Goal: Contribute content: Contribute content

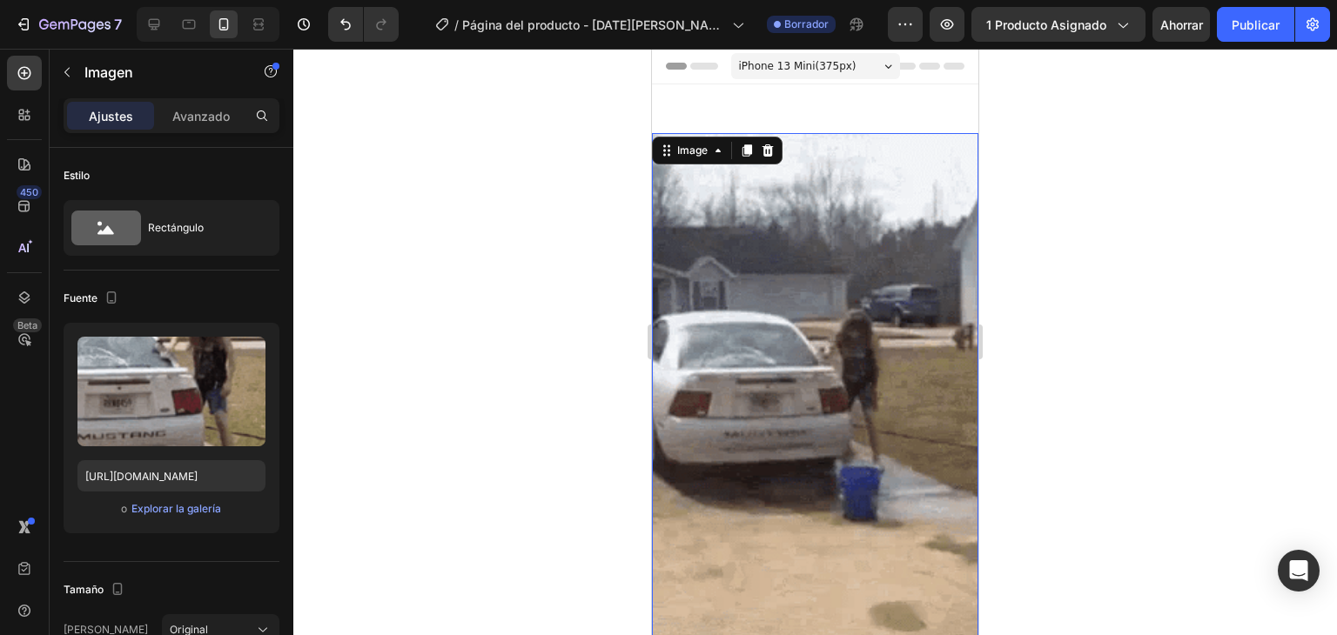
scroll to position [87, 0]
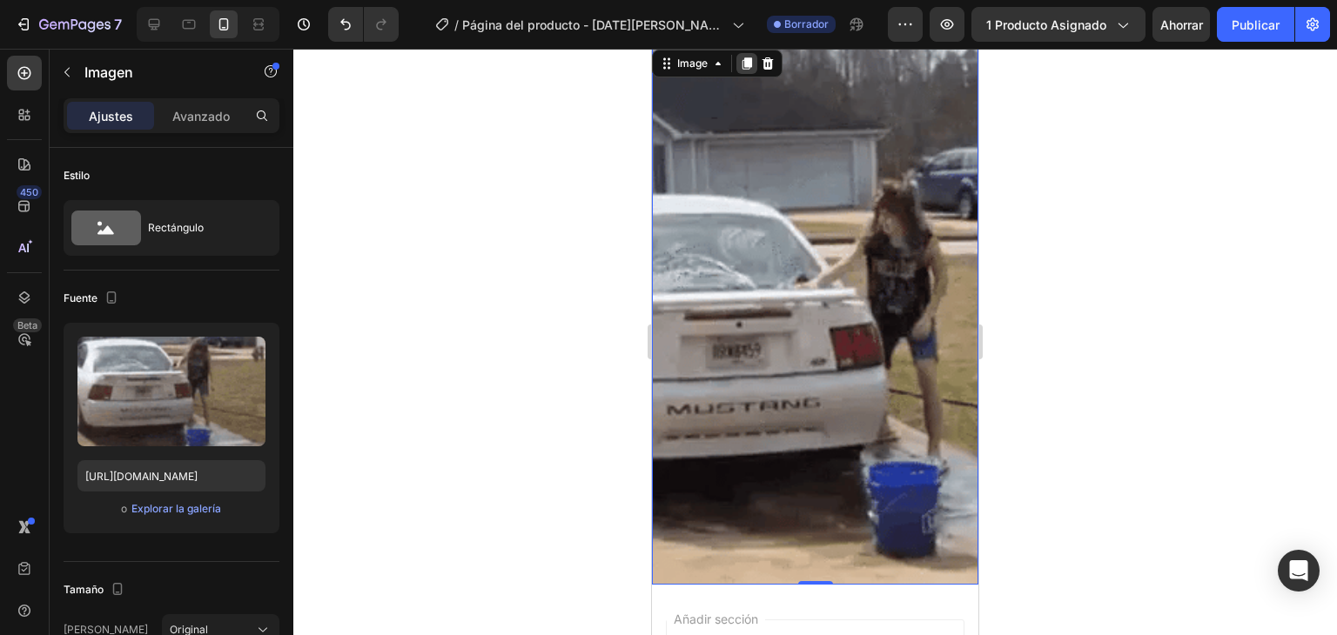
click at [742, 68] on icon at bounding box center [747, 63] width 10 height 12
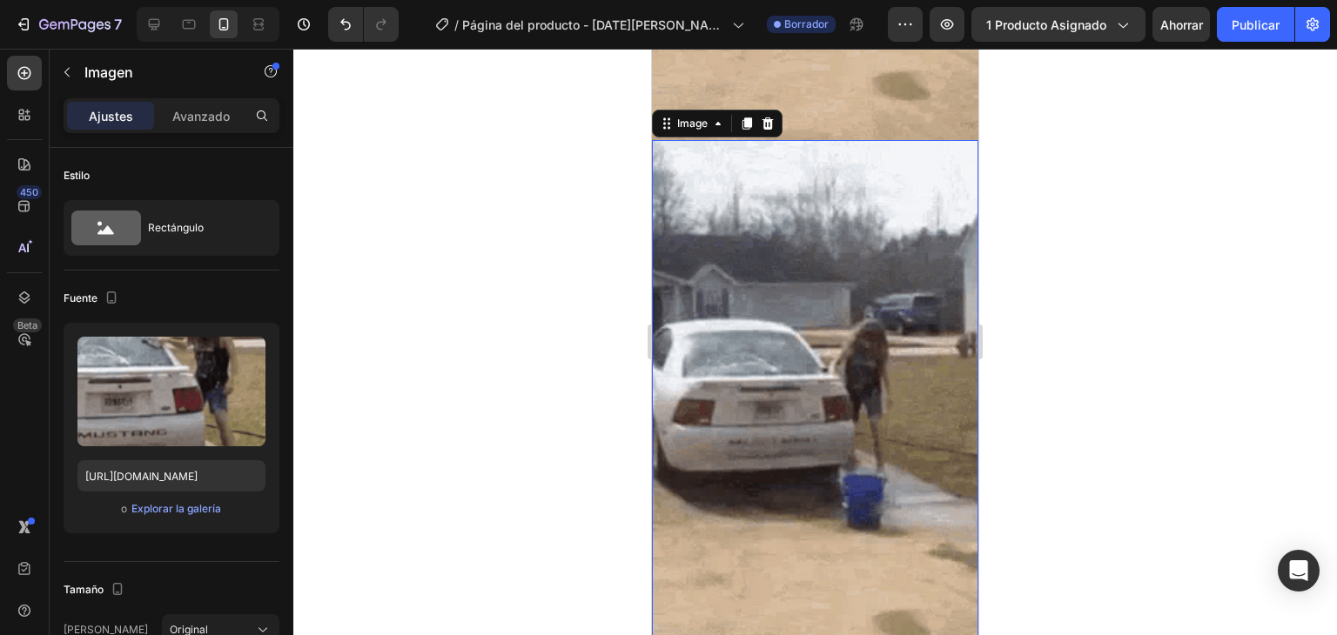
scroll to position [539, 0]
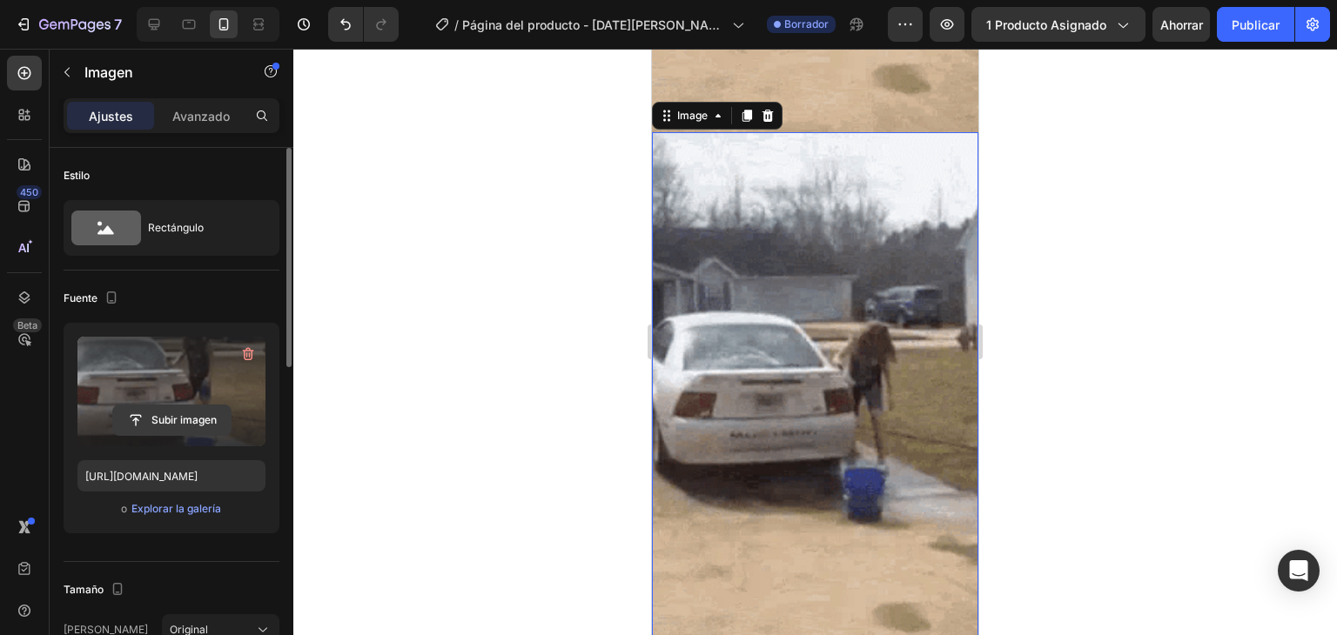
click at [162, 424] on input "file" at bounding box center [171, 420] width 117 height 30
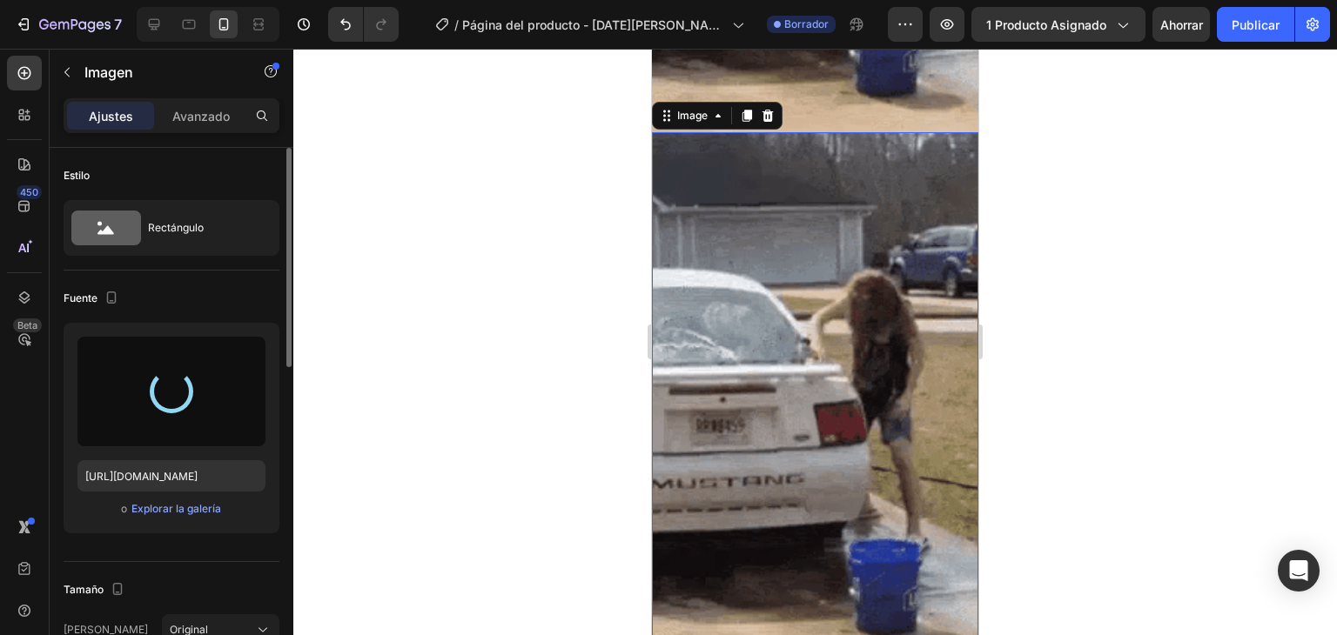
type input "[URL][DOMAIN_NAME]"
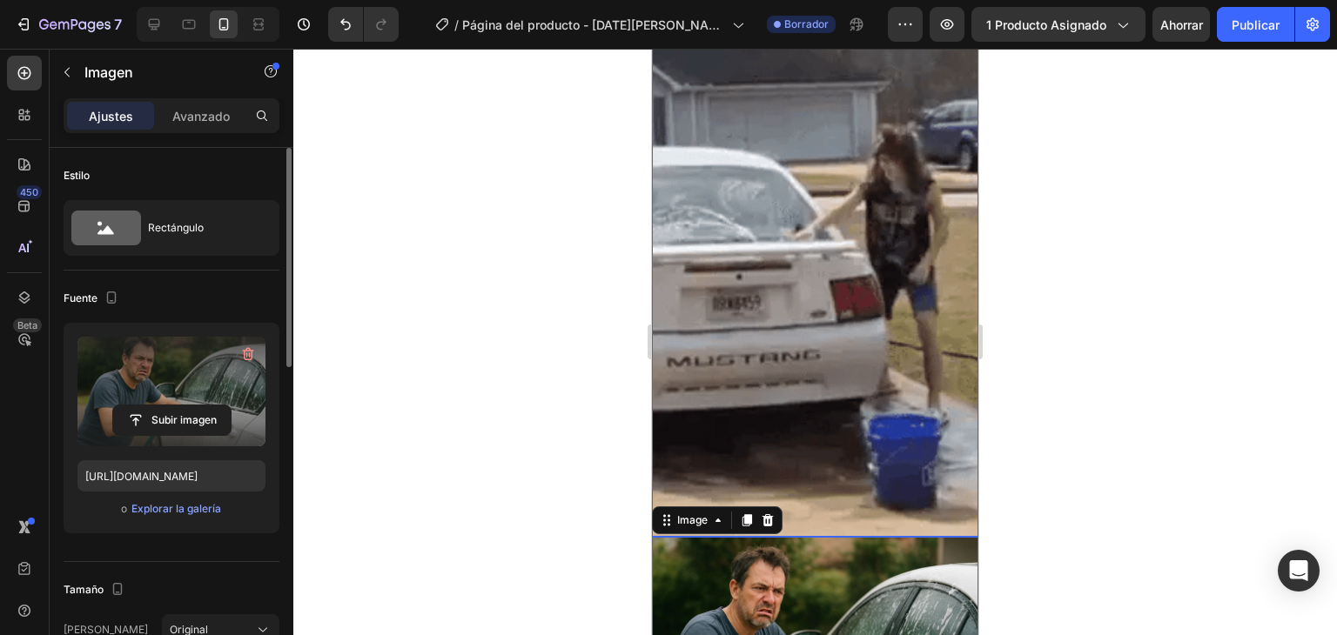
scroll to position [0, 0]
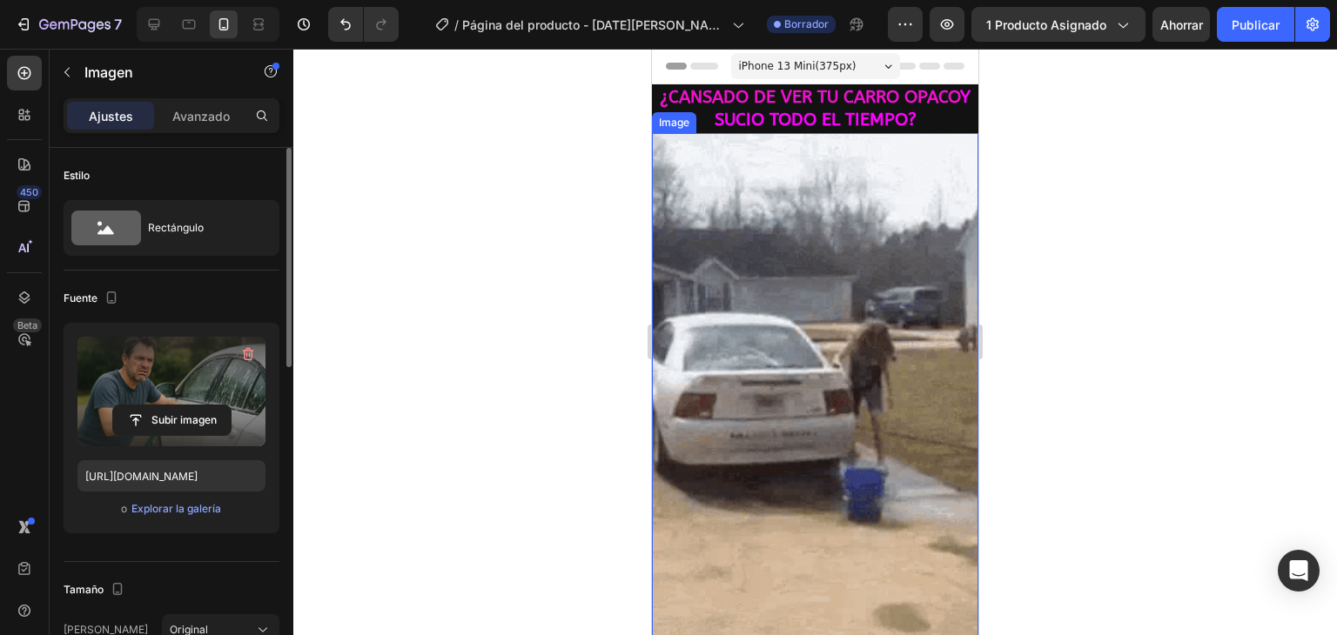
click at [825, 343] on img at bounding box center [815, 402] width 326 height 539
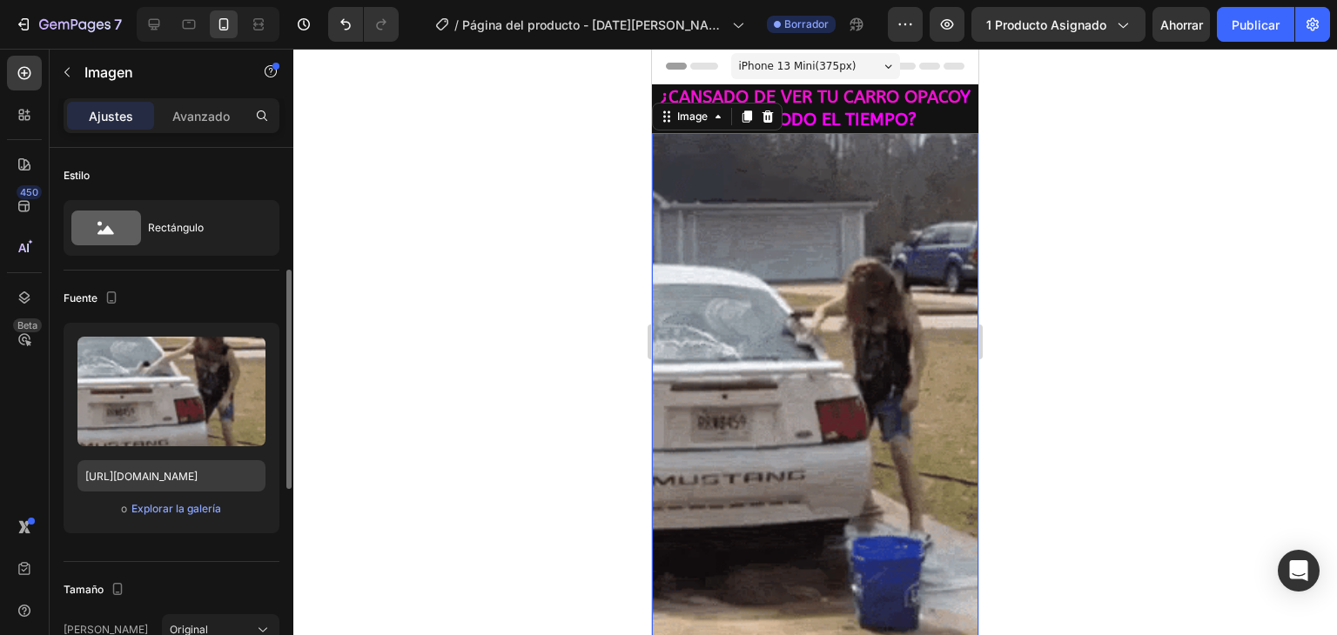
scroll to position [174, 0]
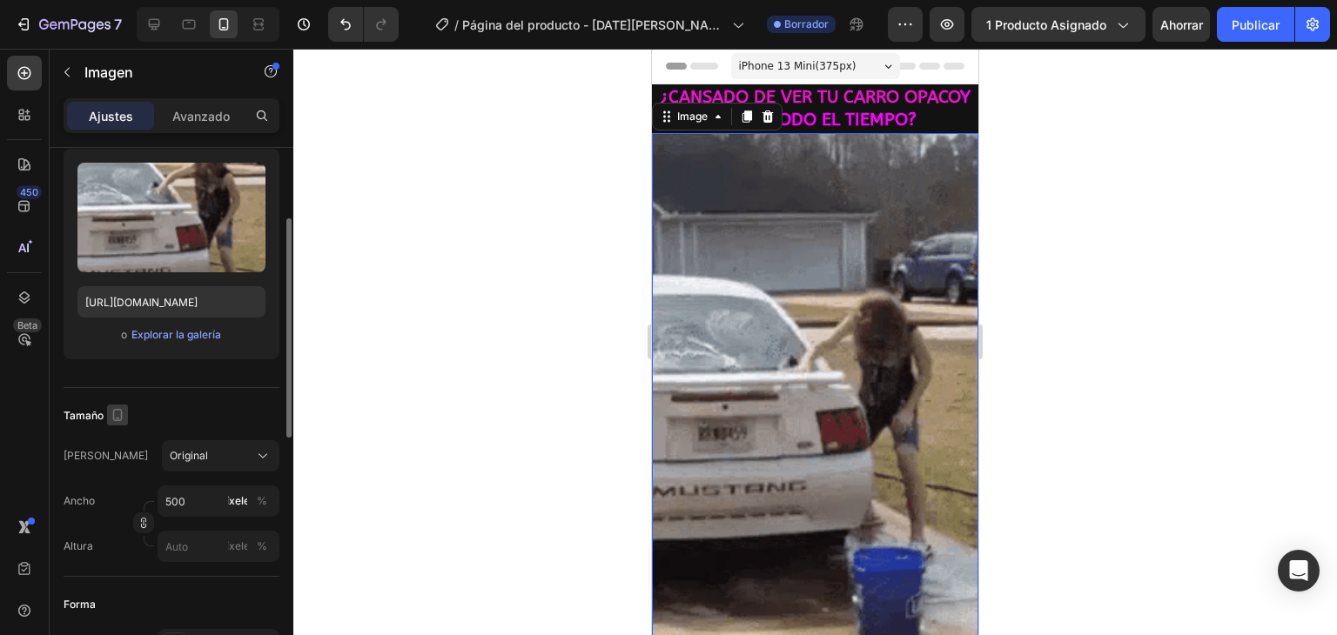
click at [111, 412] on icon "button" at bounding box center [117, 414] width 17 height 17
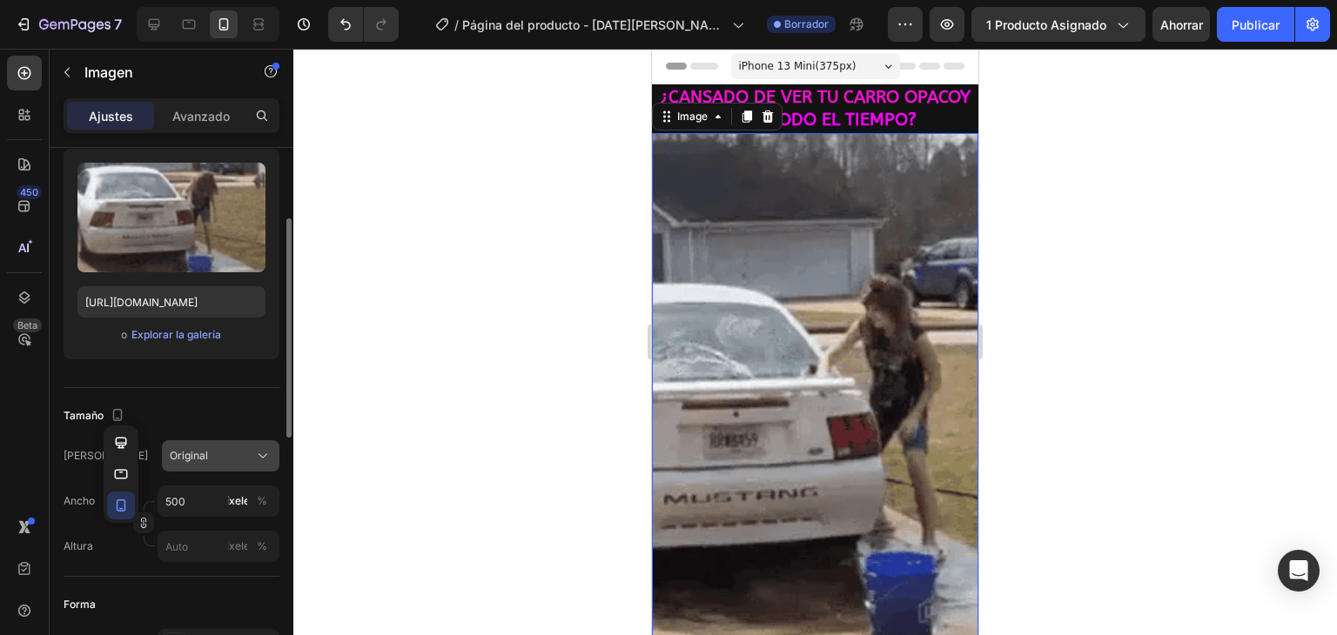
click at [196, 452] on font "Original" at bounding box center [189, 455] width 38 height 13
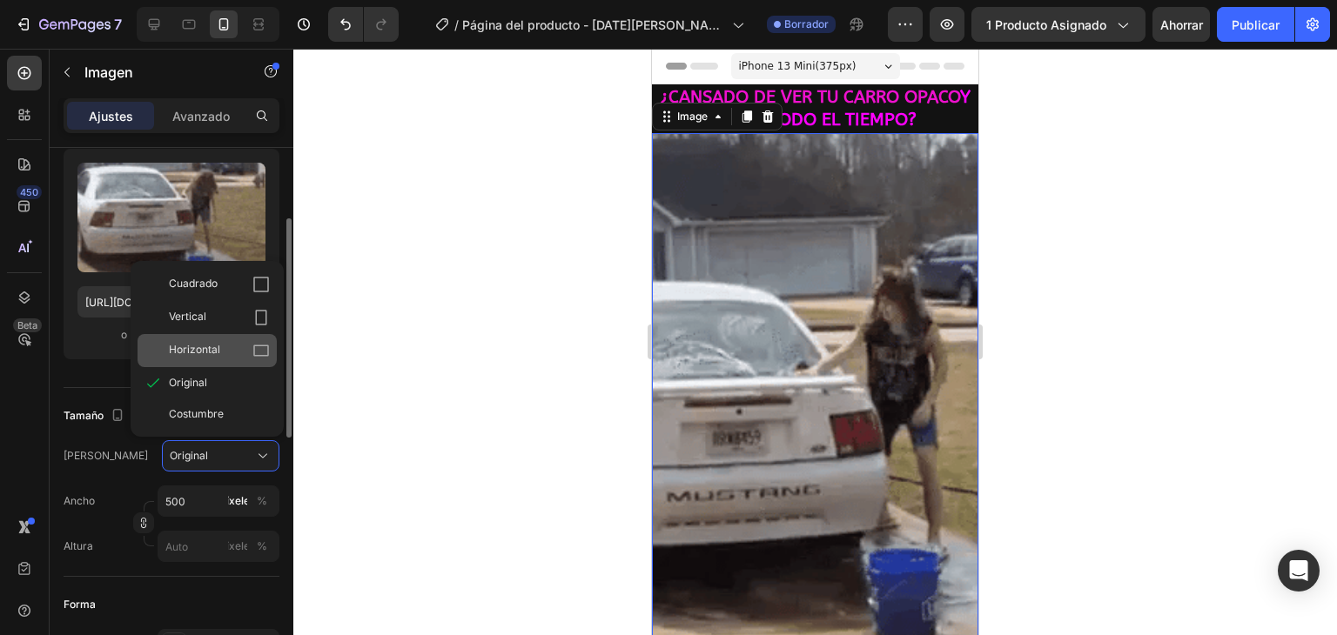
click at [253, 354] on icon at bounding box center [261, 350] width 16 height 11
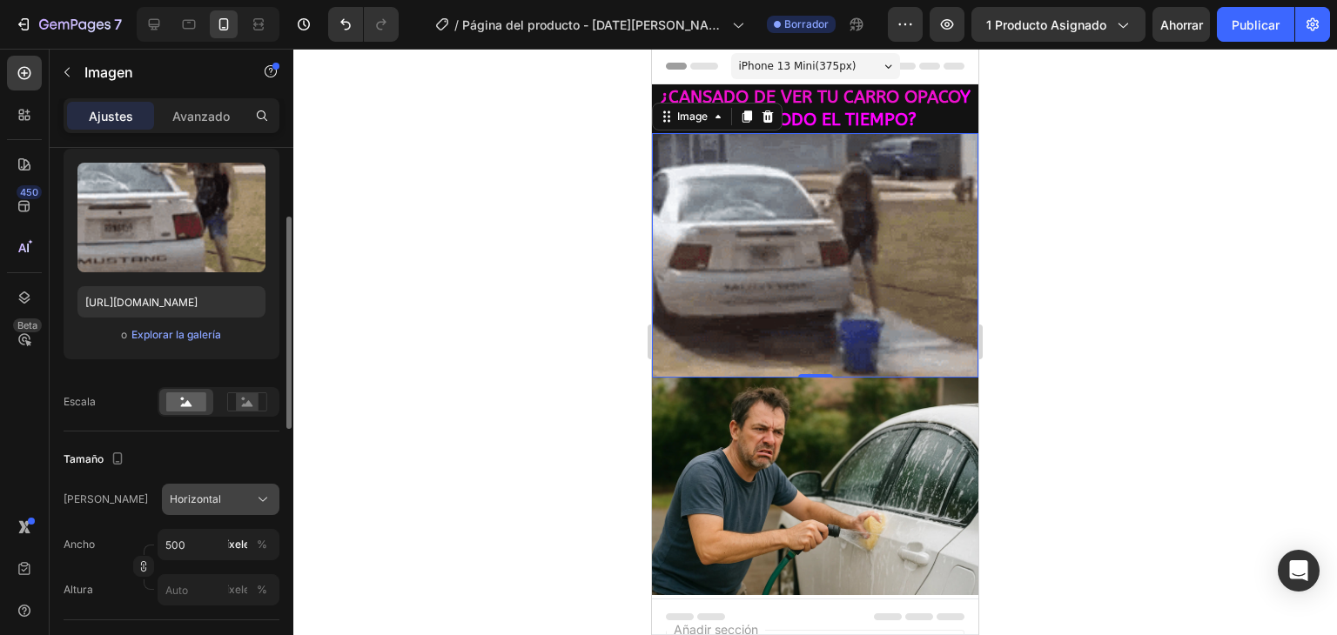
click at [247, 499] on div "Horizontal" at bounding box center [210, 500] width 81 height 16
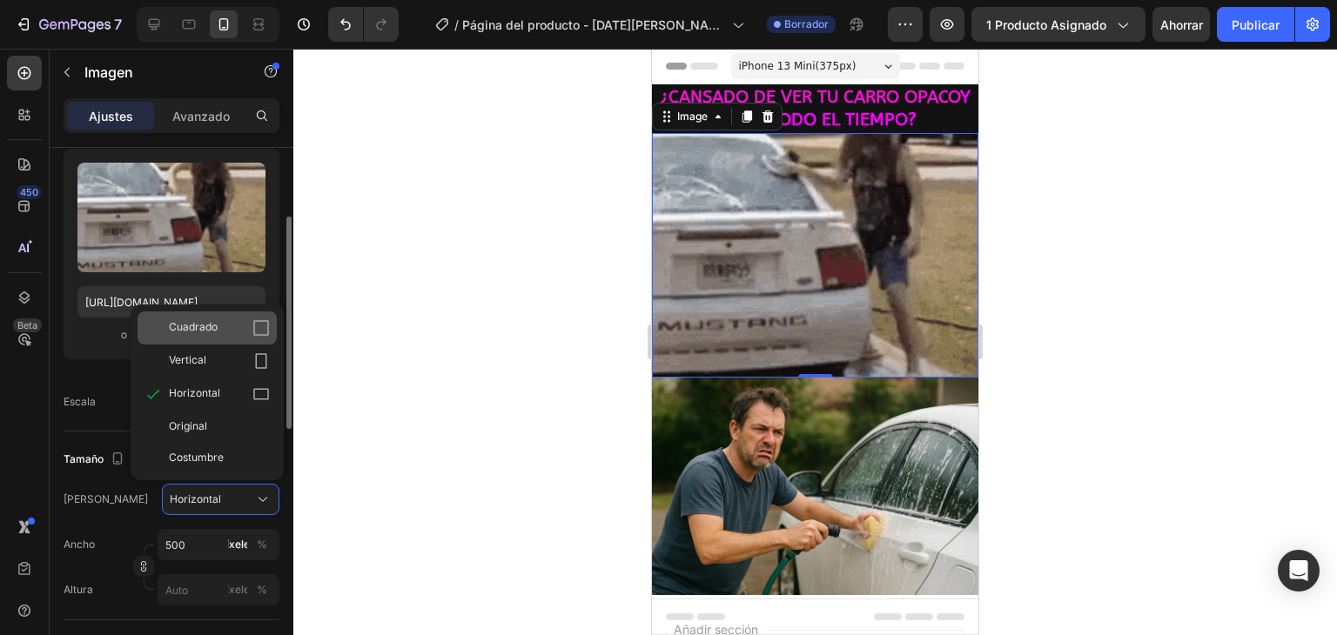
click at [262, 335] on icon at bounding box center [261, 328] width 16 height 16
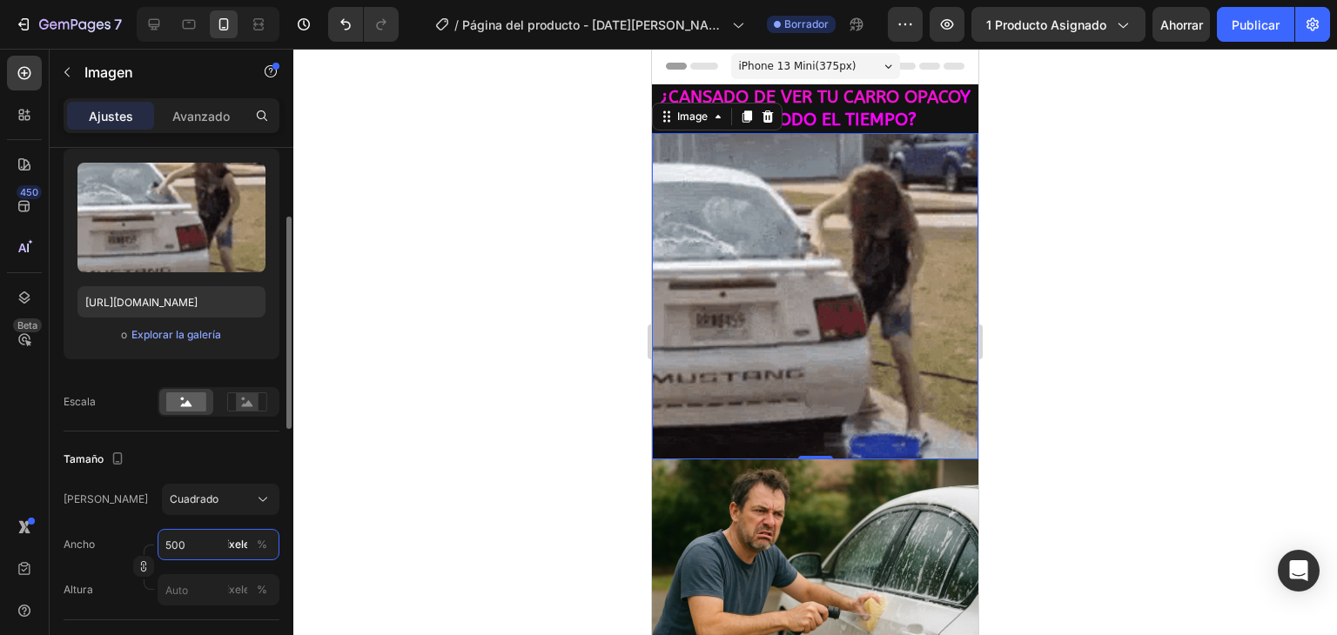
click at [189, 540] on input "500" at bounding box center [218, 544] width 122 height 31
click at [259, 584] on font "100%" at bounding box center [251, 585] width 29 height 13
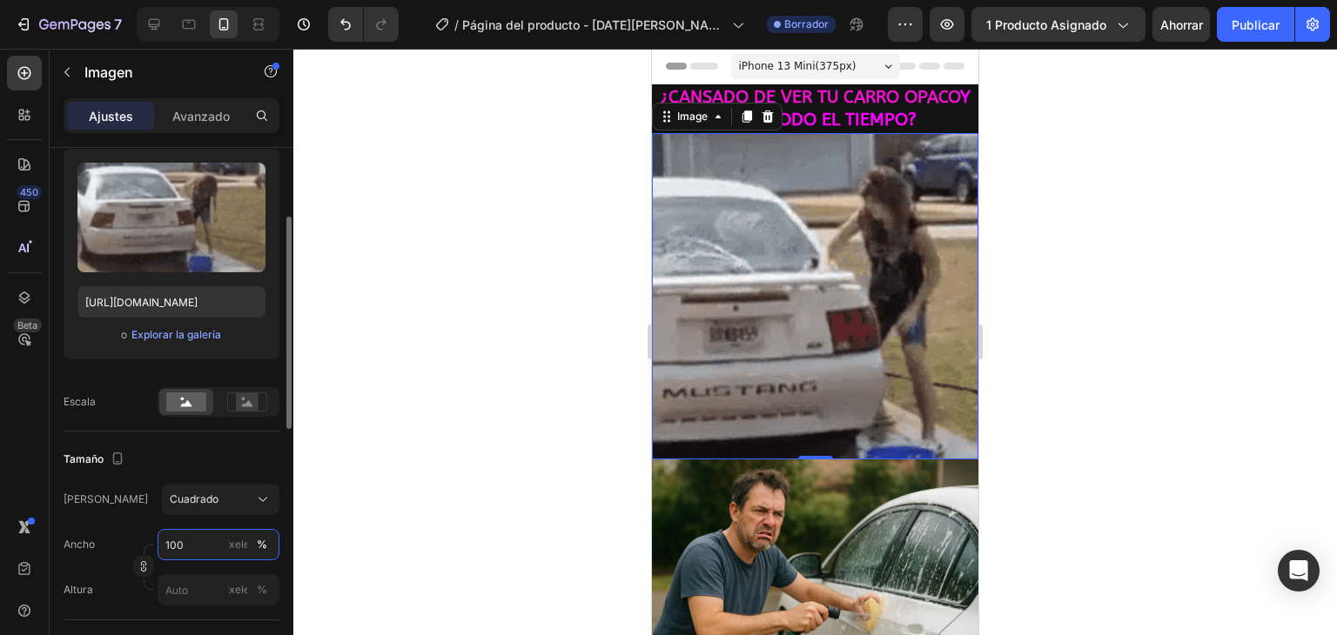
click at [222, 544] on input "100" at bounding box center [218, 544] width 122 height 31
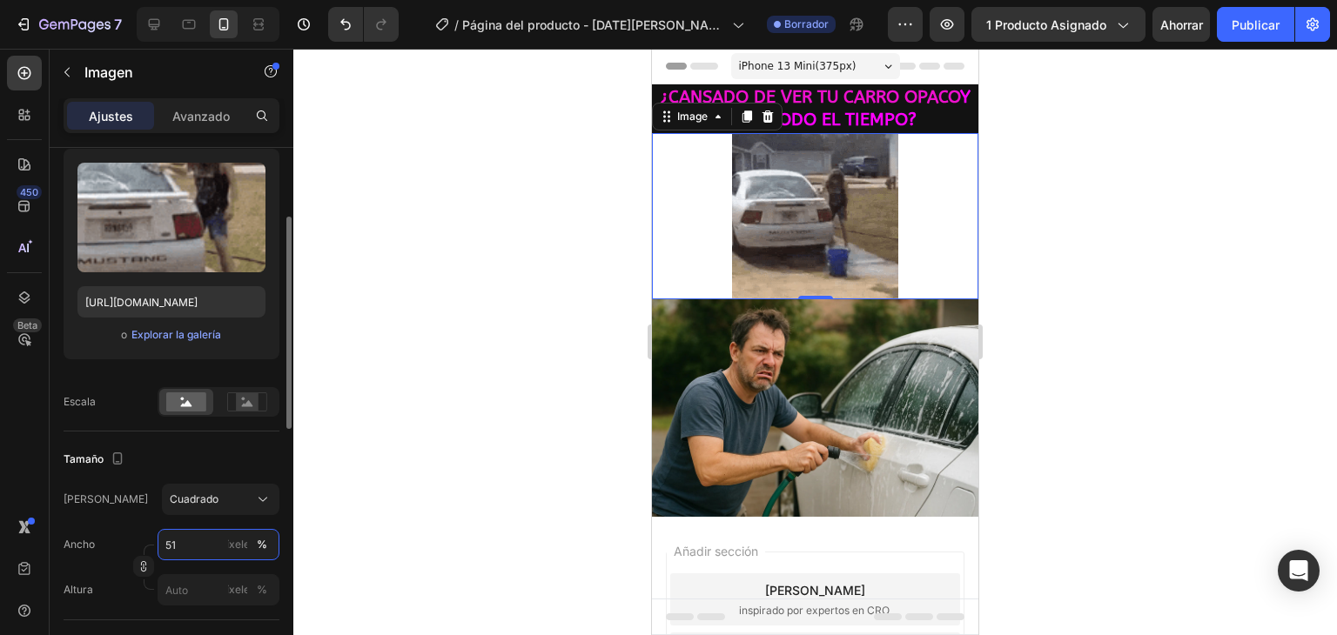
type input "5"
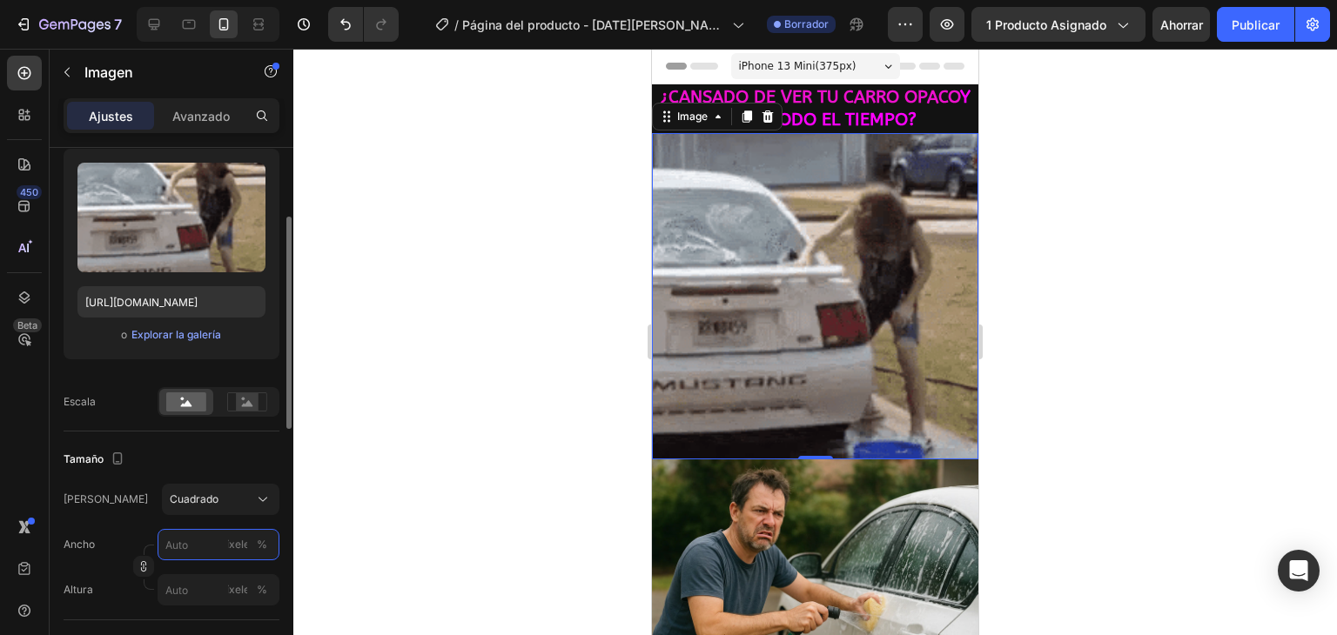
type input "1"
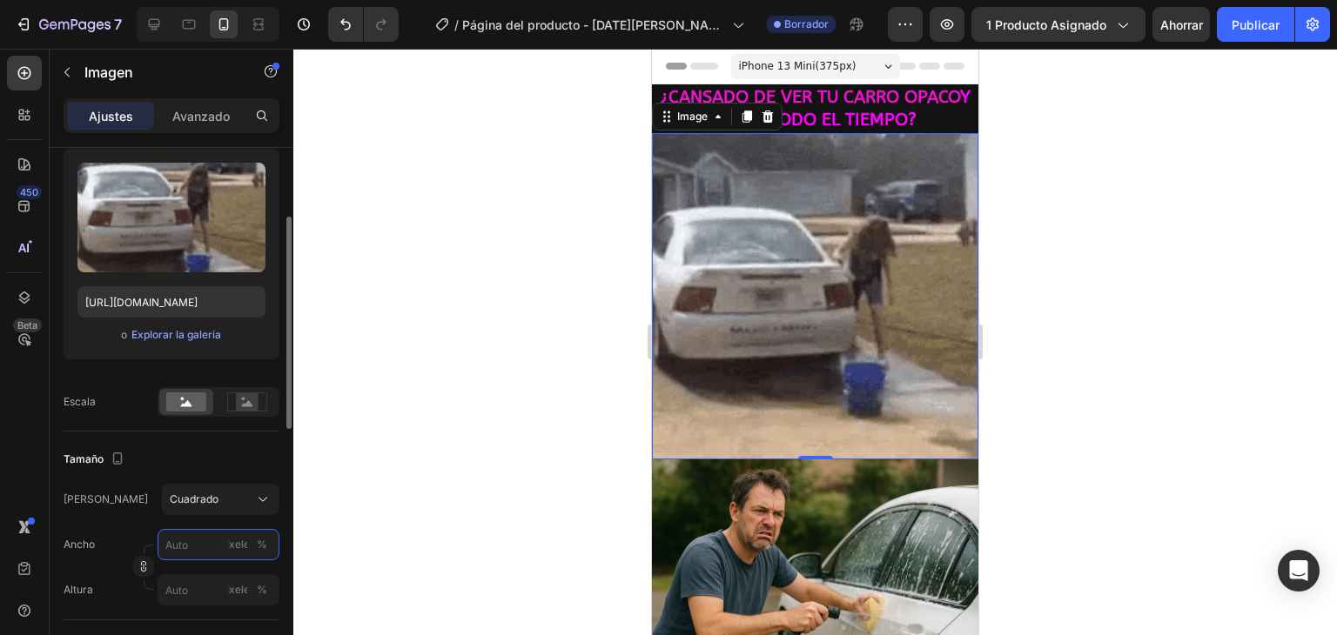
type input "1"
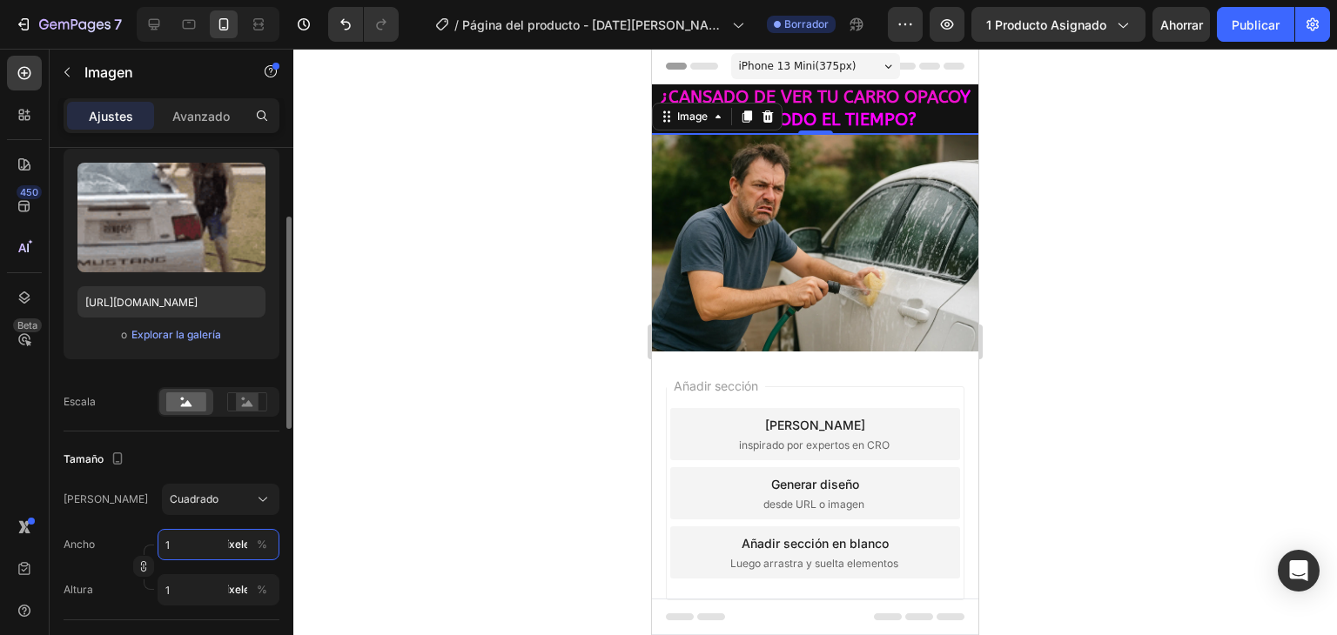
type input "10"
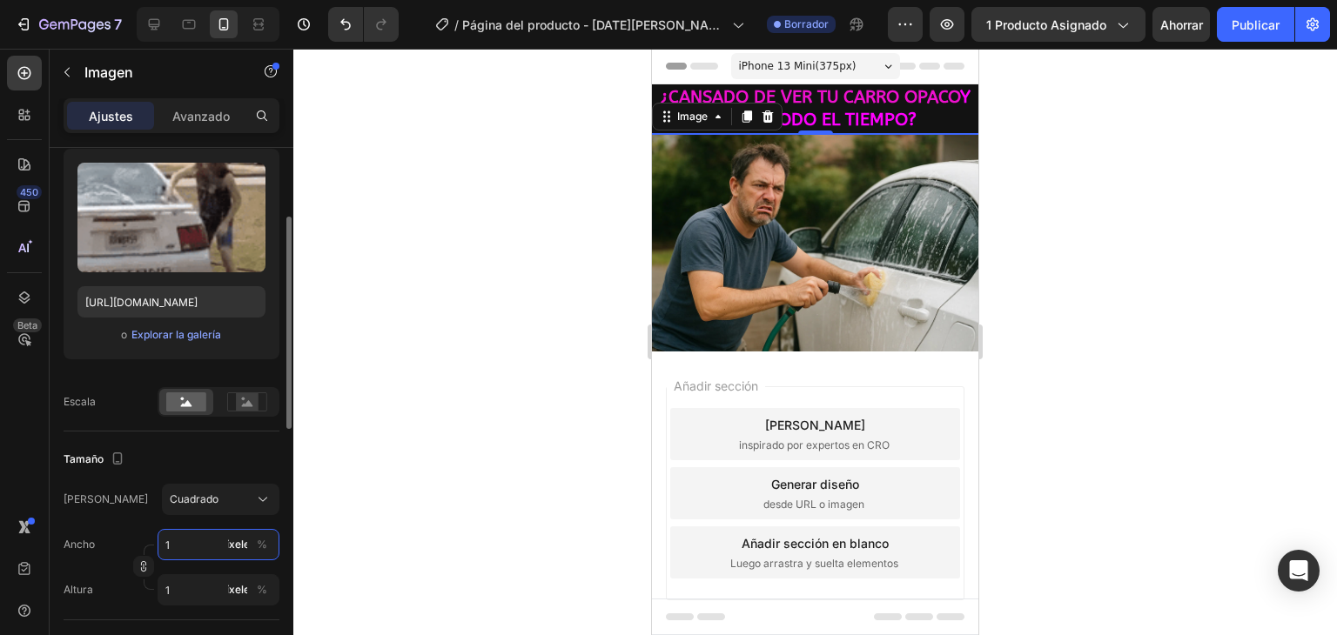
type input "10"
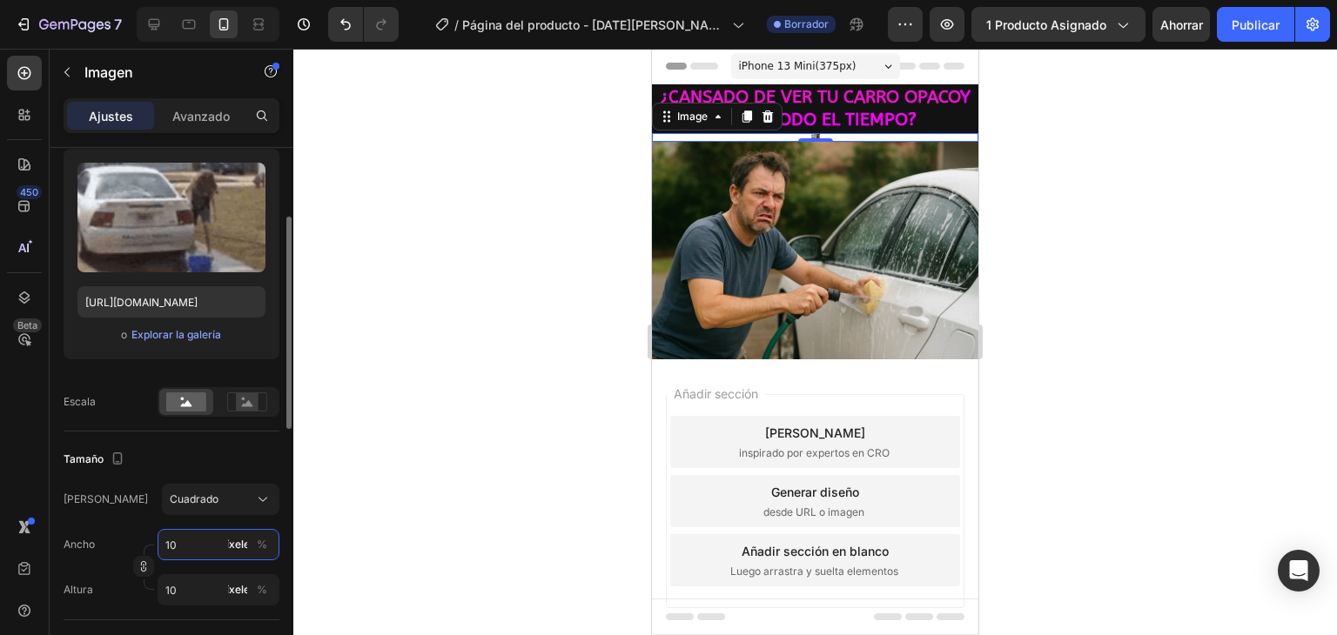
type input "100"
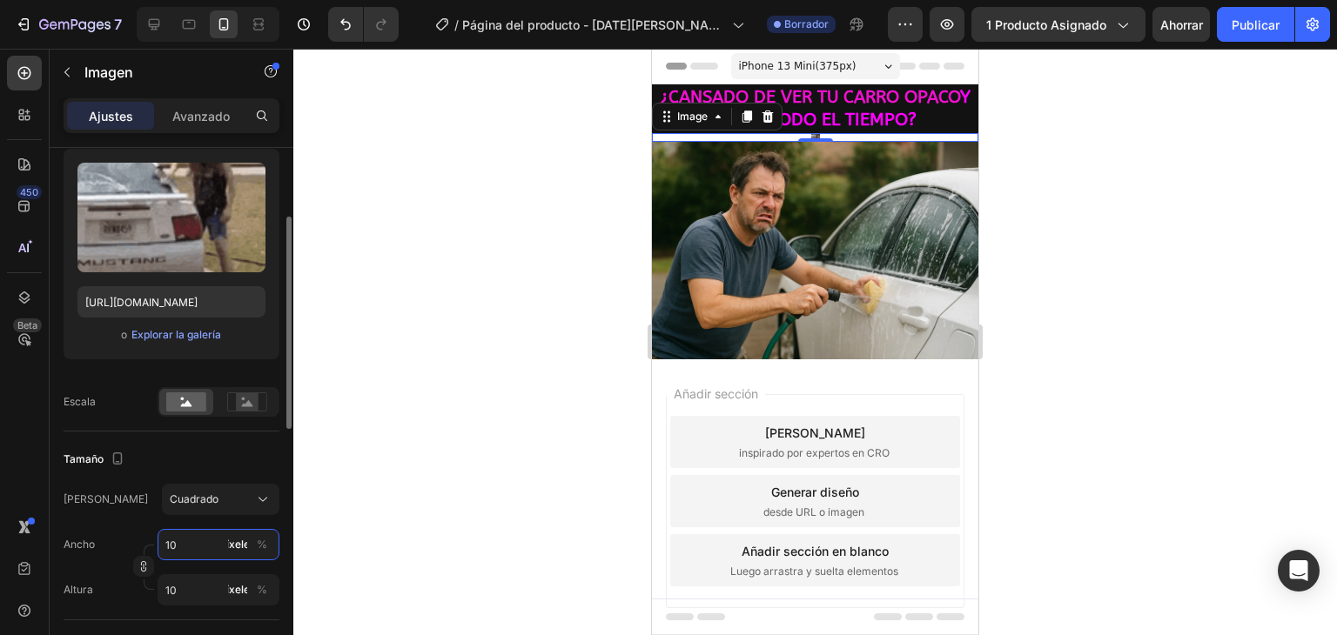
type input "100"
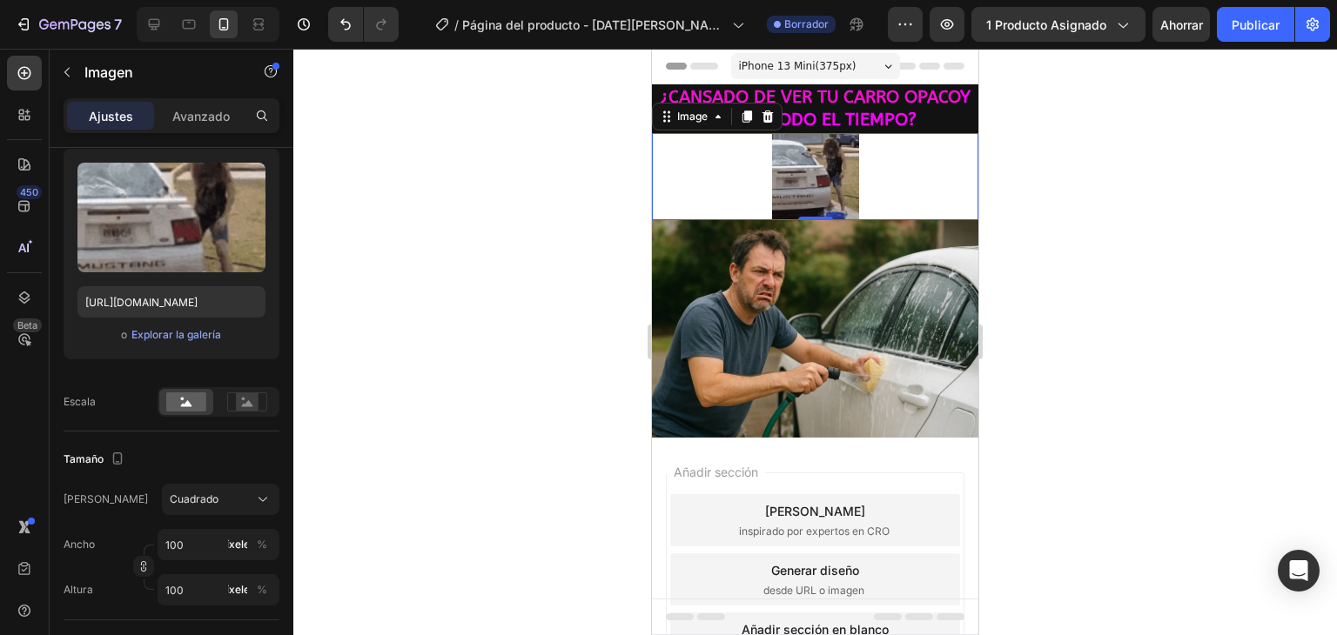
click at [146, 499] on div "[PERSON_NAME]" at bounding box center [172, 499] width 216 height 31
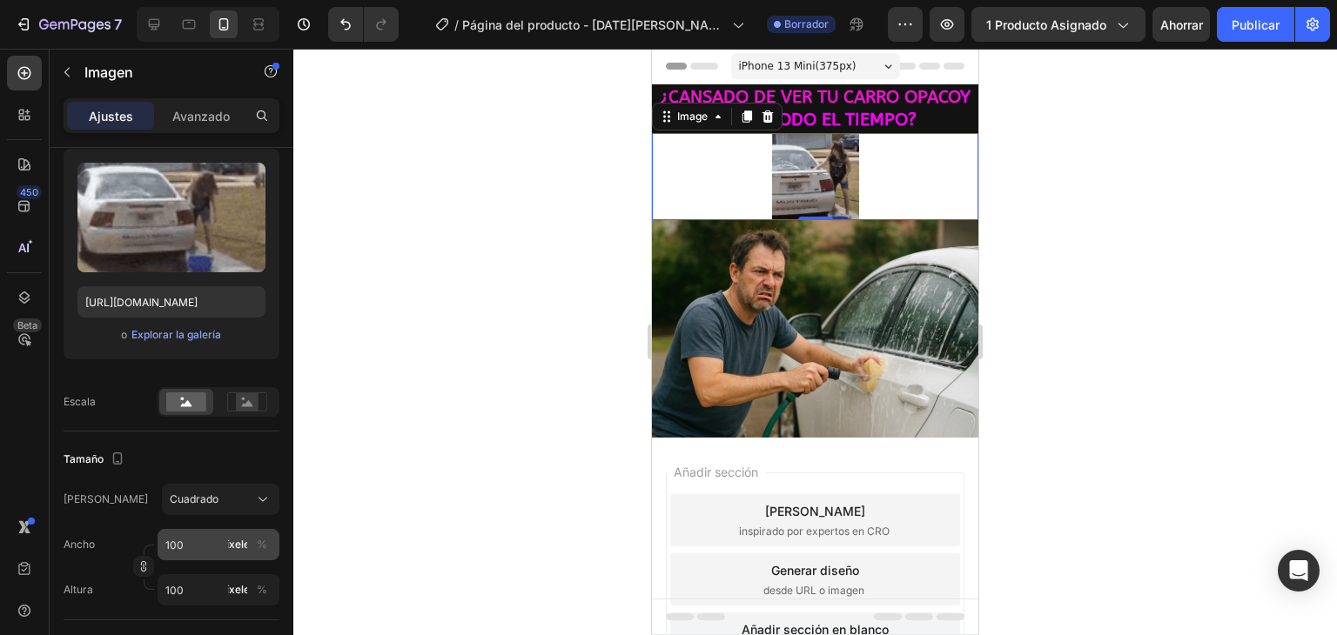
click at [237, 540] on font "píxeles" at bounding box center [237, 544] width 35 height 13
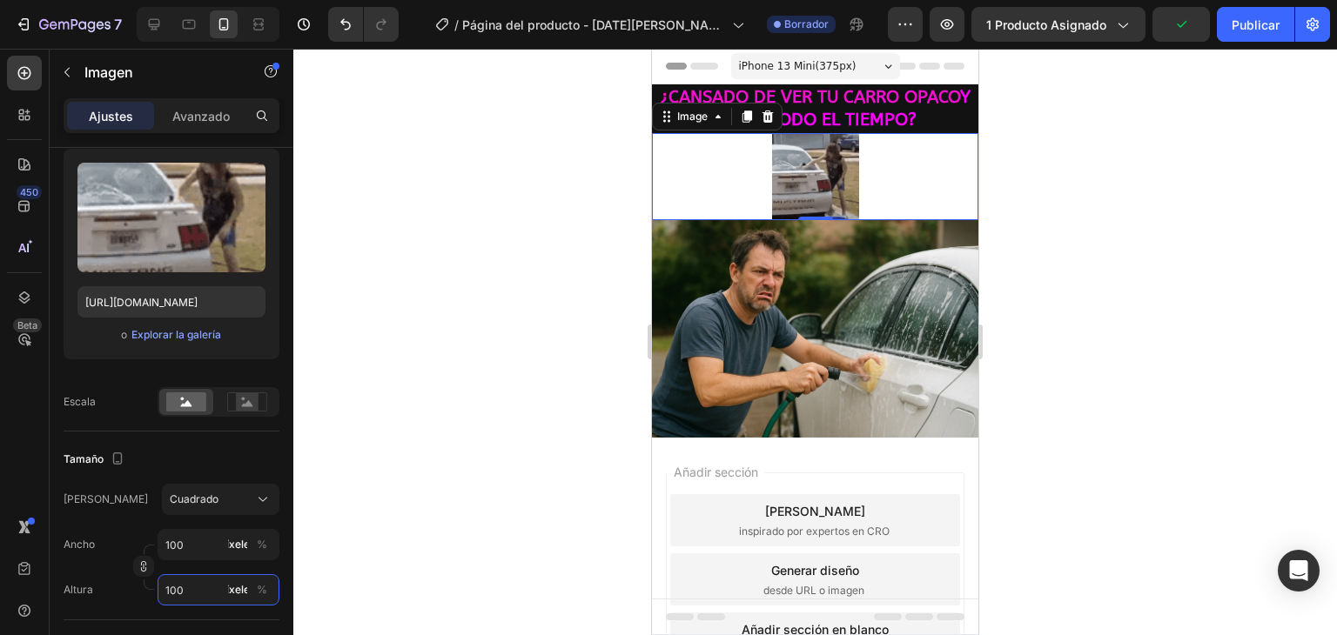
click at [198, 593] on input "100" at bounding box center [218, 589] width 122 height 31
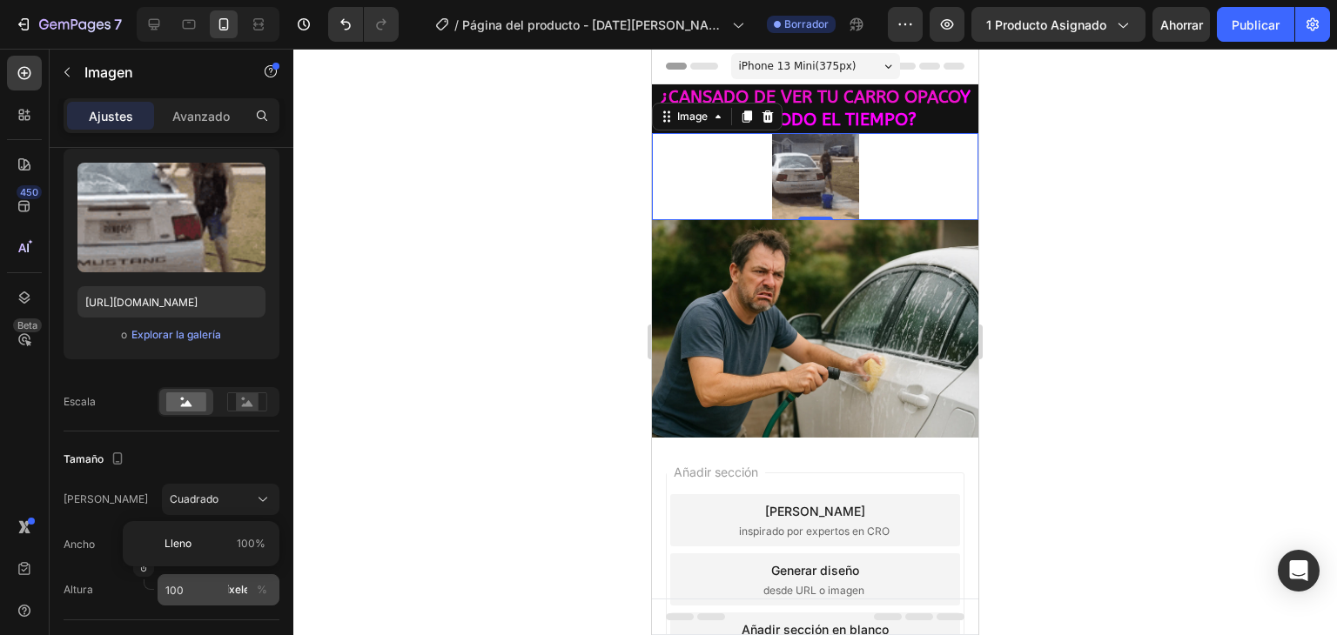
click at [233, 593] on font "píxeles" at bounding box center [237, 589] width 35 height 13
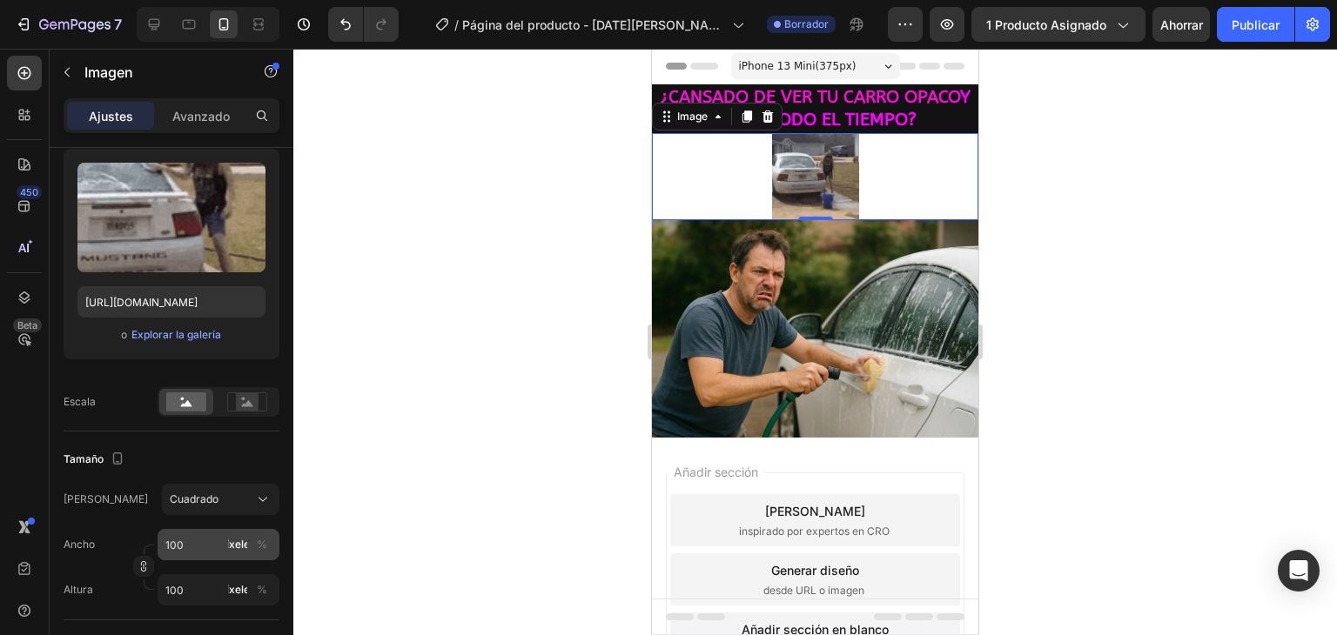
click at [241, 547] on font "píxeles" at bounding box center [237, 544] width 35 height 13
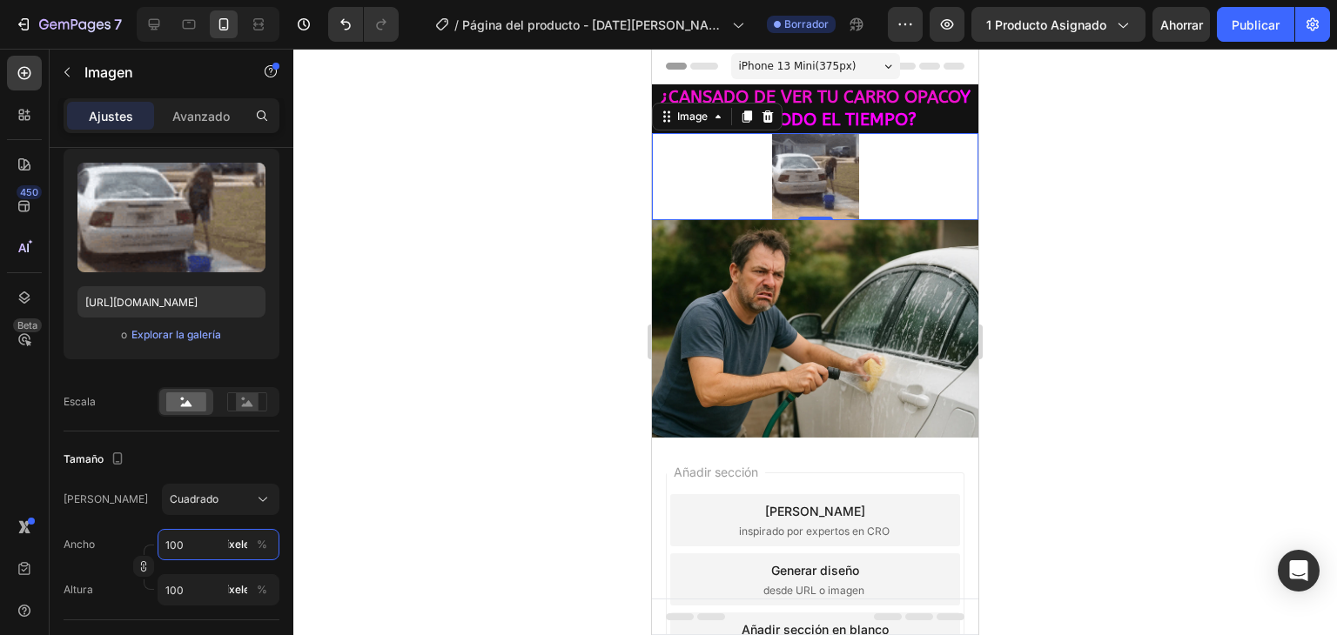
click at [226, 540] on input "100" at bounding box center [218, 544] width 122 height 31
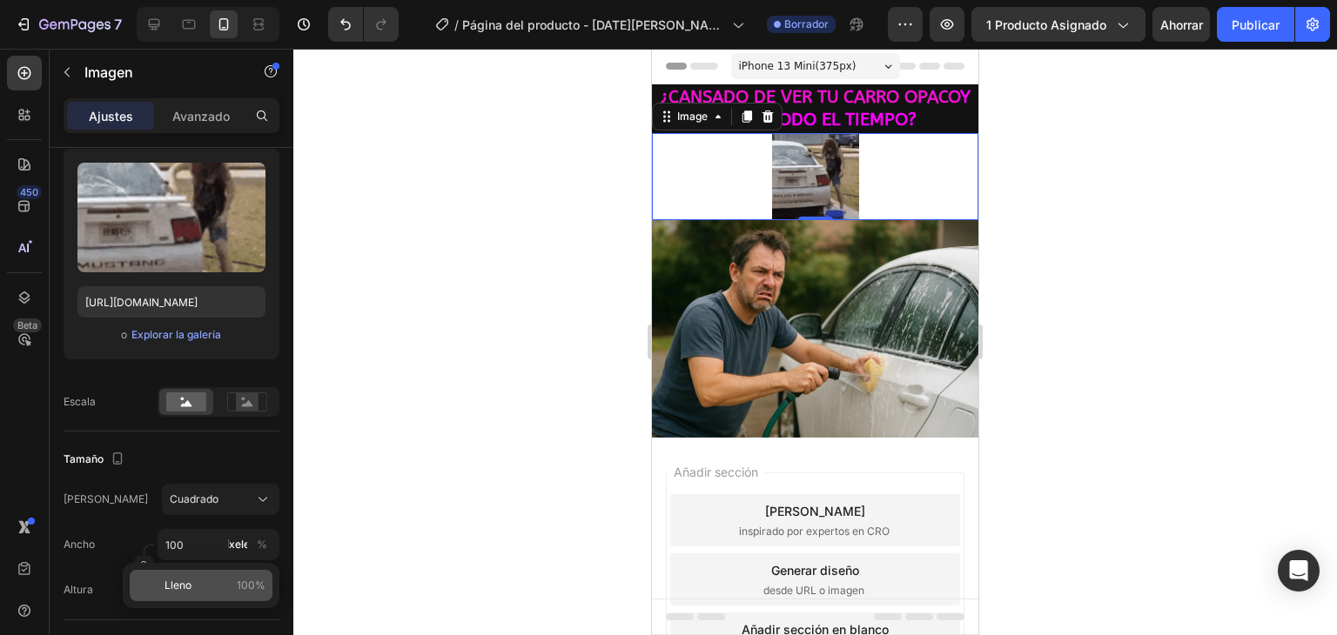
click at [180, 575] on div "Lleno 100%" at bounding box center [201, 585] width 143 height 31
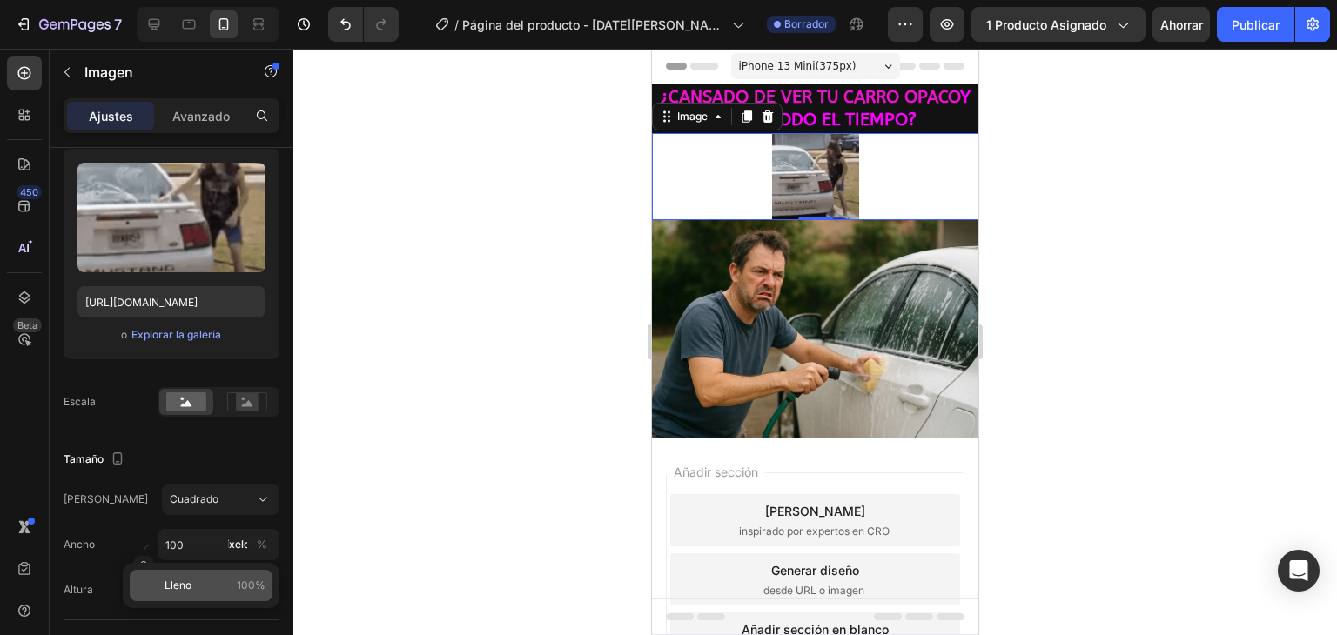
click at [180, 575] on div "Lleno 100%" at bounding box center [201, 585] width 143 height 31
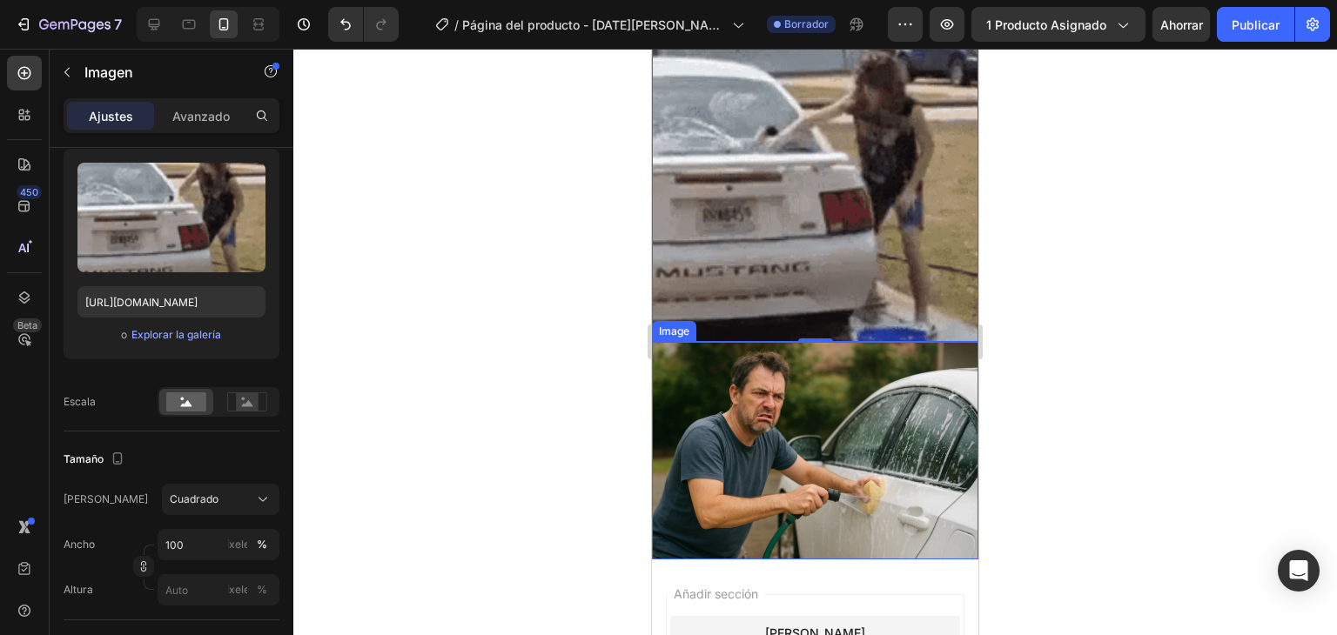
scroll to position [87, 0]
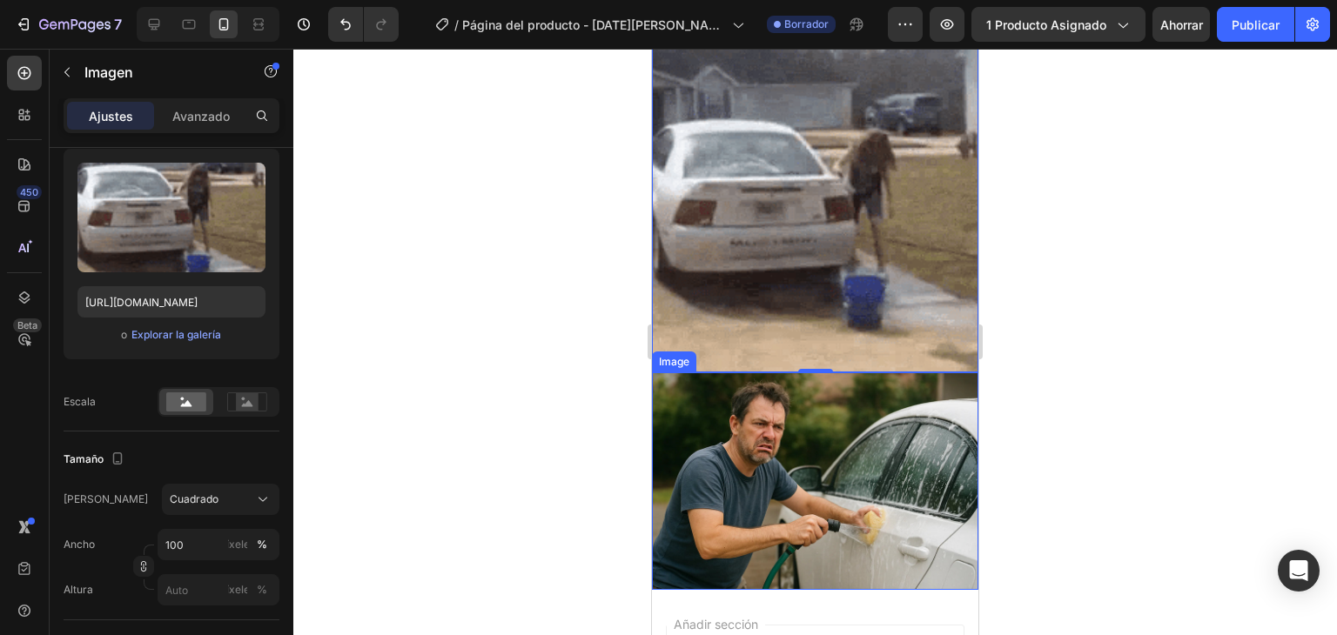
click at [759, 453] on img at bounding box center [815, 481] width 326 height 218
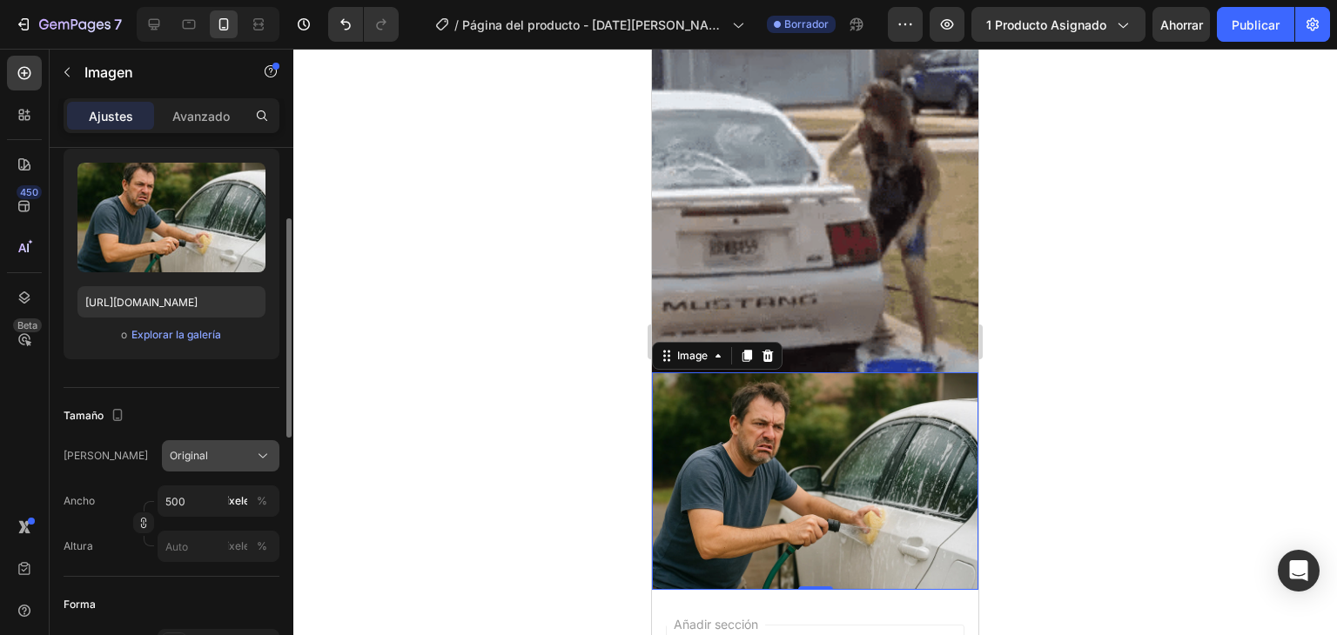
click at [209, 455] on div "Original" at bounding box center [210, 456] width 81 height 16
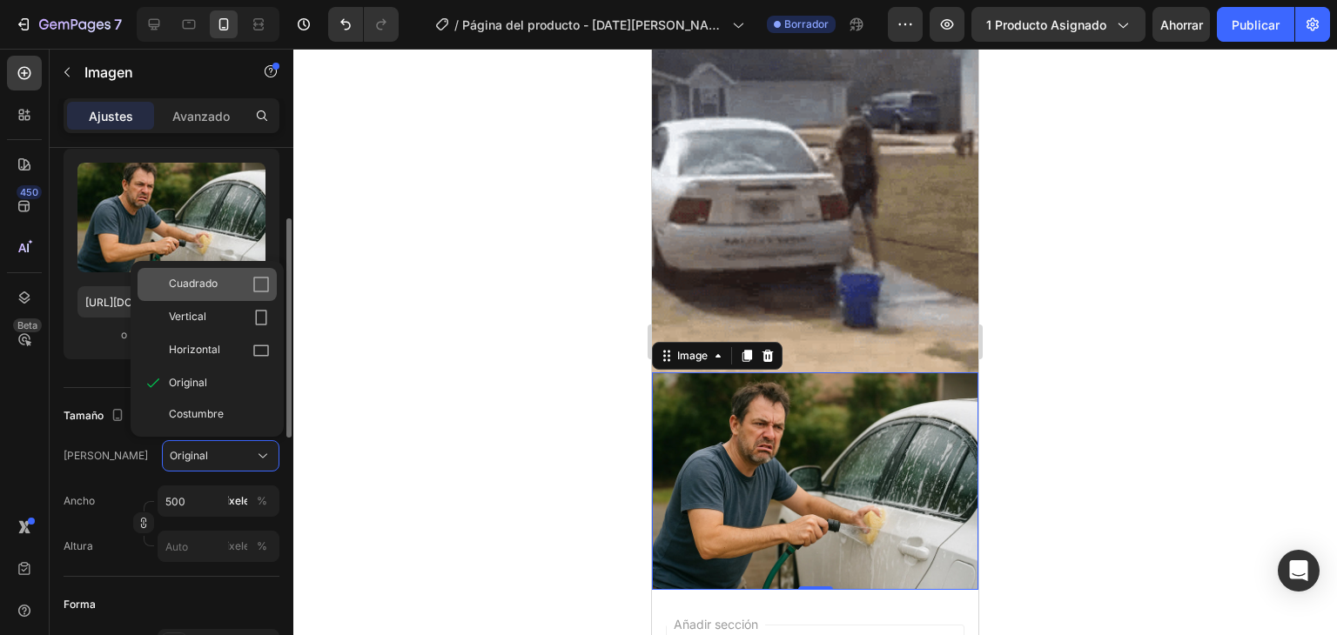
click at [251, 292] on div "Cuadrado" at bounding box center [206, 284] width 139 height 33
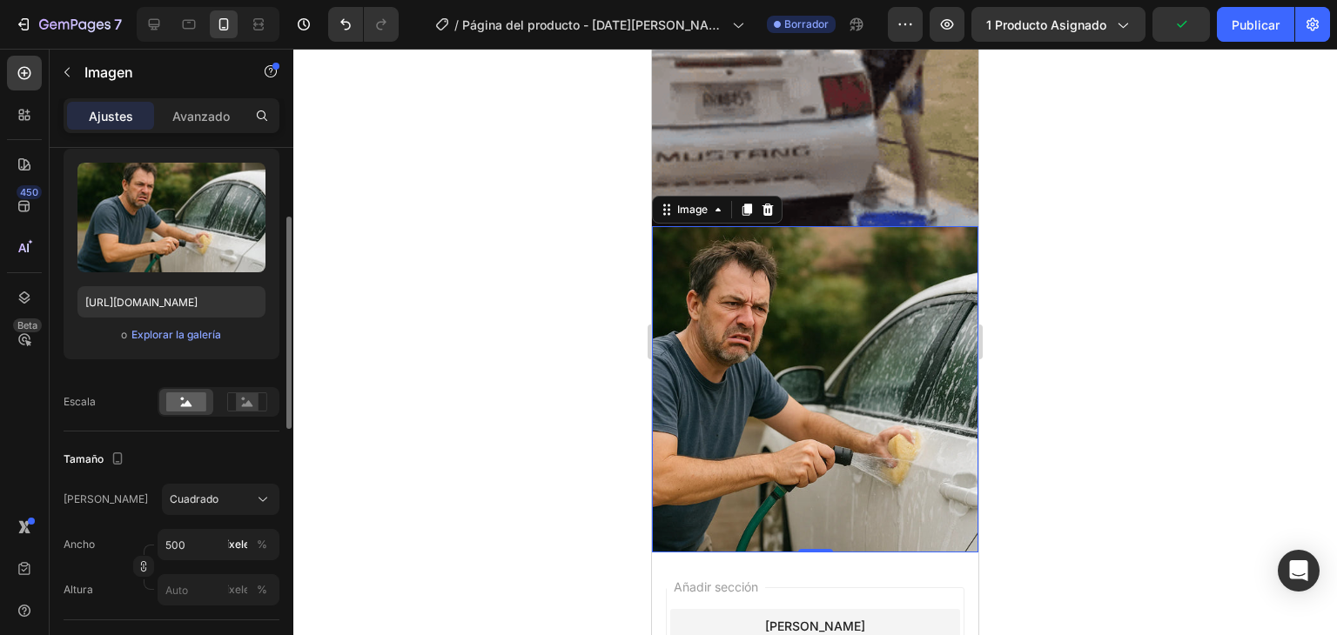
scroll to position [261, 0]
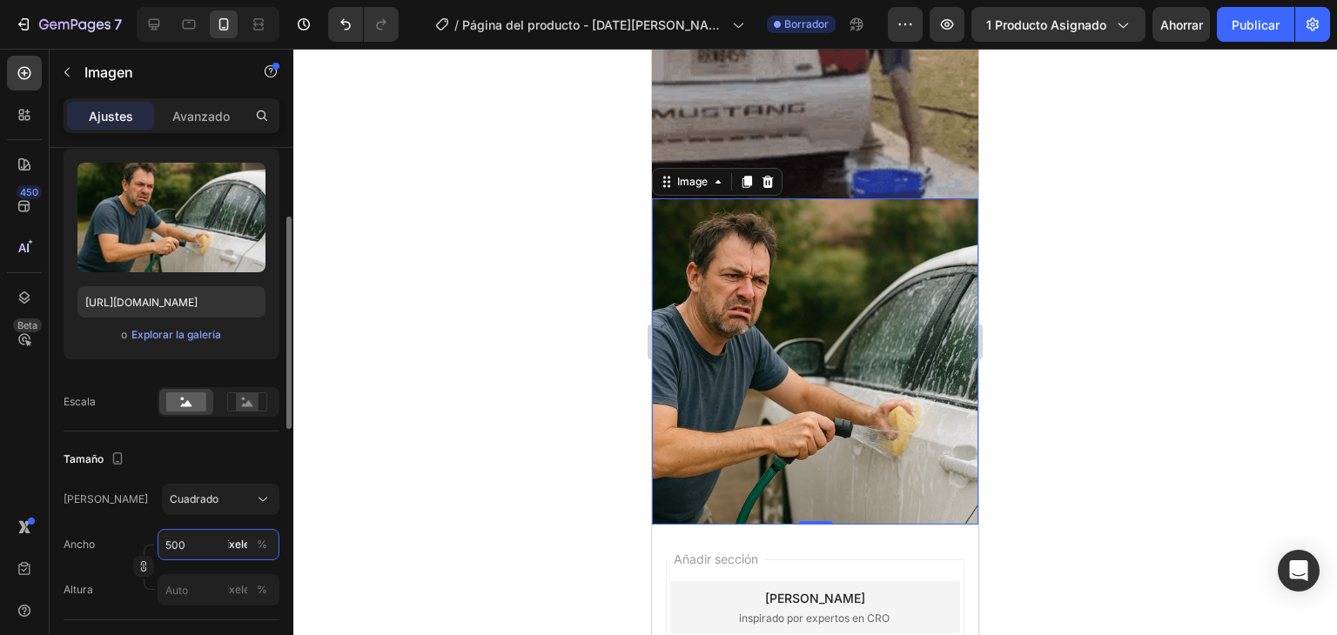
click at [187, 544] on input "500" at bounding box center [218, 544] width 122 height 31
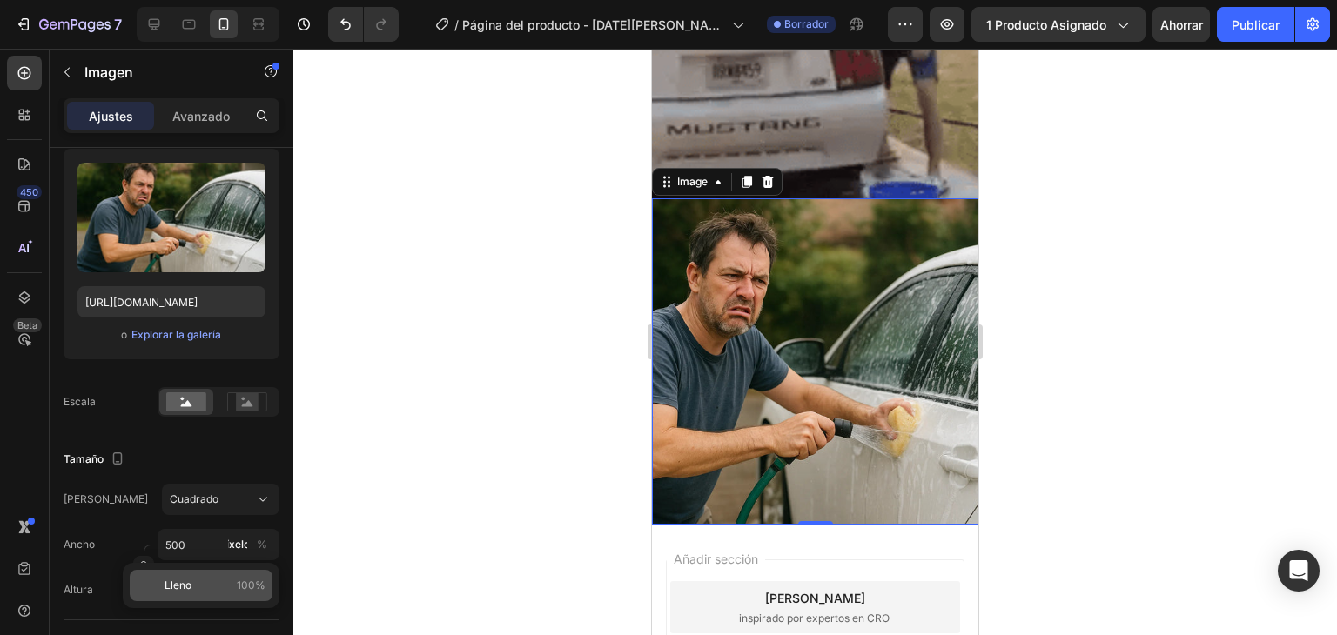
click at [209, 589] on p "Lleno 100%" at bounding box center [214, 586] width 101 height 16
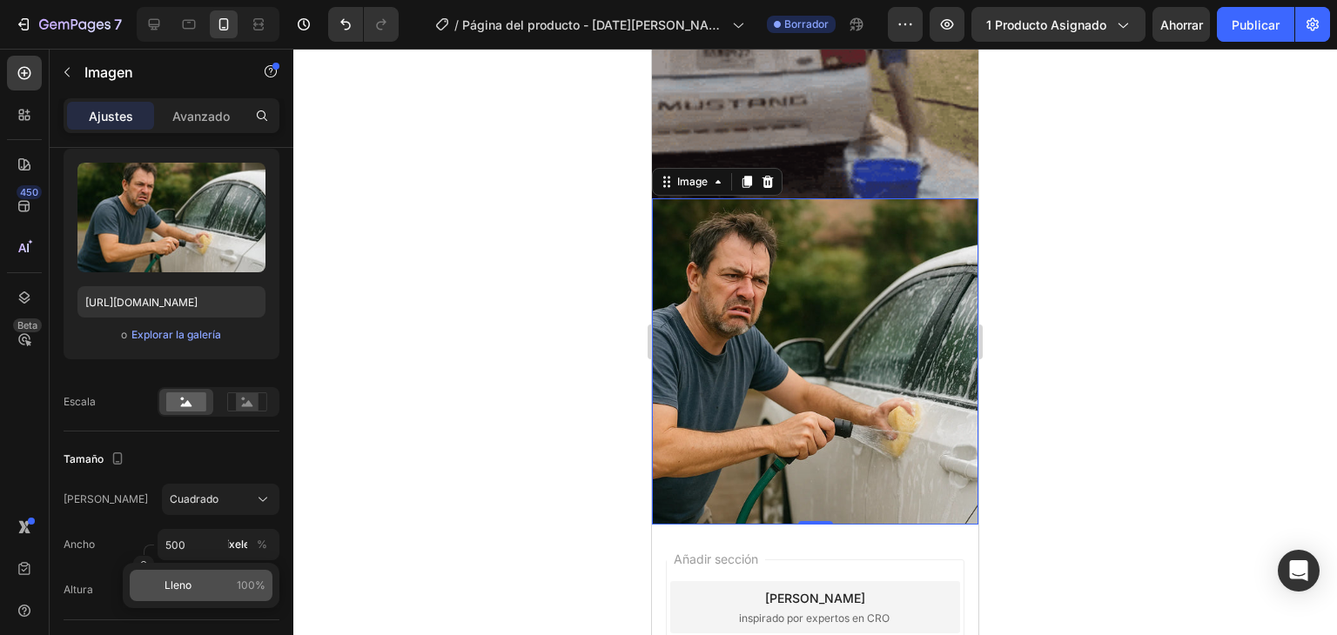
type input "100"
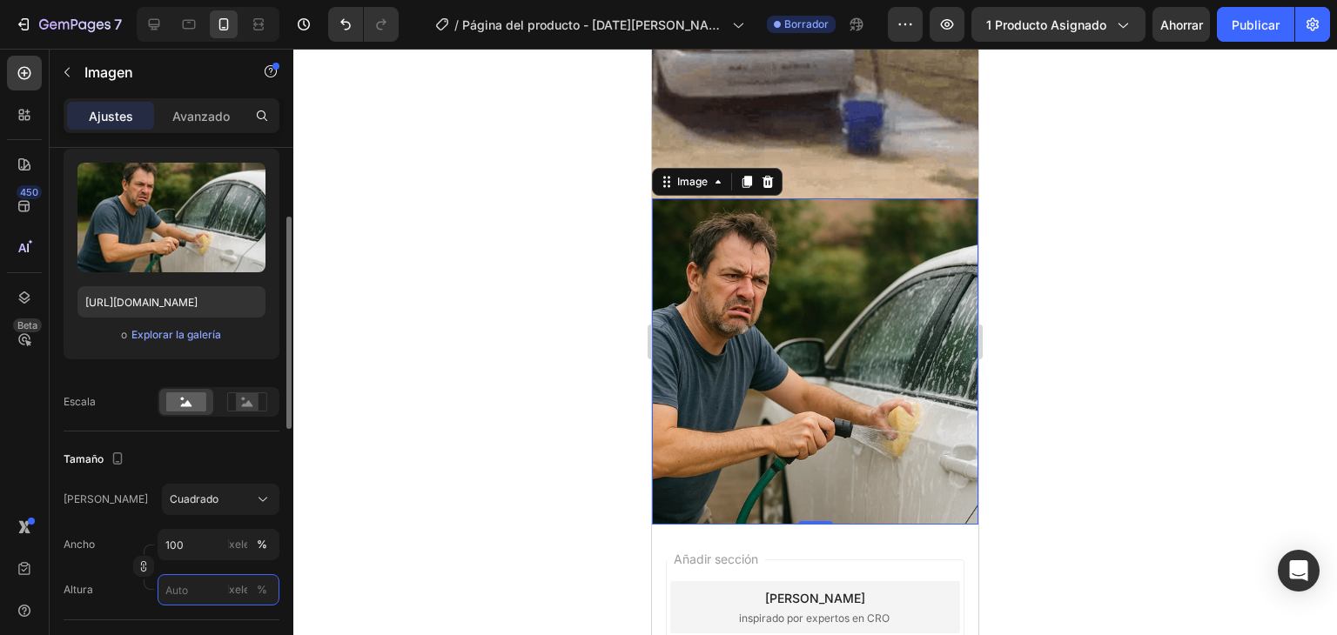
click at [201, 589] on input "píxeles %" at bounding box center [218, 589] width 122 height 31
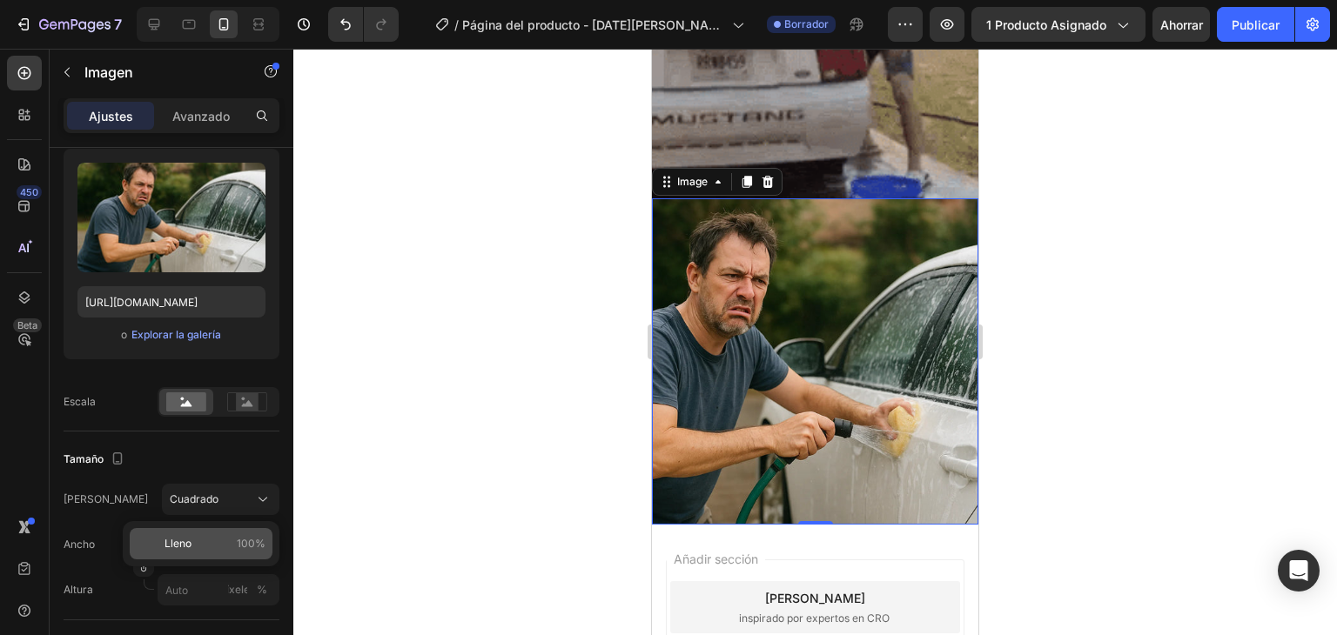
click at [258, 543] on font "100%" at bounding box center [251, 543] width 29 height 13
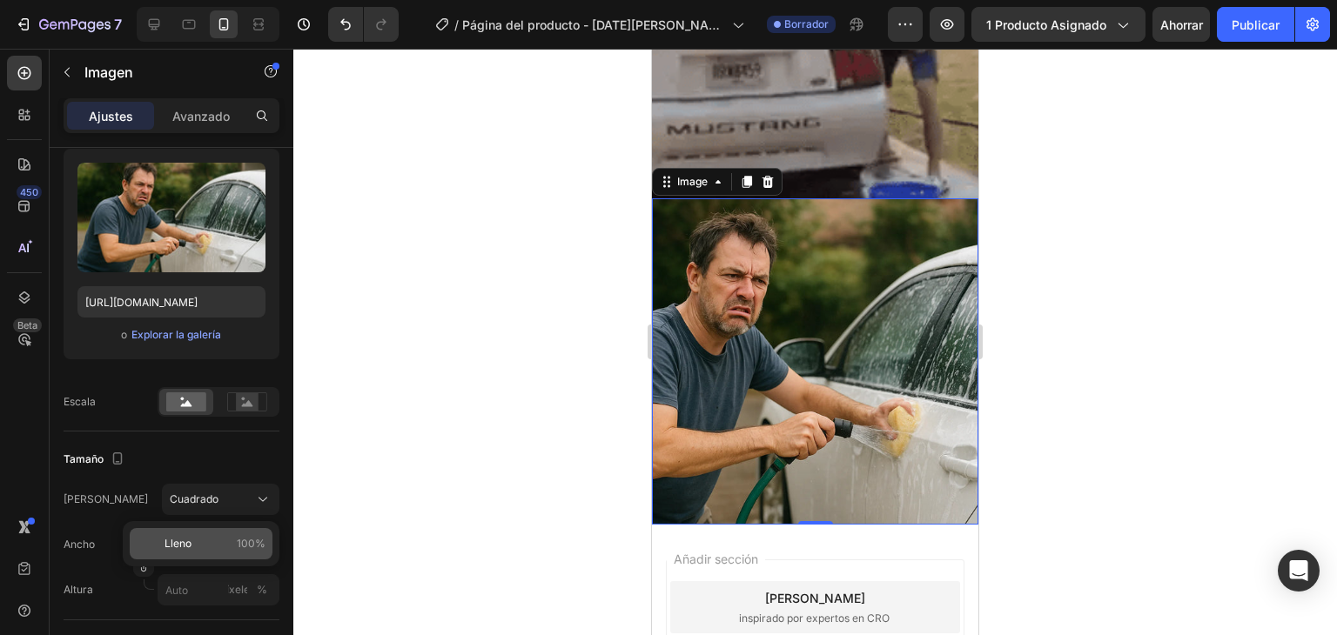
type input "100"
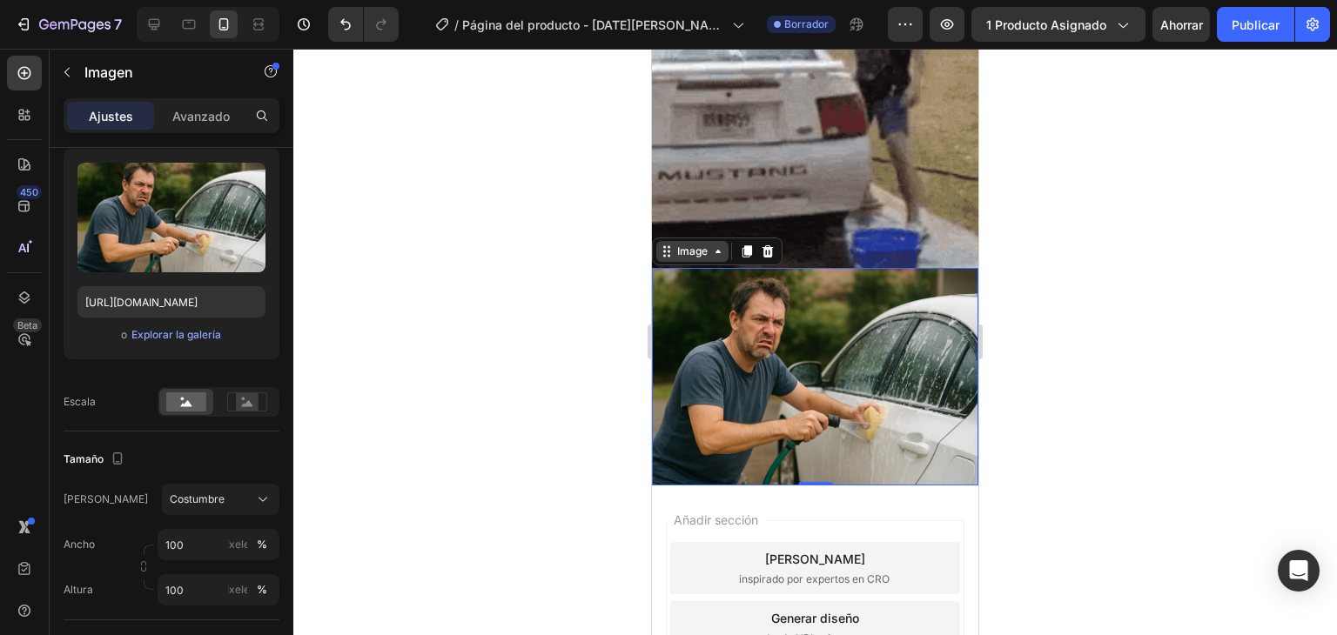
scroll to position [87, 0]
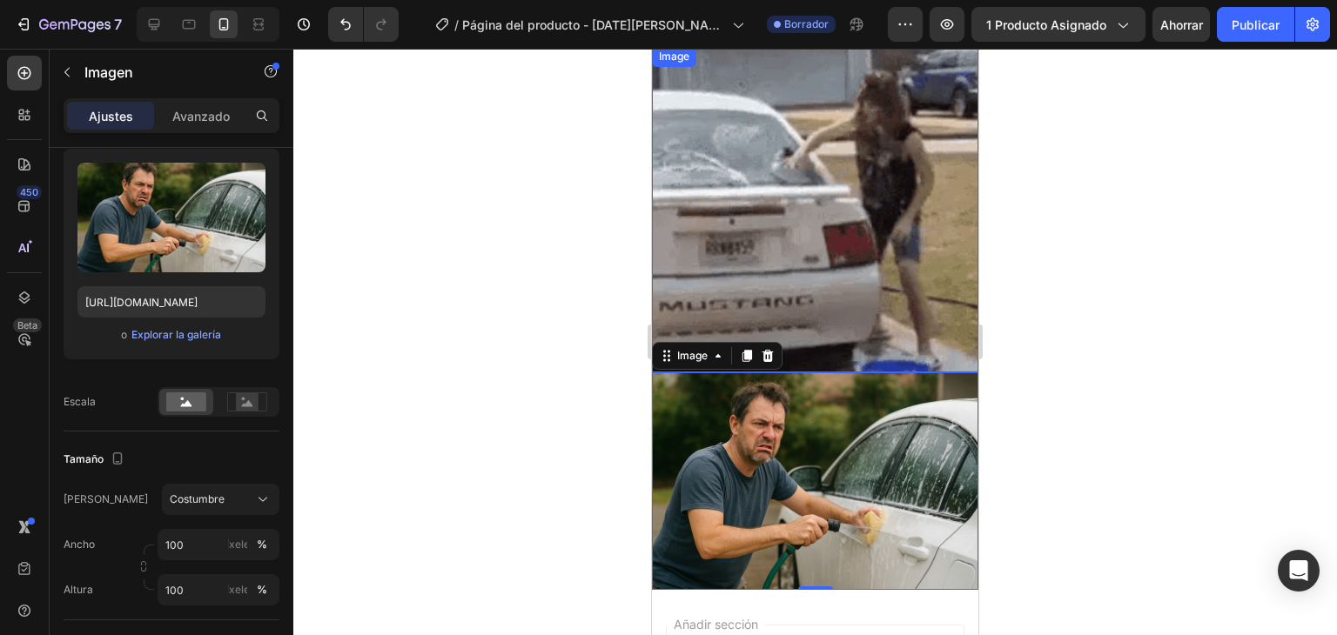
click at [745, 261] on img at bounding box center [815, 209] width 326 height 326
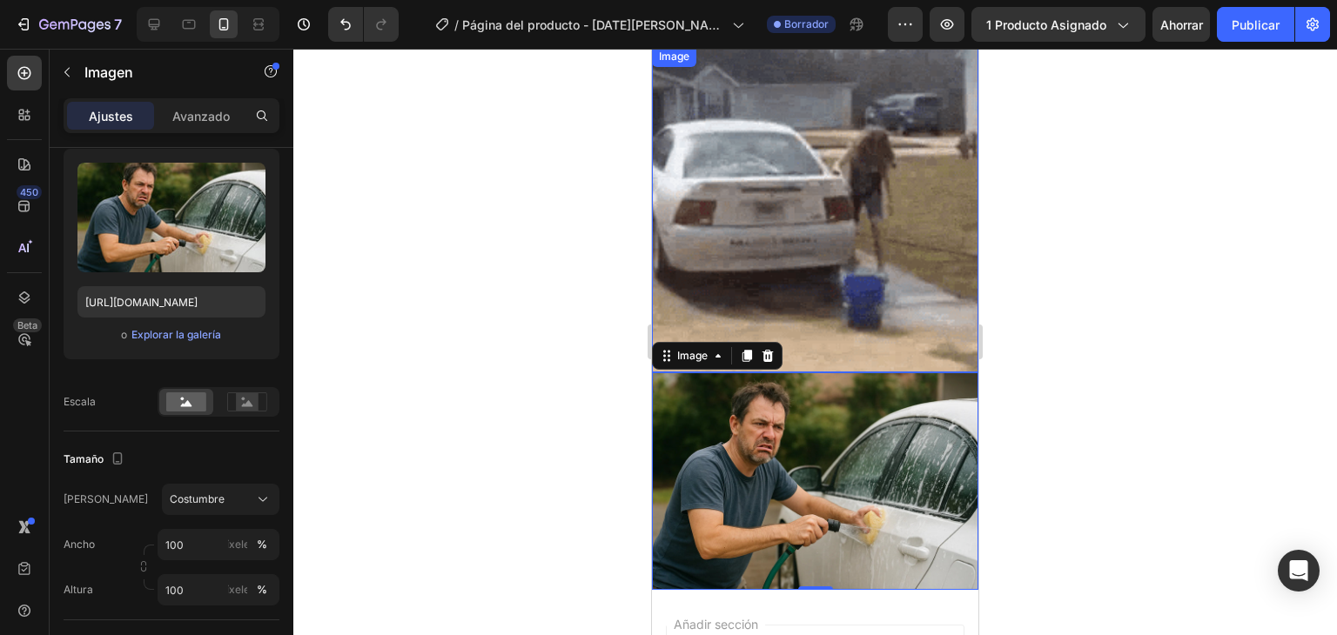
click at [745, 261] on img at bounding box center [815, 209] width 326 height 326
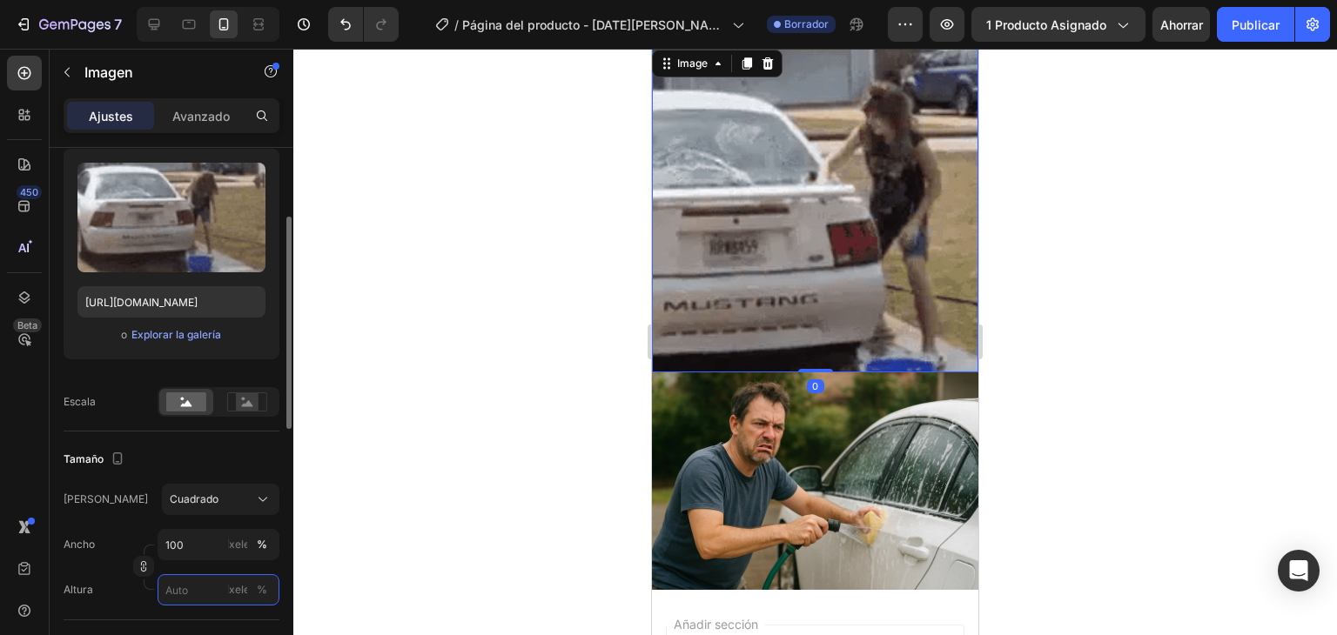
click at [176, 592] on input "píxeles %" at bounding box center [218, 589] width 122 height 31
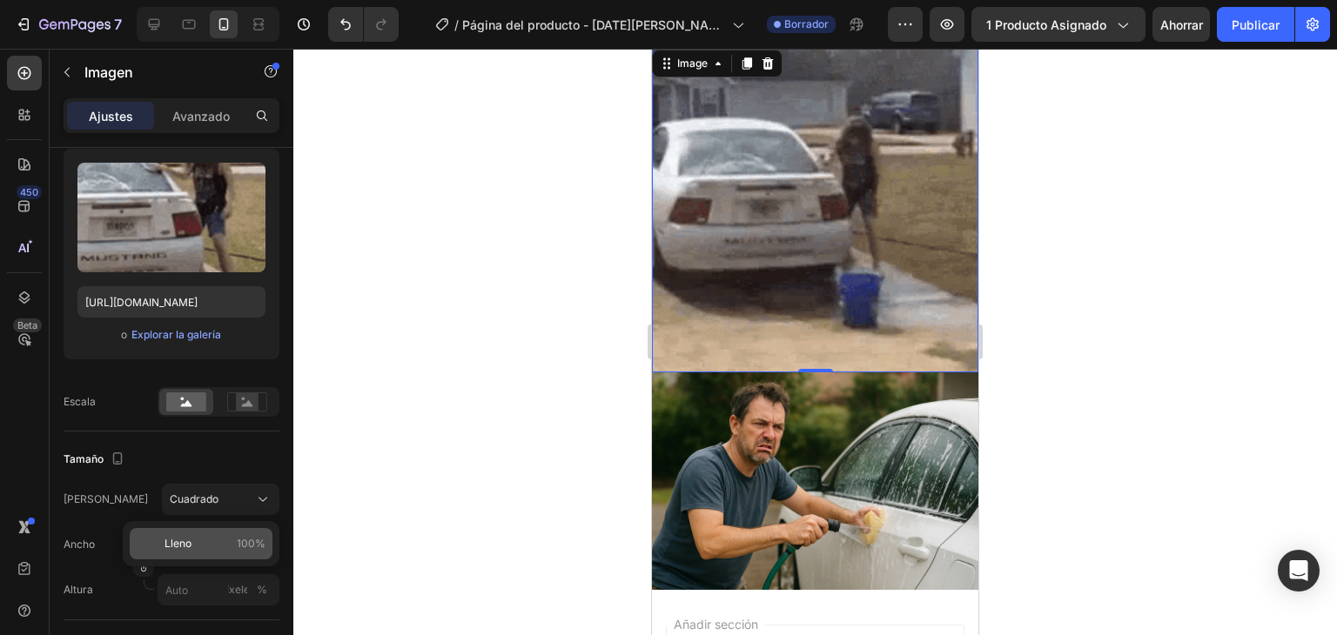
click at [208, 543] on p "Lleno 100%" at bounding box center [214, 544] width 101 height 16
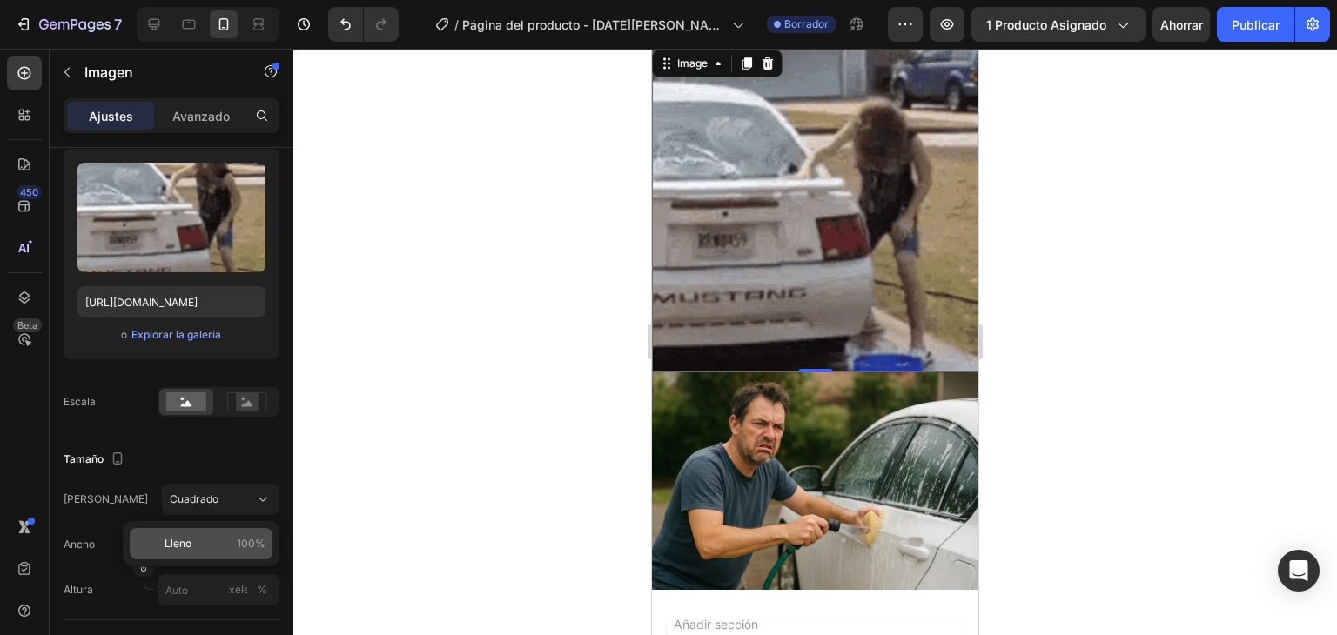
type input "100"
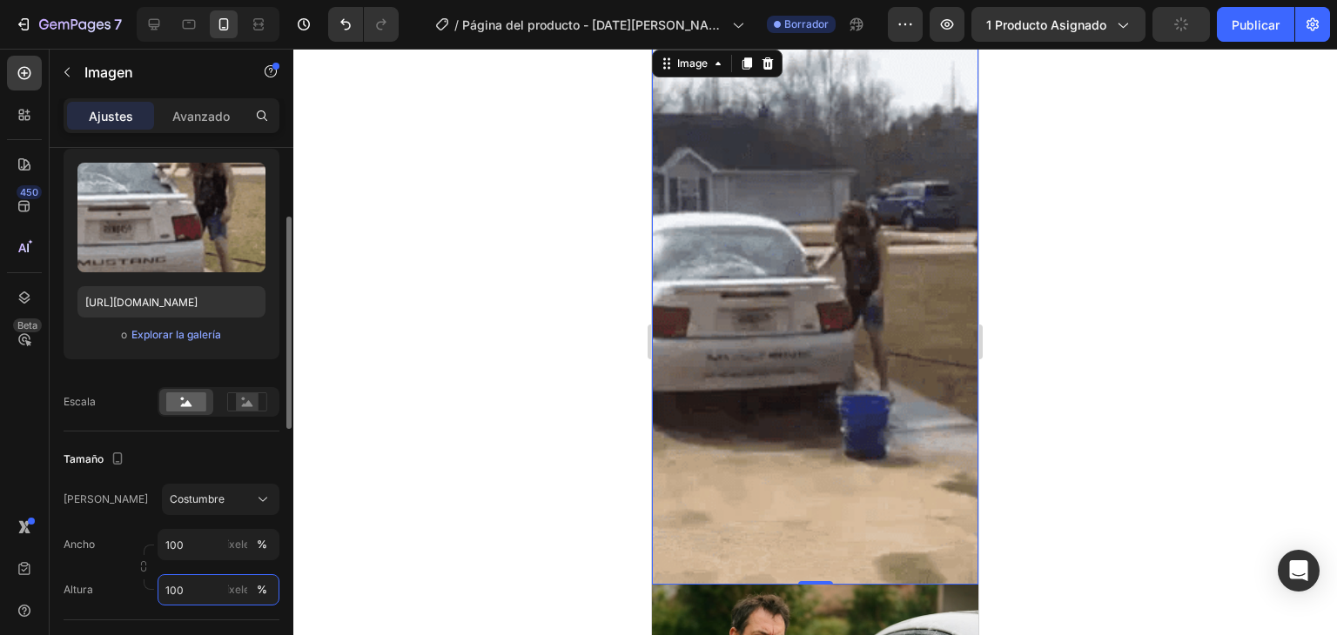
click at [202, 586] on input "100" at bounding box center [218, 589] width 122 height 31
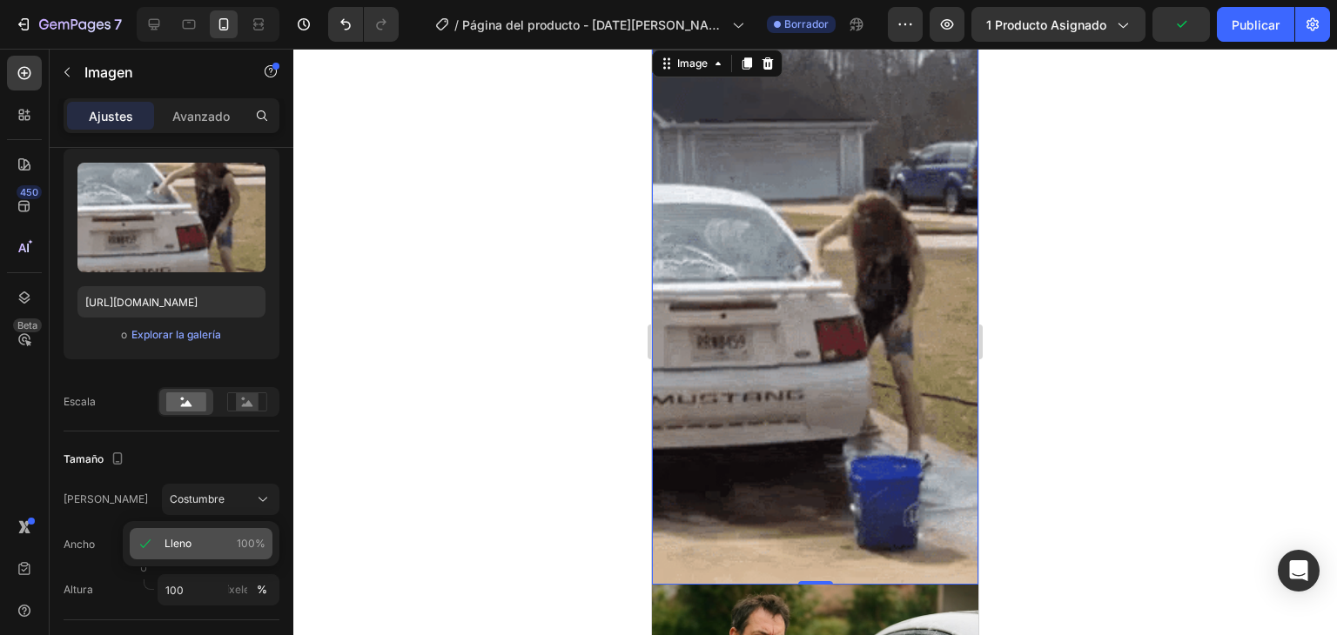
click at [182, 548] on font "Lleno" at bounding box center [177, 543] width 27 height 13
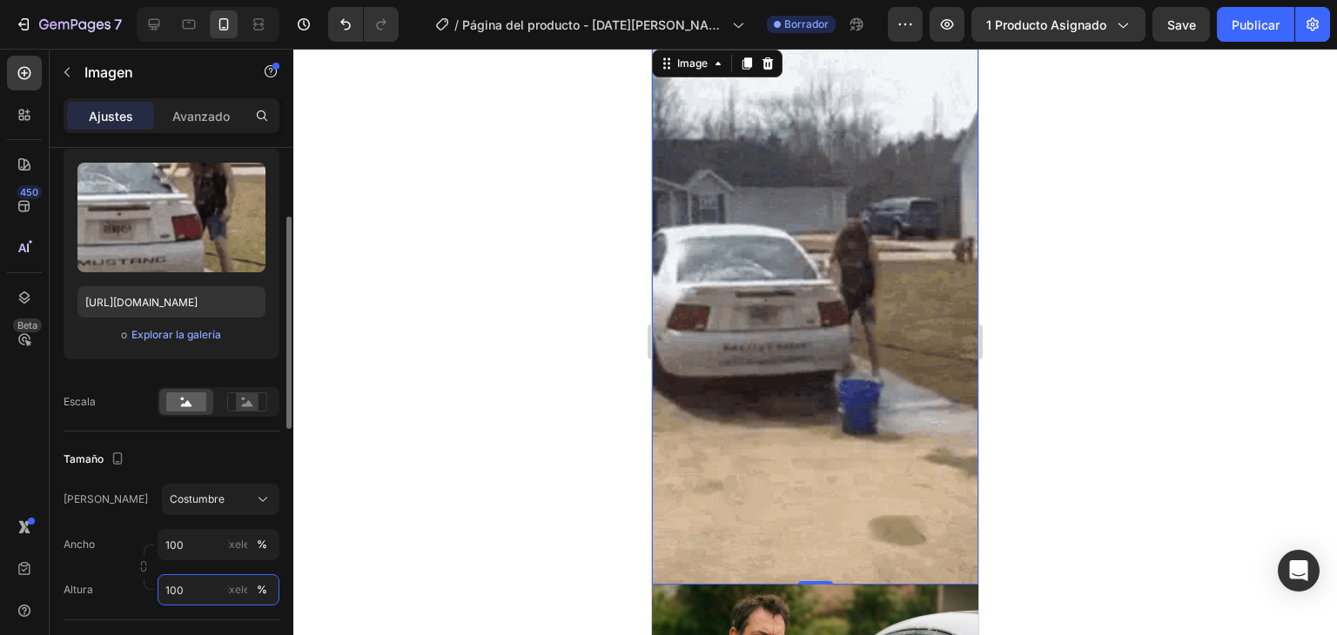
click at [203, 584] on input "100" at bounding box center [218, 589] width 122 height 31
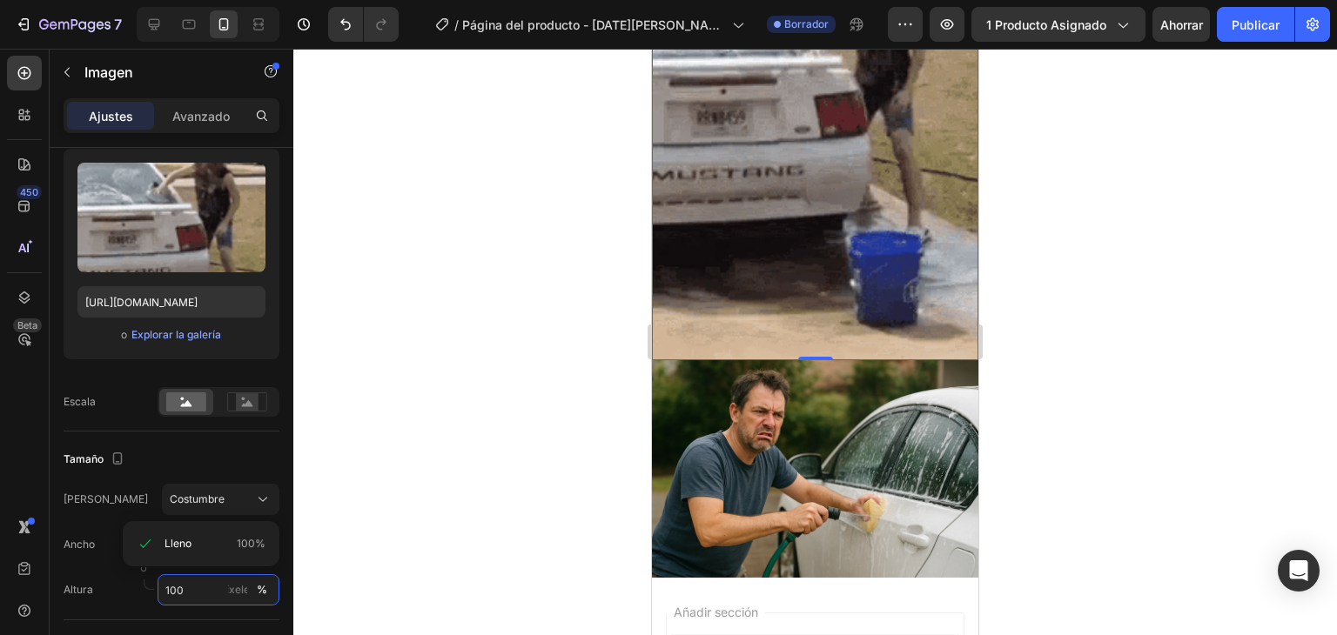
scroll to position [174, 0]
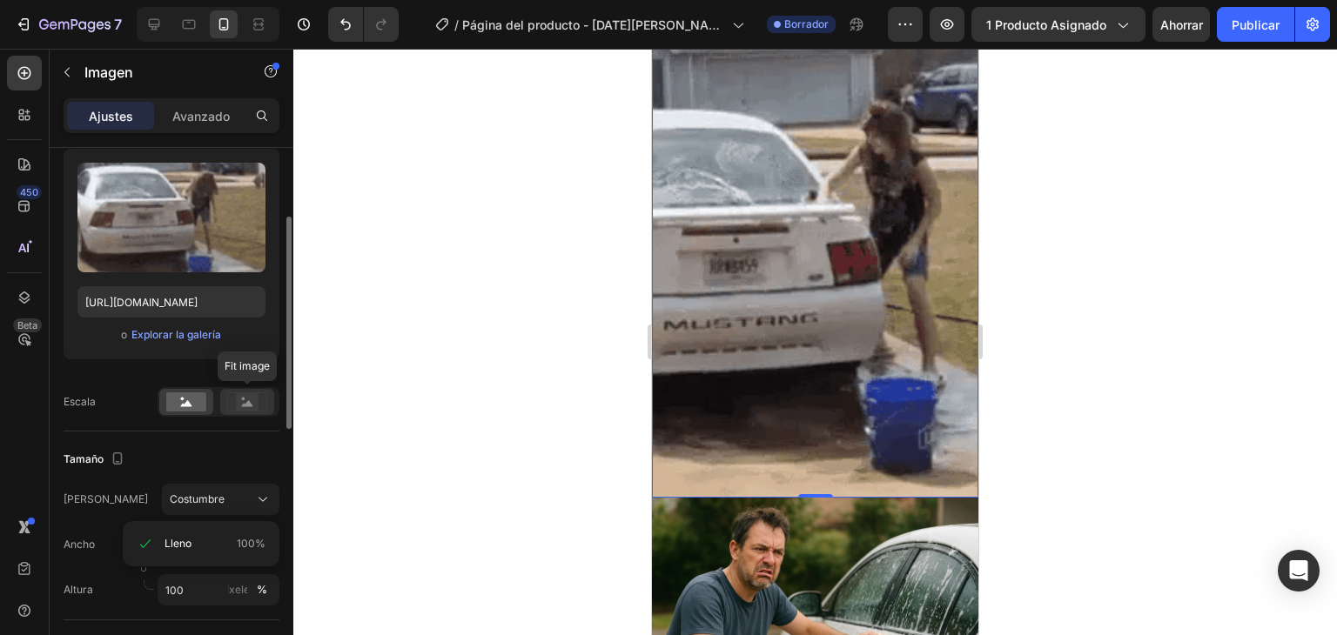
click at [244, 405] on icon at bounding box center [247, 403] width 11 height 6
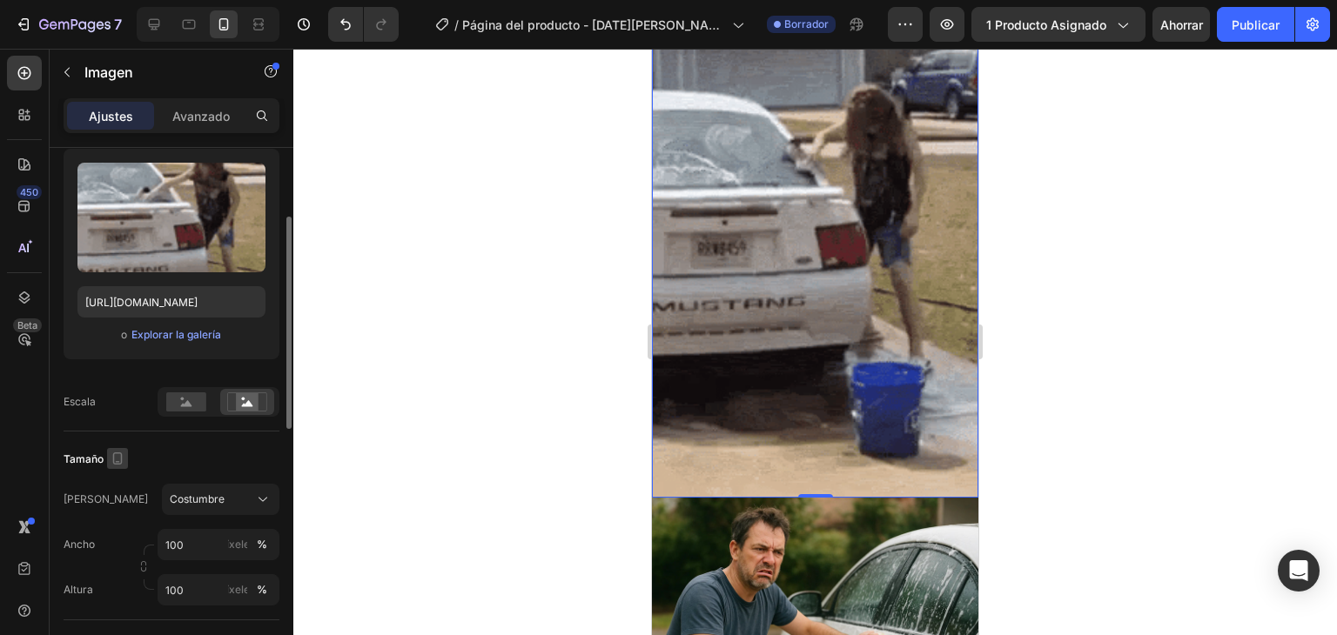
click at [125, 459] on icon "button" at bounding box center [117, 458] width 17 height 17
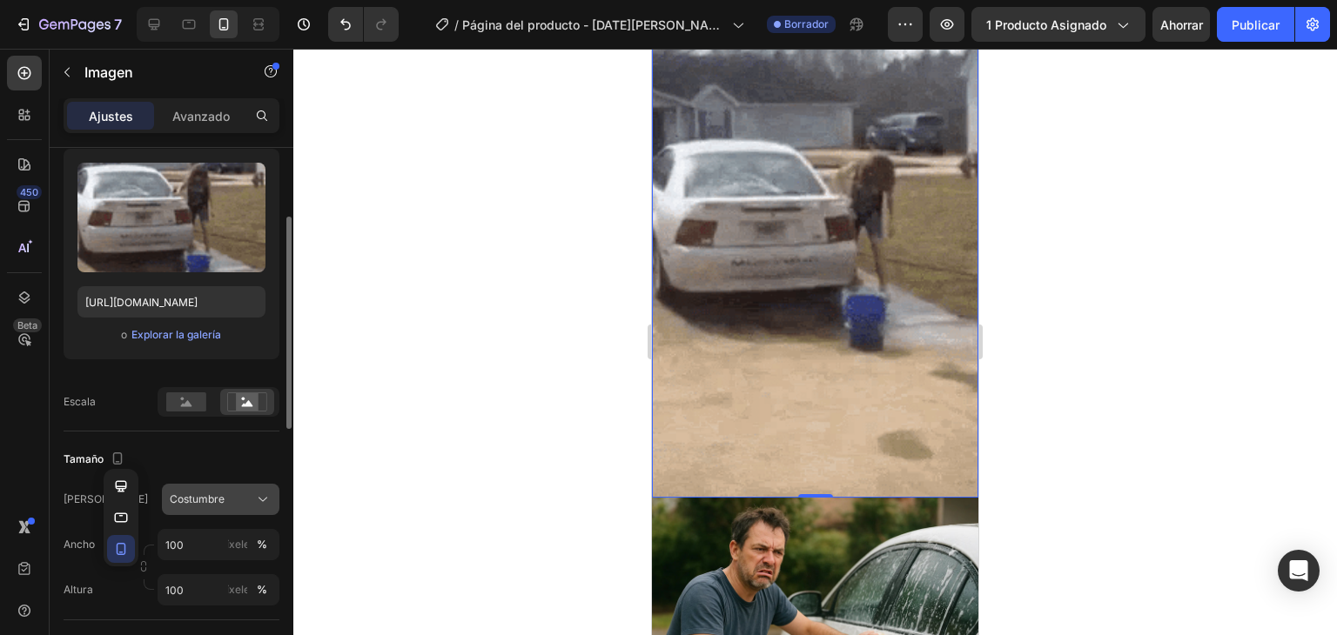
click at [246, 494] on div "Costumbre" at bounding box center [210, 500] width 81 height 16
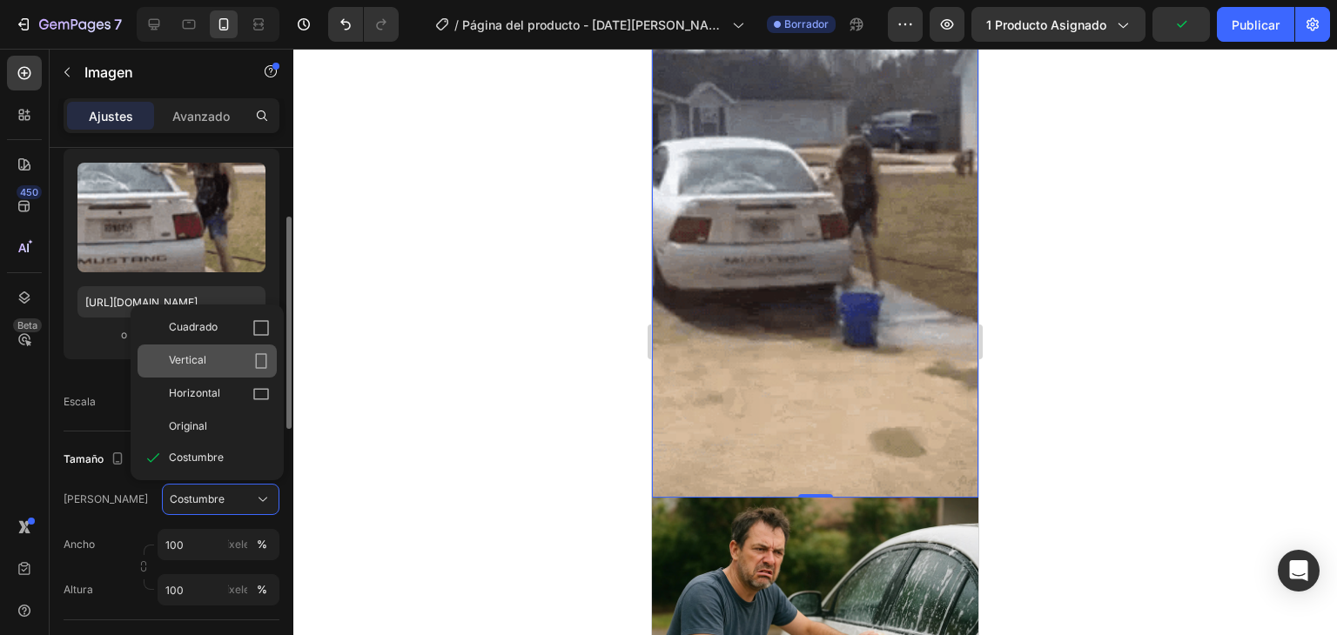
click at [256, 358] on icon at bounding box center [261, 361] width 11 height 16
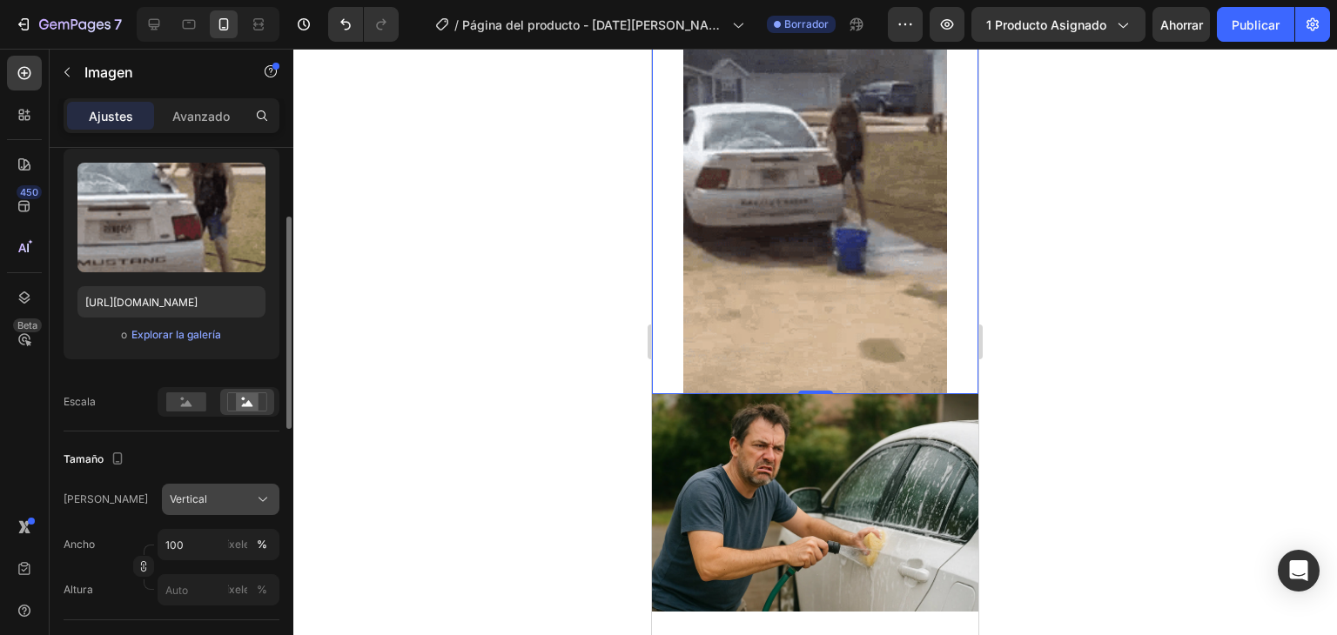
click at [231, 513] on button "Vertical" at bounding box center [220, 499] width 117 height 31
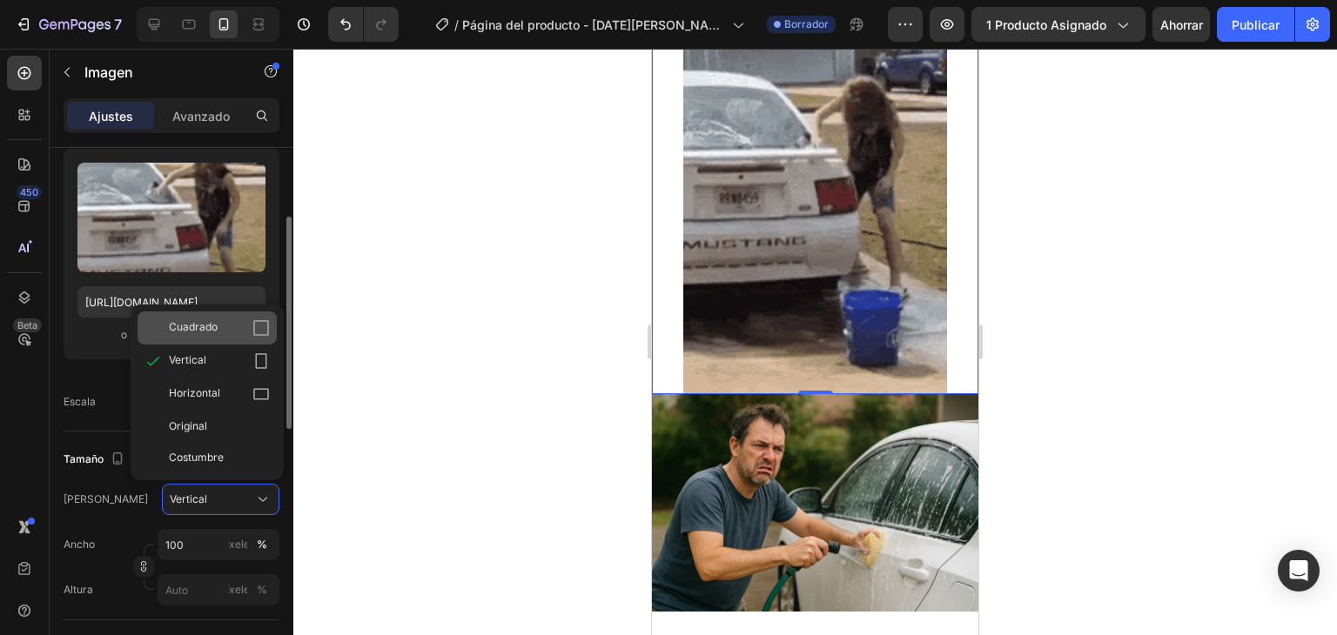
click at [252, 319] on icon at bounding box center [260, 327] width 17 height 17
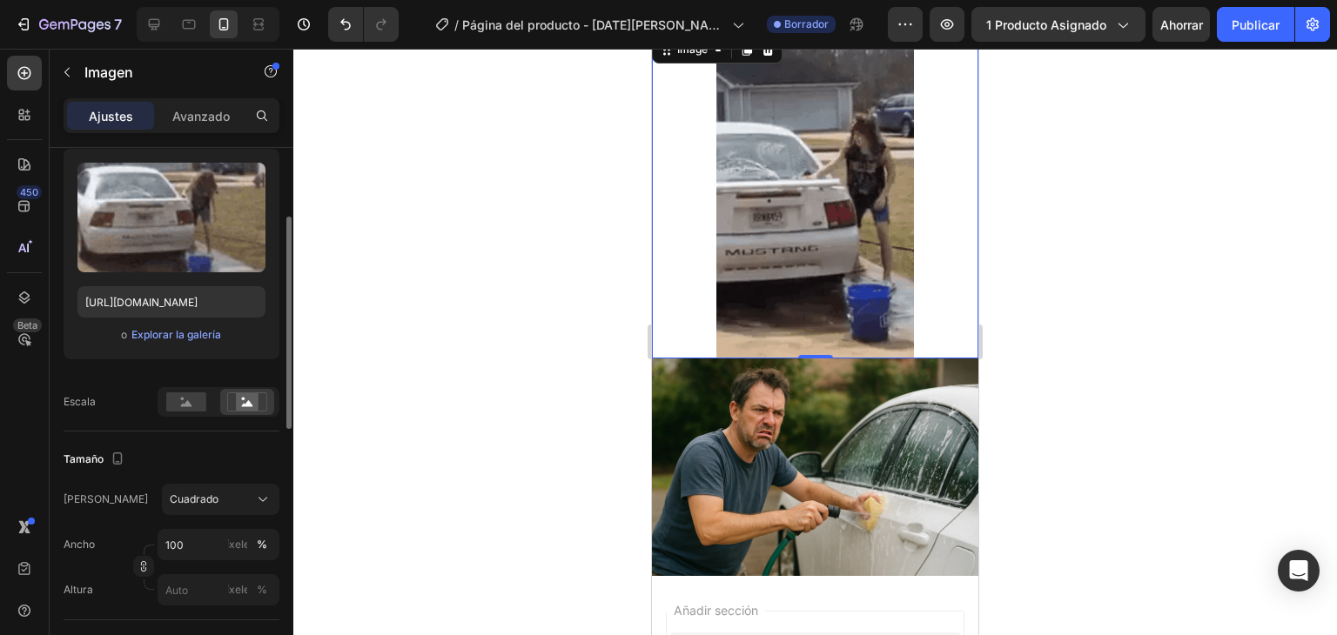
scroll to position [0, 0]
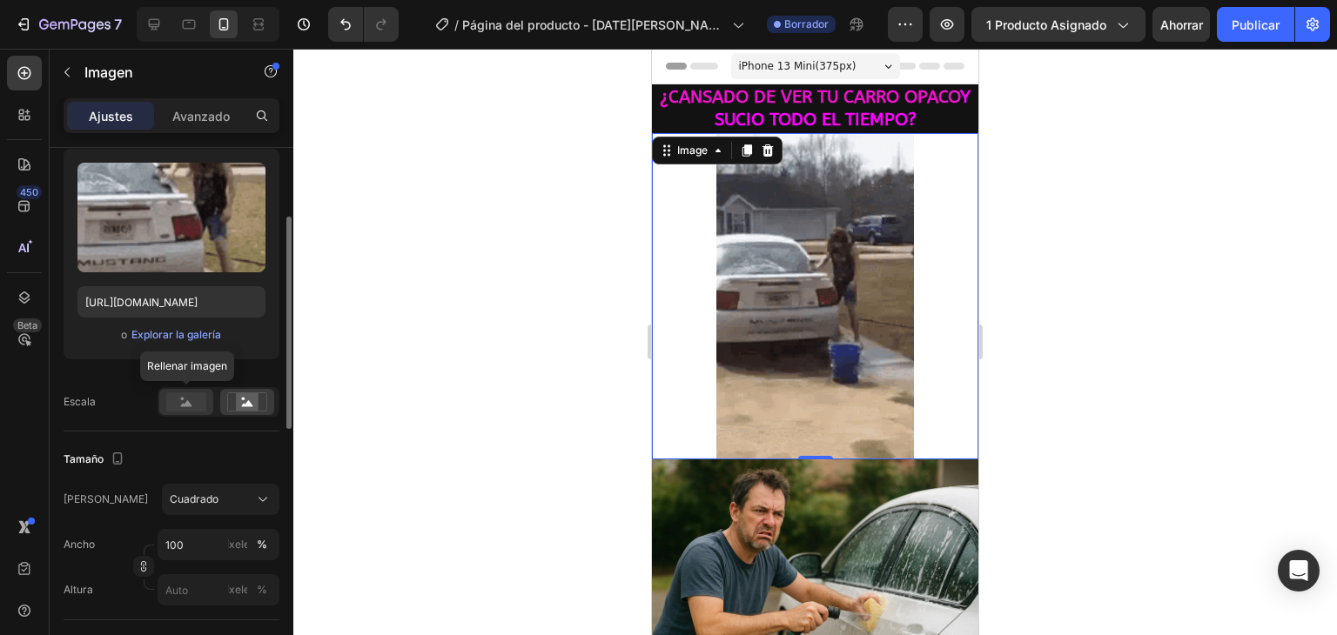
click at [191, 397] on rect at bounding box center [186, 401] width 40 height 19
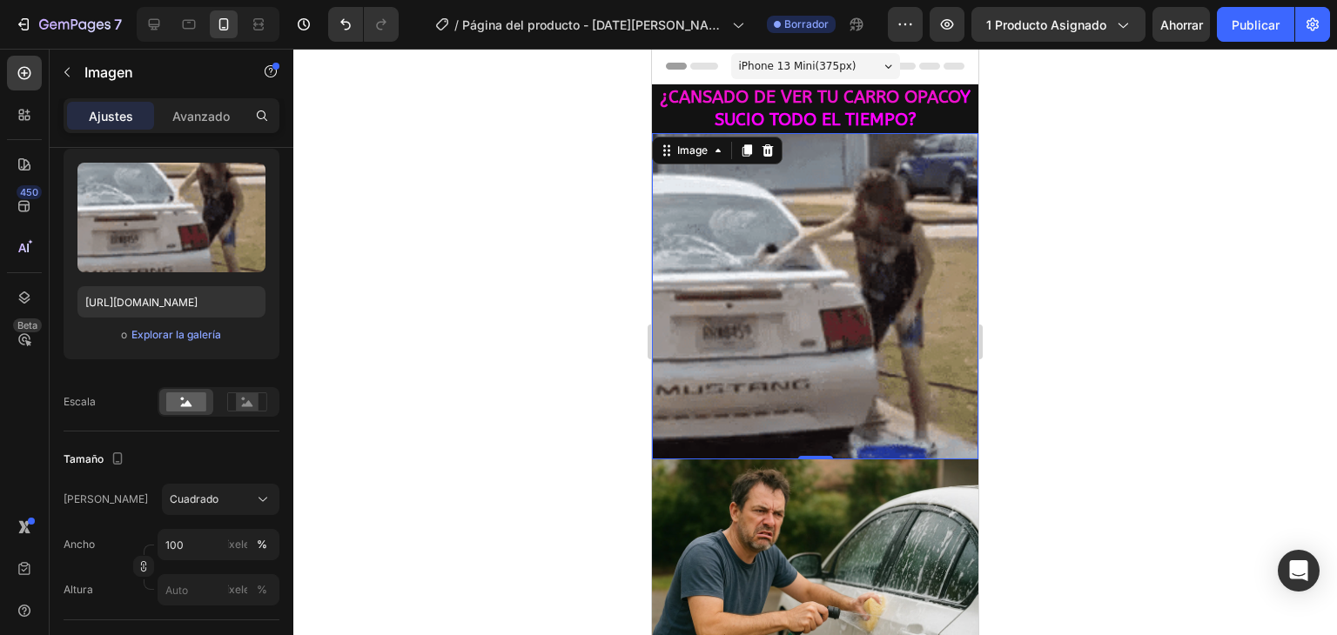
click at [419, 467] on div at bounding box center [814, 342] width 1043 height 586
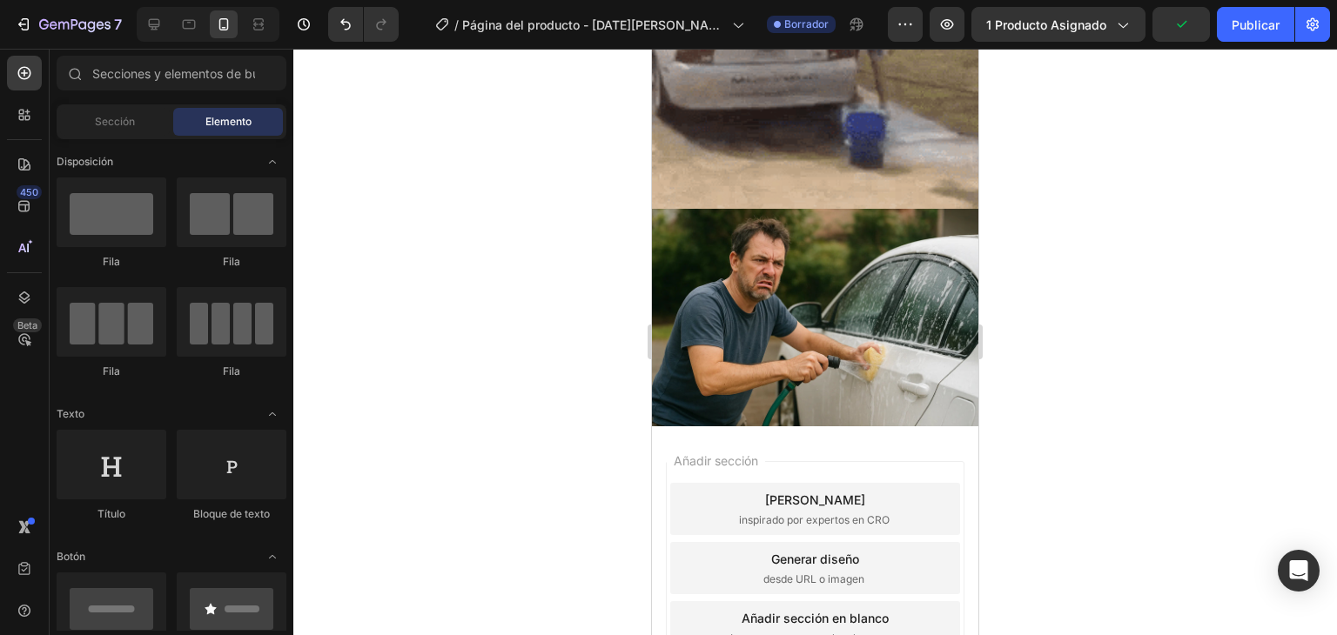
scroll to position [318, 0]
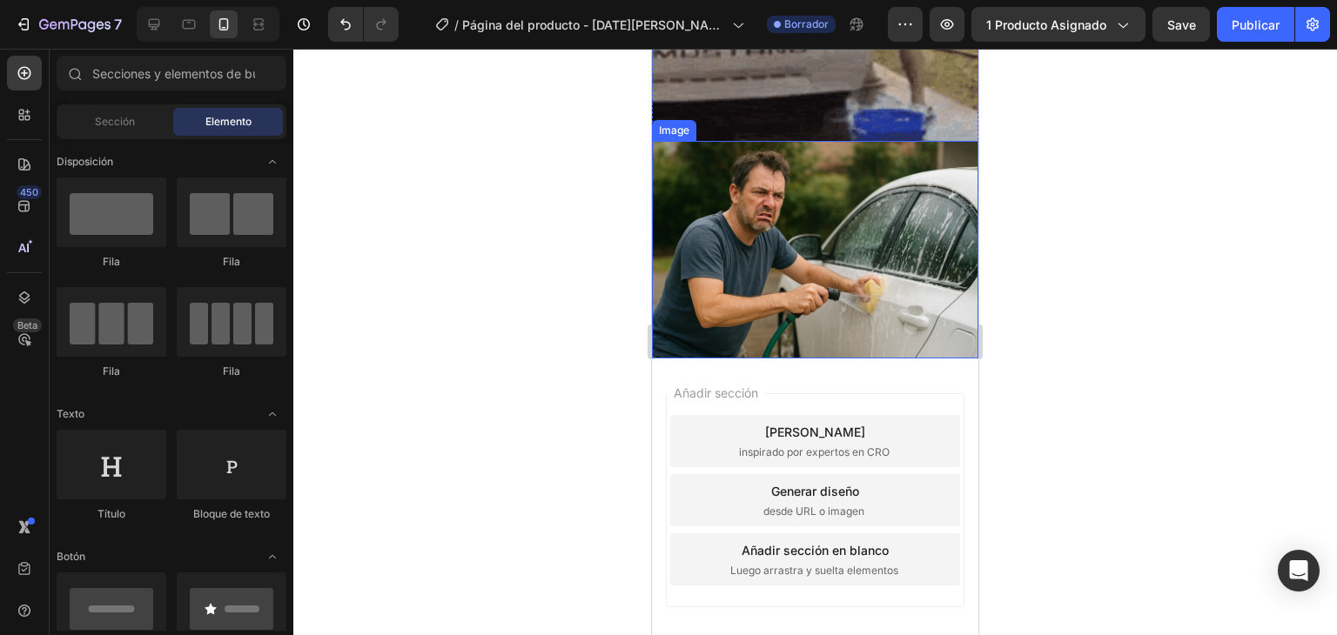
click at [754, 206] on img at bounding box center [815, 250] width 326 height 218
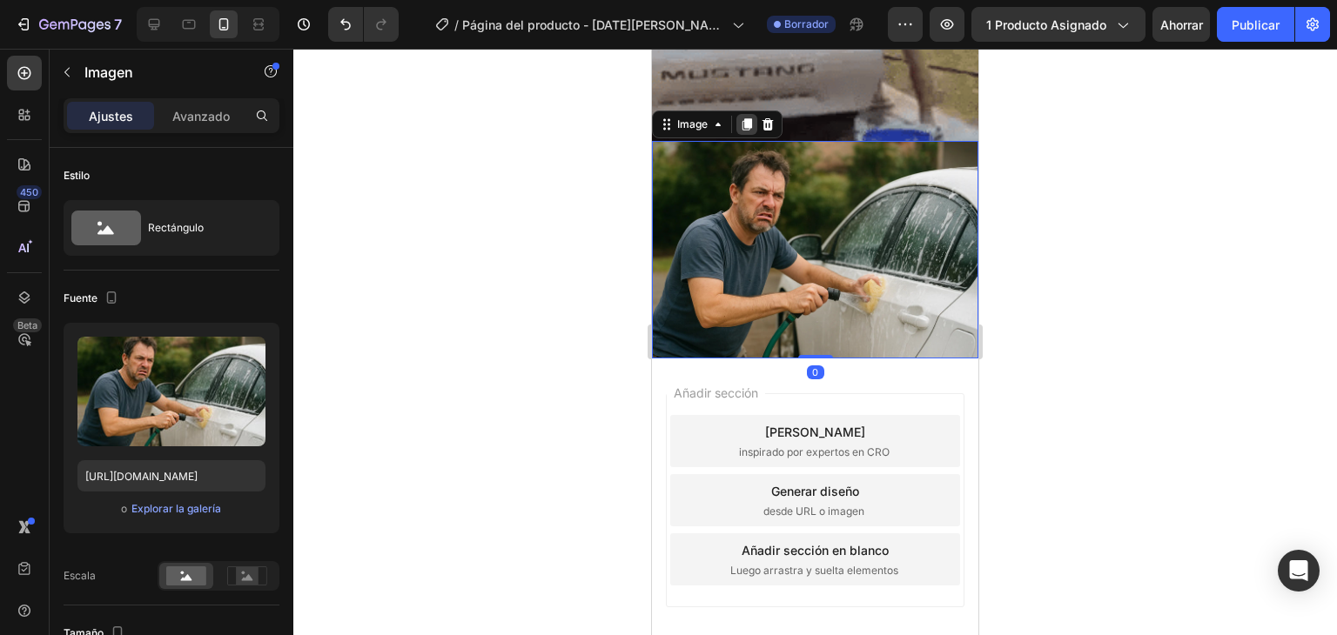
click at [743, 117] on icon at bounding box center [747, 124] width 14 height 14
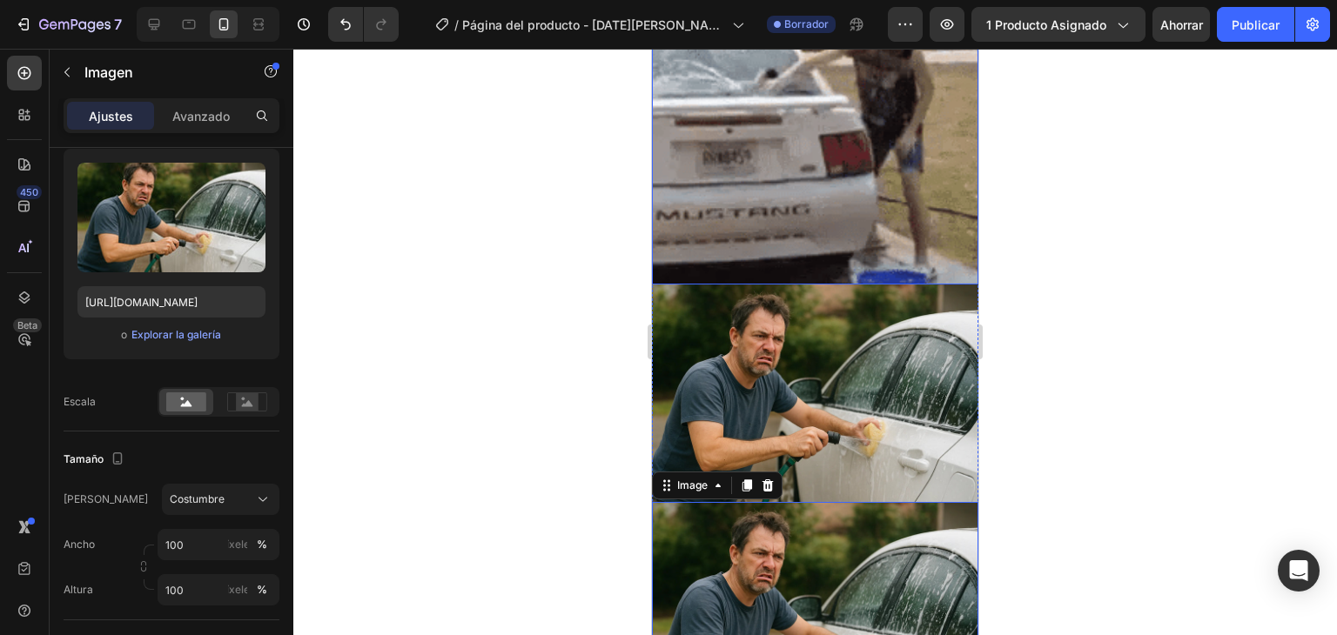
scroll to position [0, 0]
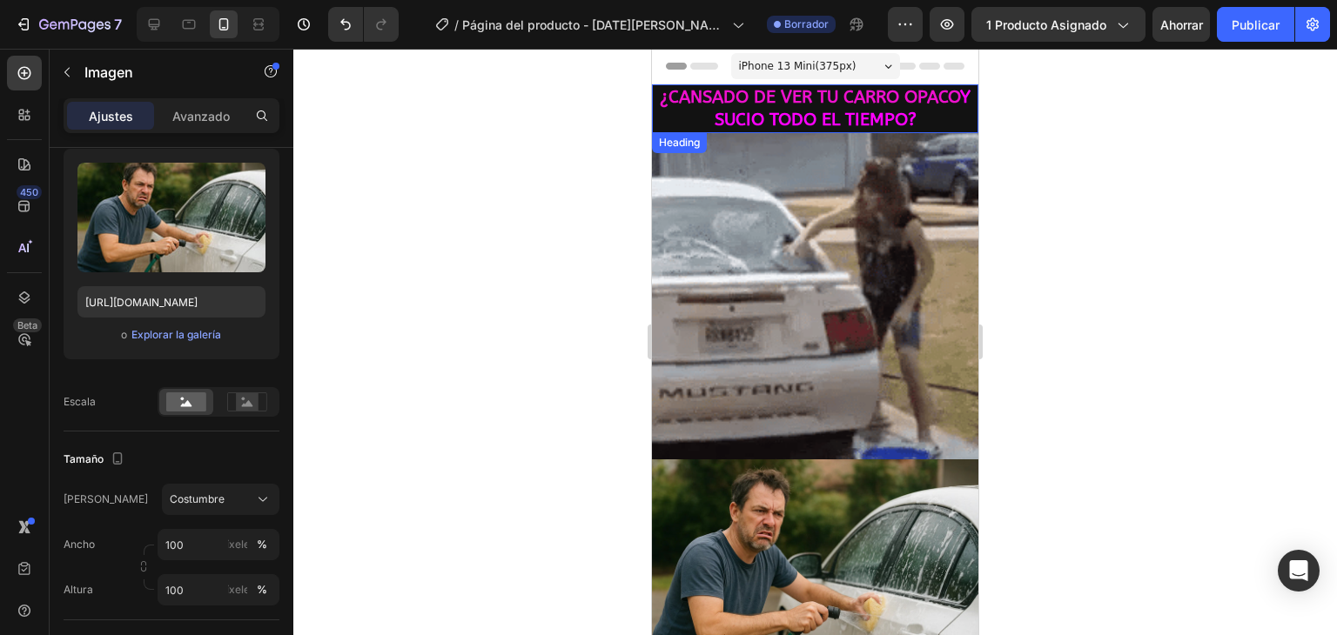
click at [760, 97] on h2 "¿CANSADO DE VER TU CARRO OPACO Y SUCIO TODO EL TIEMPO?" at bounding box center [815, 108] width 326 height 49
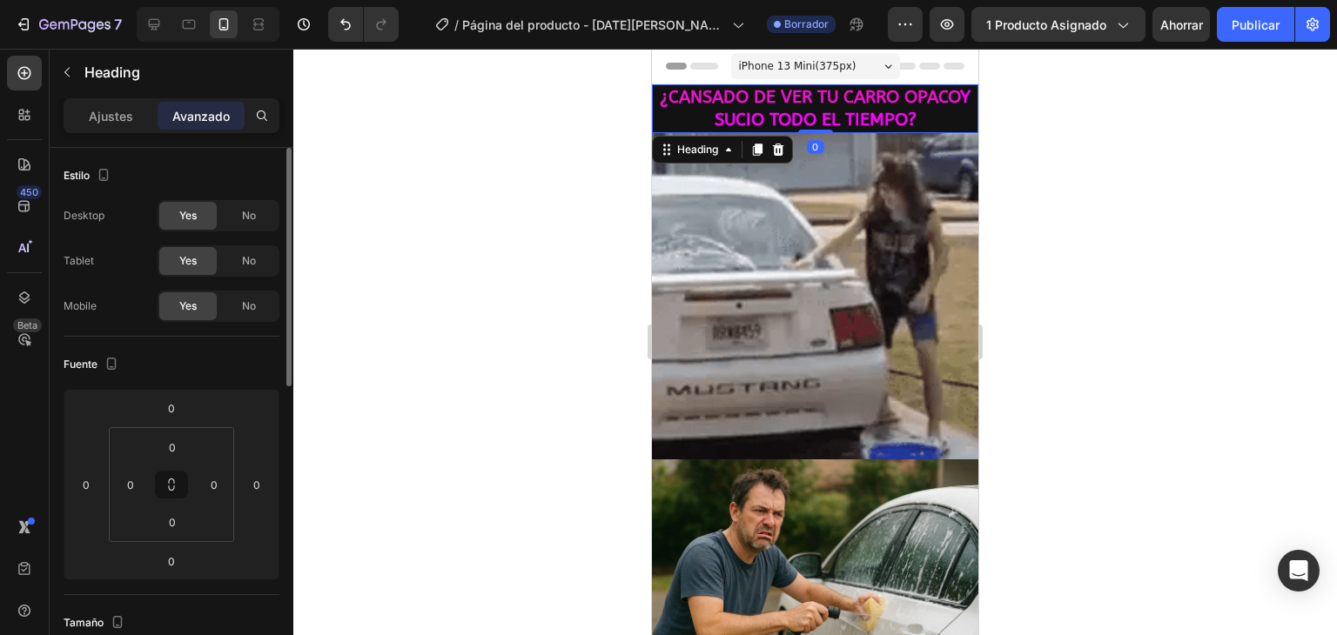
click at [761, 101] on h2 "¿CANSADO DE VER TU CARRO OPACO Y SUCIO TODO EL TIEMPO?" at bounding box center [815, 108] width 326 height 49
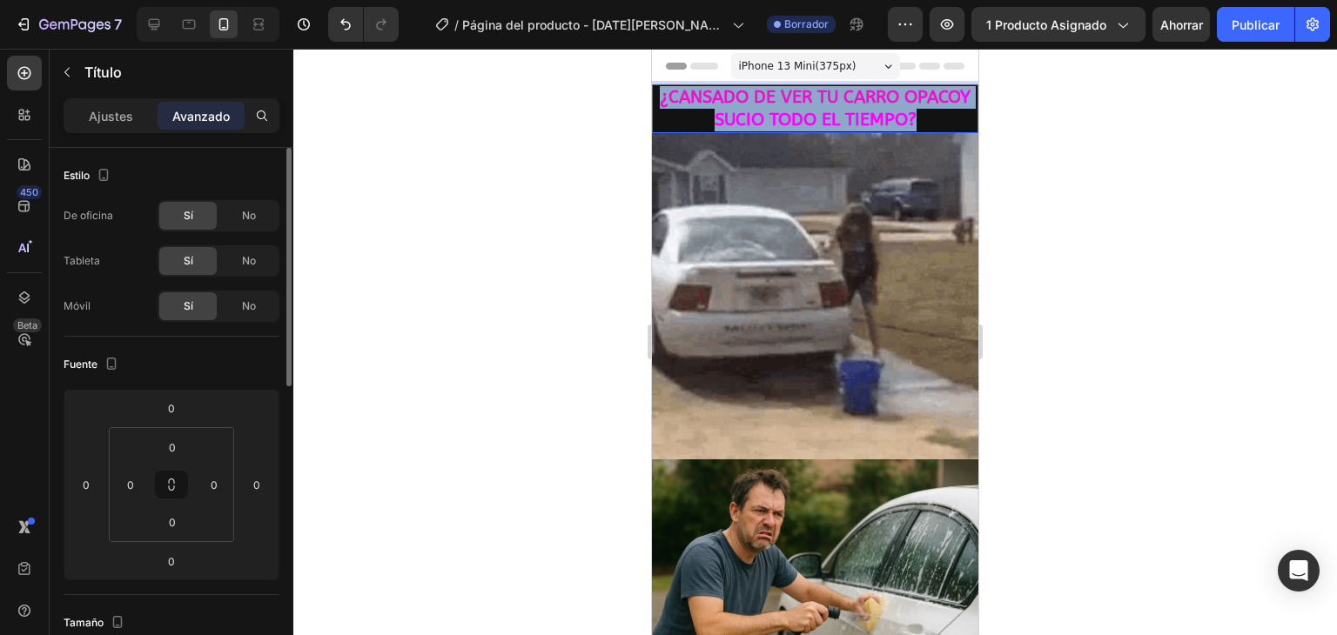
click at [761, 101] on p "¿CANSADO DE VER TU CARRO OPACO Y SUCIO TODO EL TIEMPO?" at bounding box center [814, 108] width 323 height 45
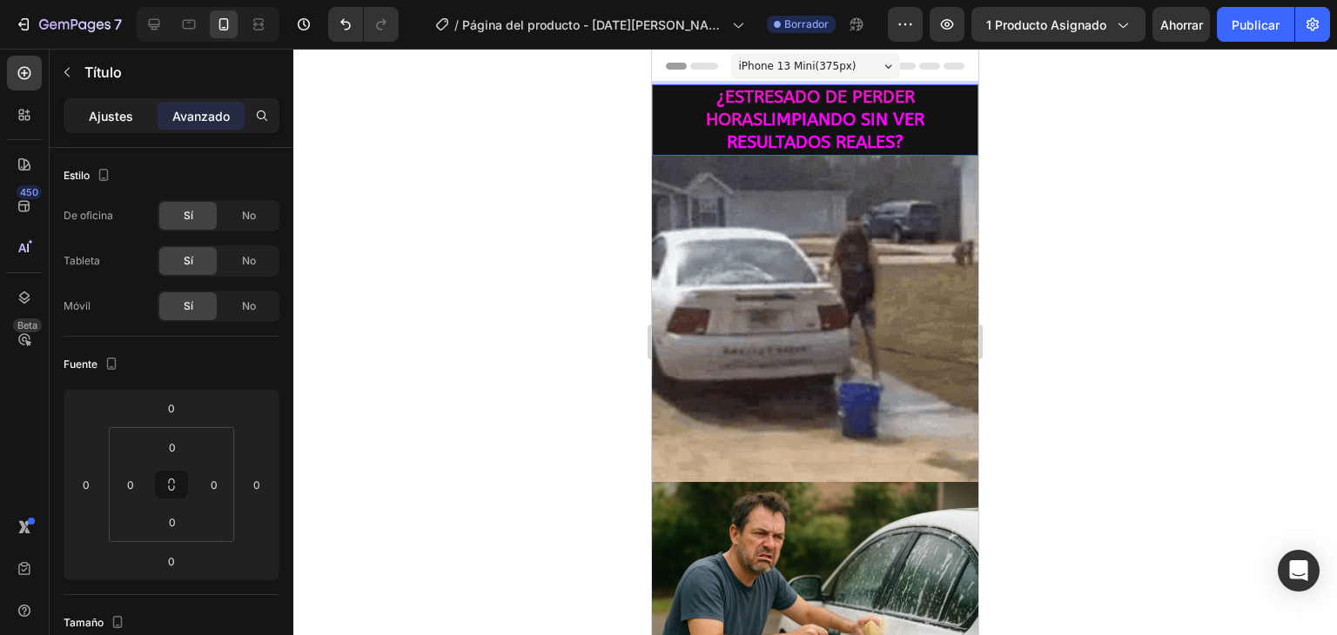
click at [113, 114] on font "Ajustes" at bounding box center [111, 116] width 44 height 15
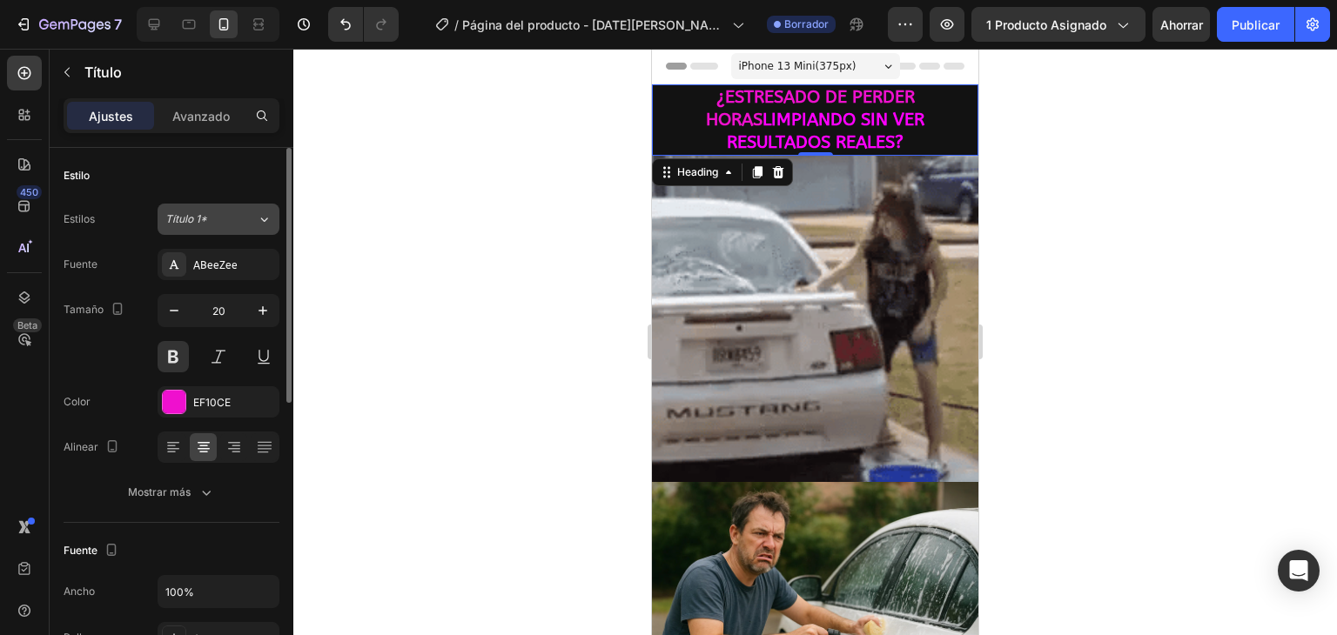
click at [201, 219] on font "Título 1*" at bounding box center [186, 218] width 42 height 13
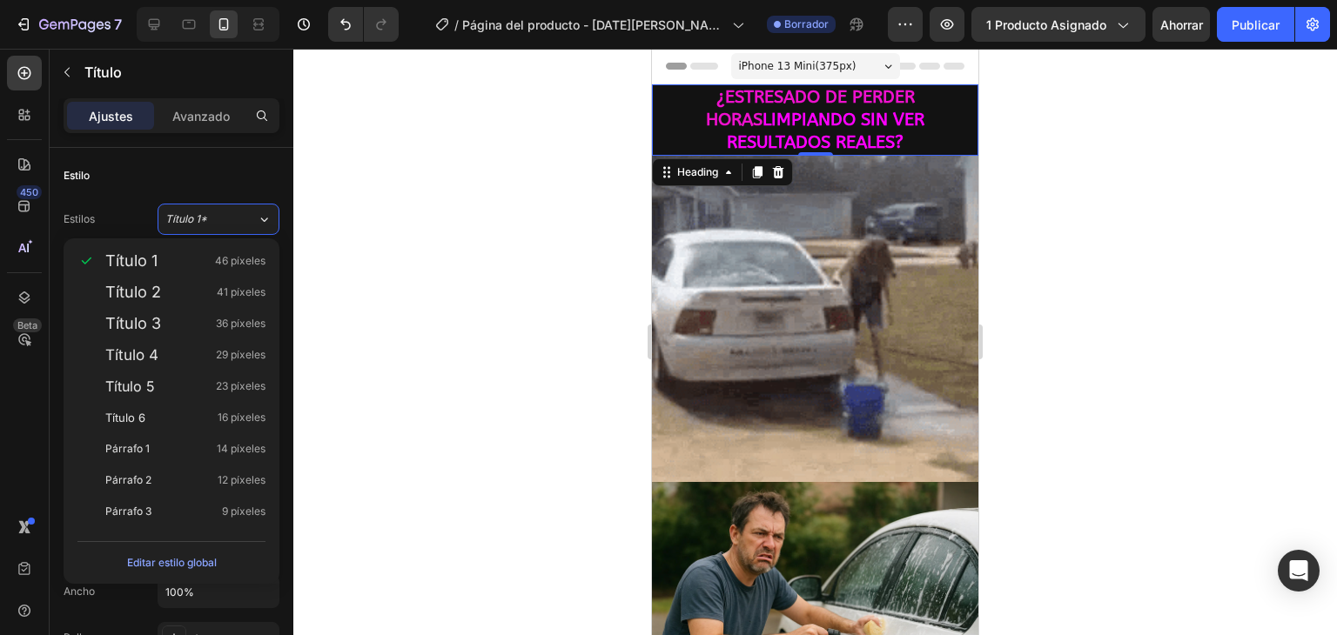
click at [433, 272] on div at bounding box center [814, 342] width 1043 height 586
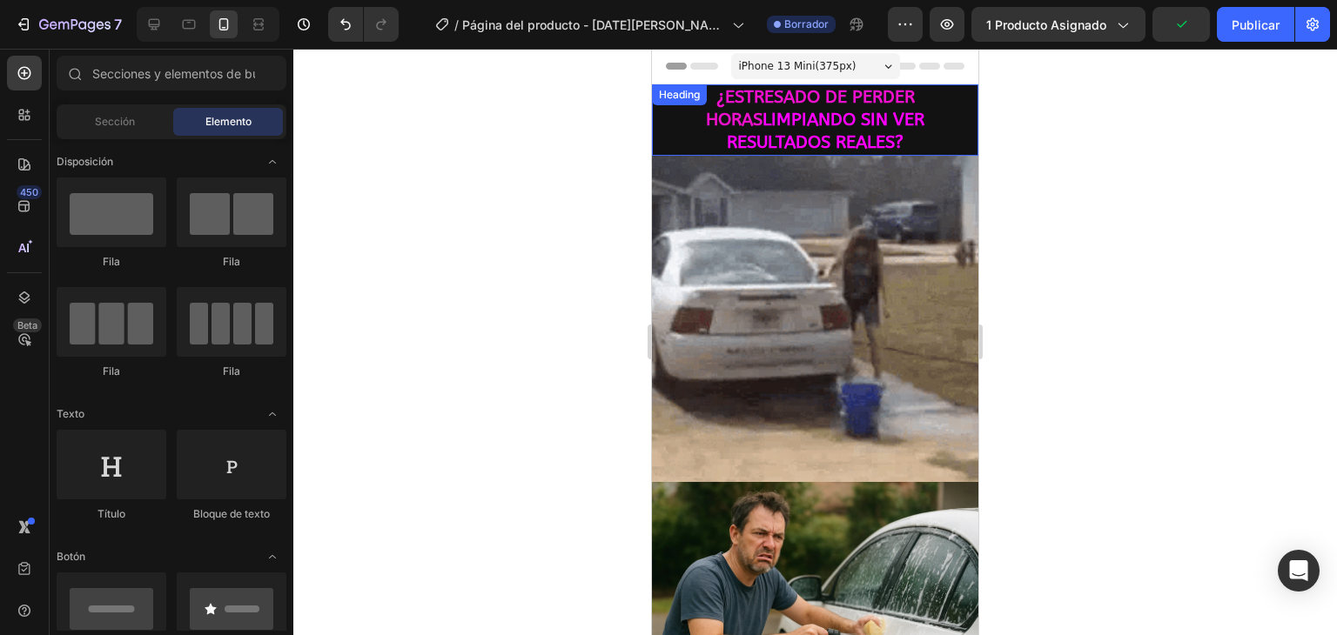
click at [787, 117] on span "LIMPIANDO SIN VER RESULTADOS REALES?" at bounding box center [826, 131] width 198 height 43
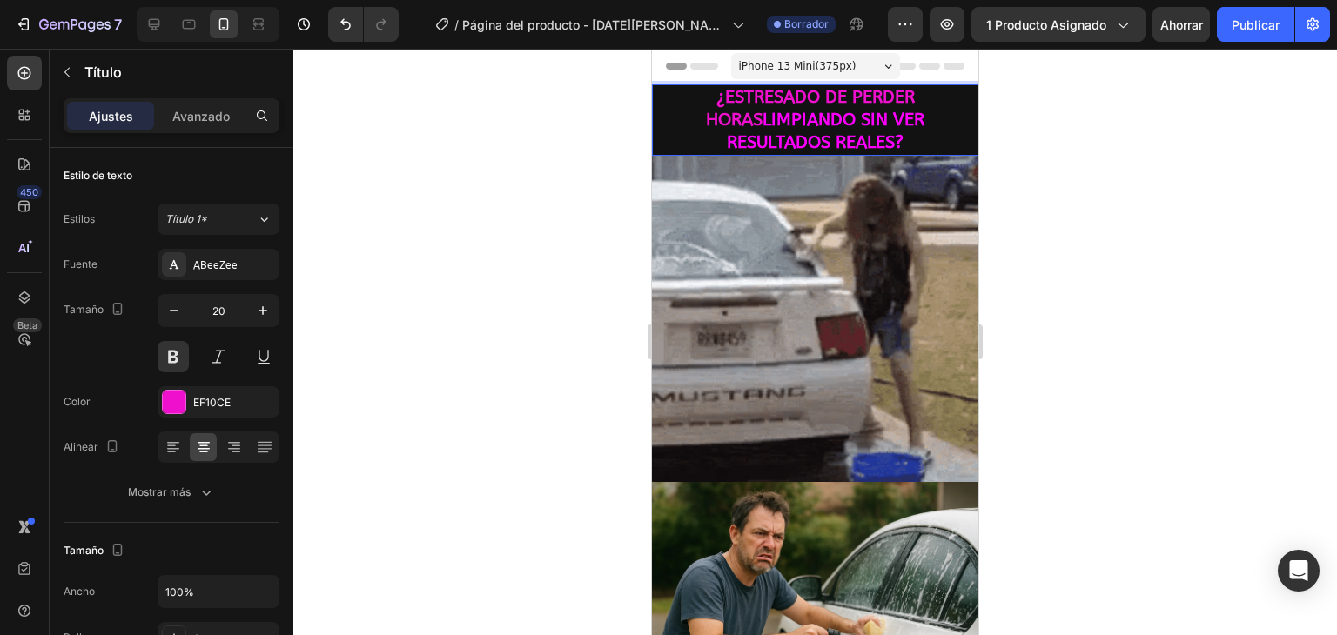
click at [787, 116] on span "LIMPIANDO SIN VER RESULTADOS REALES?" at bounding box center [826, 131] width 198 height 43
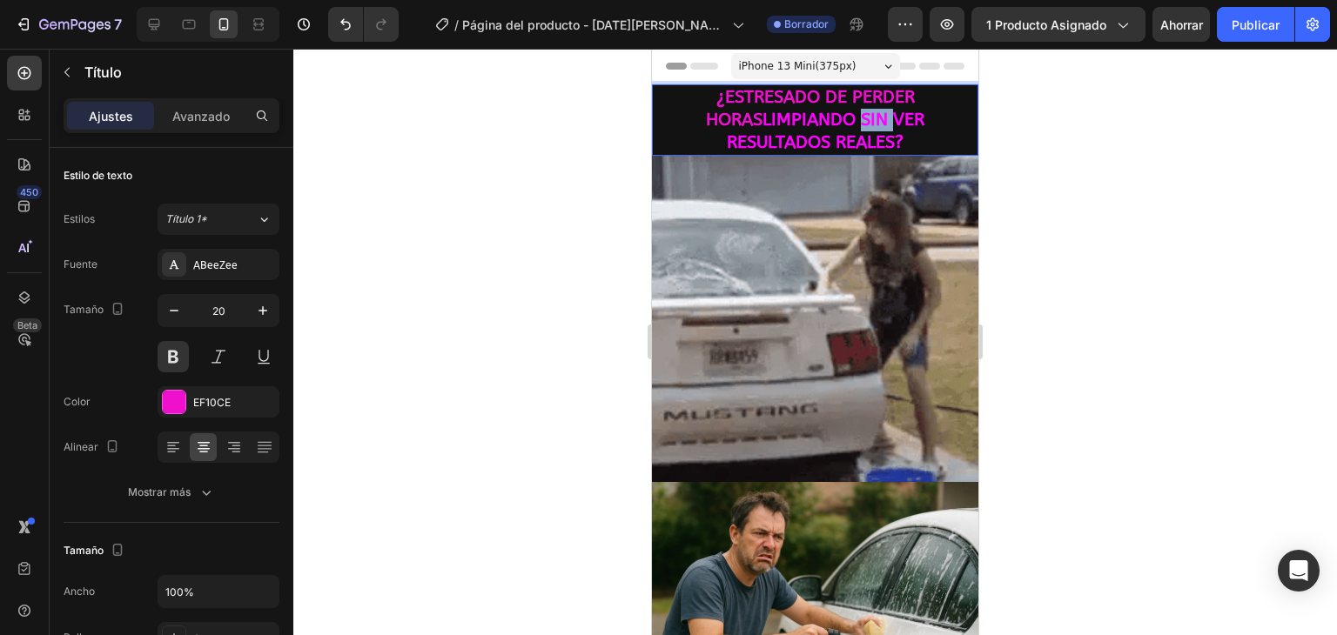
click at [787, 116] on span "LIMPIANDO SIN VER RESULTADOS REALES?" at bounding box center [826, 131] width 198 height 43
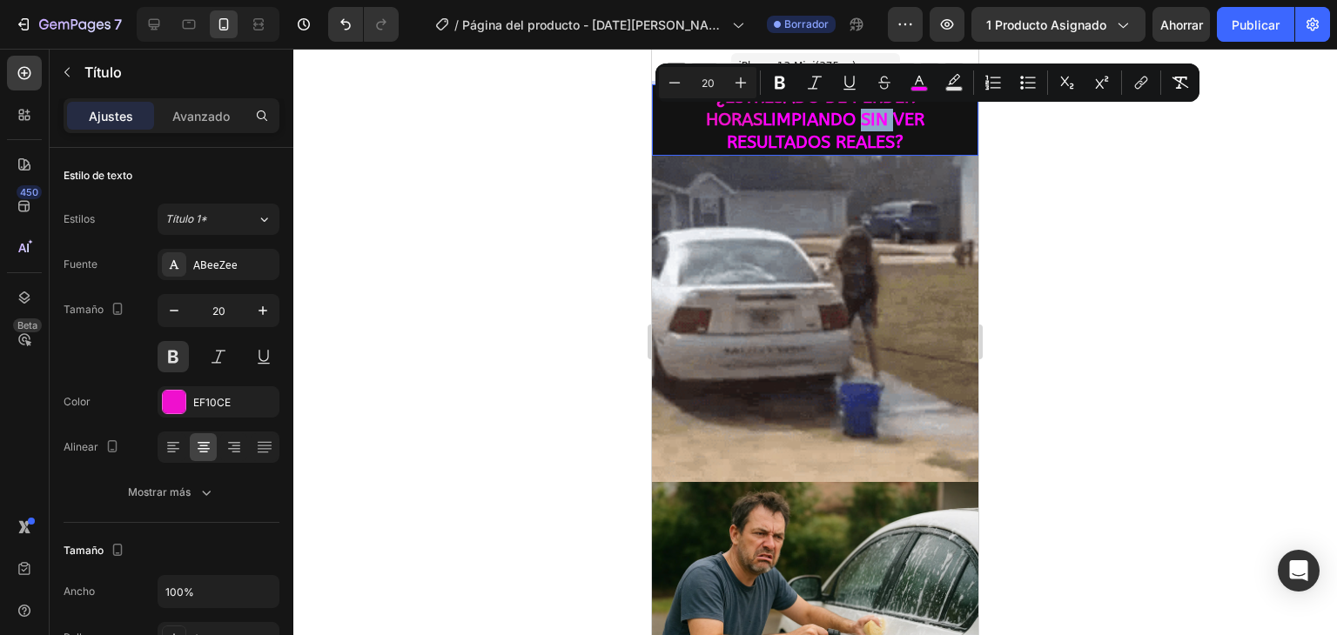
click at [787, 117] on span "LIMPIANDO SIN VER RESULTADOS REALES?" at bounding box center [826, 131] width 198 height 43
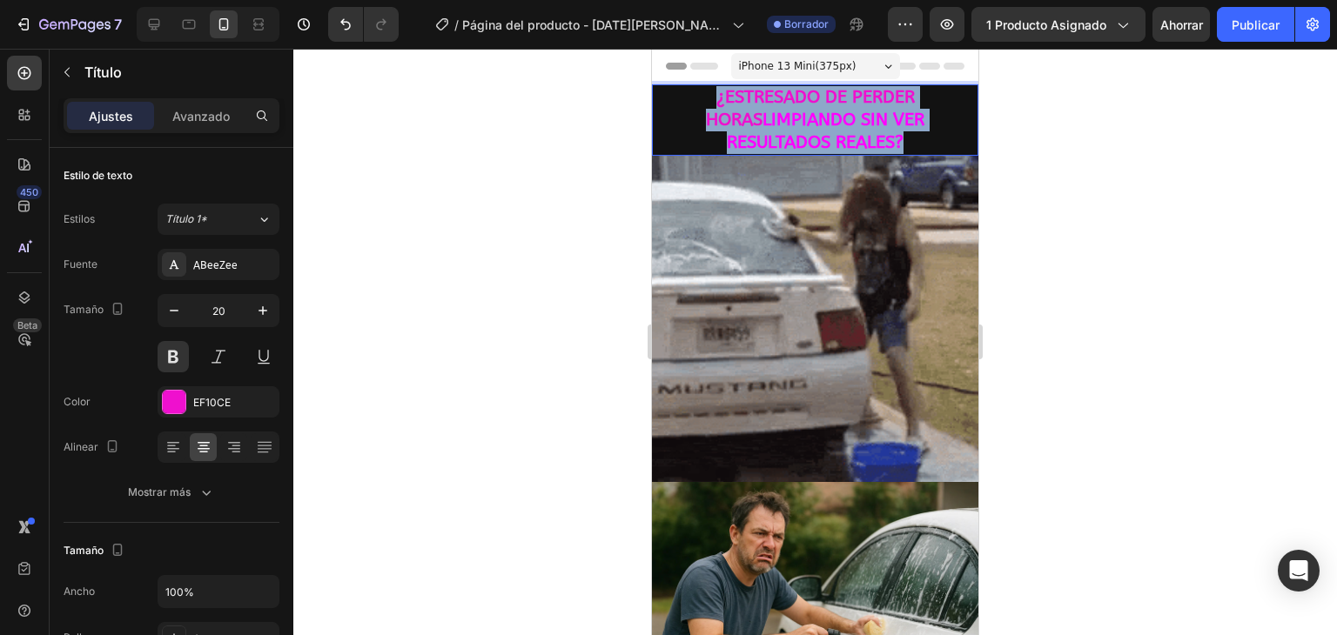
click at [787, 117] on span "LIMPIANDO SIN VER RESULTADOS REALES?" at bounding box center [826, 131] width 198 height 43
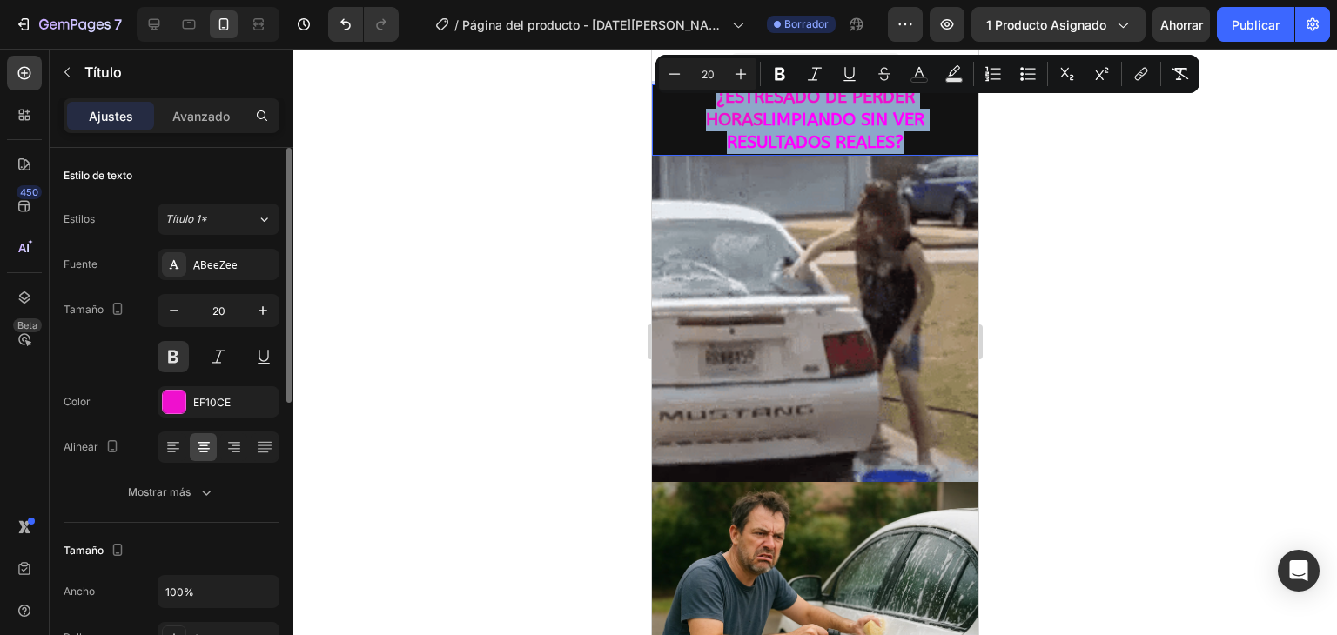
scroll to position [87, 0]
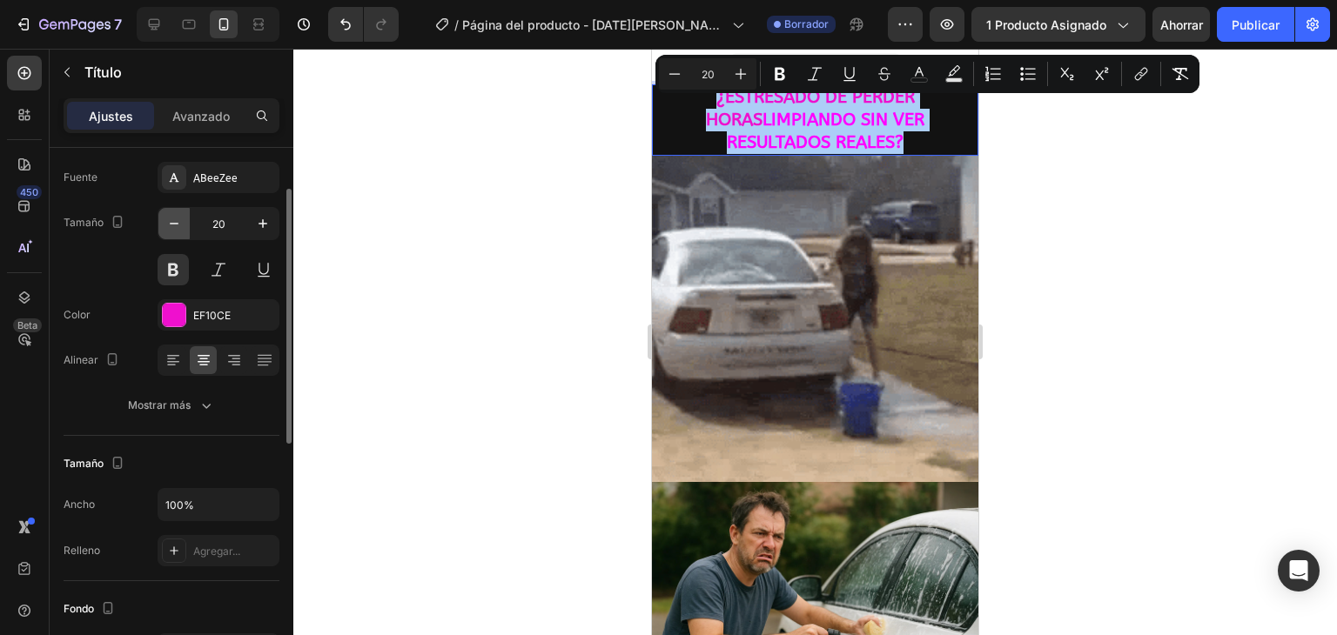
click at [178, 216] on icon "button" at bounding box center [173, 223] width 17 height 17
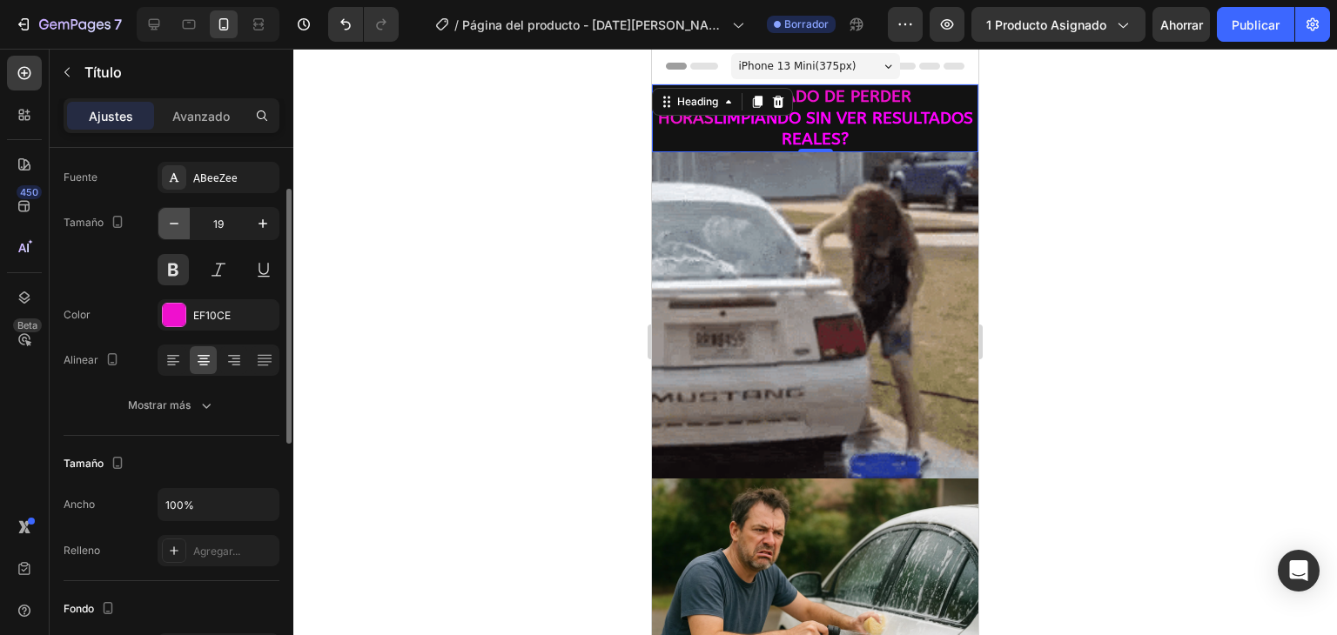
click at [178, 217] on icon "button" at bounding box center [173, 223] width 17 height 17
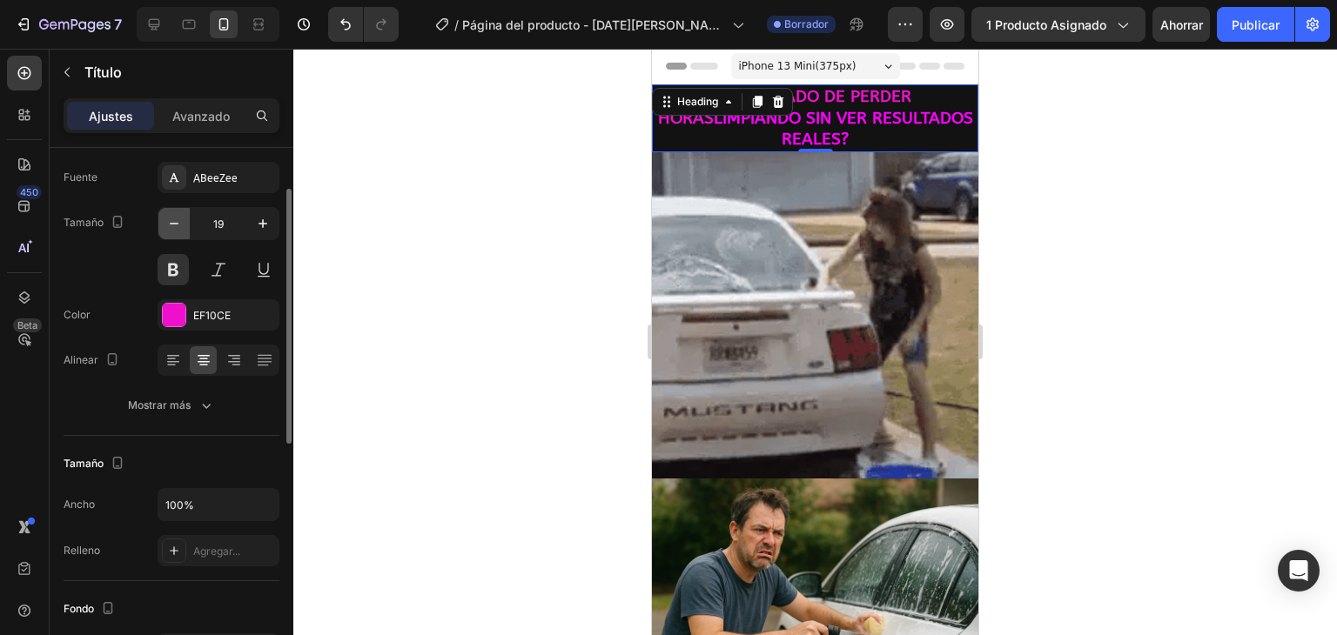
click at [178, 217] on icon "button" at bounding box center [173, 223] width 17 height 17
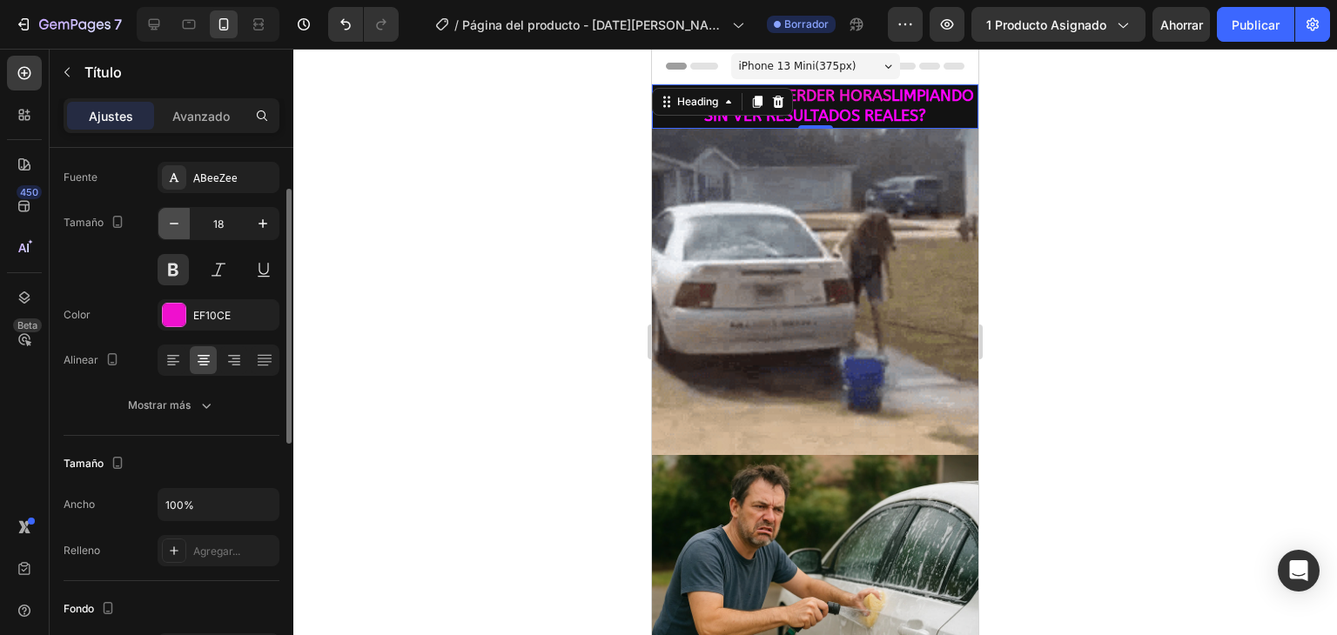
click at [178, 217] on icon "button" at bounding box center [173, 223] width 17 height 17
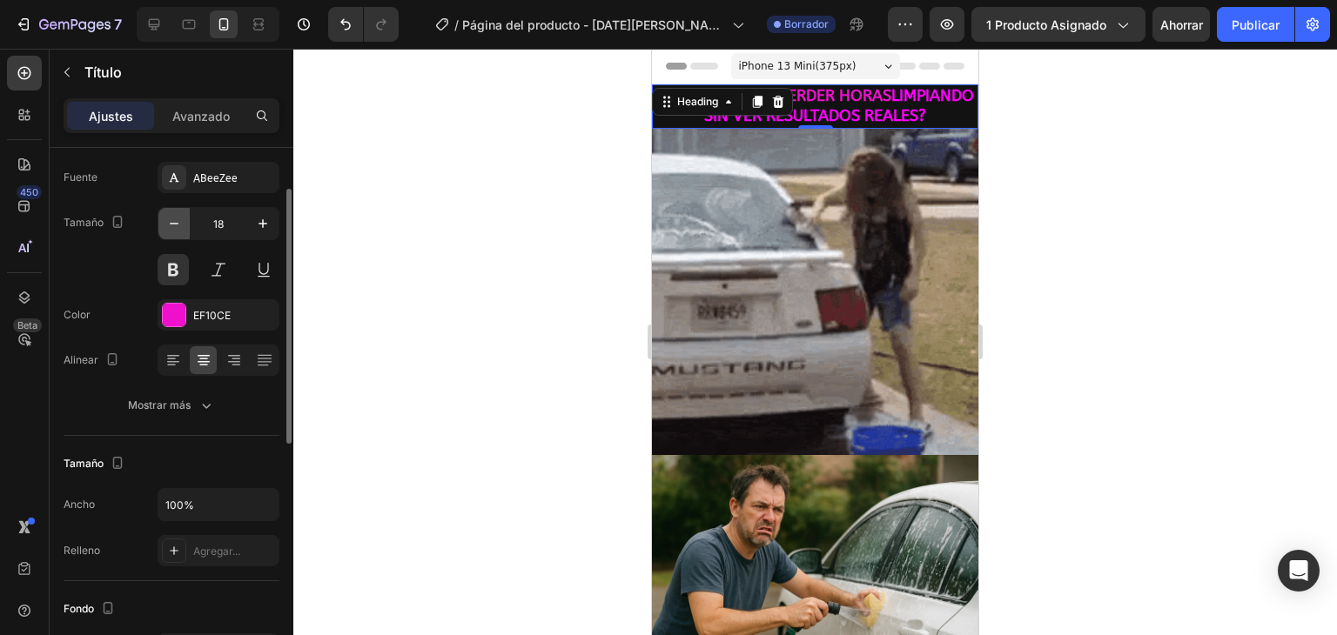
click at [178, 217] on icon "button" at bounding box center [173, 223] width 17 height 17
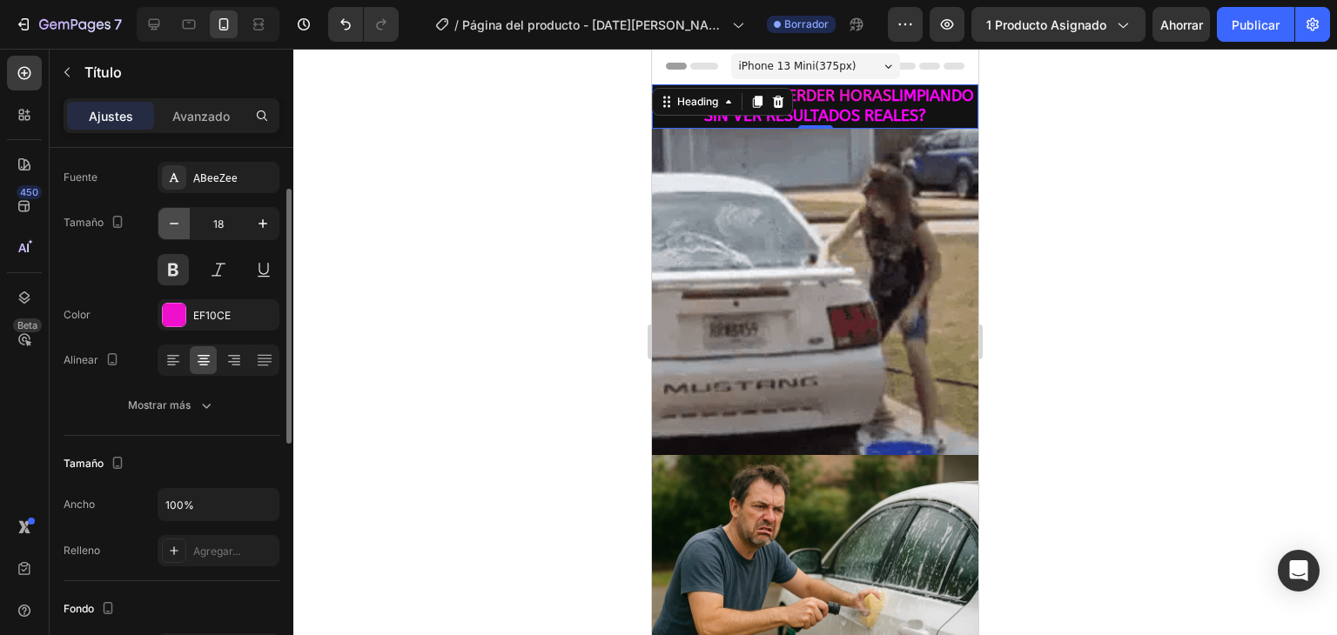
click at [178, 217] on icon "button" at bounding box center [173, 223] width 17 height 17
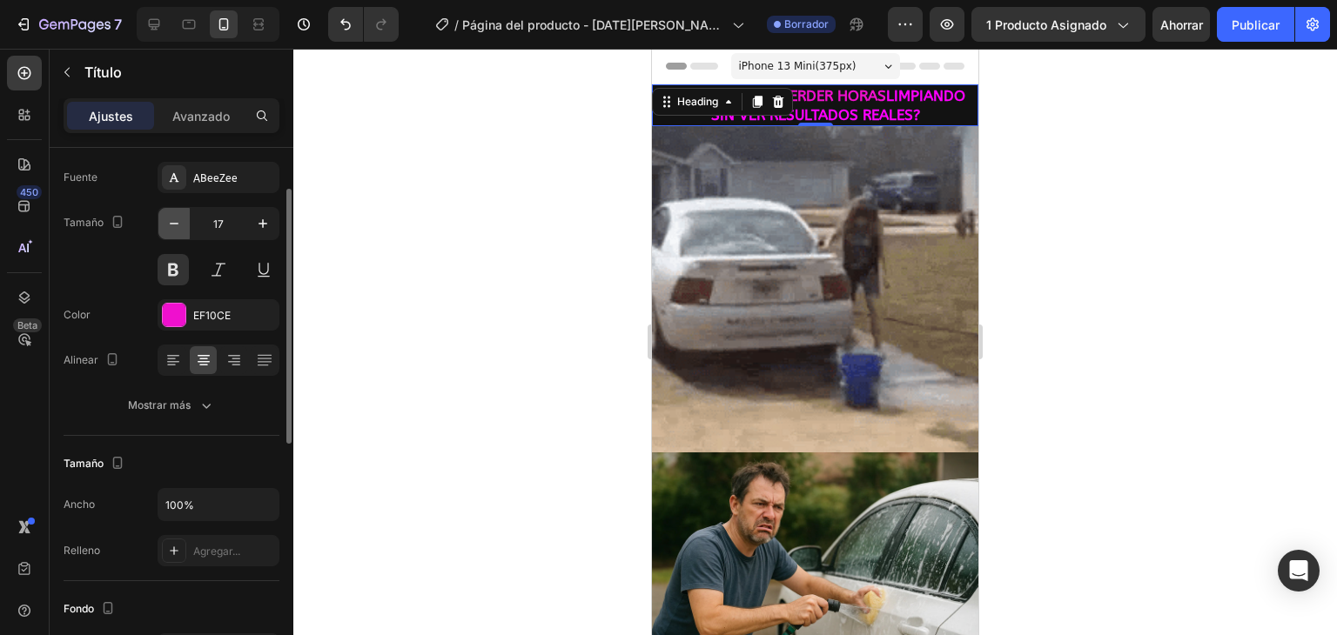
click at [178, 217] on icon "button" at bounding box center [173, 223] width 17 height 17
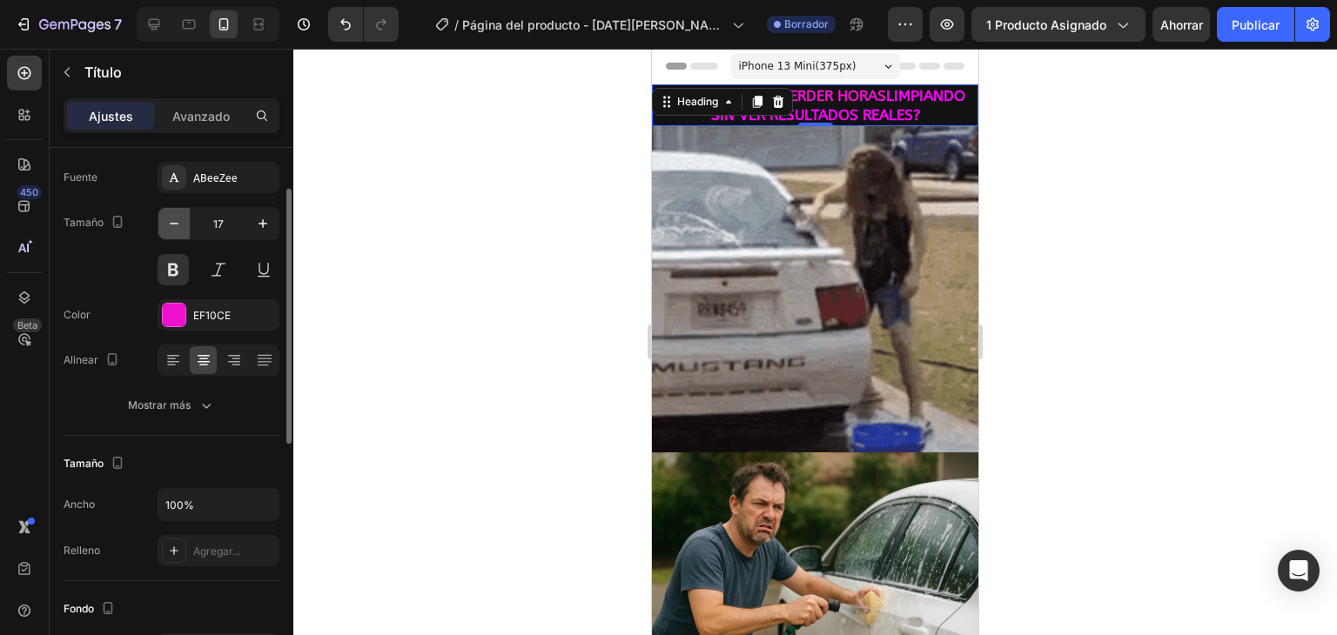
type input "16"
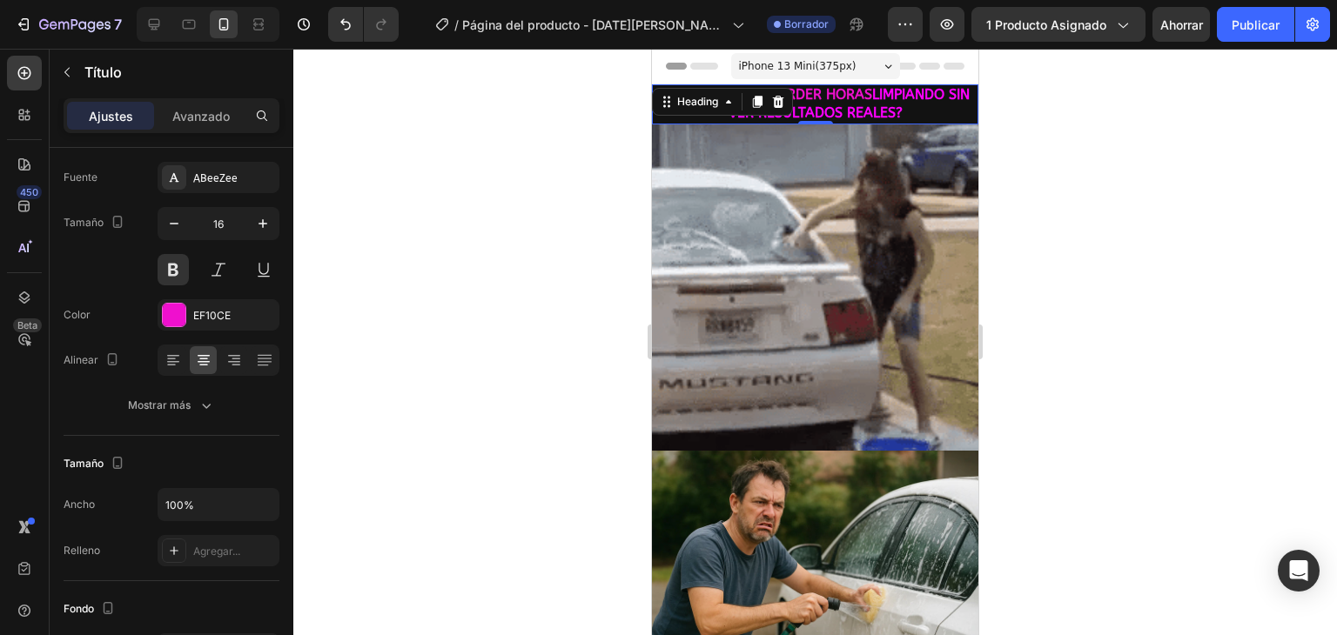
click at [397, 212] on div at bounding box center [814, 342] width 1043 height 586
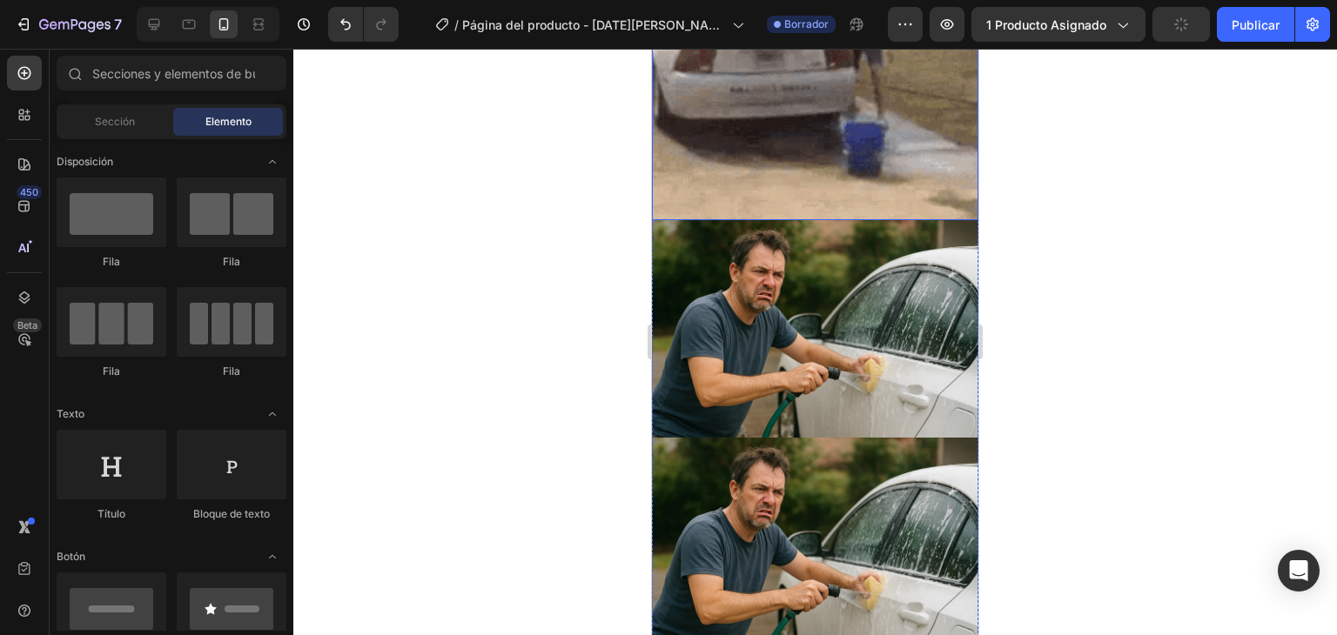
scroll to position [261, 0]
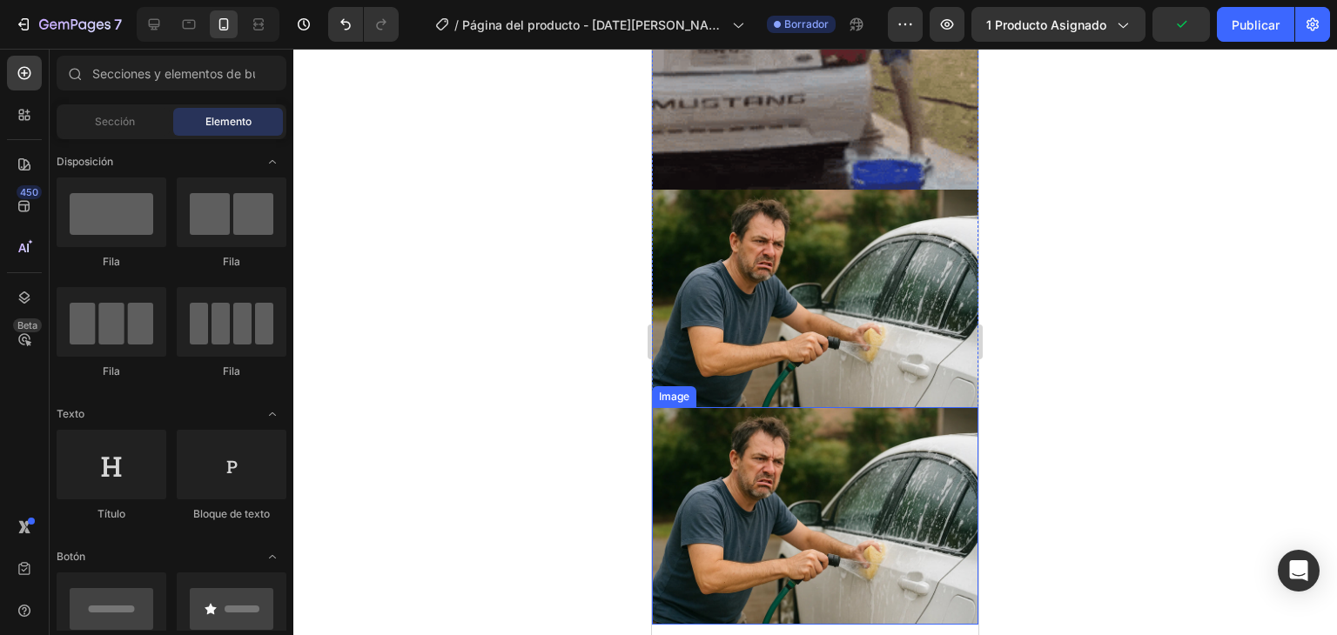
click at [837, 427] on img at bounding box center [815, 516] width 326 height 218
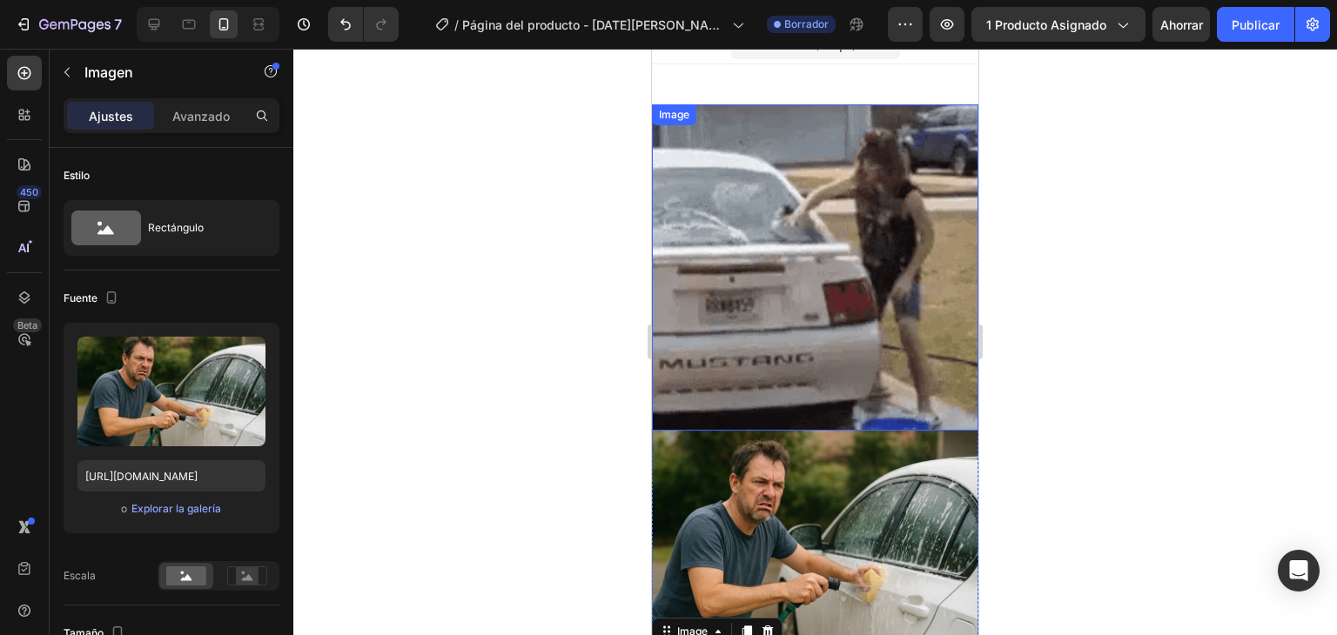
scroll to position [0, 0]
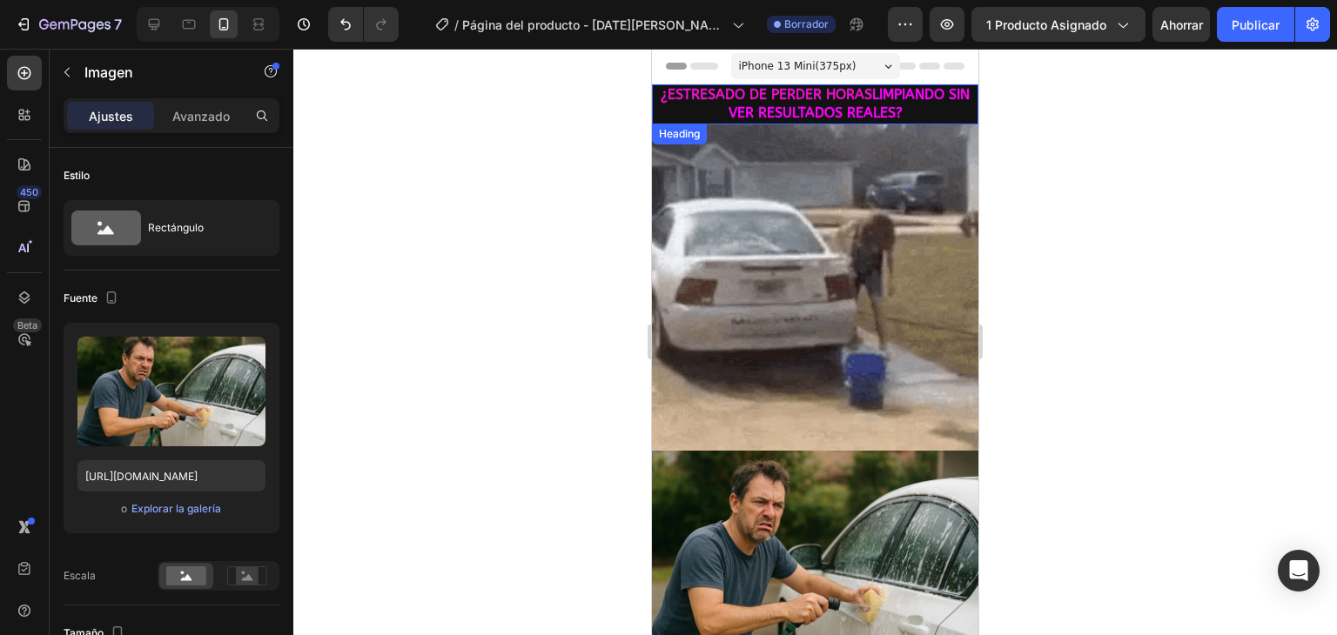
click at [745, 103] on h2 "¿ESTRESADO DE PERDER HORAS LIMPIANDO SIN VER RESULTADOS REALES?" at bounding box center [815, 104] width 326 height 40
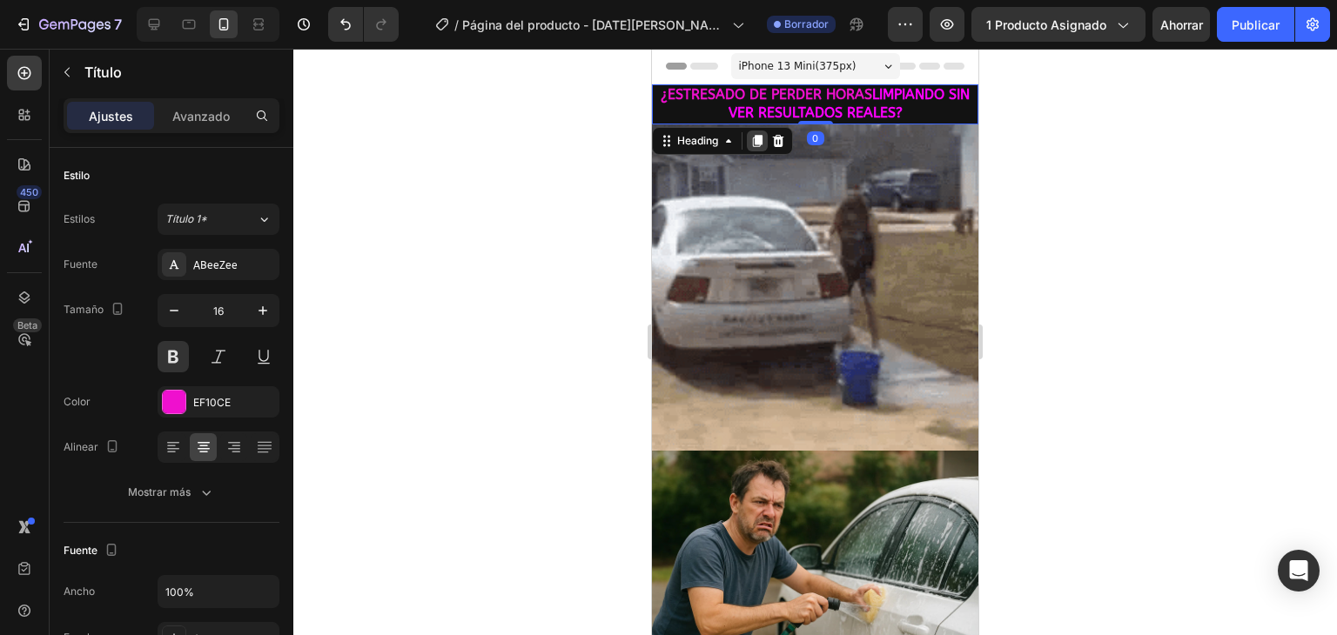
click at [756, 134] on icon at bounding box center [757, 141] width 14 height 14
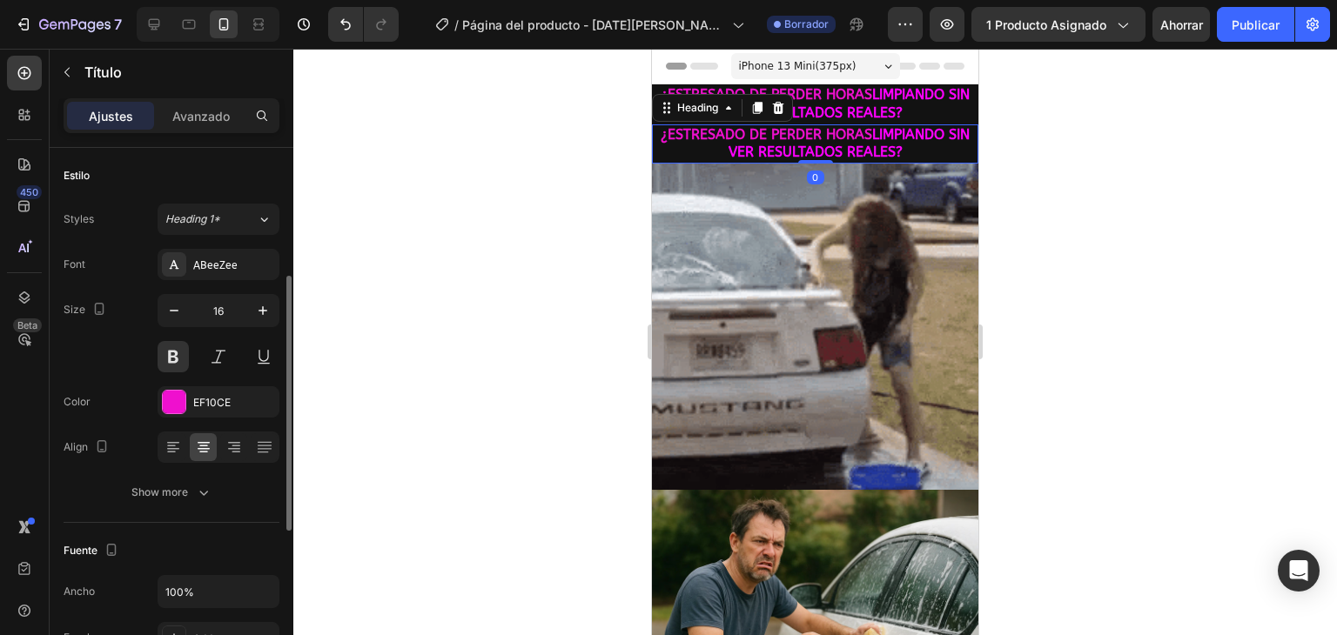
scroll to position [87, 0]
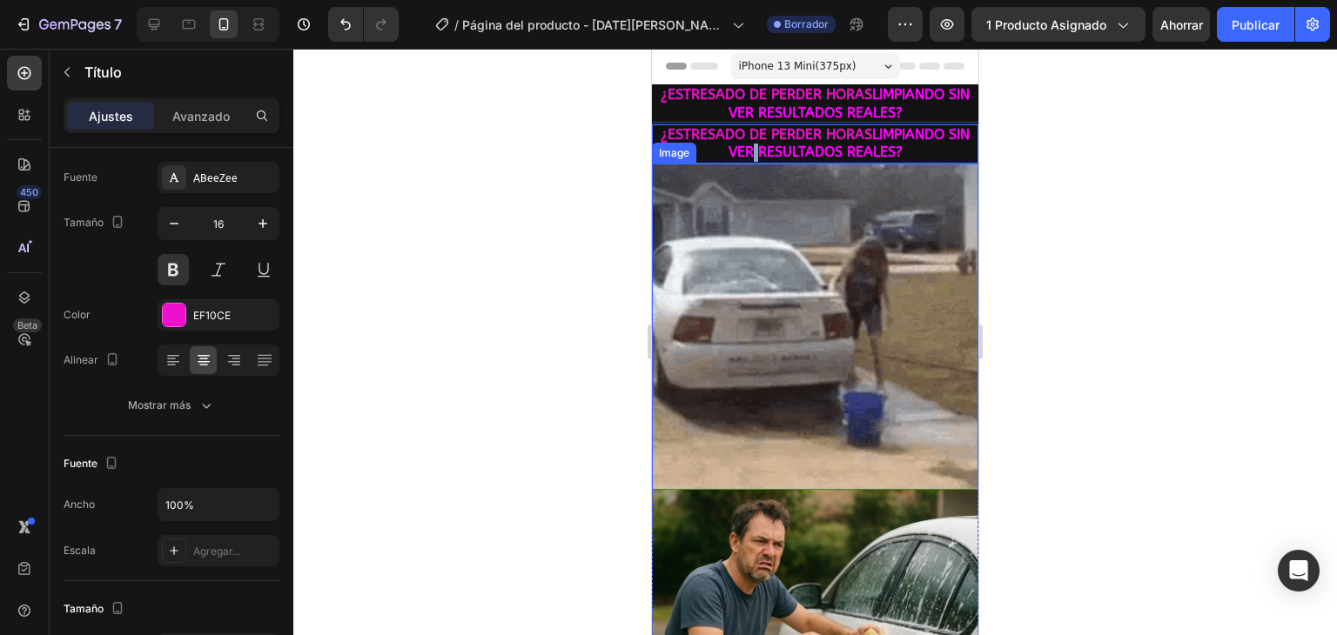
drag, startPoint x: 767, startPoint y: 145, endPoint x: 759, endPoint y: 304, distance: 158.6
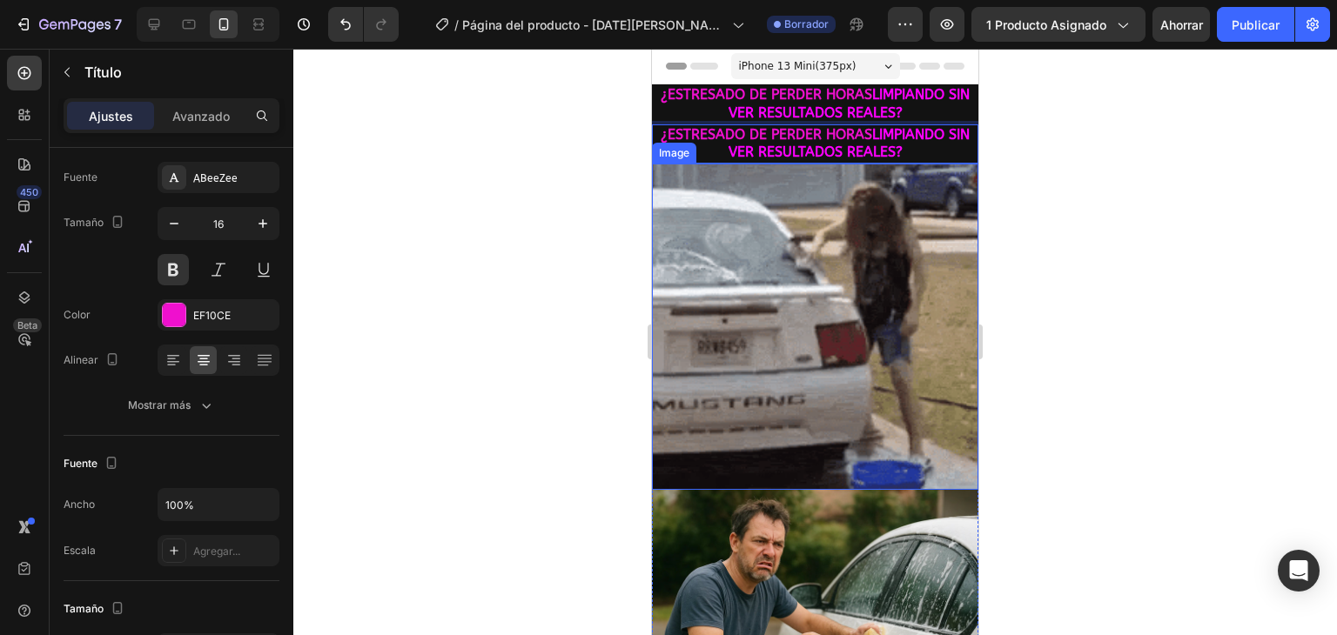
drag, startPoint x: 673, startPoint y: 144, endPoint x: 706, endPoint y: 160, distance: 36.2
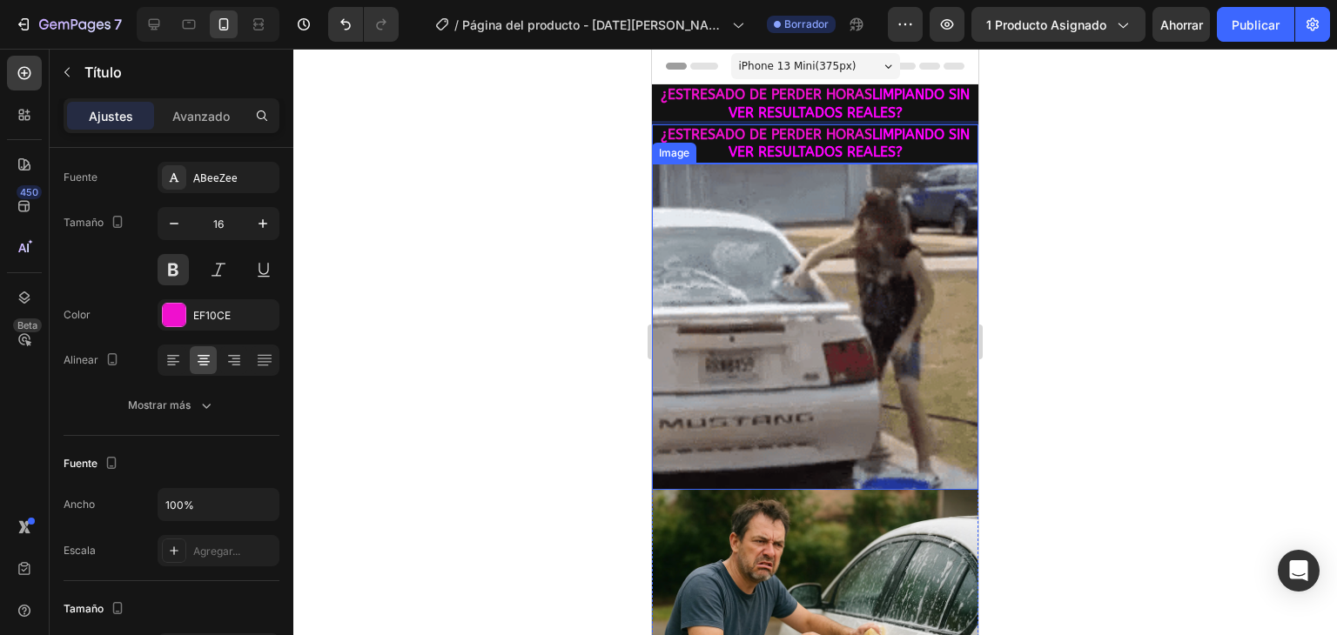
click at [687, 173] on div "¿ESTRESADO DE PERDER HORAS LIMPIANDO SIN VER RESULTADOS REALES? Heading ¿ESTRES…" at bounding box center [815, 504] width 326 height 841
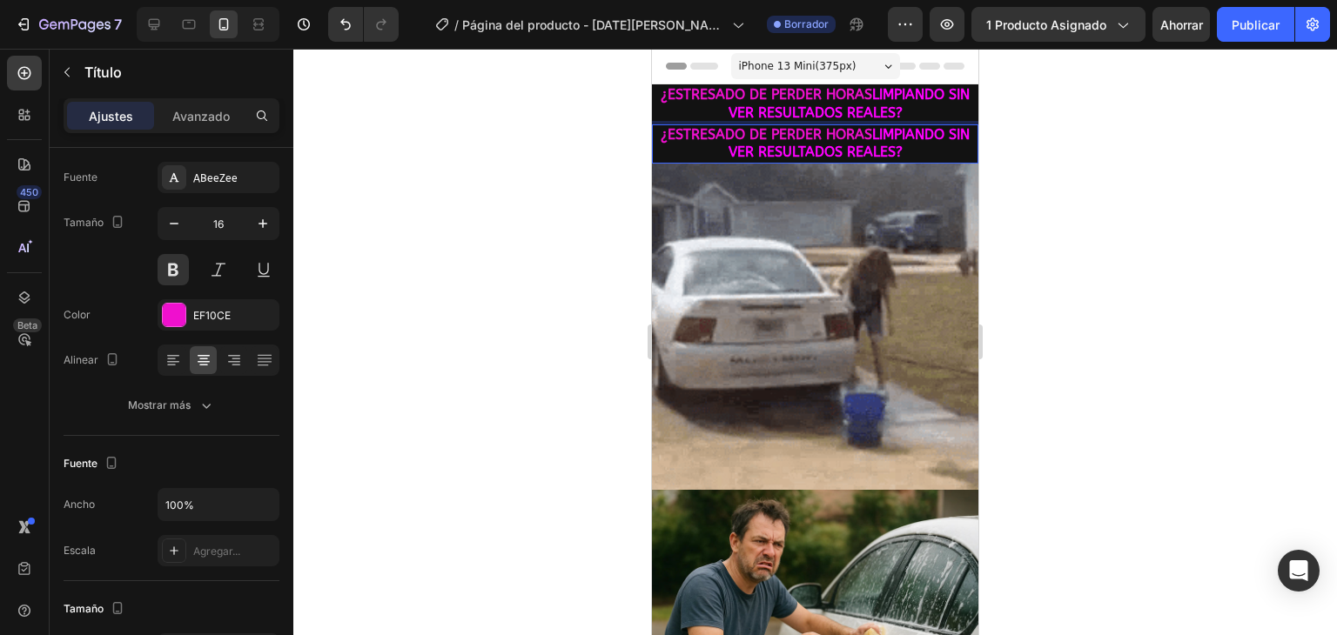
click at [743, 147] on span "LIMPIANDO SIN VER RESULTADOS REALES?" at bounding box center [849, 143] width 242 height 35
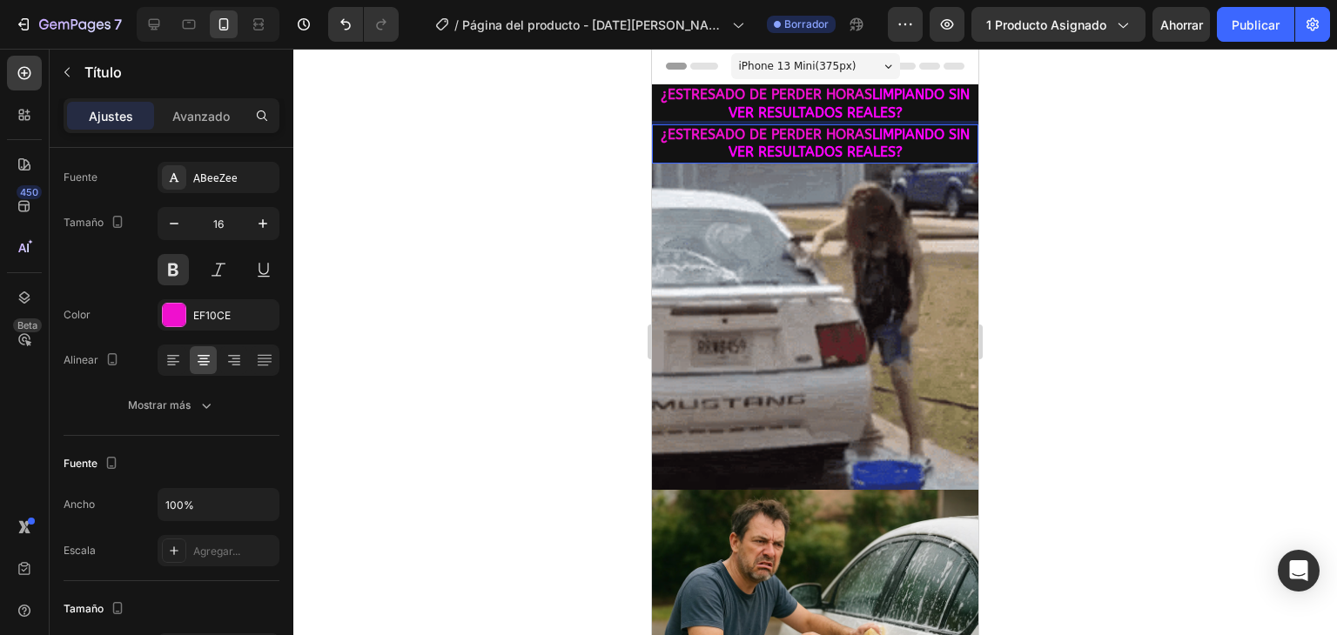
click at [743, 147] on span "LIMPIANDO SIN VER RESULTADOS REALES?" at bounding box center [849, 143] width 242 height 35
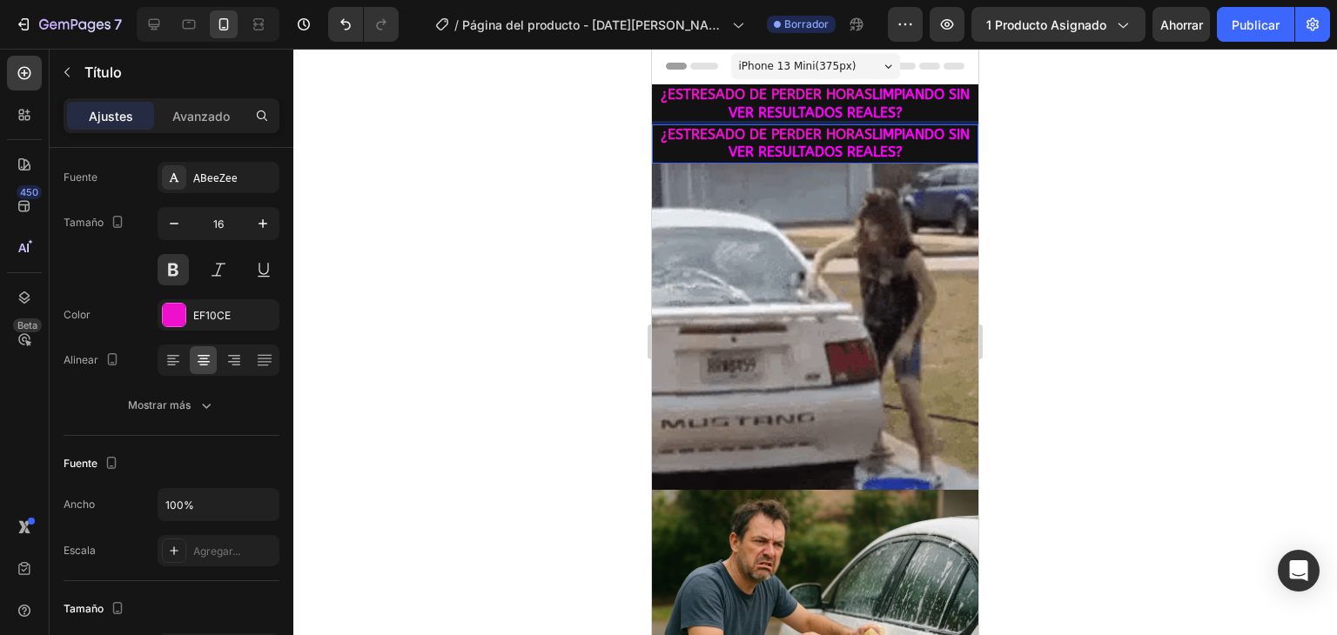
drag, startPoint x: 821, startPoint y: 145, endPoint x: 821, endPoint y: 155, distance: 9.6
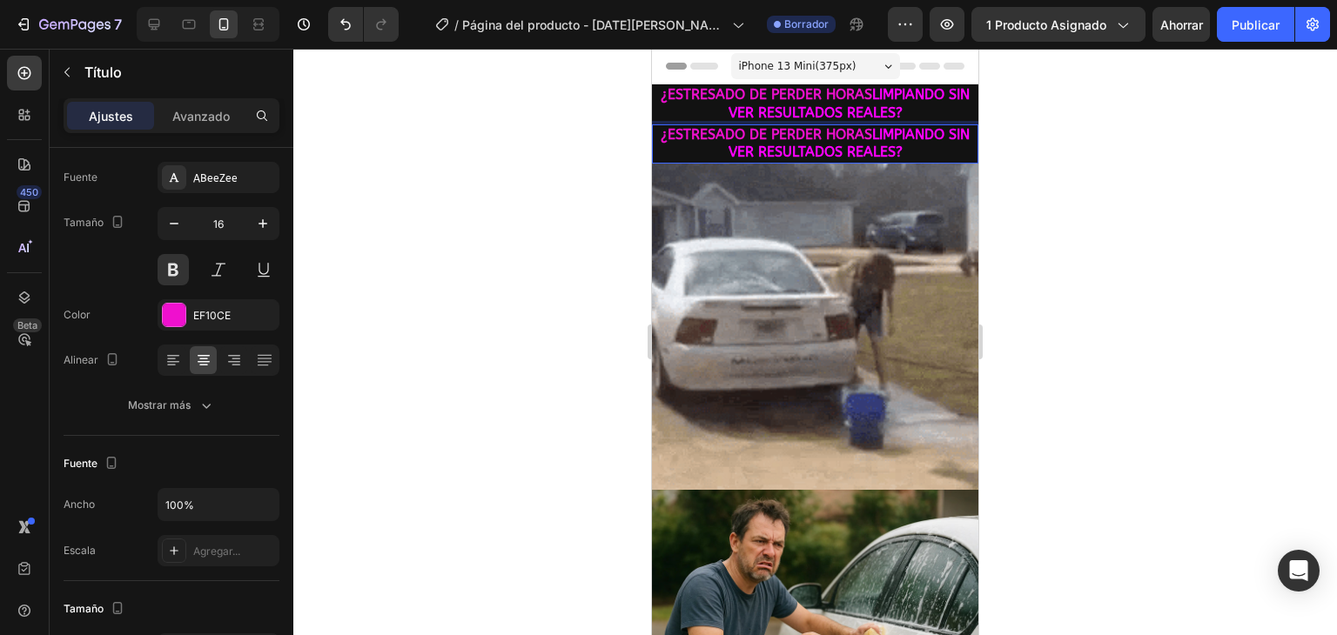
click at [821, 155] on span "LIMPIANDO SIN VER RESULTADOS REALES?" at bounding box center [849, 143] width 242 height 35
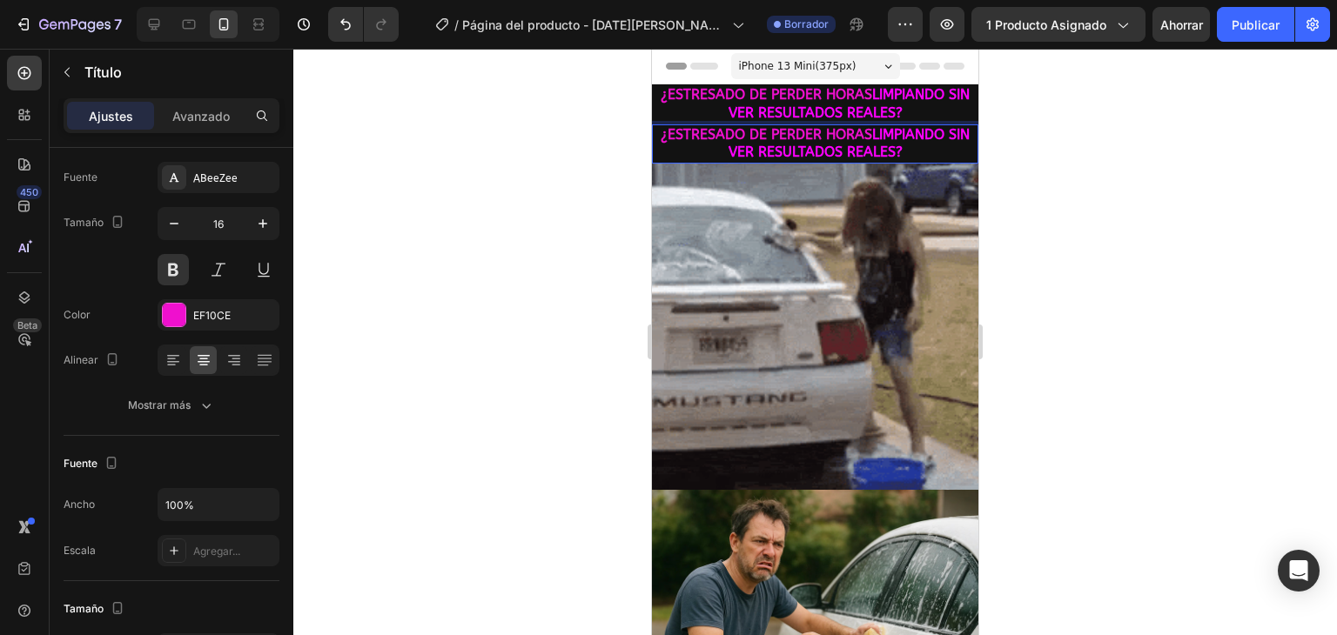
click at [936, 157] on p "¿ESTRESADO DE PERDER HORAS LIMPIANDO SIN VER RESULTADOS REALES?" at bounding box center [814, 144] width 323 height 37
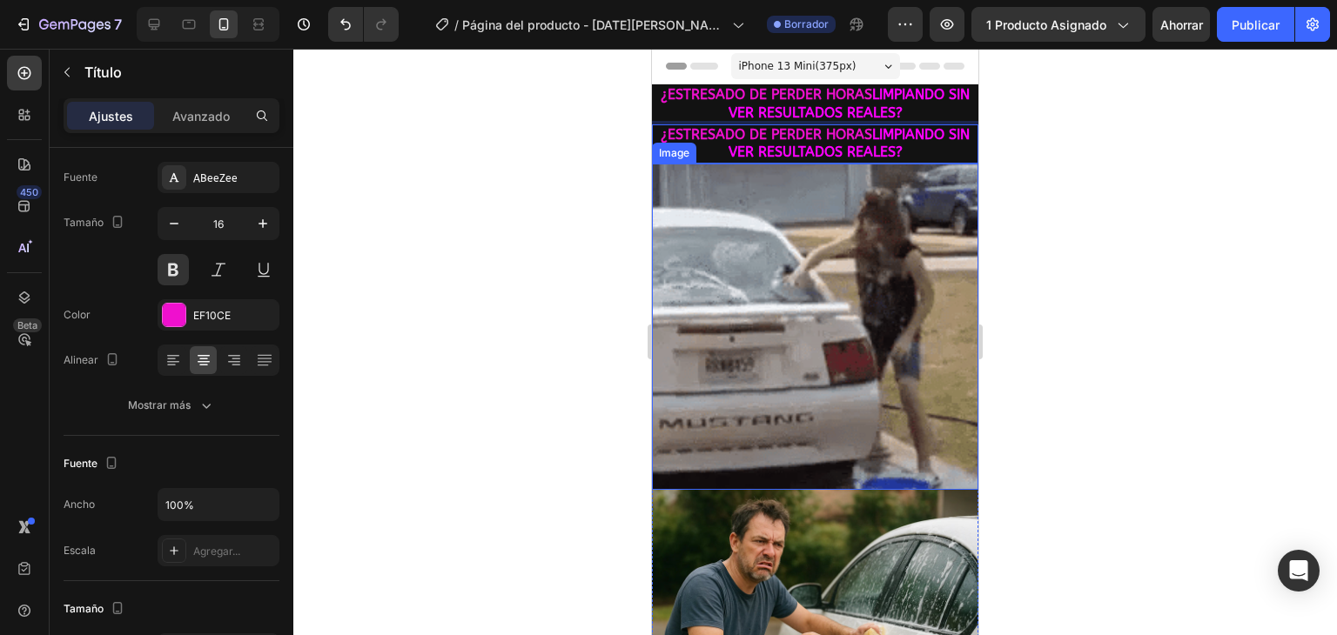
drag, startPoint x: 938, startPoint y: 155, endPoint x: 937, endPoint y: 167, distance: 12.2
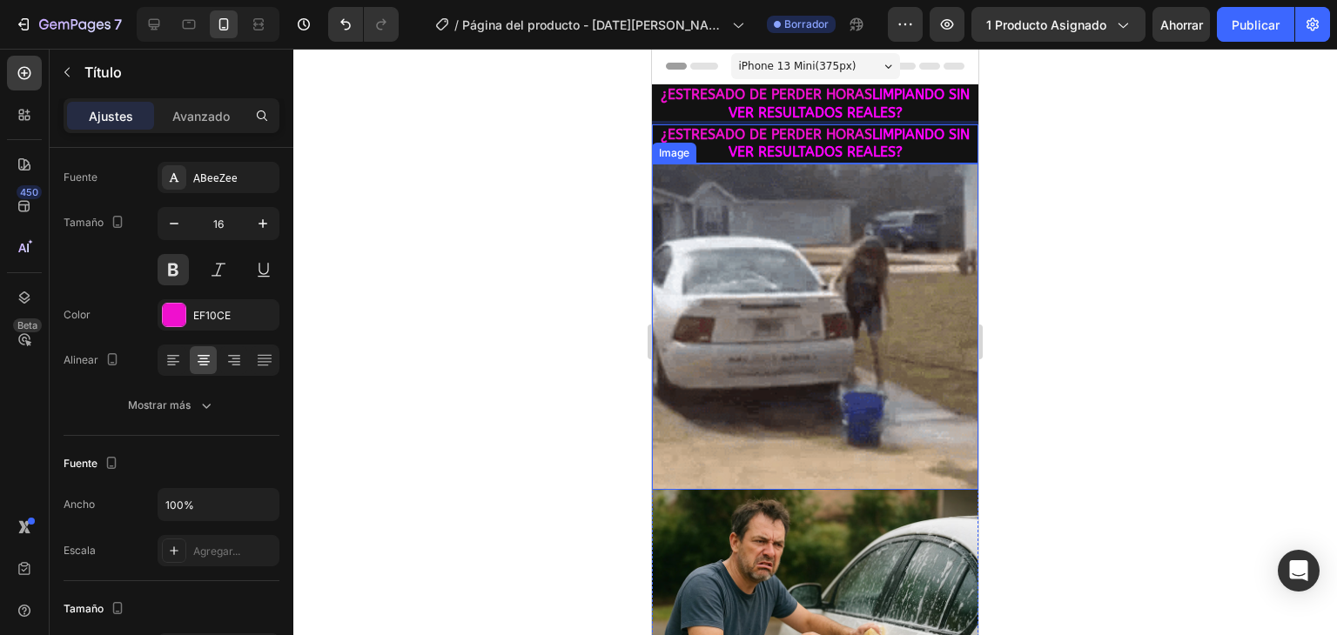
click at [937, 167] on div "¿ESTRESADO DE PERDER HORAS LIMPIANDO SIN VER RESULTADOS REALES? Heading ¿ESTRES…" at bounding box center [815, 504] width 326 height 841
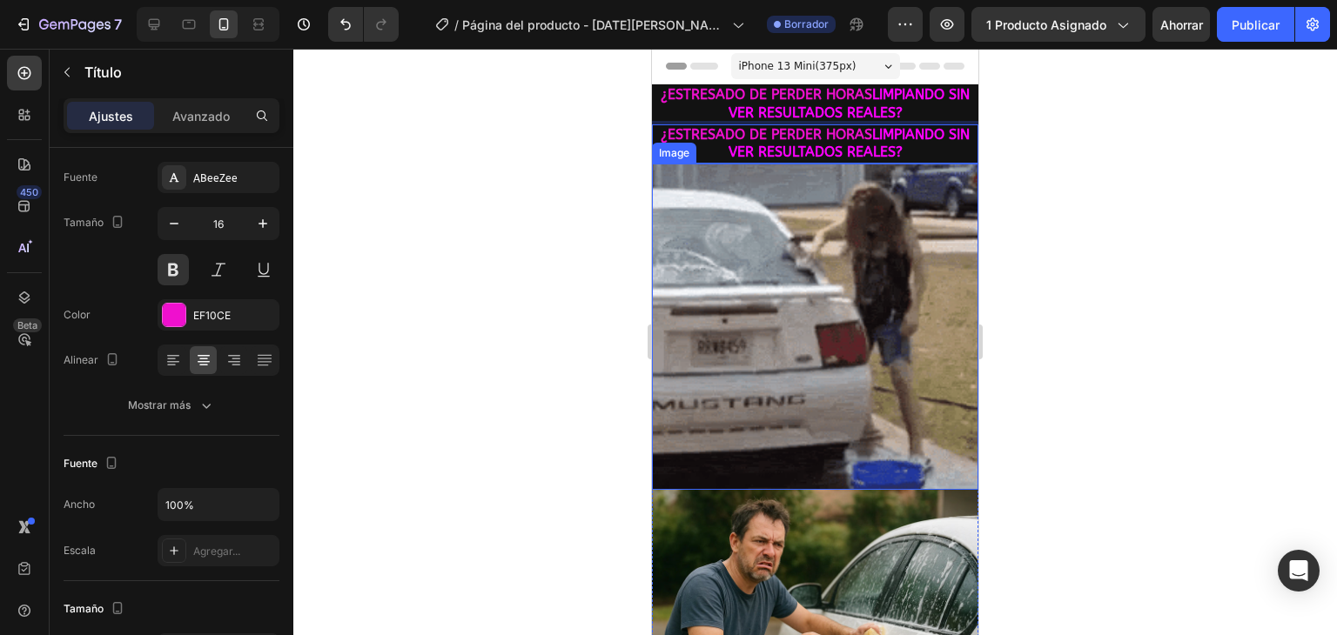
drag, startPoint x: 694, startPoint y: 151, endPoint x: 694, endPoint y: 166, distance: 15.7
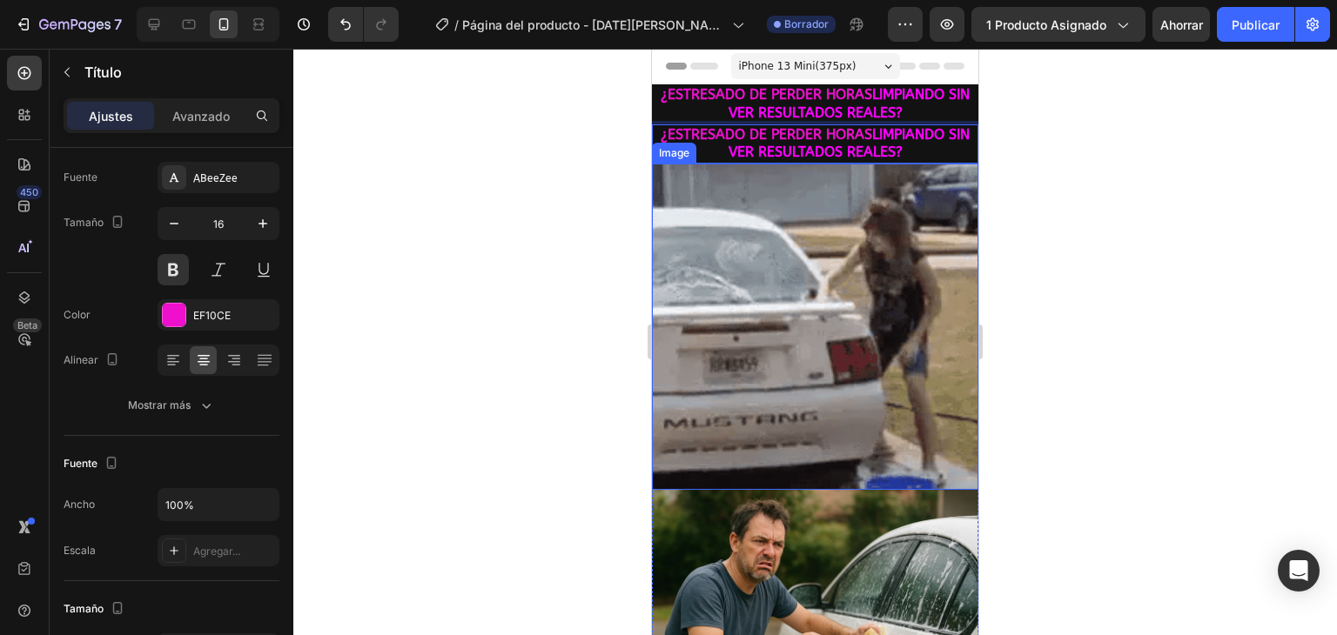
click at [694, 166] on div "¿ESTRESADO DE PERDER HORAS LIMPIANDO SIN VER RESULTADOS REALES? Heading ¿ESTRES…" at bounding box center [815, 504] width 326 height 841
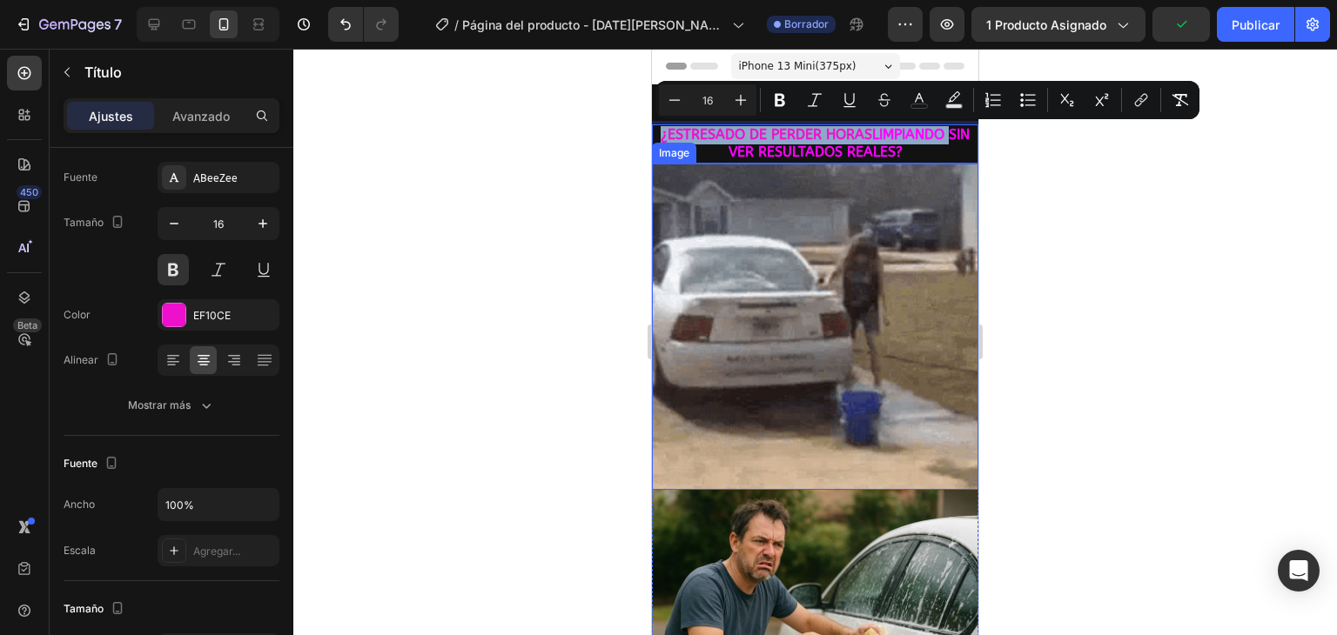
drag, startPoint x: 660, startPoint y: 133, endPoint x: 668, endPoint y: 162, distance: 30.0
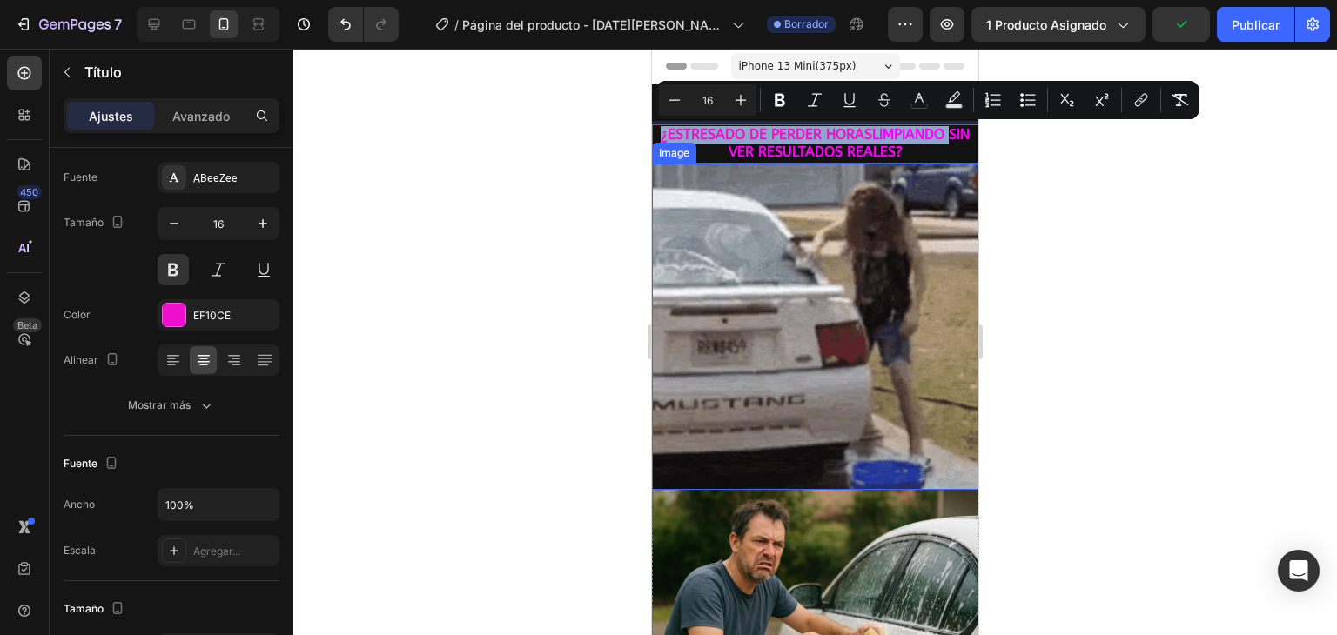
click at [668, 168] on div "¿ESTRESADO DE PERDER HORAS LIMPIANDO SIN VER RESULTADOS REALES? Heading ¿ESTRES…" at bounding box center [815, 504] width 326 height 841
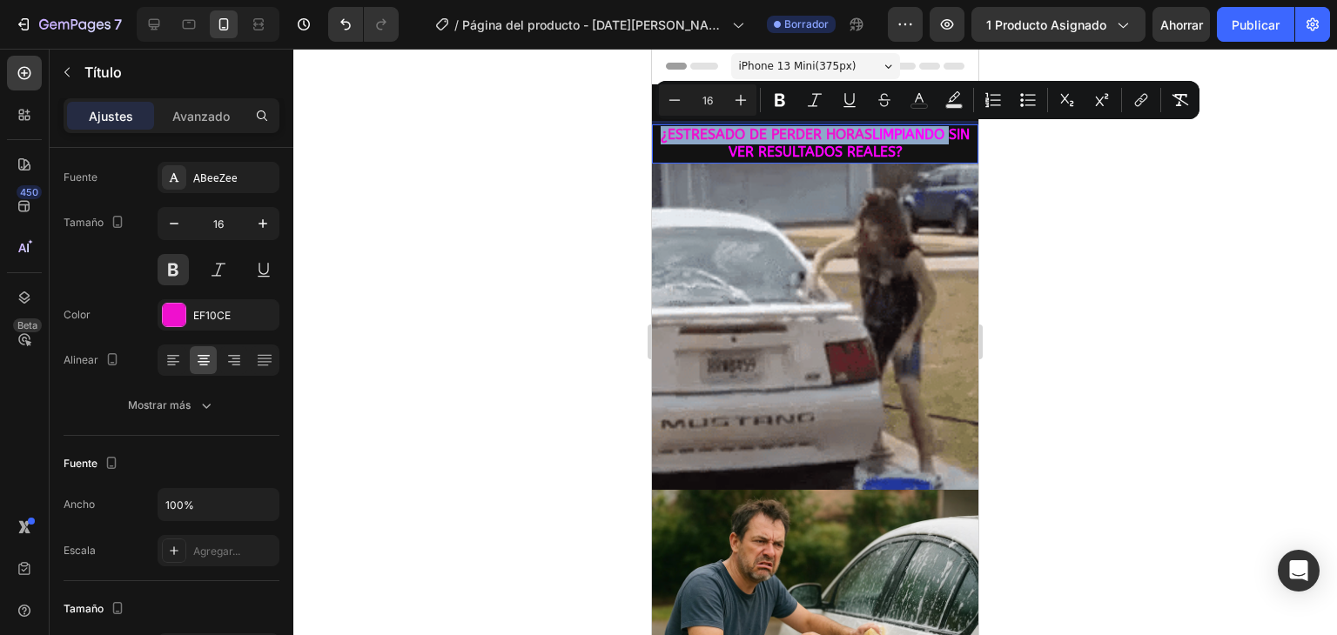
click at [673, 156] on p "¿ESTRESADO DE PERDER HORAS LIMPIANDO SIN VER RESULTADOS REALES?" at bounding box center [814, 144] width 323 height 37
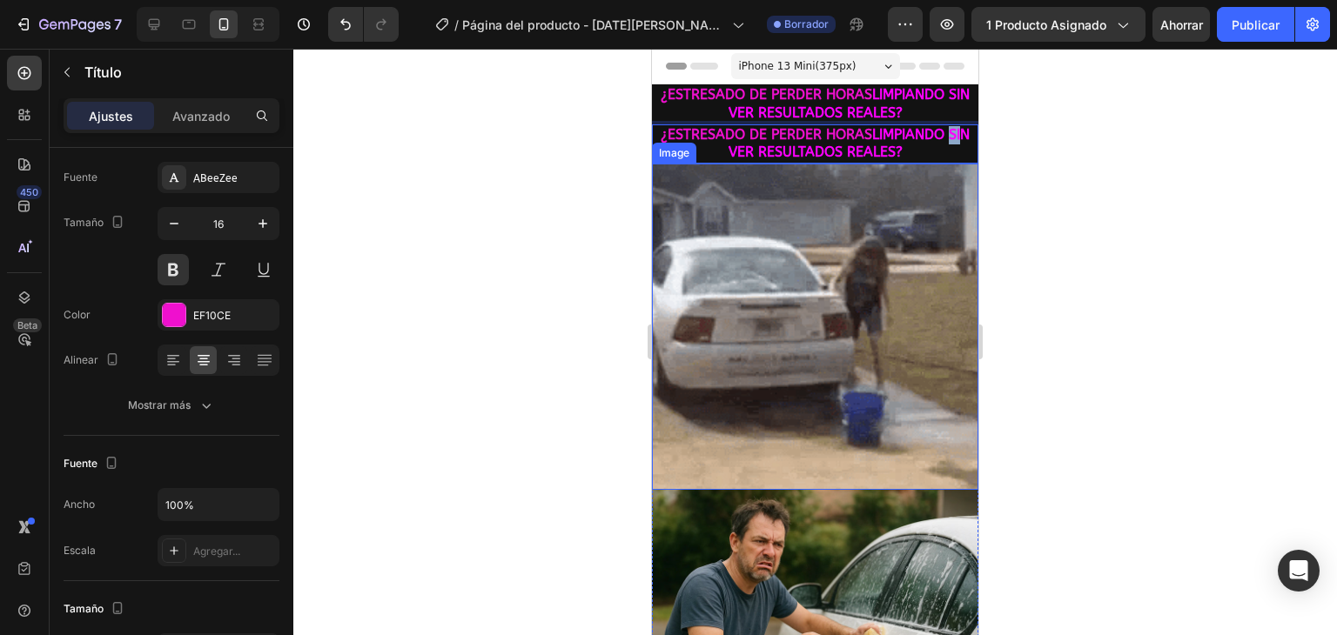
drag, startPoint x: 674, startPoint y: 157, endPoint x: 720, endPoint y: 215, distance: 74.3
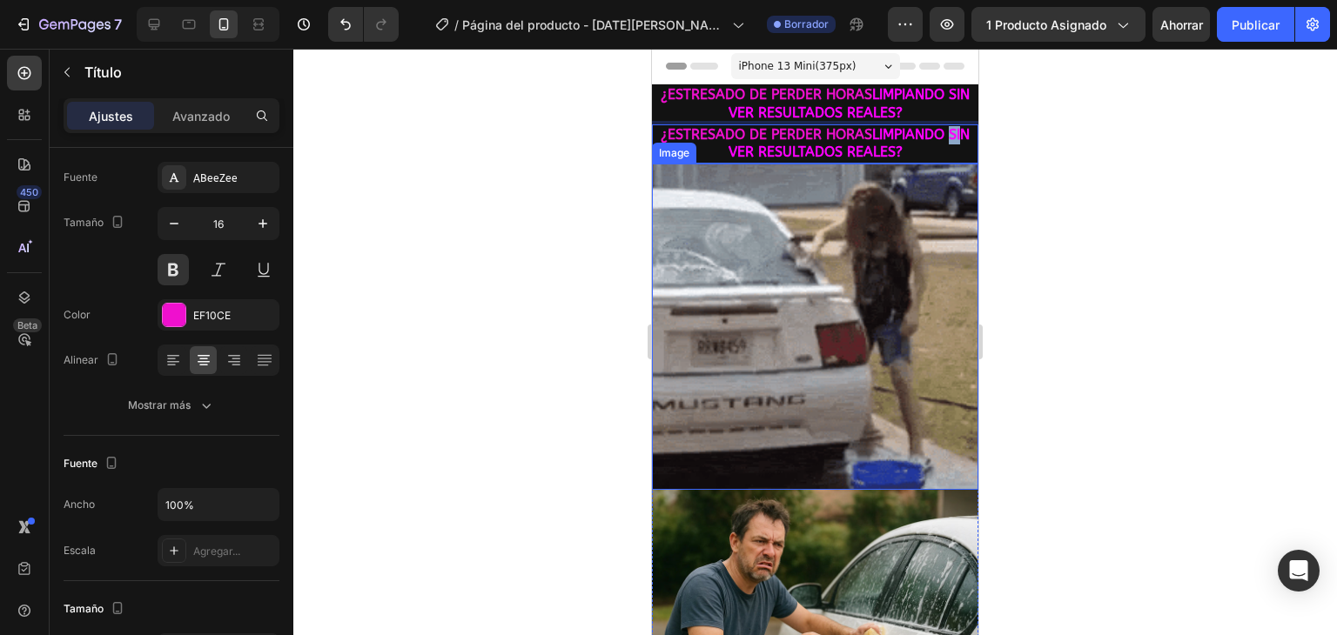
click at [720, 215] on div "¿ESTRESADO DE PERDER HORAS LIMPIANDO SIN VER RESULTADOS REALES? Heading ¿ESTRES…" at bounding box center [815, 504] width 326 height 841
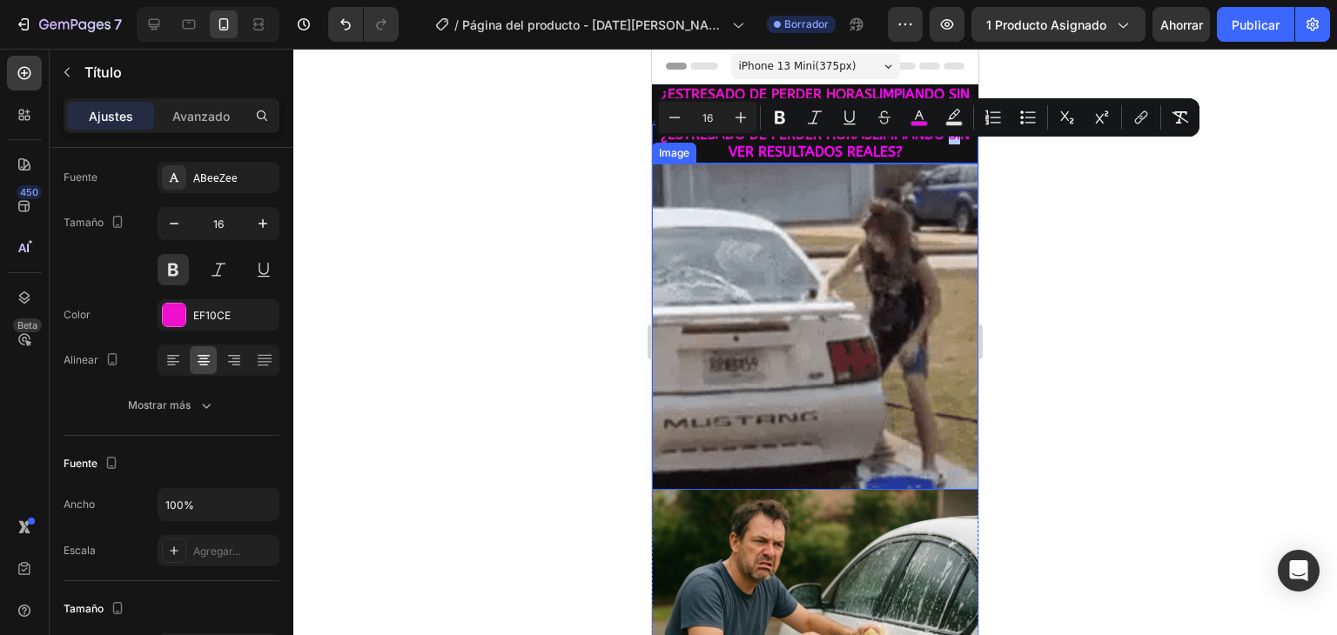
click at [606, 209] on div at bounding box center [814, 342] width 1043 height 586
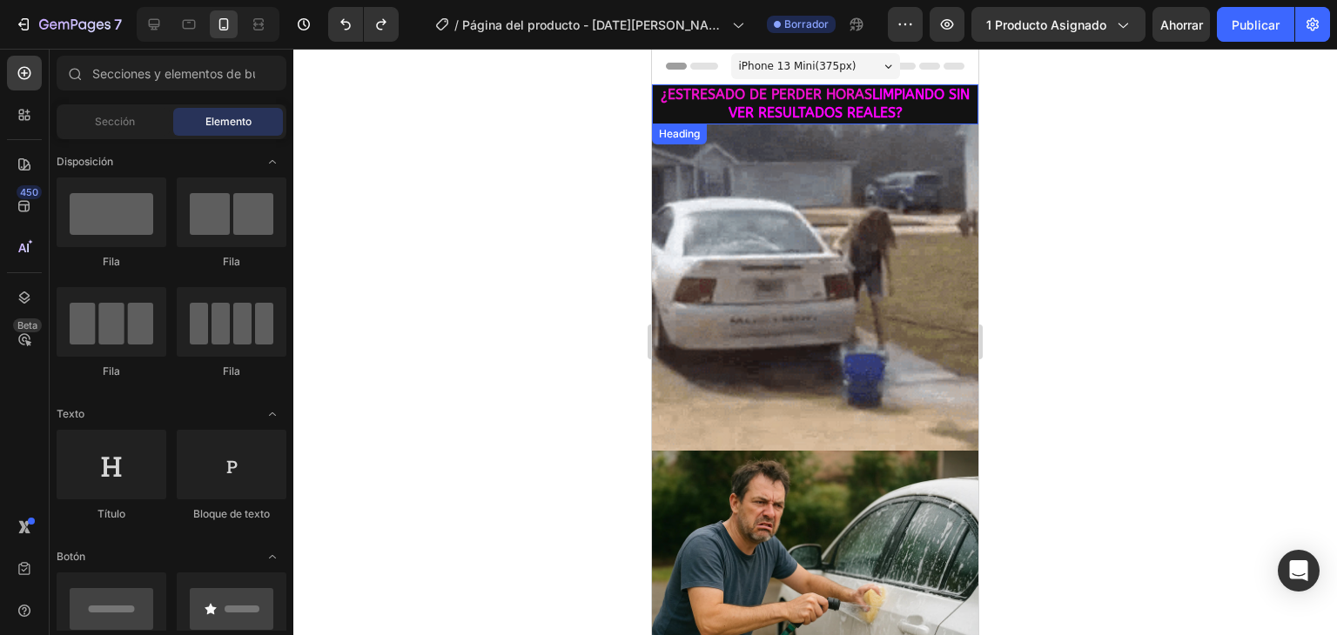
click at [942, 112] on h2 "¿ESTRESADO DE PERDER HORAS LIMPIANDO SIN VER RESULTADOS REALES?" at bounding box center [815, 104] width 326 height 40
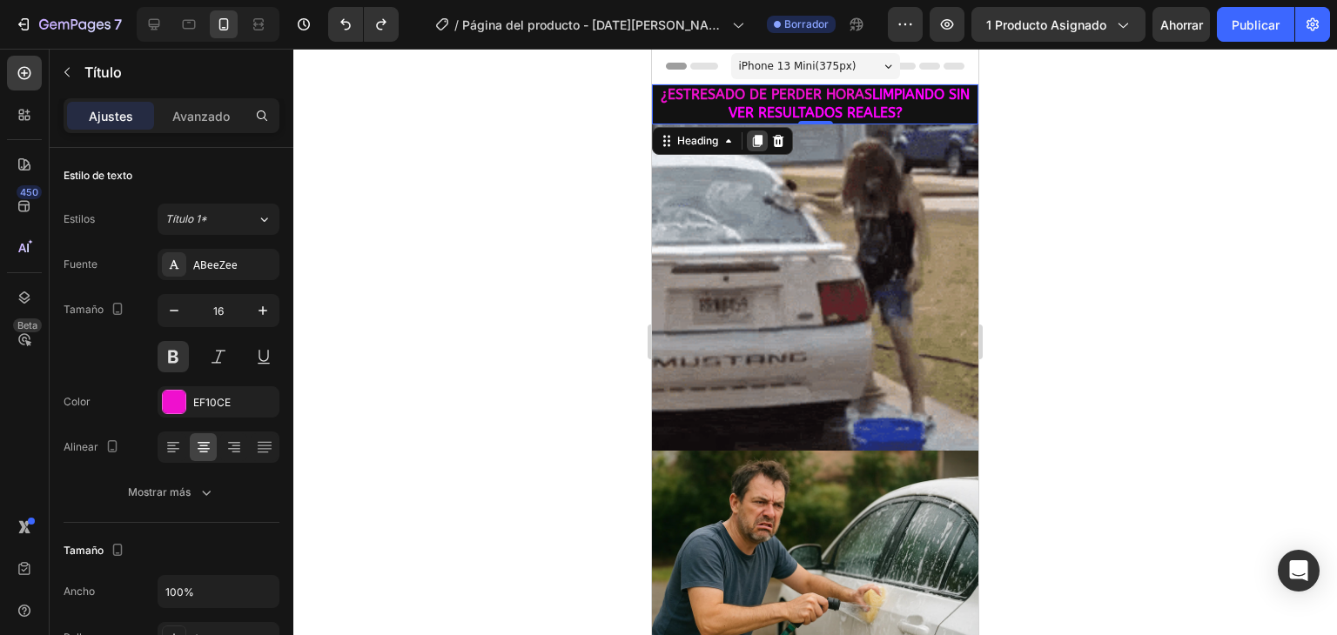
click at [759, 144] on icon at bounding box center [757, 141] width 14 height 14
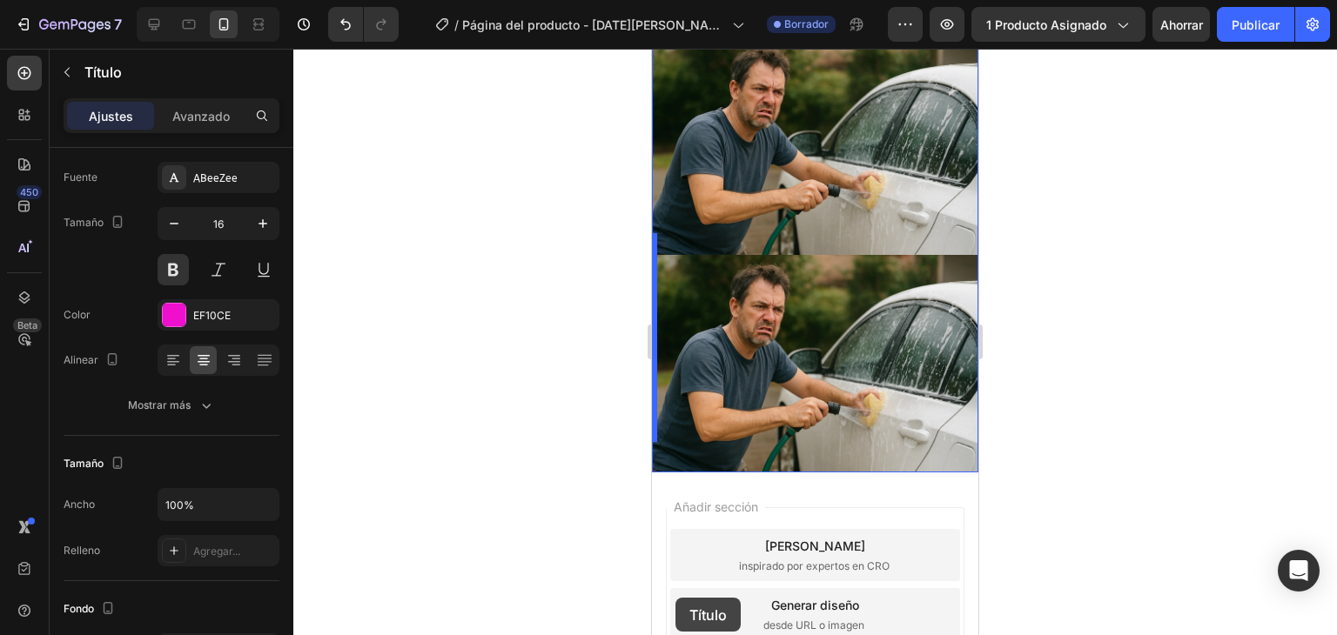
scroll to position [558, 0]
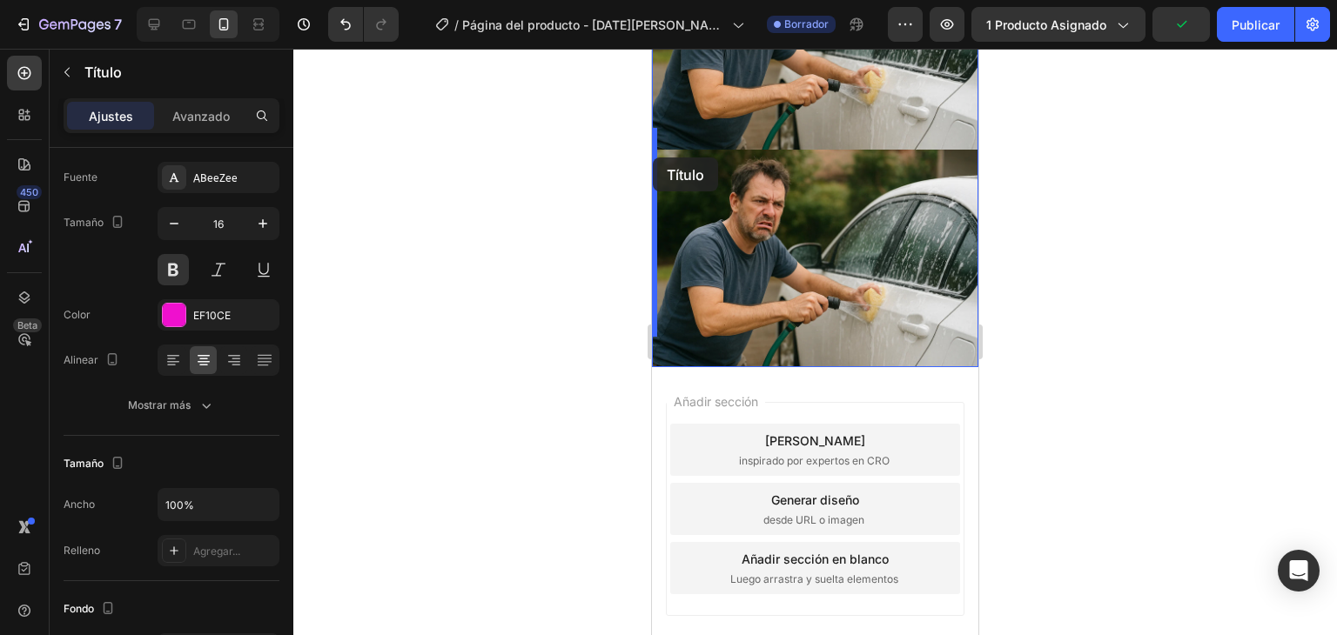
drag, startPoint x: 668, startPoint y: 111, endPoint x: 653, endPoint y: 157, distance: 49.5
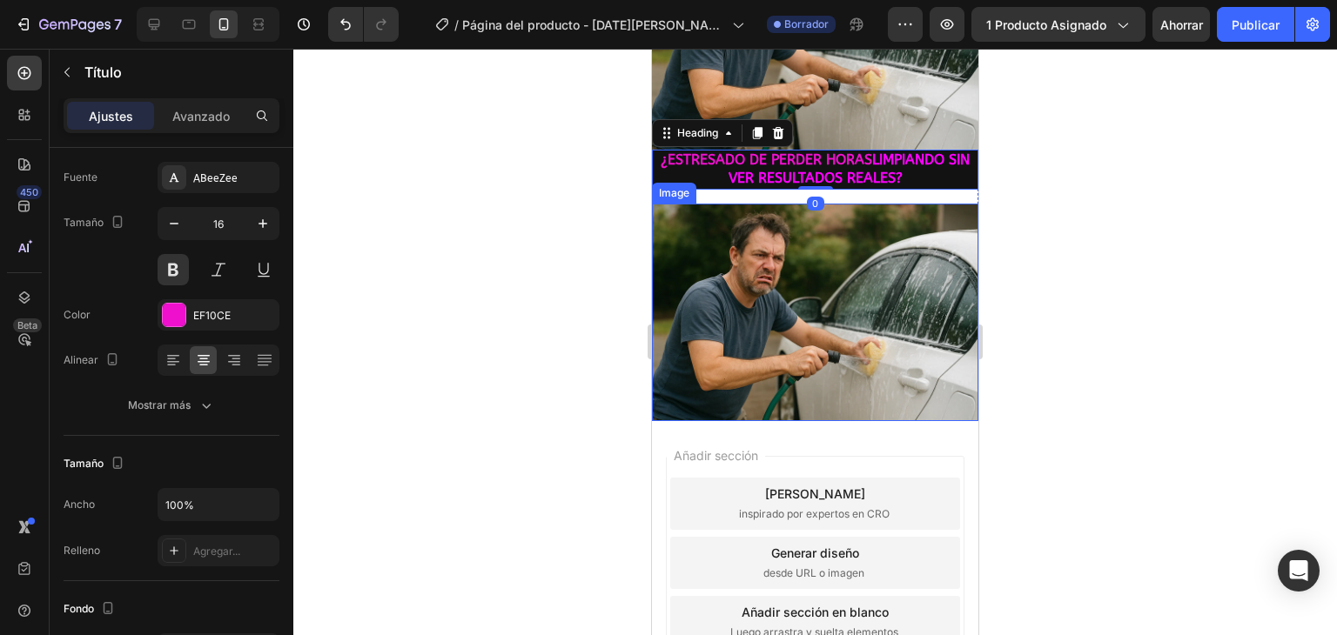
click at [766, 223] on img at bounding box center [815, 313] width 326 height 218
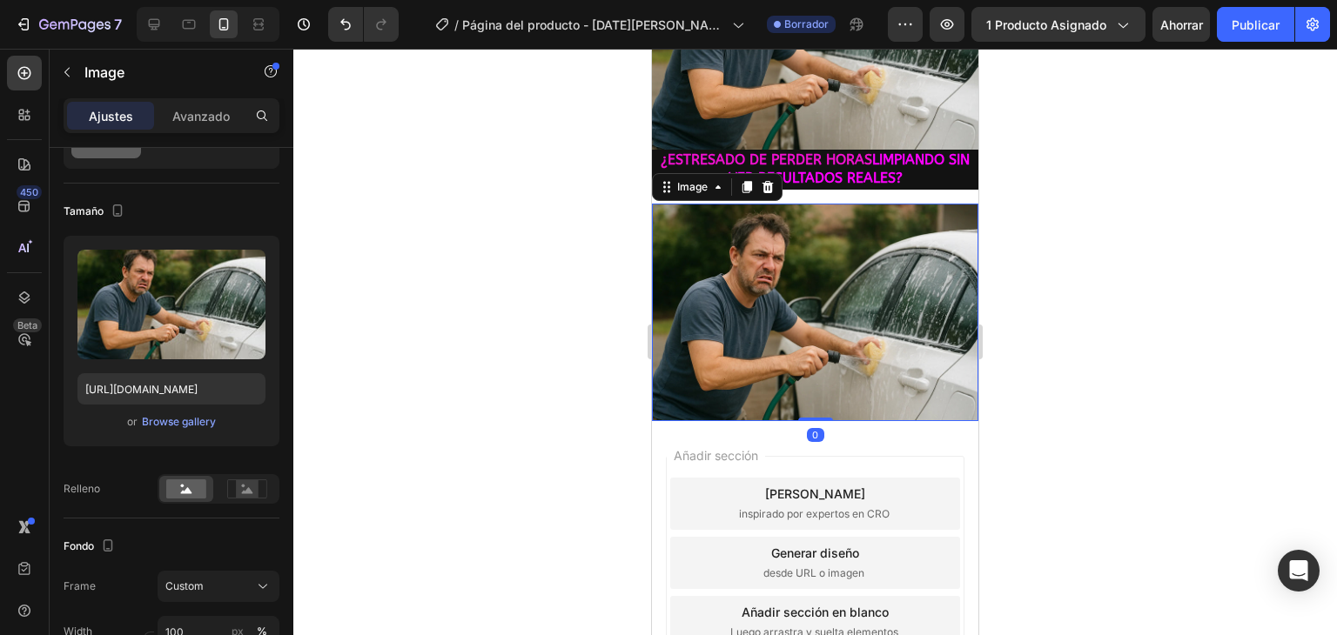
scroll to position [0, 0]
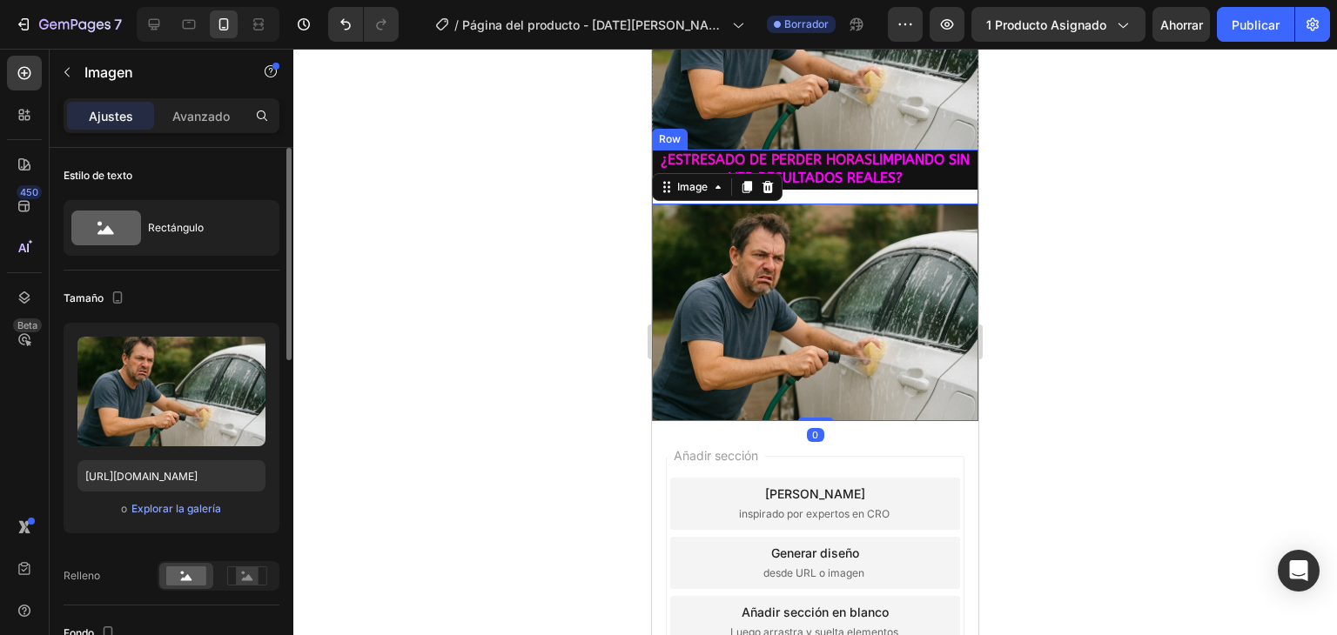
click at [842, 175] on div "¿ESTRESADO DE PERDER HORAS LIMPIANDO SIN VER RESULTADOS REALES? Heading Image 0…" at bounding box center [815, 285] width 326 height 271
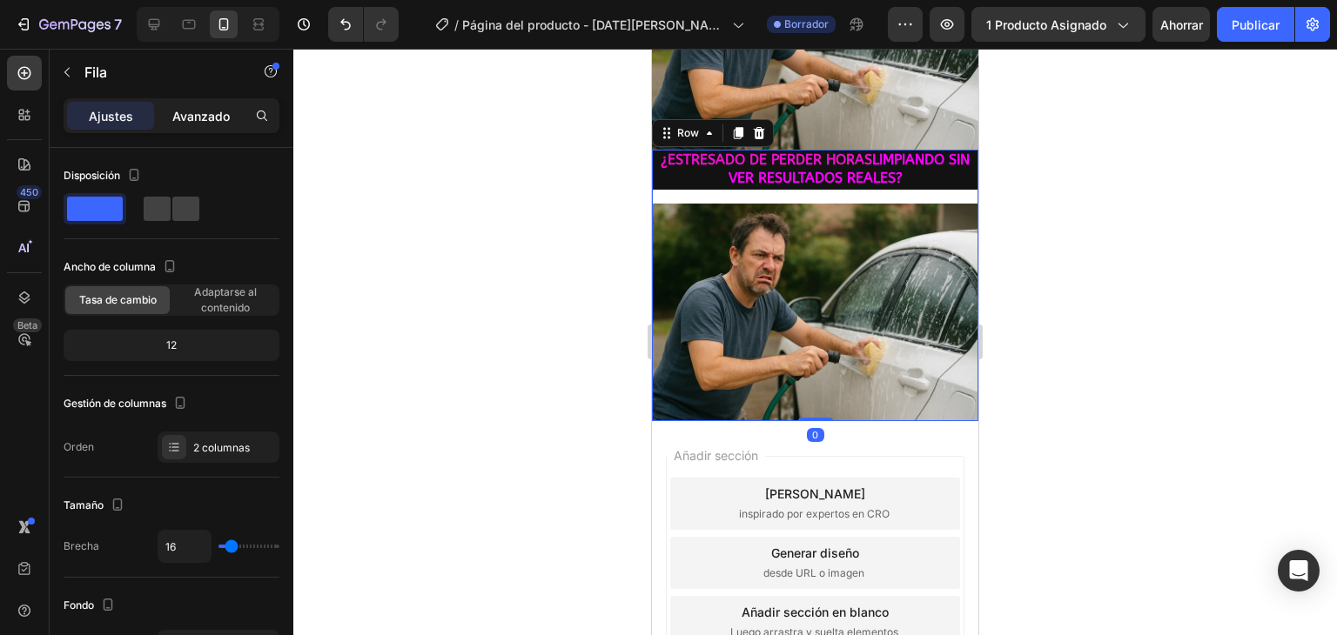
click at [181, 104] on div "Avanzado" at bounding box center [200, 116] width 87 height 28
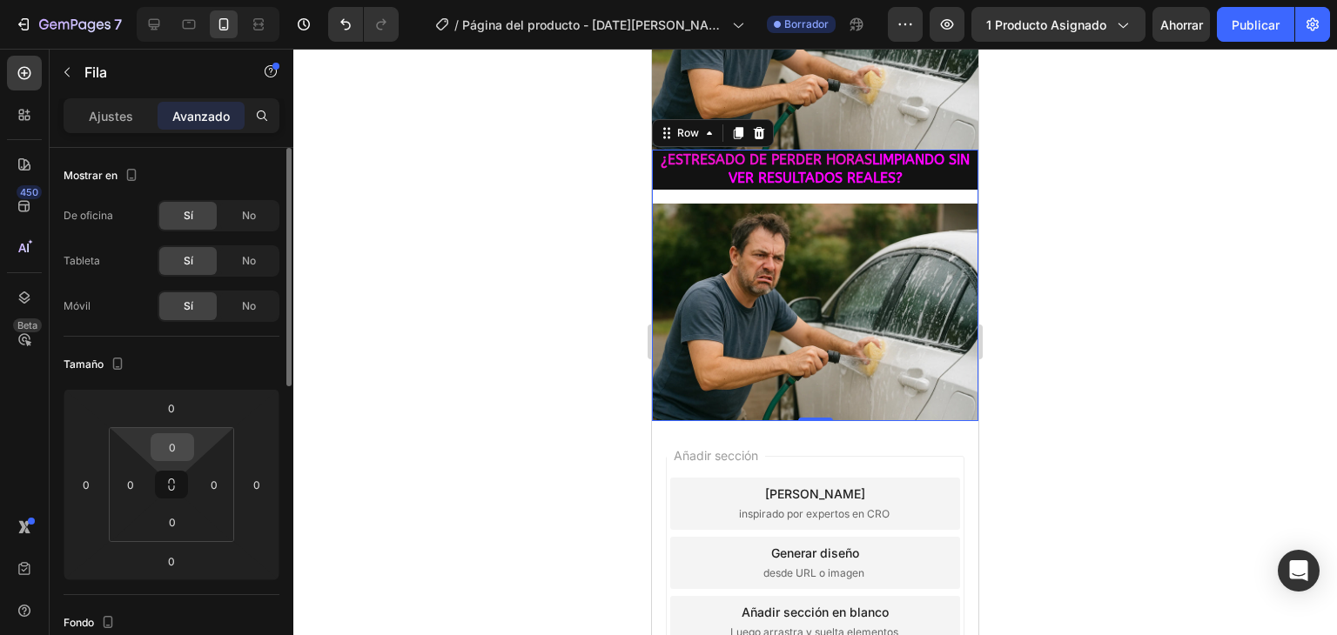
click at [171, 446] on input "0" at bounding box center [172, 447] width 35 height 26
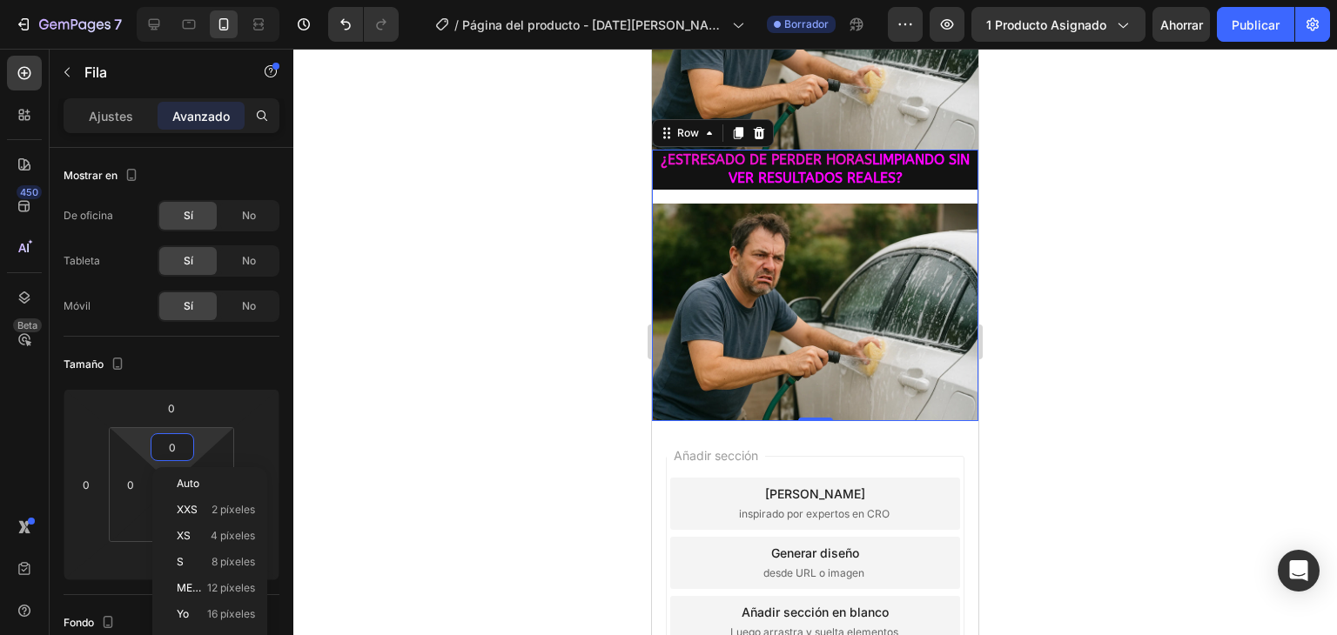
click at [452, 372] on div at bounding box center [814, 342] width 1043 height 586
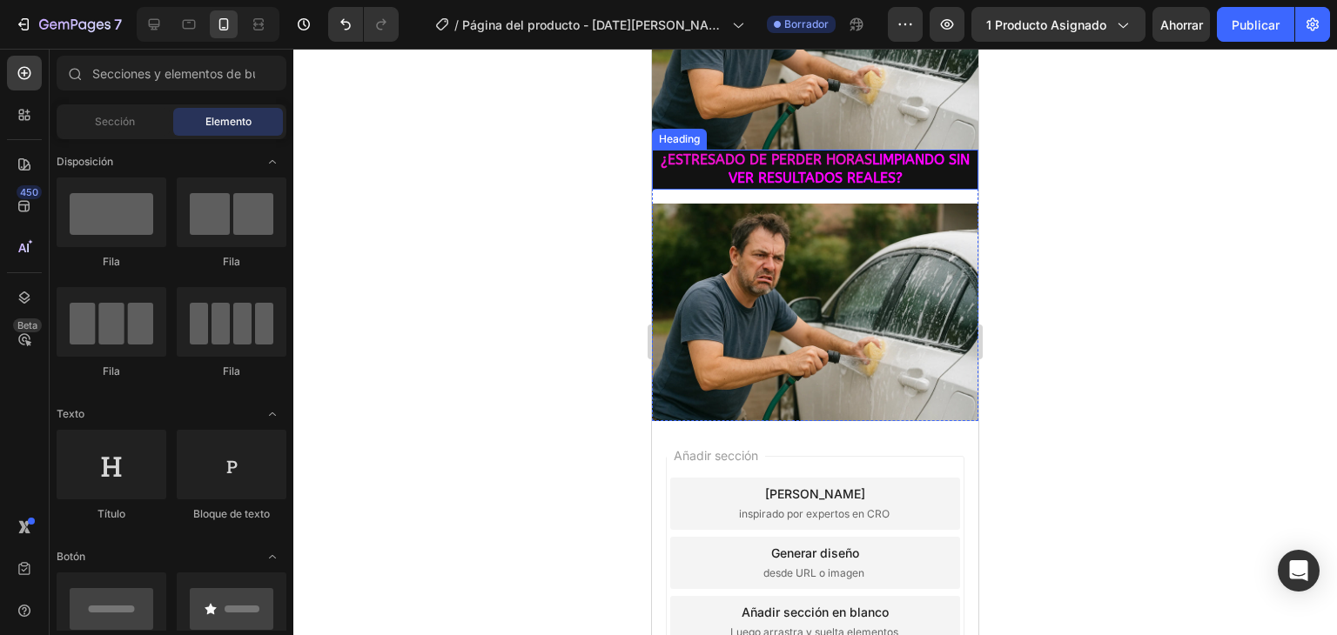
click at [684, 150] on h2 "¿ESTRESADO DE PERDER HORAS LIMPIANDO SIN VER RESULTADOS REALES?" at bounding box center [815, 170] width 326 height 40
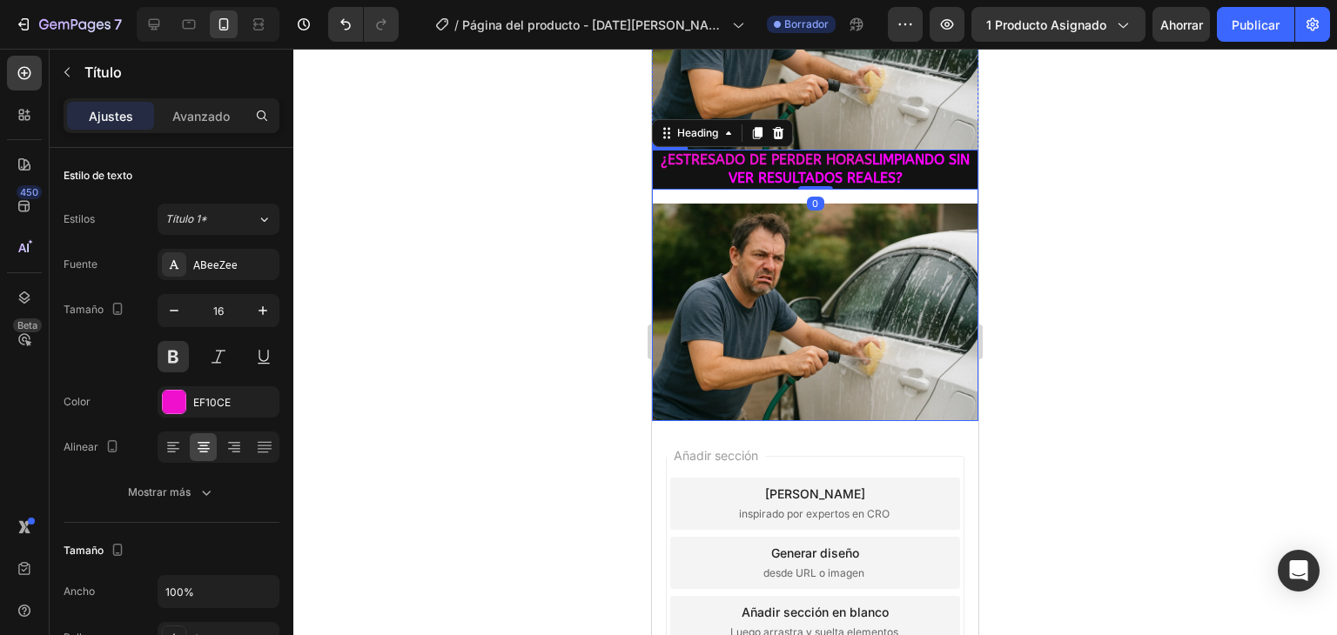
click at [696, 173] on div "¿ESTRESADO DE PERDER HORAS LIMPIANDO SIN VER RESULTADOS REALES? Heading 0 Image…" at bounding box center [815, 285] width 326 height 271
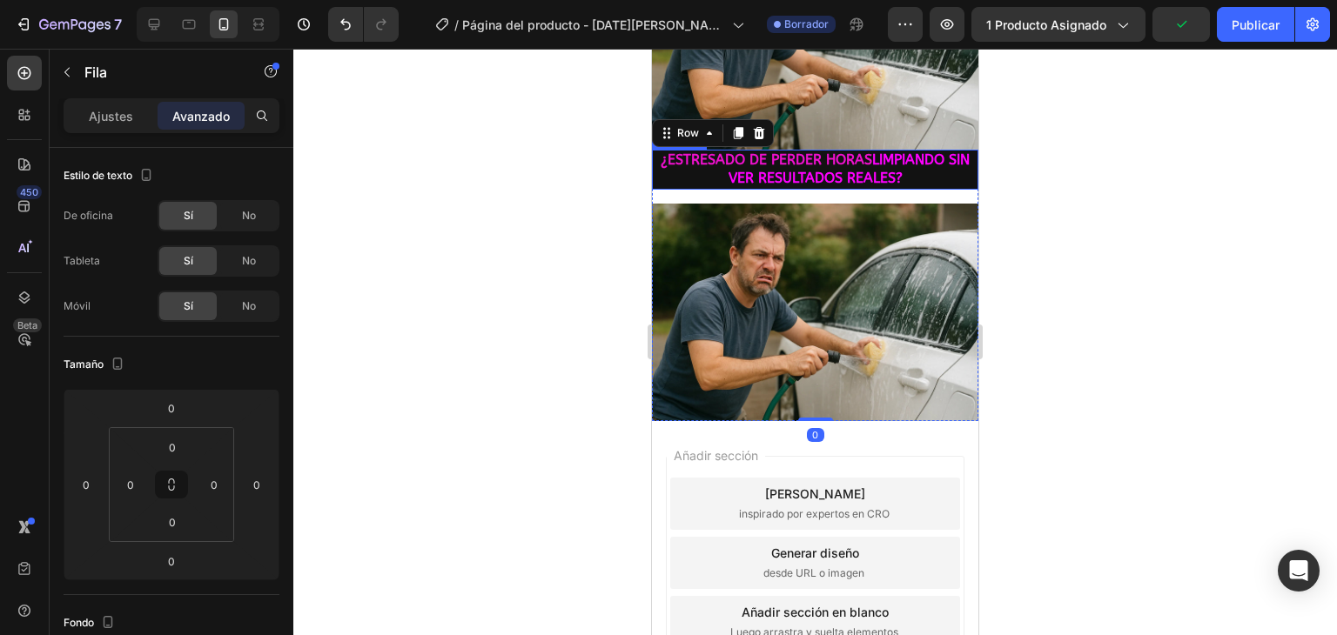
click at [681, 150] on h2 "¿ESTRESADO DE PERDER HORAS LIMPIANDO SIN VER RESULTADOS REALES?" at bounding box center [815, 170] width 326 height 40
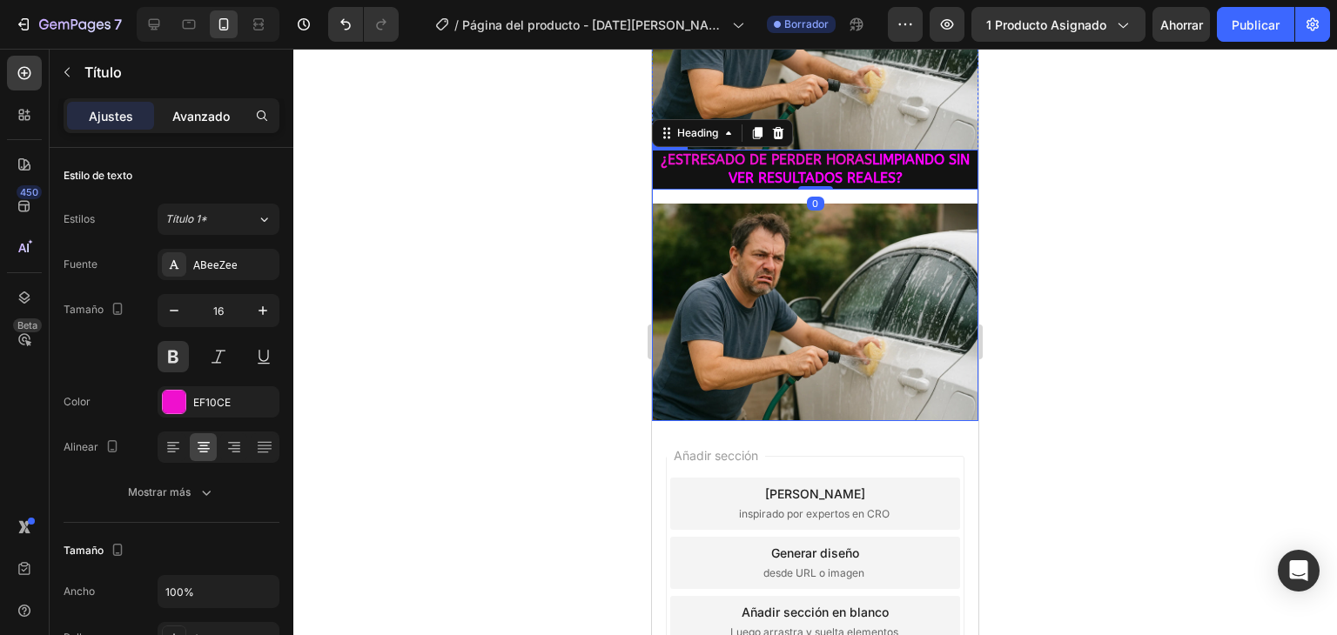
click at [193, 123] on p "Avanzado" at bounding box center [200, 116] width 57 height 18
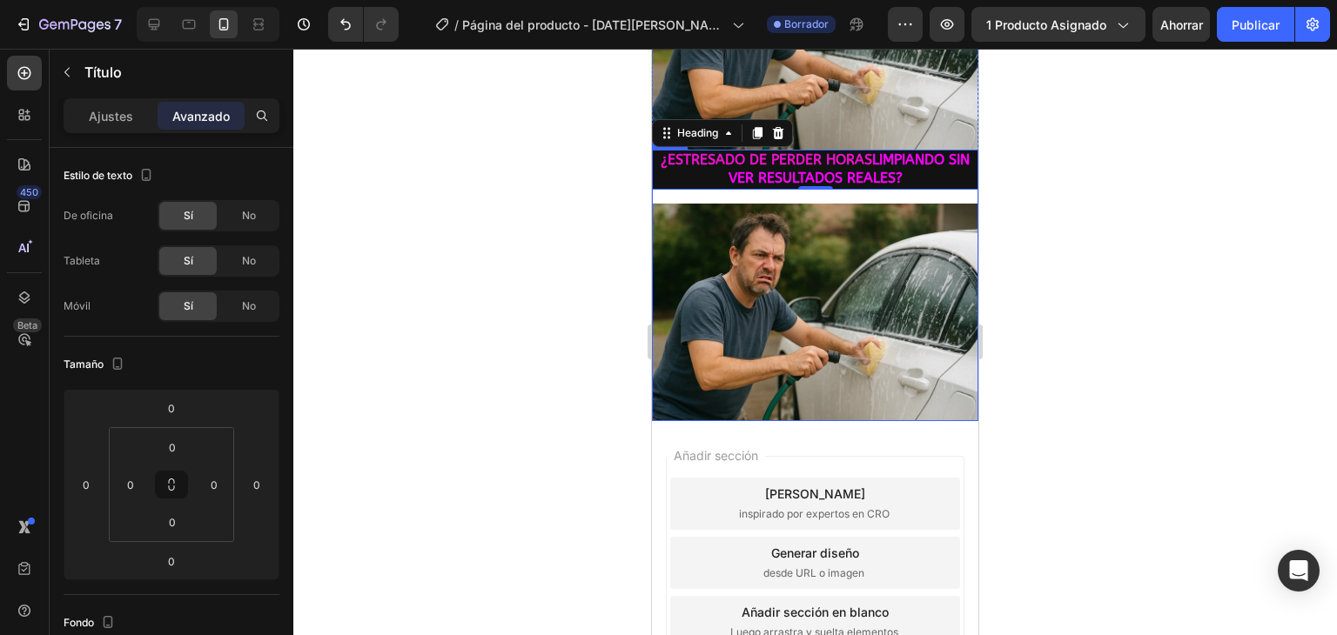
click at [515, 178] on div at bounding box center [814, 342] width 1043 height 586
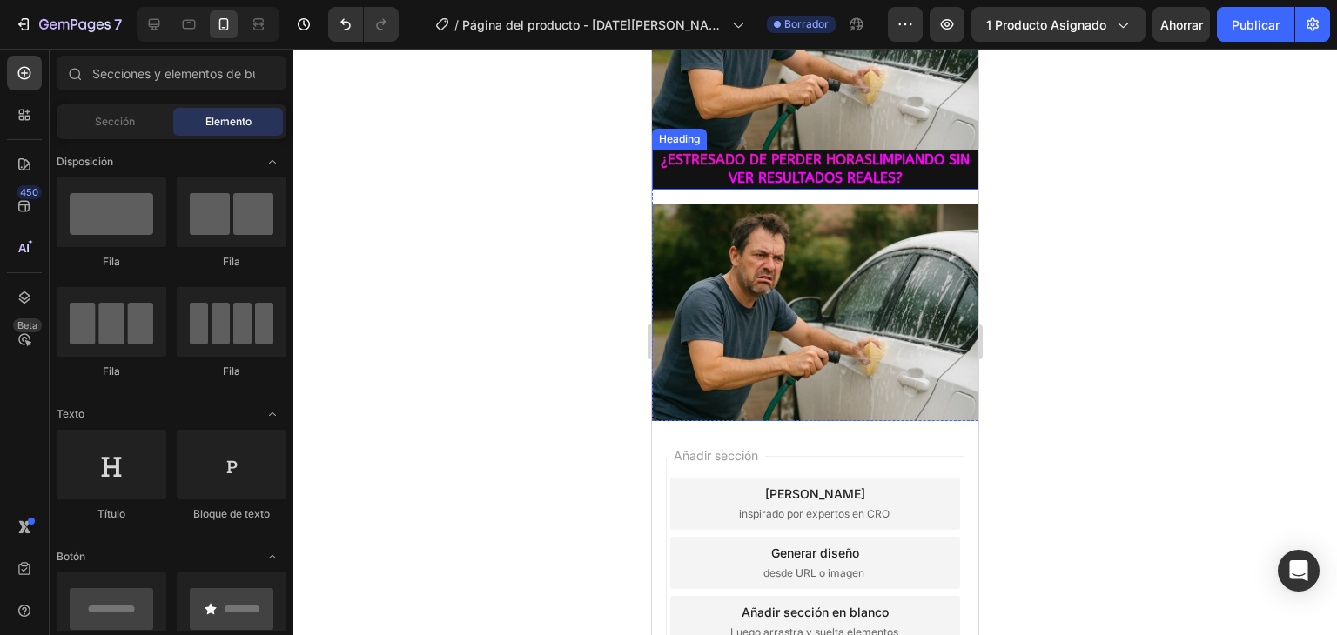
click at [802, 150] on h2 "¿ESTRESADO DE PERDER HORAS LIMPIANDO SIN VER RESULTADOS REALES?" at bounding box center [815, 170] width 326 height 40
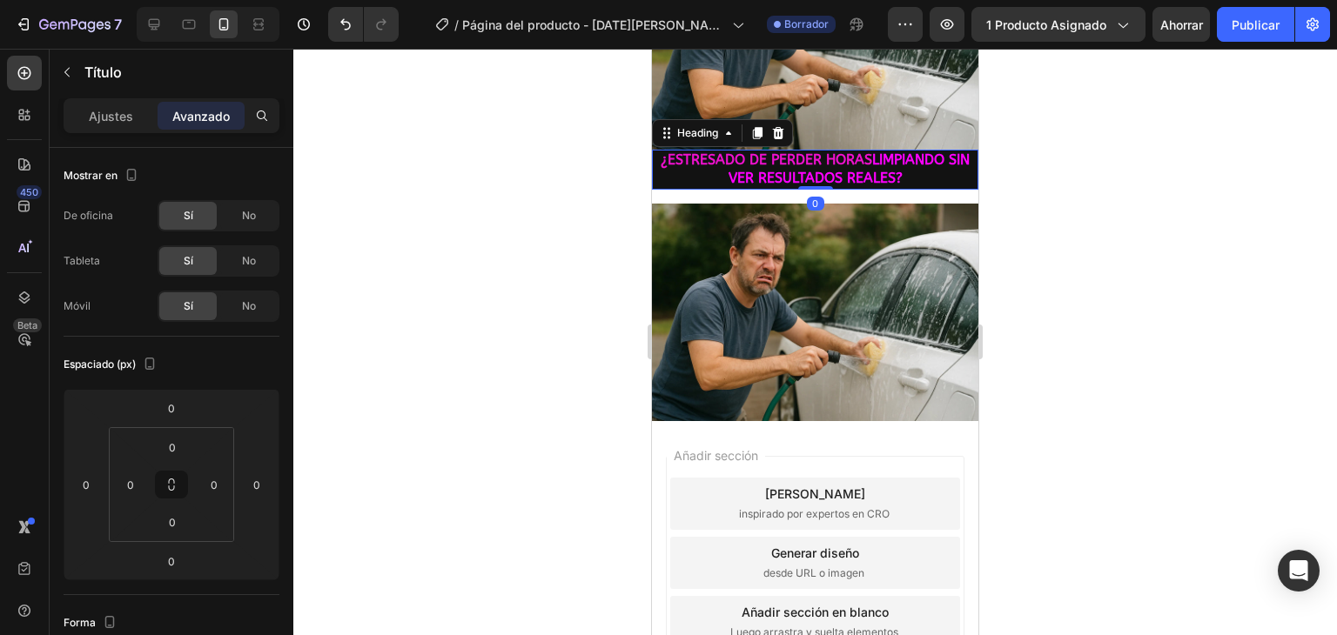
click at [802, 150] on h2 "¿ESTRESADO DE PERDER HORAS LIMPIANDO SIN VER RESULTADOS REALES?" at bounding box center [815, 170] width 326 height 40
click at [802, 151] on p "¿ESTRESADO DE PERDER HORAS LIMPIANDO SIN VER RESULTADOS REALES?" at bounding box center [814, 169] width 323 height 37
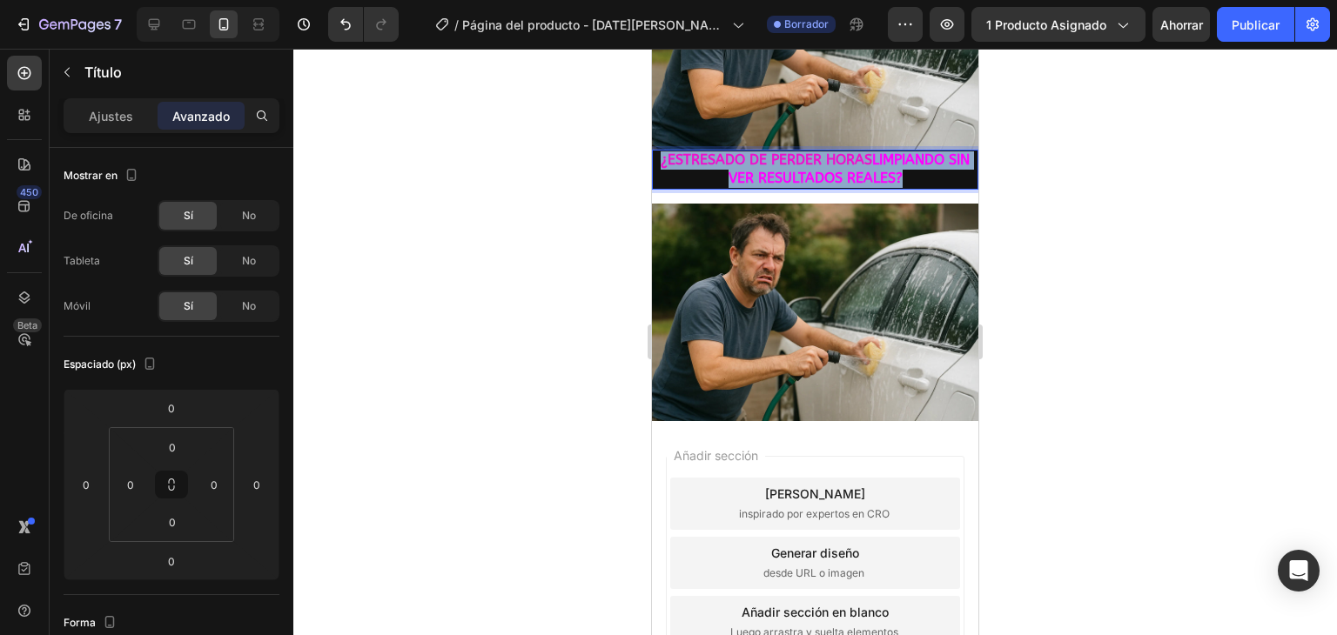
click at [802, 151] on p "¿ESTRESADO DE PERDER HORAS LIMPIANDO SIN VER RESULTADOS REALES?" at bounding box center [814, 169] width 323 height 37
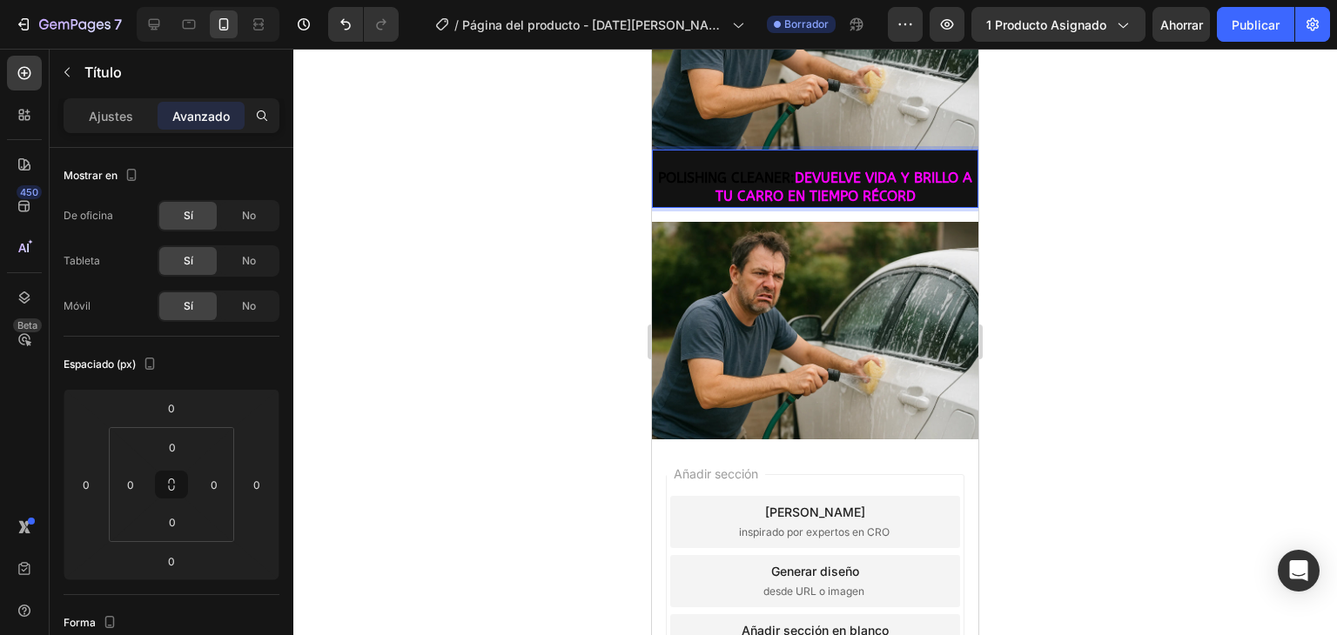
click at [712, 170] on span "POLISHING CLEANER:" at bounding box center [726, 178] width 137 height 17
click at [725, 170] on span "POLISHING CLEANER:" at bounding box center [726, 178] width 137 height 17
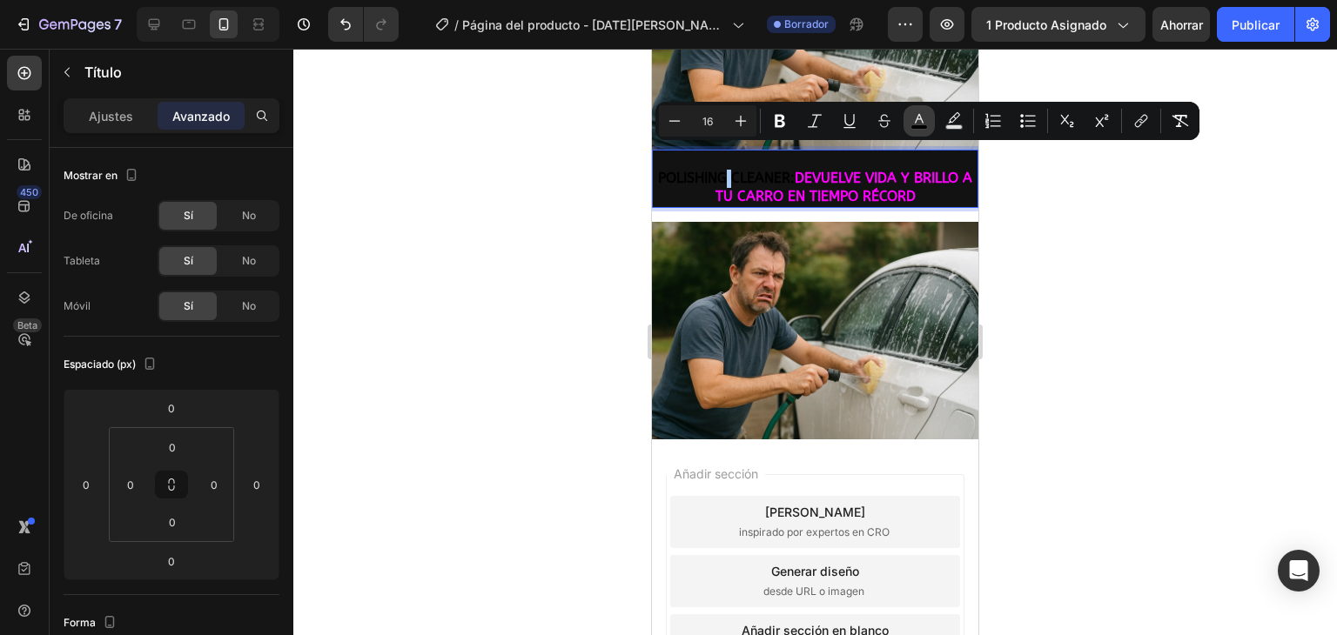
click at [909, 123] on button "color" at bounding box center [918, 120] width 31 height 31
type input "000000"
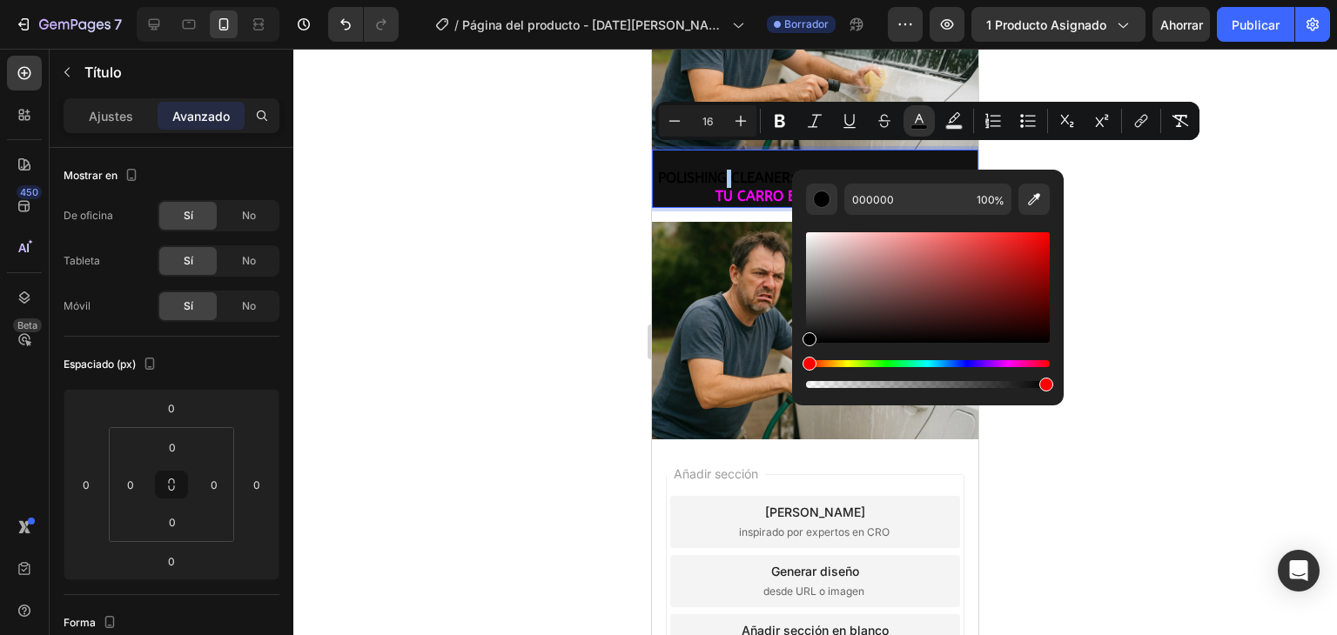
click at [1008, 360] on div "Matiz" at bounding box center [928, 363] width 244 height 7
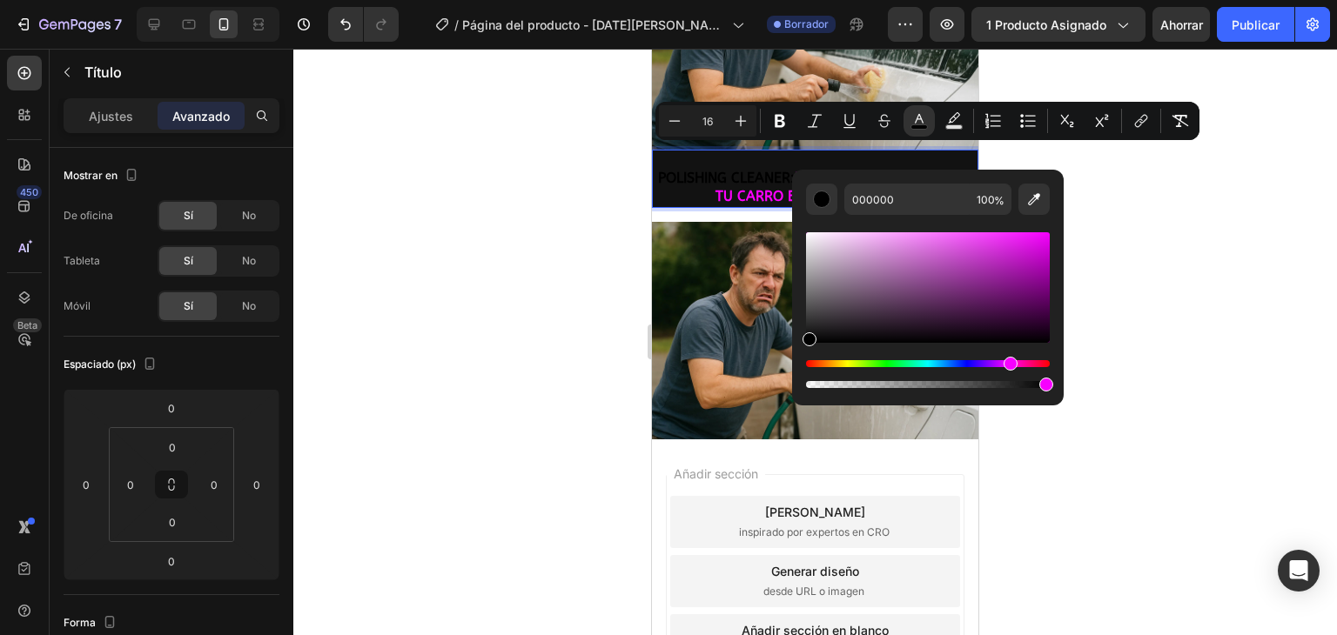
click at [1008, 362] on div "Matiz" at bounding box center [928, 363] width 244 height 7
click at [1041, 246] on div "Editor contextual toolbar" at bounding box center [928, 287] width 244 height 111
type input "D608DD"
click at [1111, 220] on div at bounding box center [814, 342] width 1043 height 586
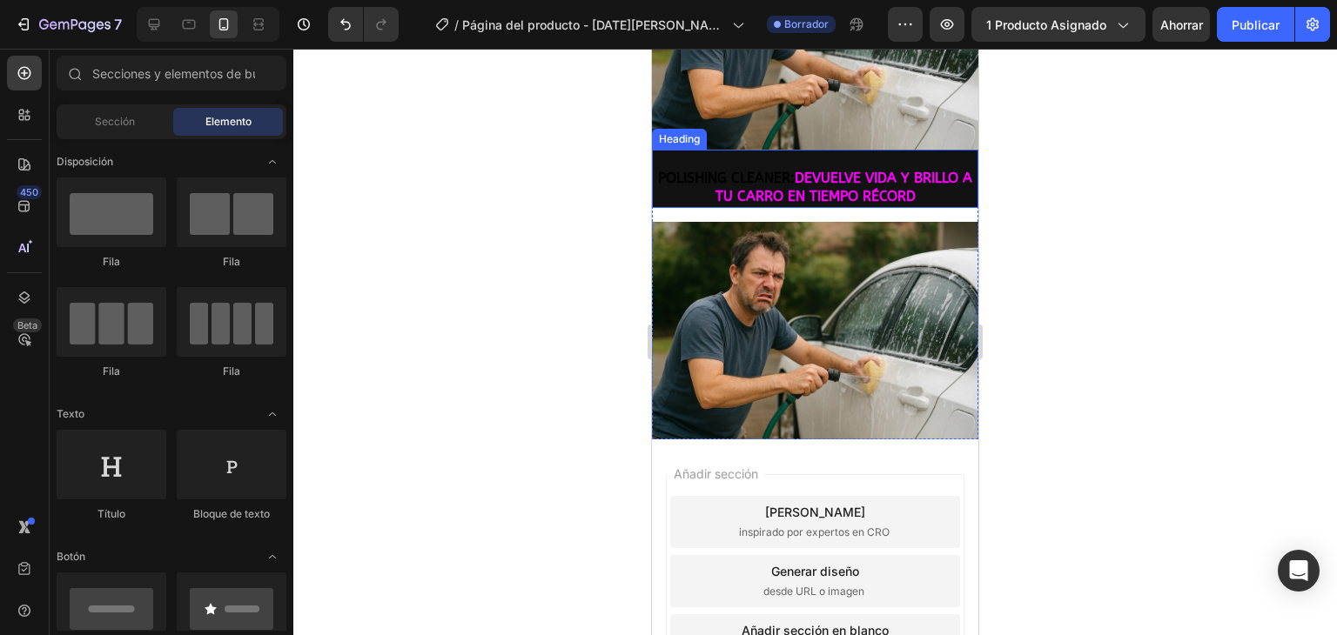
click at [747, 170] on span "CLEANER:" at bounding box center [763, 178] width 64 height 17
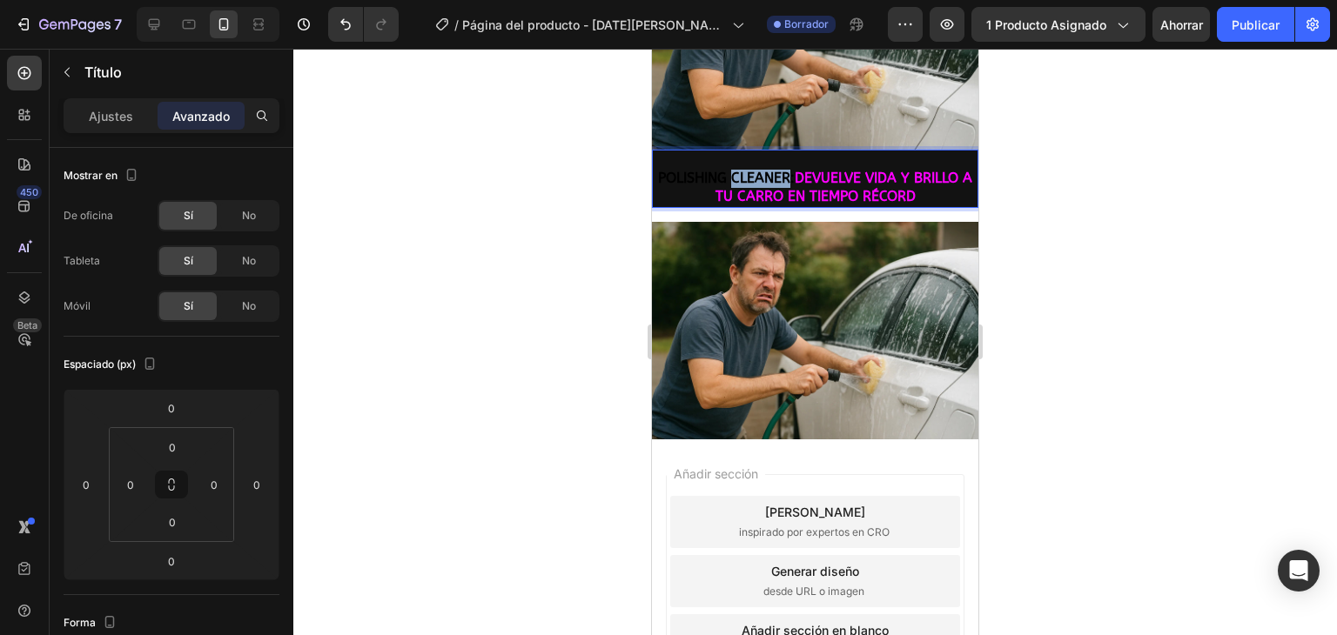
click at [740, 170] on span "CLEANER:" at bounding box center [763, 178] width 64 height 17
drag, startPoint x: 740, startPoint y: 157, endPoint x: 689, endPoint y: 151, distance: 50.7
click at [689, 151] on p "POLISHING CLEANER: DEVUELVE VIDA Y BRILLO A TU CARRO EN TIEMPO RÉCORD" at bounding box center [814, 178] width 323 height 54
click at [679, 170] on span "POLISHING" at bounding box center [692, 178] width 69 height 17
click at [676, 170] on span "POLISHING" at bounding box center [692, 178] width 69 height 17
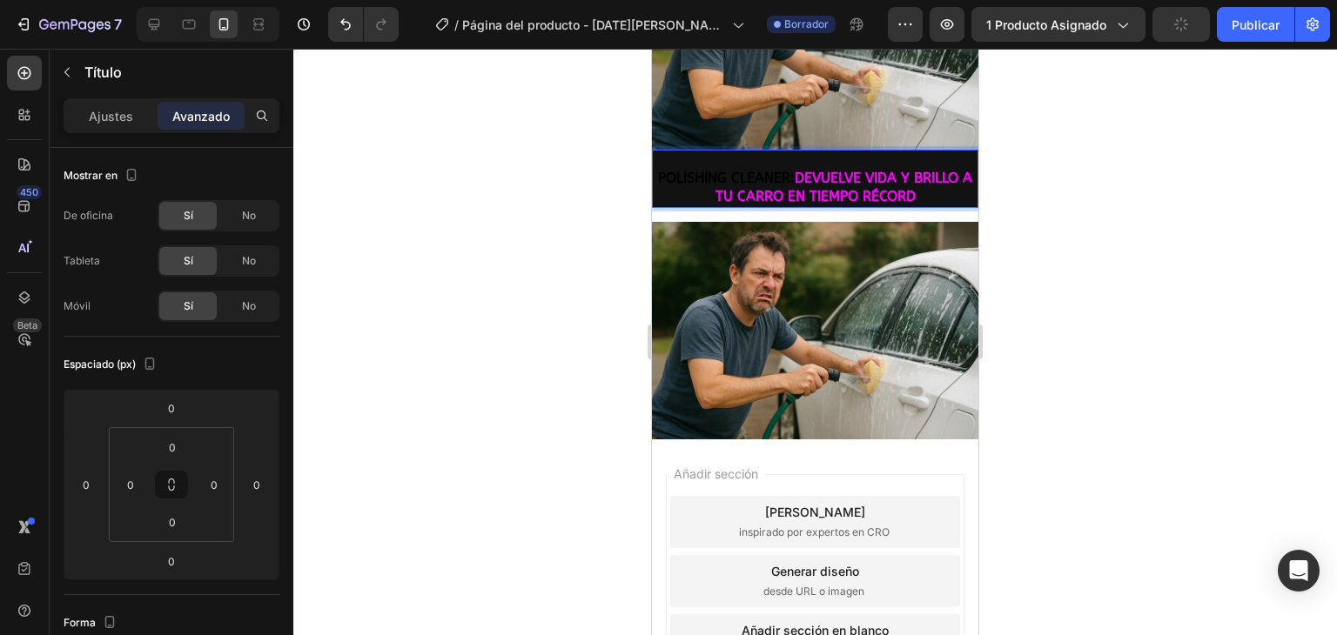
drag, startPoint x: 676, startPoint y: 157, endPoint x: 723, endPoint y: 157, distance: 47.0
click at [723, 170] on span "POLISHING" at bounding box center [692, 178] width 69 height 17
click at [682, 170] on span "POLISHING" at bounding box center [692, 178] width 69 height 17
drag, startPoint x: 682, startPoint y: 151, endPoint x: 755, endPoint y: 163, distance: 74.1
click at [755, 163] on p "POLISHING CLEANER: DEVUELVE VIDA Y BRILLO A TU CARRO EN TIEMPO RÉCORD" at bounding box center [814, 178] width 323 height 54
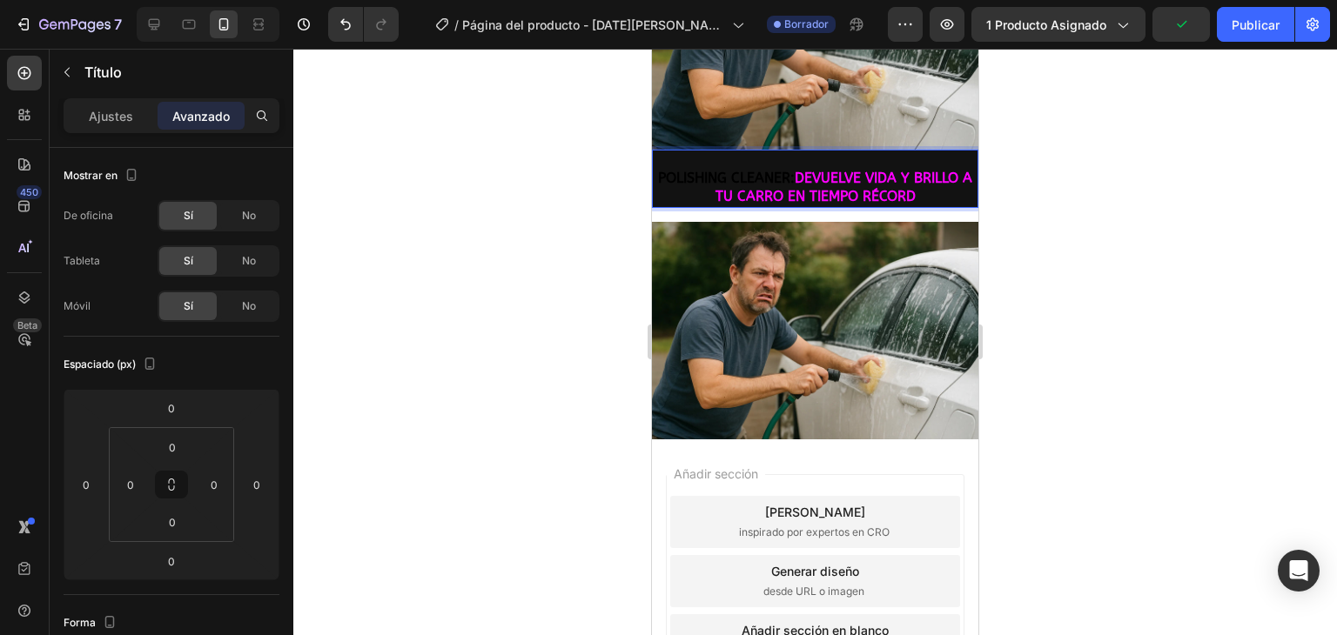
click at [675, 170] on span "POLISHING" at bounding box center [692, 178] width 69 height 17
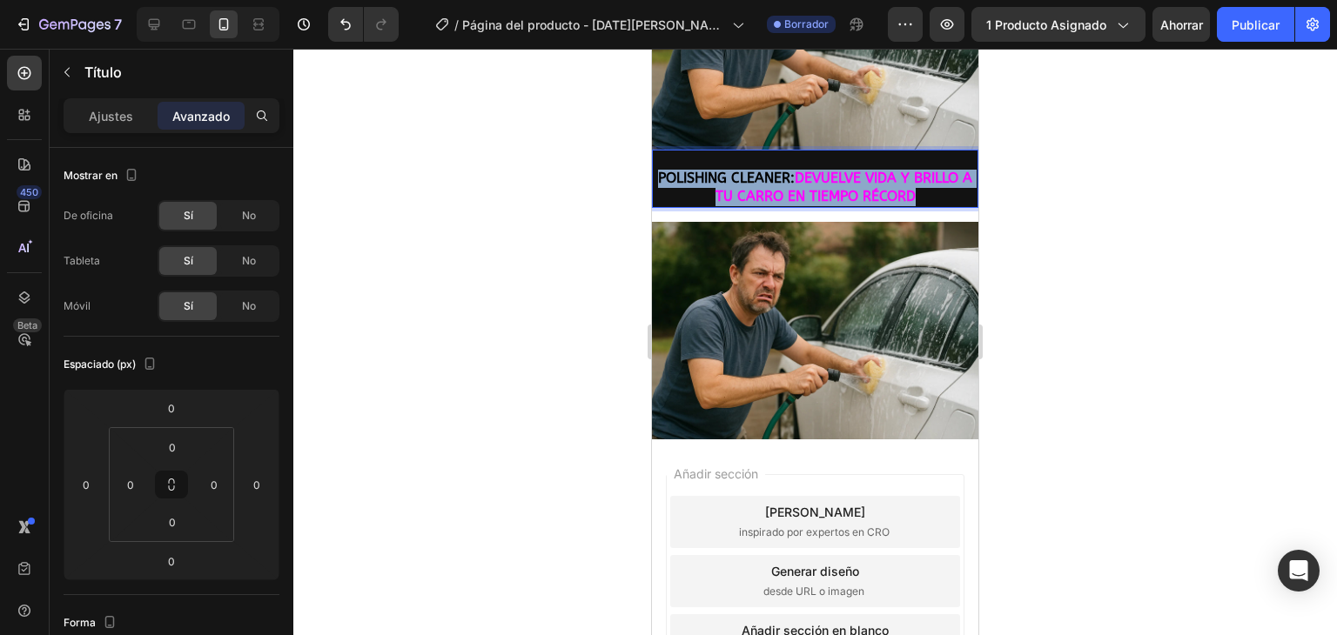
click at [675, 170] on span "POLISHING" at bounding box center [692, 178] width 69 height 17
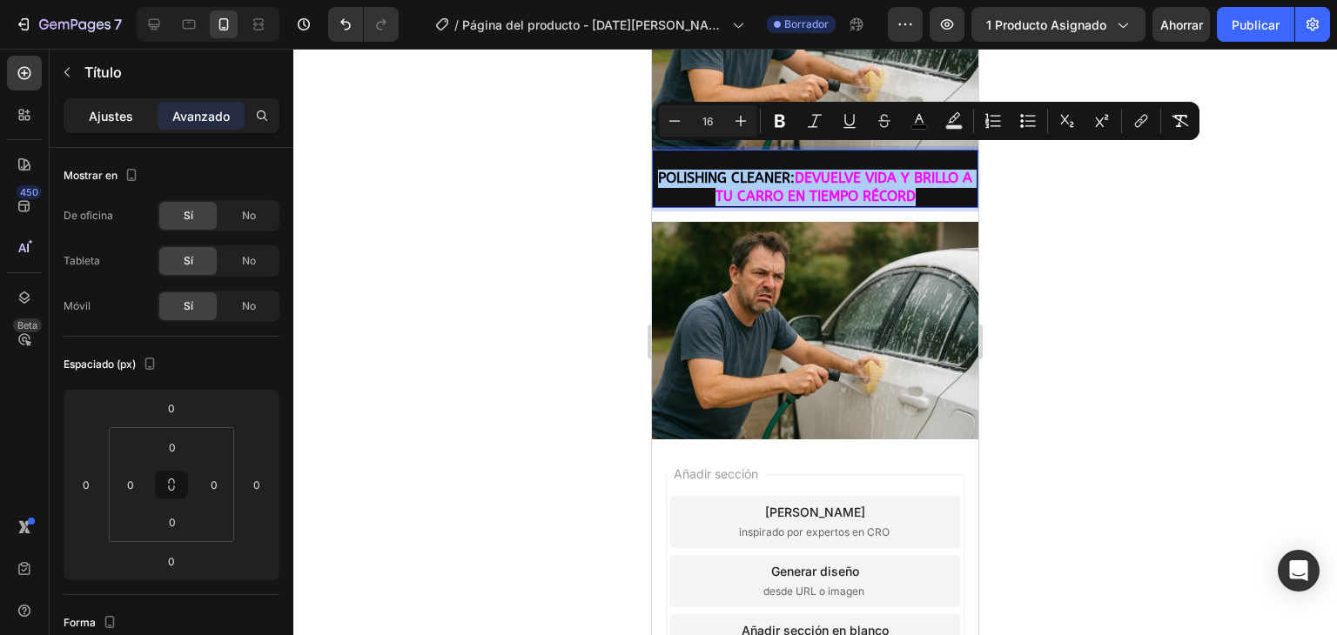
click at [109, 128] on div "Ajustes" at bounding box center [110, 116] width 87 height 28
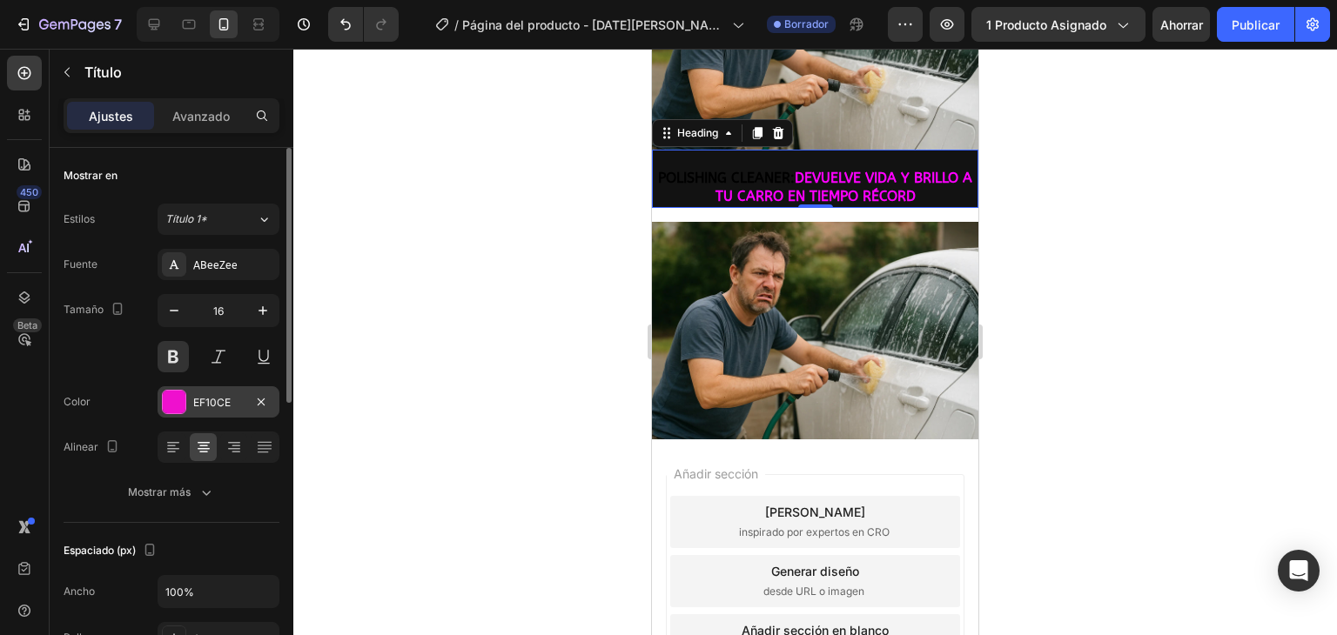
click at [181, 394] on div at bounding box center [174, 402] width 23 height 23
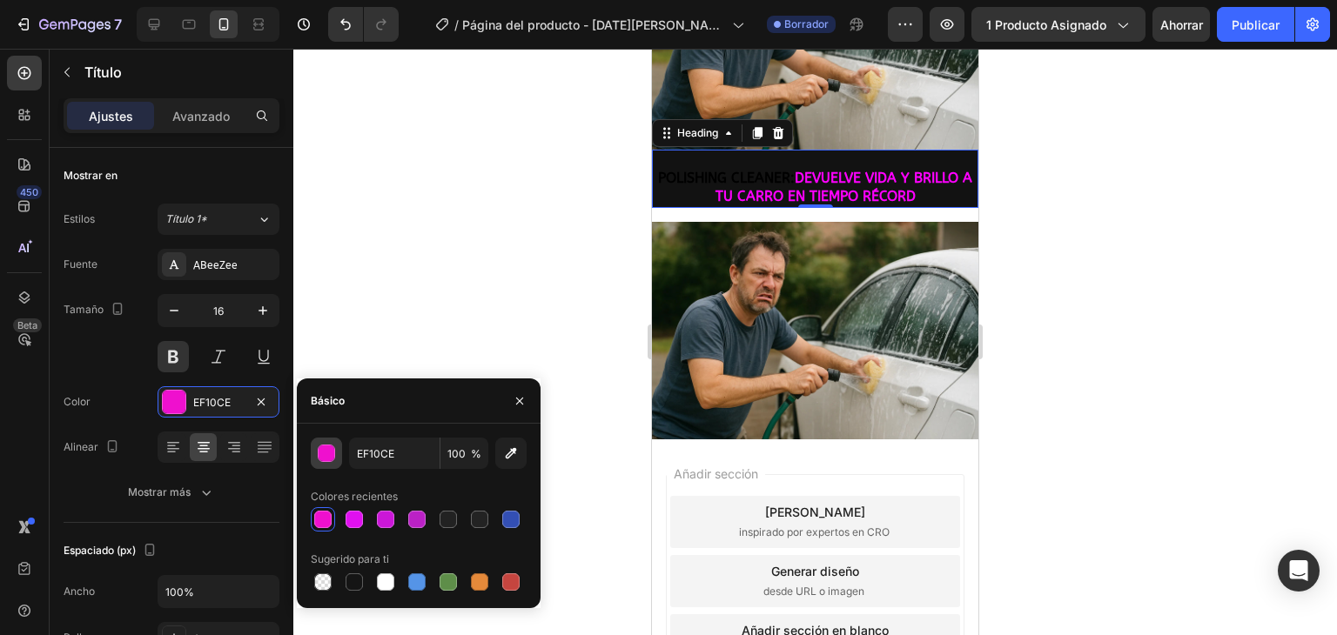
click at [326, 459] on div "button" at bounding box center [326, 454] width 17 height 17
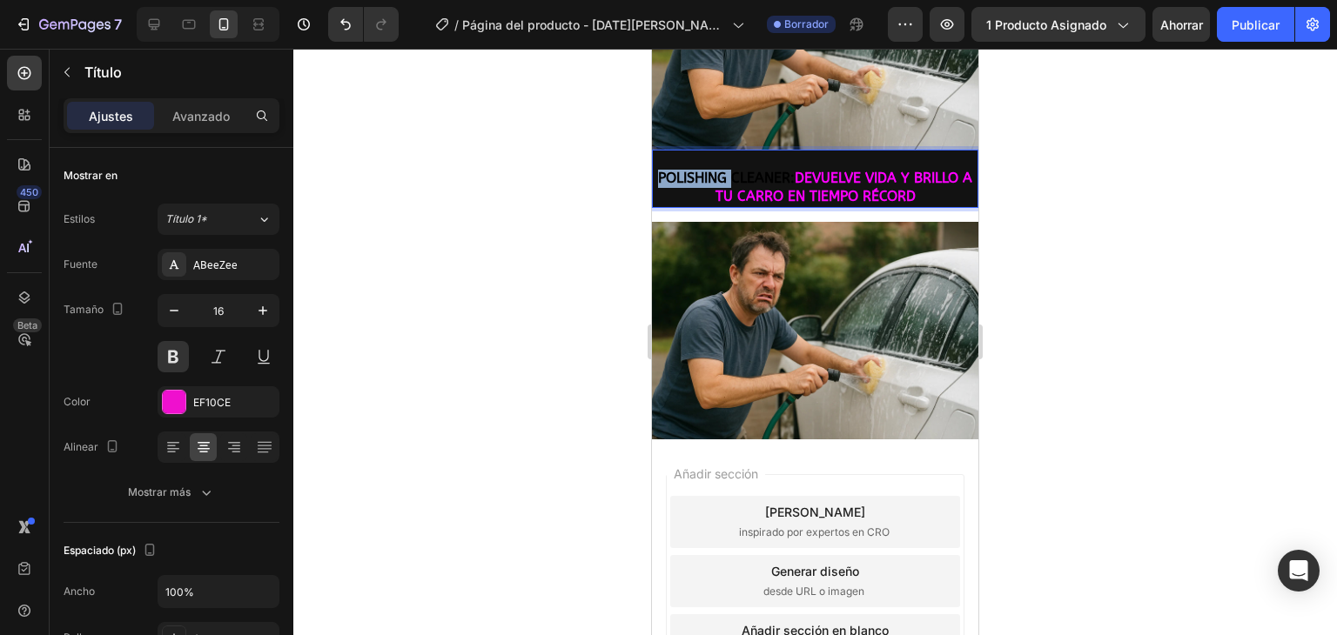
click at [705, 170] on span "POLISHING" at bounding box center [692, 178] width 69 height 17
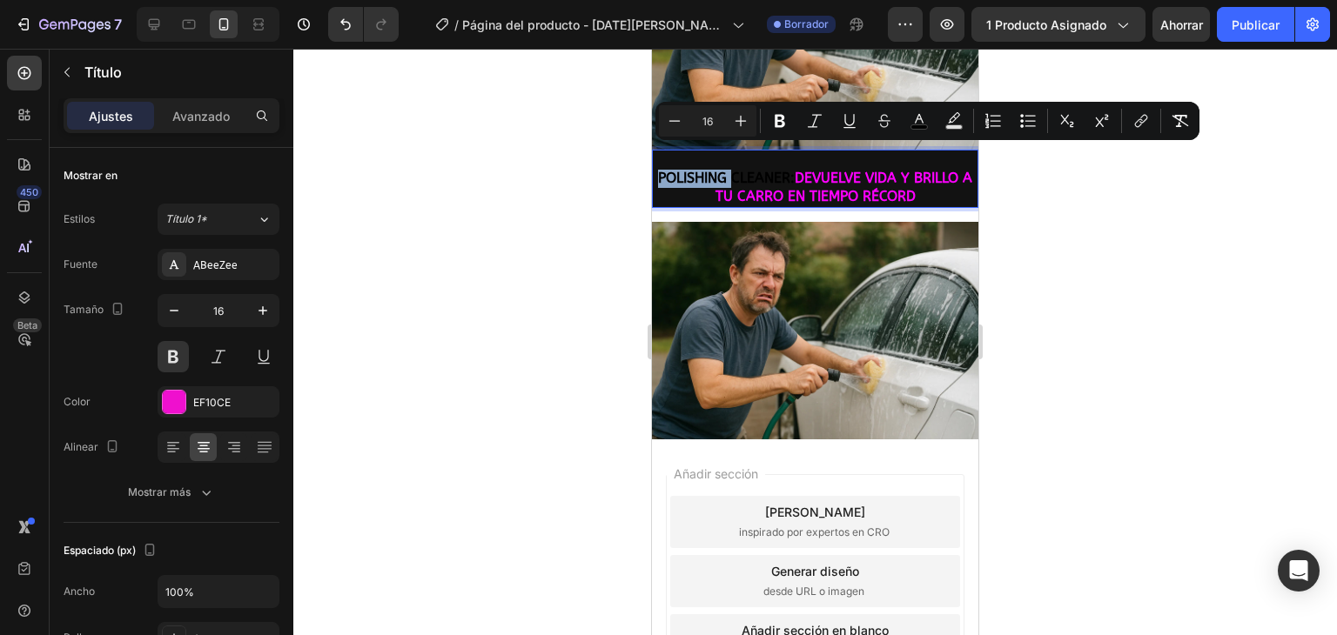
click at [705, 170] on span "POLISHING" at bounding box center [692, 178] width 69 height 17
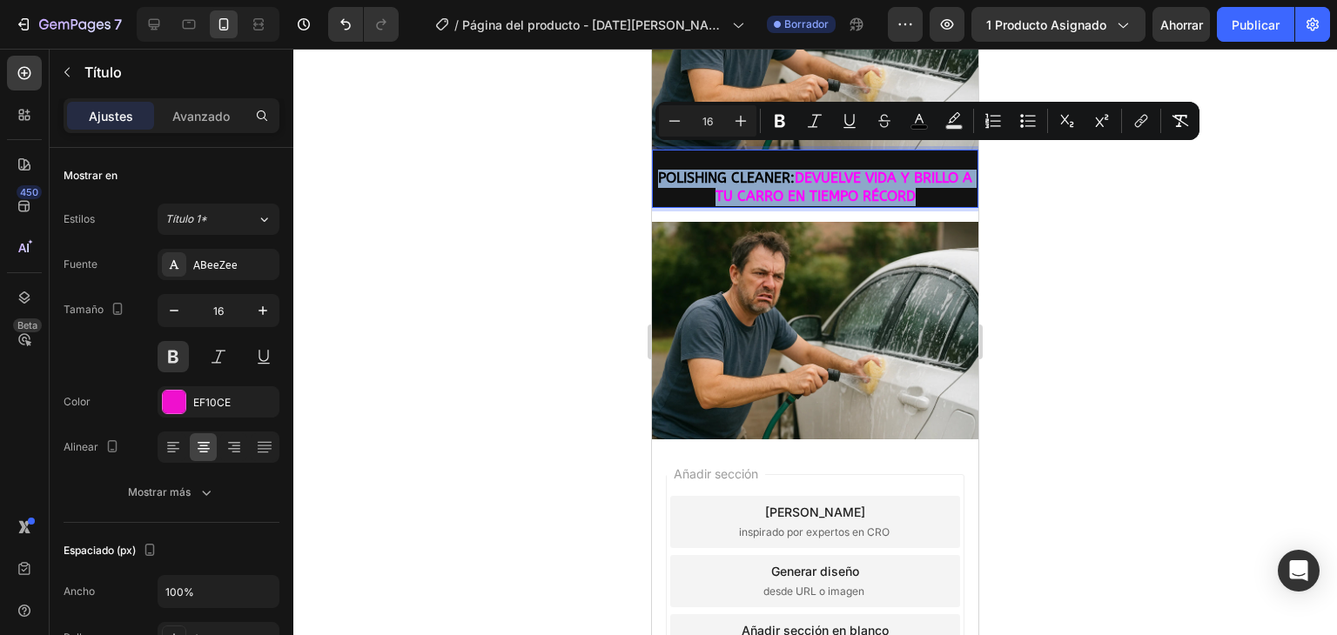
click at [705, 170] on span "POLISHING" at bounding box center [692, 178] width 69 height 17
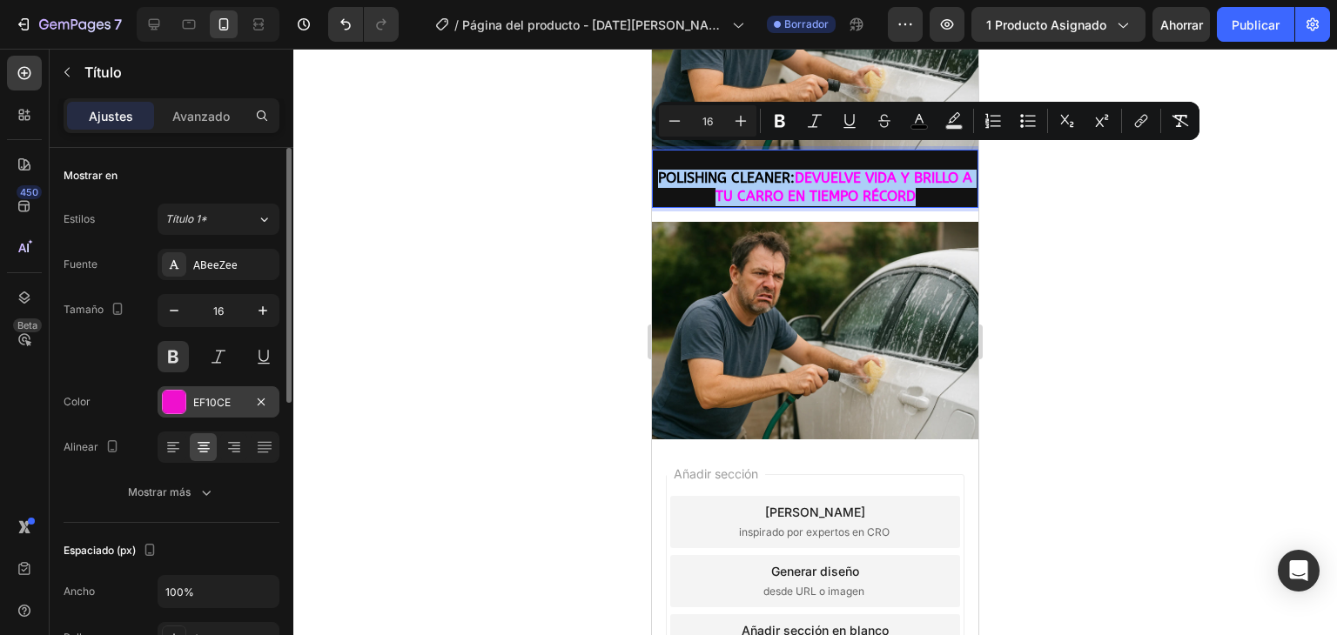
click at [209, 396] on font "EF10CE" at bounding box center [211, 402] width 37 height 13
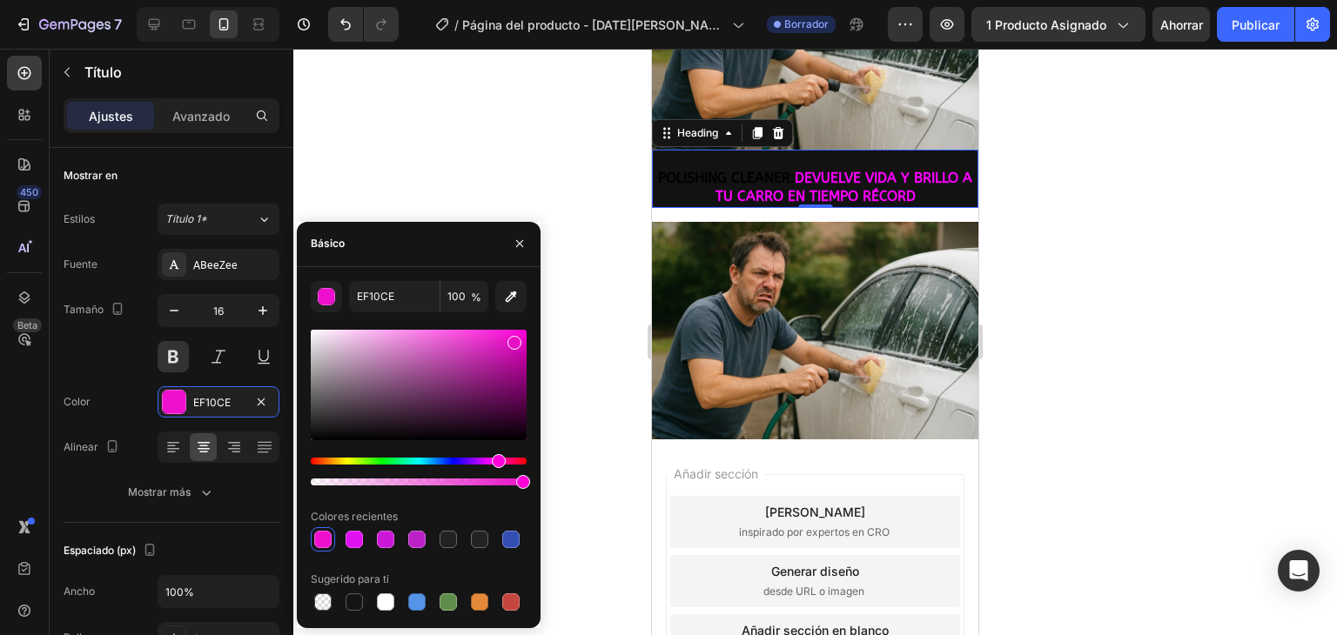
click at [512, 339] on div at bounding box center [514, 343] width 14 height 14
type input "E810C7"
click at [598, 296] on div at bounding box center [814, 342] width 1043 height 586
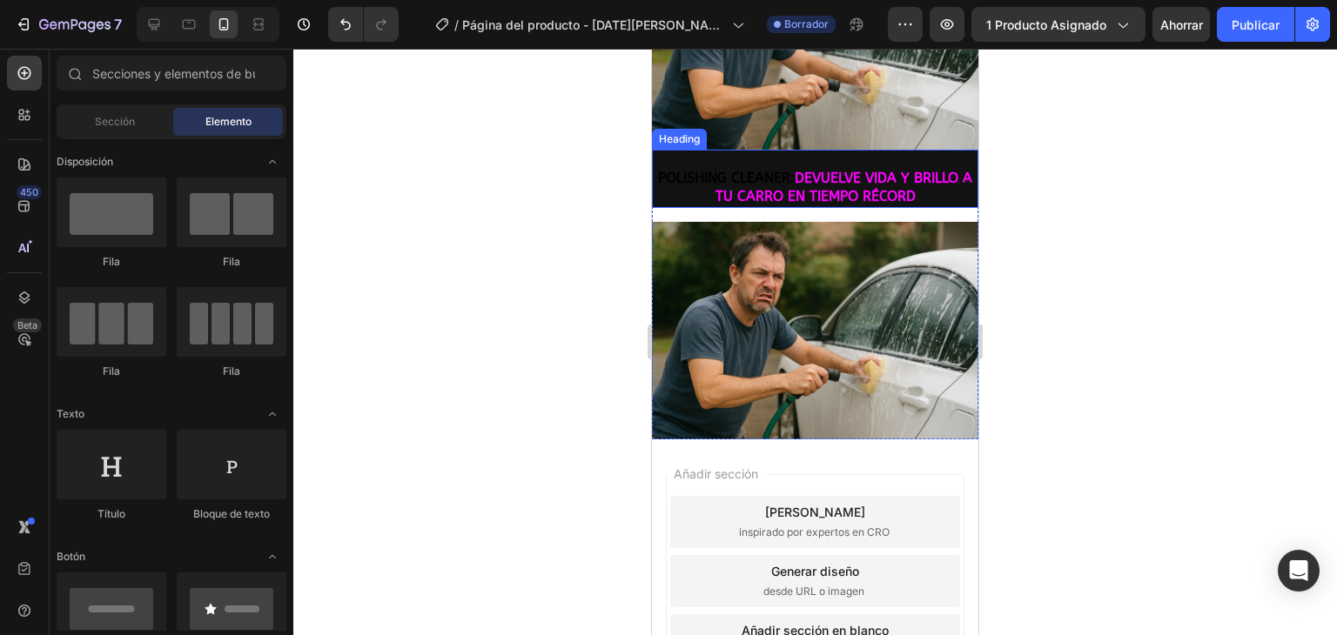
click at [730, 151] on p "⁠⁠⁠⁠⁠⁠⁠ POLISHING CLEANER: DEVUELVE VIDA Y BRILLO A TU CARRO EN TIEMPO RÉCORD" at bounding box center [814, 178] width 323 height 54
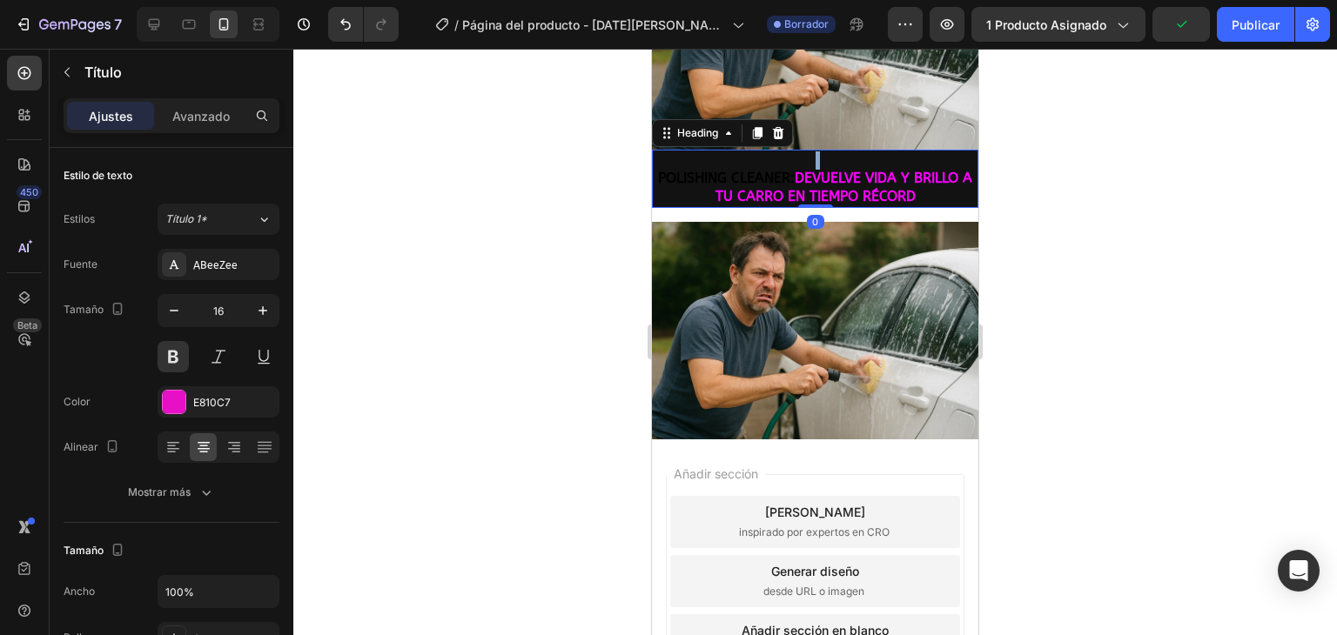
click at [730, 151] on p "⁠⁠⁠⁠⁠⁠⁠ POLISHING CLEANER: DEVUELVE VIDA Y BRILLO A TU CARRO EN TIEMPO RÉCORD" at bounding box center [814, 178] width 323 height 54
click at [736, 170] on span "CLEANER:" at bounding box center [763, 178] width 64 height 17
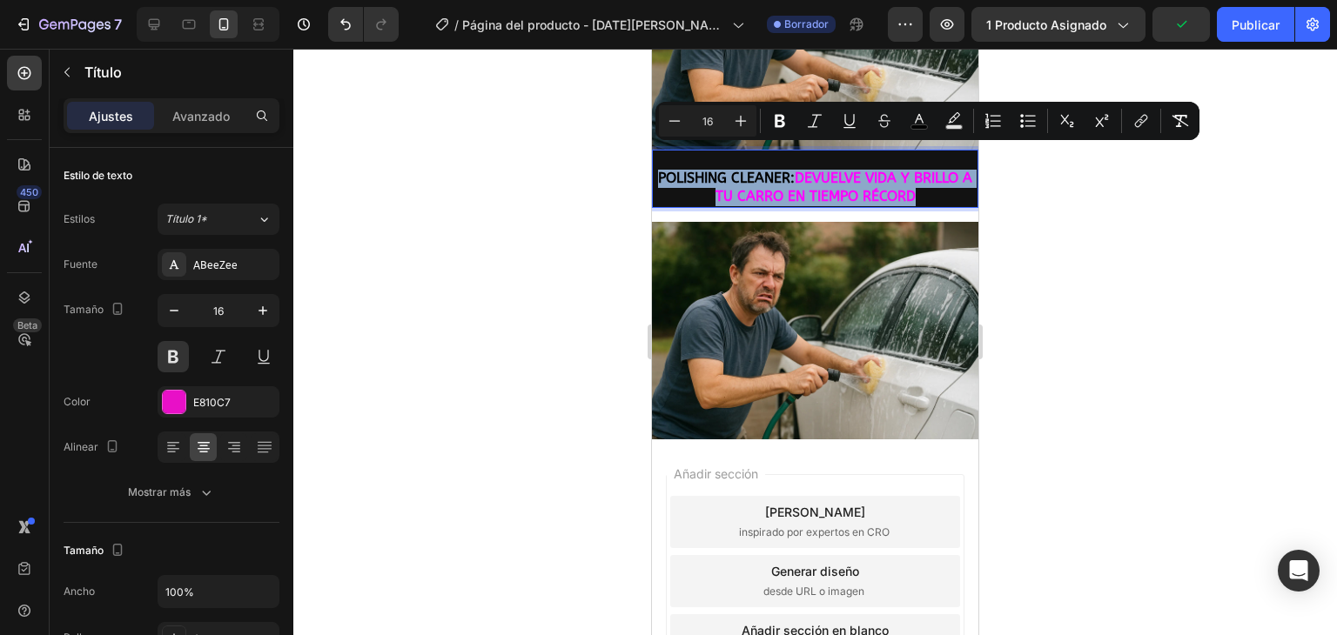
click at [736, 170] on span "CLEANER:" at bounding box center [763, 178] width 64 height 17
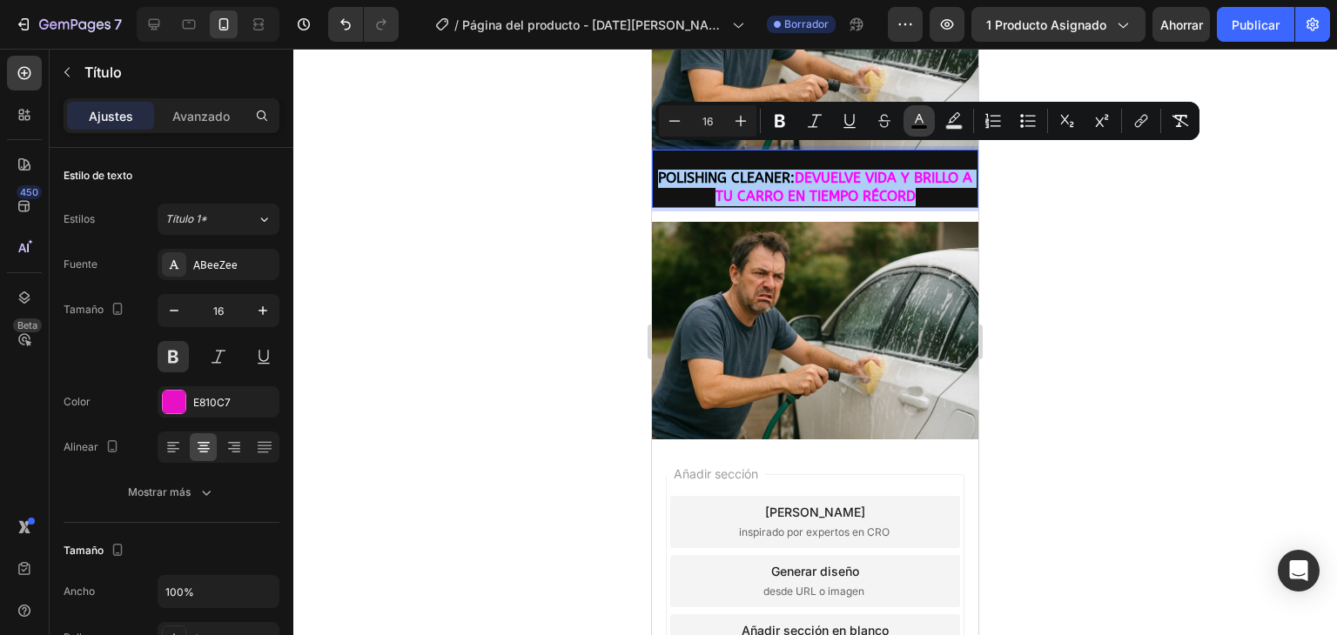
click at [912, 125] on rect "Barra de herramientas contextual del editor" at bounding box center [919, 127] width 17 height 4
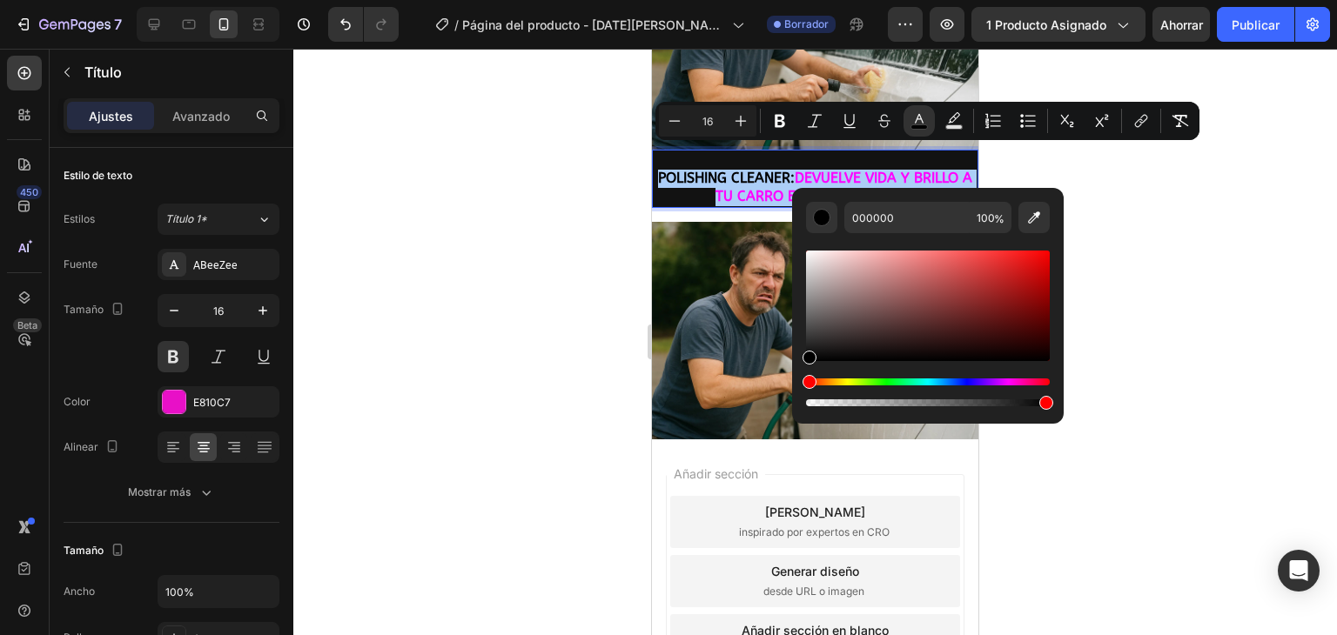
click at [1013, 385] on div "Matiz" at bounding box center [928, 382] width 244 height 7
click at [816, 385] on div "Matiz" at bounding box center [809, 382] width 14 height 14
click at [1005, 379] on div "Matiz" at bounding box center [928, 382] width 244 height 7
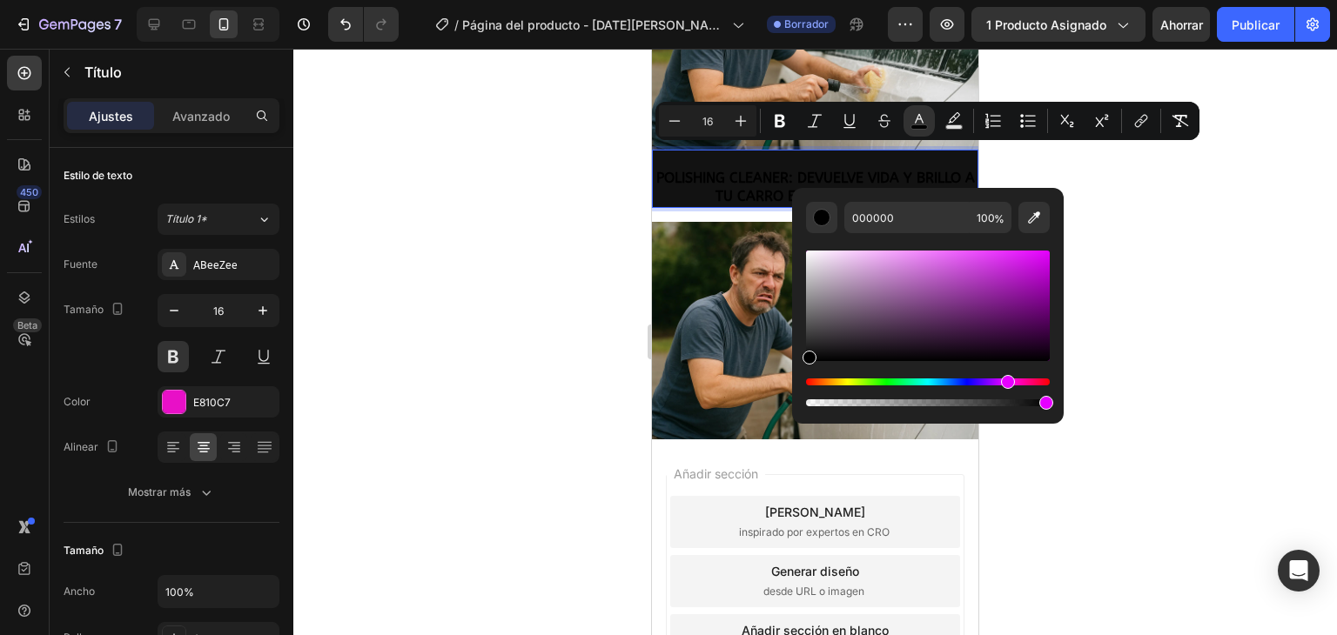
click at [1042, 271] on div "Barra de herramientas contextual del editor" at bounding box center [928, 306] width 244 height 111
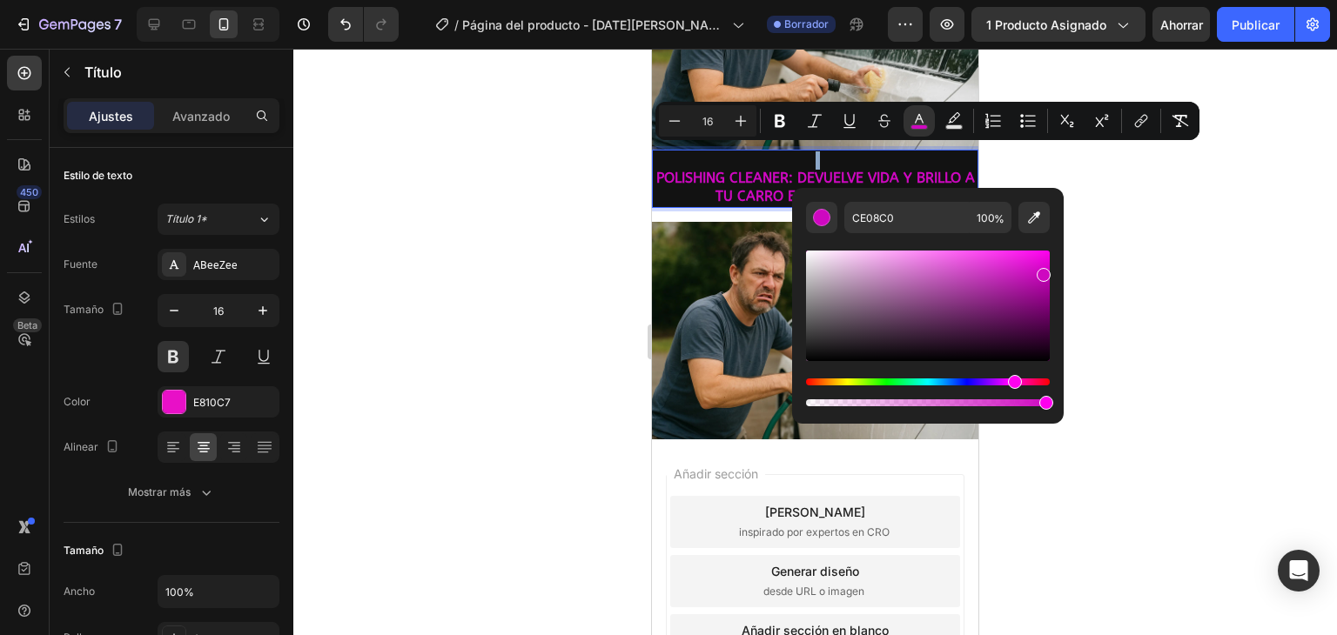
click at [1012, 380] on div "Matiz" at bounding box center [1015, 382] width 14 height 14
click at [1047, 263] on div "Barra de herramientas contextual del editor" at bounding box center [928, 306] width 244 height 111
type input "E202D3"
click at [1114, 291] on div at bounding box center [814, 342] width 1043 height 586
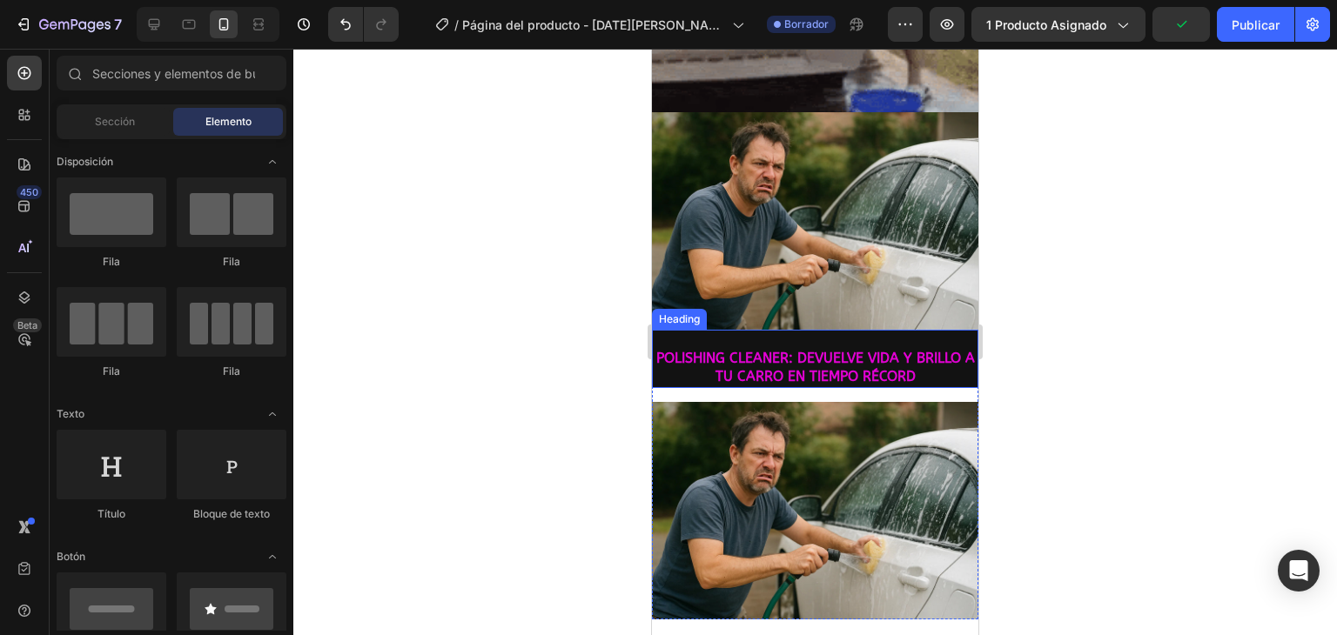
scroll to position [471, 0]
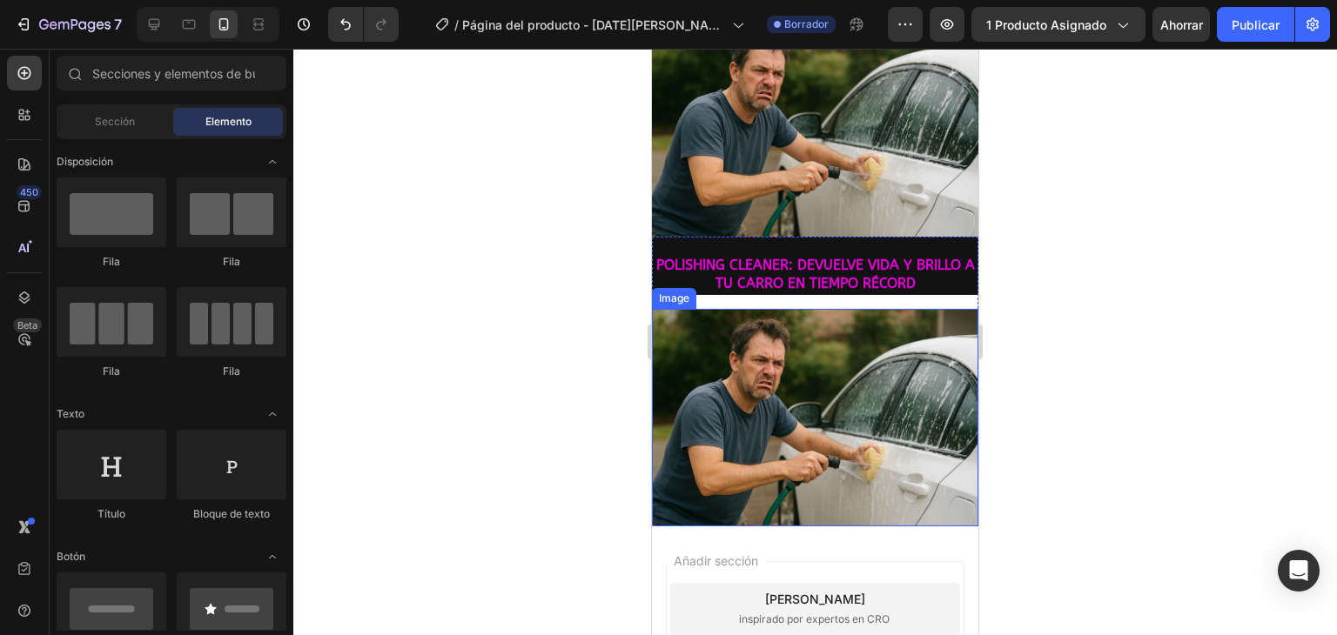
click at [730, 334] on img at bounding box center [815, 418] width 326 height 218
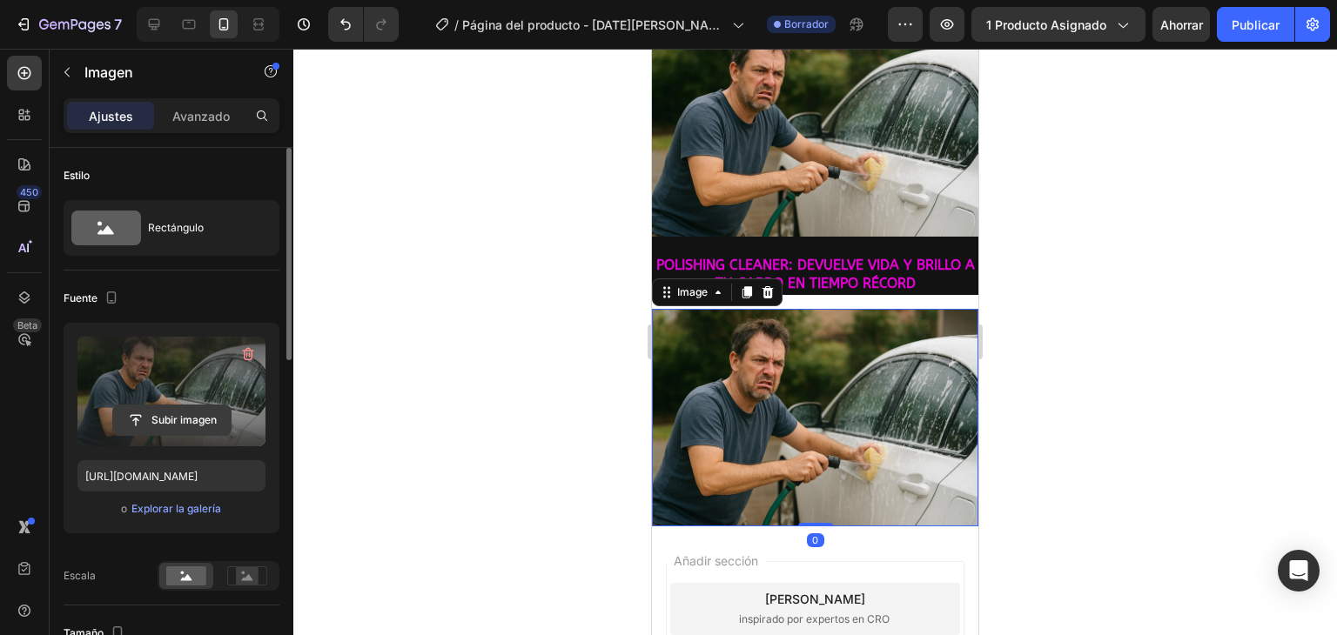
click at [176, 419] on input "file" at bounding box center [171, 420] width 117 height 30
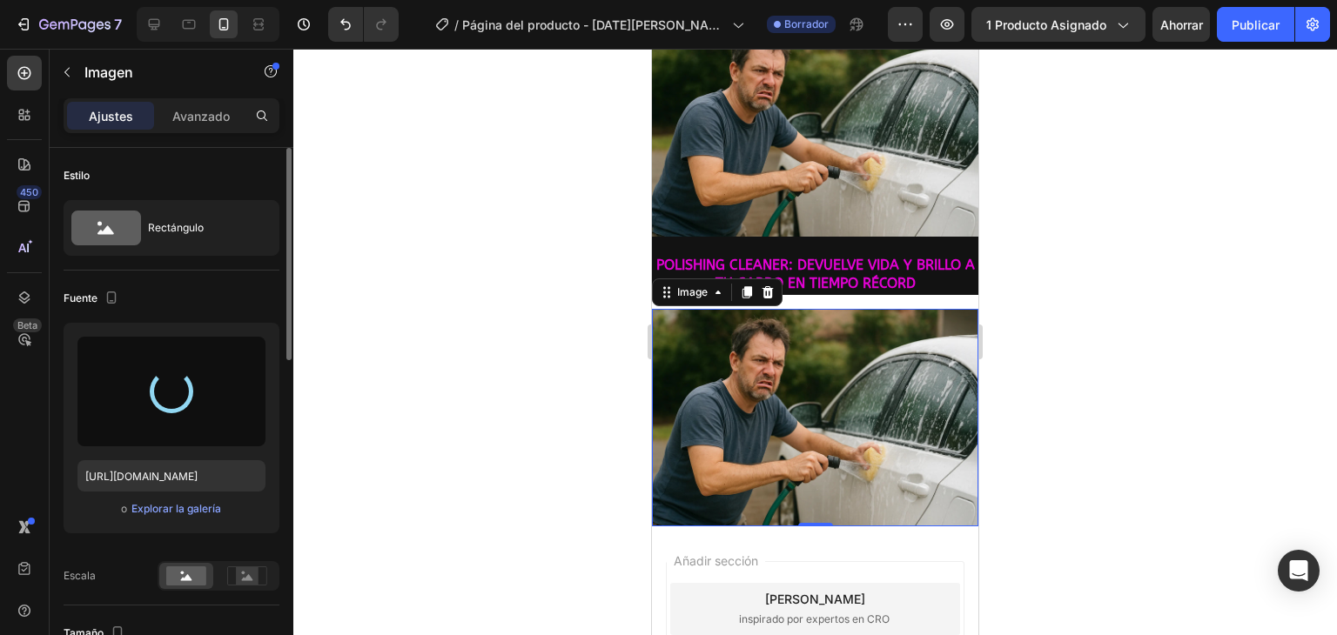
type input "[URL][DOMAIN_NAME]"
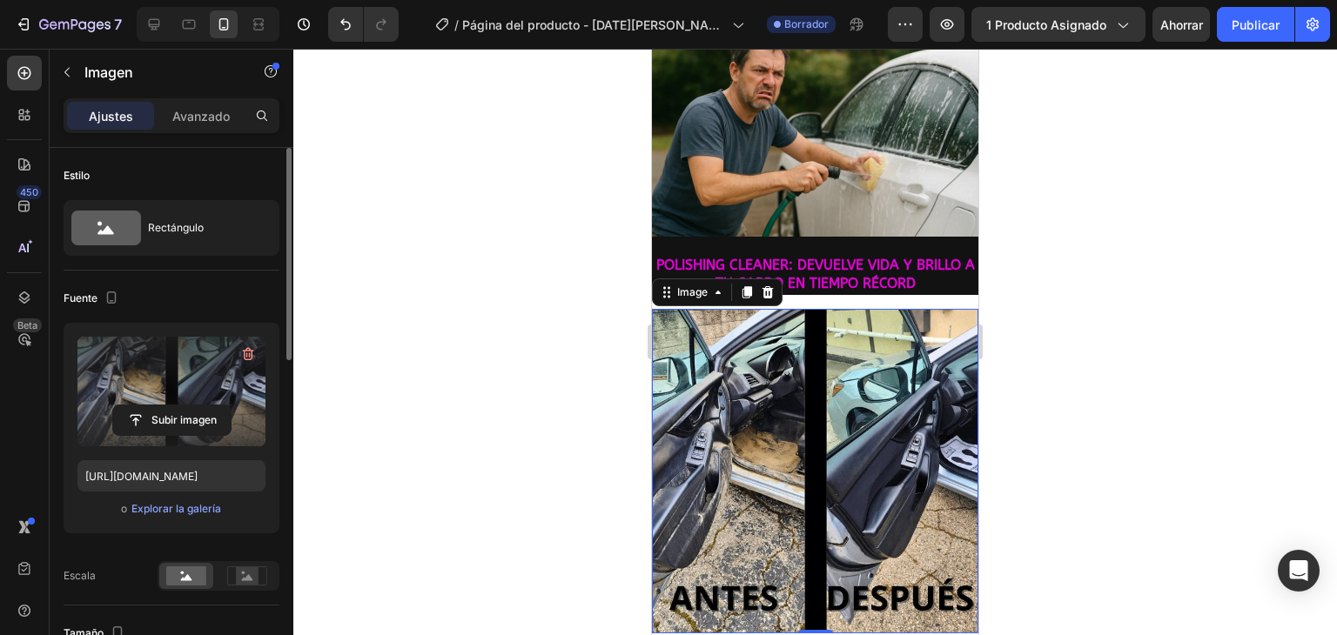
click at [743, 394] on img at bounding box center [815, 471] width 326 height 325
click at [183, 112] on font "Avanzado" at bounding box center [200, 116] width 57 height 15
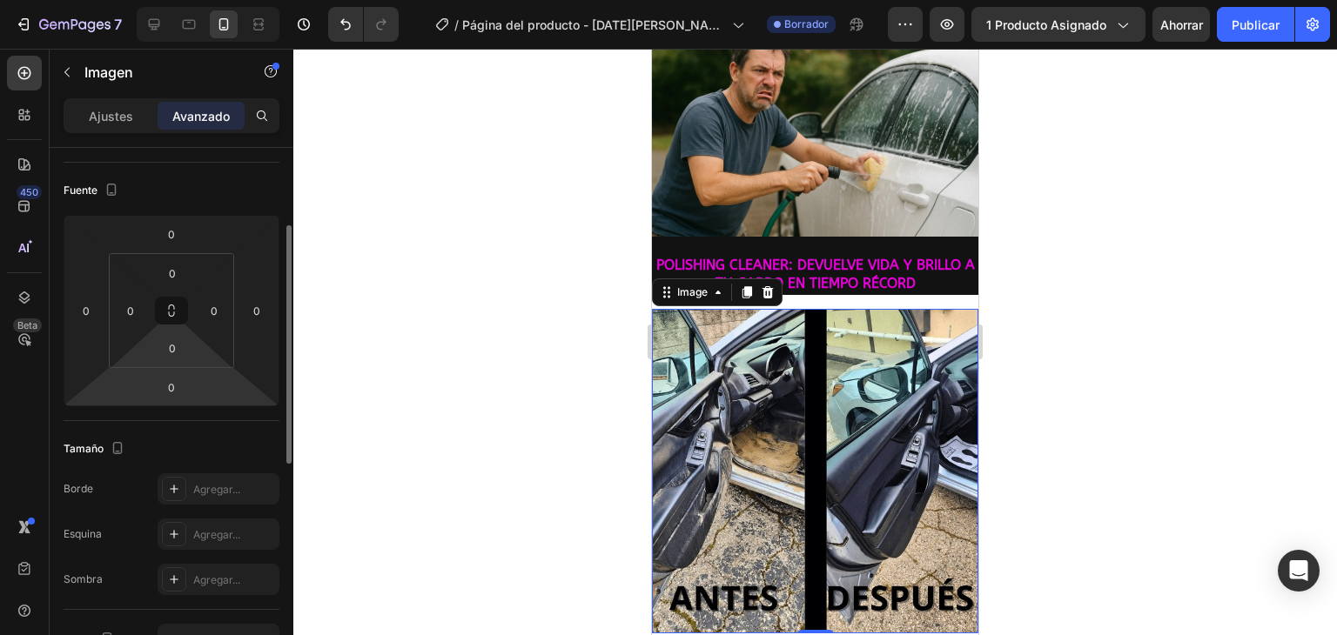
scroll to position [87, 0]
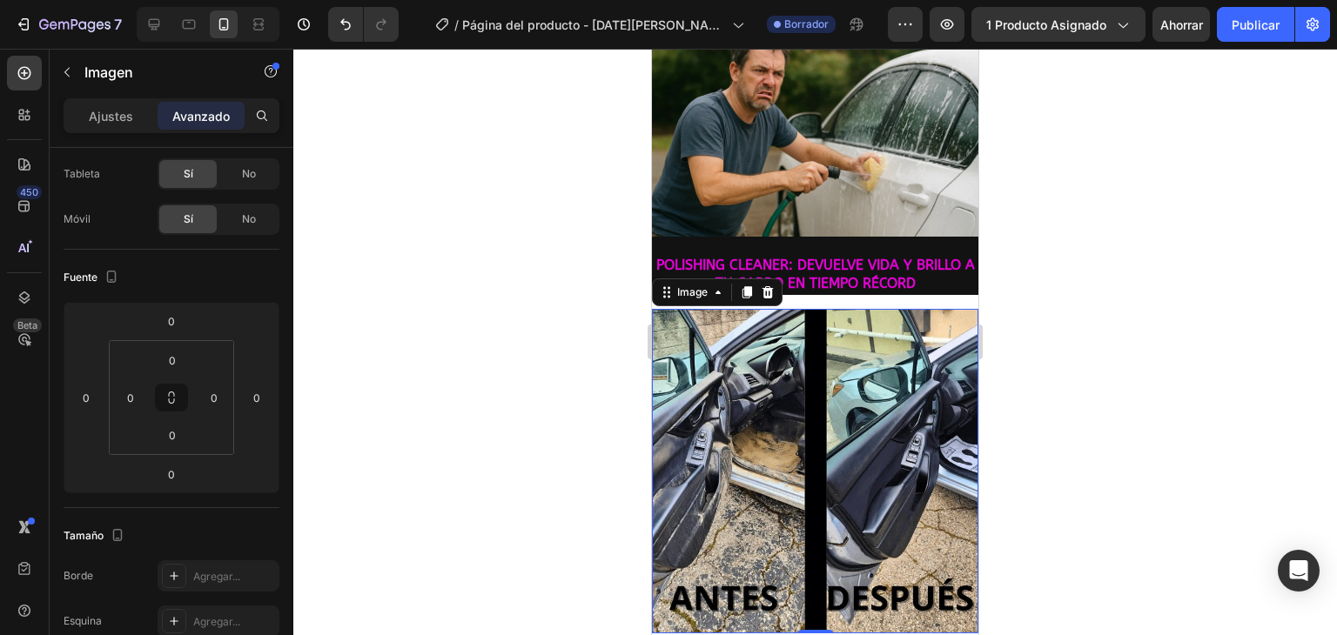
click at [371, 388] on div at bounding box center [814, 342] width 1043 height 586
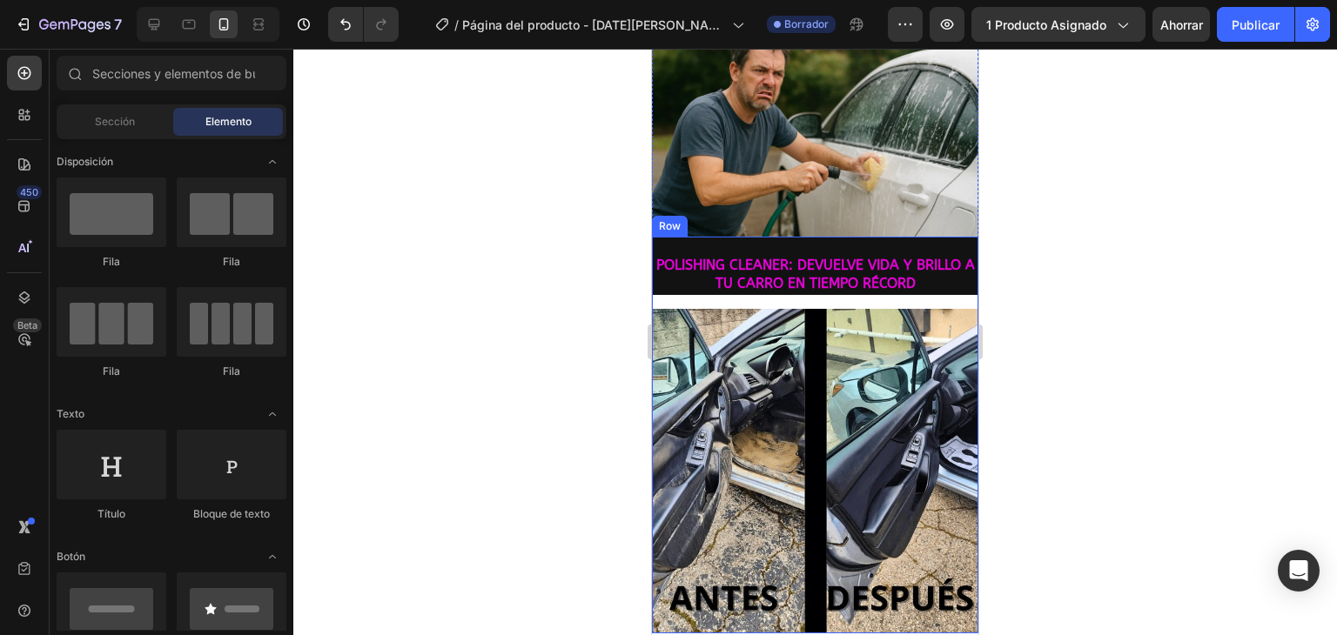
click at [785, 277] on div "⁠⁠⁠⁠⁠⁠⁠ POLISHING CLEANER: DEVUELVE VIDA Y BRILLO A TU CARRO EN TIEMPO RÉCORD H…" at bounding box center [815, 435] width 326 height 397
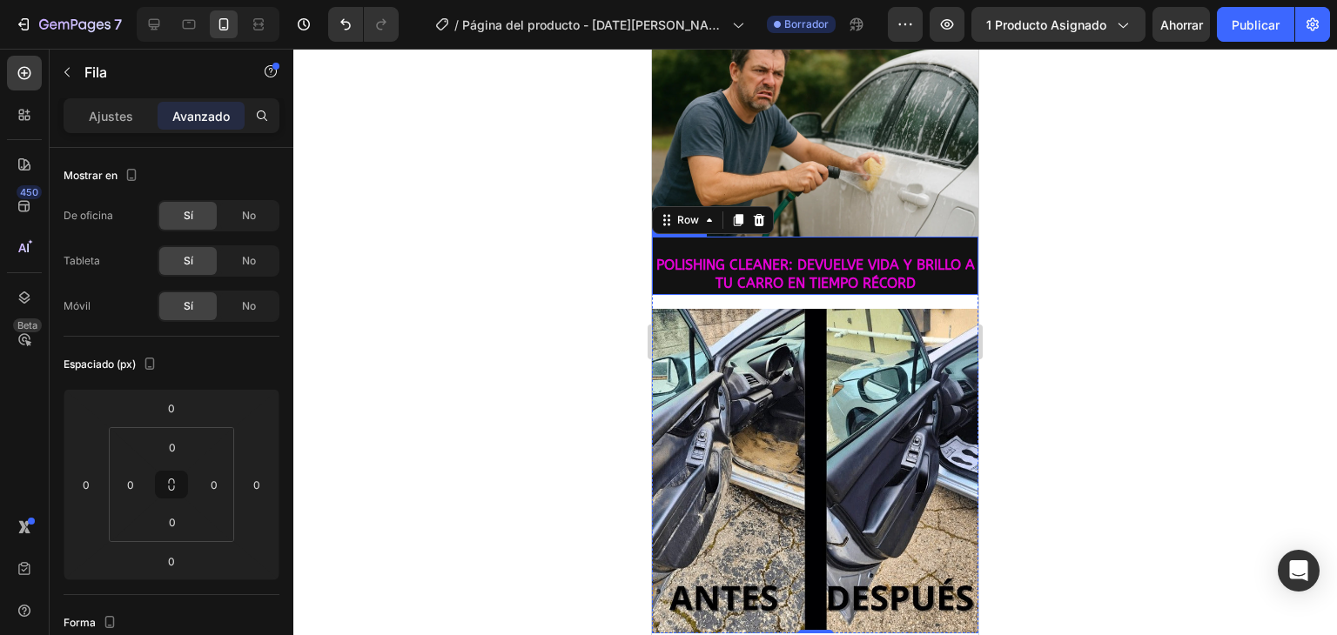
click at [790, 238] on p "⁠⁠⁠⁠⁠⁠⁠ POLISHING CLEANER: DEVUELVE VIDA Y BRILLO A TU CARRO EN TIEMPO RÉCORD" at bounding box center [814, 265] width 323 height 54
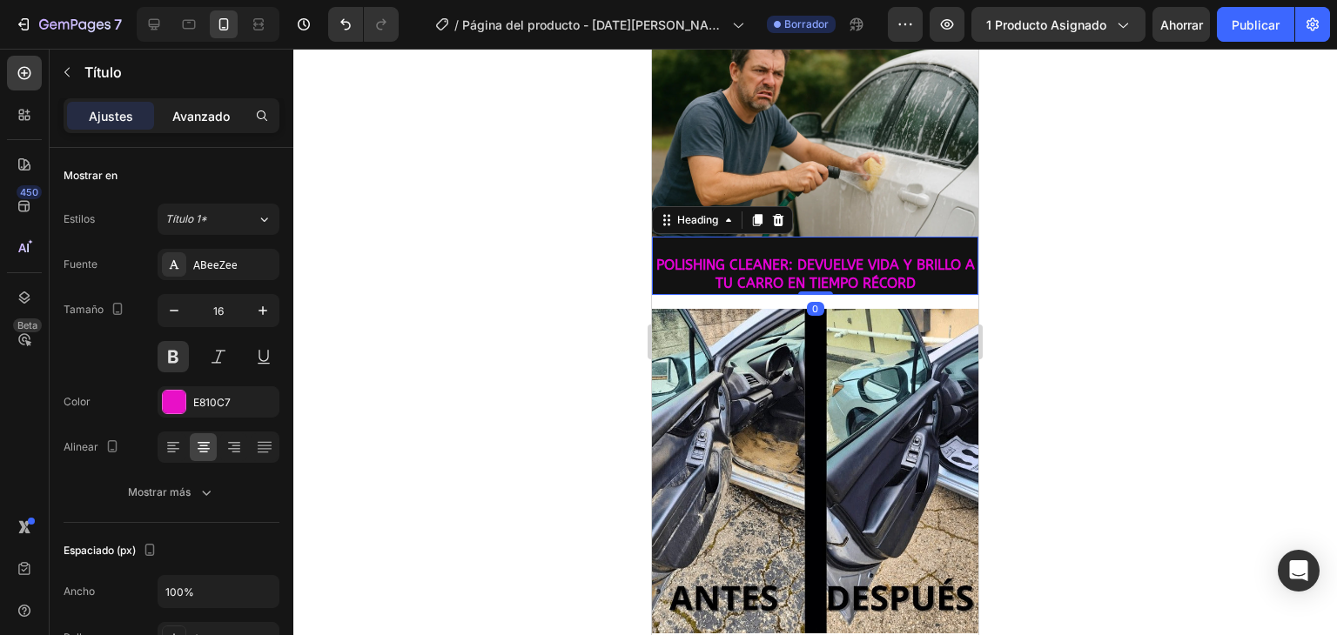
click at [178, 117] on font "Avanzado" at bounding box center [200, 116] width 57 height 15
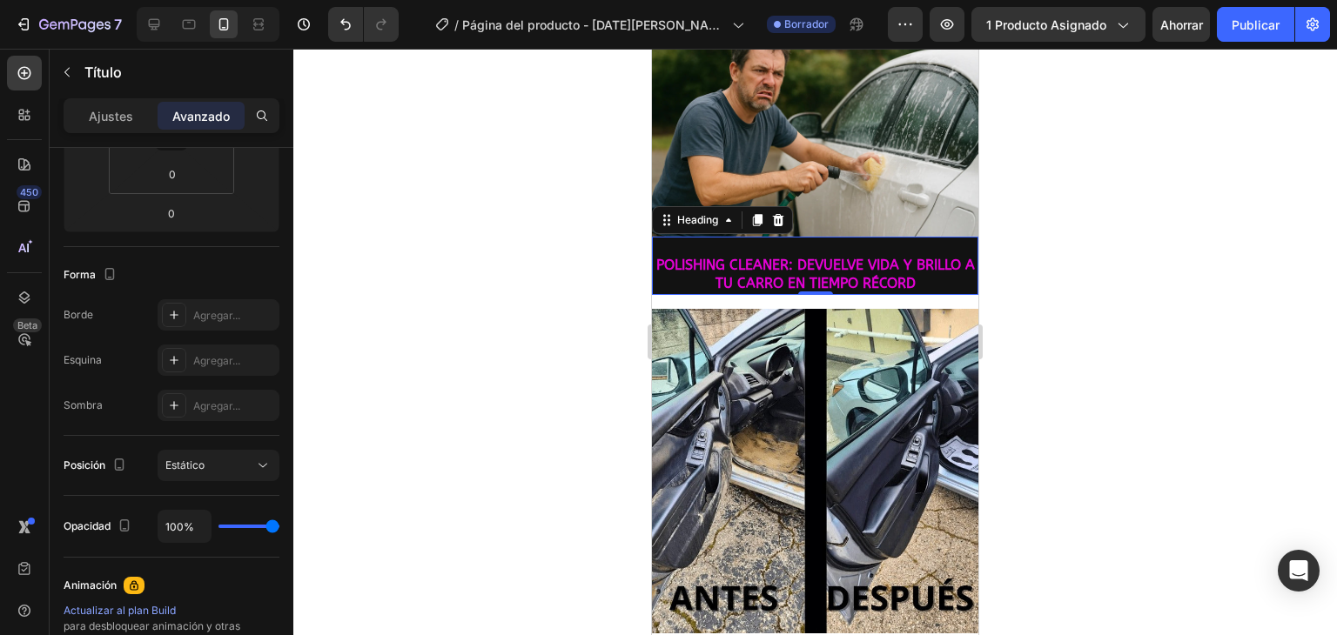
scroll to position [0, 0]
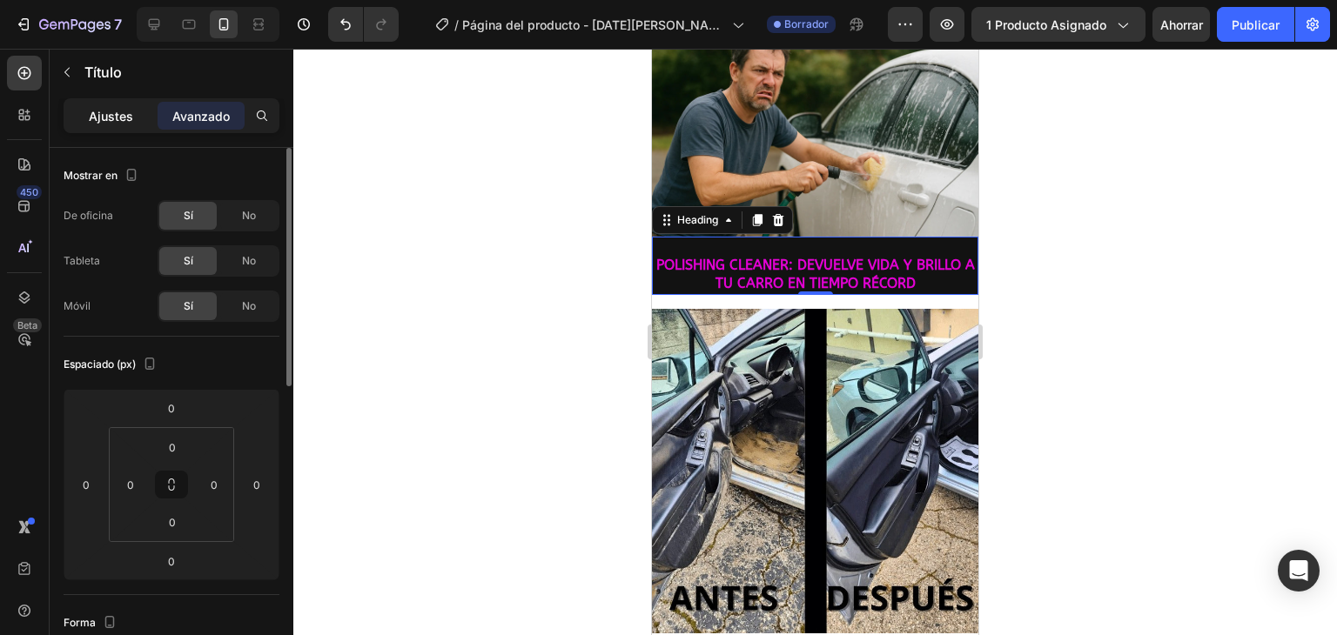
click at [120, 119] on font "Ajustes" at bounding box center [111, 116] width 44 height 15
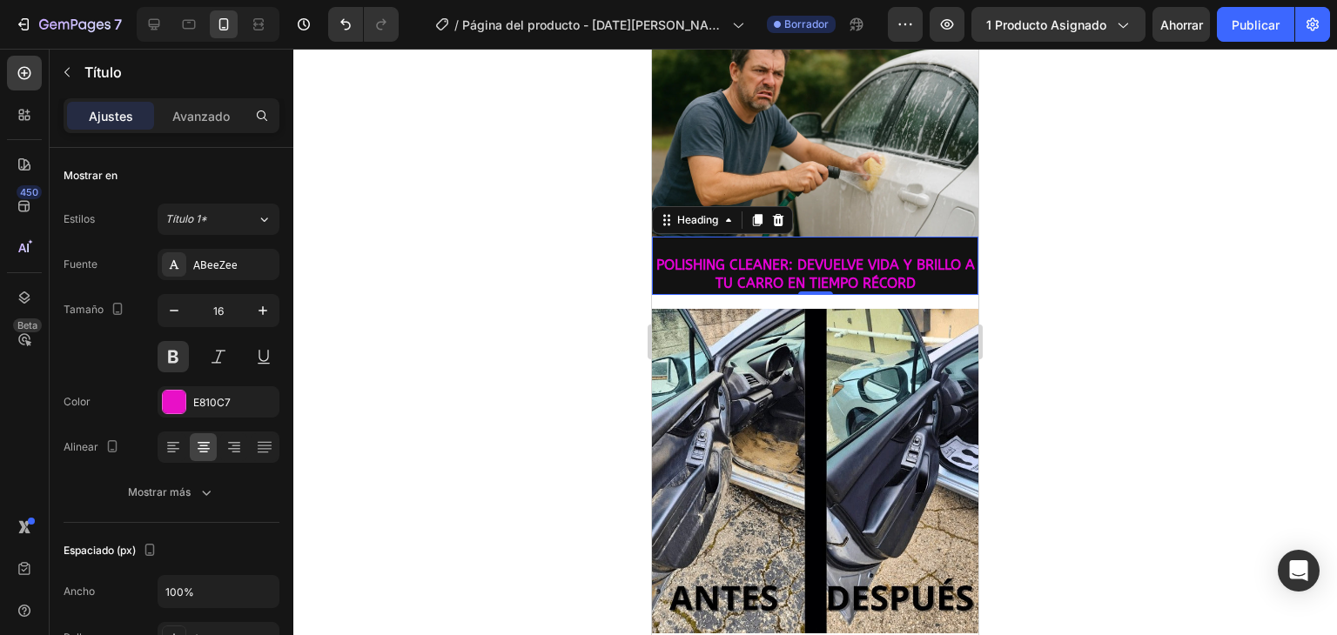
click at [592, 225] on div at bounding box center [814, 342] width 1043 height 586
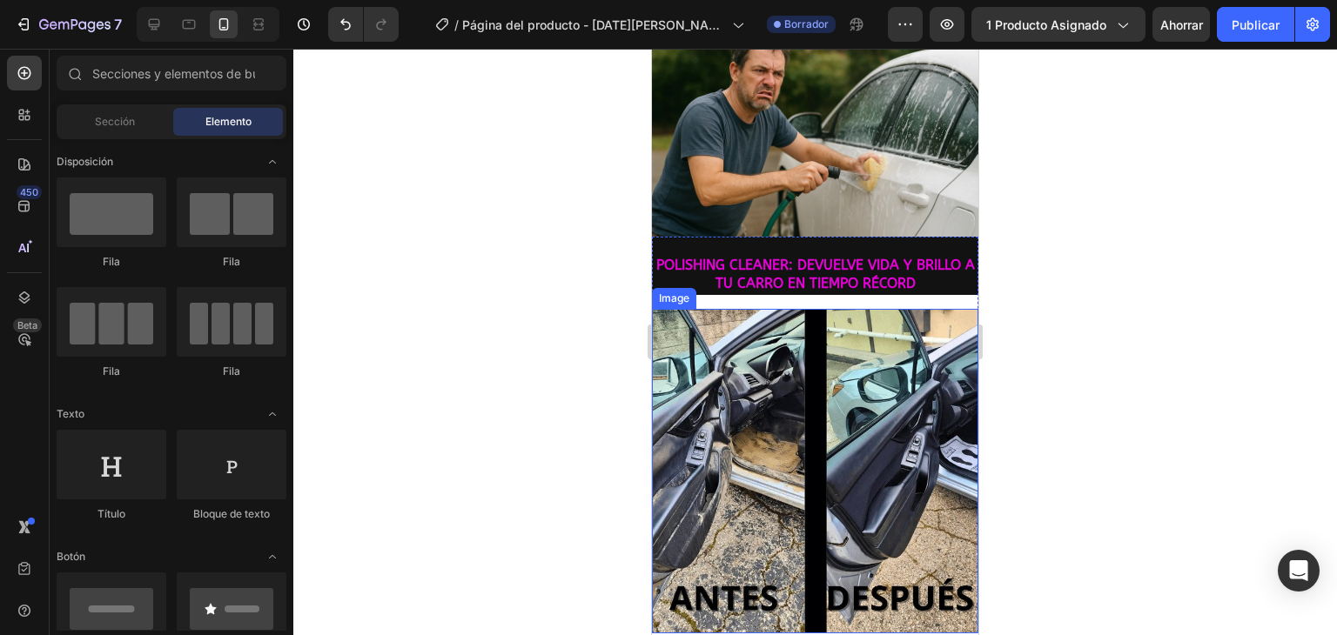
click at [781, 401] on img at bounding box center [815, 471] width 326 height 325
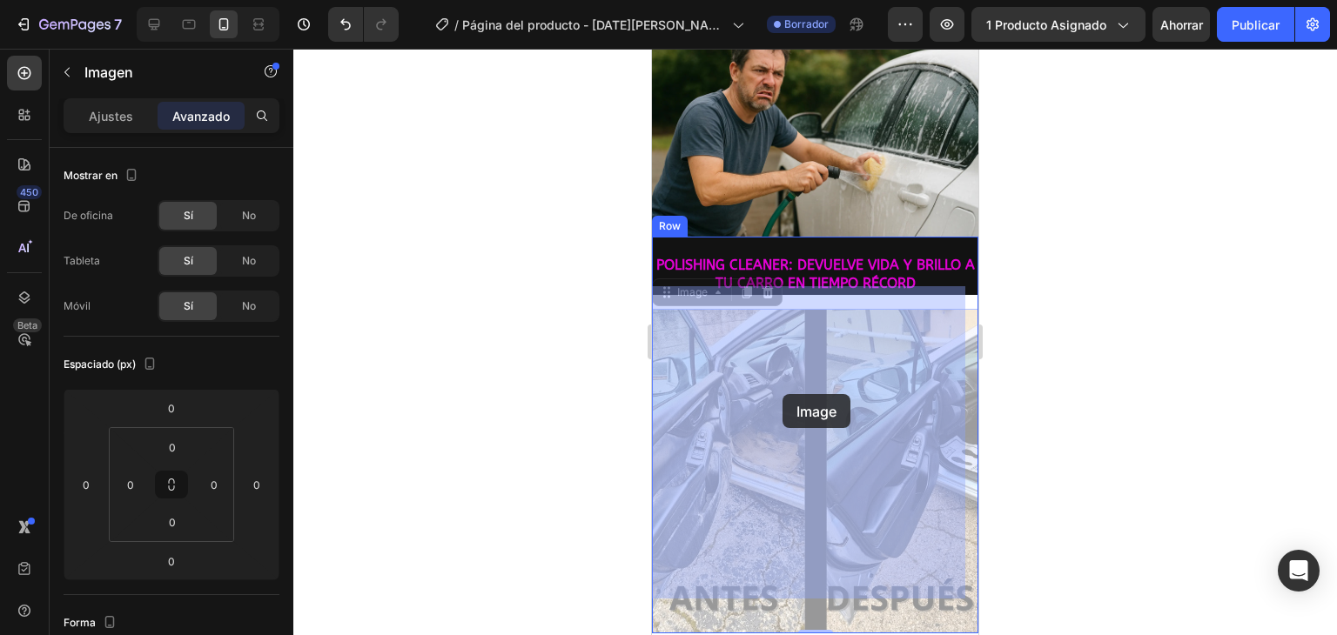
drag, startPoint x: 781, startPoint y: 401, endPoint x: 782, endPoint y: 392, distance: 8.9
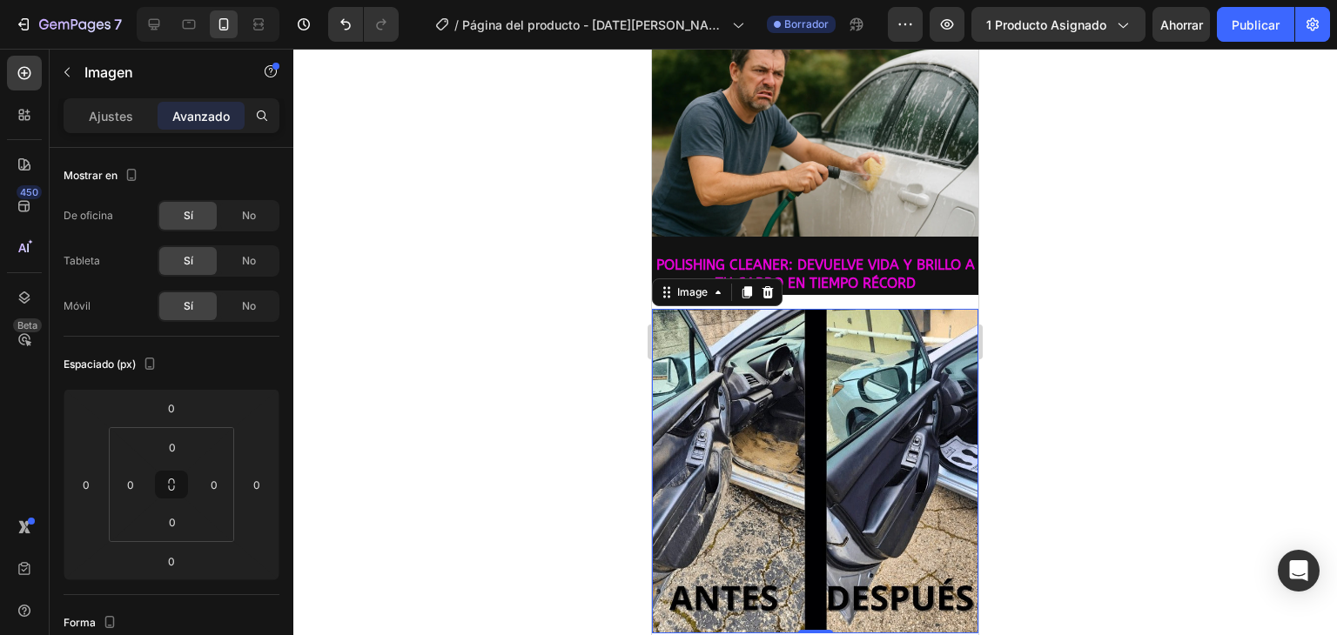
click at [855, 388] on img at bounding box center [815, 471] width 326 height 325
click at [807, 257] on span "POLISHING CLEANER: DEVUELVE VIDA Y BRILLO A TU CARRO EN TIEMPO RÉCORD" at bounding box center [815, 274] width 318 height 35
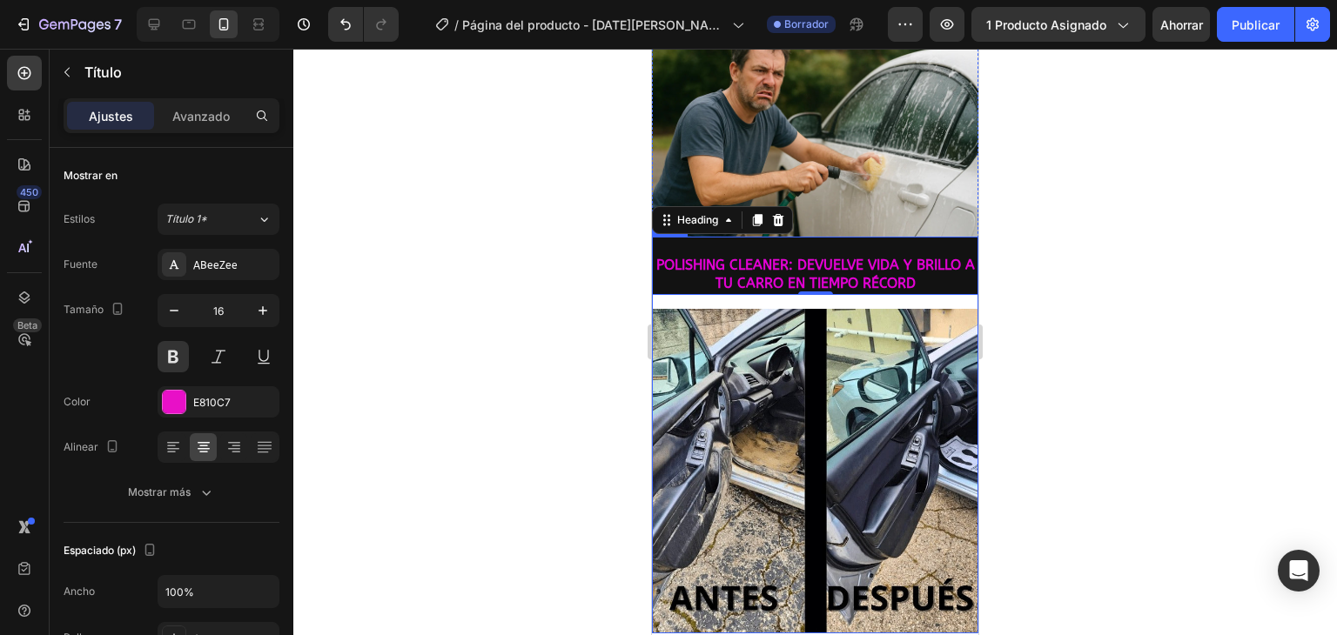
click at [731, 281] on div "⁠⁠⁠⁠⁠⁠⁠ POLISHING CLEANER: DEVUELVE VIDA Y BRILLO A TU CARRO EN TIEMPO RÉCORD H…" at bounding box center [815, 435] width 326 height 397
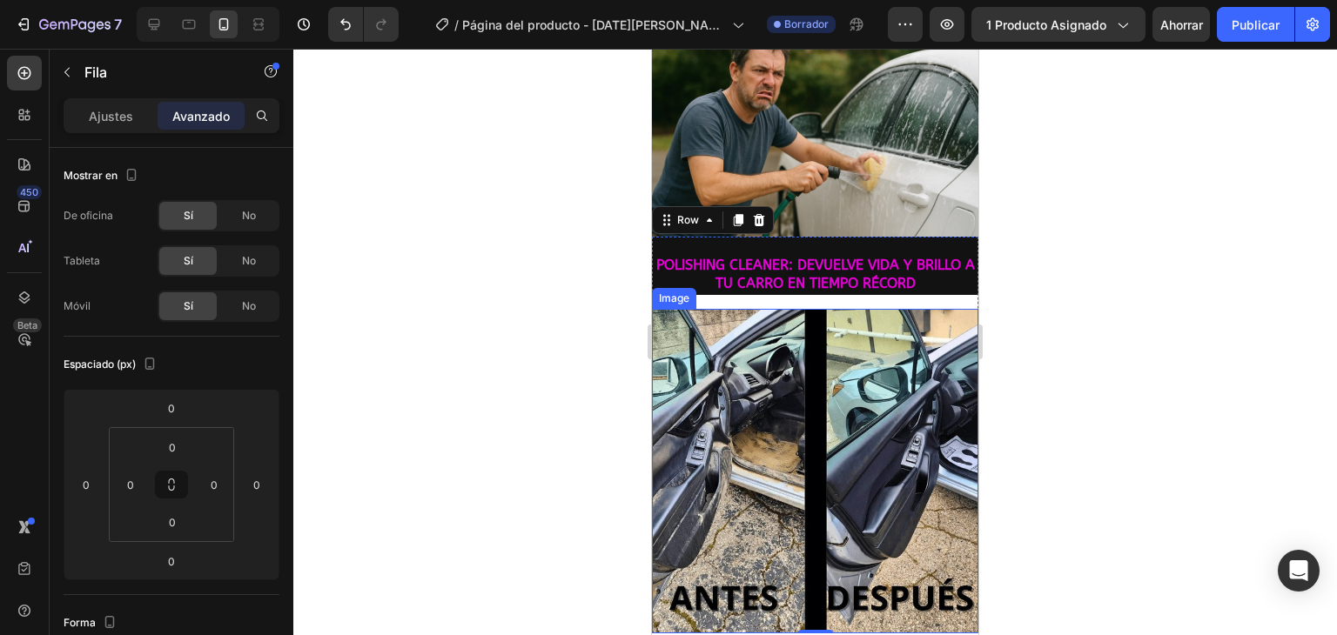
click at [819, 453] on img at bounding box center [815, 471] width 326 height 325
click at [915, 282] on div "⁠⁠⁠⁠⁠⁠⁠ POLISHING CLEANER: DEVUELVE VIDA Y BRILLO A TU CARRO EN TIEMPO RÉCORD H…" at bounding box center [815, 435] width 326 height 397
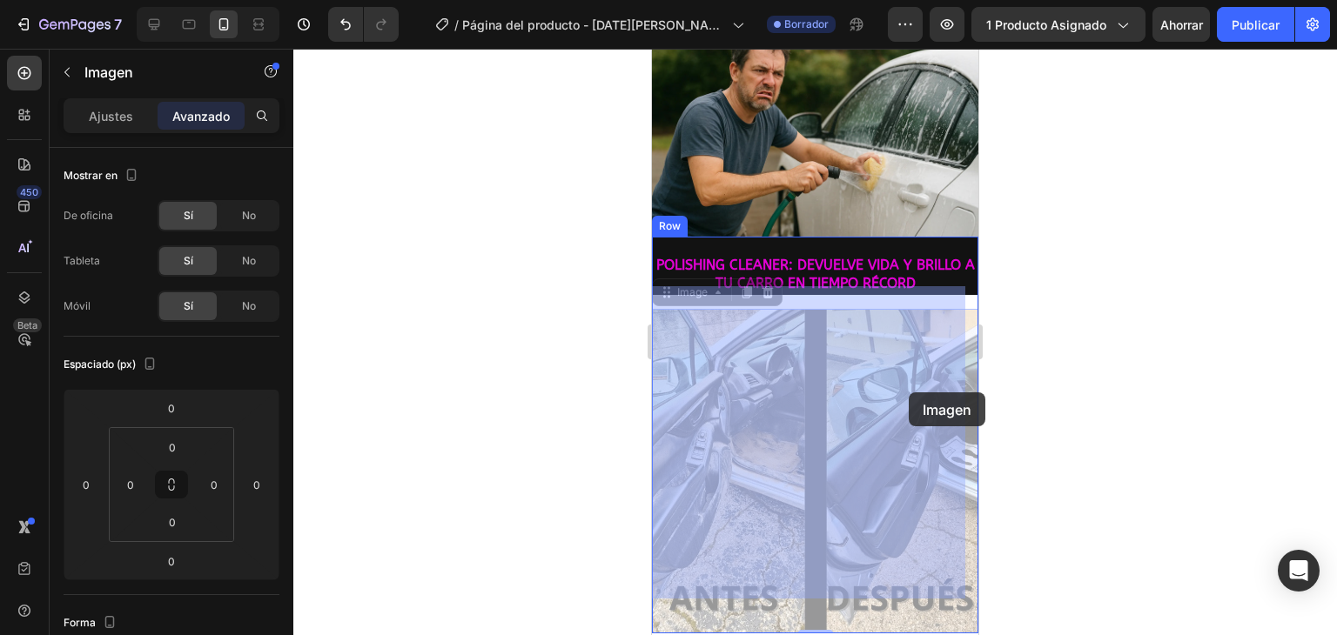
drag, startPoint x: 908, startPoint y: 431, endPoint x: 908, endPoint y: 392, distance: 38.3
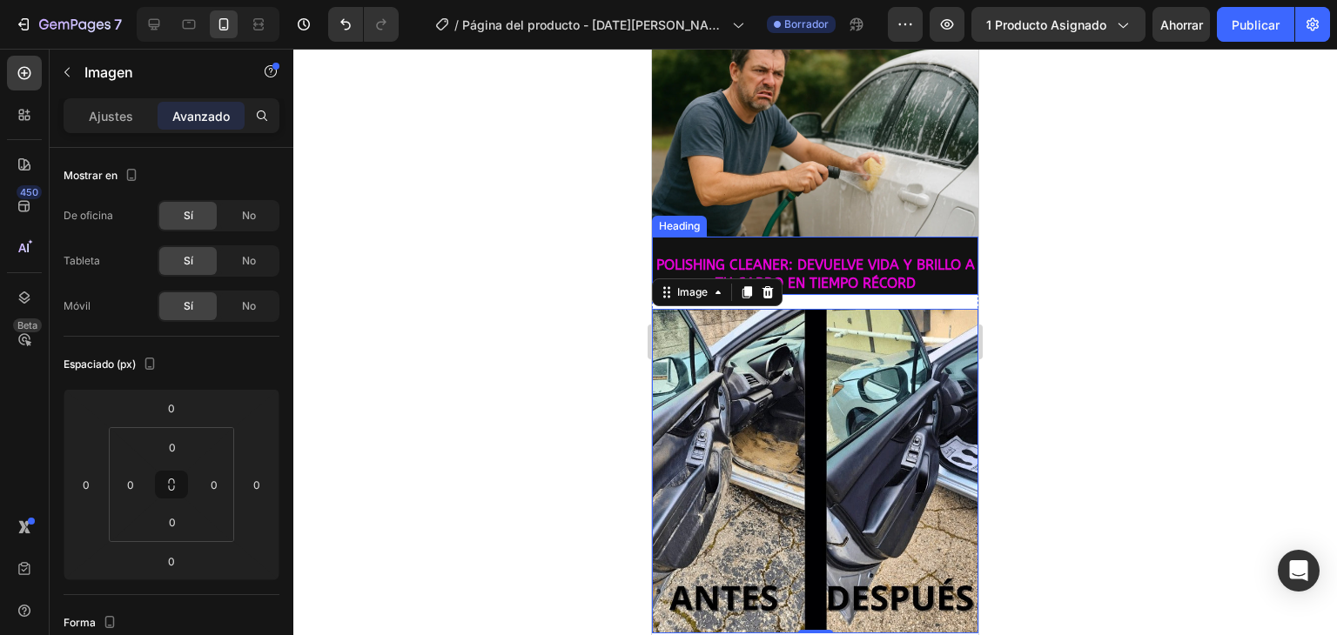
click at [940, 257] on span "POLISHING CLEANER: DEVUELVE VIDA Y BRILLO A TU CARRO EN TIEMPO RÉCORD" at bounding box center [815, 274] width 318 height 35
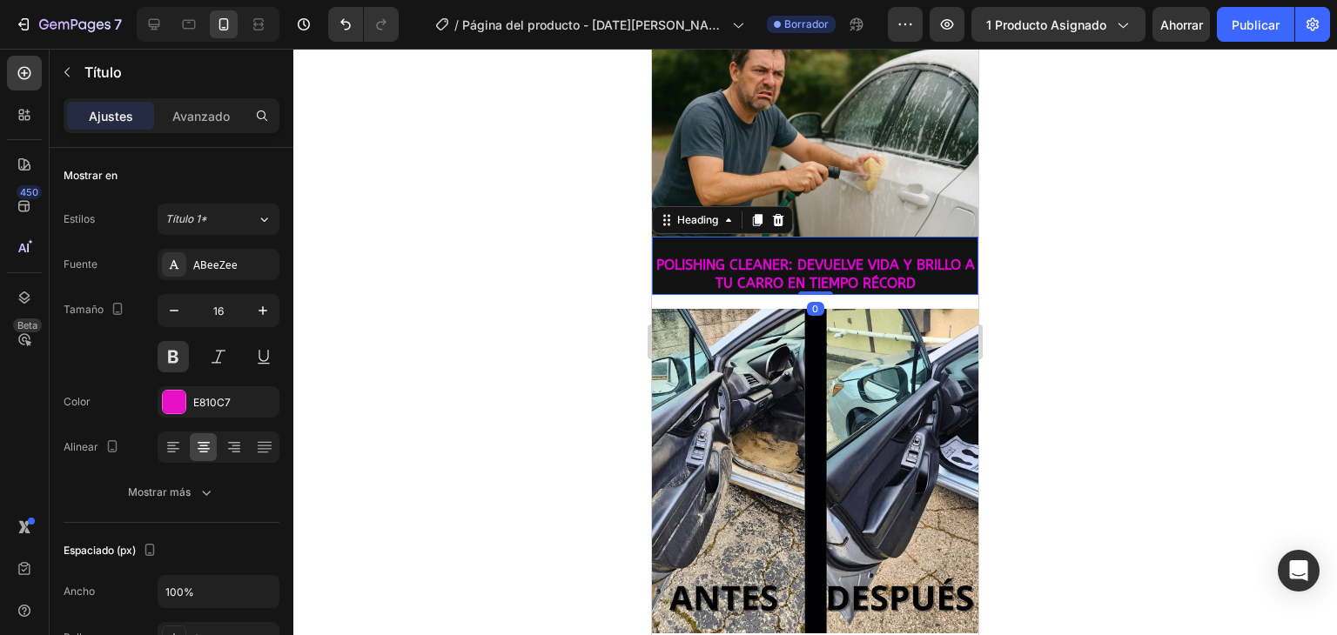
click at [466, 337] on div at bounding box center [814, 342] width 1043 height 586
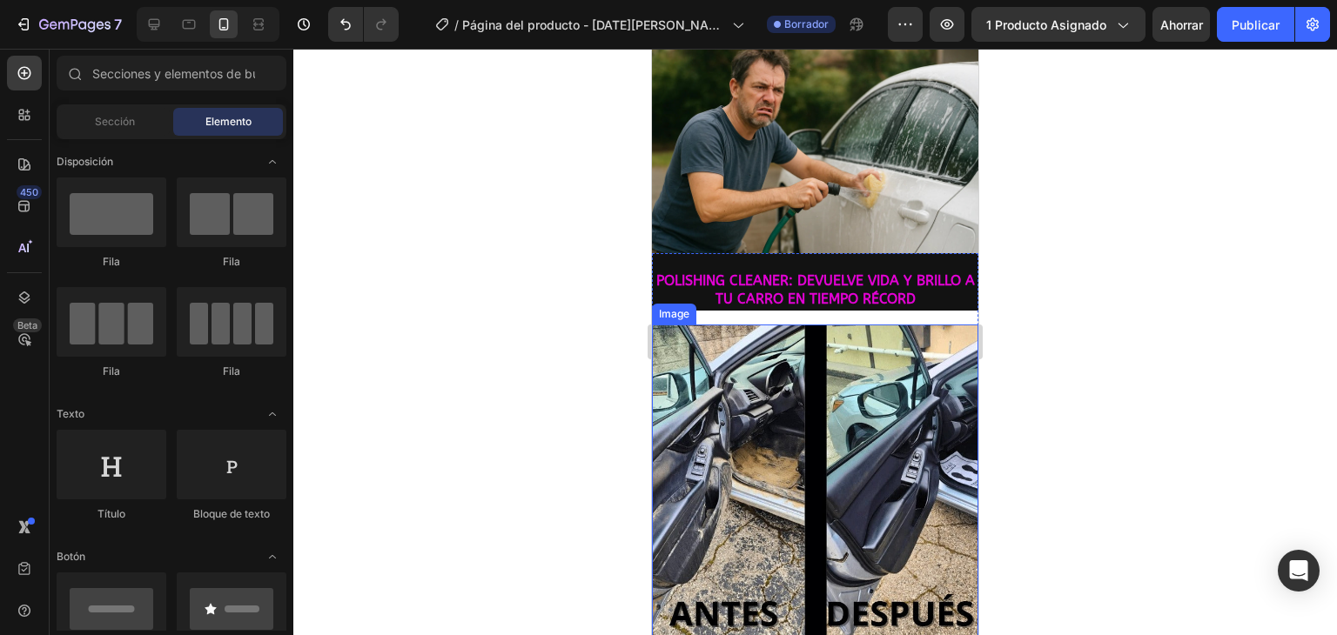
scroll to position [522, 0]
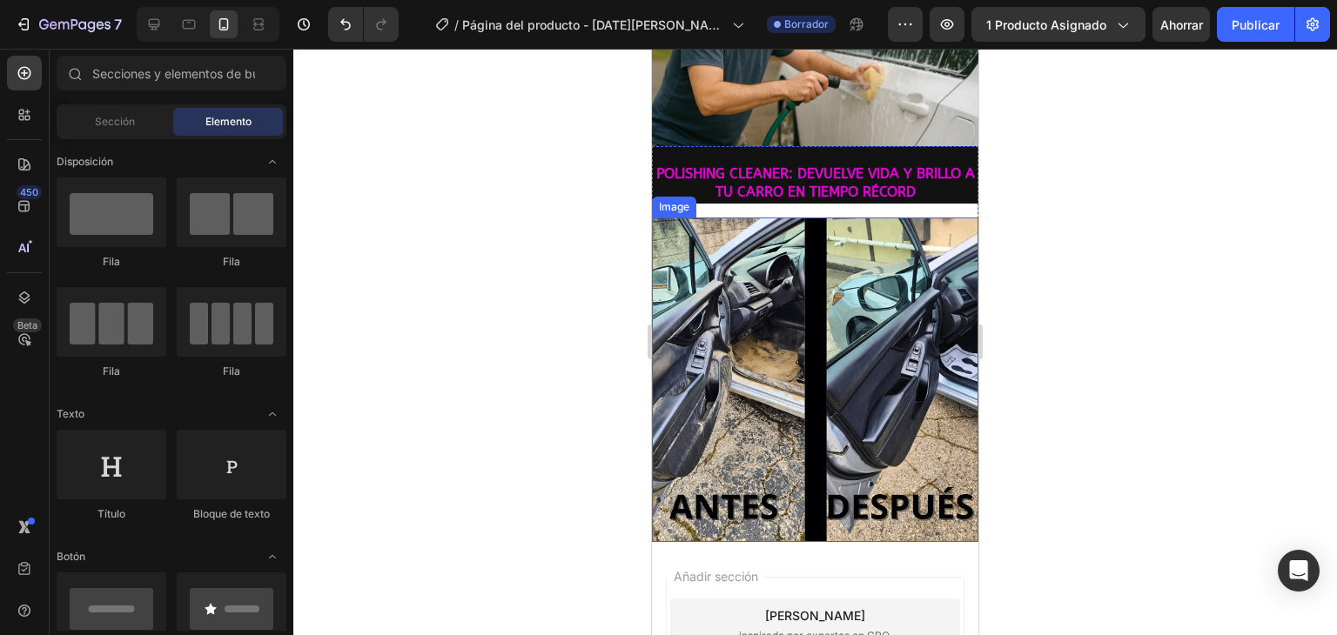
click at [767, 379] on img at bounding box center [815, 380] width 326 height 325
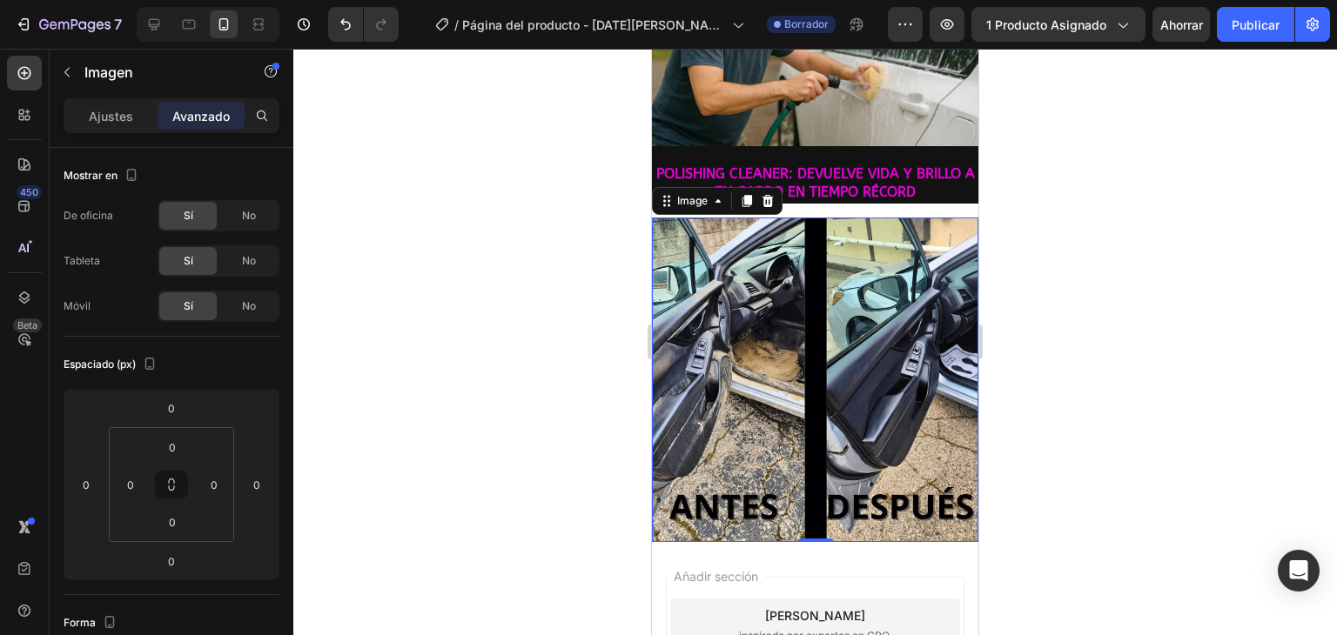
click at [365, 320] on div at bounding box center [814, 342] width 1043 height 586
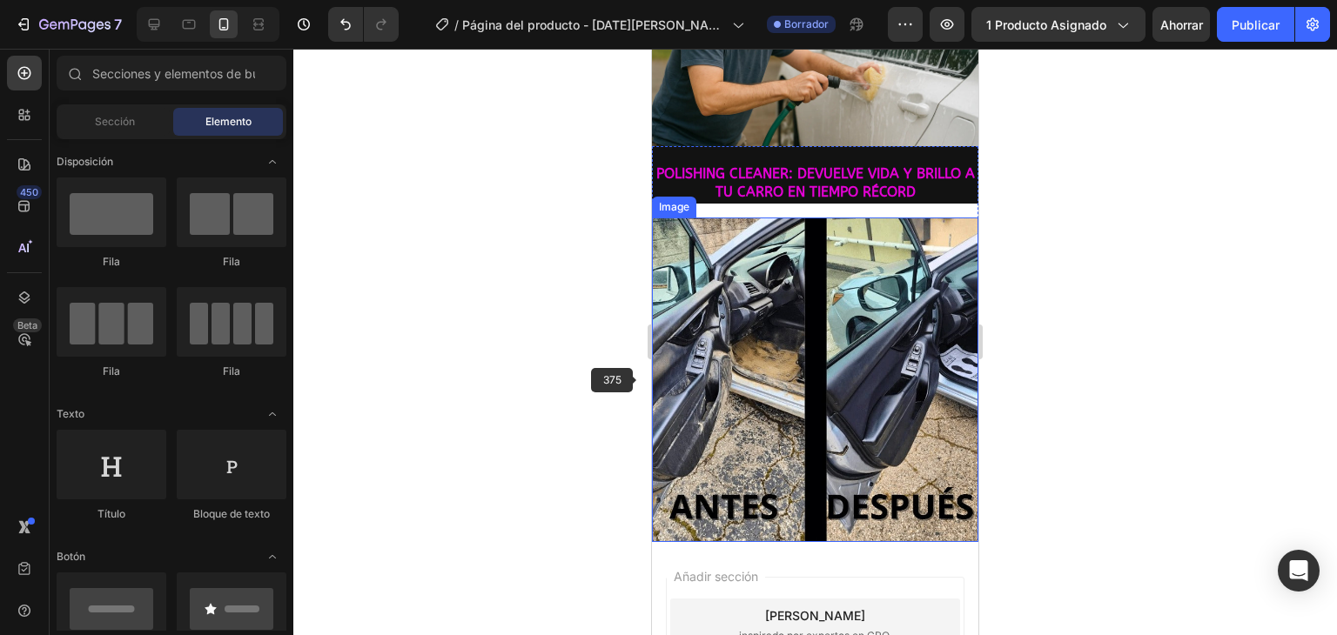
click at [724, 378] on img at bounding box center [815, 380] width 326 height 325
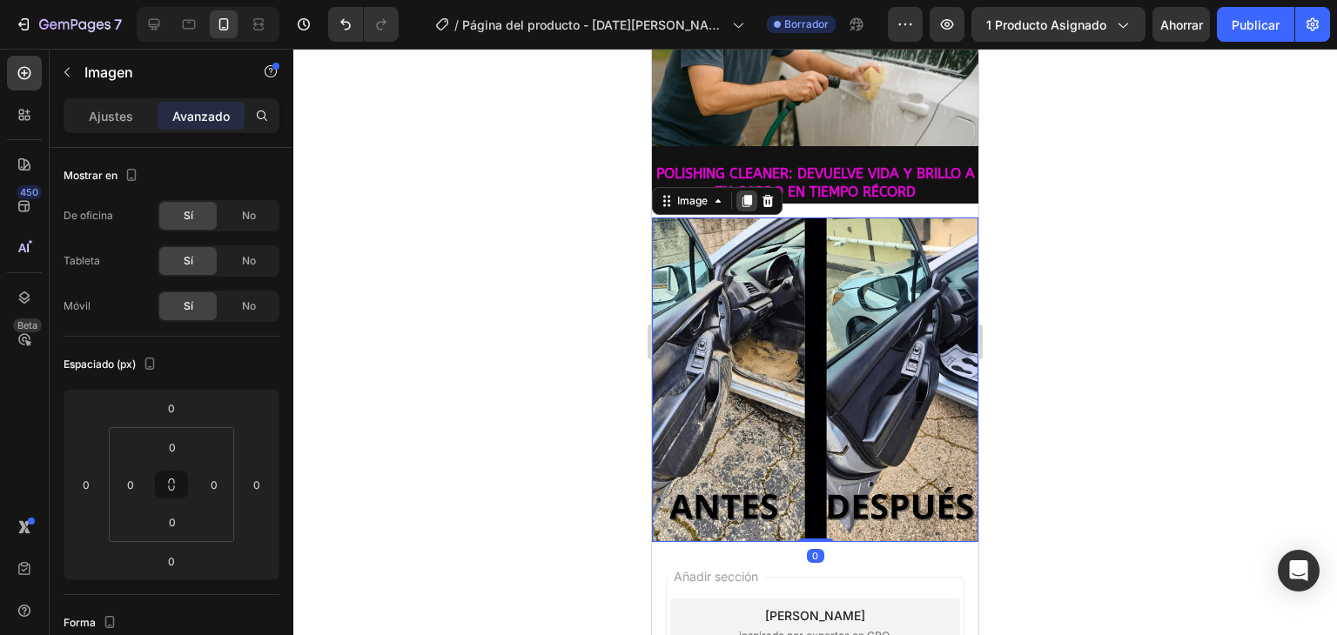
click at [747, 195] on icon at bounding box center [747, 201] width 10 height 12
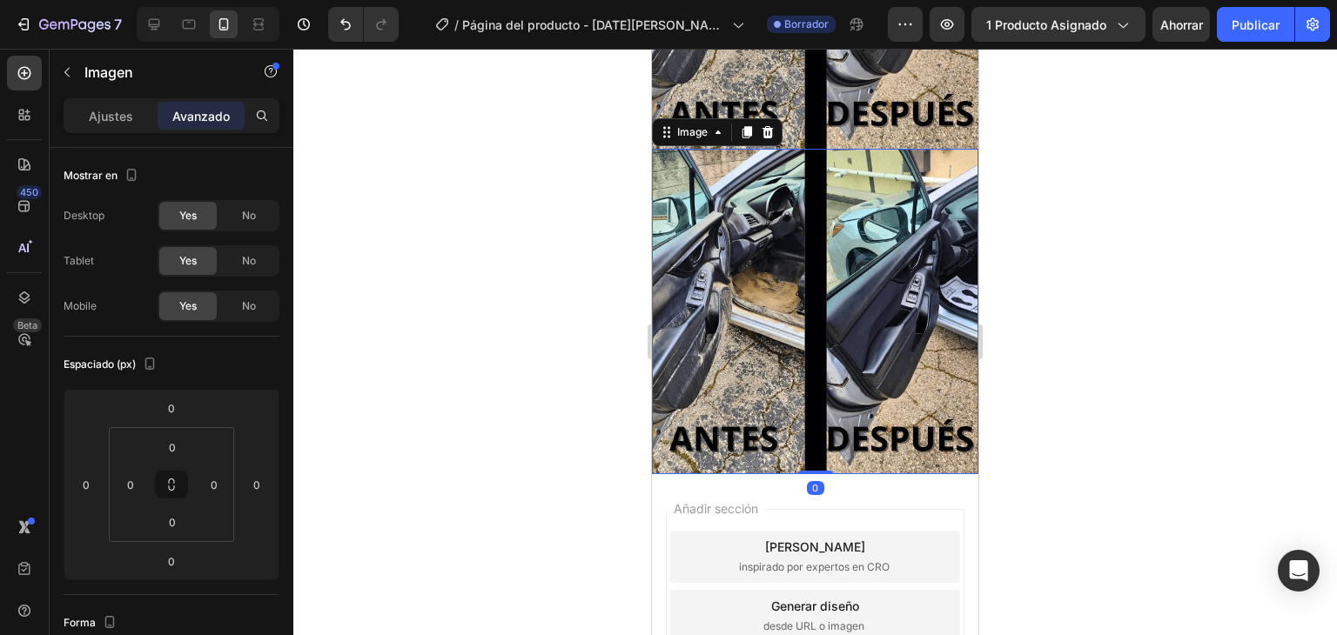
scroll to position [919, 0]
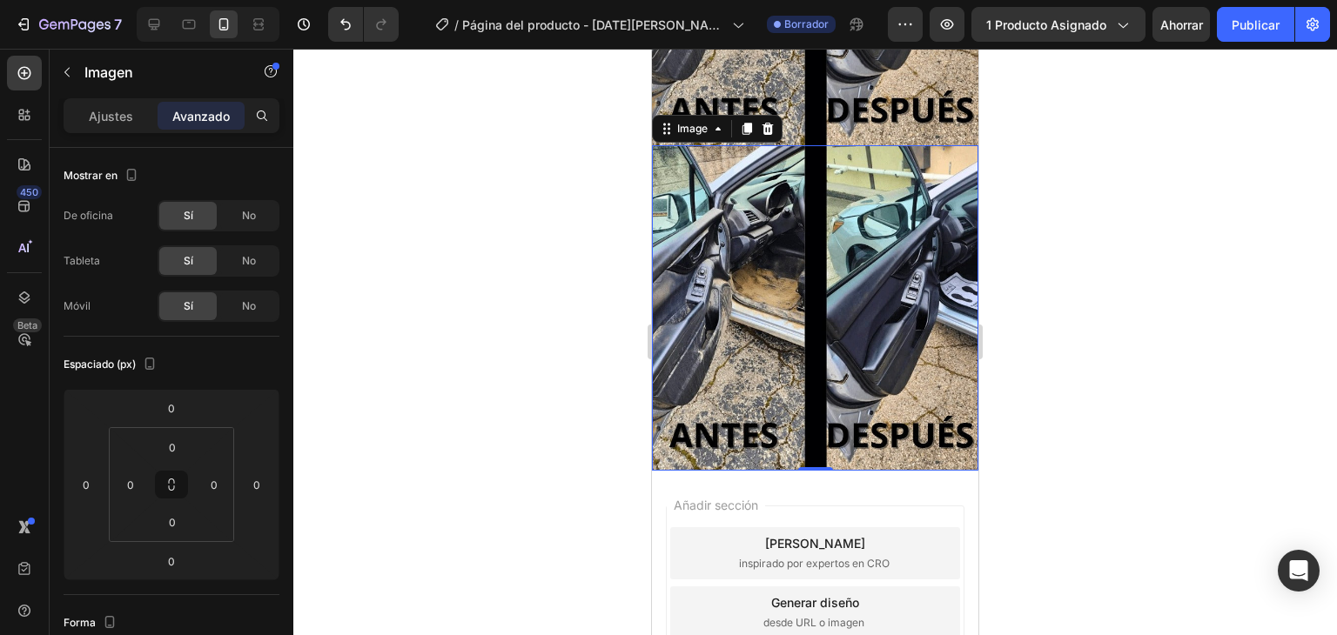
click at [863, 202] on img at bounding box center [815, 307] width 326 height 325
click at [799, 219] on img at bounding box center [815, 307] width 326 height 325
click at [104, 116] on font "Ajustes" at bounding box center [111, 116] width 44 height 15
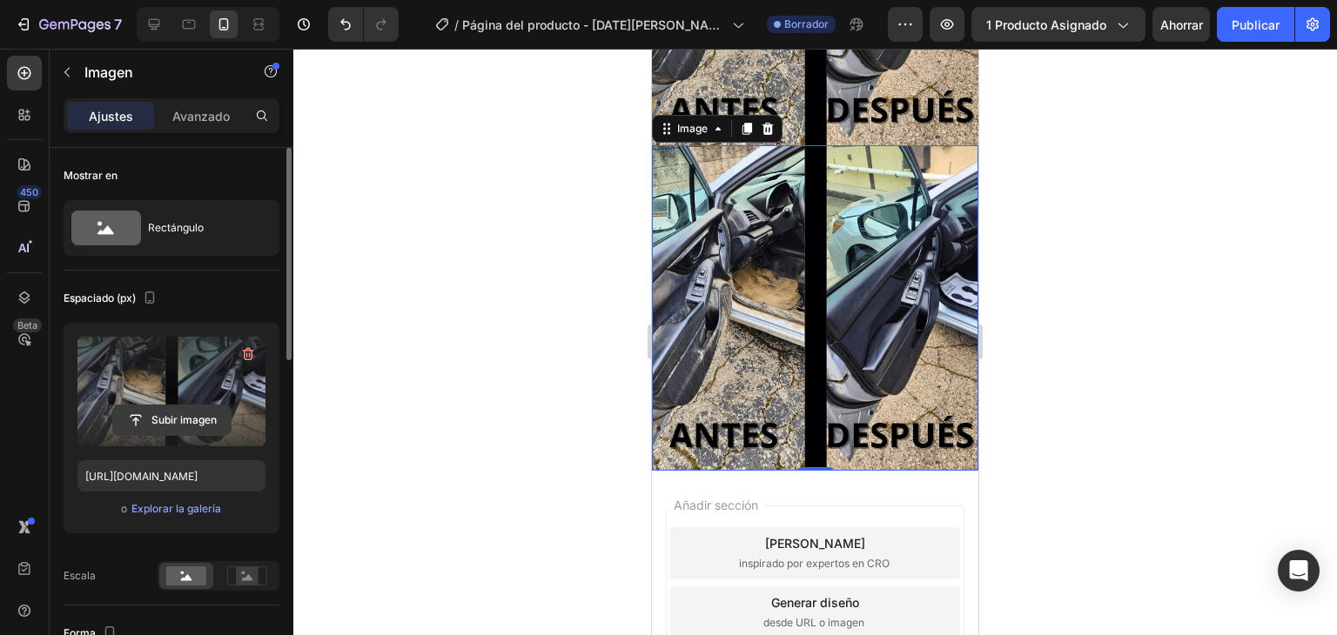
click at [171, 415] on input "file" at bounding box center [171, 420] width 117 height 30
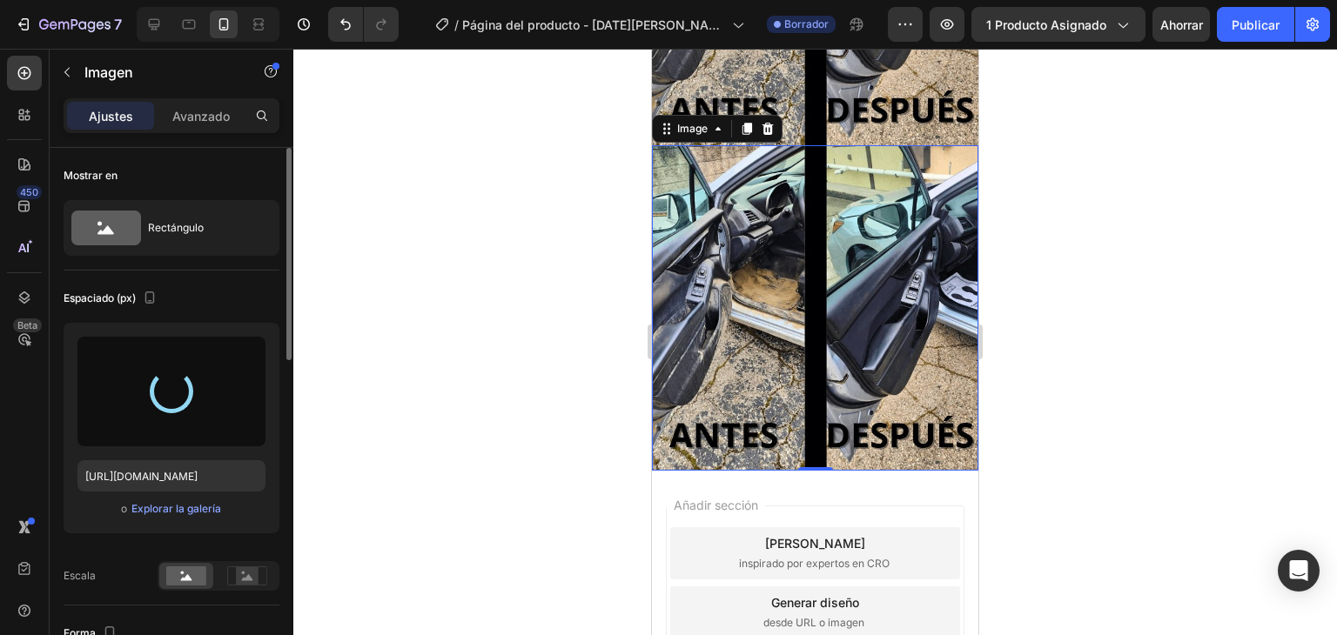
type input "[URL][DOMAIN_NAME]"
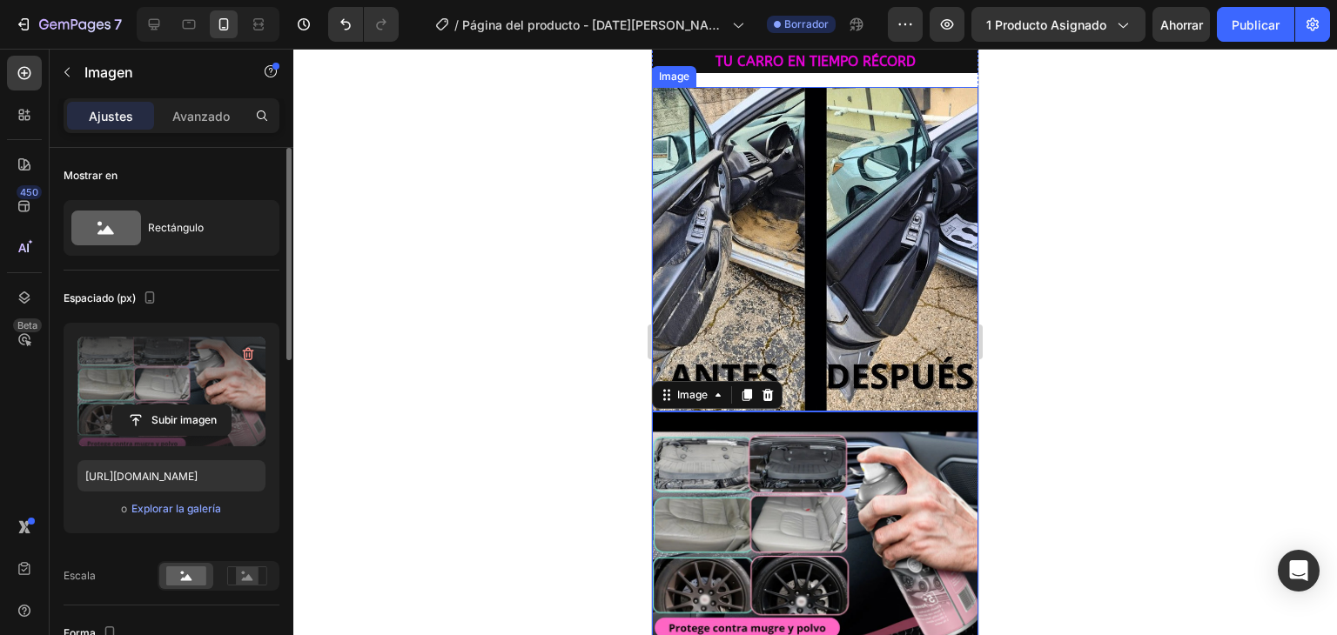
scroll to position [696, 0]
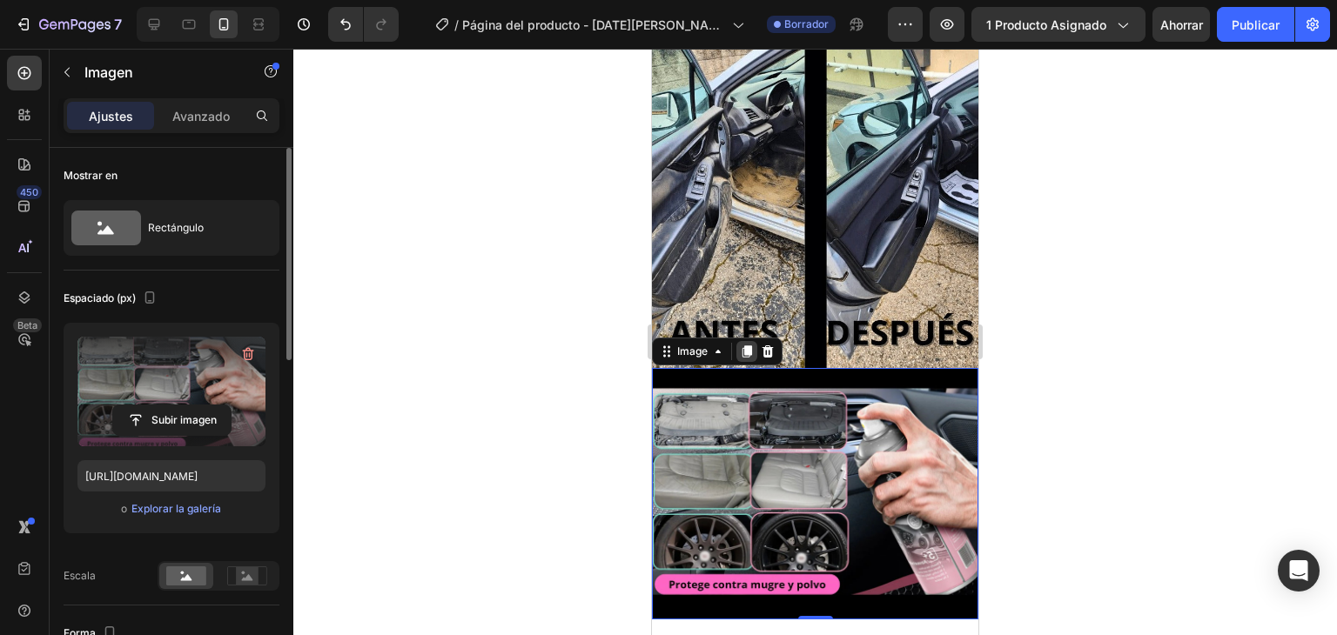
click at [742, 345] on icon at bounding box center [747, 352] width 14 height 14
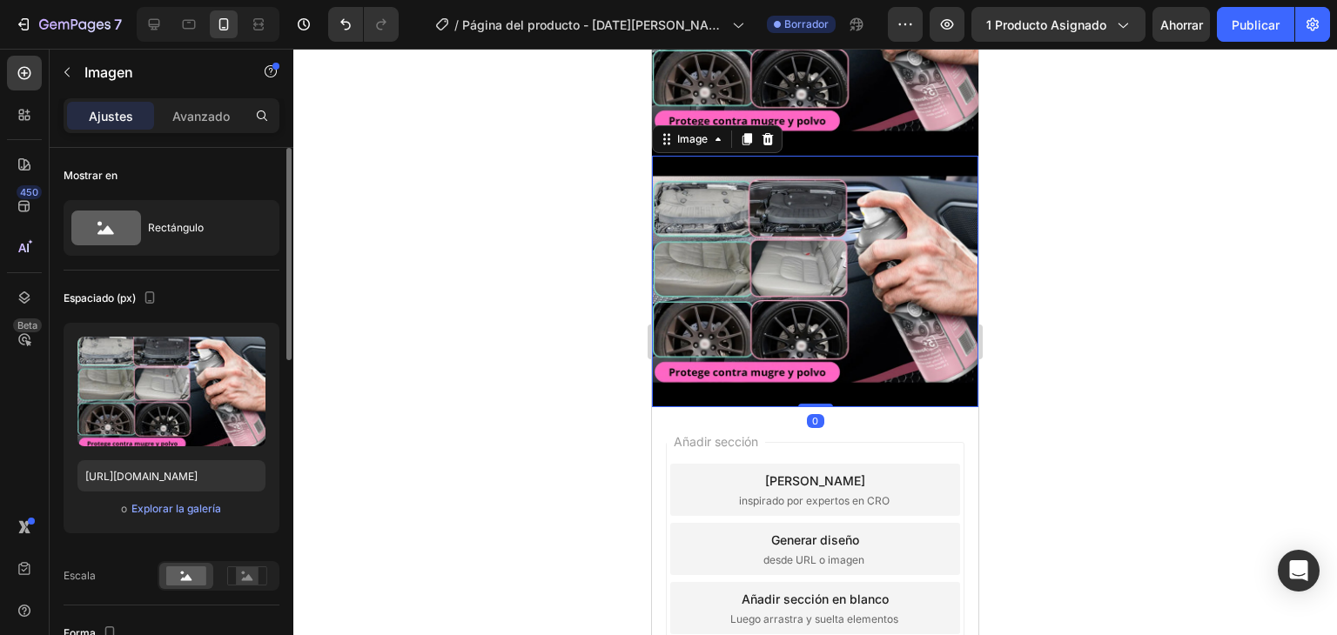
scroll to position [1161, 0]
click at [813, 246] on img at bounding box center [815, 280] width 326 height 251
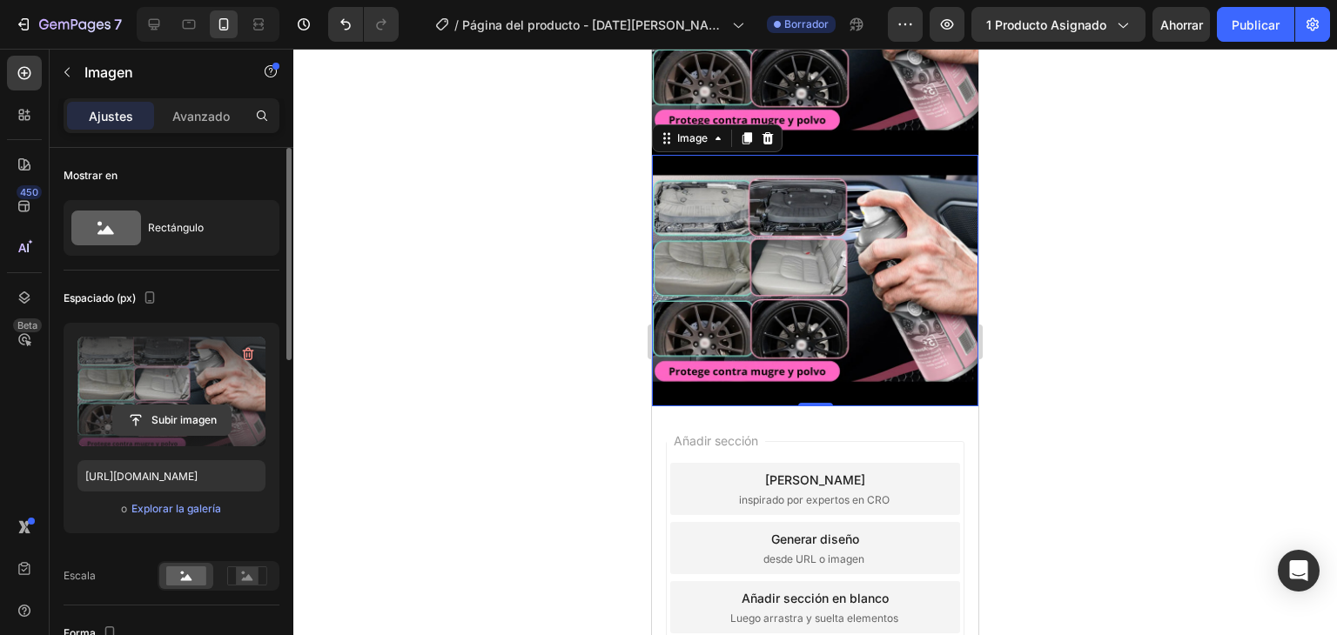
click at [162, 427] on input "file" at bounding box center [171, 420] width 117 height 30
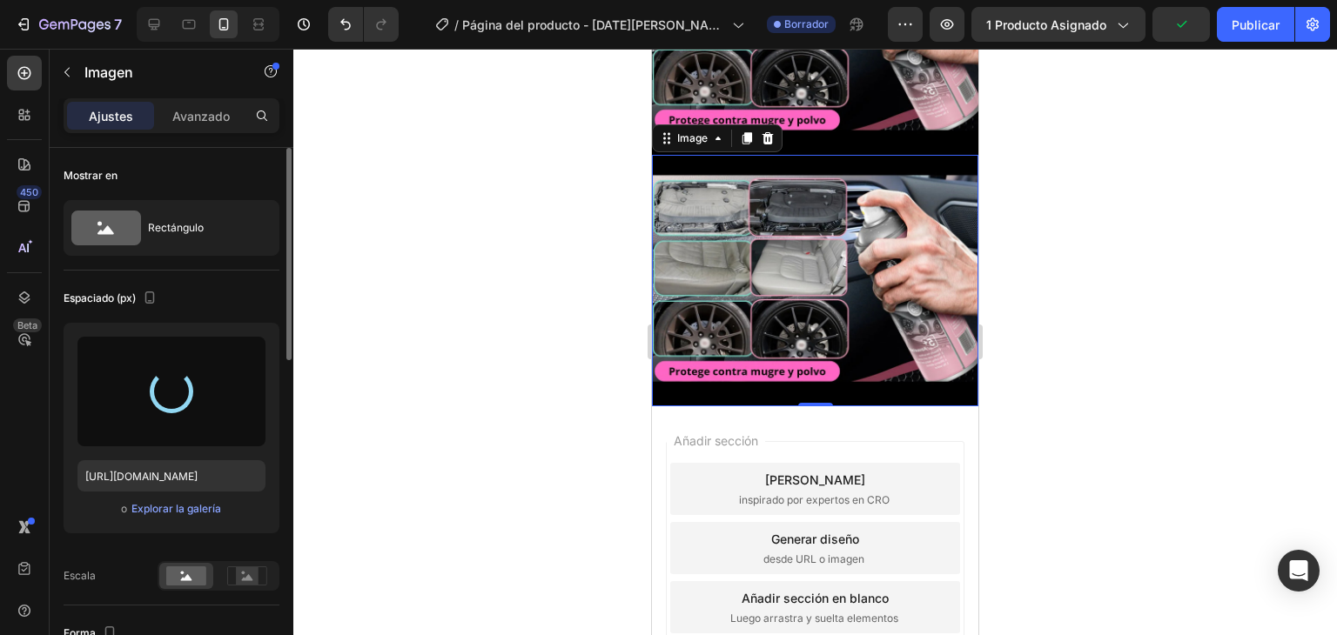
type input "[URL][DOMAIN_NAME]"
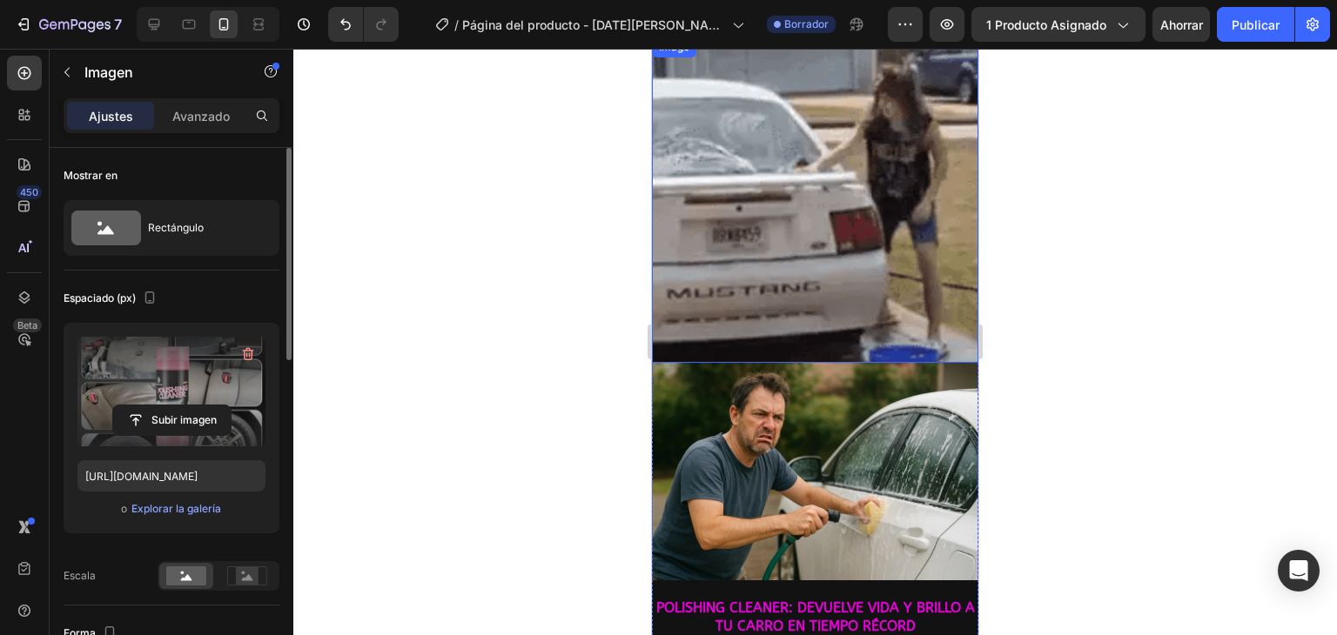
scroll to position [0, 0]
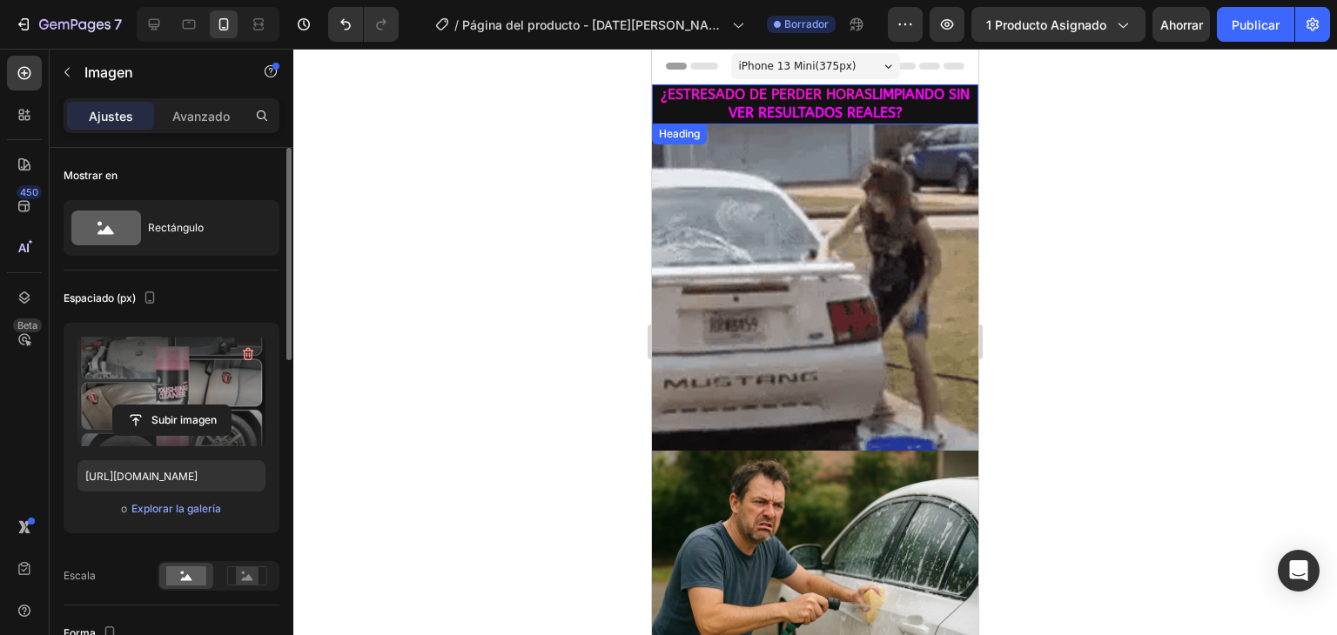
click at [798, 105] on span "LIMPIANDO SIN VER RESULTADOS REALES?" at bounding box center [849, 103] width 242 height 35
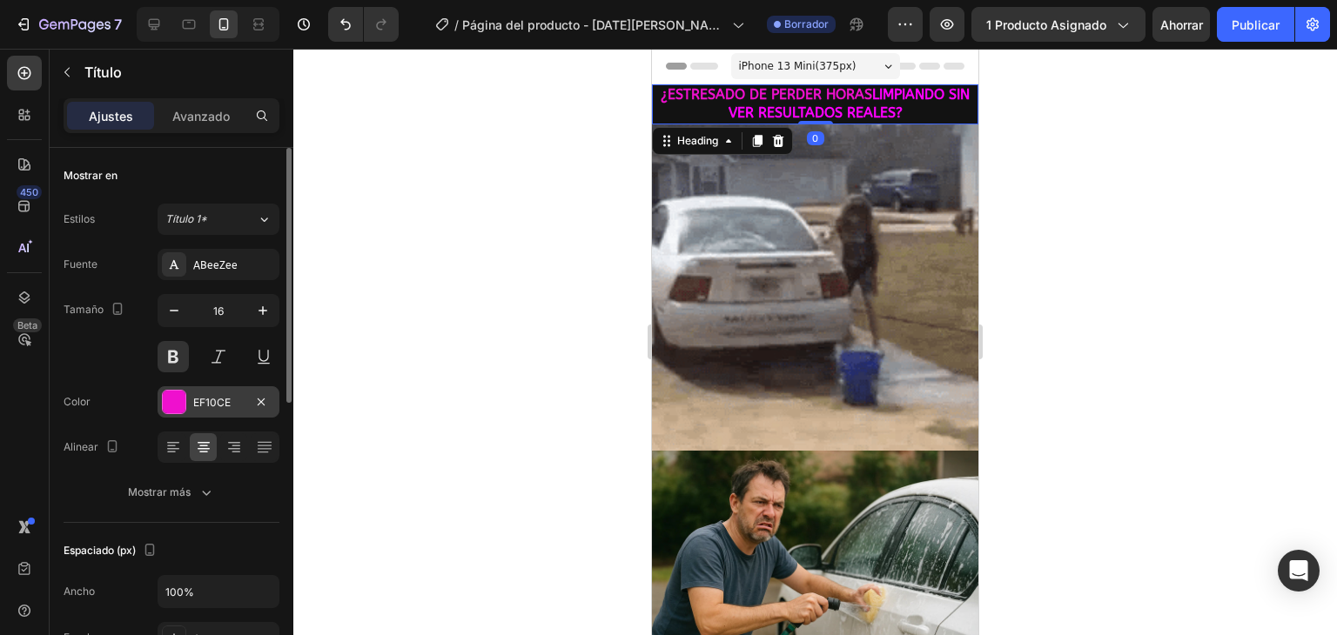
click at [179, 398] on div at bounding box center [174, 402] width 23 height 23
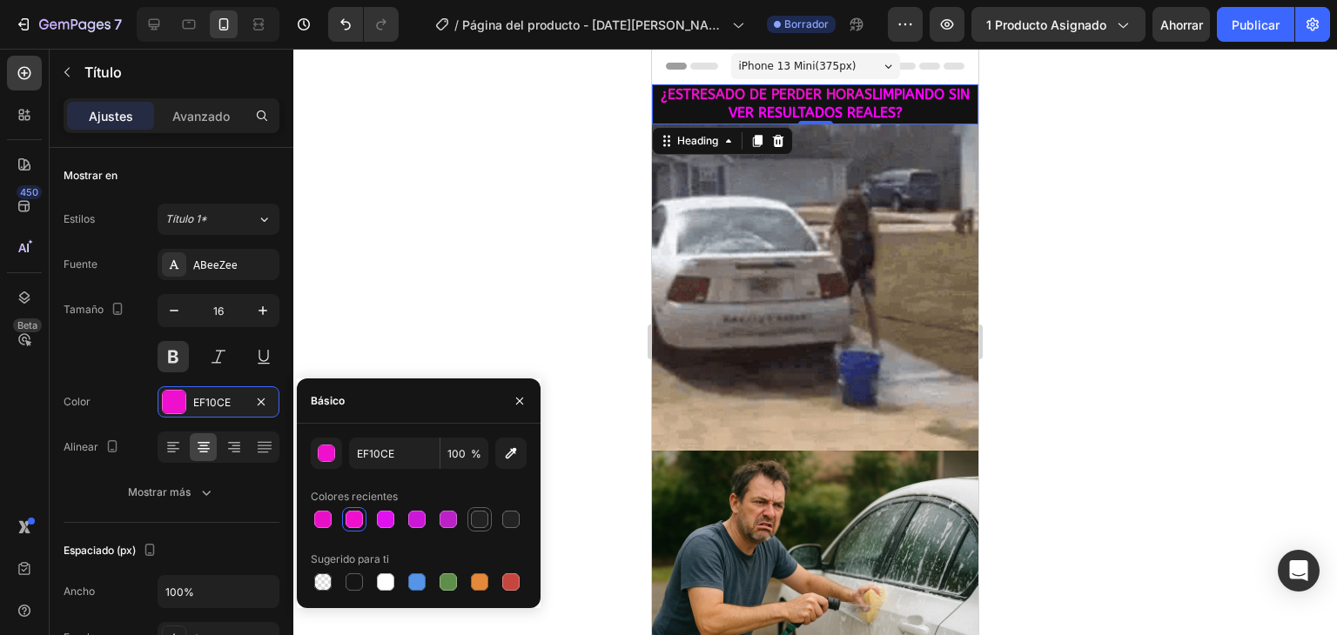
click at [481, 519] on div at bounding box center [479, 519] width 17 height 17
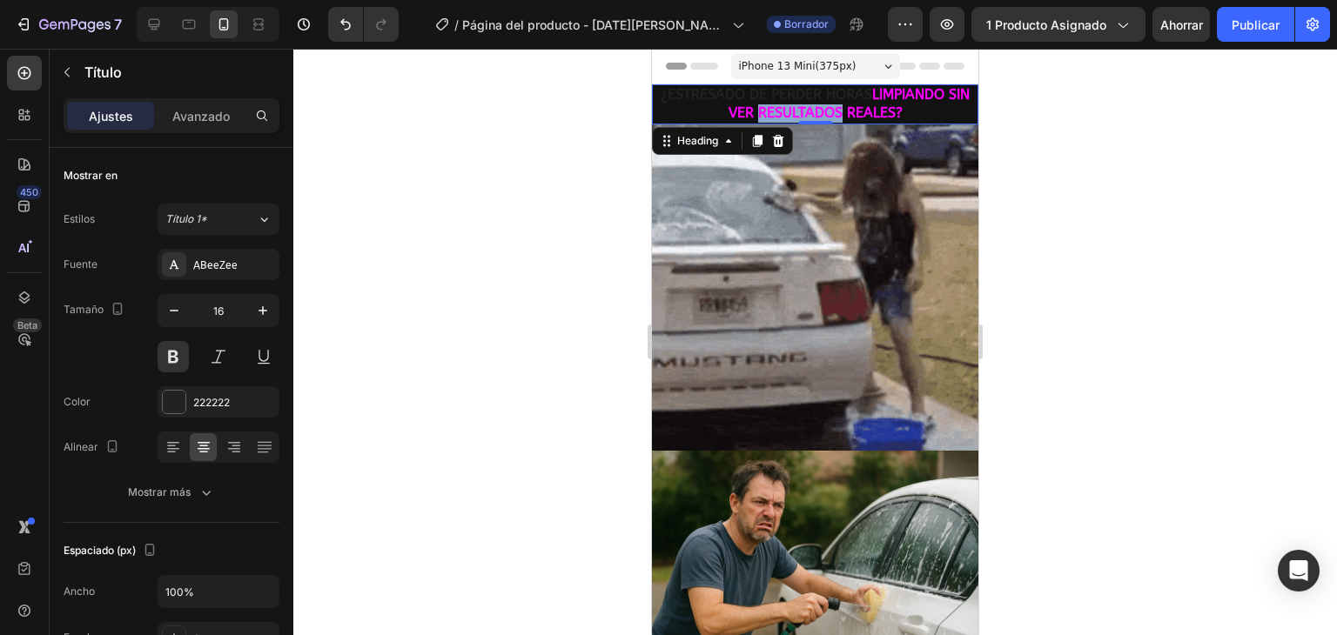
click at [819, 109] on span "LIMPIANDO SIN VER RESULTADOS REALES?" at bounding box center [849, 103] width 242 height 35
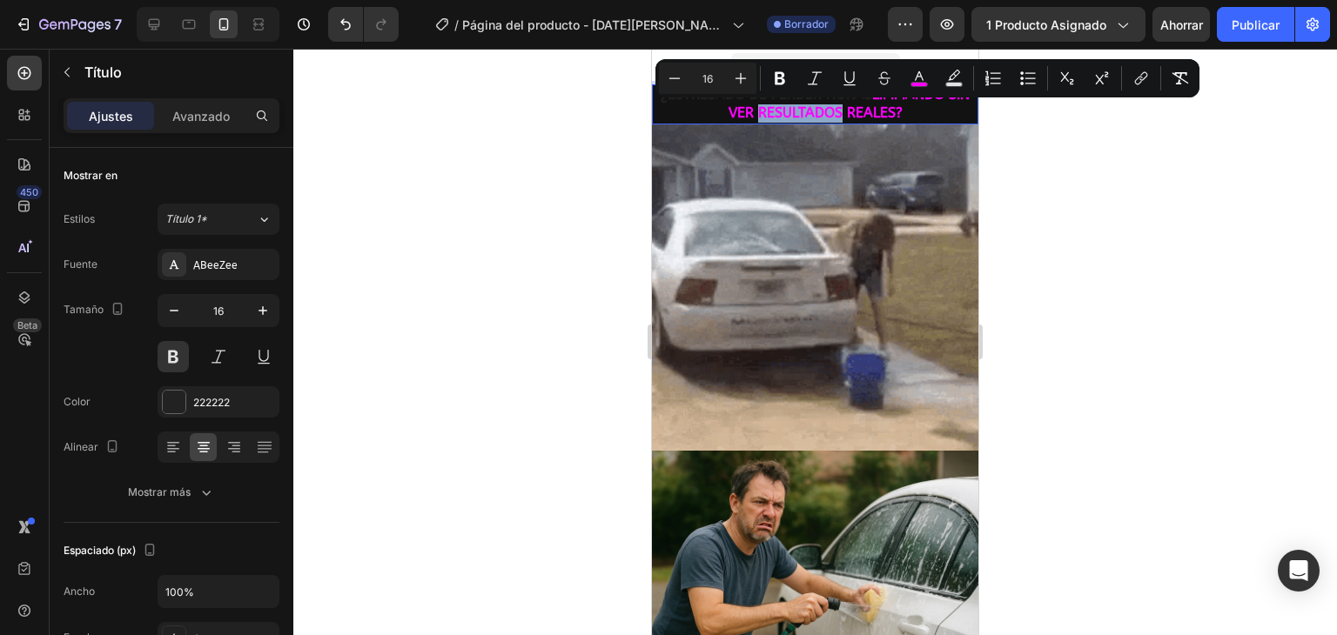
click at [819, 109] on span "LIMPIANDO SIN VER RESULTADOS REALES?" at bounding box center [849, 103] width 242 height 35
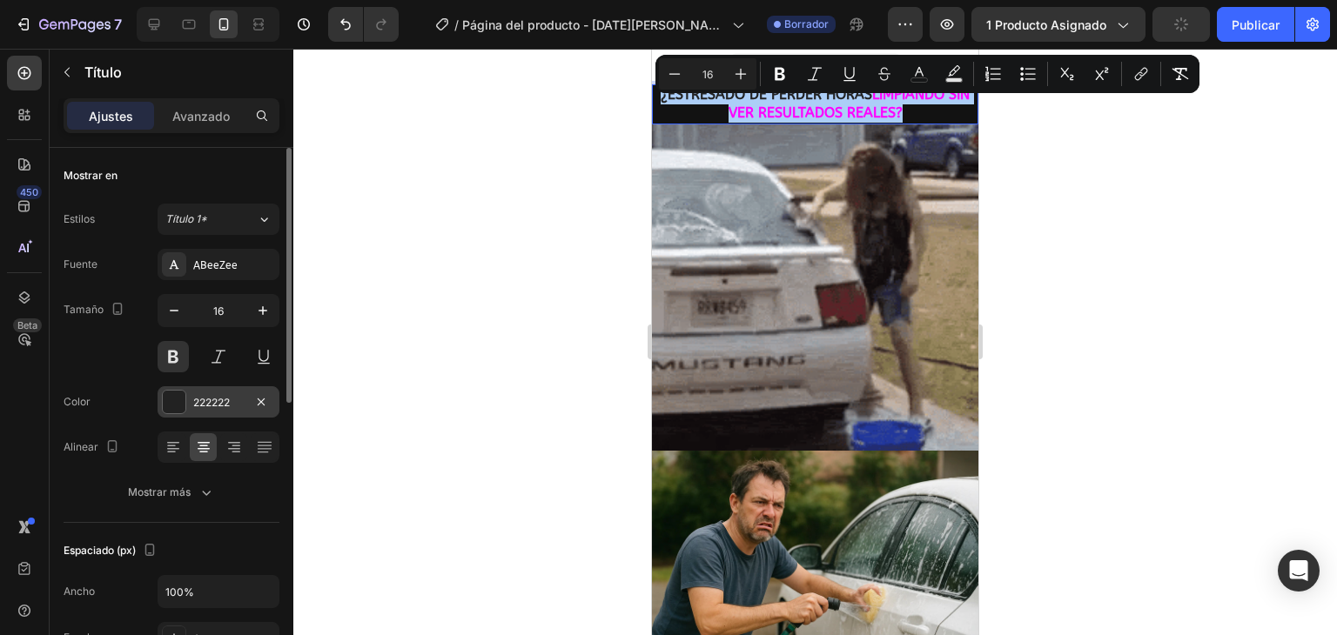
click at [180, 399] on div at bounding box center [174, 402] width 23 height 23
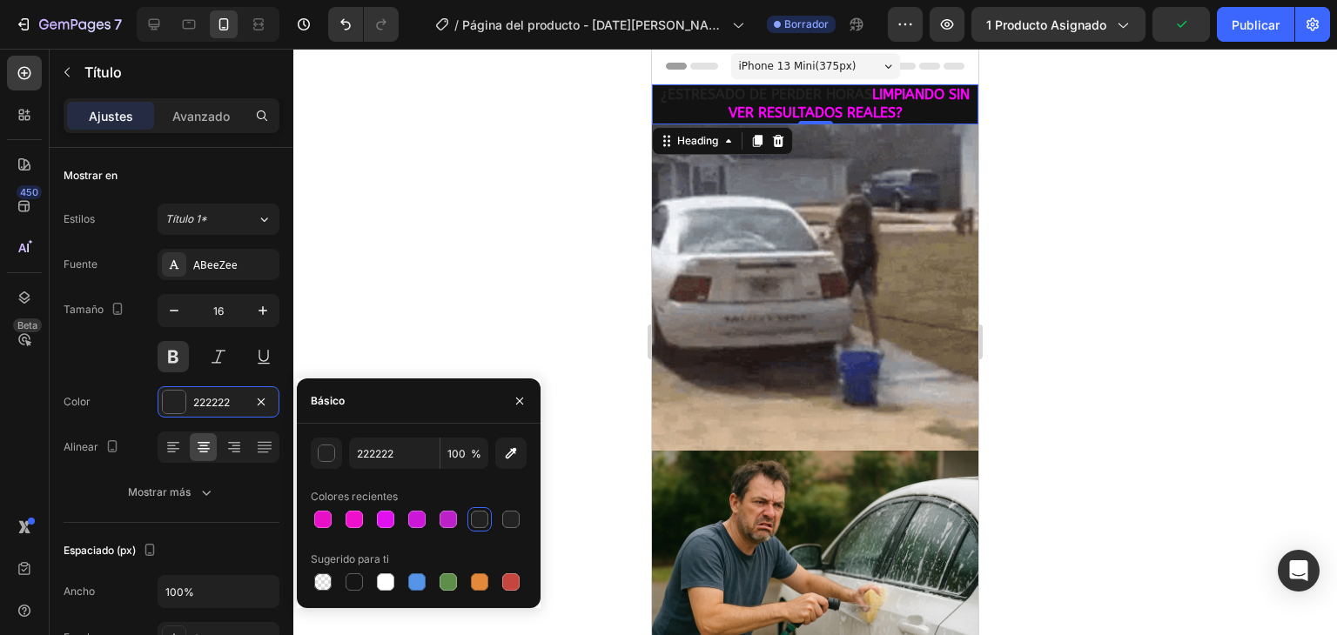
click at [474, 524] on div at bounding box center [479, 519] width 17 height 17
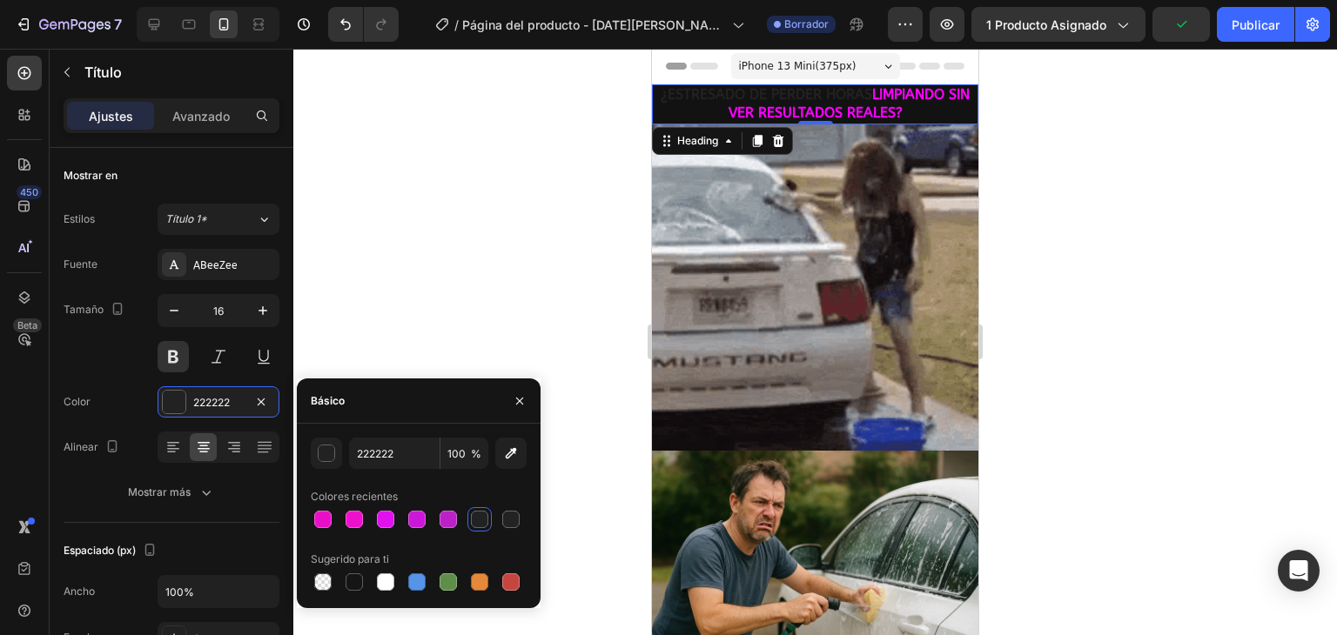
click at [474, 524] on div at bounding box center [479, 519] width 17 height 17
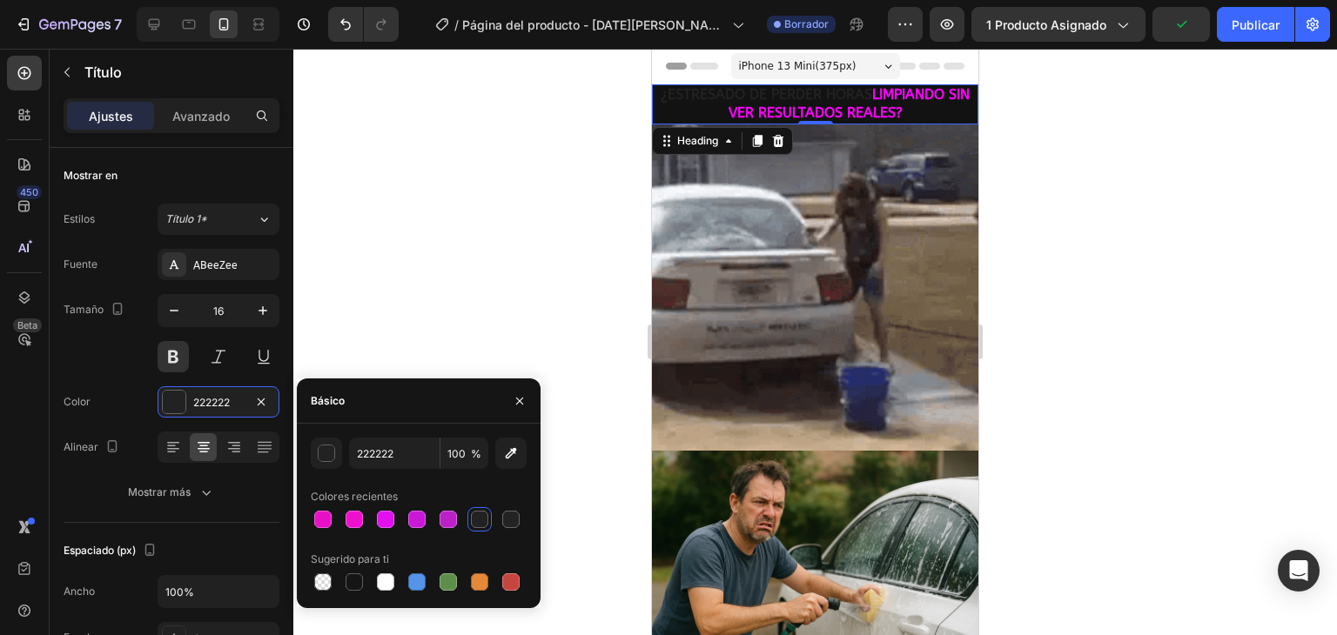
click at [474, 524] on div at bounding box center [479, 519] width 17 height 17
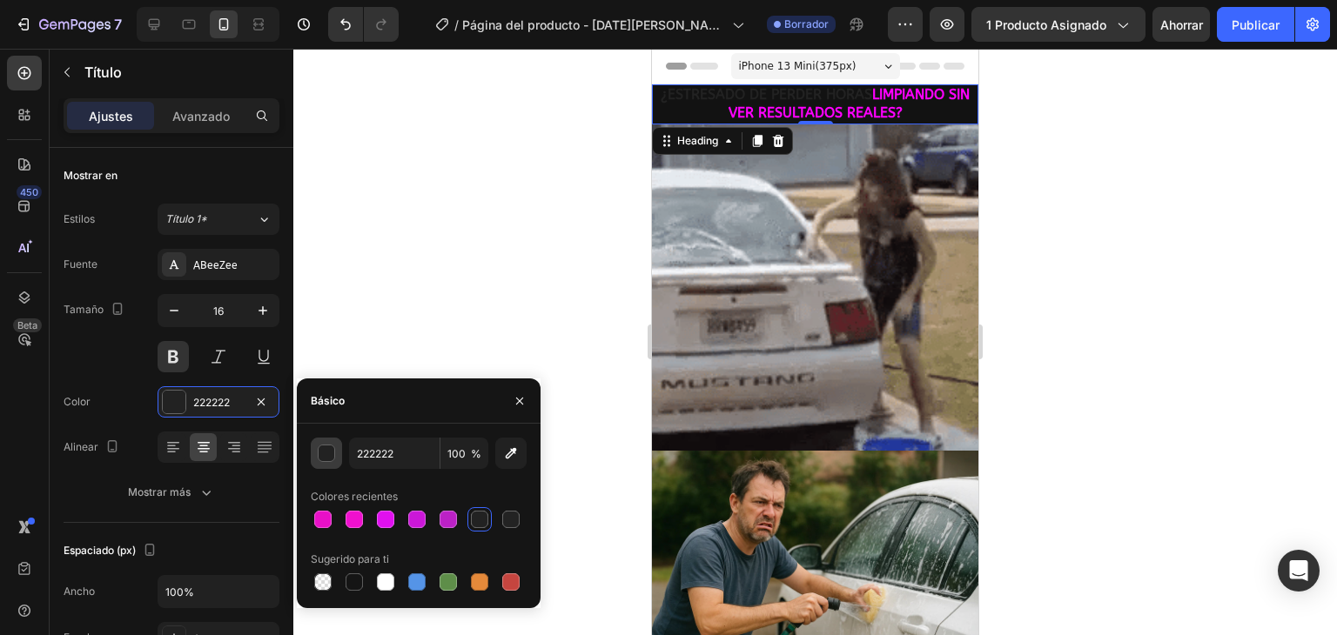
click at [325, 456] on div "button" at bounding box center [326, 454] width 17 height 17
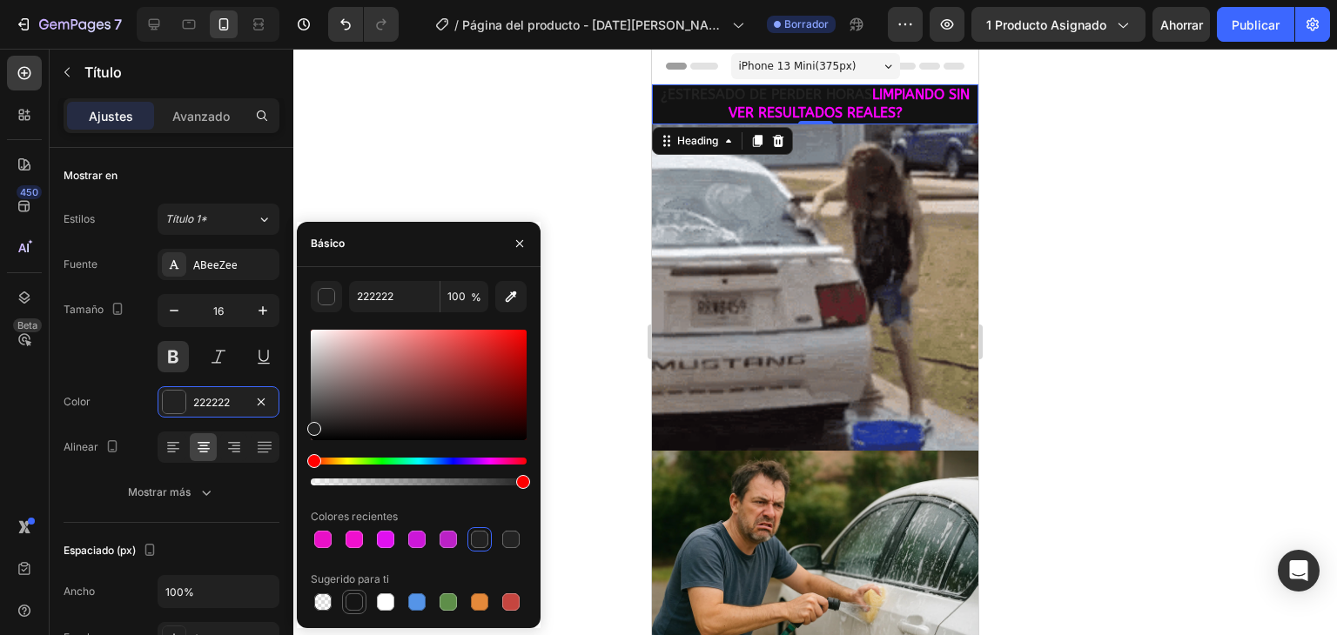
click at [352, 604] on div at bounding box center [353, 601] width 17 height 17
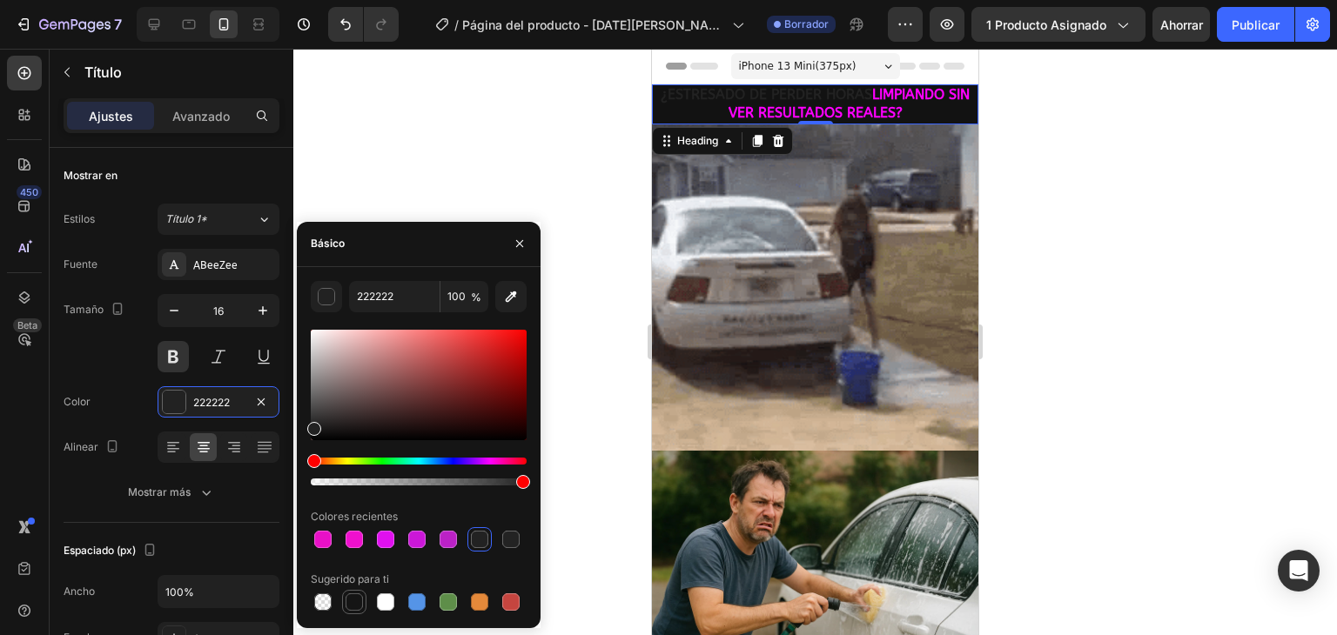
type input "151515"
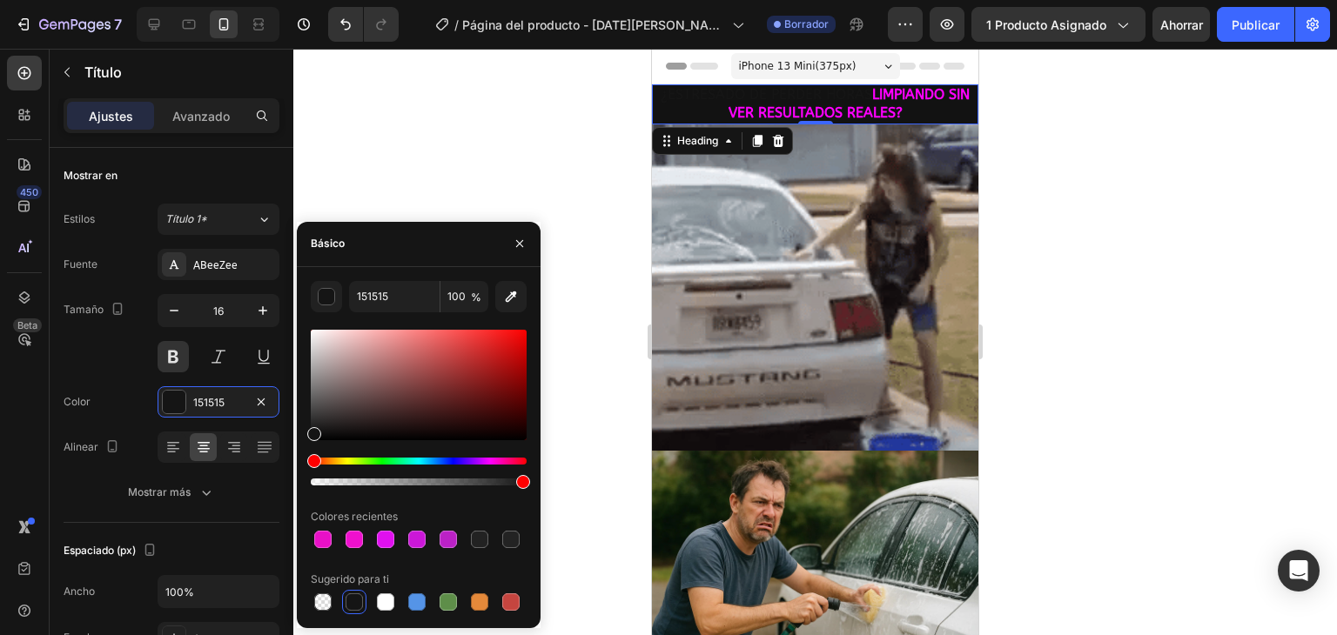
click at [352, 604] on div at bounding box center [353, 601] width 17 height 17
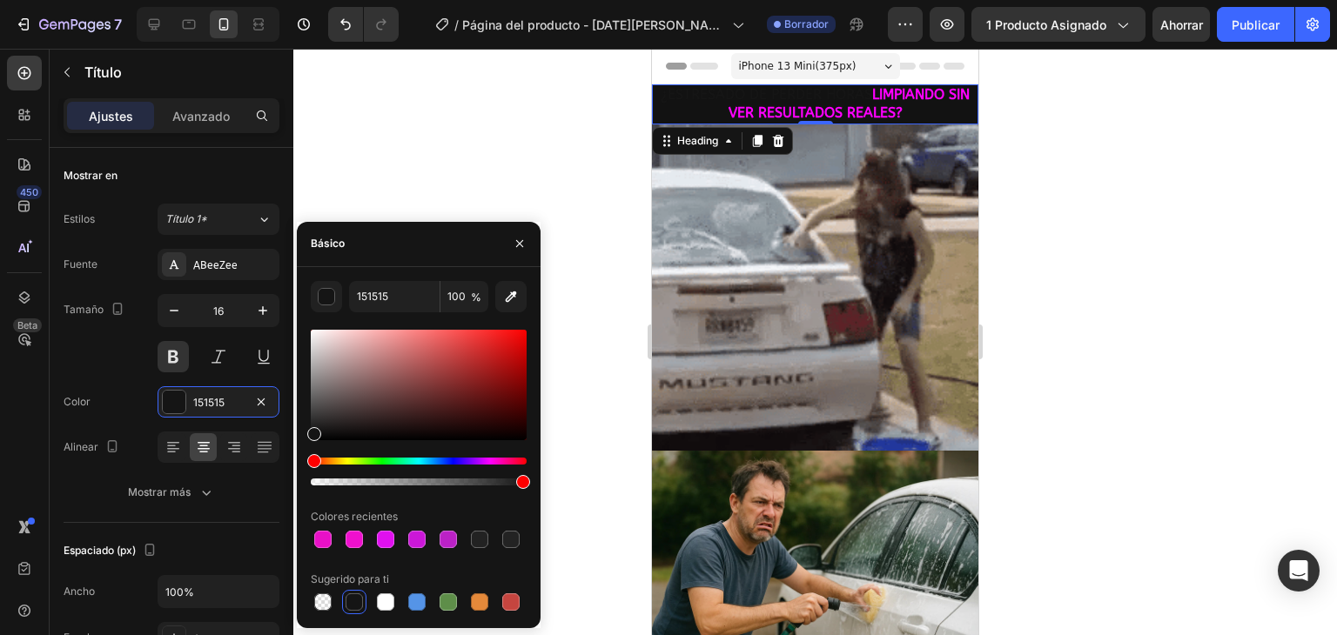
click at [351, 604] on div at bounding box center [353, 601] width 17 height 17
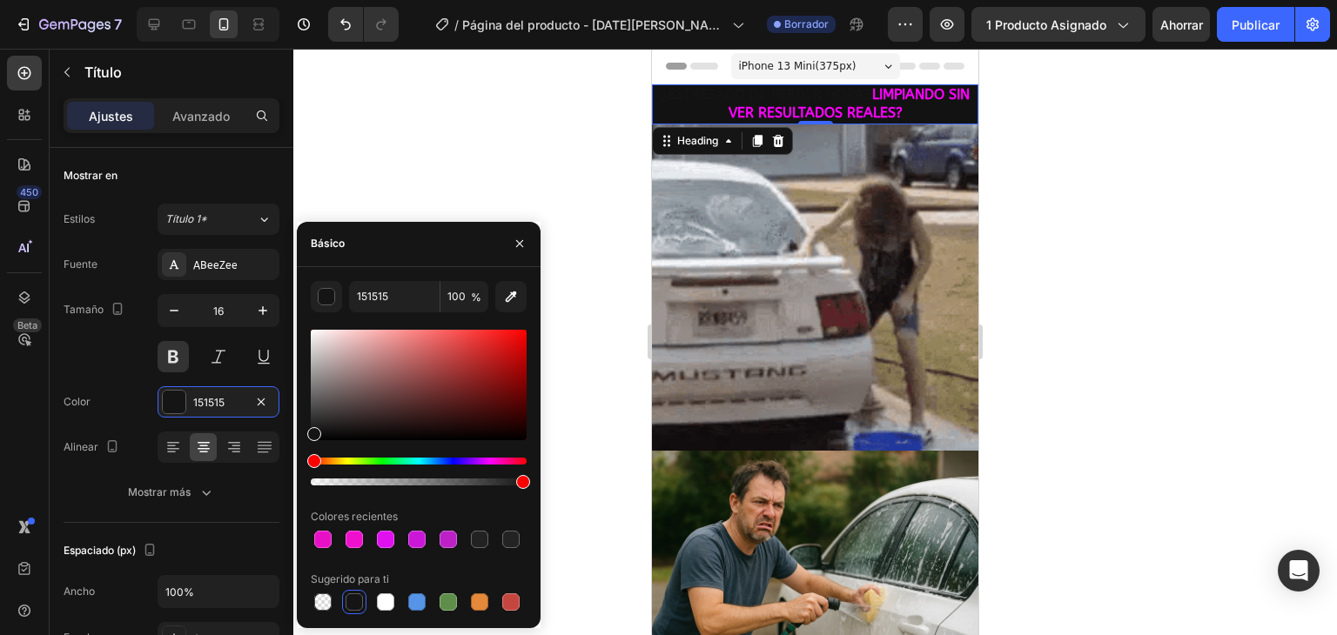
click at [504, 100] on div at bounding box center [814, 342] width 1043 height 586
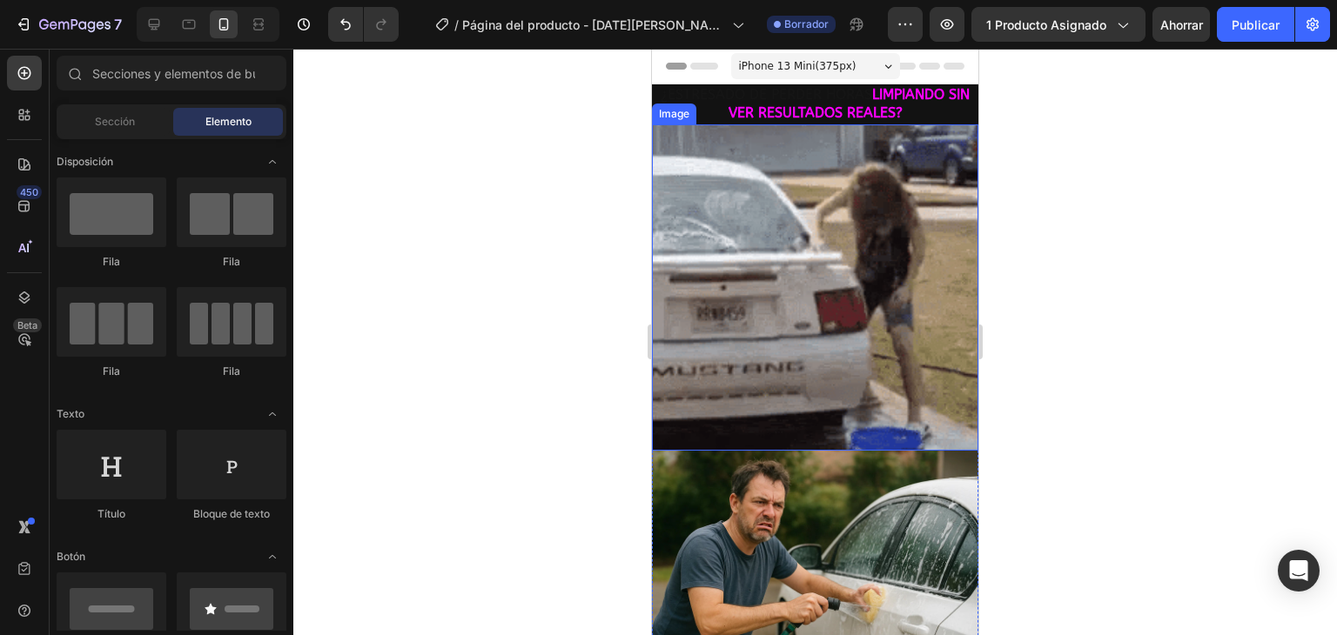
click at [667, 97] on p "¿ESTRESADO DE PERDER HORAS LIMPIANDO SIN VER RESULTADOS REALES?" at bounding box center [814, 104] width 323 height 37
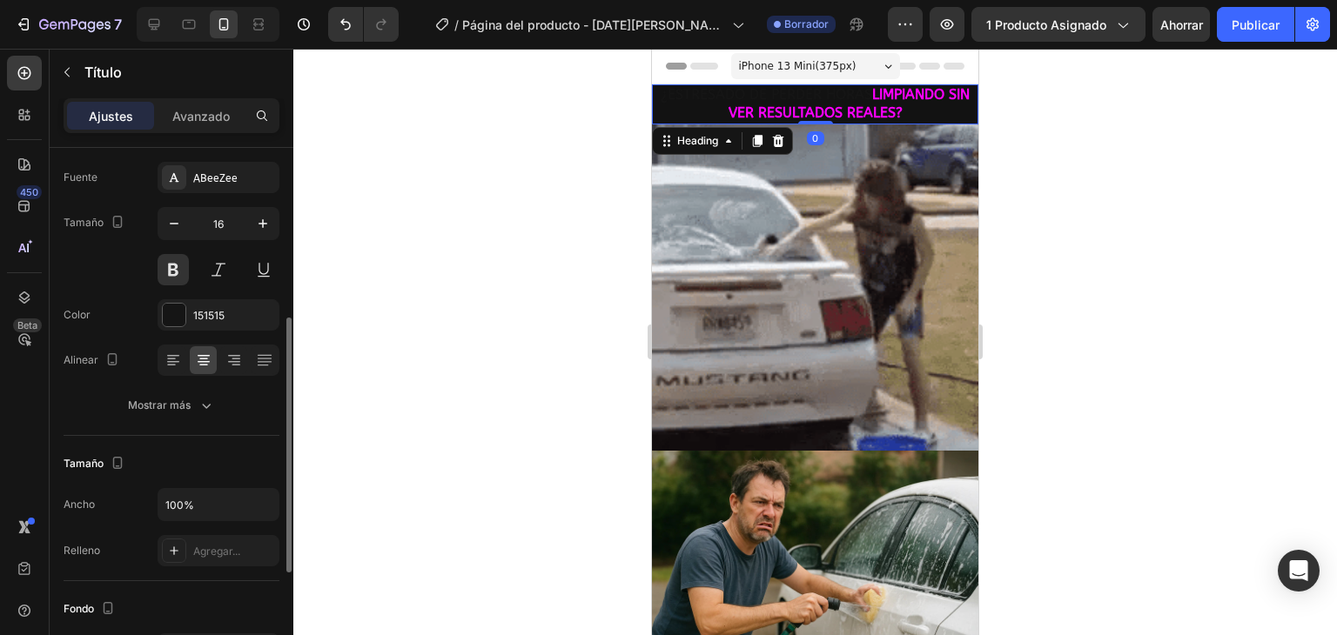
scroll to position [174, 0]
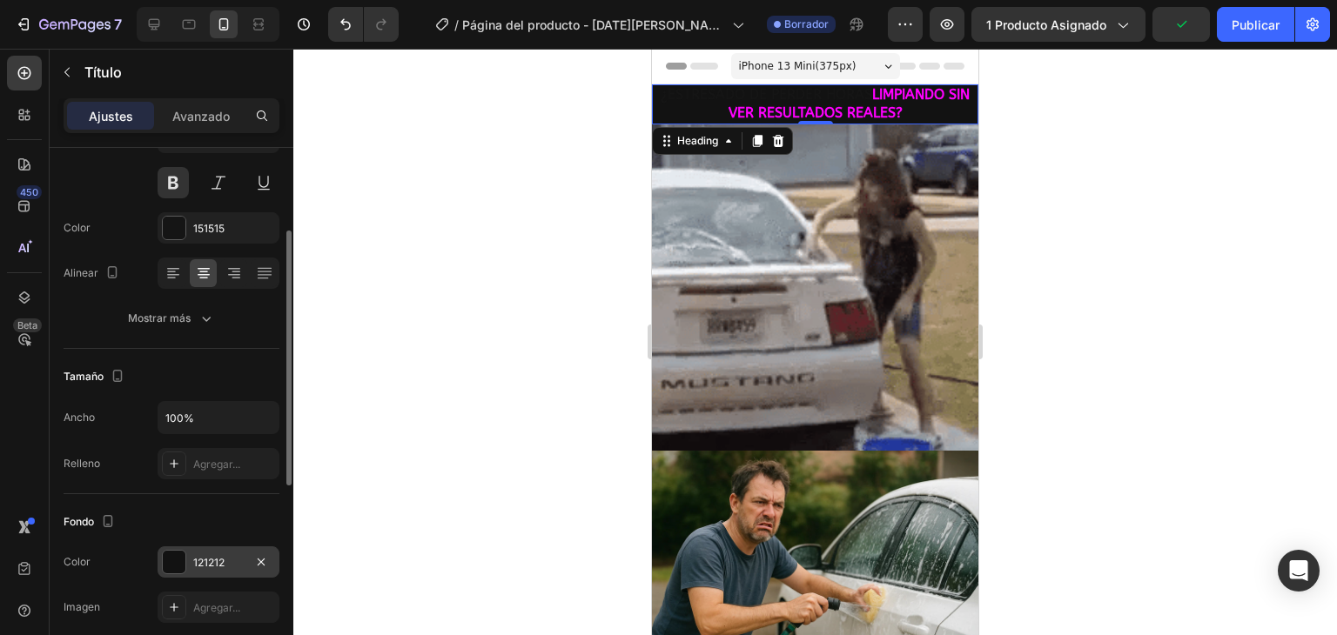
click at [170, 561] on div at bounding box center [174, 562] width 23 height 23
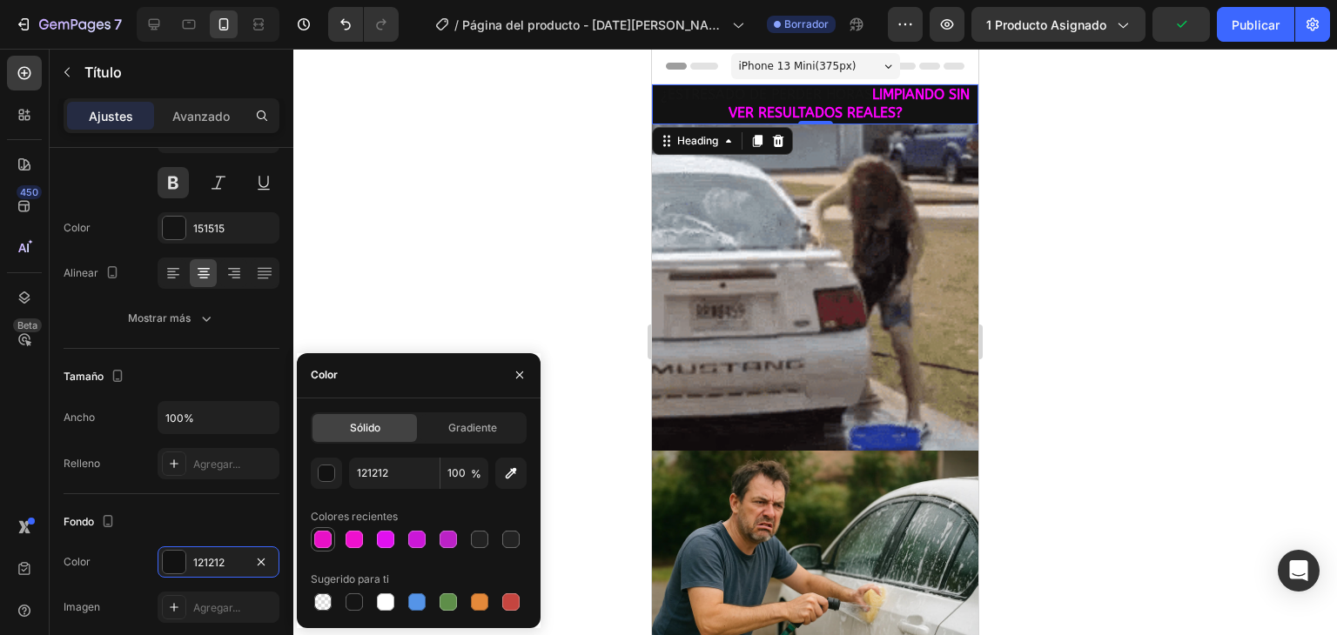
click at [328, 535] on div at bounding box center [322, 539] width 17 height 17
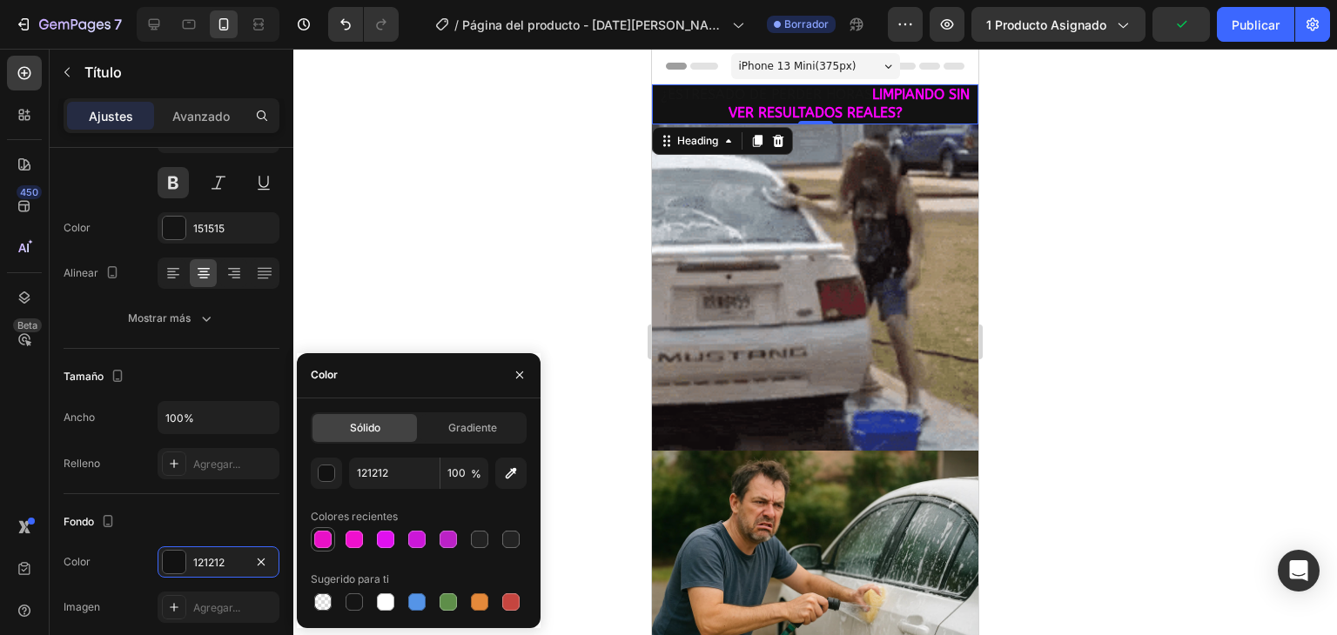
type input "E810C7"
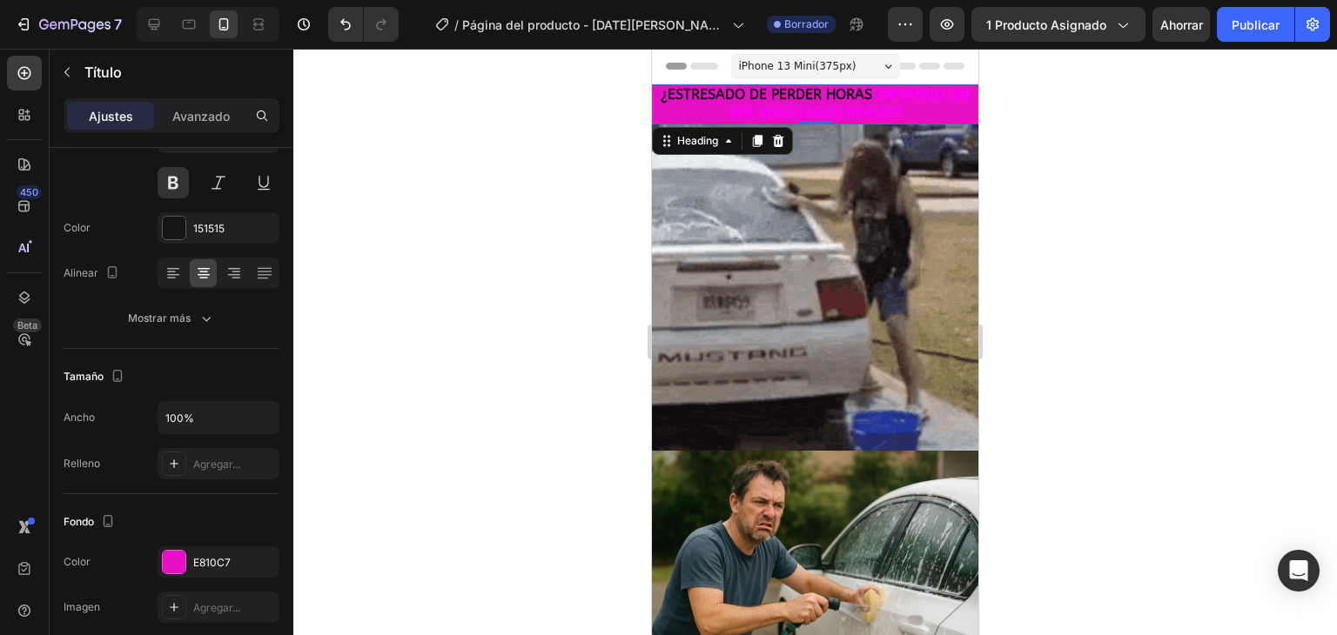
click at [383, 266] on div at bounding box center [814, 342] width 1043 height 586
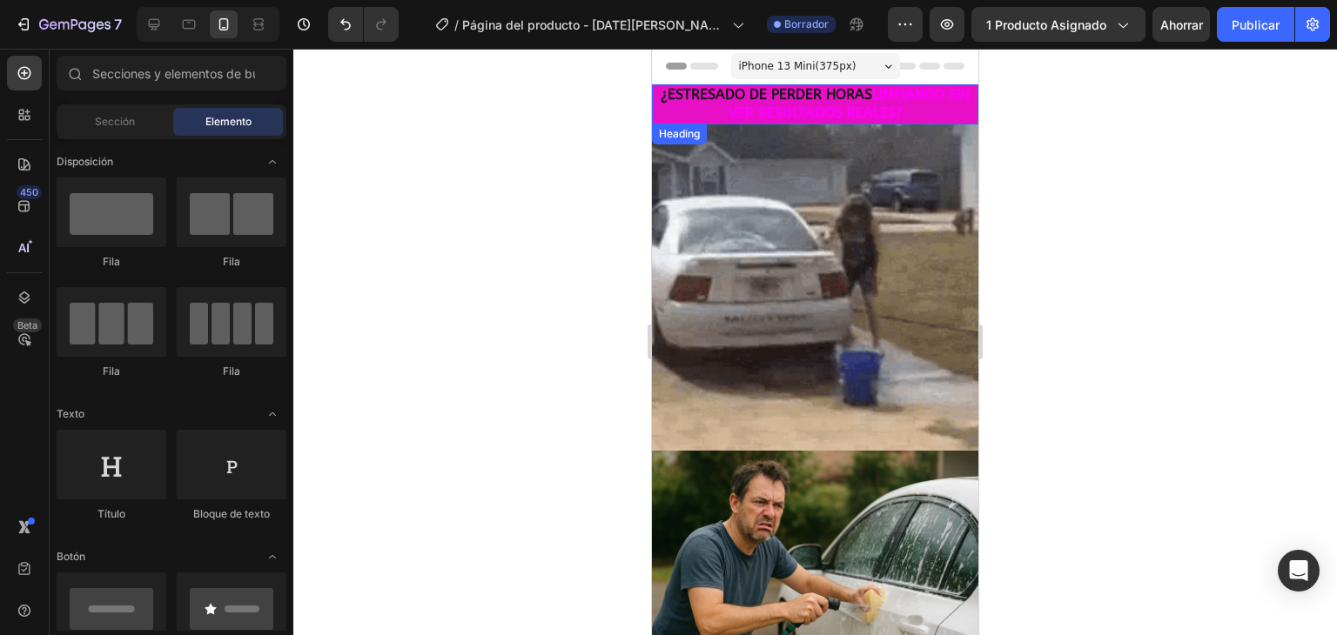
click at [885, 97] on span "LIMPIANDO SIN VER RESULTADOS REALES?" at bounding box center [849, 103] width 242 height 35
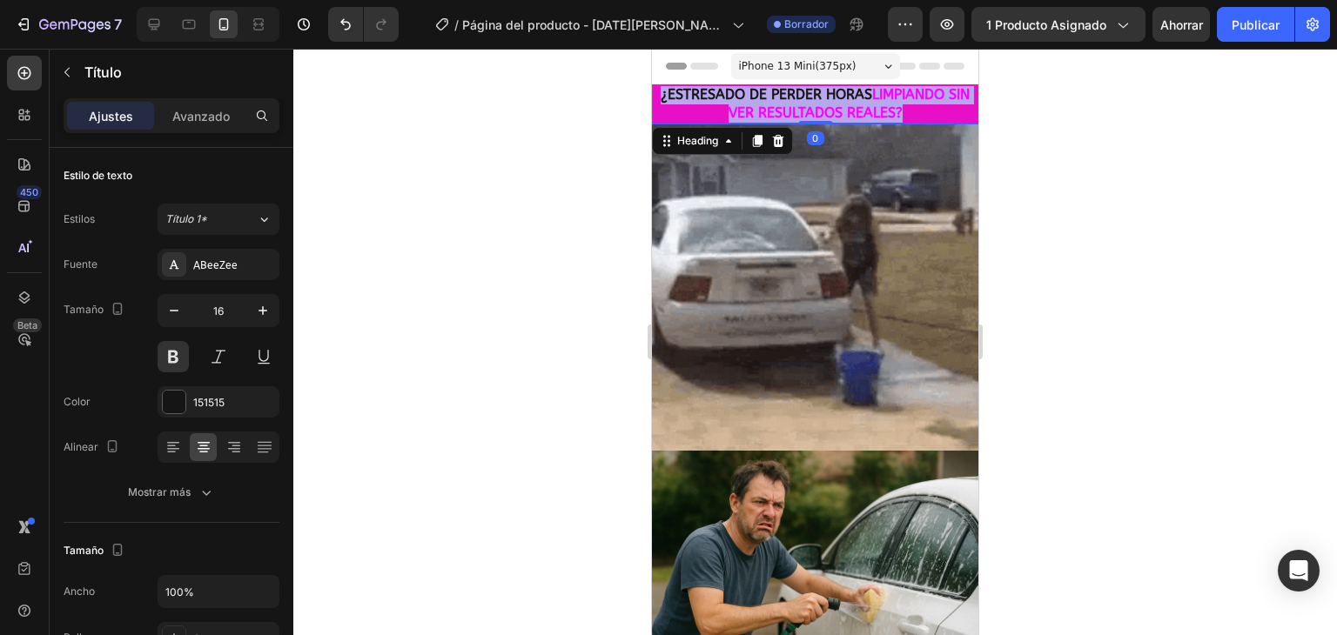
click at [885, 97] on span "LIMPIANDO SIN VER RESULTADOS REALES?" at bounding box center [849, 103] width 242 height 35
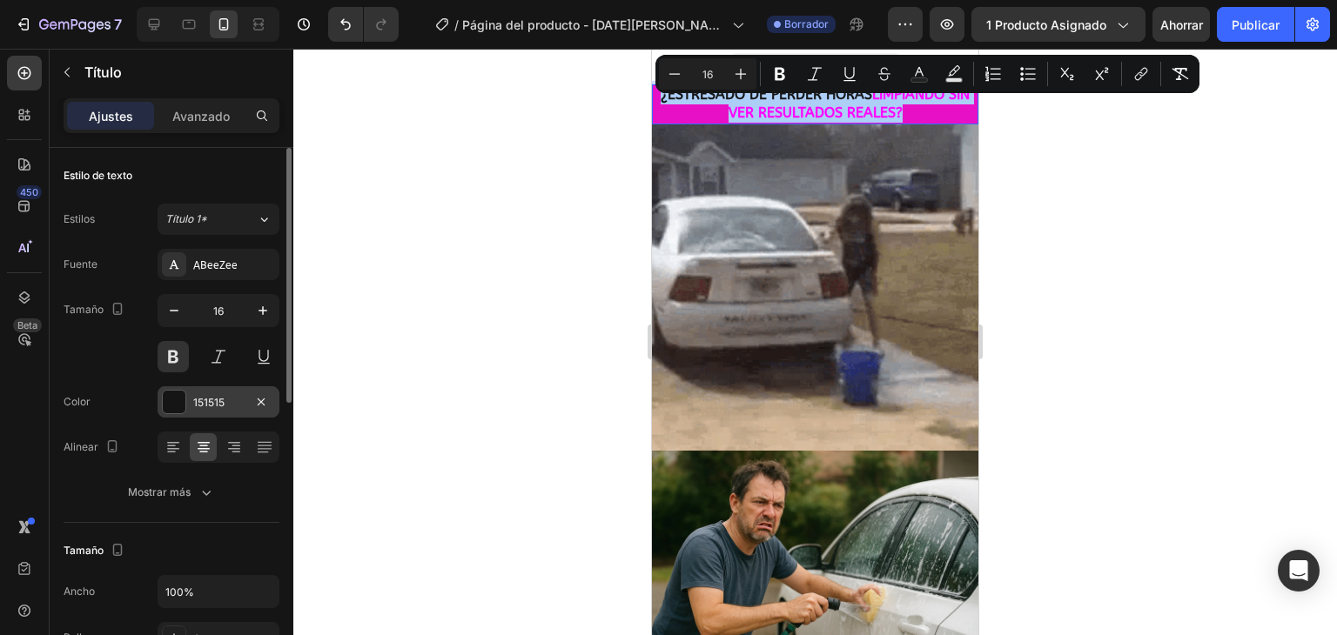
click at [167, 399] on div at bounding box center [174, 402] width 23 height 23
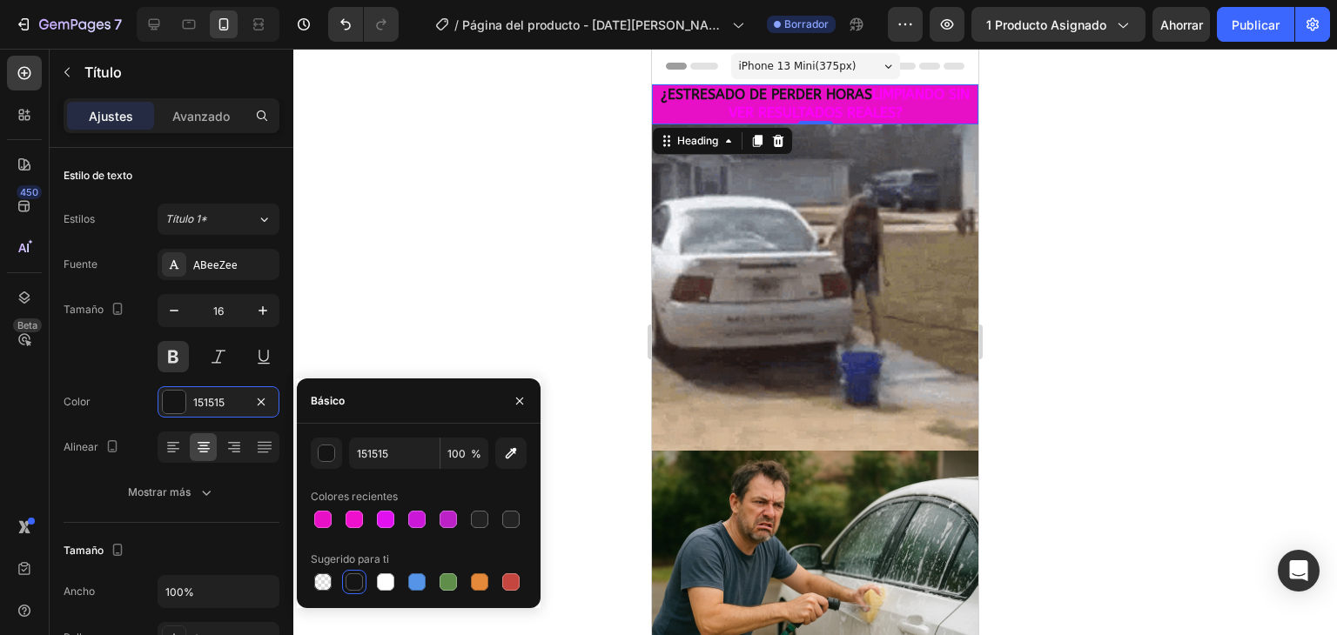
click at [350, 586] on div at bounding box center [353, 581] width 17 height 17
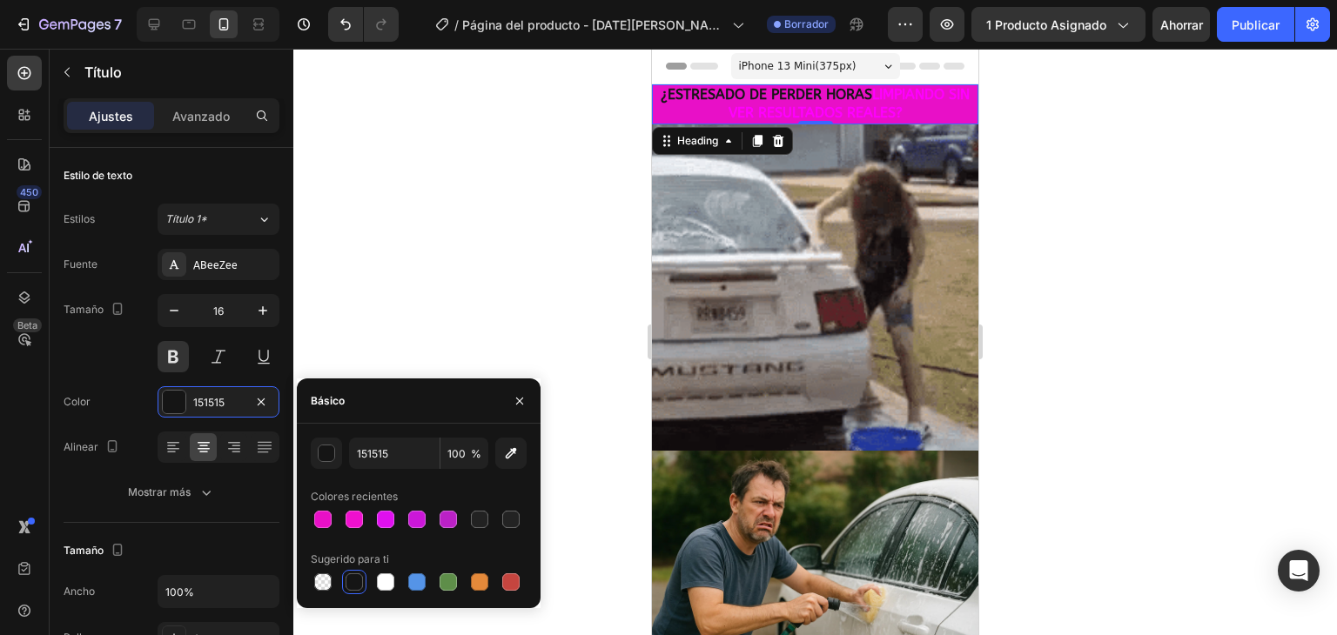
click at [350, 586] on div at bounding box center [353, 581] width 17 height 17
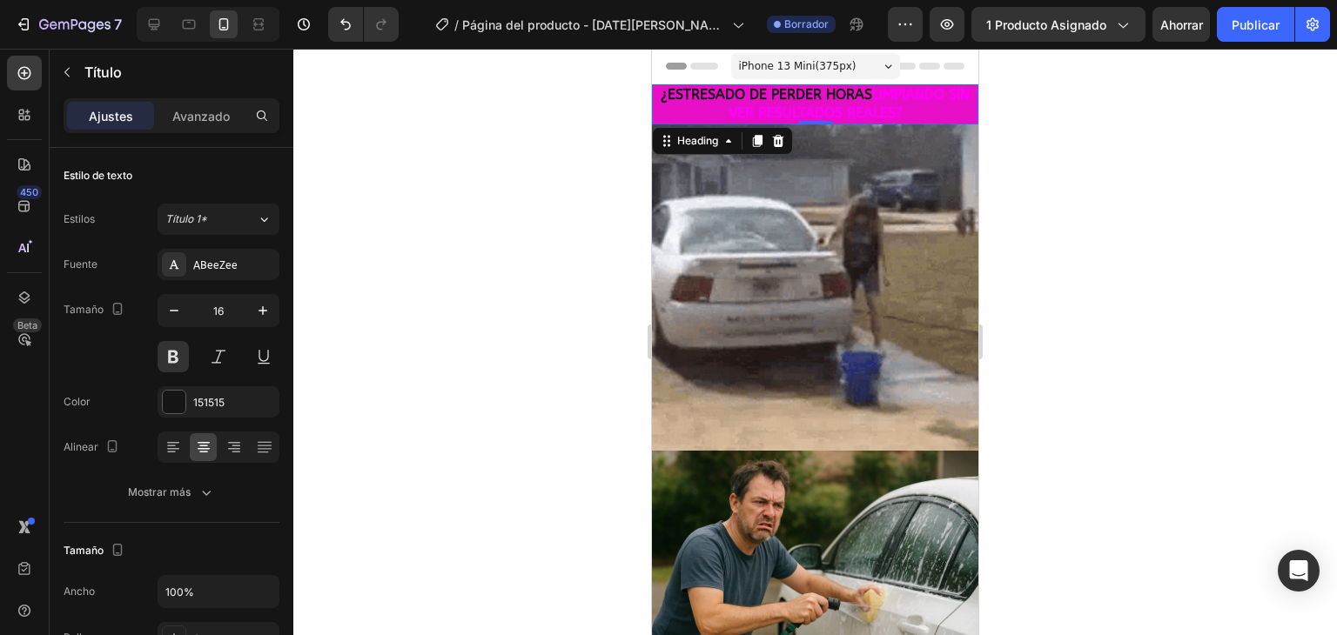
click at [466, 215] on div at bounding box center [814, 342] width 1043 height 586
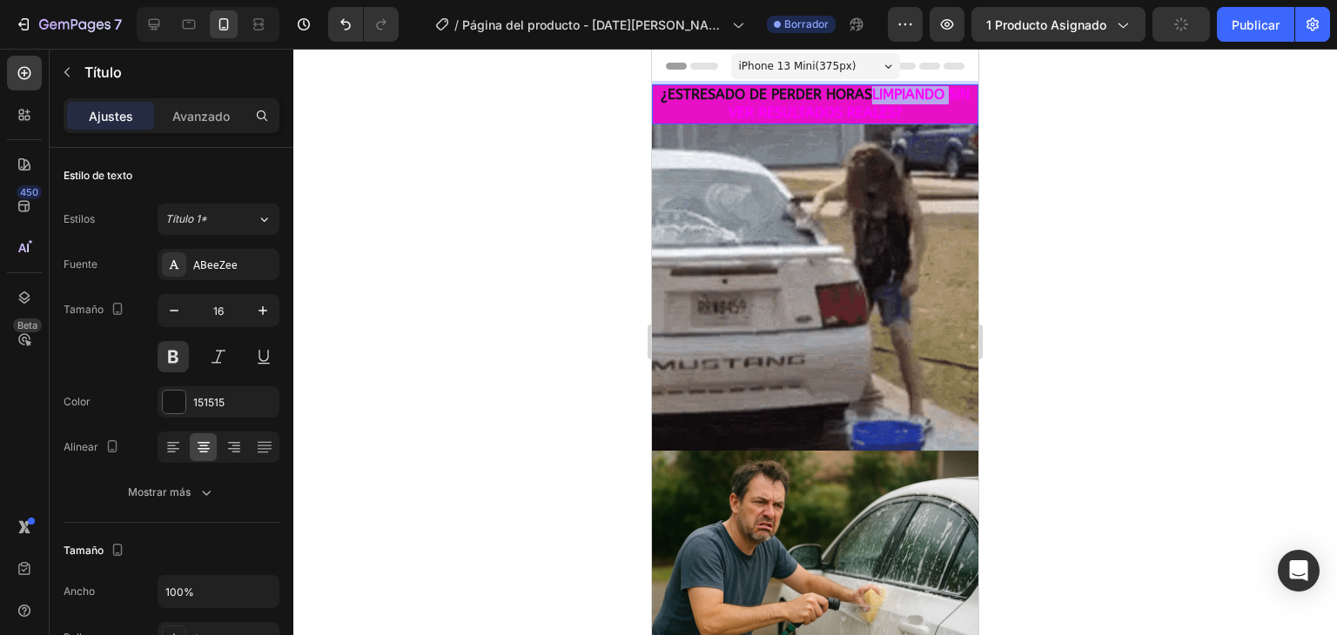
click at [879, 96] on span "LIMPIANDO SIN VER RESULTADOS REALES?" at bounding box center [849, 103] width 242 height 35
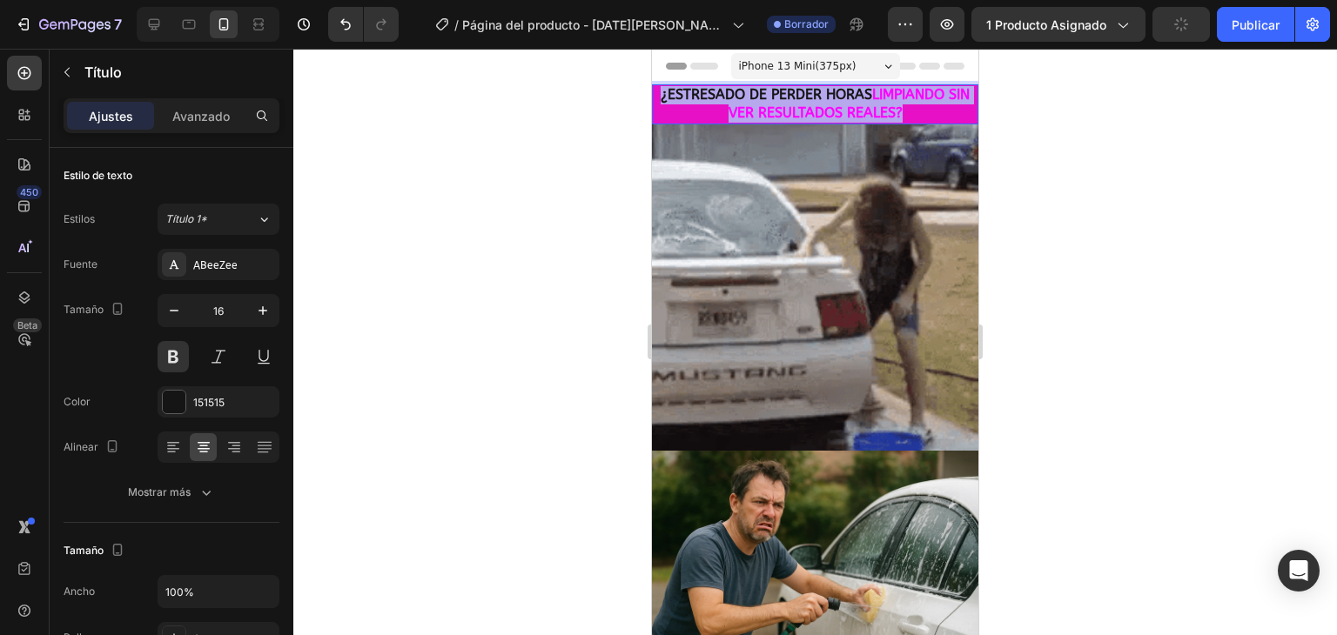
click at [879, 96] on span "LIMPIANDO SIN VER RESULTADOS REALES?" at bounding box center [849, 103] width 242 height 35
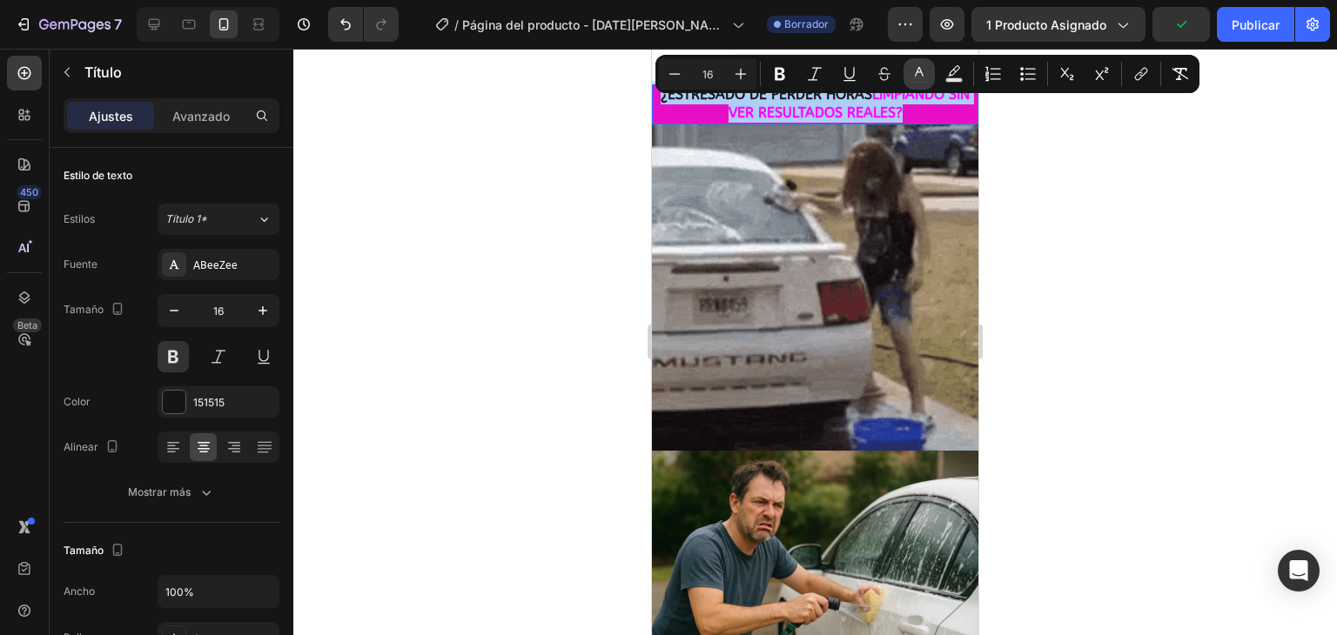
click at [927, 74] on icon "Editor contextual toolbar" at bounding box center [918, 73] width 17 height 17
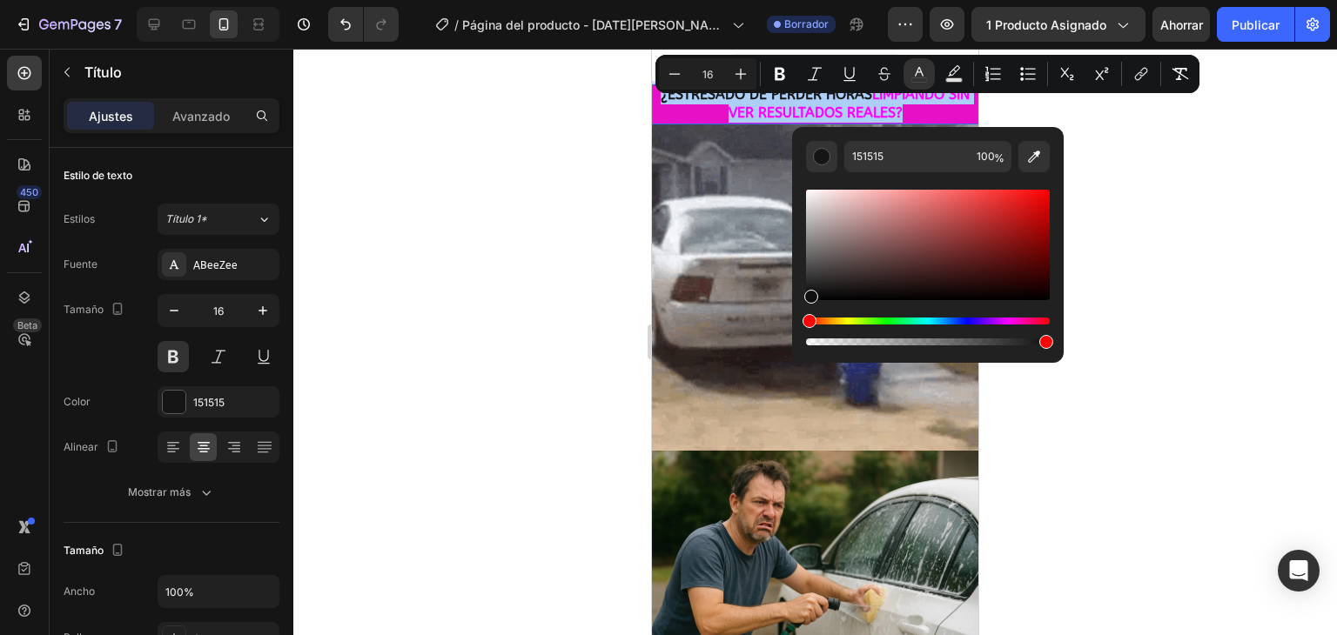
click at [809, 293] on div "Barra de herramientas contextual del editor" at bounding box center [811, 297] width 14 height 14
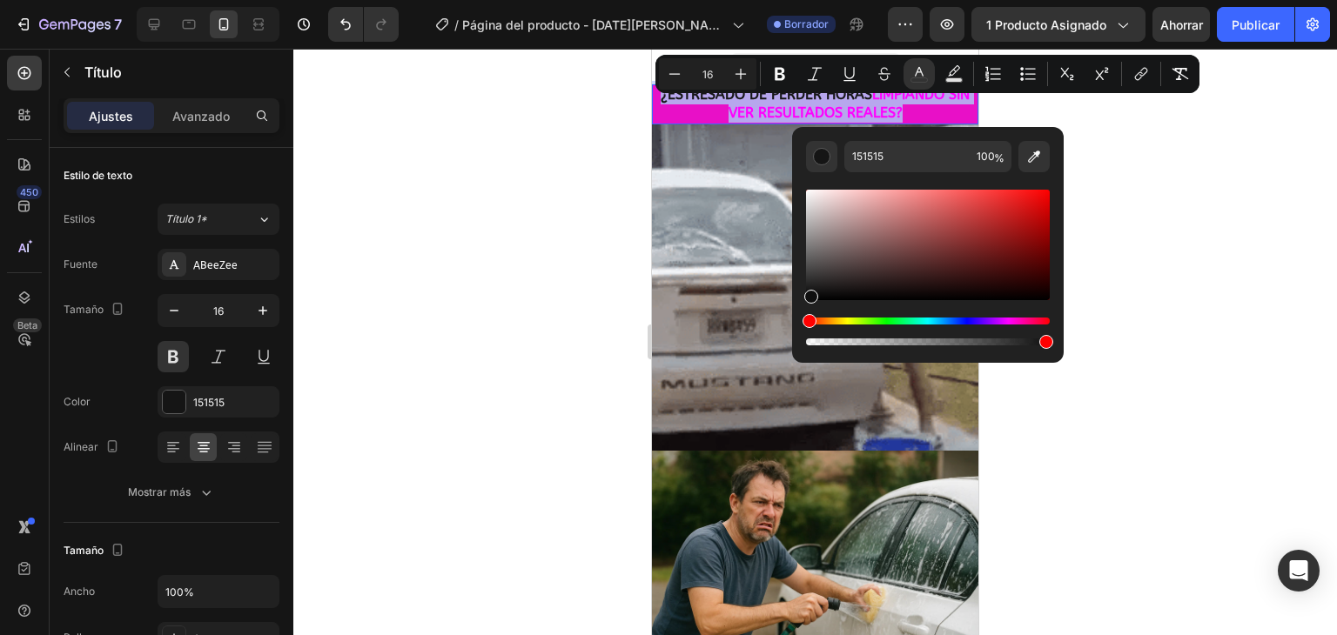
type input "0F0F0F"
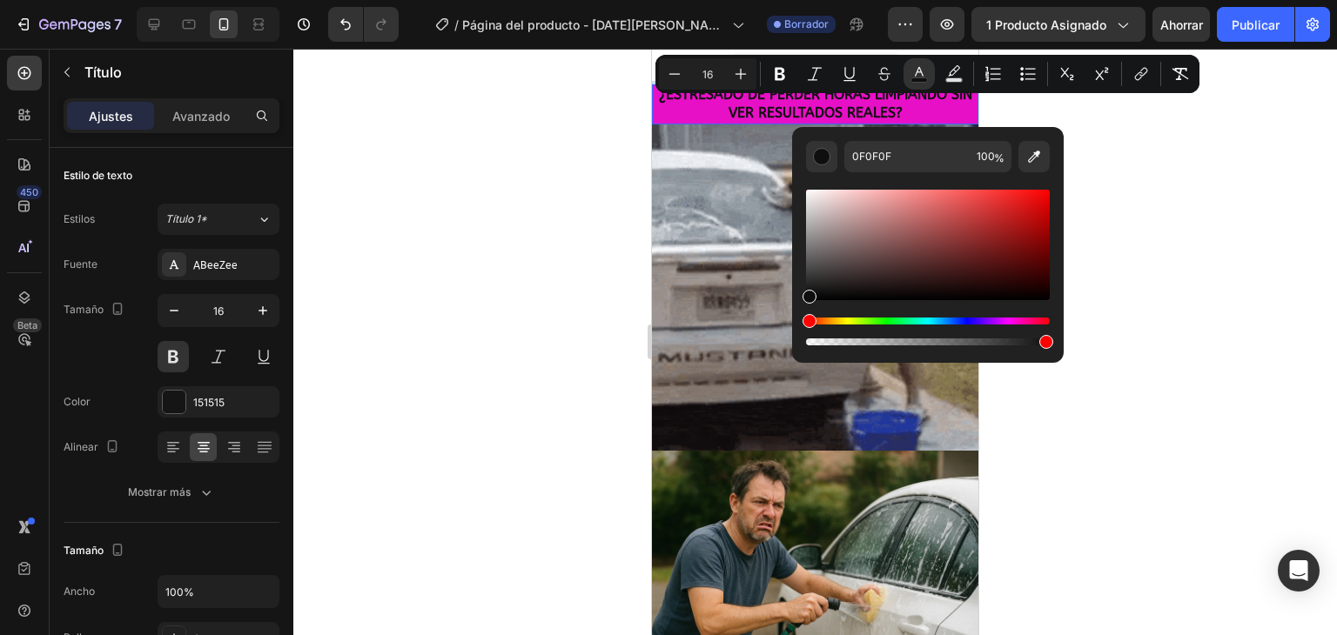
click at [1256, 186] on div at bounding box center [814, 342] width 1043 height 586
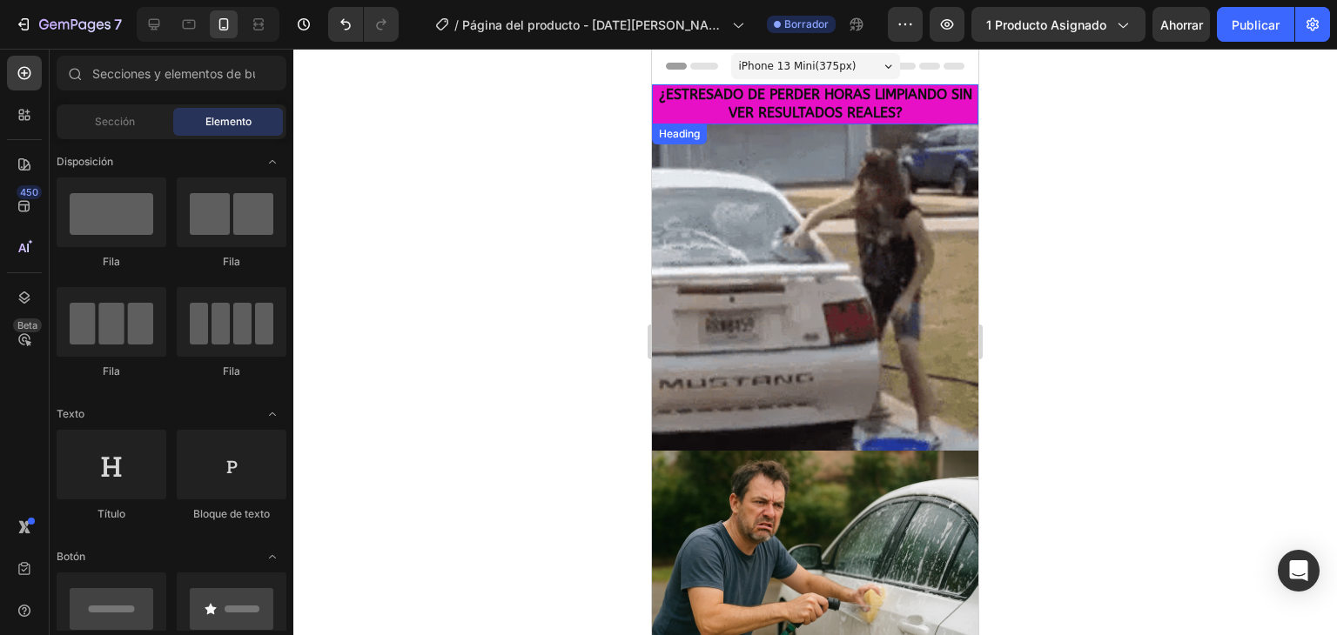
click at [748, 98] on span "¿ESTRESADO DE PERDER HORAS LIMPIANDO SIN VER RESULTADOS REALES?" at bounding box center [815, 103] width 313 height 35
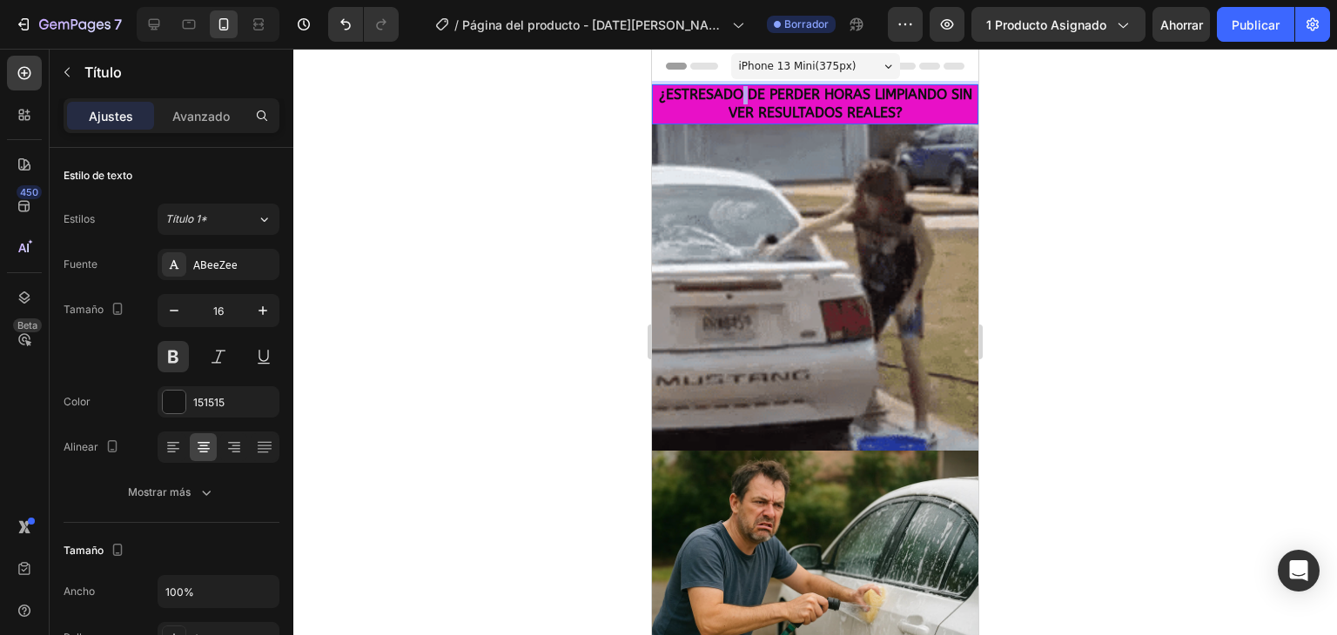
click at [748, 100] on span "¿ESTRESADO DE PERDER HORAS LIMPIANDO SIN VER RESULTADOS REALES?" at bounding box center [815, 103] width 313 height 35
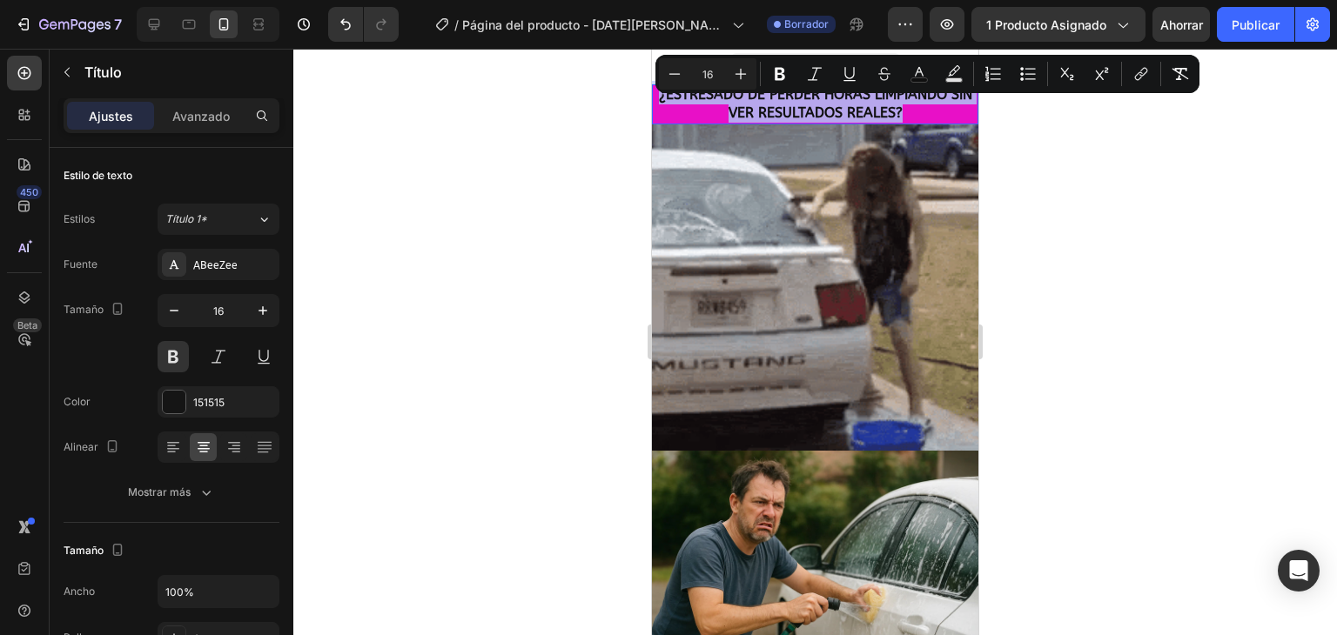
click at [748, 100] on span "¿ESTRESADO DE PERDER HORAS LIMPIANDO SIN VER RESULTADOS REALES?" at bounding box center [815, 103] width 313 height 35
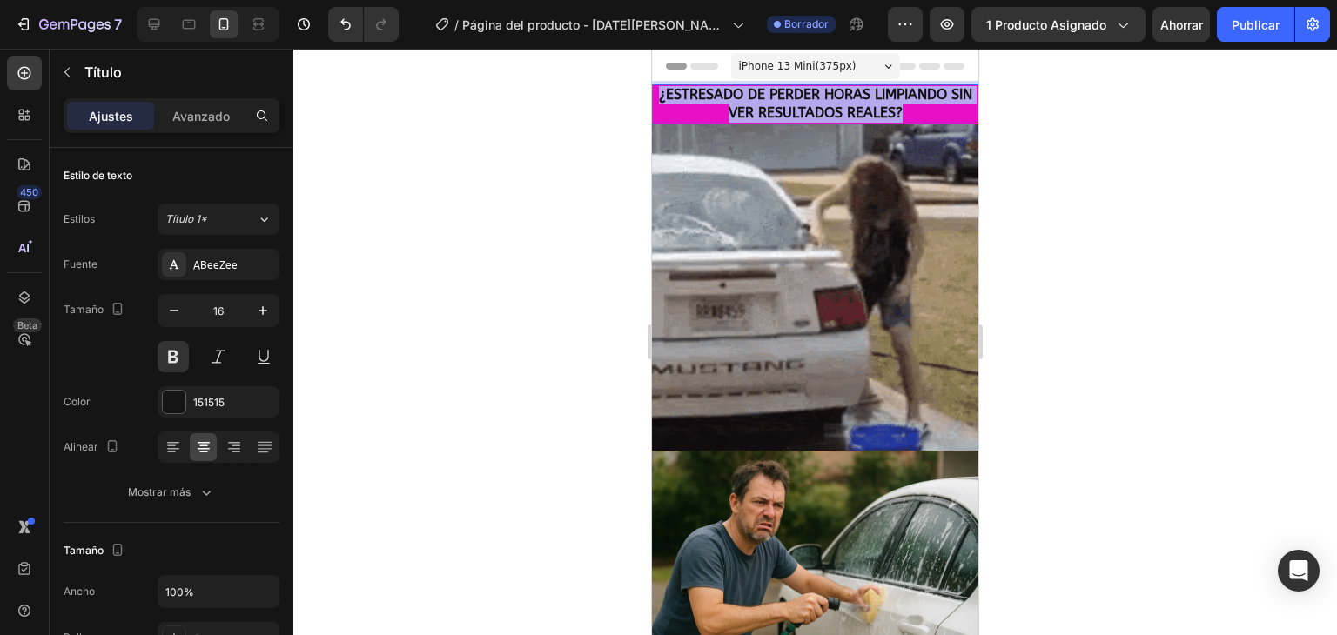
click at [748, 100] on span "¿ESTRESADO DE PERDER HORAS LIMPIANDO SIN VER RESULTADOS REALES?" at bounding box center [815, 103] width 313 height 35
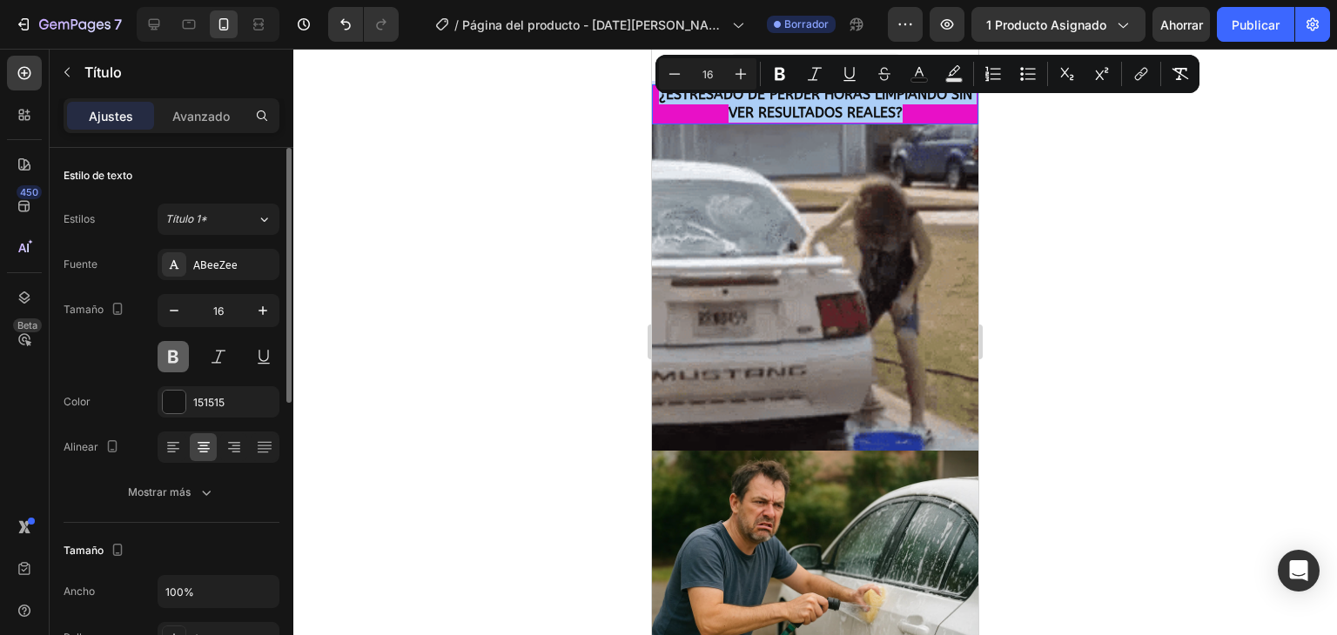
click at [184, 354] on button at bounding box center [172, 356] width 31 height 31
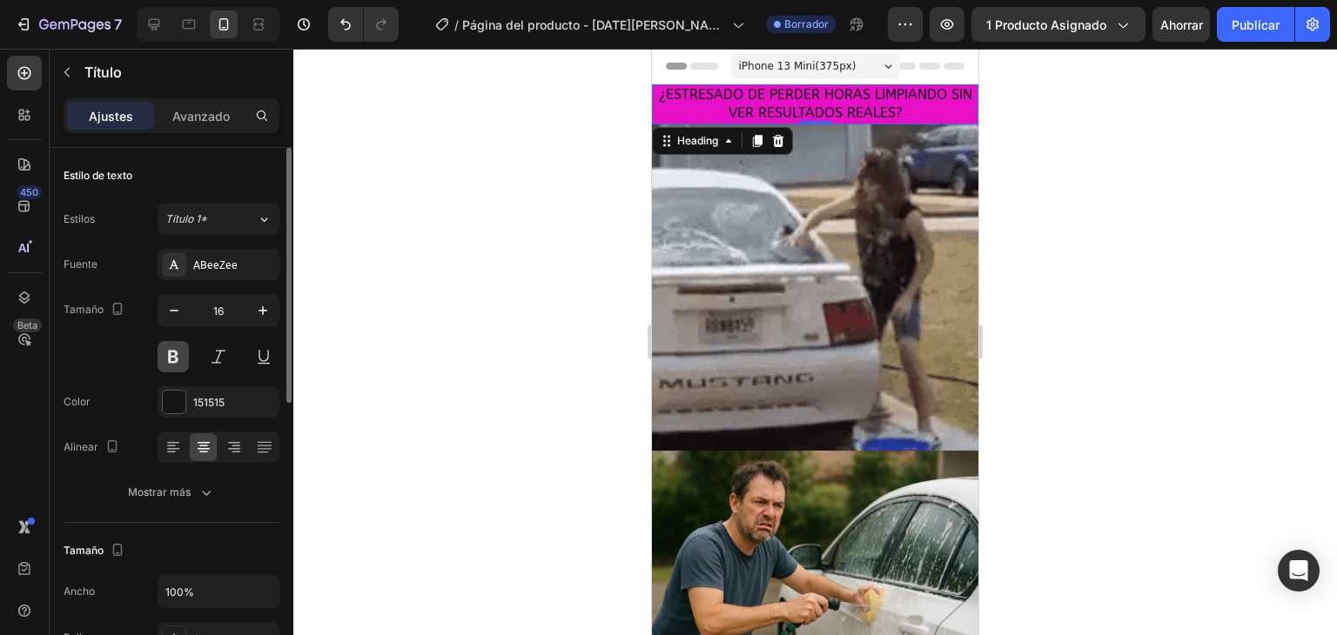
click at [177, 354] on button at bounding box center [172, 356] width 31 height 31
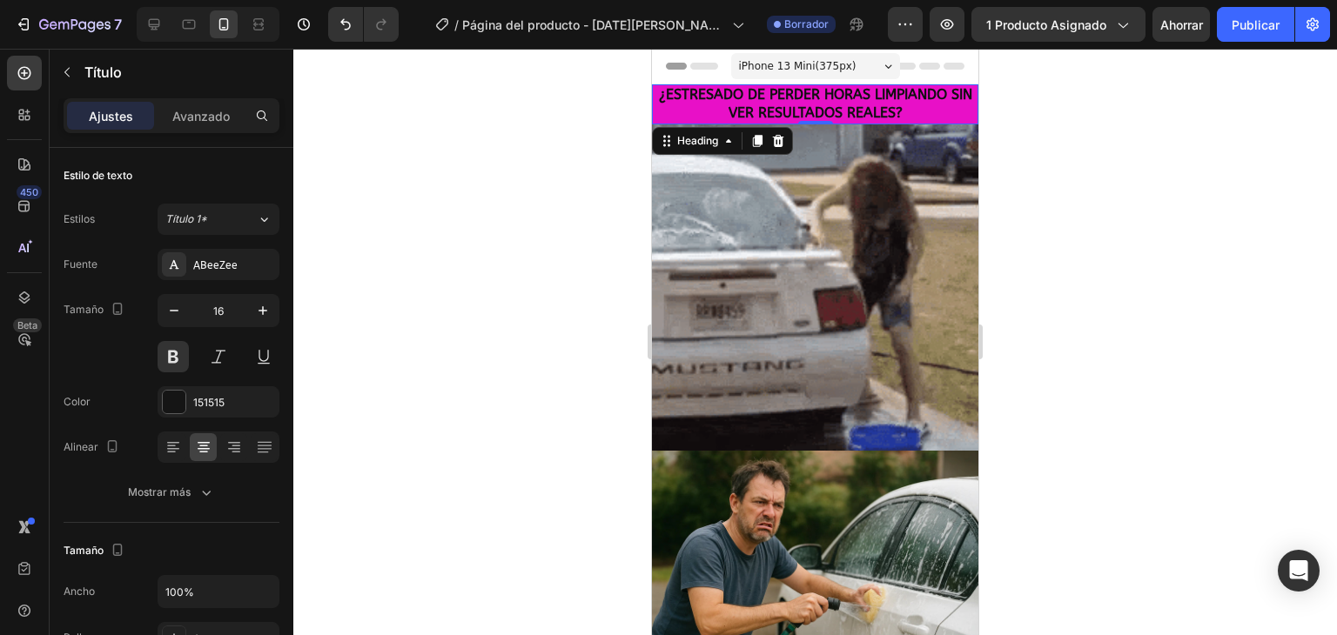
click at [396, 312] on div at bounding box center [814, 342] width 1043 height 586
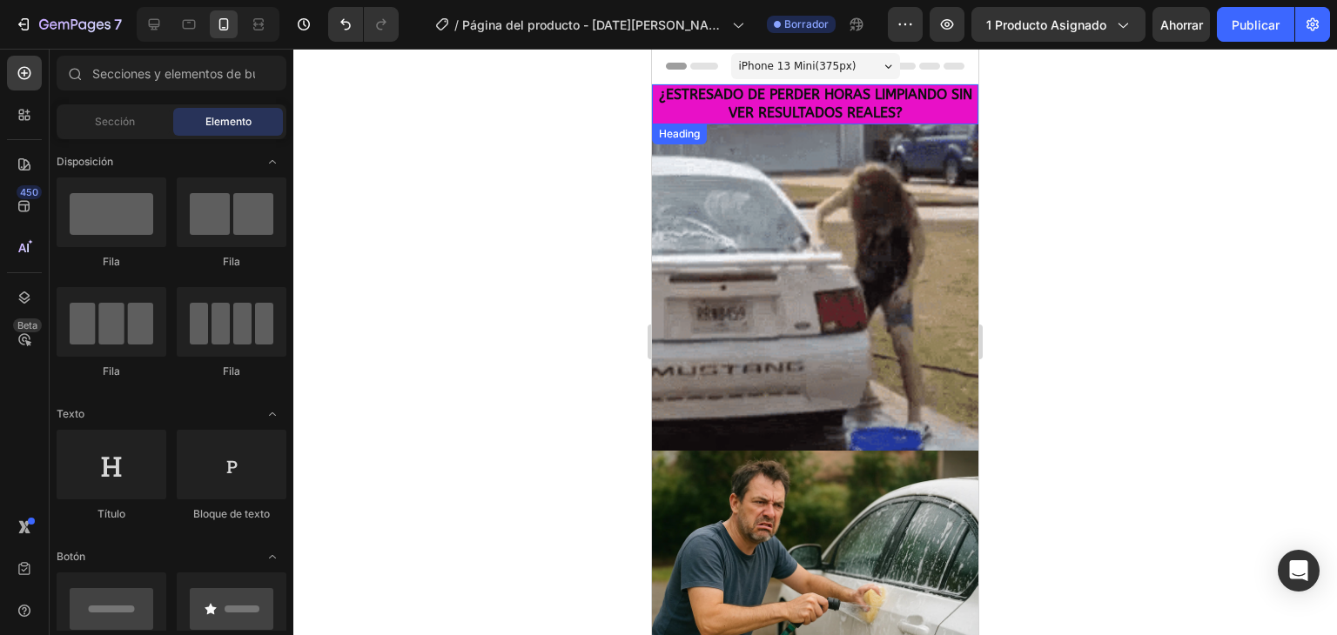
click at [677, 115] on p "⁠⁠⁠⁠⁠⁠⁠ ¿ESTRESADO DE PERDER HORAS LIMPIANDO SIN VER RESULTADOS REALES?" at bounding box center [814, 104] width 323 height 37
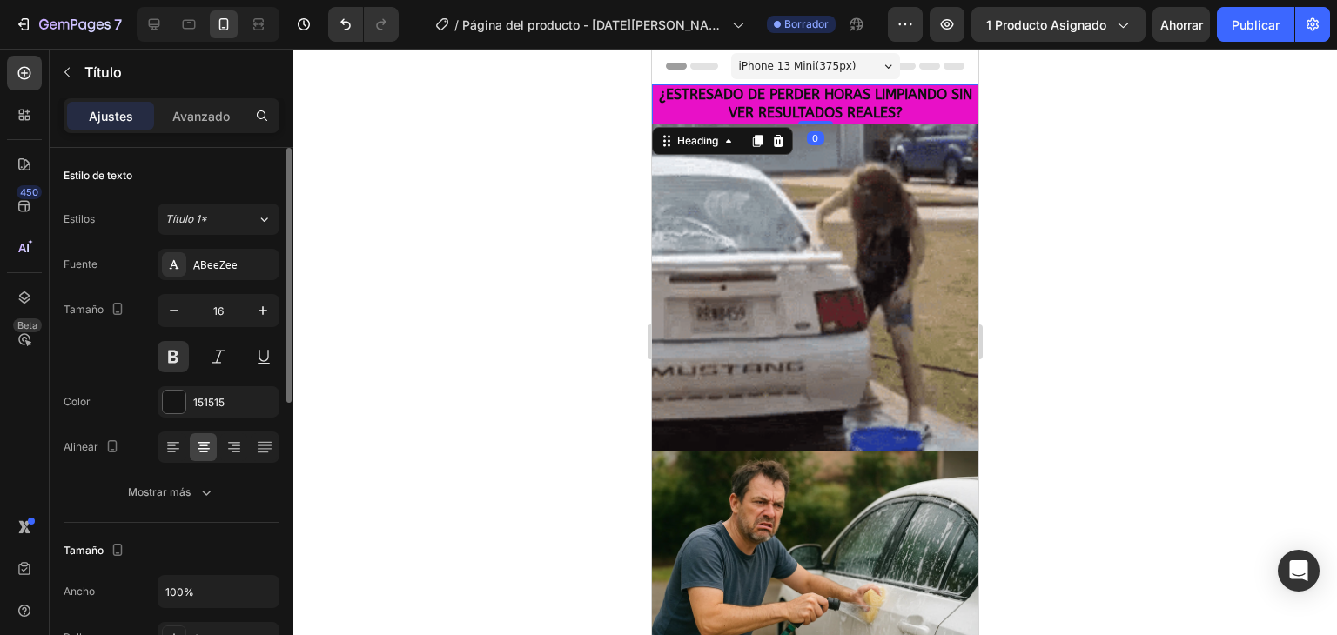
scroll to position [348, 0]
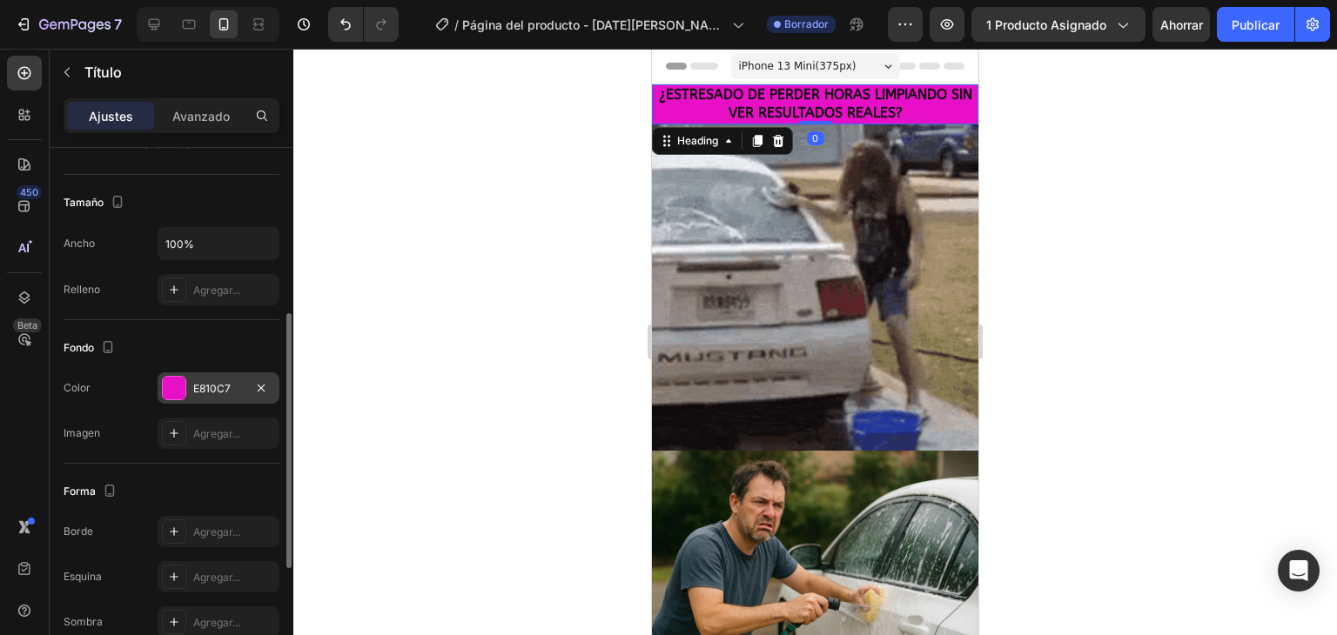
click at [170, 397] on div at bounding box center [174, 388] width 23 height 23
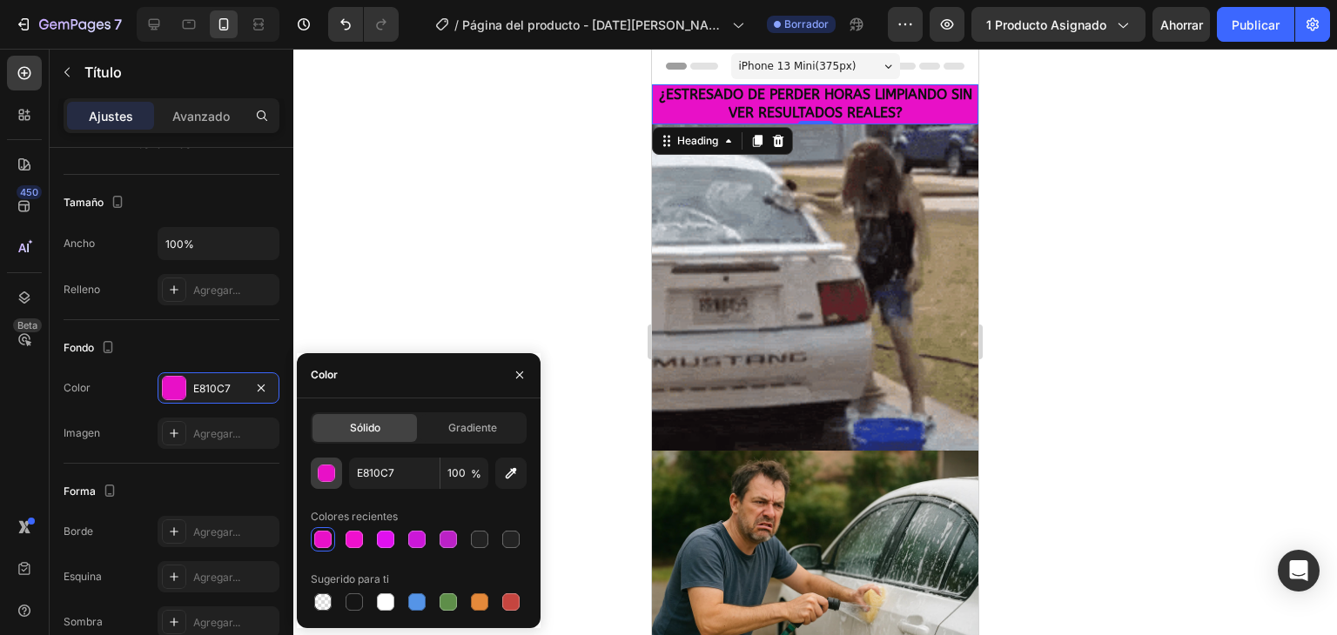
click at [323, 478] on div "button" at bounding box center [326, 474] width 17 height 17
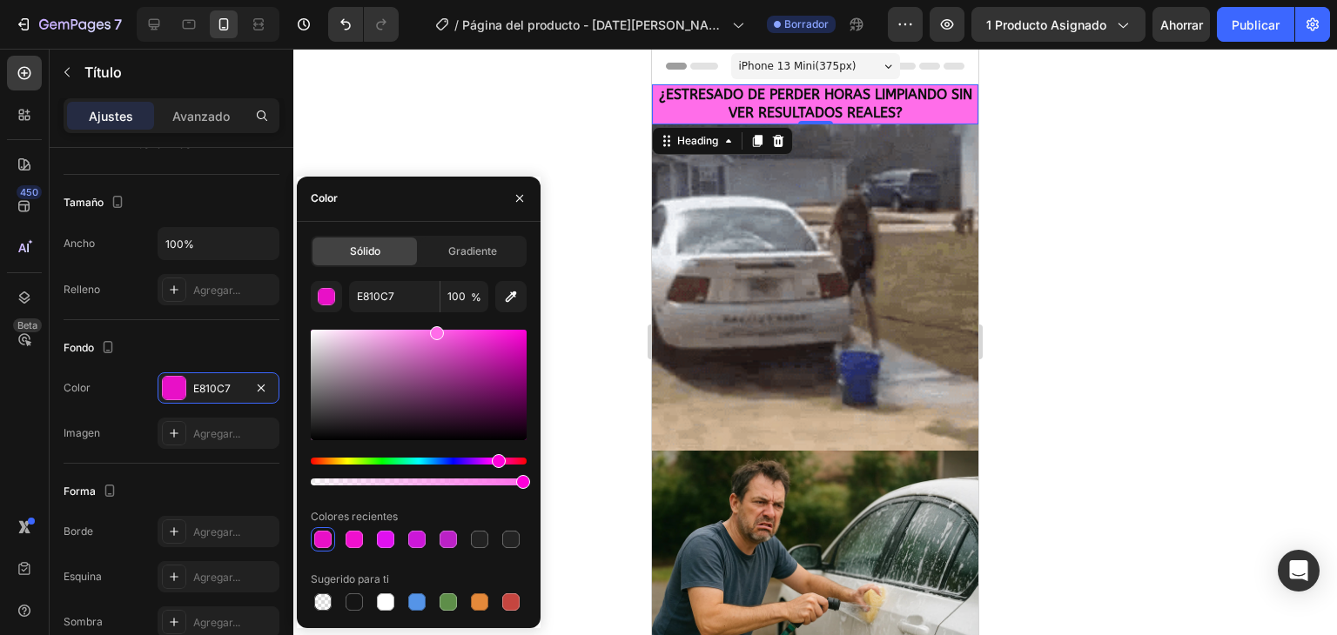
drag, startPoint x: 515, startPoint y: 345, endPoint x: 435, endPoint y: 325, distance: 82.3
click at [434, 326] on div at bounding box center [437, 333] width 14 height 14
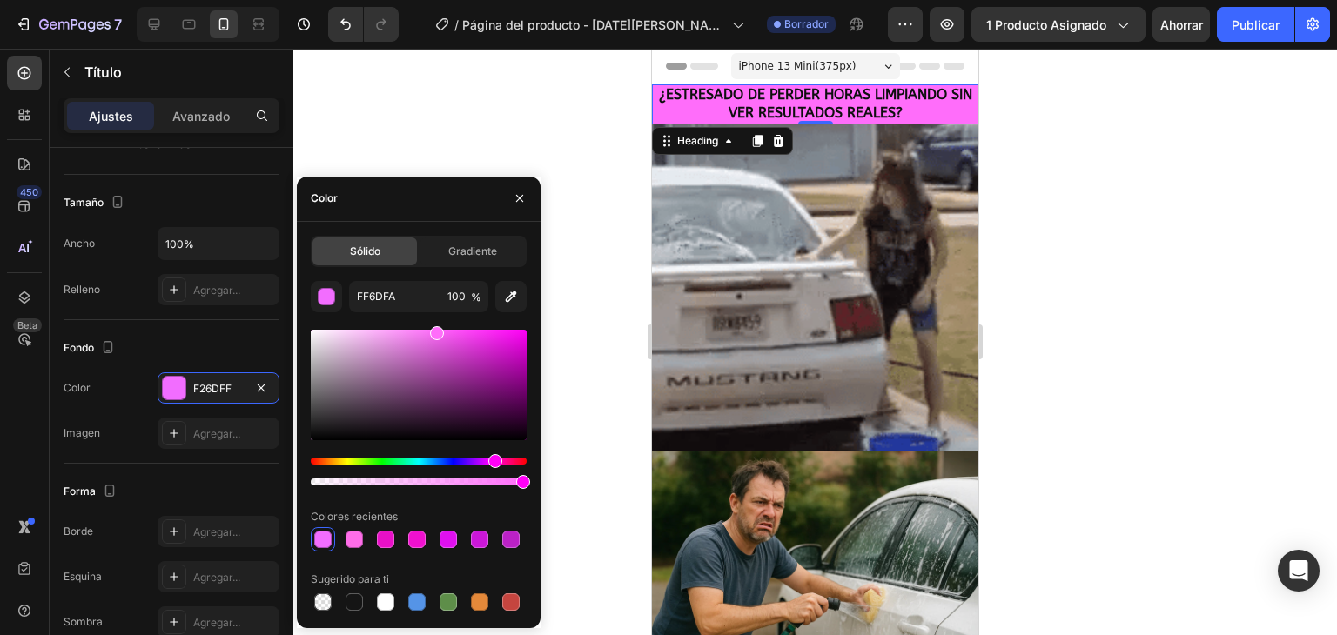
click at [492, 457] on div "Matiz" at bounding box center [495, 461] width 14 height 14
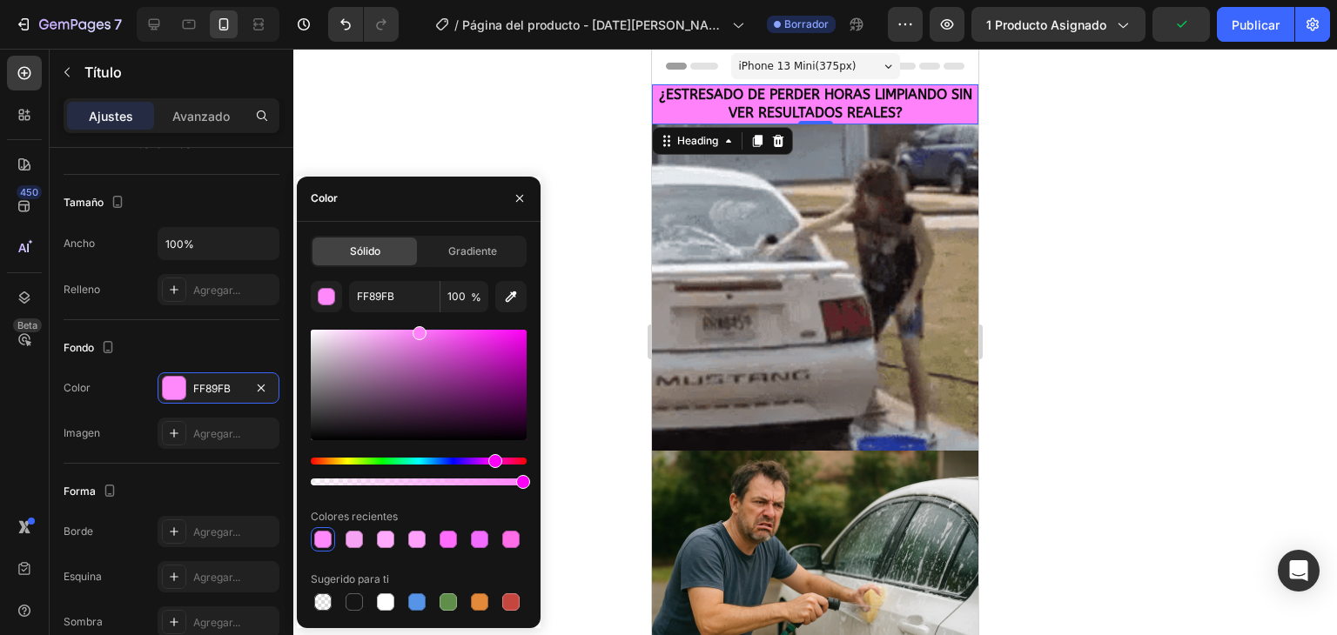
drag, startPoint x: 439, startPoint y: 332, endPoint x: 417, endPoint y: 312, distance: 30.2
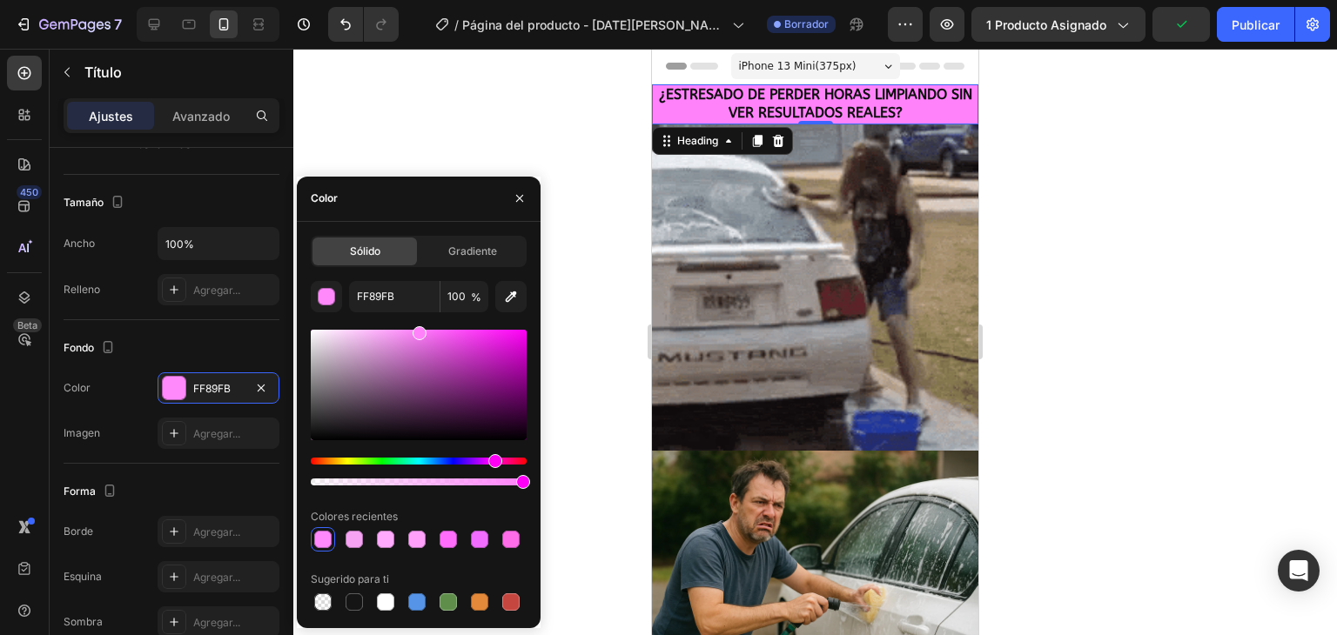
click at [417, 312] on div "FF89FB 100 % Colores recientes Sugerido para ti" at bounding box center [419, 447] width 216 height 333
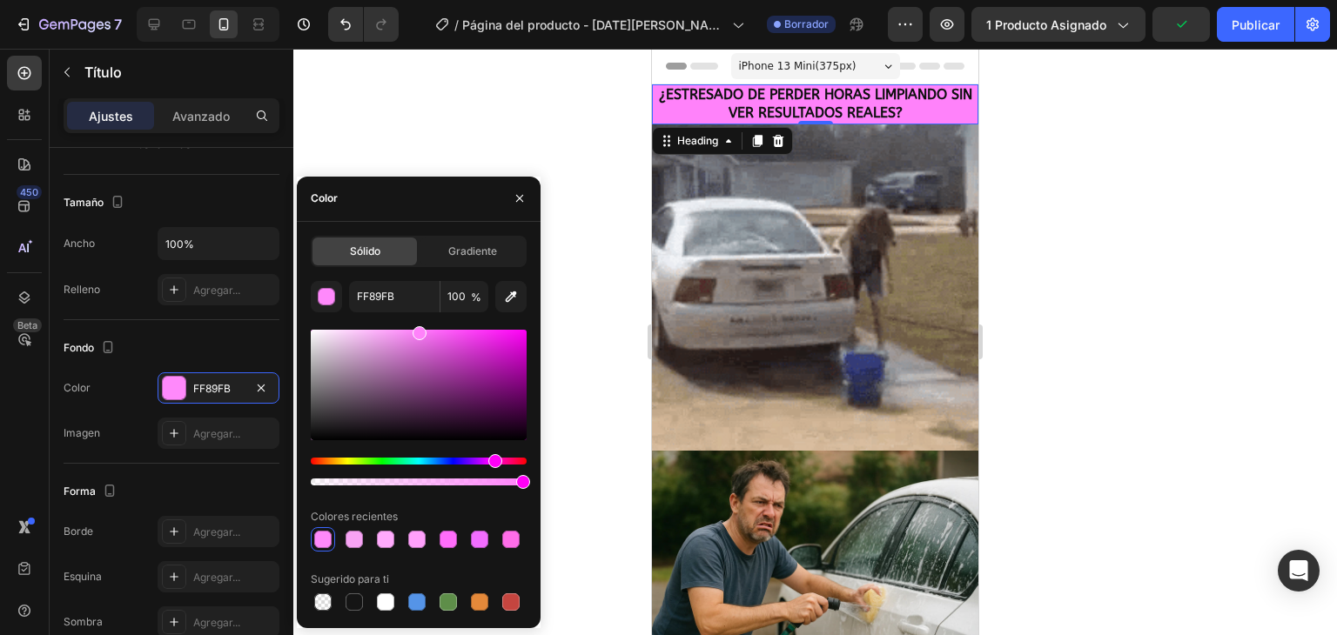
type input "FF82FA"
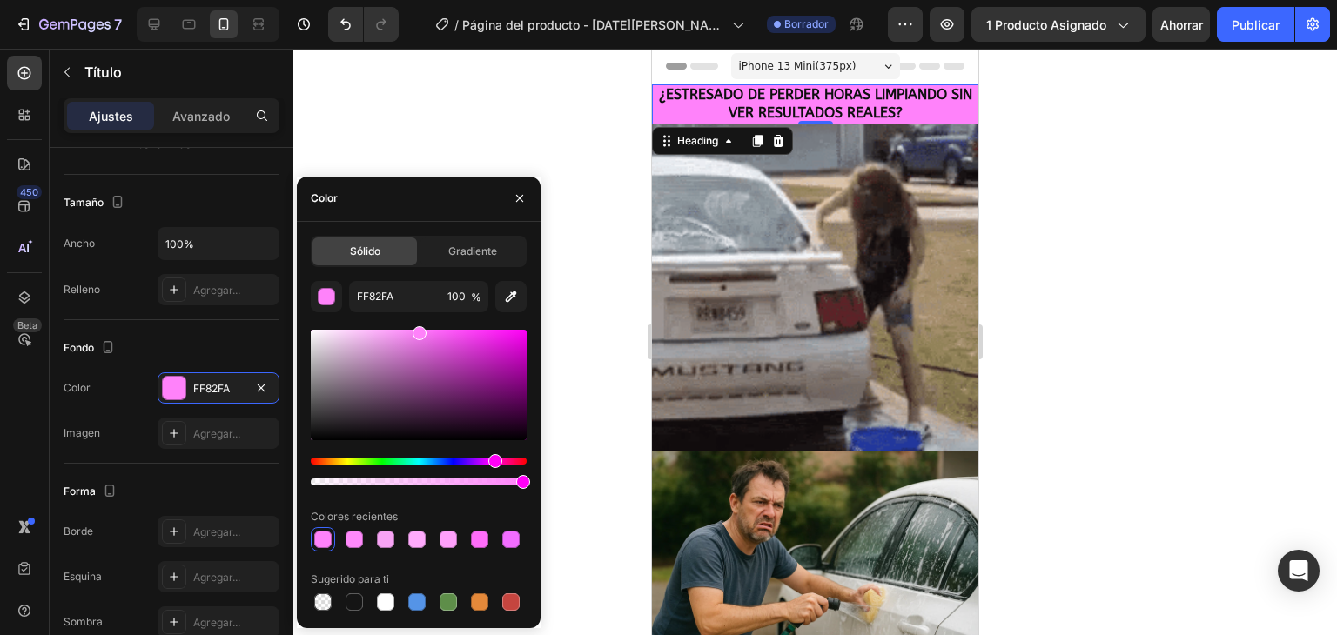
click at [405, 90] on div at bounding box center [814, 342] width 1043 height 586
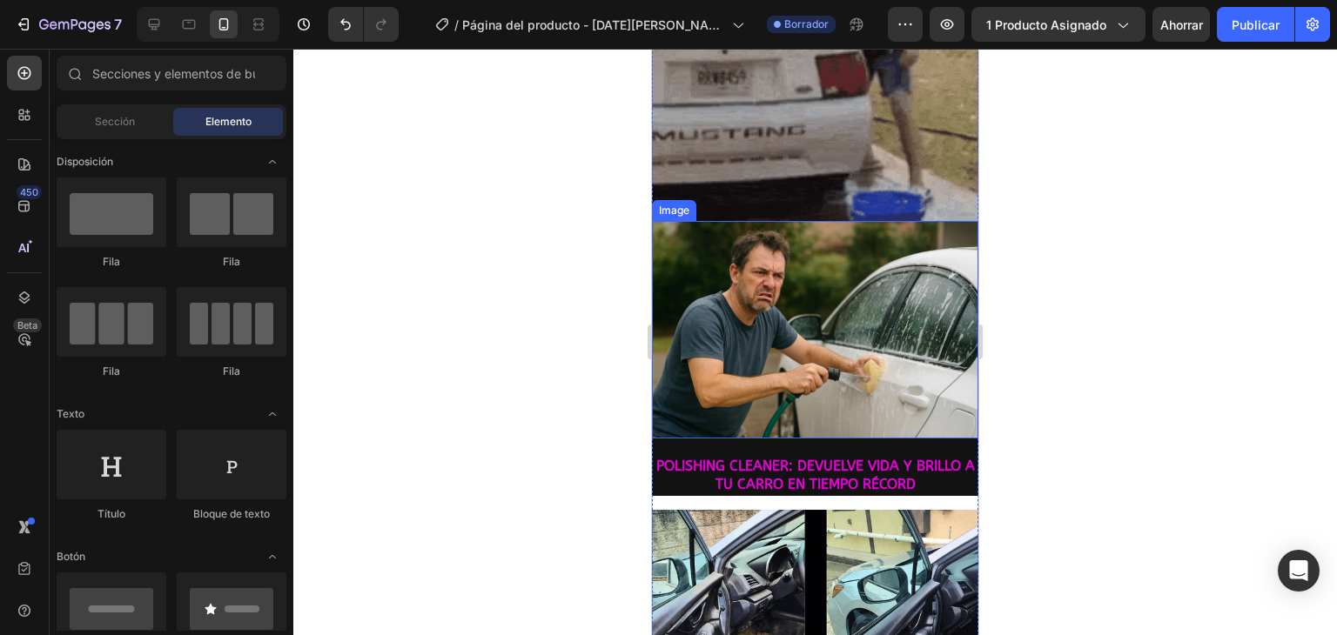
scroll to position [261, 0]
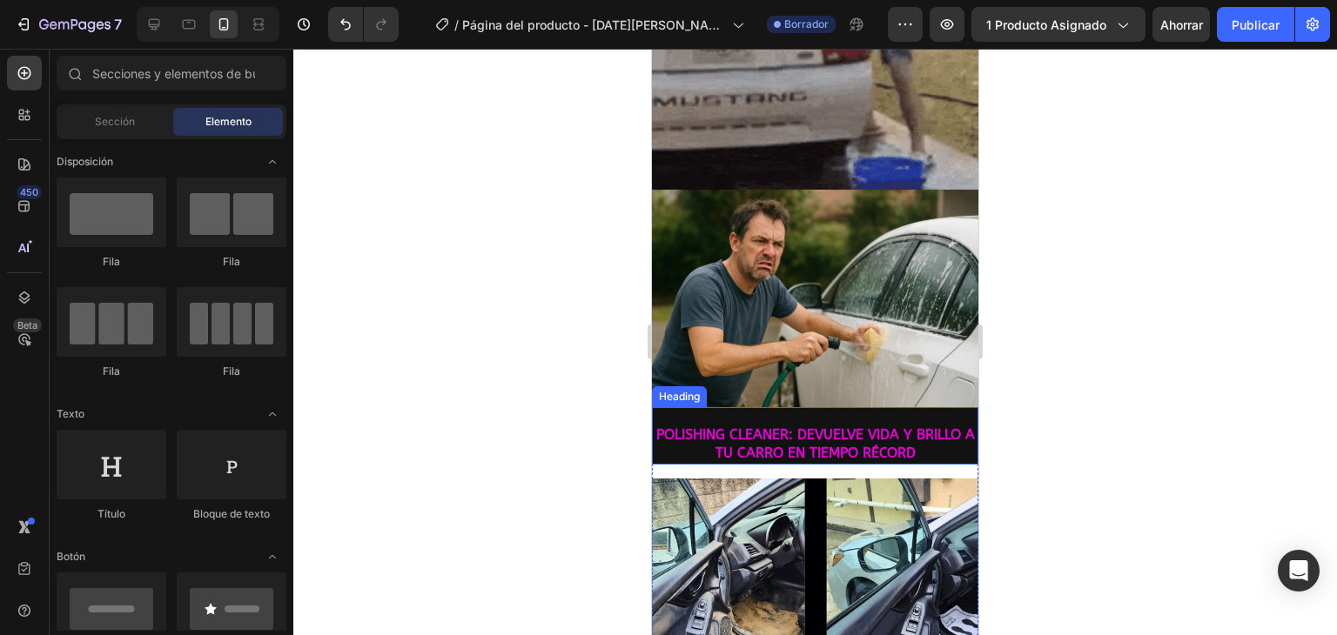
click at [722, 409] on p "⁠⁠⁠⁠⁠⁠⁠ POLISHING CLEANER: DEVUELVE VIDA Y BRILLO A TU CARRO EN TIEMPO RÉCORD" at bounding box center [814, 436] width 323 height 54
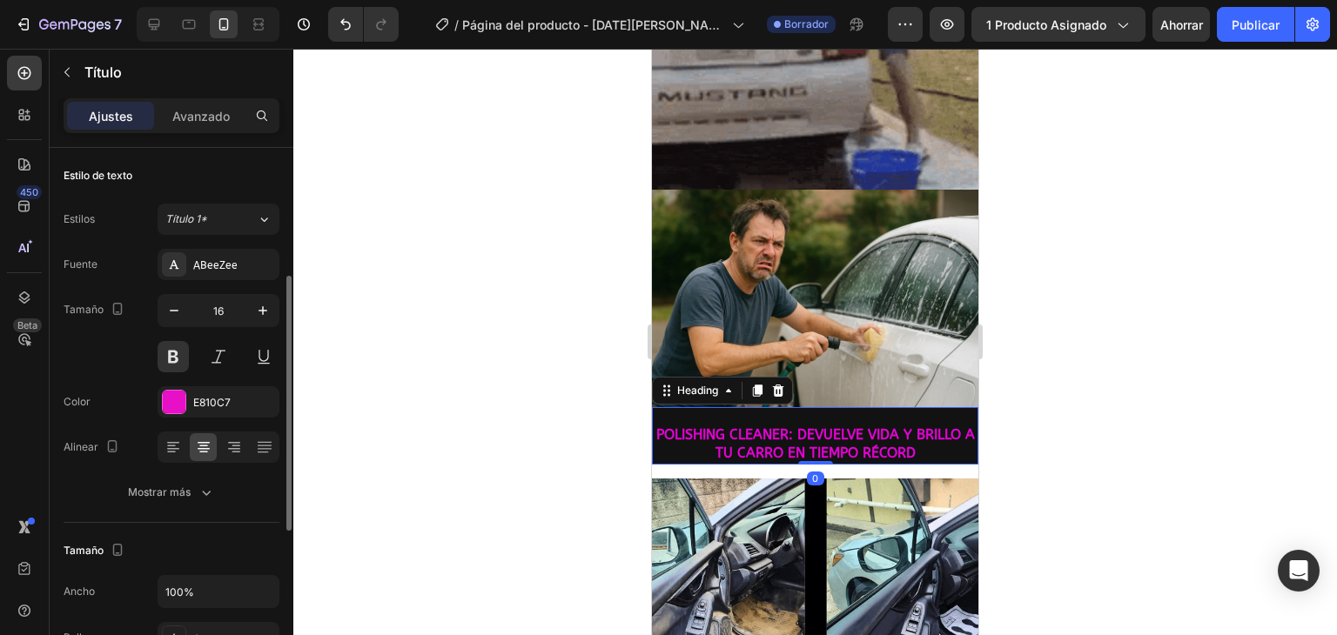
scroll to position [174, 0]
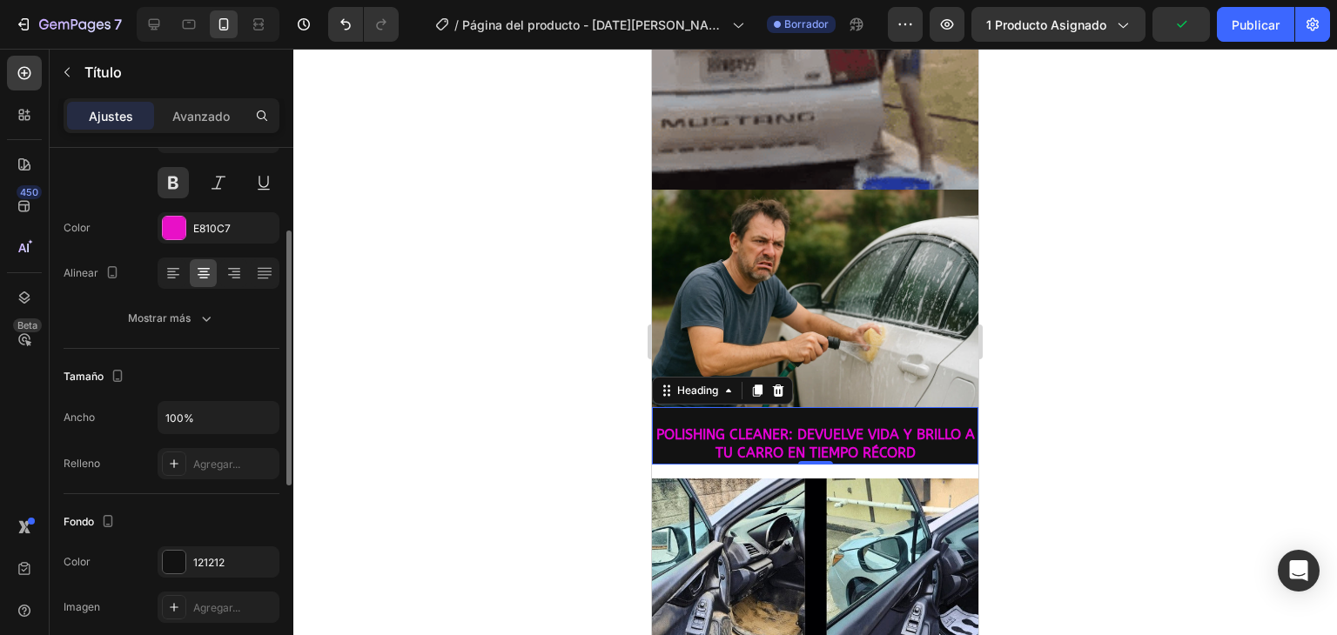
click at [175, 243] on div "Fuente ABeeZee Tamaño 16 Color E810C7 Alinear Mostrar más" at bounding box center [172, 204] width 216 height 259
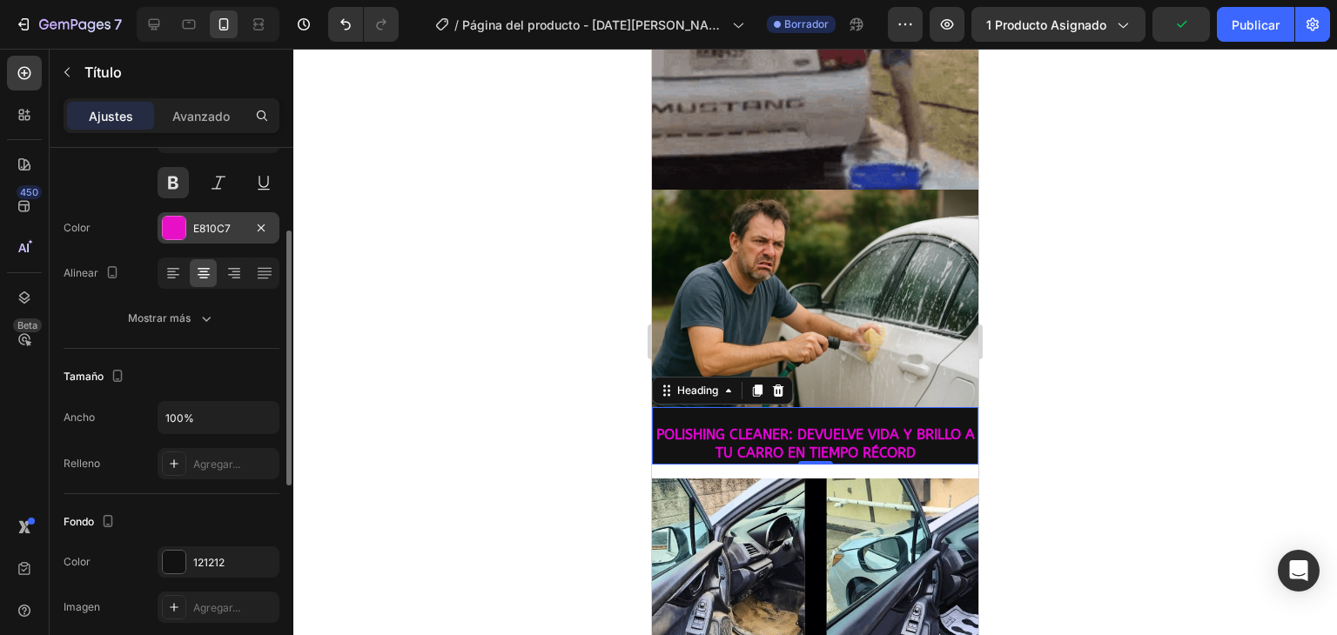
click at [177, 235] on div at bounding box center [174, 228] width 23 height 23
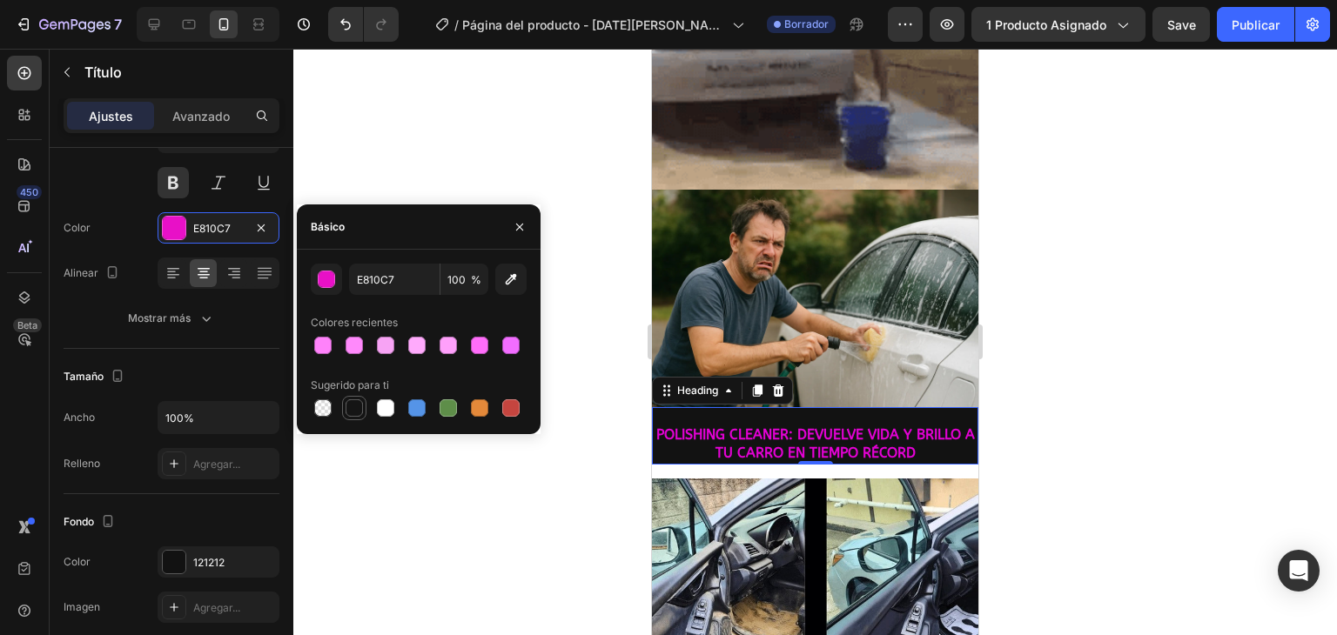
click at [347, 410] on div at bounding box center [353, 407] width 17 height 17
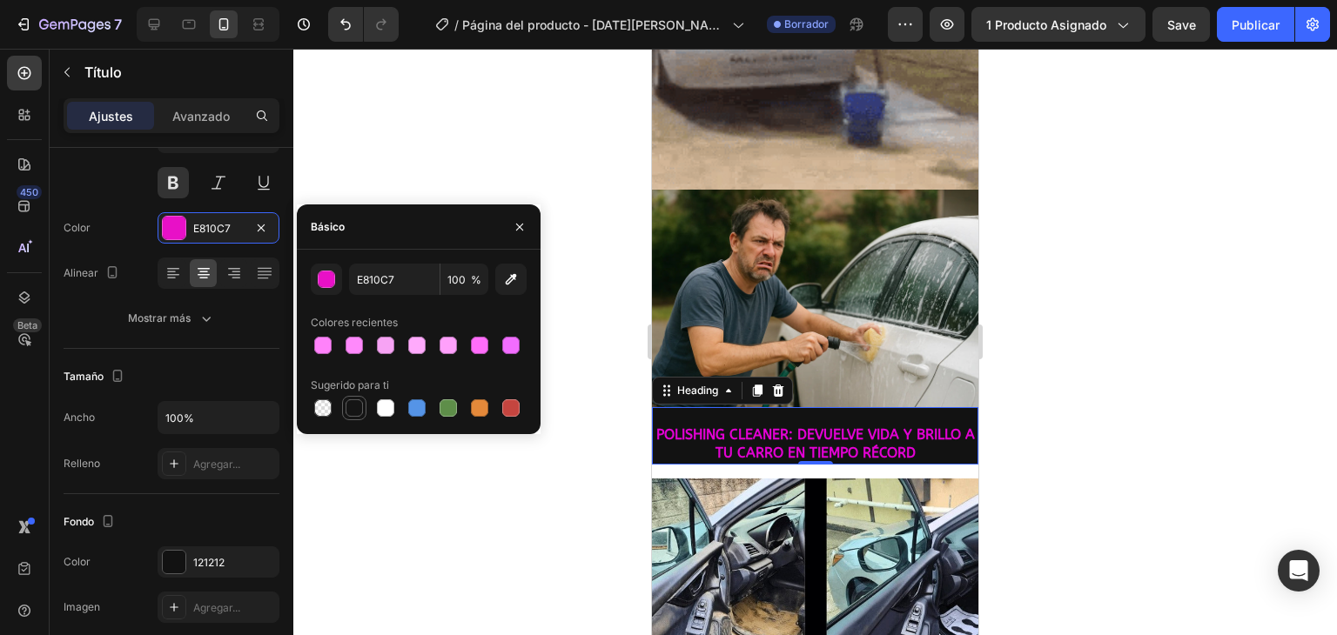
type input "151515"
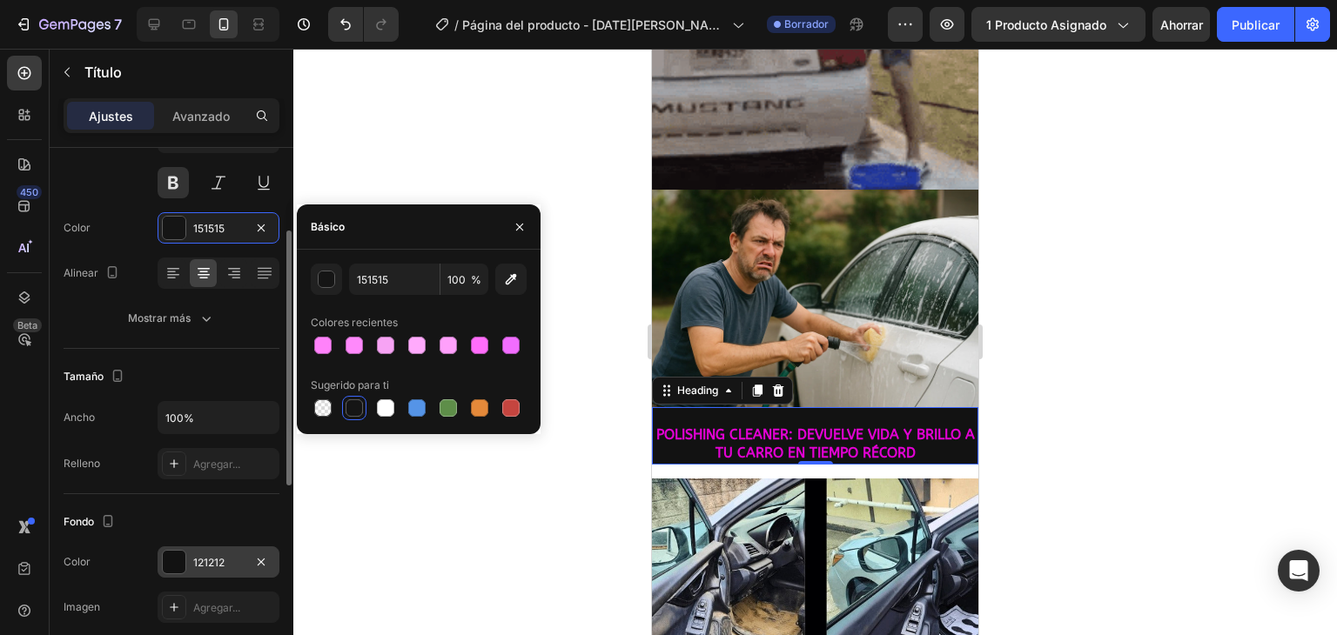
click at [176, 559] on div at bounding box center [174, 562] width 23 height 23
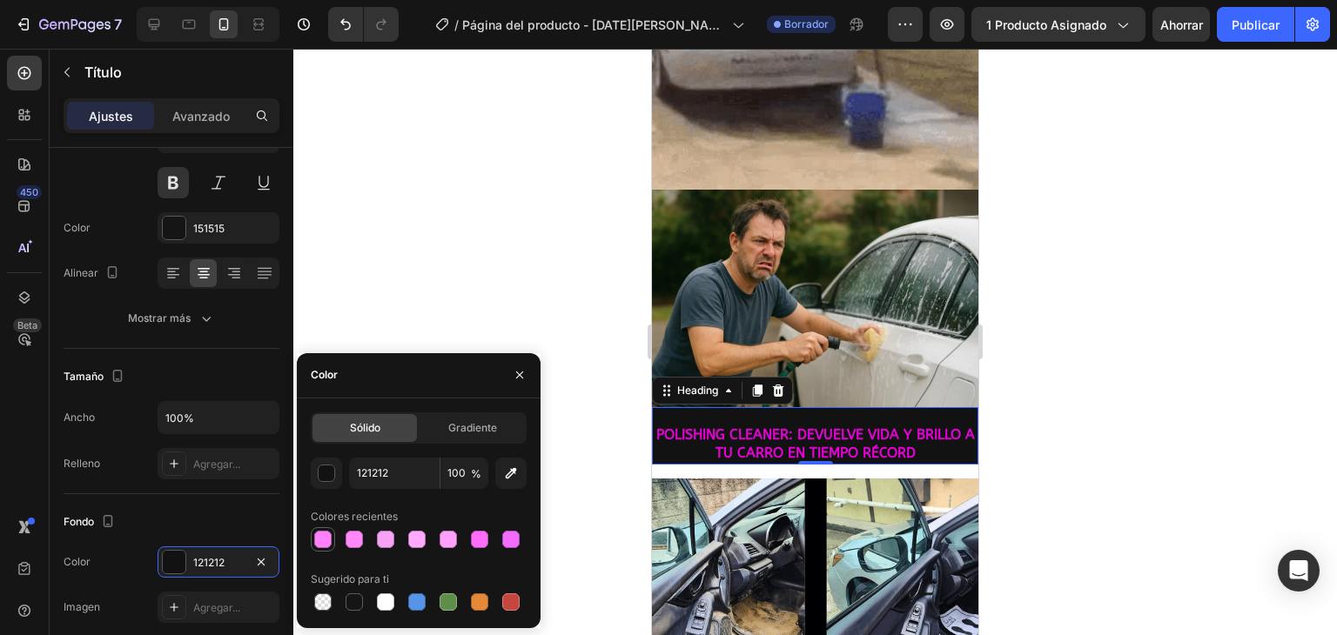
click at [327, 535] on div at bounding box center [322, 539] width 17 height 17
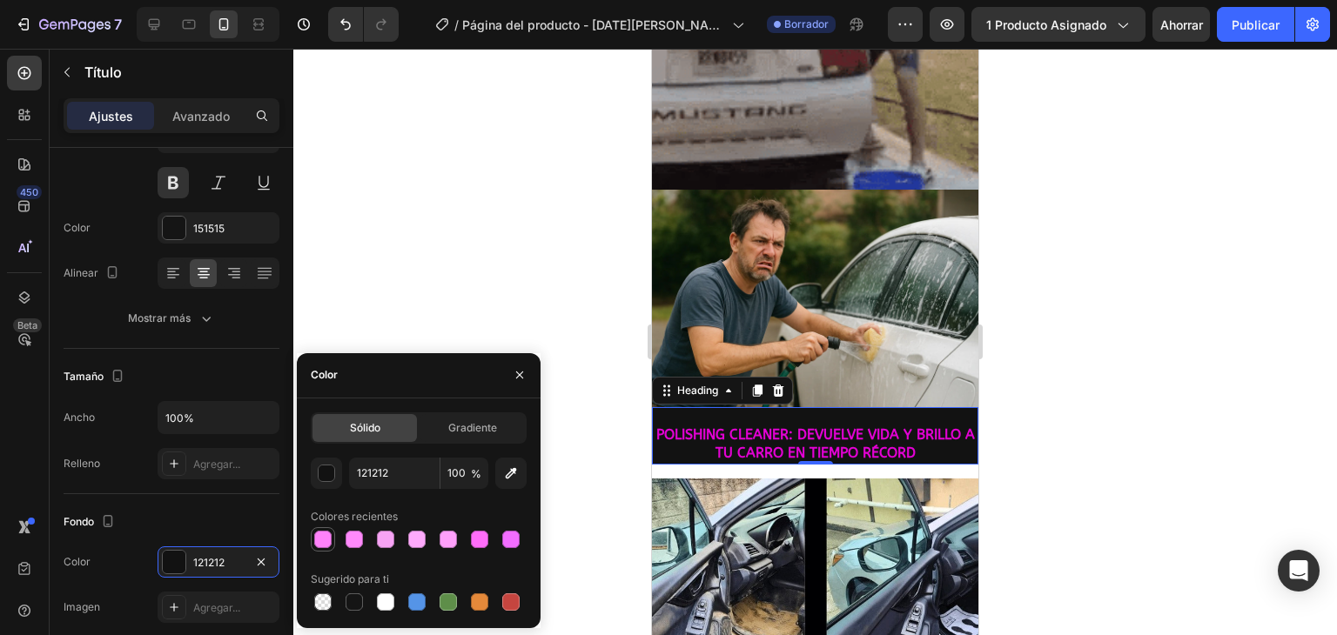
type input "FF82FA"
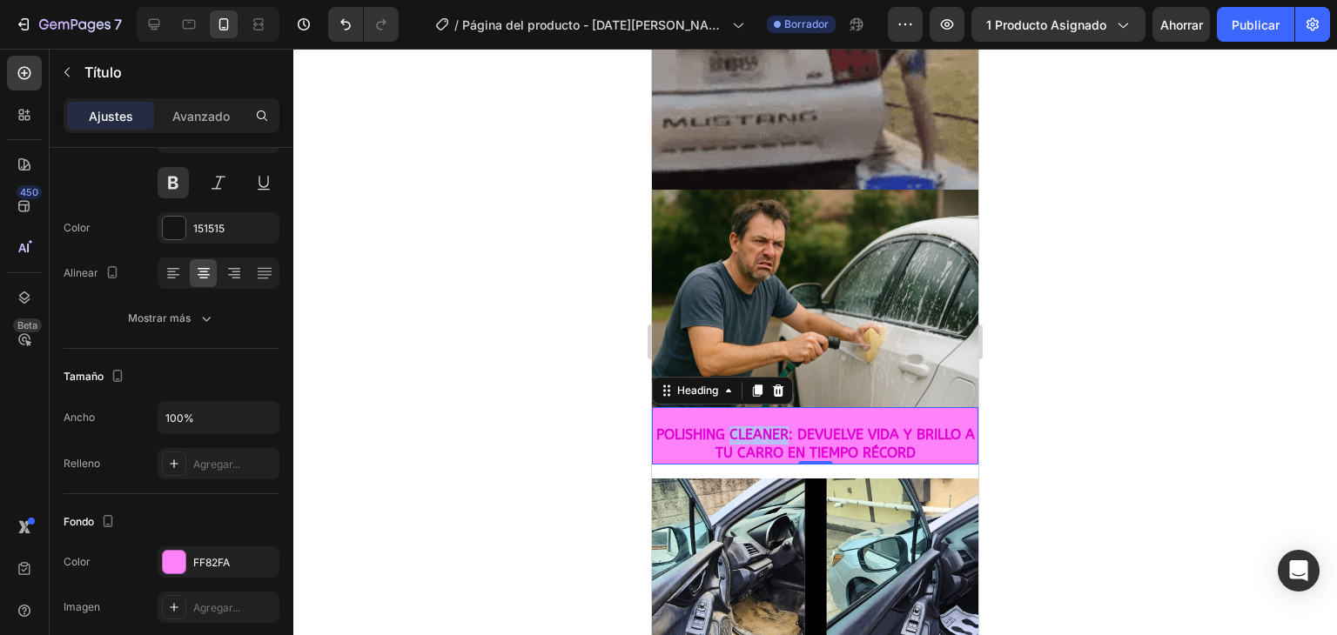
click at [755, 426] on span "POLISHING CLEANER: DEVUELVE VIDA Y BRILLO A TU CARRO EN TIEMPO RÉCORD" at bounding box center [815, 443] width 318 height 35
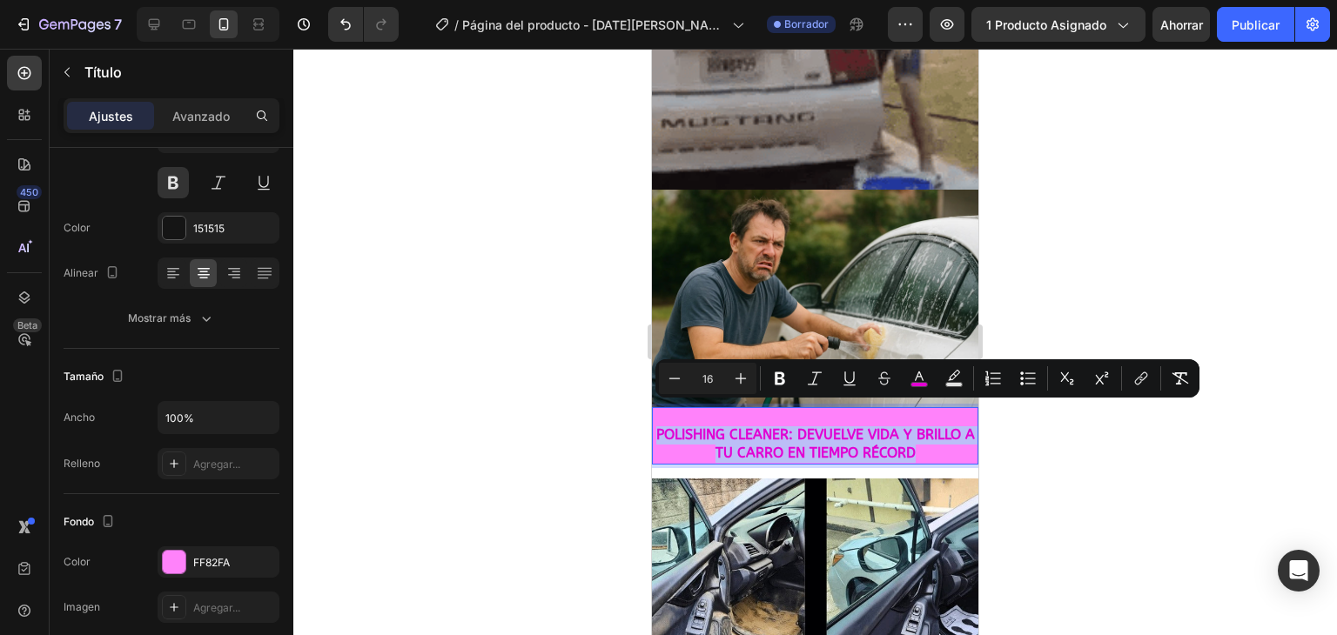
click at [755, 426] on span "POLISHING CLEANER: DEVUELVE VIDA Y BRILLO A TU CARRO EN TIEMPO RÉCORD" at bounding box center [815, 443] width 318 height 35
click at [926, 372] on icon "Editor contextual toolbar" at bounding box center [918, 378] width 17 height 17
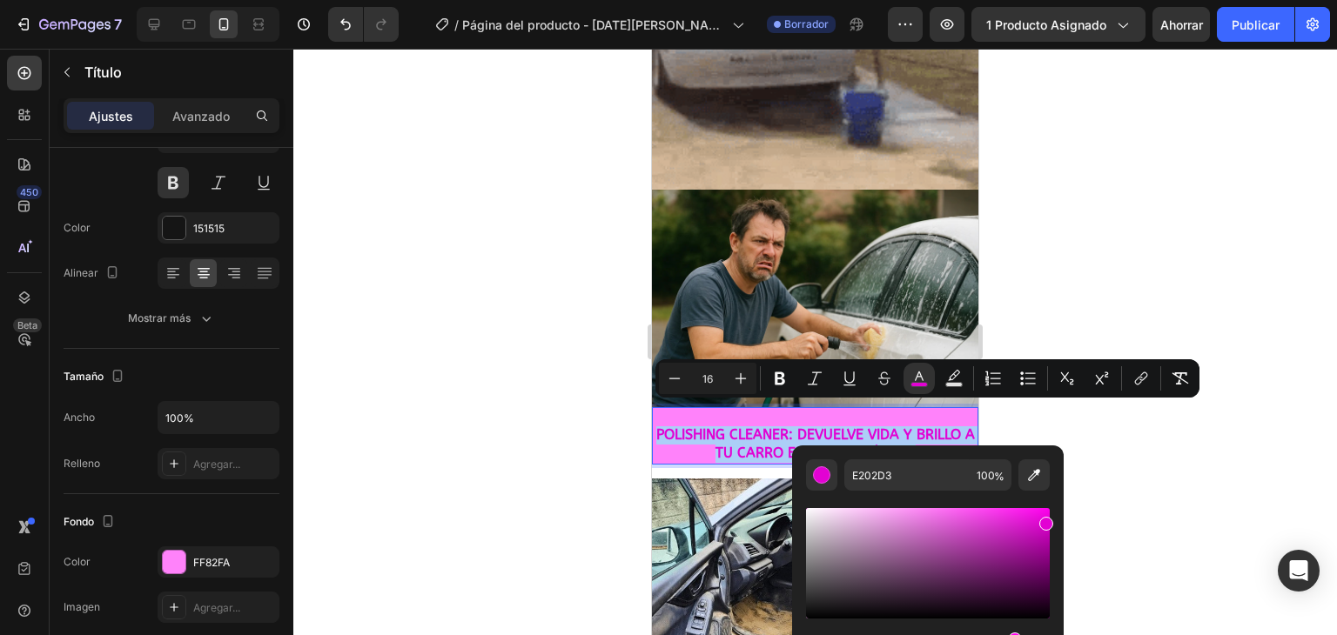
scroll to position [435, 0]
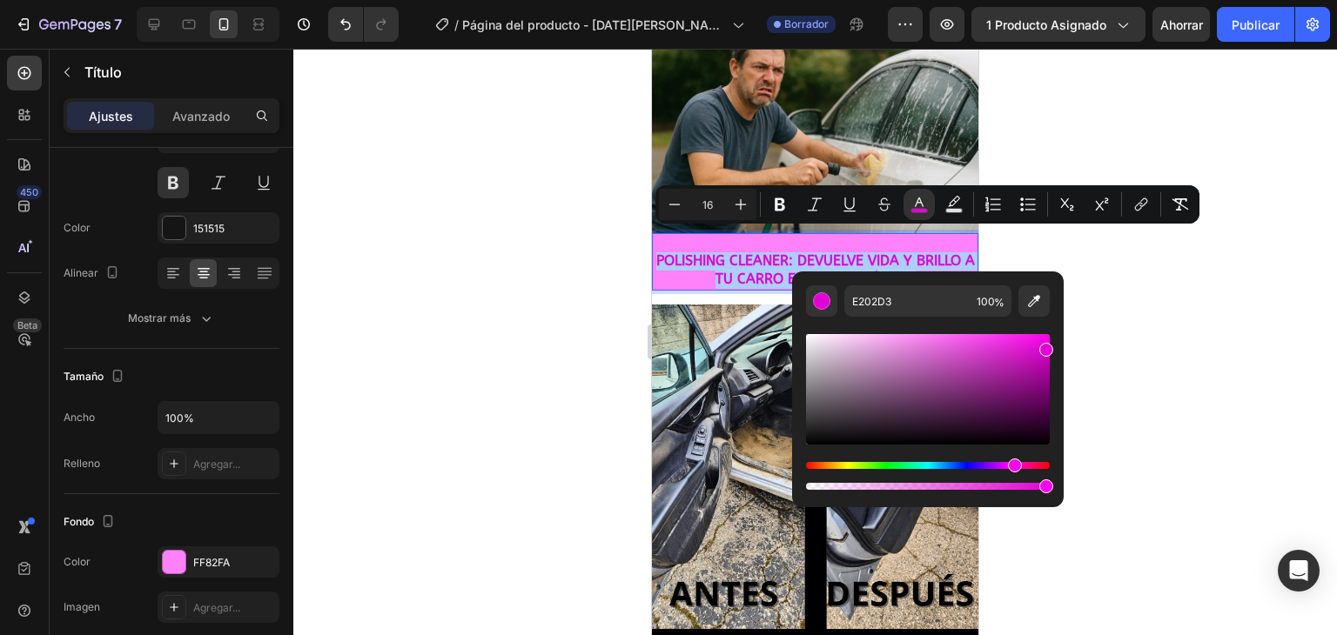
click at [814, 440] on div "Editor contextual toolbar" at bounding box center [928, 389] width 244 height 111
type input "0A090A"
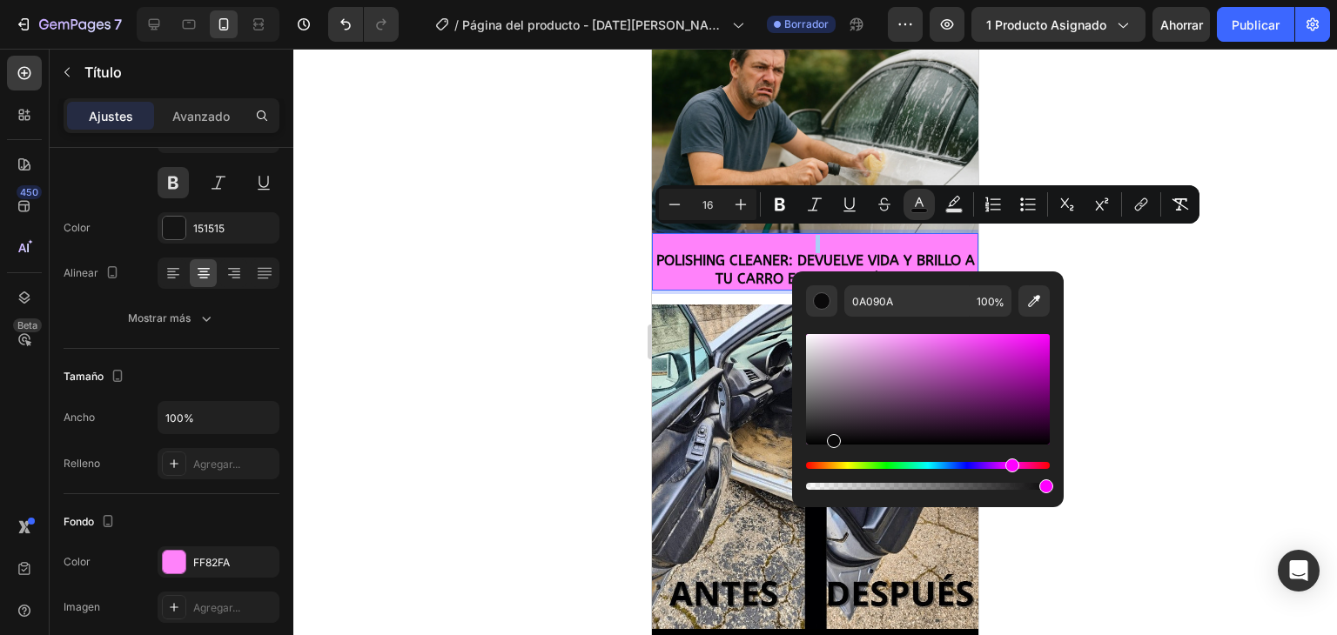
click at [1241, 301] on div at bounding box center [814, 342] width 1043 height 586
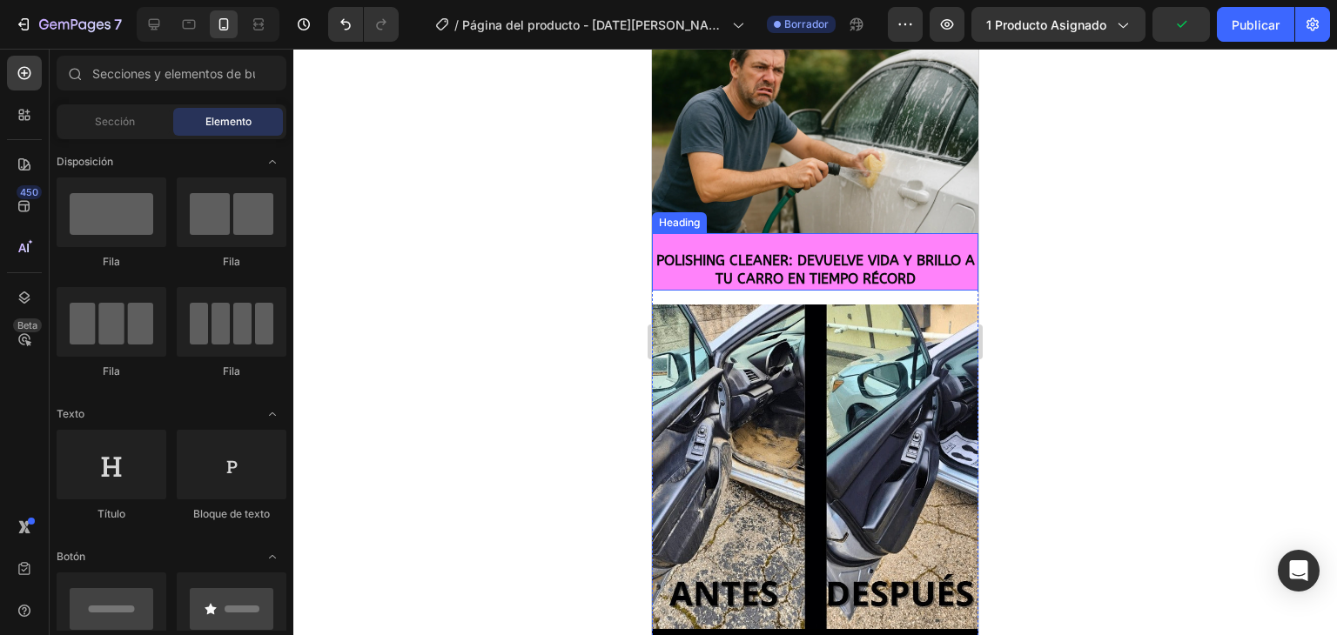
click at [778, 252] on span "POLISHING CLEANER: DEVUELVE VIDA Y BRILLO A TU CARRO EN TIEMPO RÉCORD" at bounding box center [815, 269] width 318 height 35
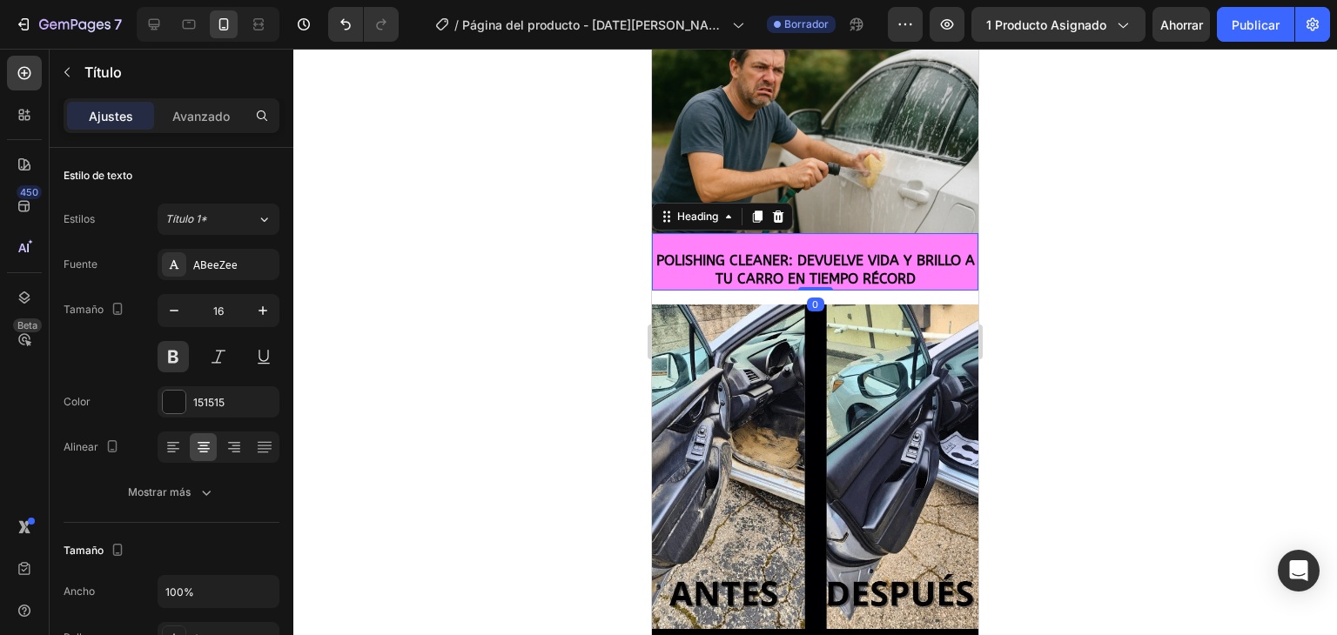
click at [421, 387] on div at bounding box center [814, 342] width 1043 height 586
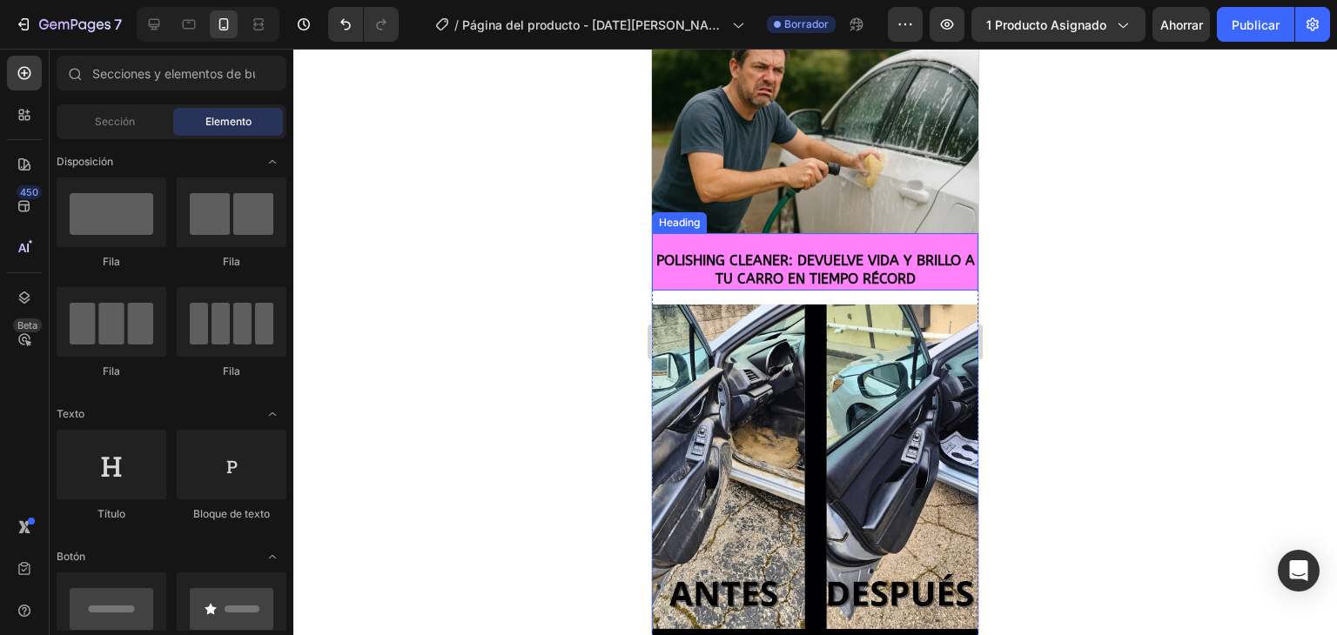
click at [762, 235] on p "⁠⁠⁠⁠⁠⁠⁠ POLISHING CLEANER: DEVUELVE VIDA Y BRILLO A TU CARRO EN TIEMPO RÉCORD" at bounding box center [814, 262] width 323 height 54
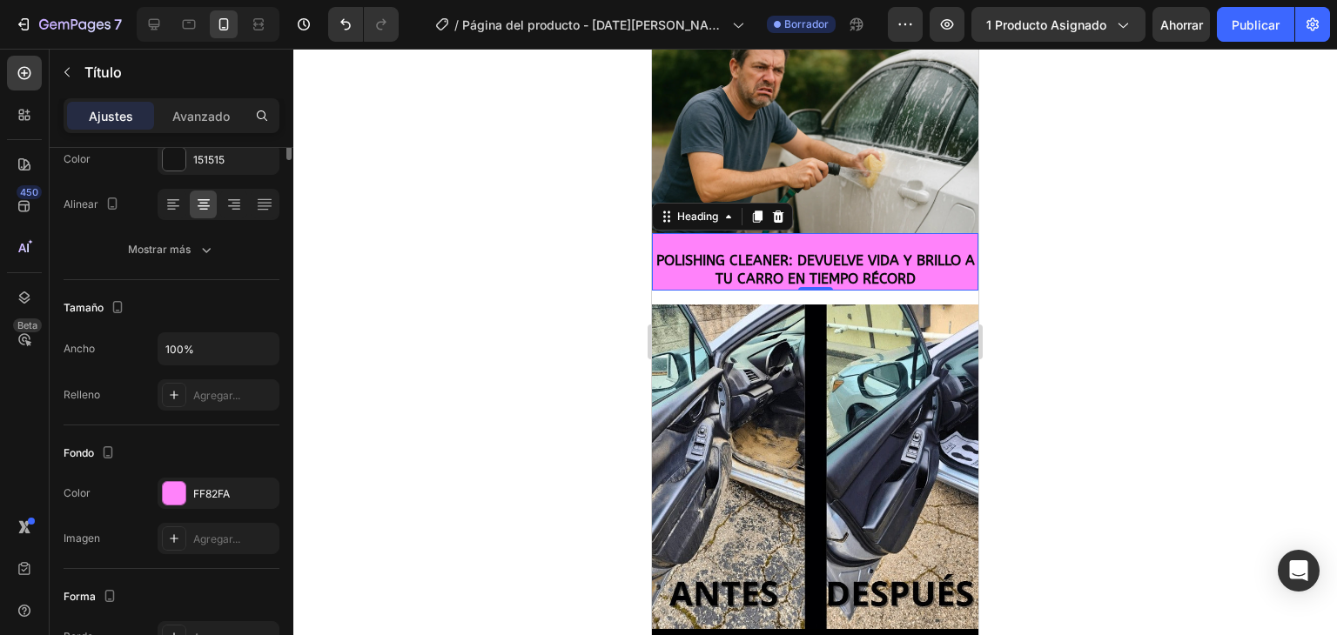
scroll to position [0, 0]
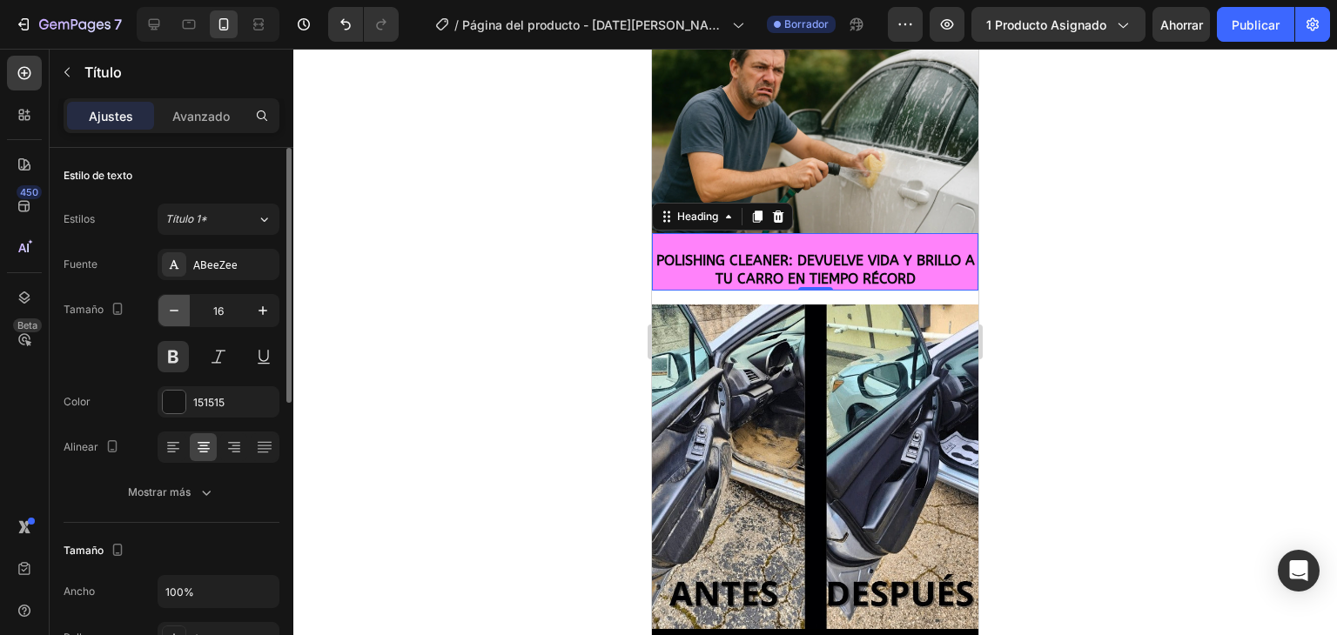
click at [171, 311] on icon "button" at bounding box center [173, 310] width 17 height 17
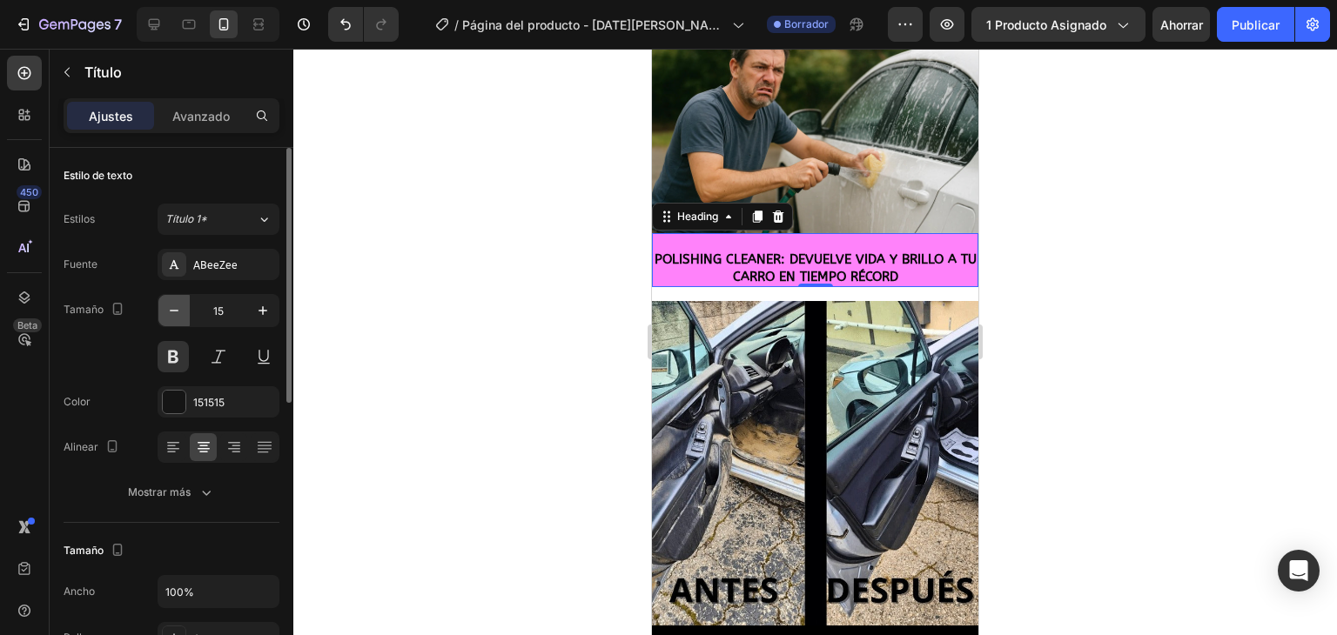
click at [171, 312] on icon "button" at bounding box center [173, 310] width 17 height 17
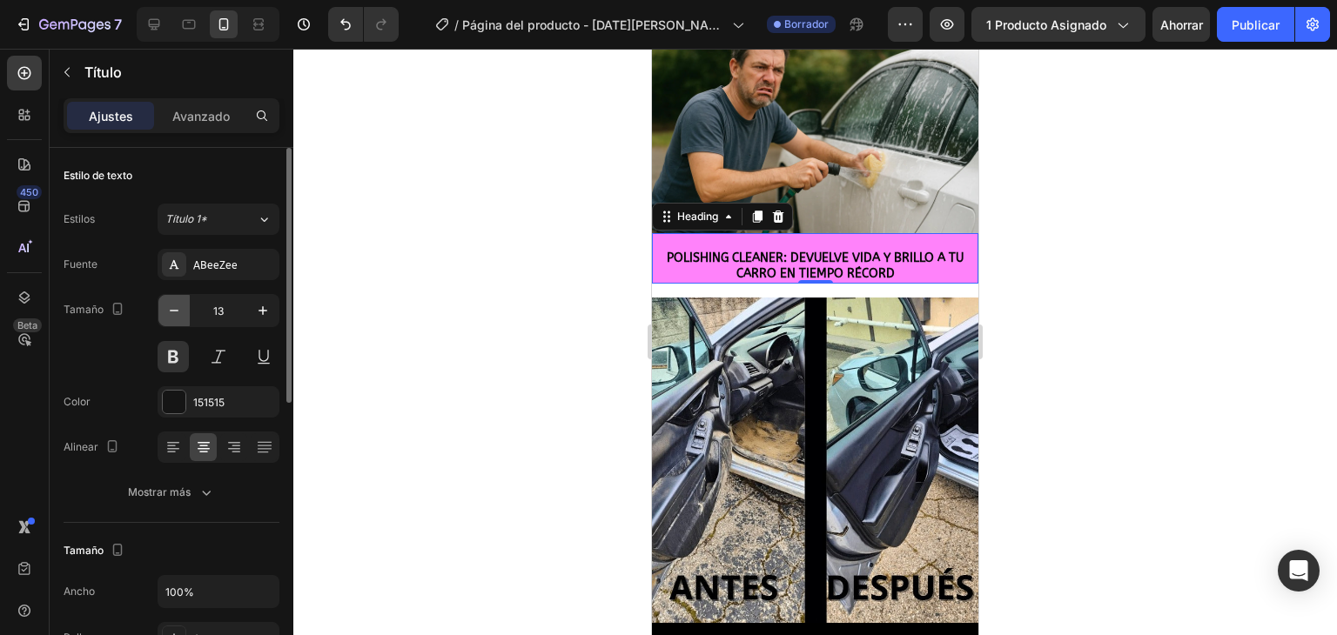
click at [171, 312] on icon "button" at bounding box center [173, 310] width 17 height 17
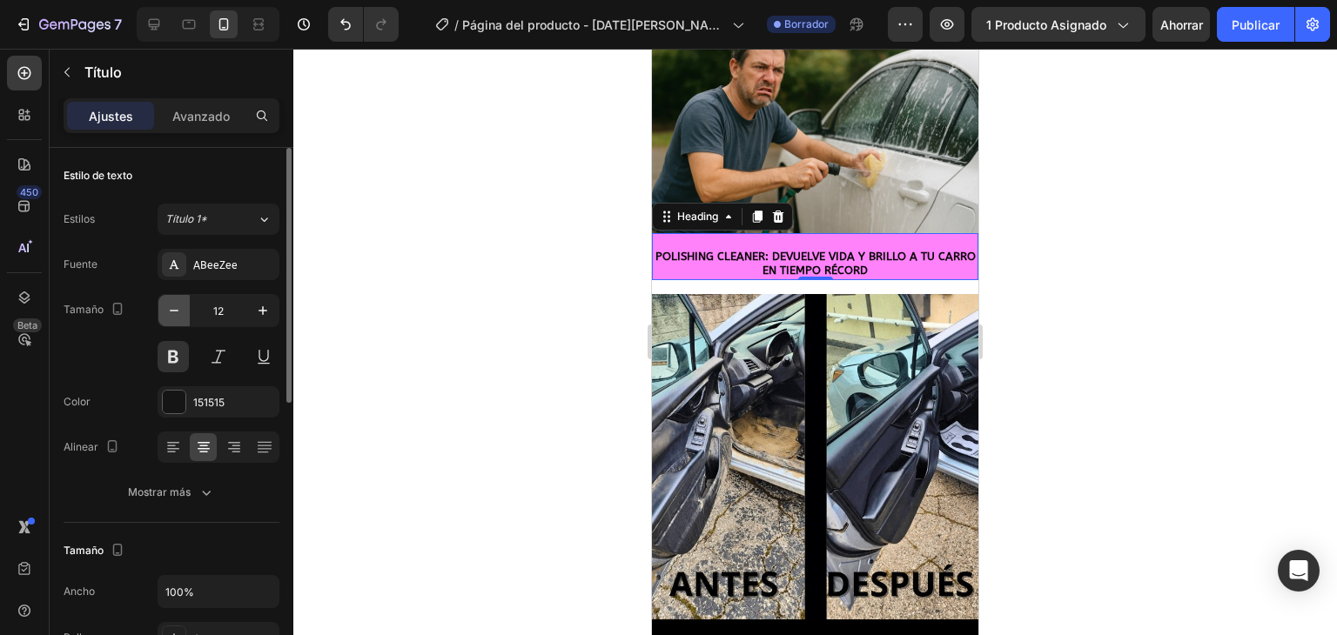
click at [171, 312] on icon "button" at bounding box center [173, 310] width 17 height 17
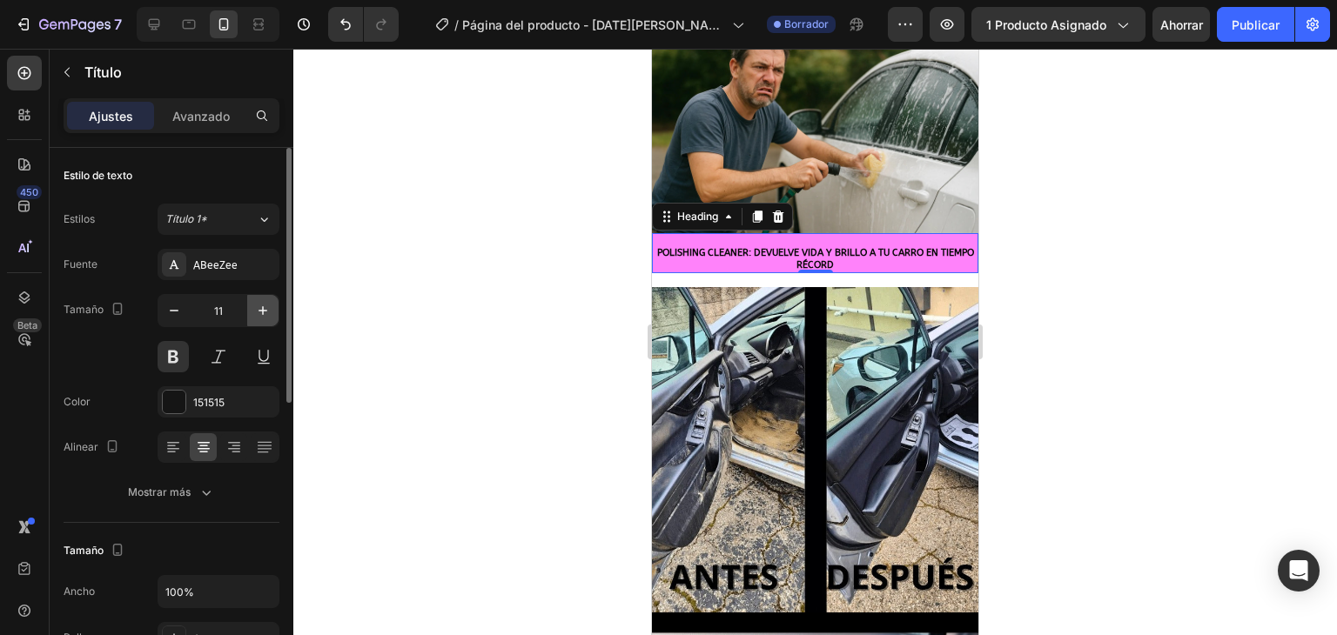
click at [266, 315] on icon "button" at bounding box center [262, 310] width 17 height 17
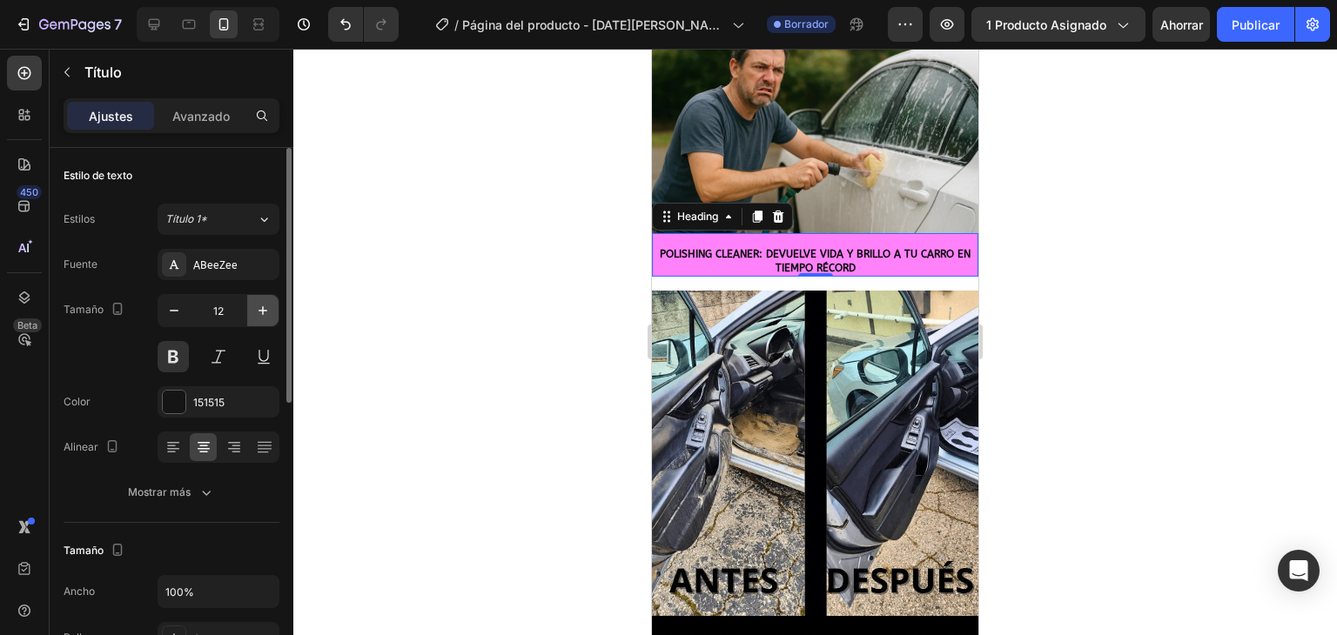
click at [265, 313] on icon "button" at bounding box center [262, 310] width 17 height 17
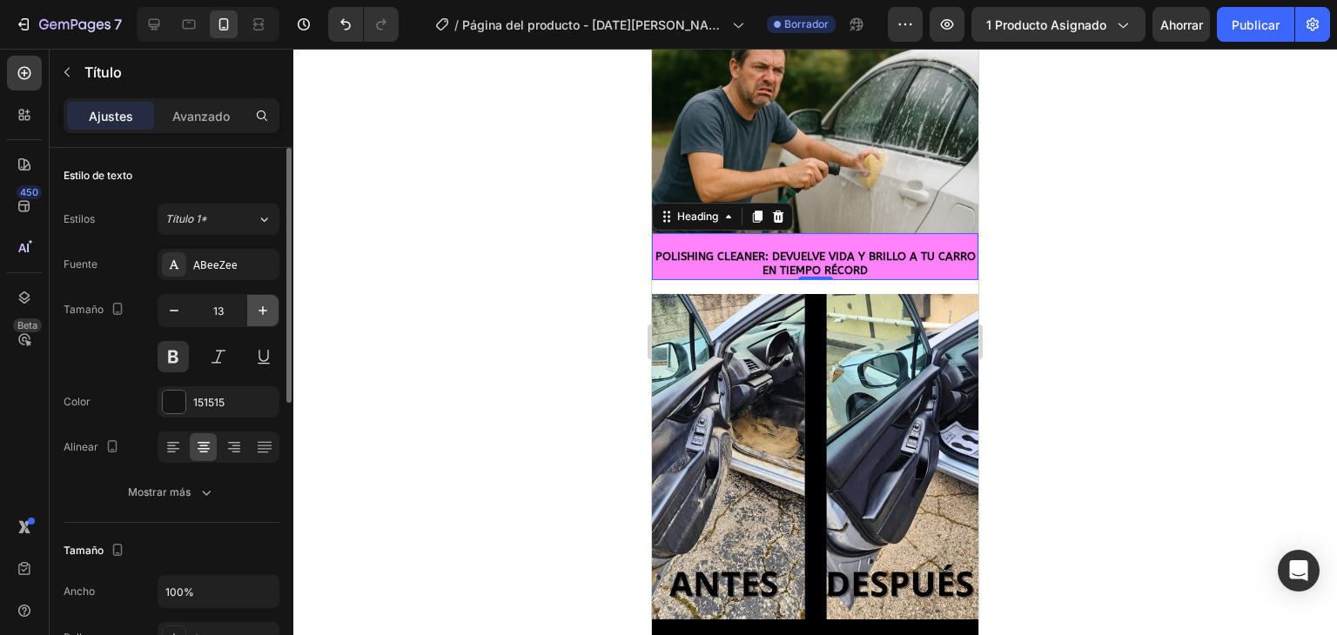
click at [263, 313] on icon "button" at bounding box center [262, 310] width 9 height 9
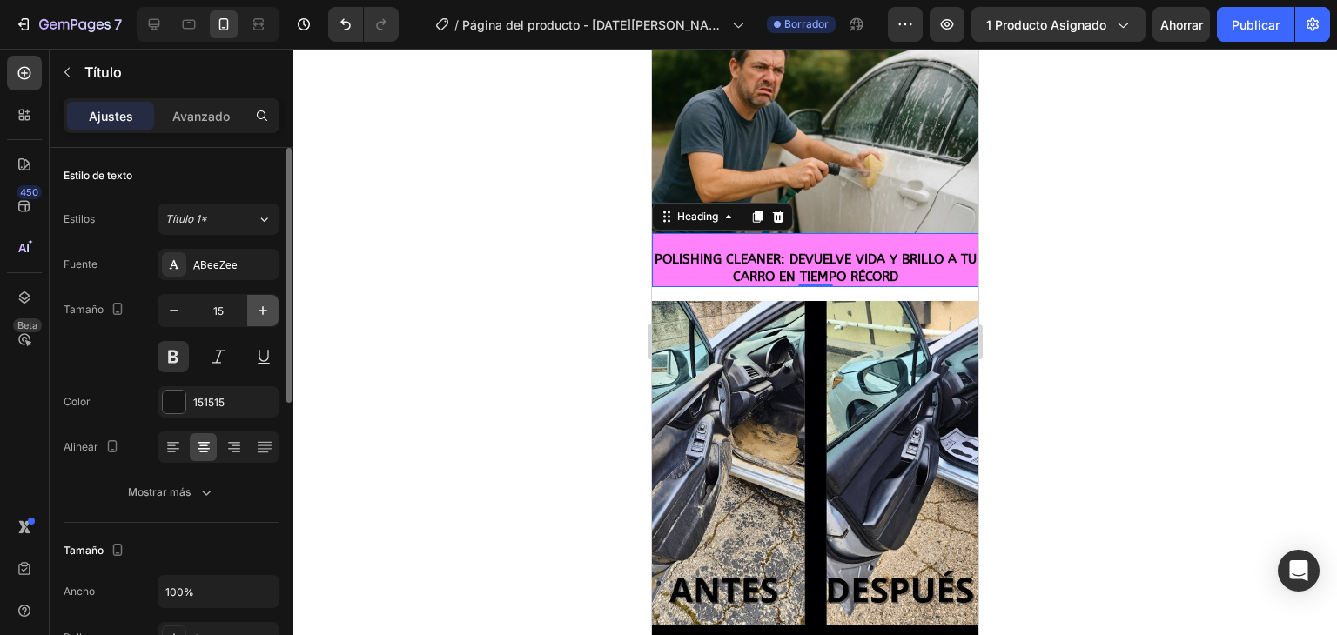
click at [263, 313] on icon "button" at bounding box center [262, 310] width 9 height 9
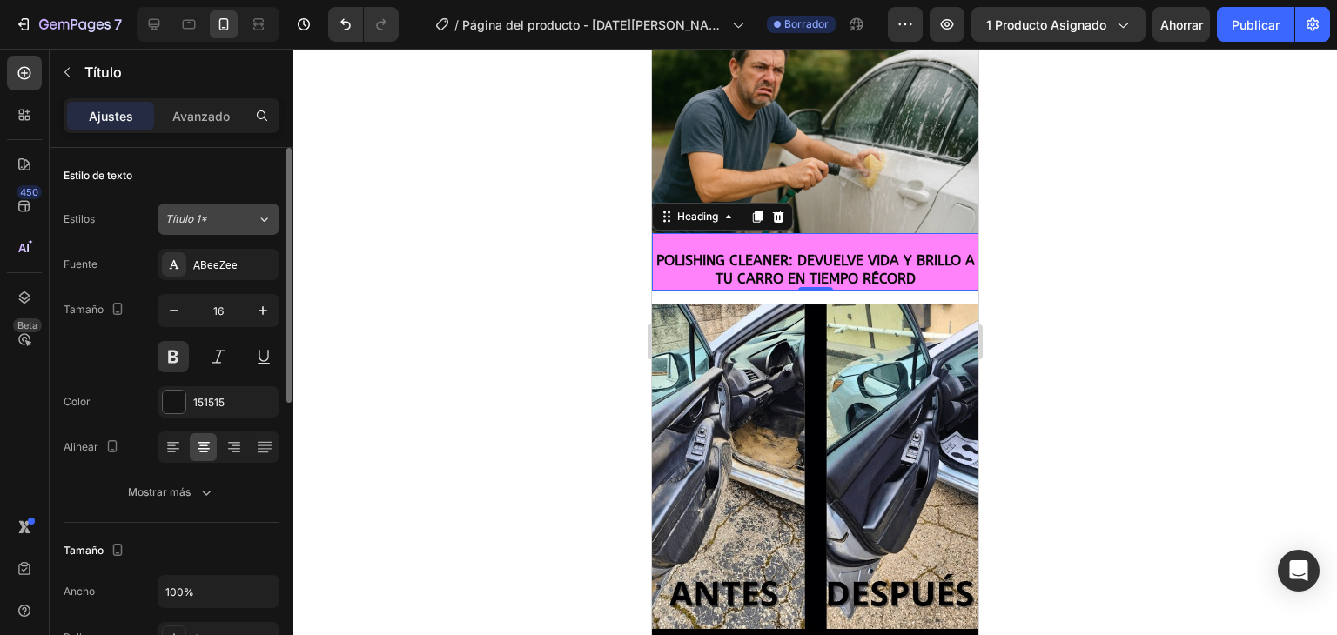
click at [216, 220] on div "Título 1*" at bounding box center [200, 219] width 70 height 16
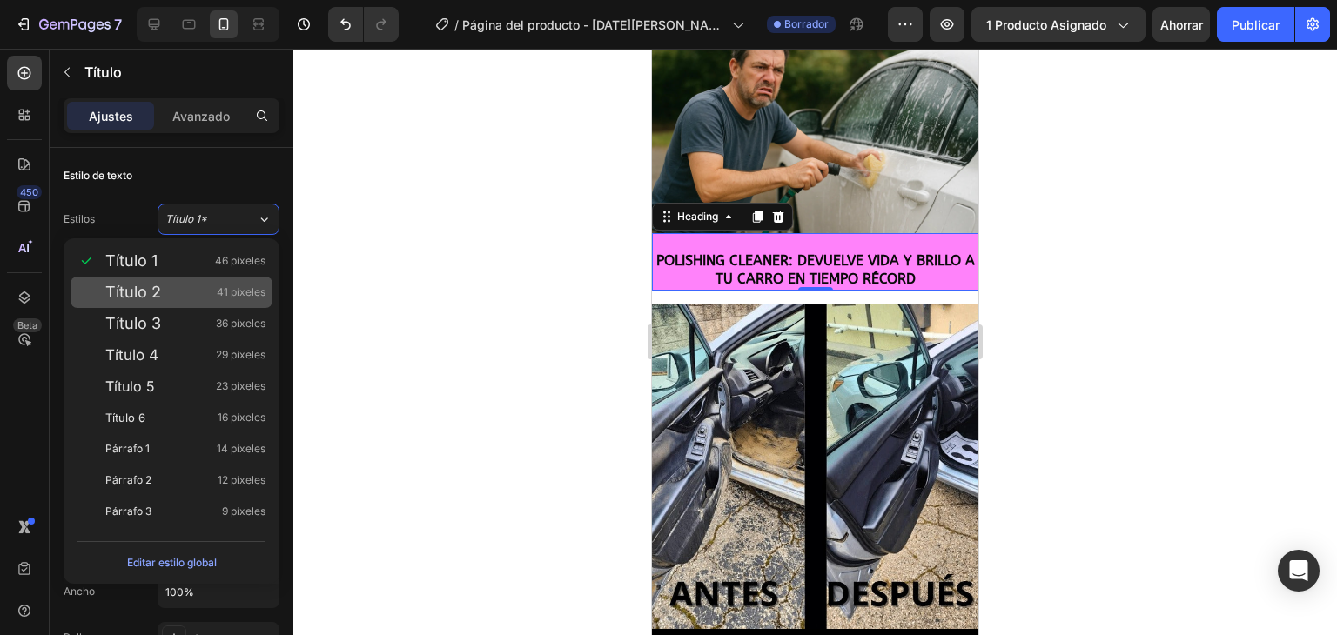
click at [162, 292] on div "Título 2 41 píxeles" at bounding box center [185, 292] width 160 height 17
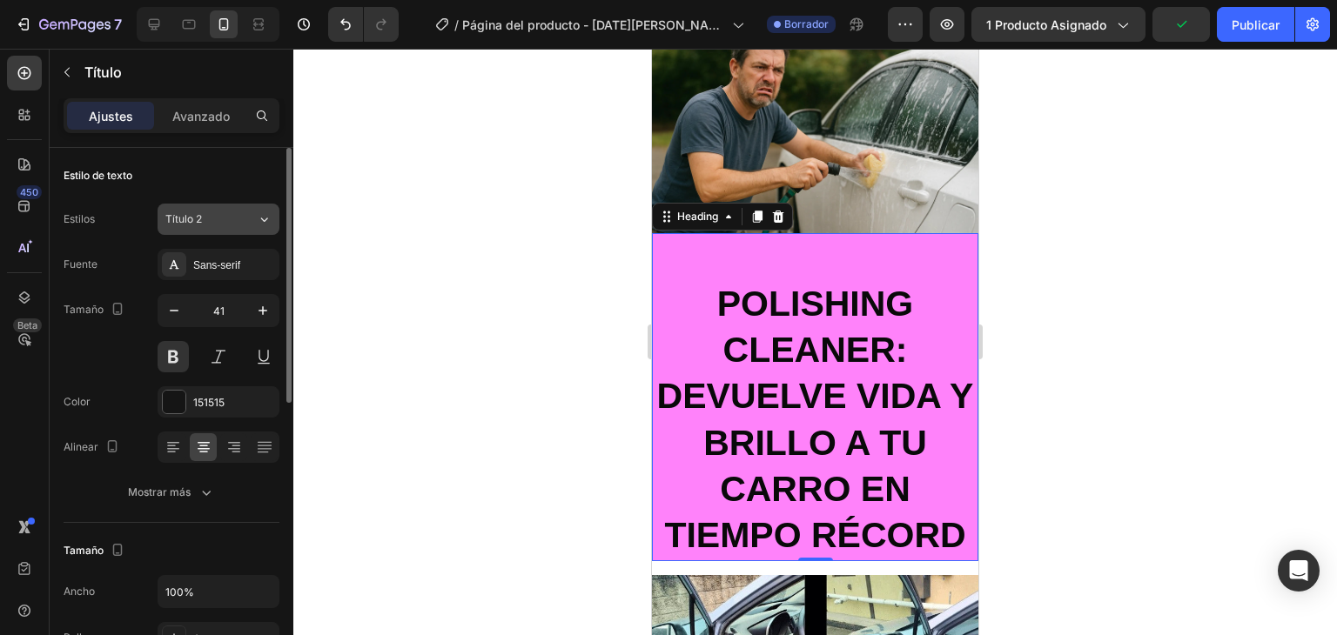
click at [240, 227] on button "Título 2" at bounding box center [218, 219] width 122 height 31
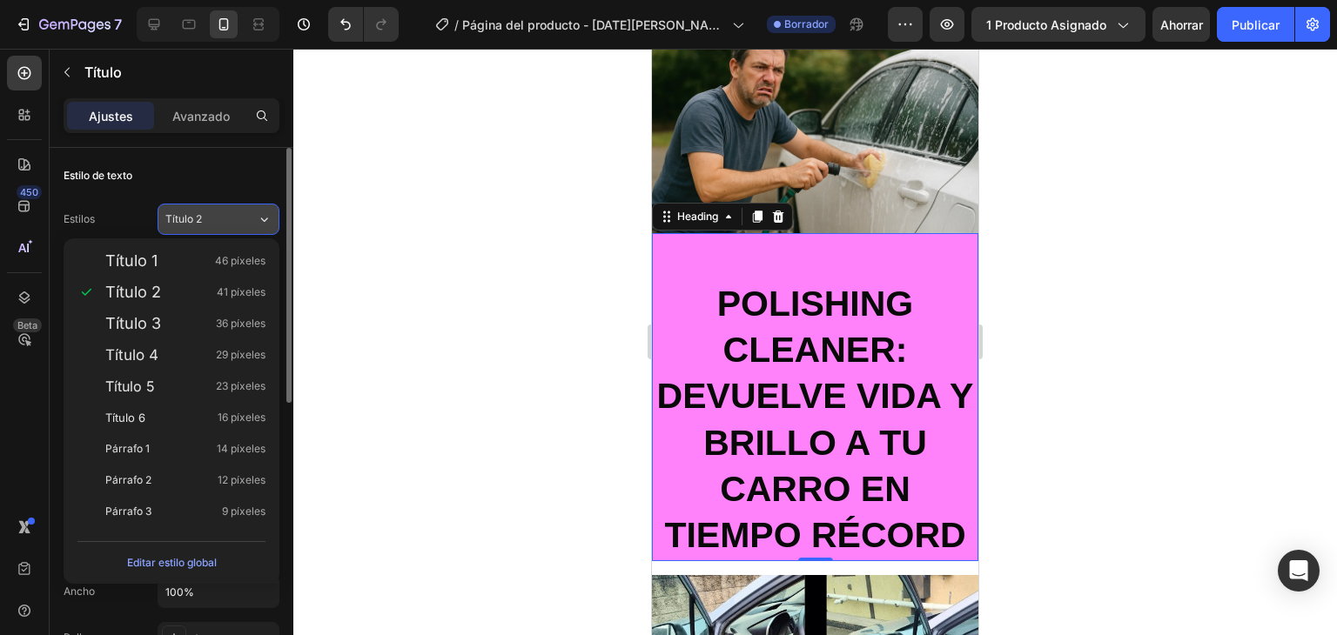
click at [211, 225] on div "Título 2" at bounding box center [200, 219] width 70 height 16
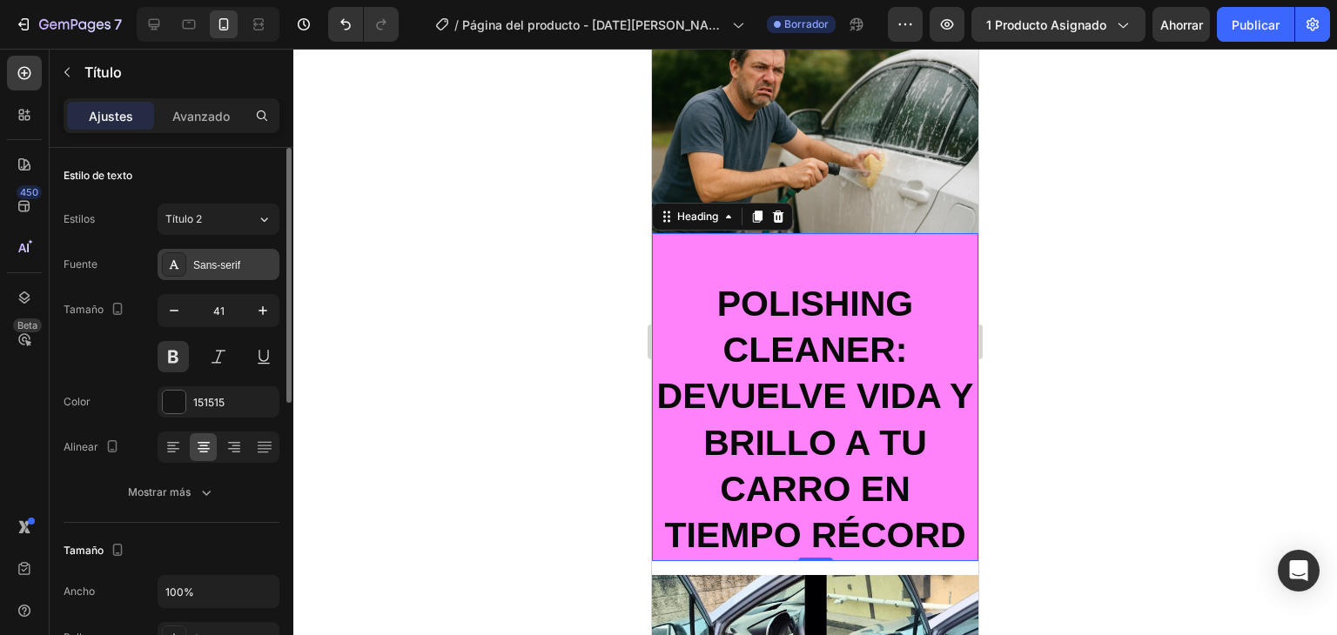
click at [224, 262] on font "Sans-serif" at bounding box center [216, 265] width 47 height 12
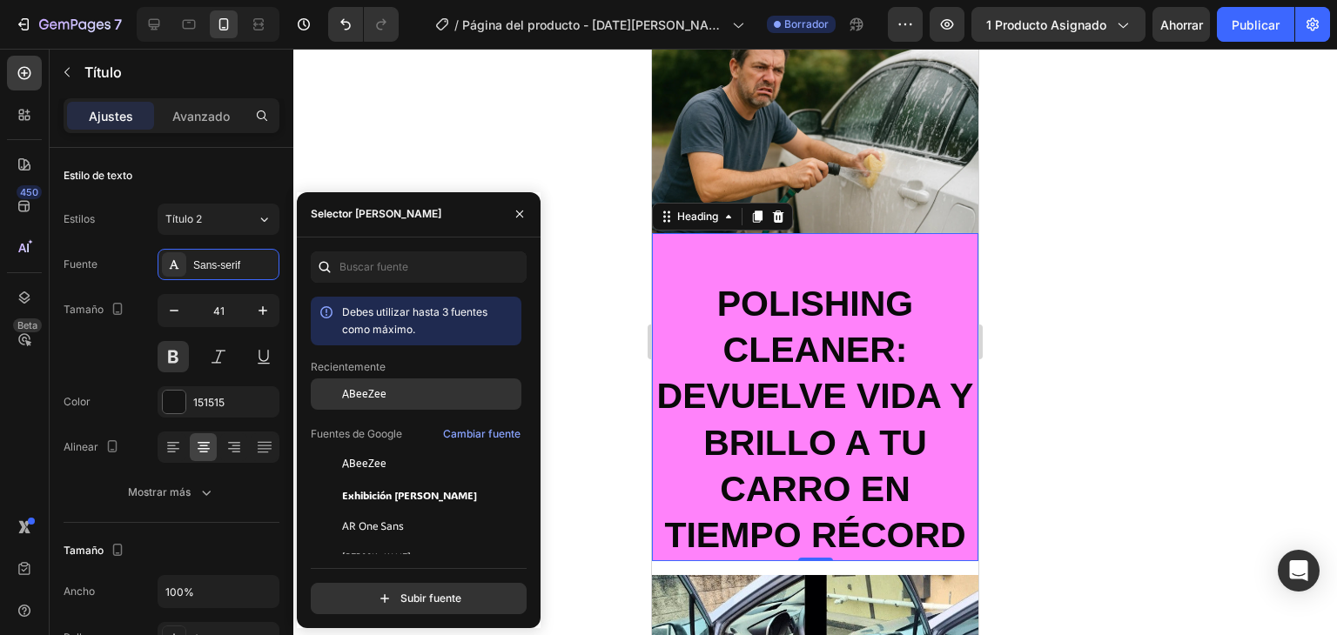
click at [341, 392] on div at bounding box center [326, 394] width 31 height 31
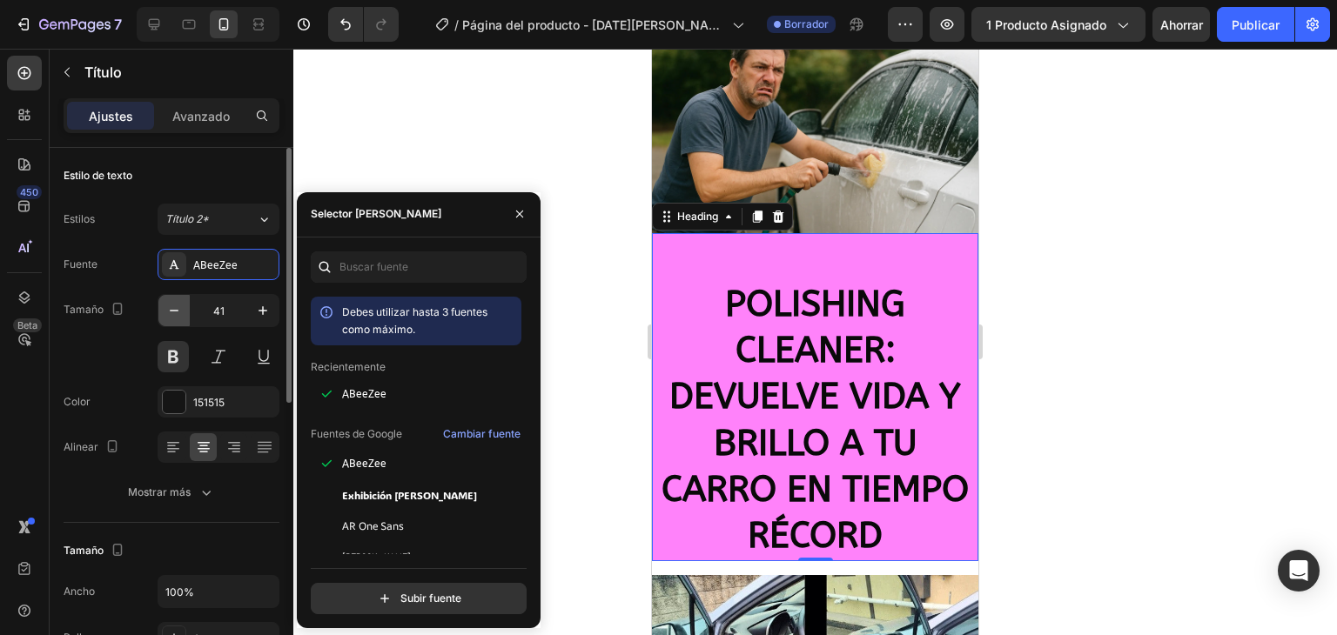
click at [173, 319] on button "button" at bounding box center [173, 310] width 31 height 31
click at [173, 317] on icon "button" at bounding box center [173, 310] width 17 height 17
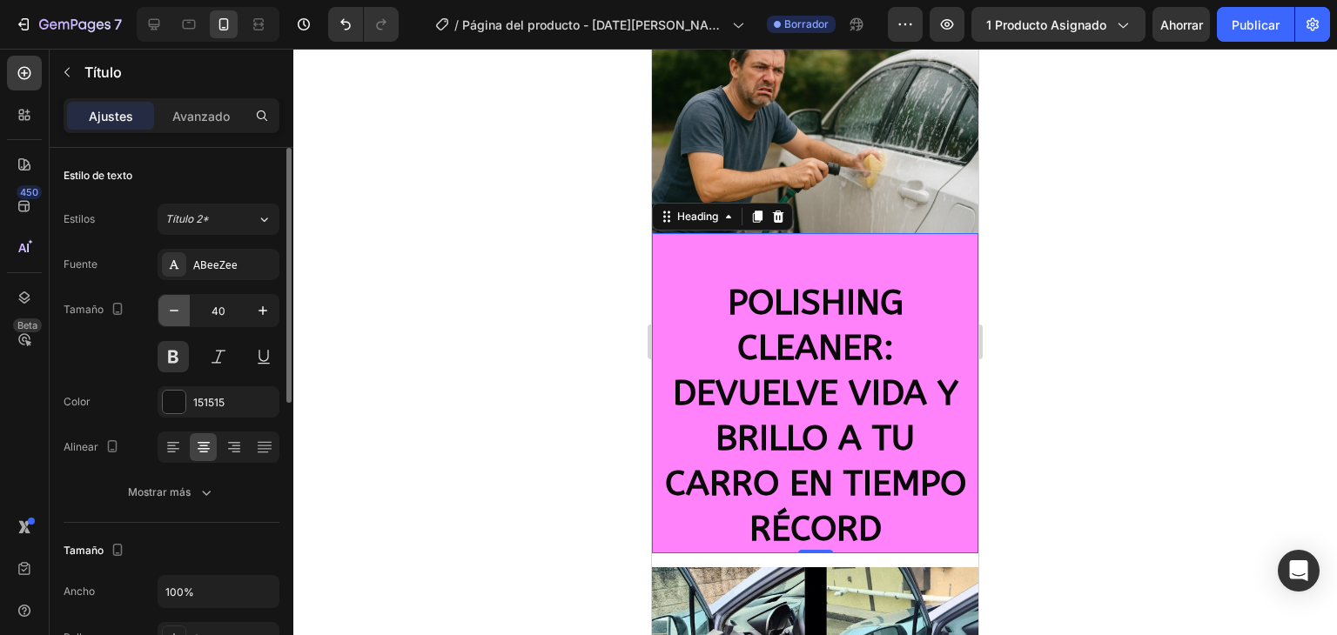
click at [171, 309] on icon "button" at bounding box center [173, 310] width 17 height 17
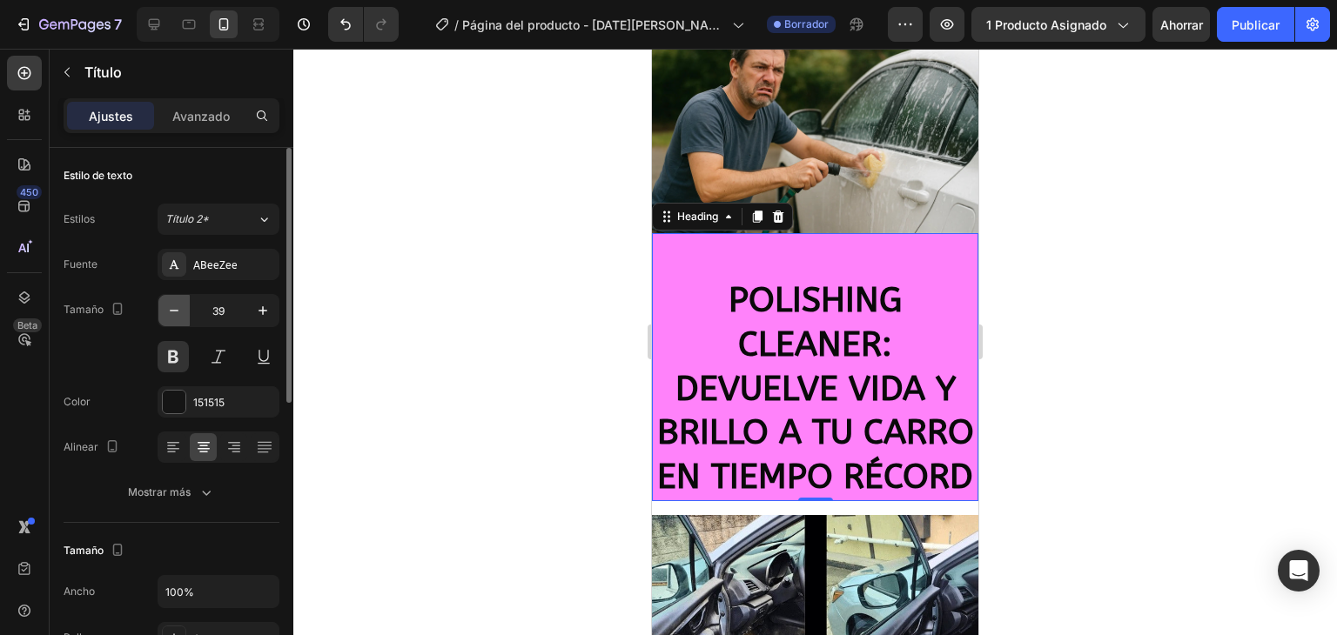
click at [171, 309] on icon "button" at bounding box center [173, 310] width 17 height 17
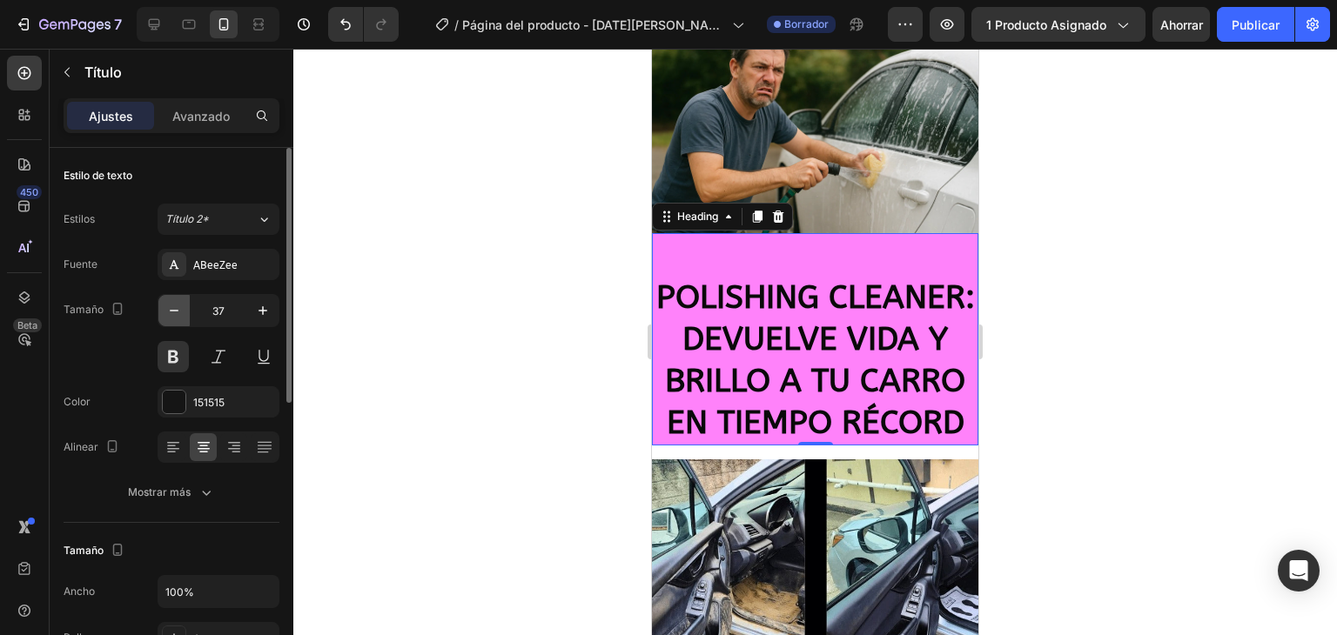
click at [171, 310] on icon "button" at bounding box center [174, 311] width 9 height 2
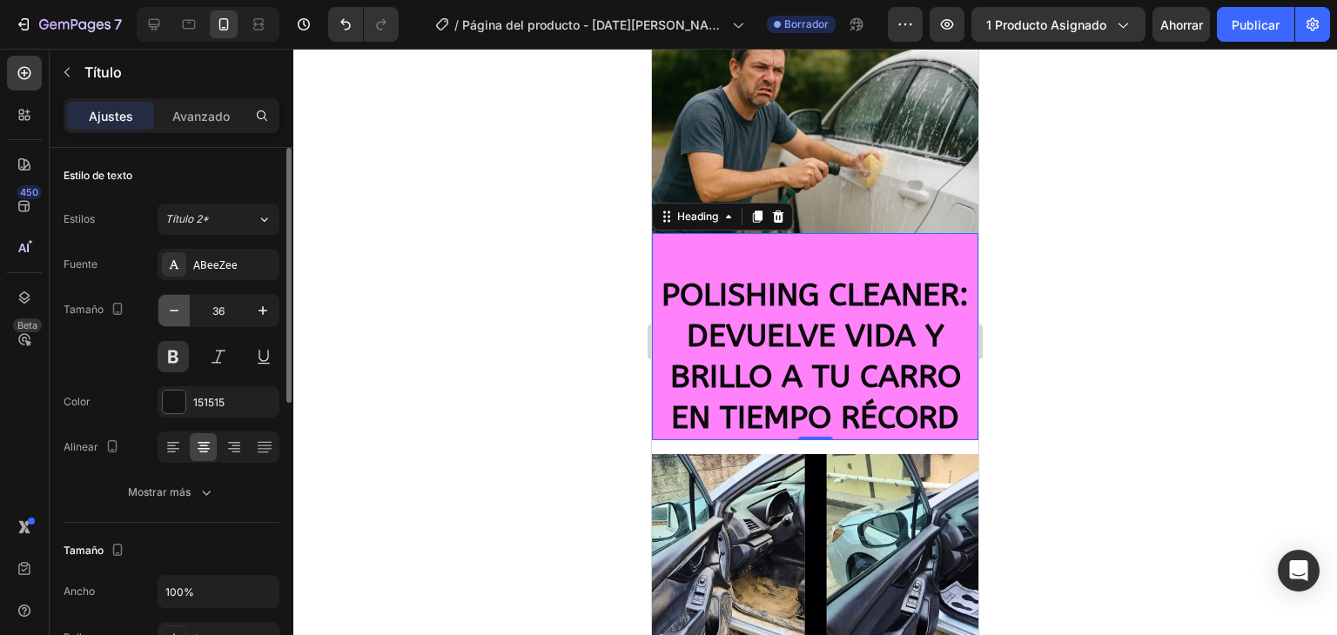
click at [171, 310] on icon "button" at bounding box center [174, 311] width 9 height 2
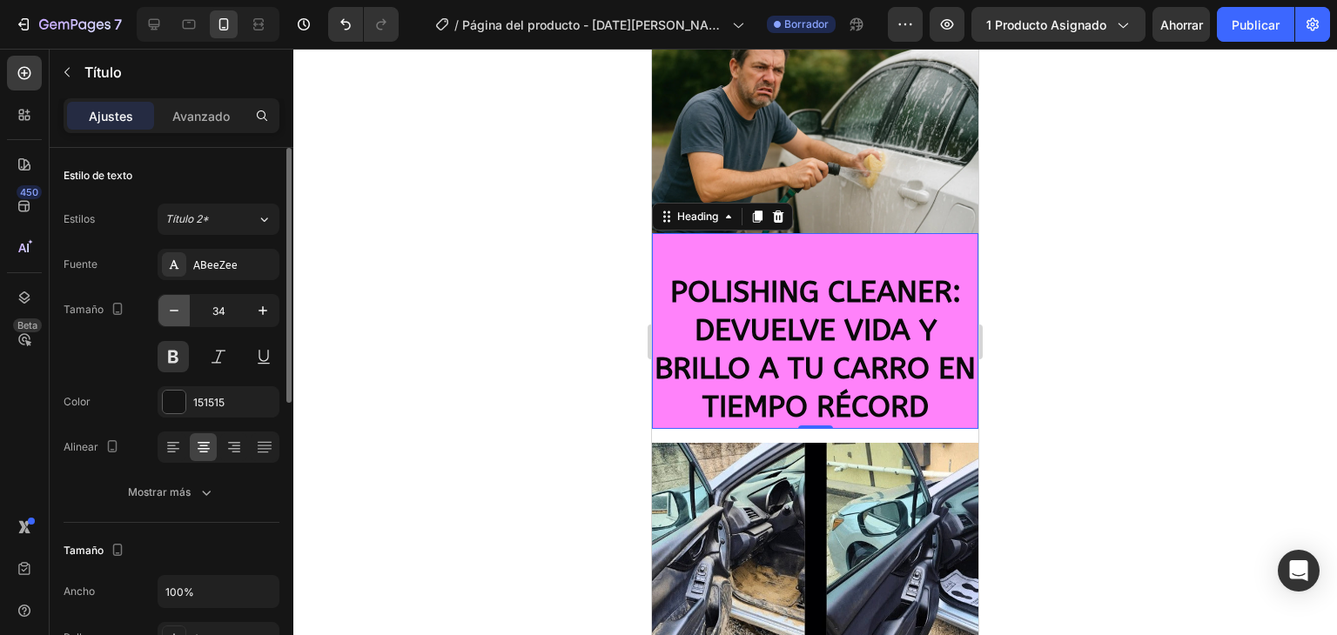
click at [171, 310] on icon "button" at bounding box center [174, 311] width 9 height 2
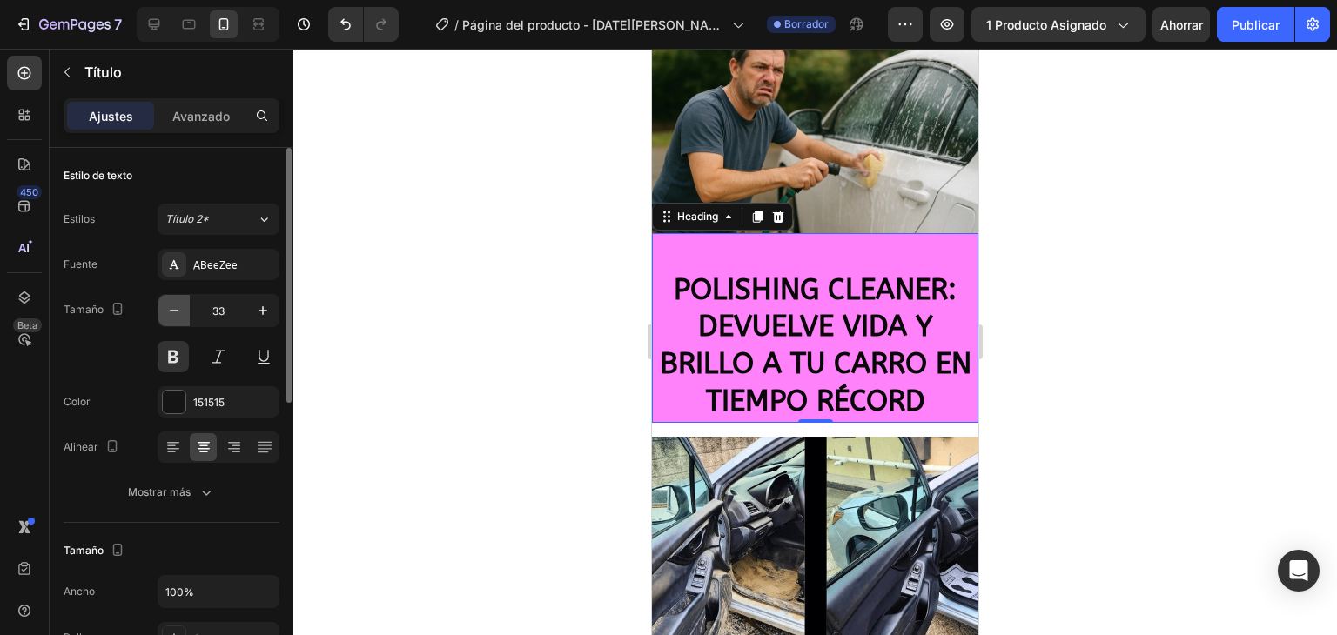
click at [171, 310] on icon "button" at bounding box center [174, 311] width 9 height 2
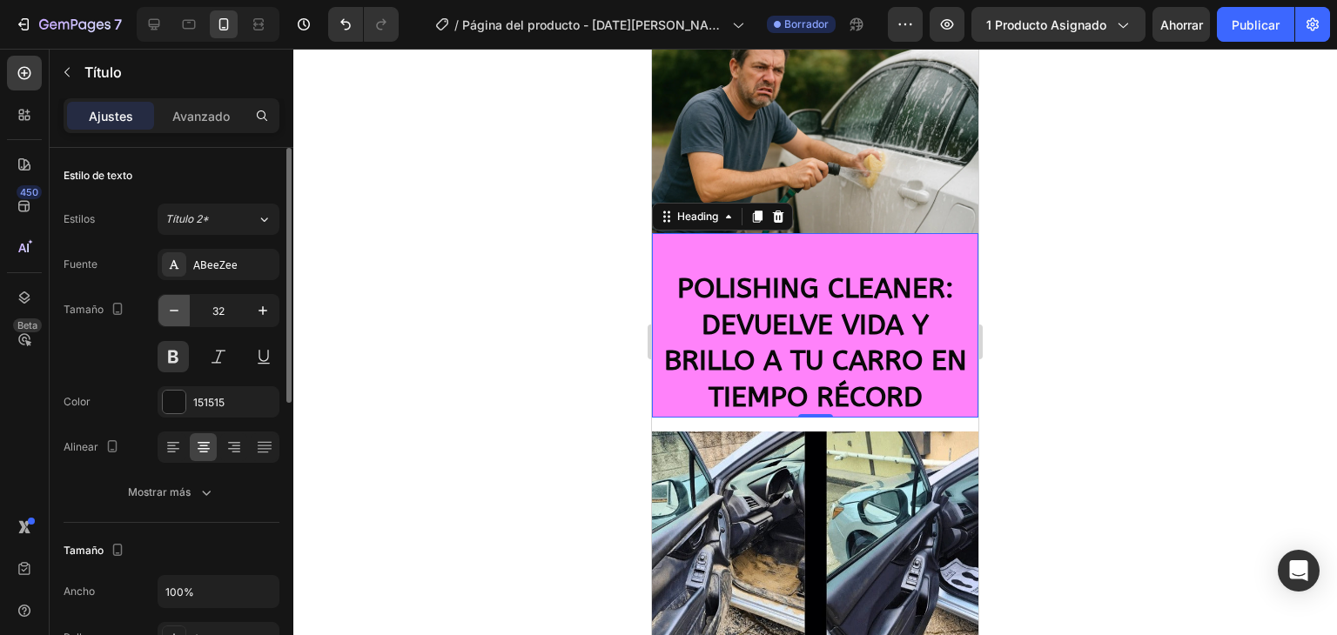
click at [171, 310] on icon "button" at bounding box center [174, 311] width 9 height 2
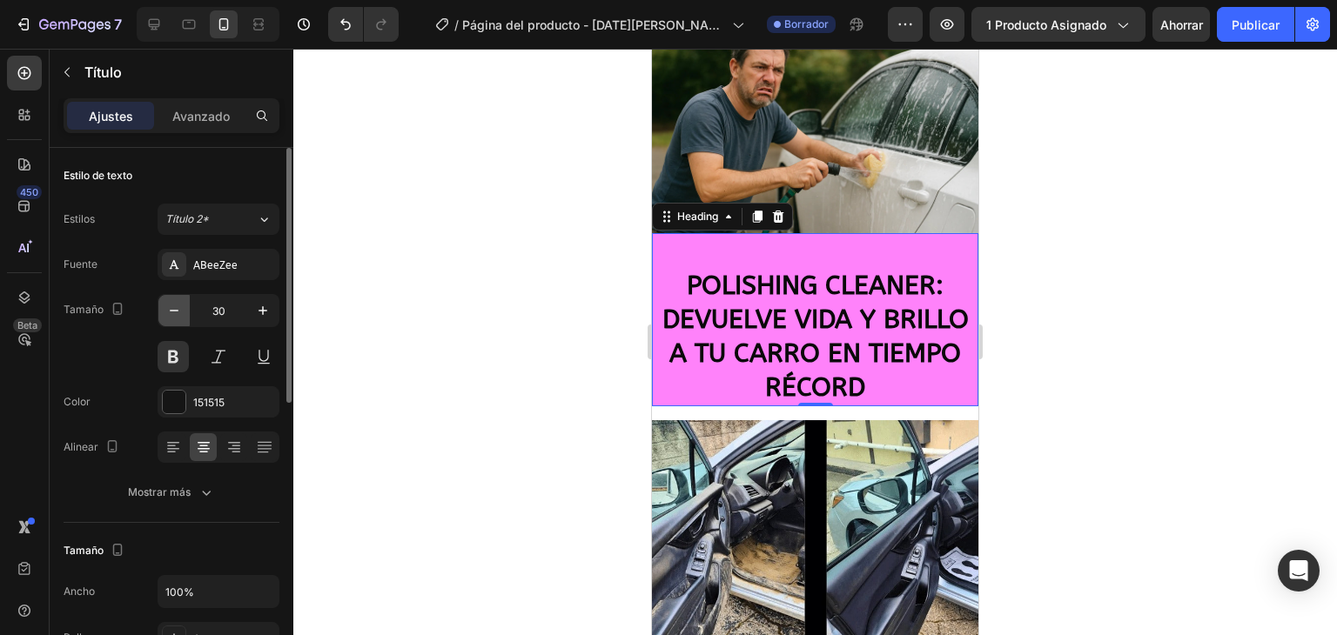
click at [171, 310] on icon "button" at bounding box center [174, 311] width 9 height 2
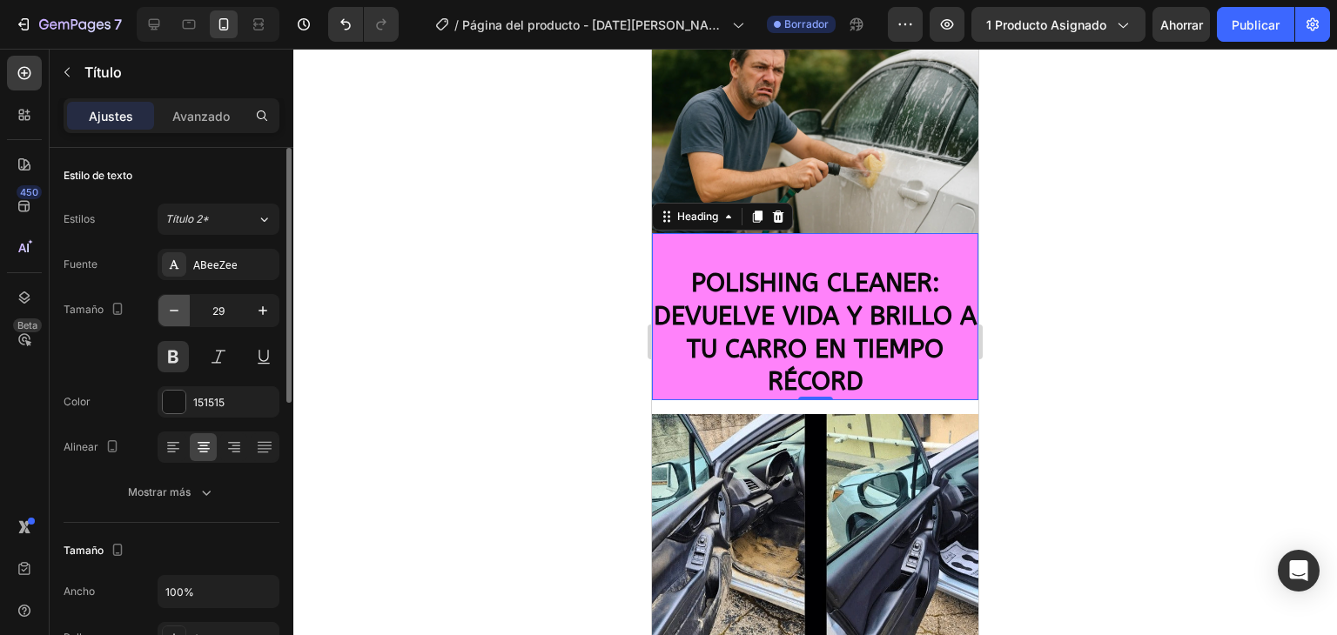
click at [171, 310] on icon "button" at bounding box center [174, 311] width 9 height 2
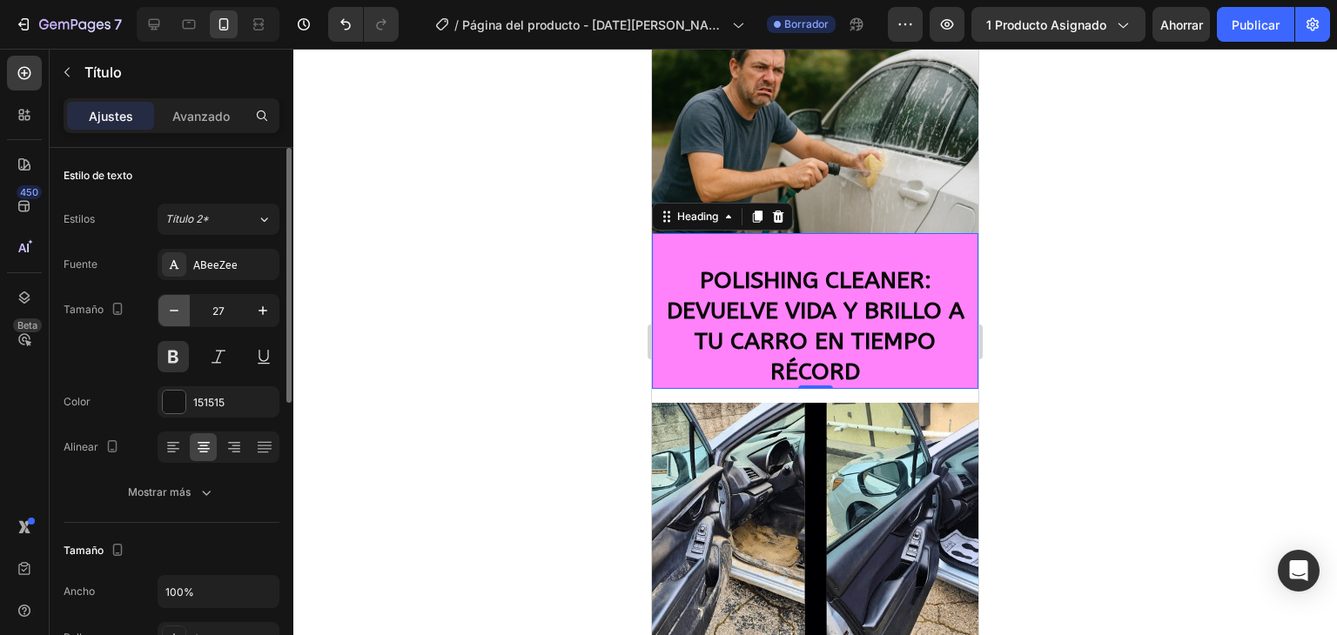
click at [171, 310] on icon "button" at bounding box center [174, 311] width 9 height 2
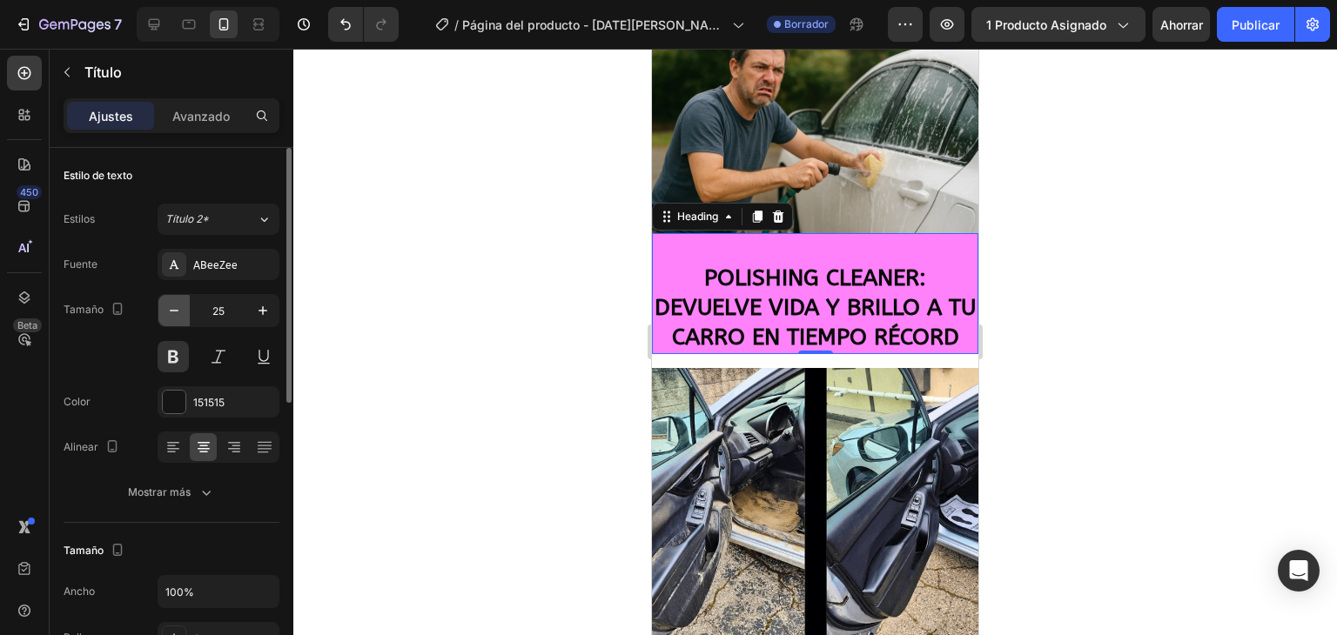
click at [171, 310] on icon "button" at bounding box center [174, 311] width 9 height 2
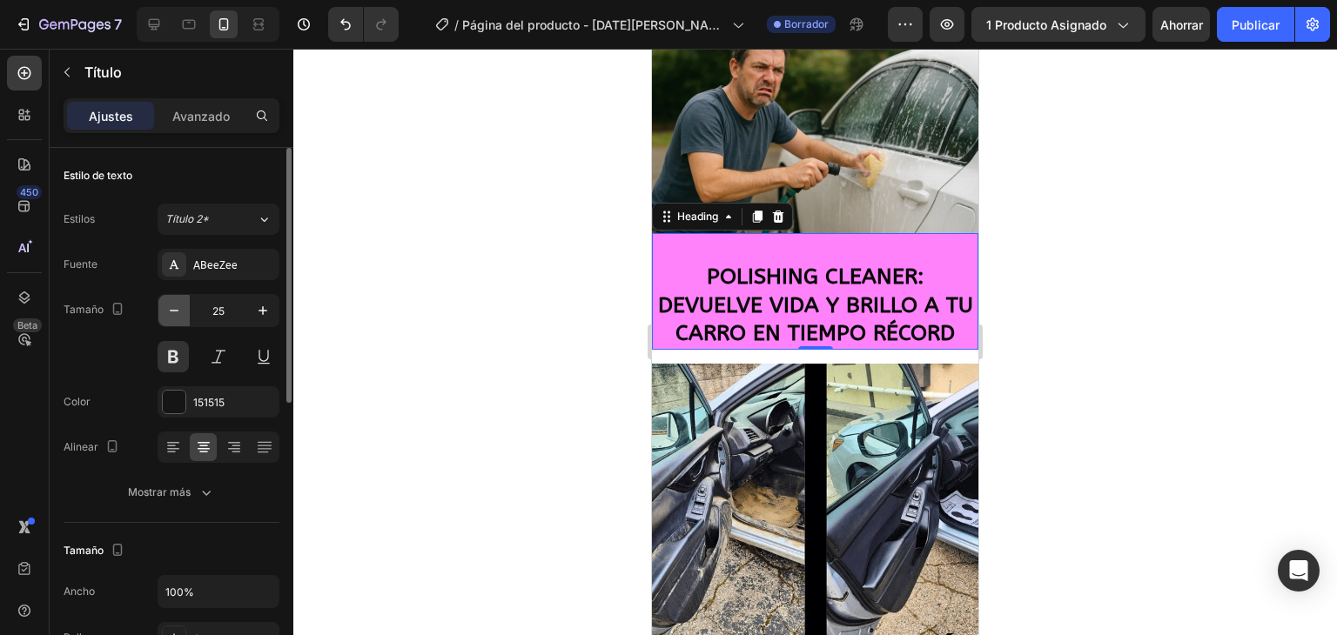
click at [171, 310] on icon "button" at bounding box center [174, 311] width 9 height 2
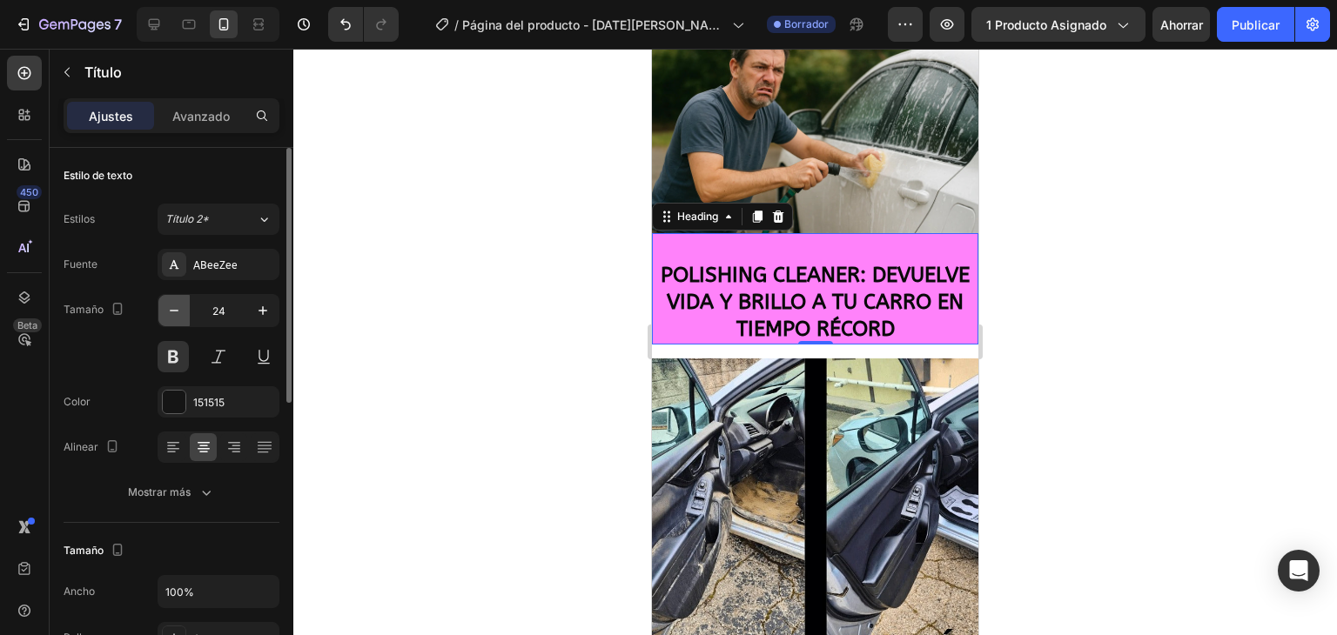
click at [171, 310] on icon "button" at bounding box center [174, 311] width 9 height 2
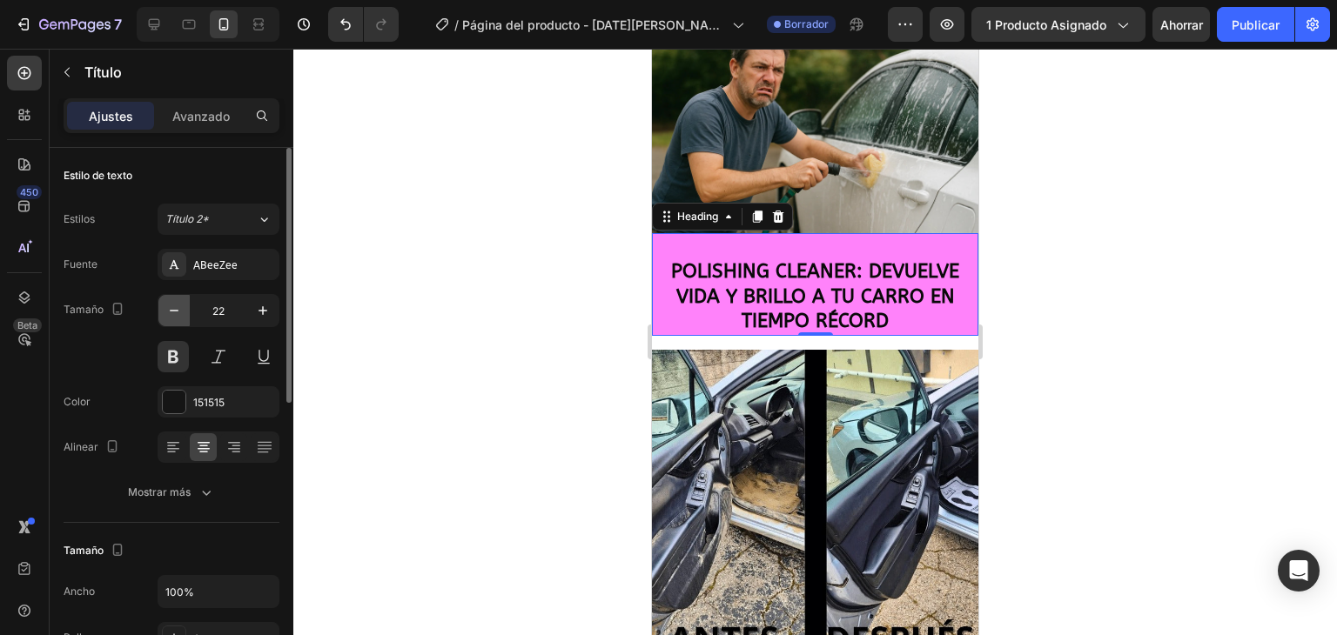
click at [171, 310] on icon "button" at bounding box center [174, 311] width 9 height 2
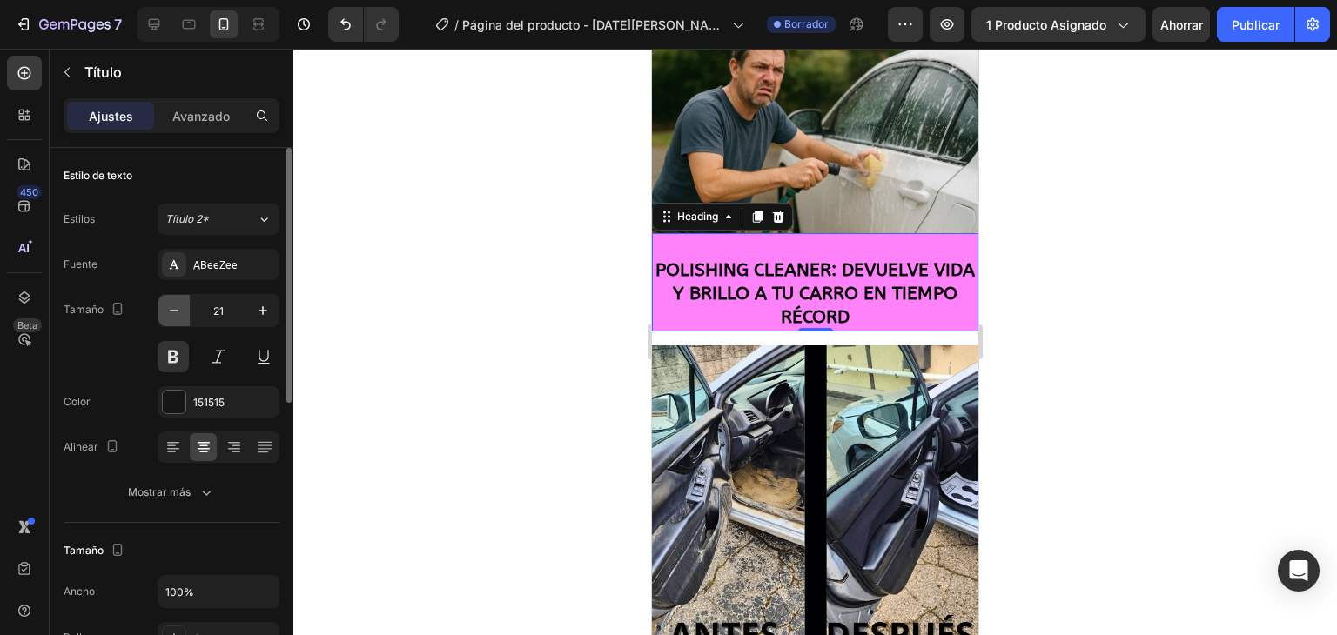
click at [171, 310] on icon "button" at bounding box center [174, 311] width 9 height 2
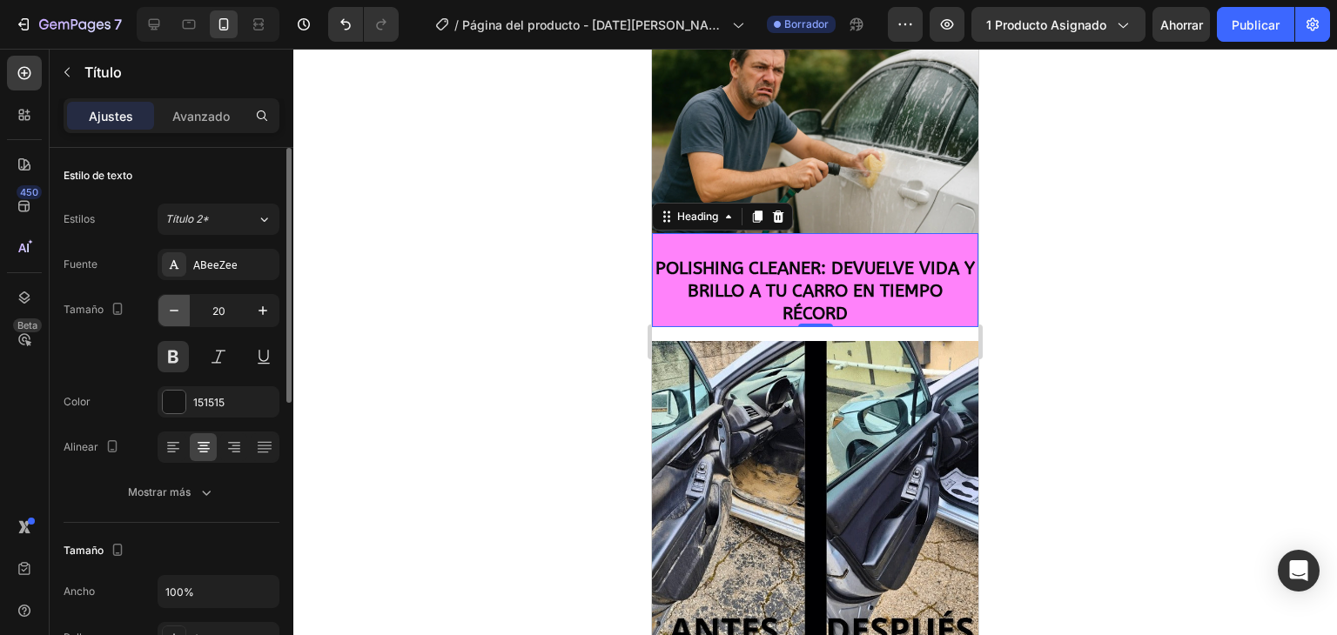
click at [171, 310] on icon "button" at bounding box center [174, 311] width 9 height 2
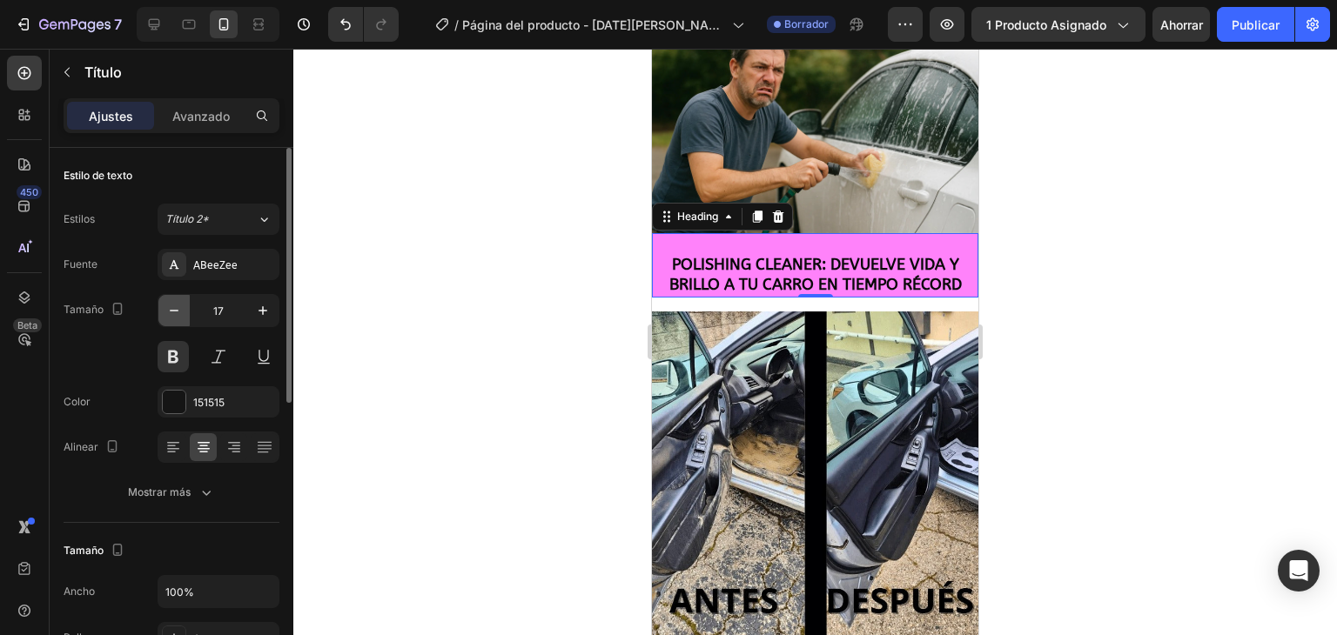
click at [171, 310] on icon "button" at bounding box center [174, 311] width 9 height 2
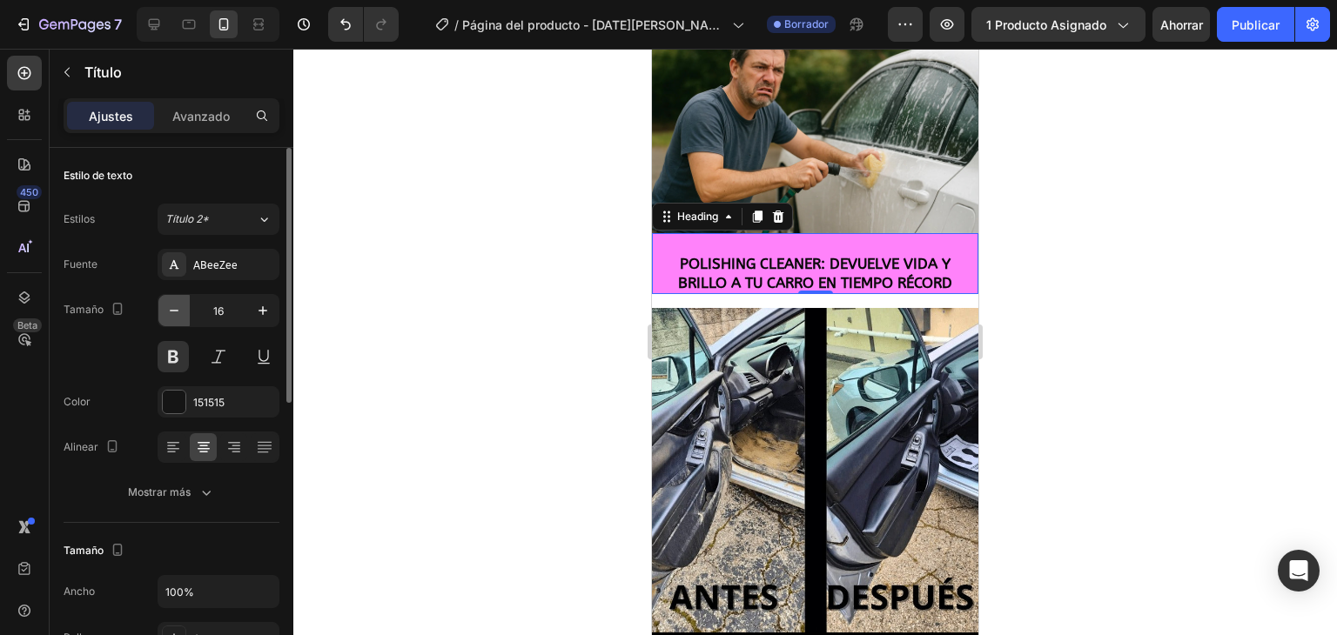
click at [171, 310] on icon "button" at bounding box center [174, 311] width 9 height 2
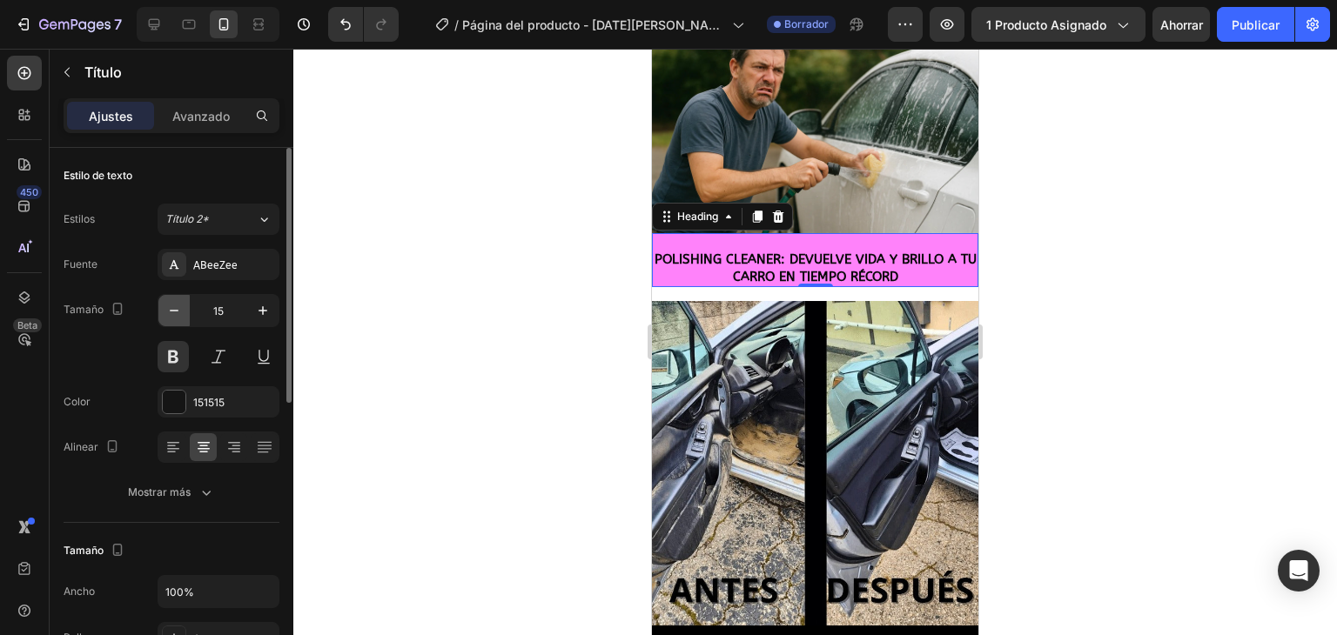
click at [171, 310] on icon "button" at bounding box center [174, 311] width 9 height 2
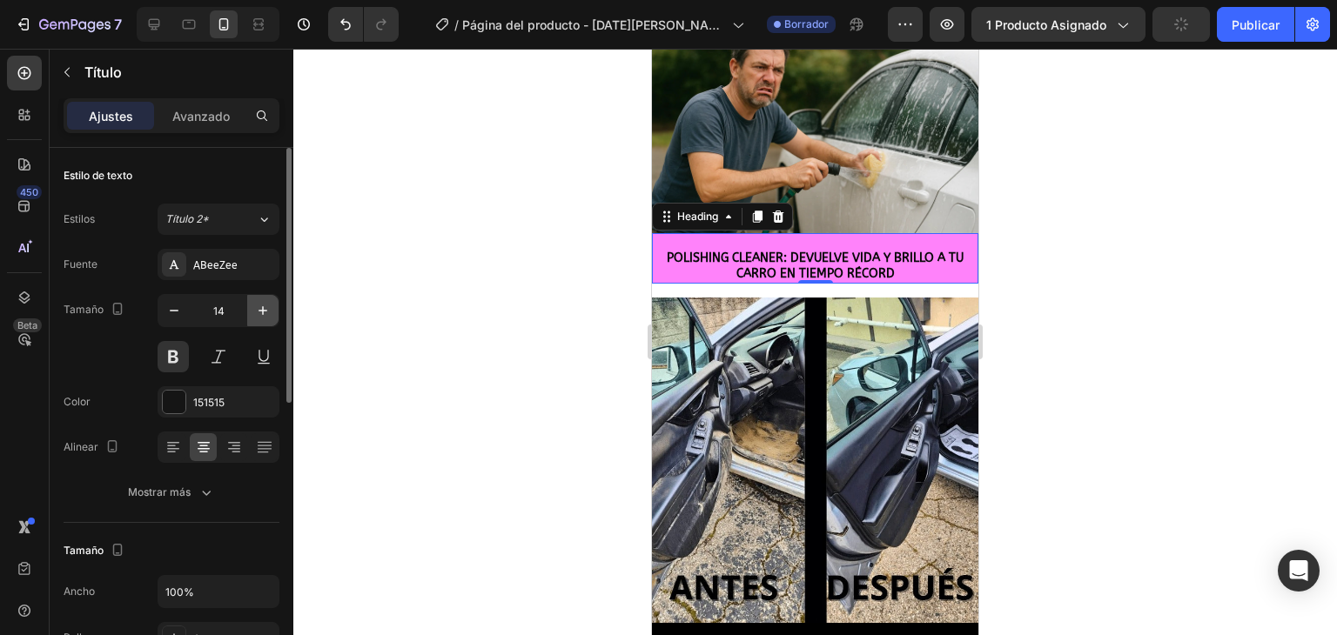
click at [265, 307] on icon "button" at bounding box center [262, 310] width 17 height 17
type input "15"
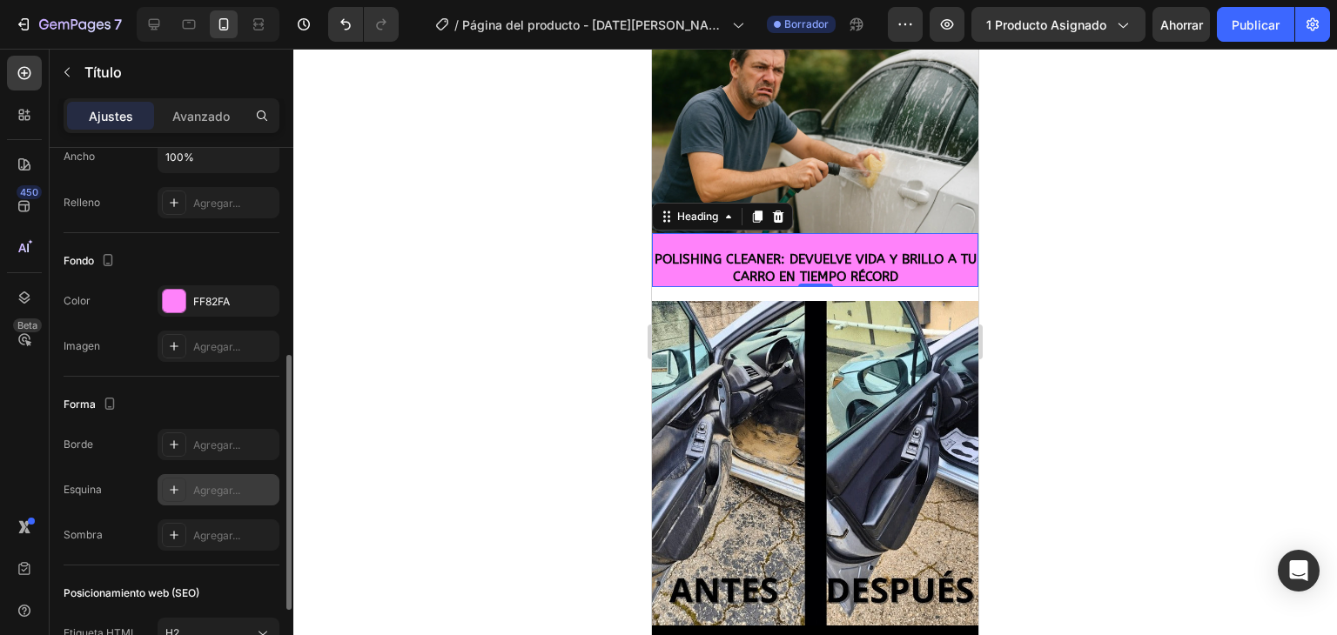
scroll to position [87, 0]
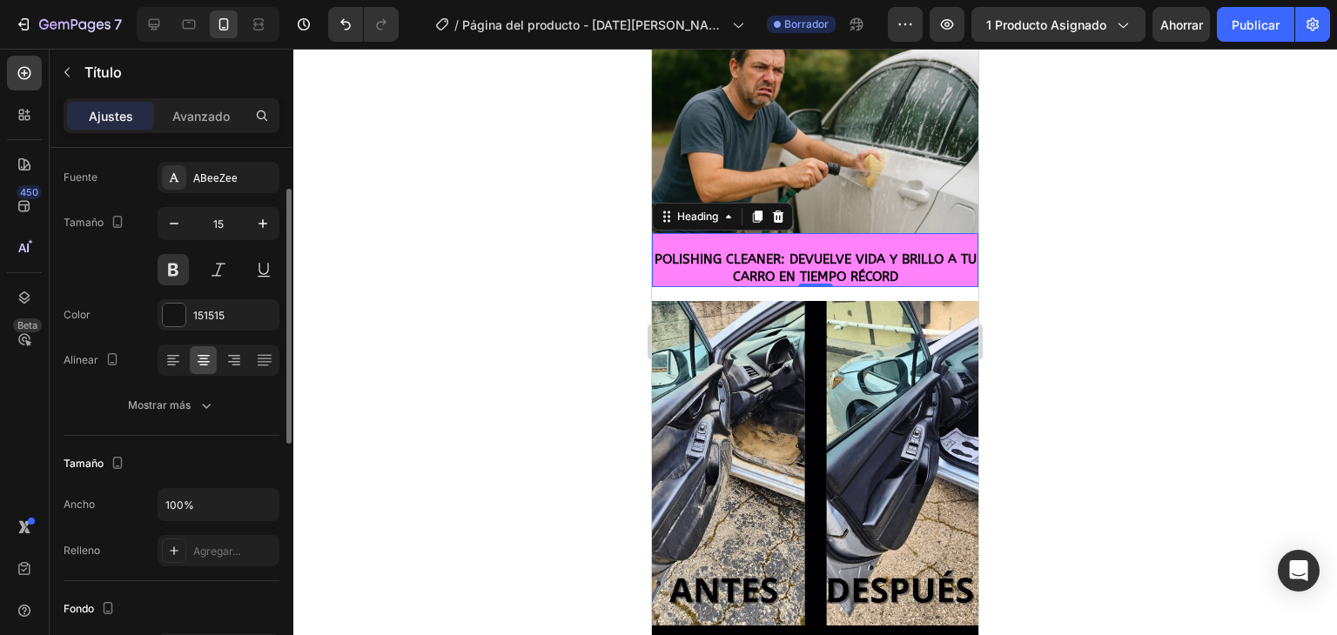
click at [566, 335] on div at bounding box center [814, 342] width 1043 height 586
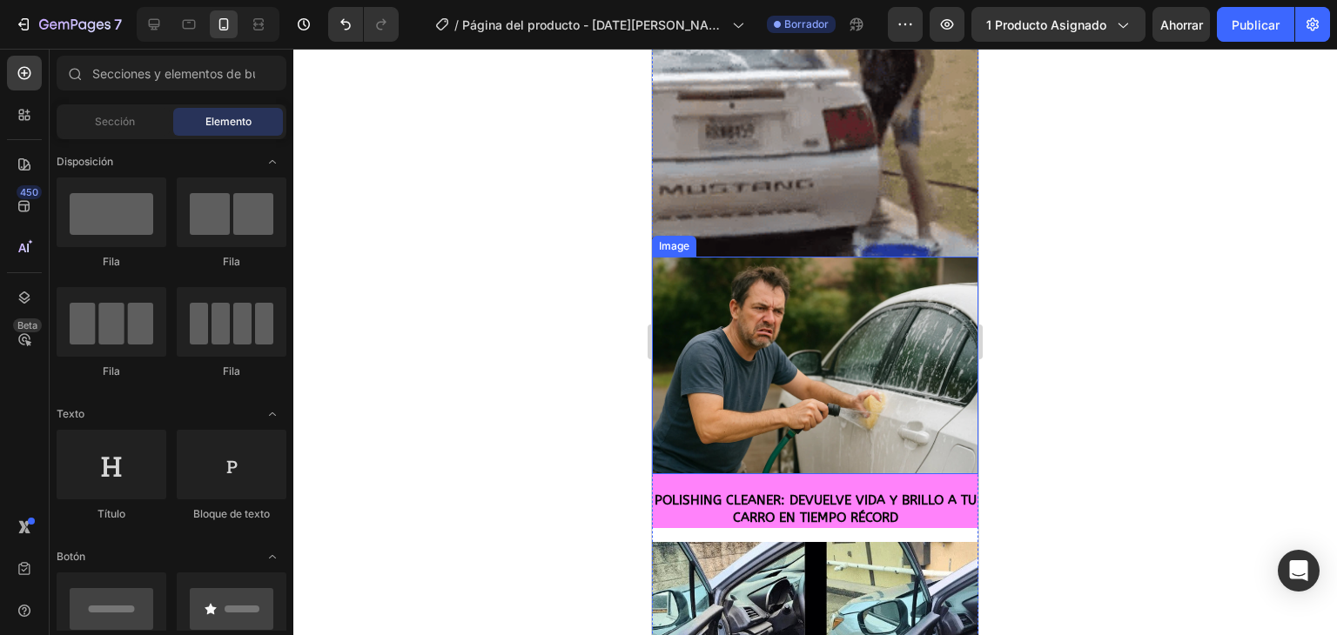
scroll to position [261, 0]
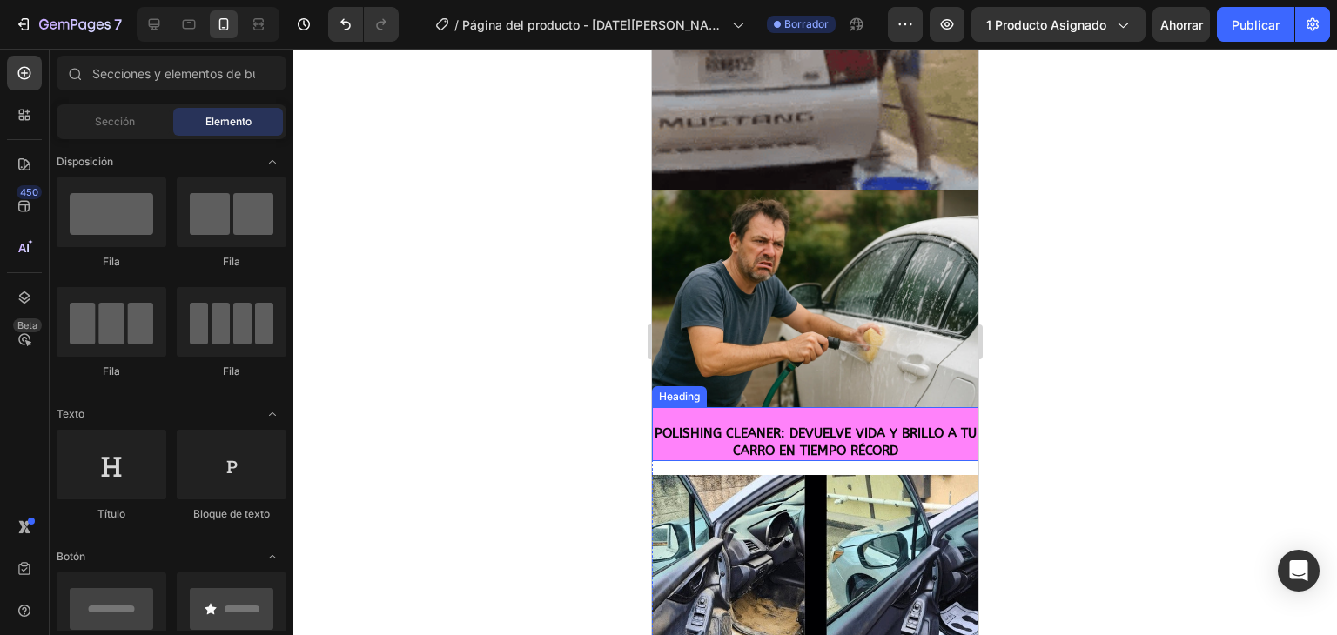
click at [766, 409] on p "⁠⁠⁠⁠⁠⁠⁠ POLISHING CLEANER: DEVUELVE VIDA Y BRILLO A TU CARRO EN TIEMPO RÉCORD" at bounding box center [814, 434] width 323 height 51
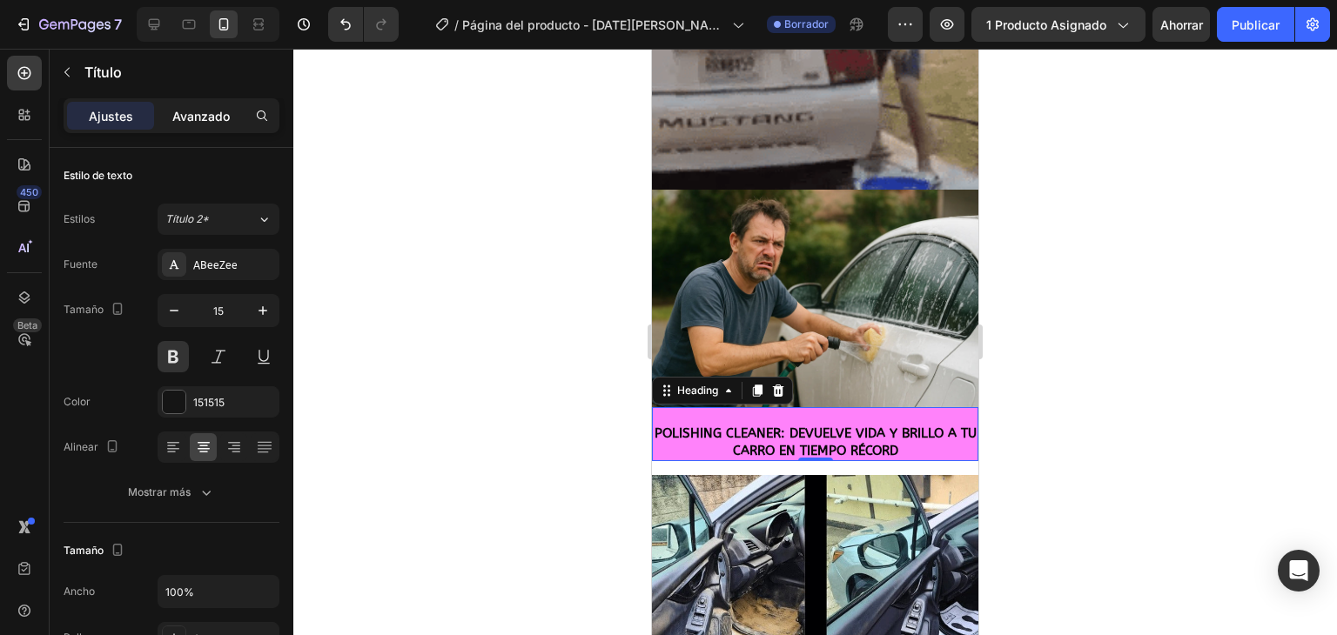
click at [192, 129] on div "Avanzado" at bounding box center [200, 116] width 87 height 28
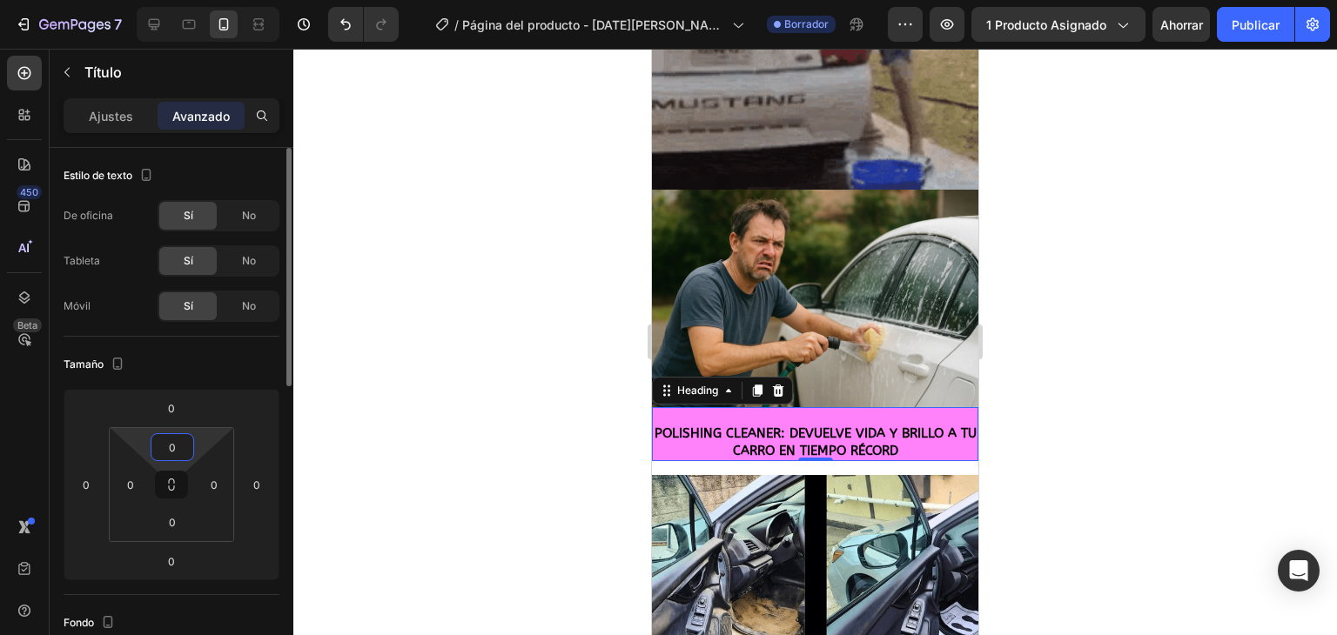
click at [171, 449] on input "0" at bounding box center [172, 447] width 35 height 26
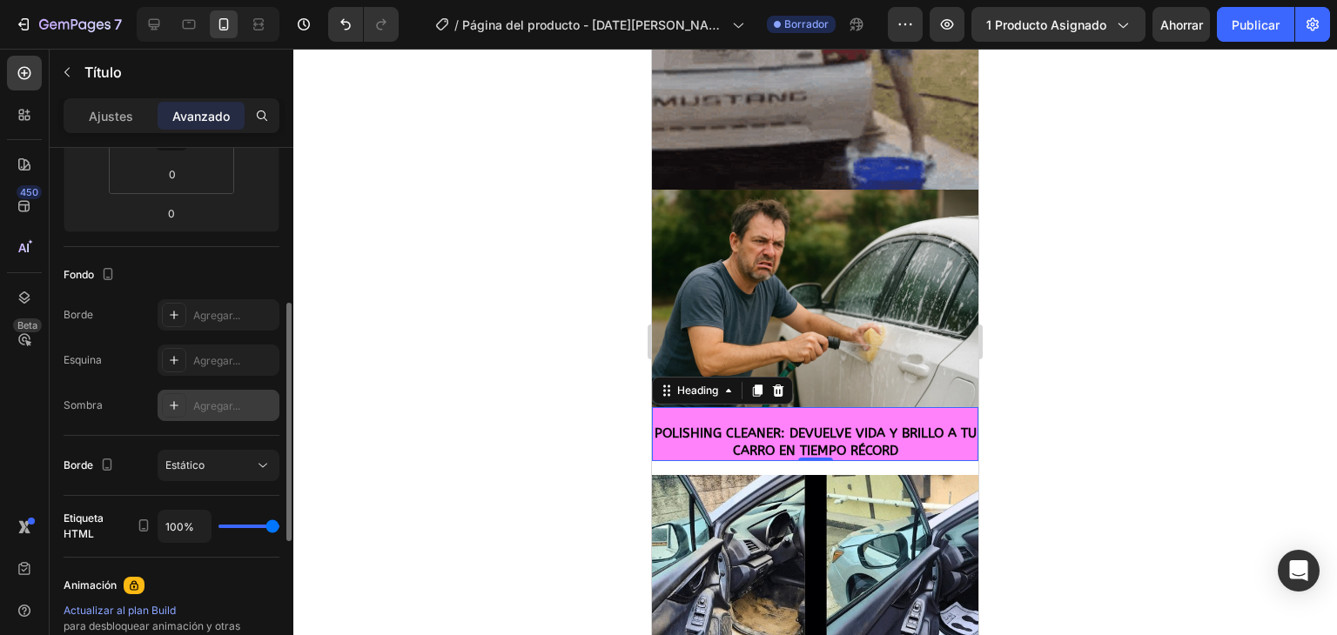
scroll to position [435, 0]
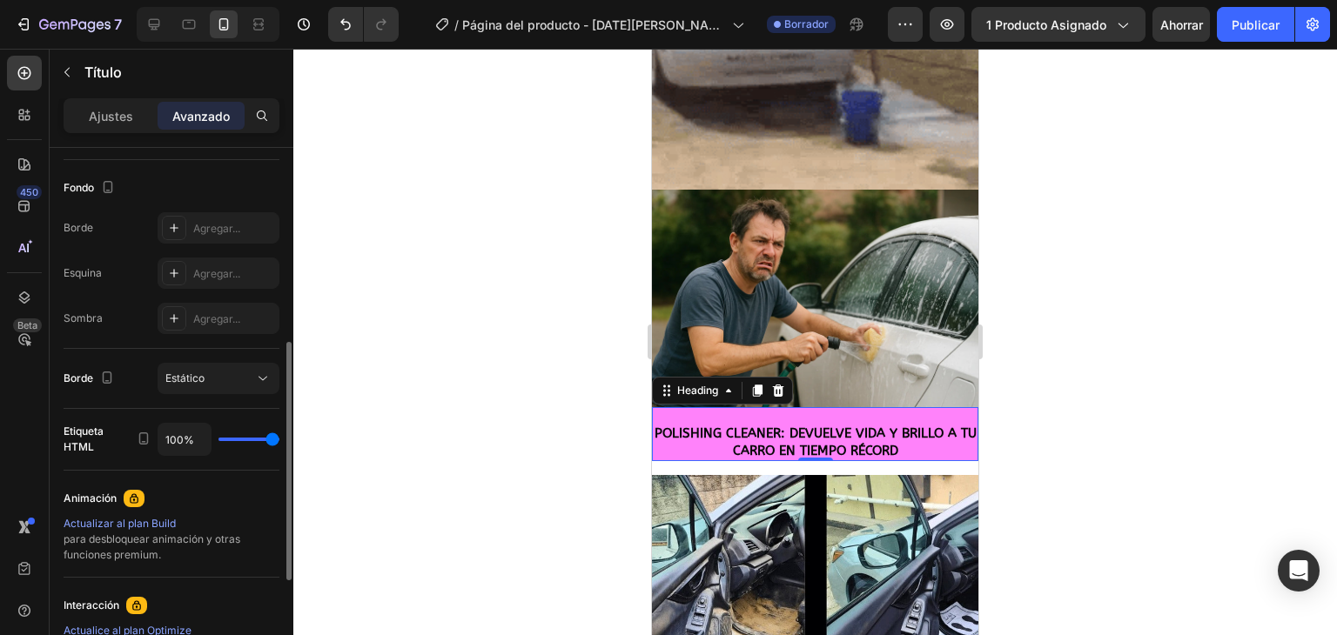
type input "63%"
type input "63"
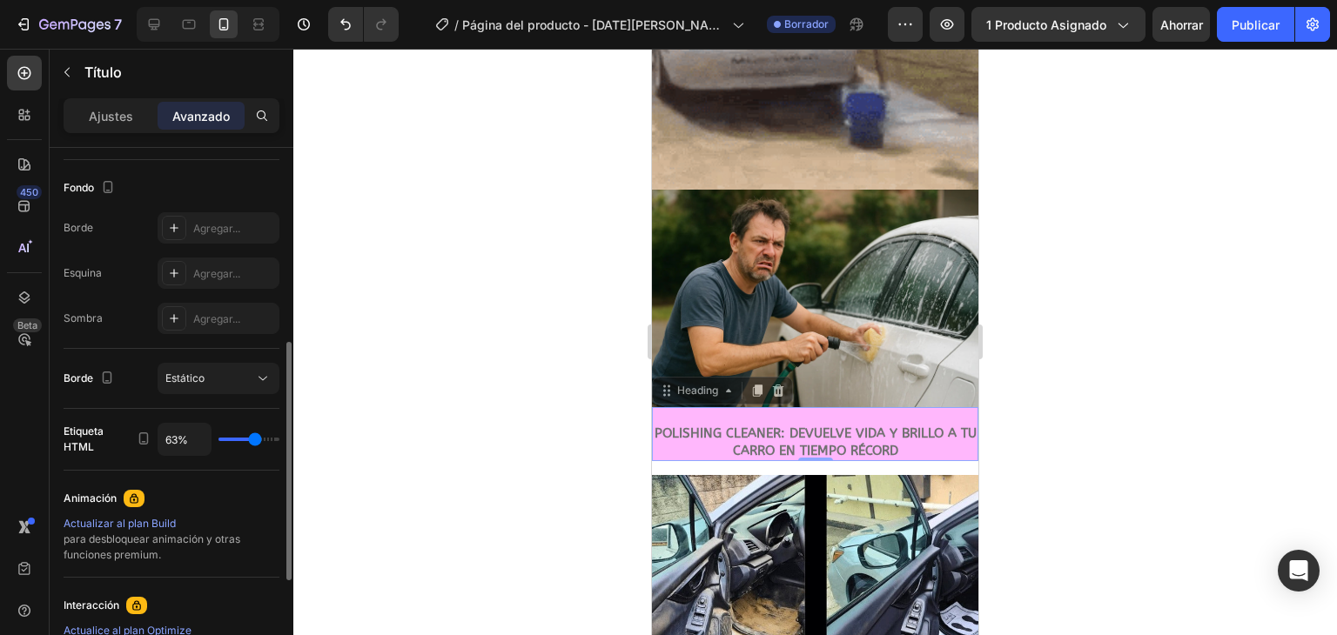
type input "58%"
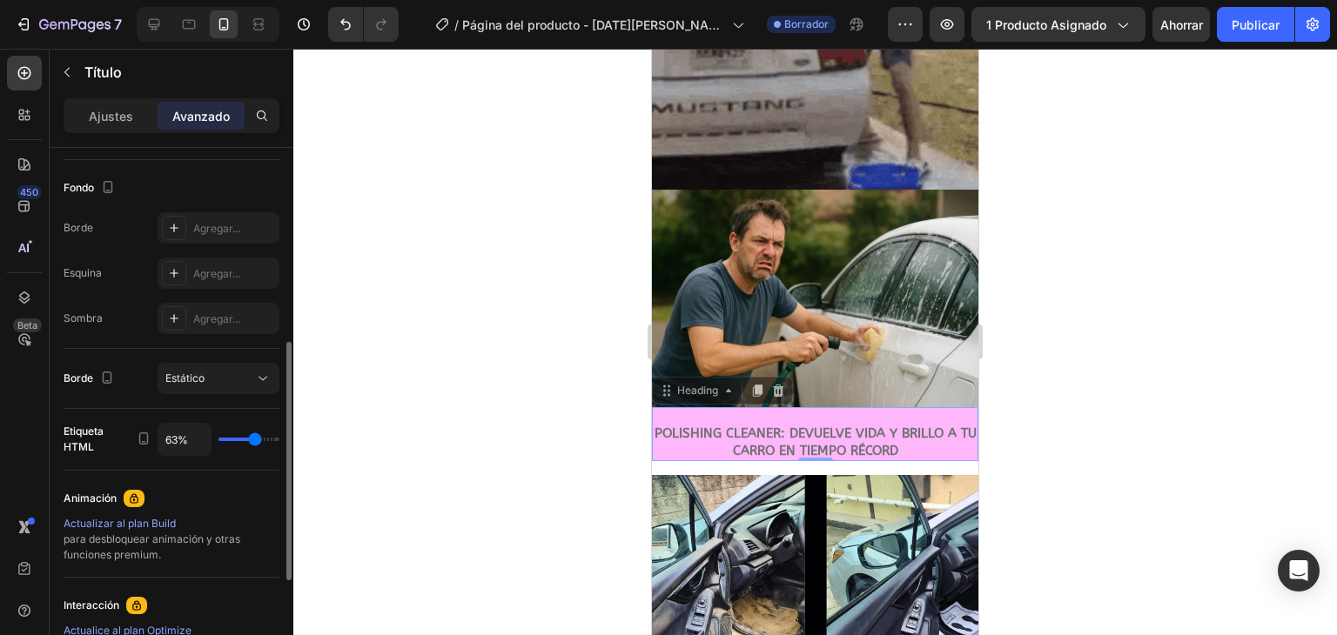
type input "58"
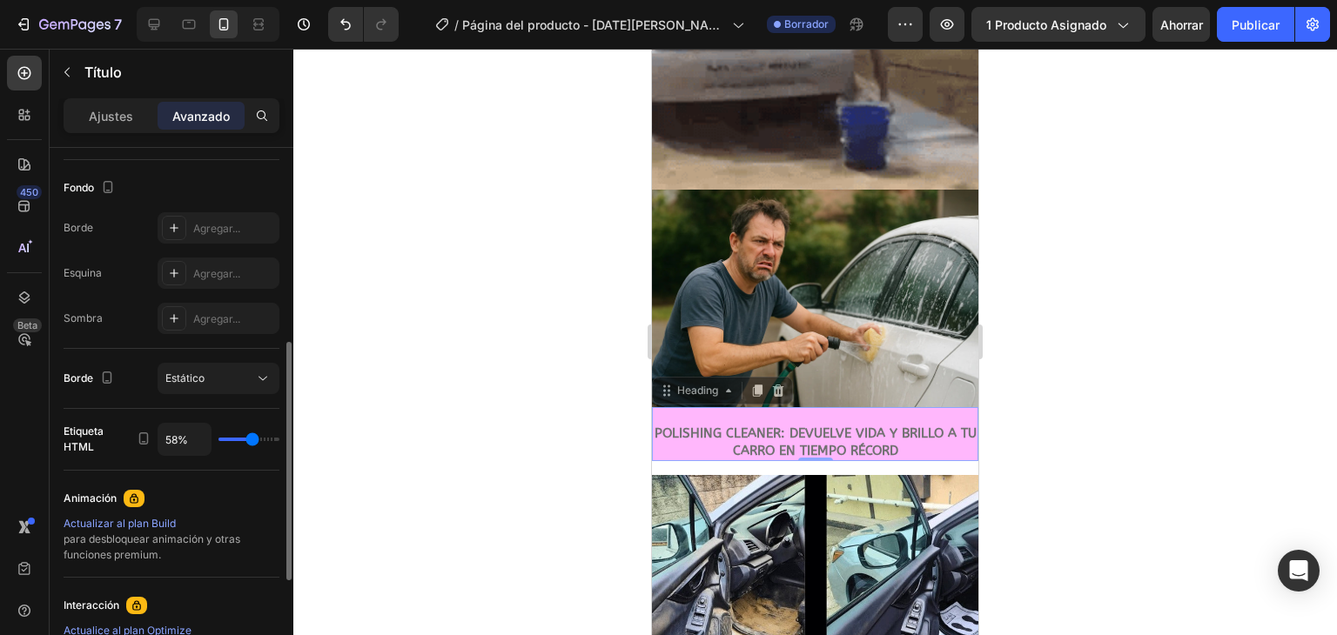
type input "54%"
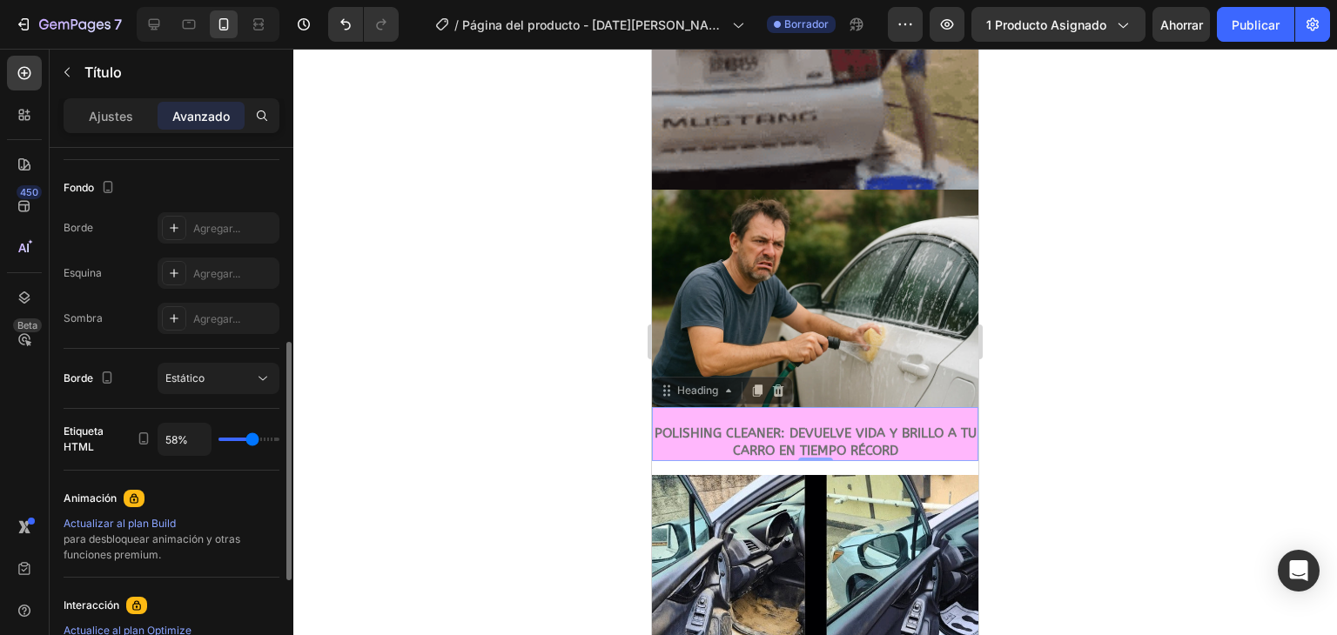
type input "54"
type input "51%"
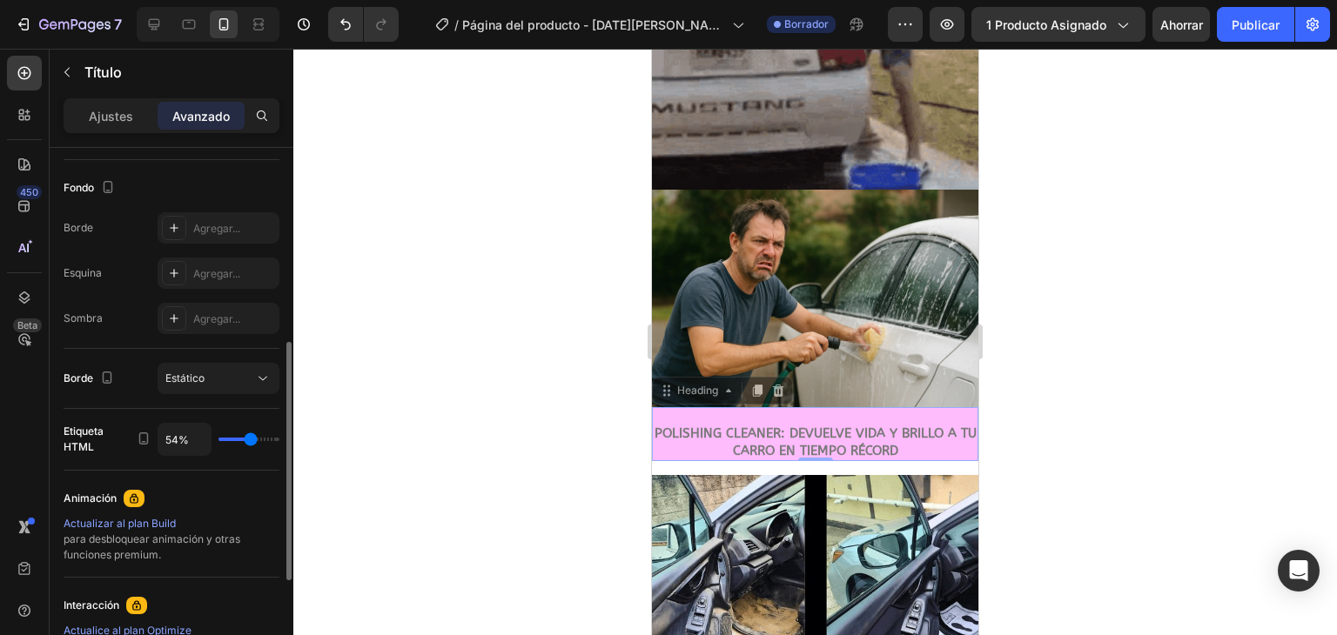
type input "51"
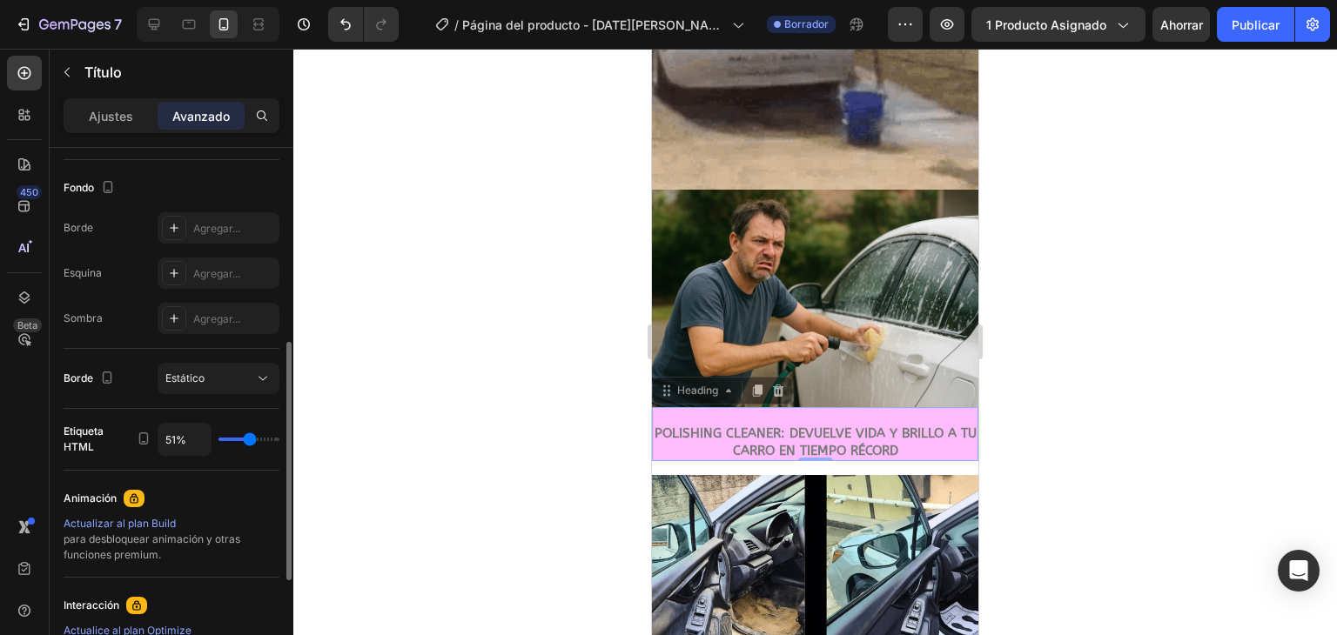
type input "46%"
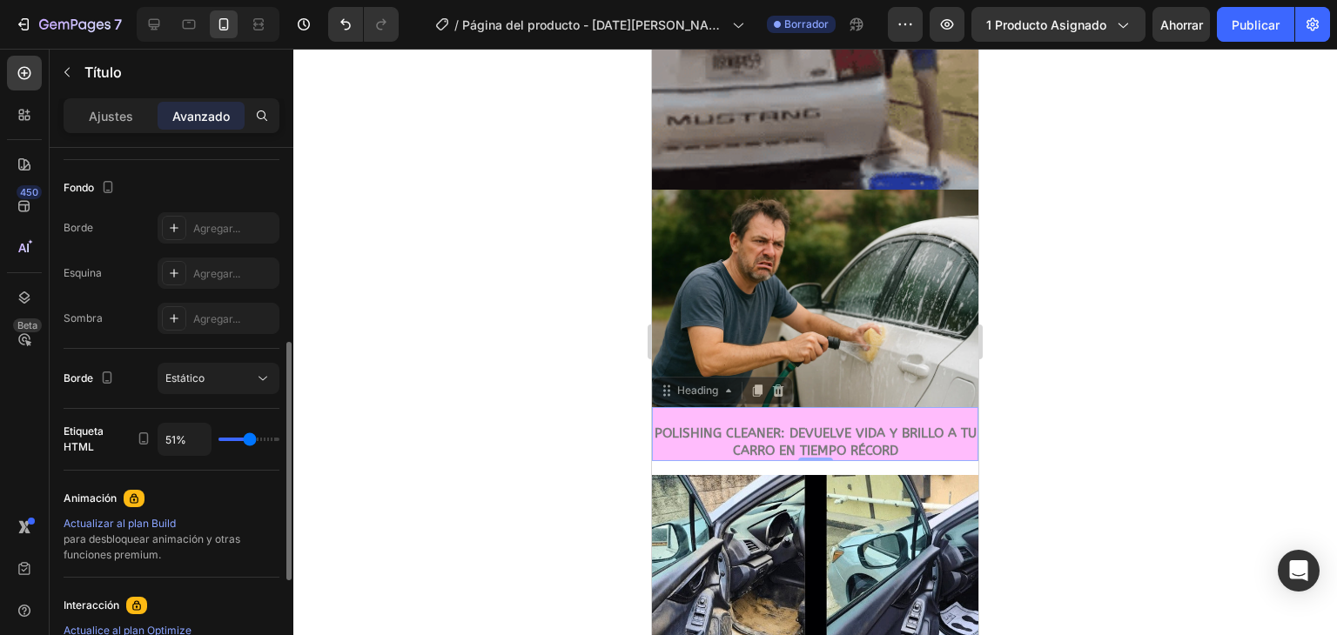
type input "46"
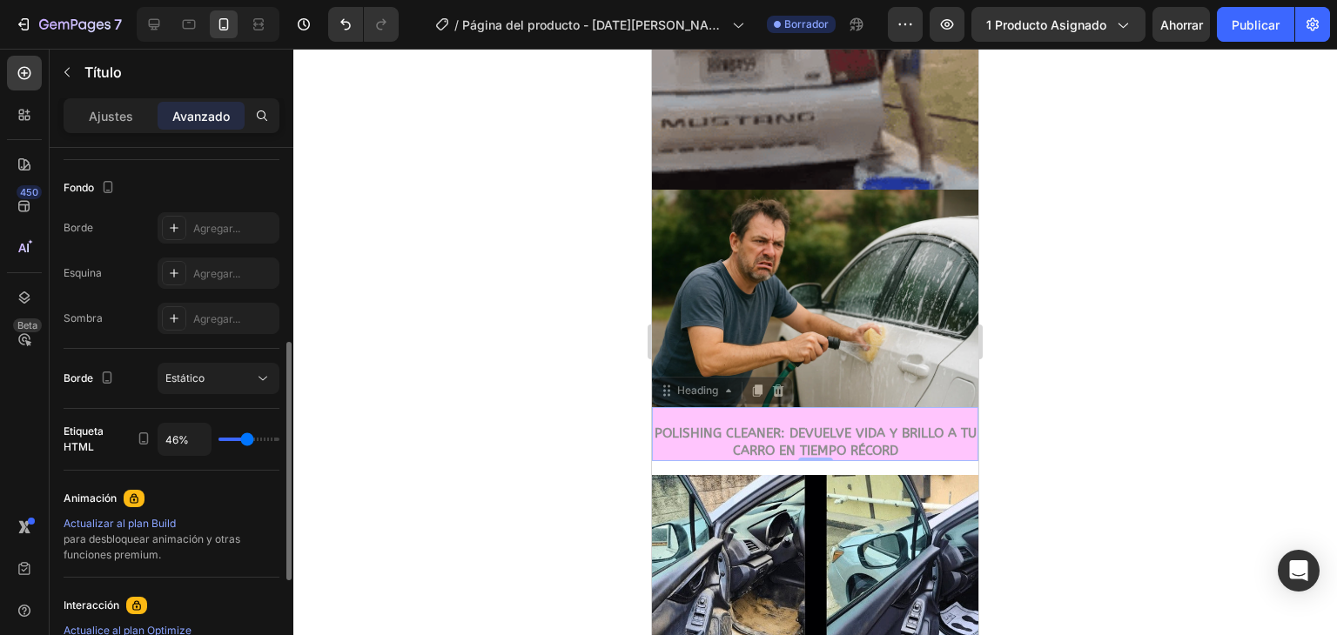
type input "43%"
type input "43"
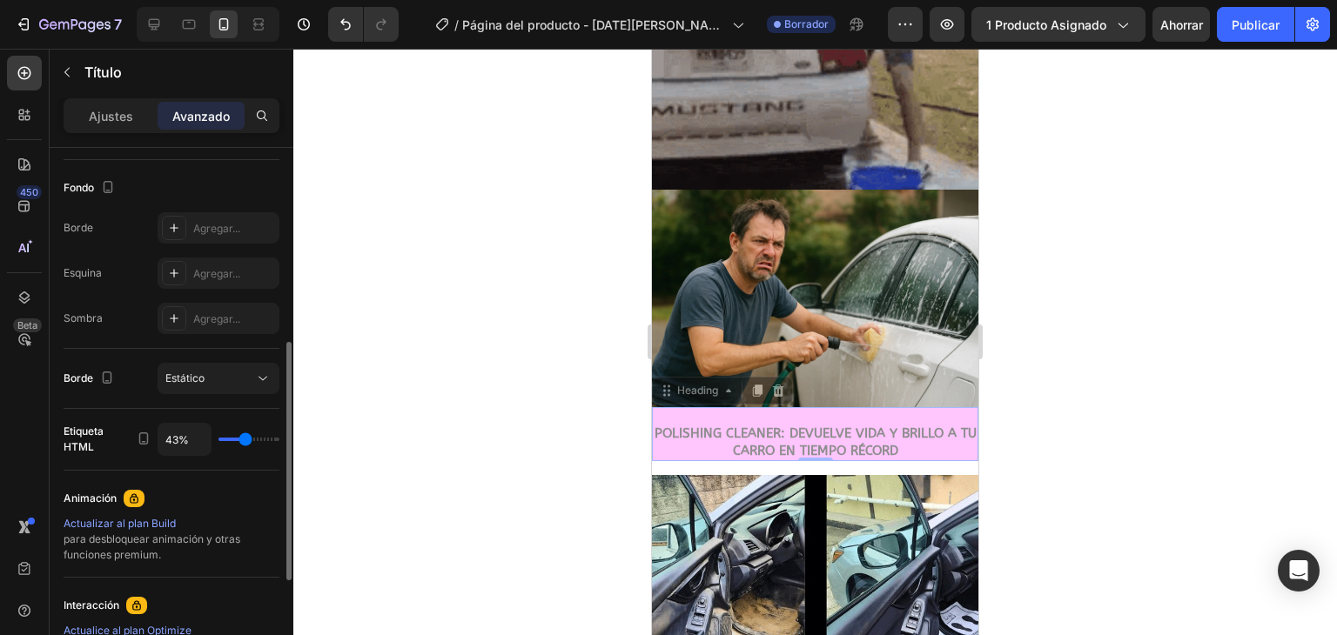
type input "39%"
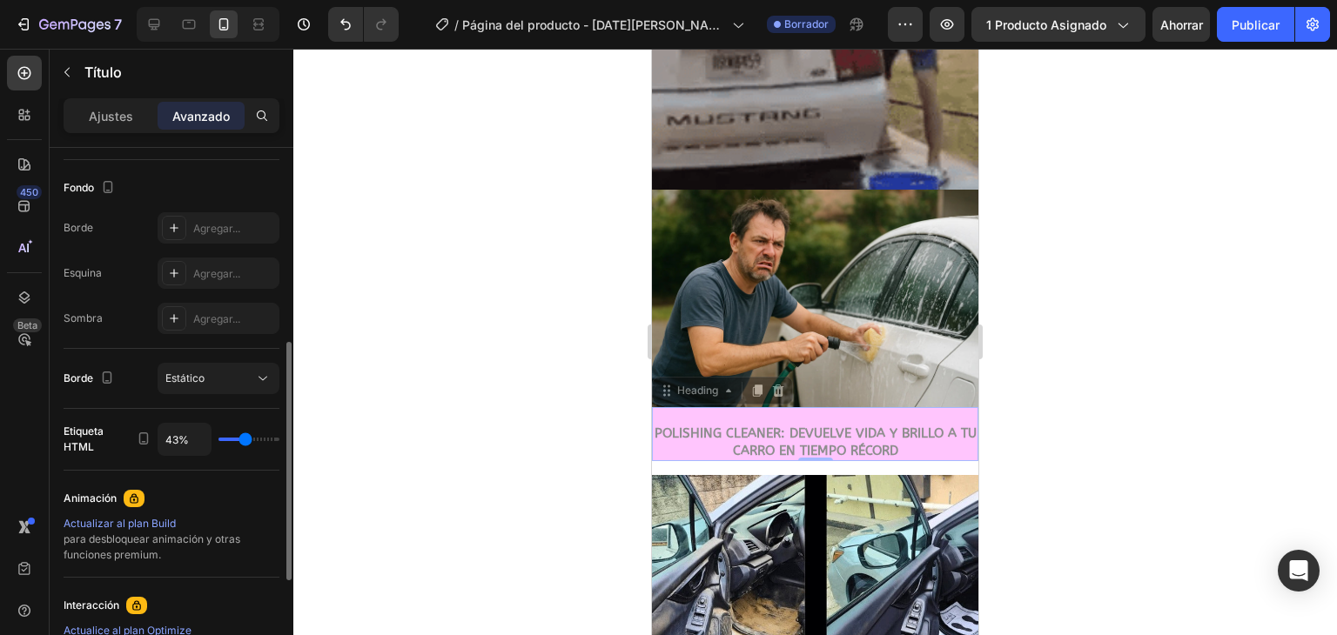
type input "39"
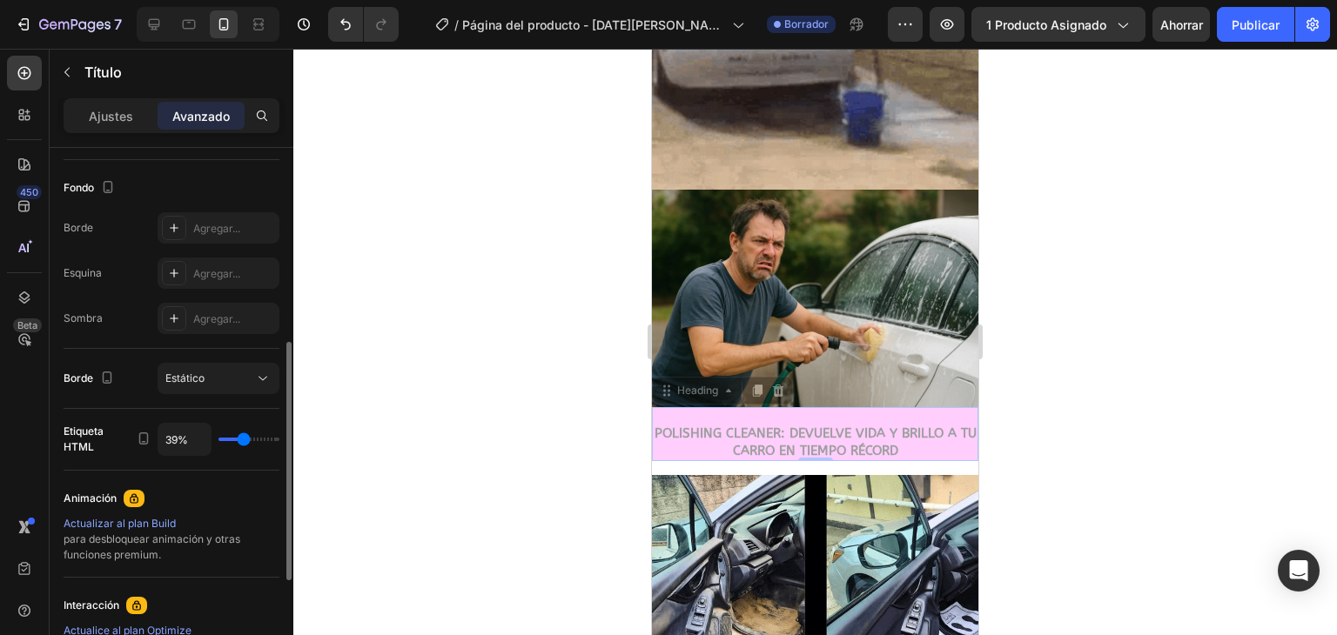
type input "42%"
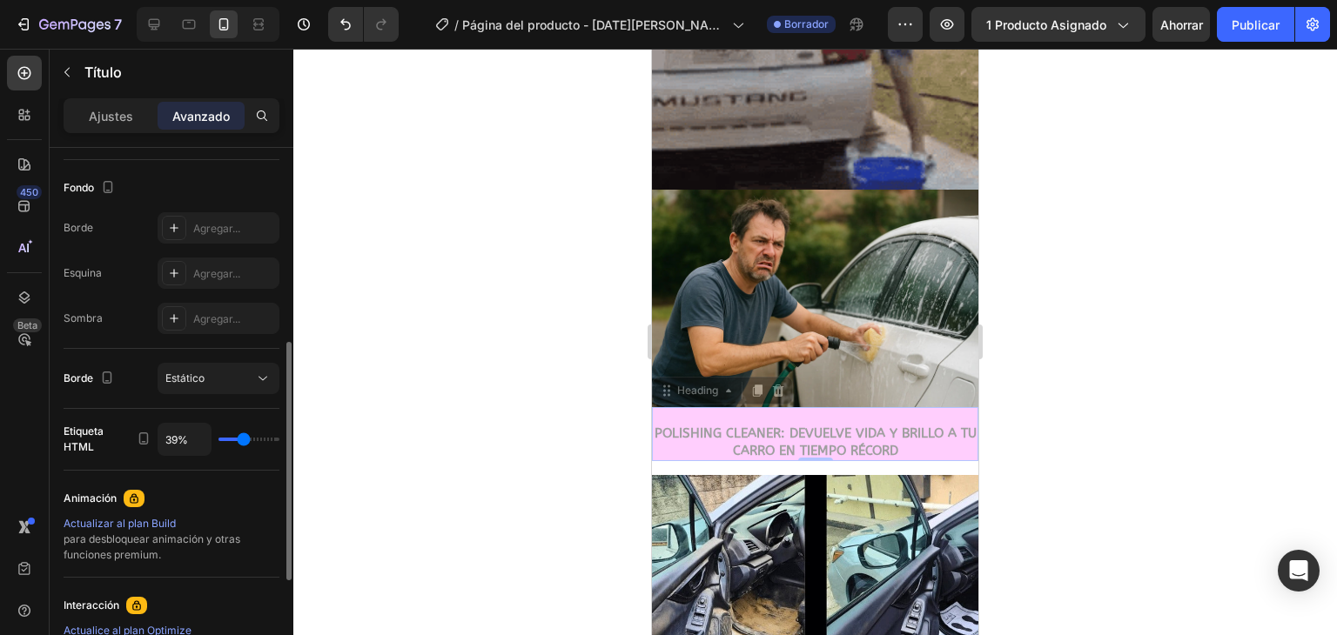
type input "42"
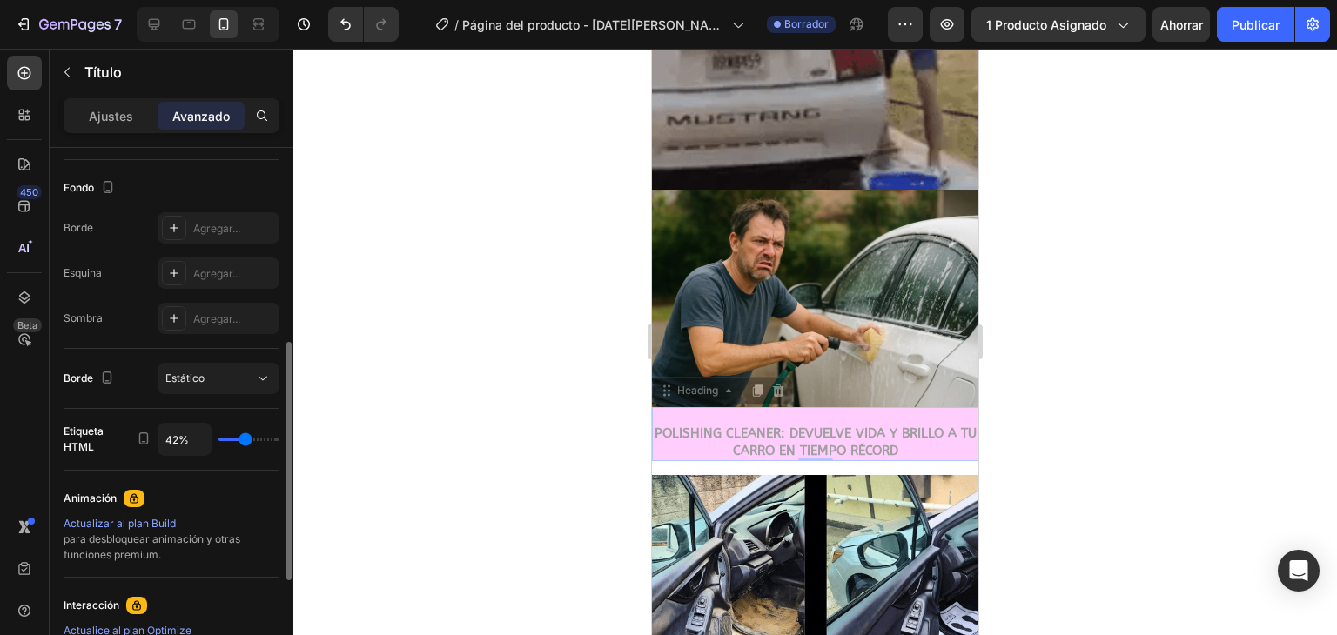
type input "91%"
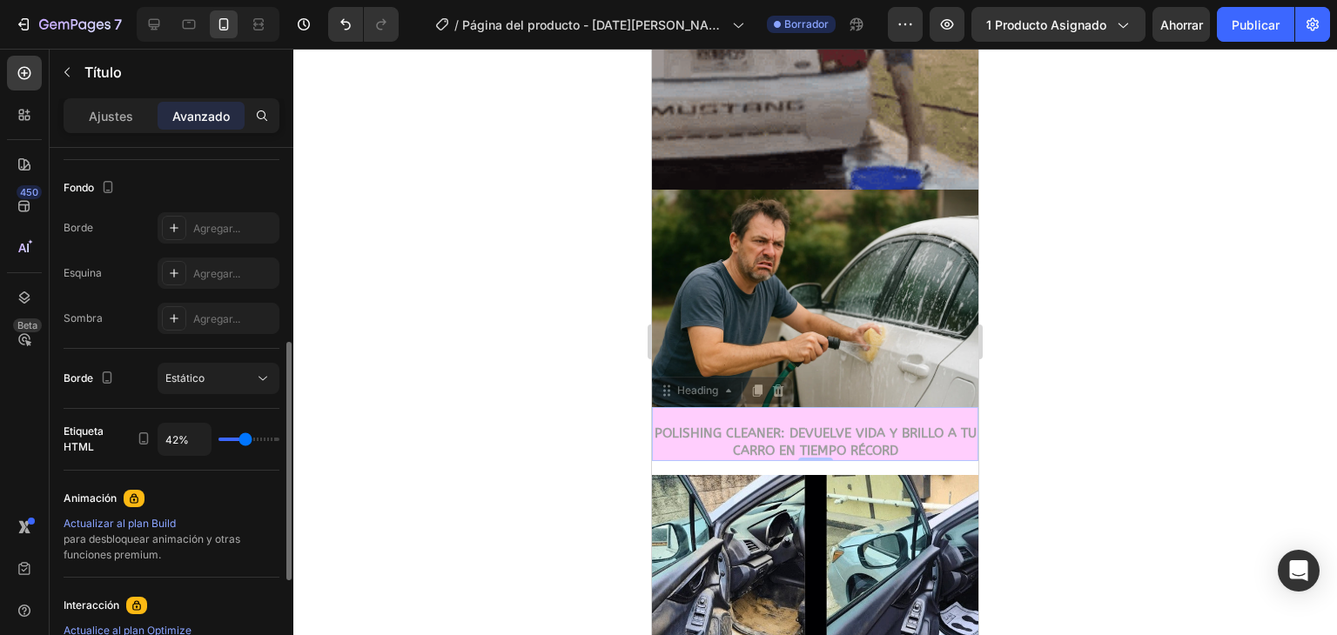
type input "91"
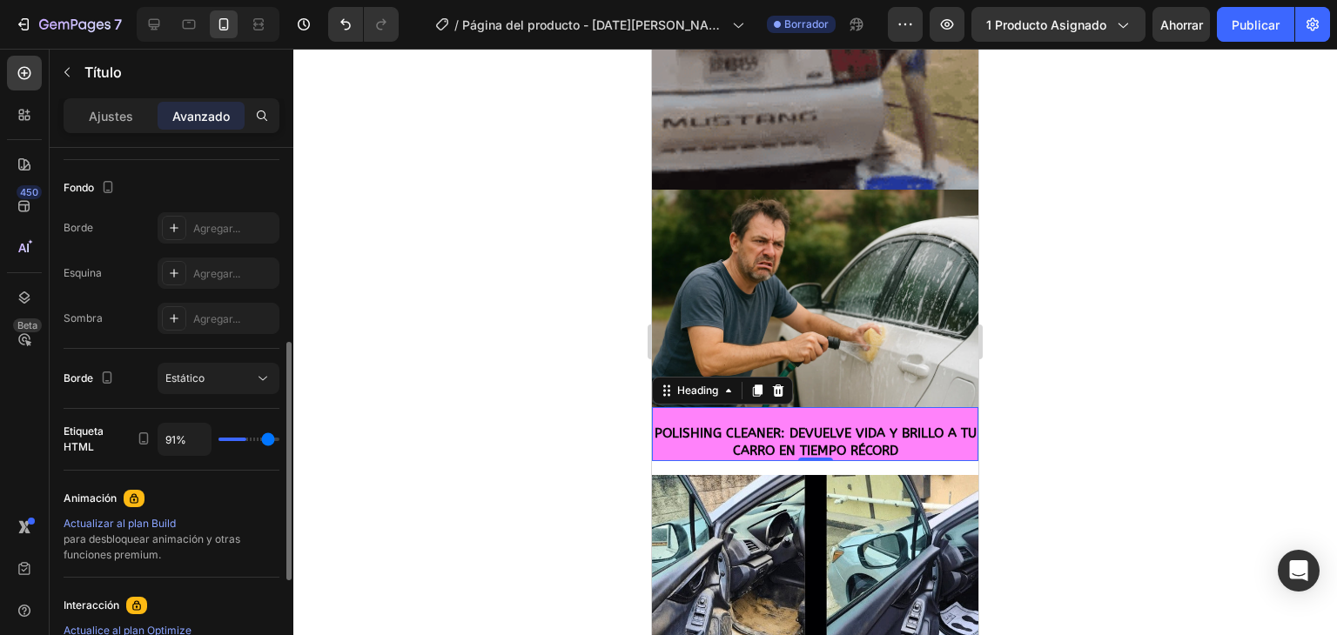
type input "100%"
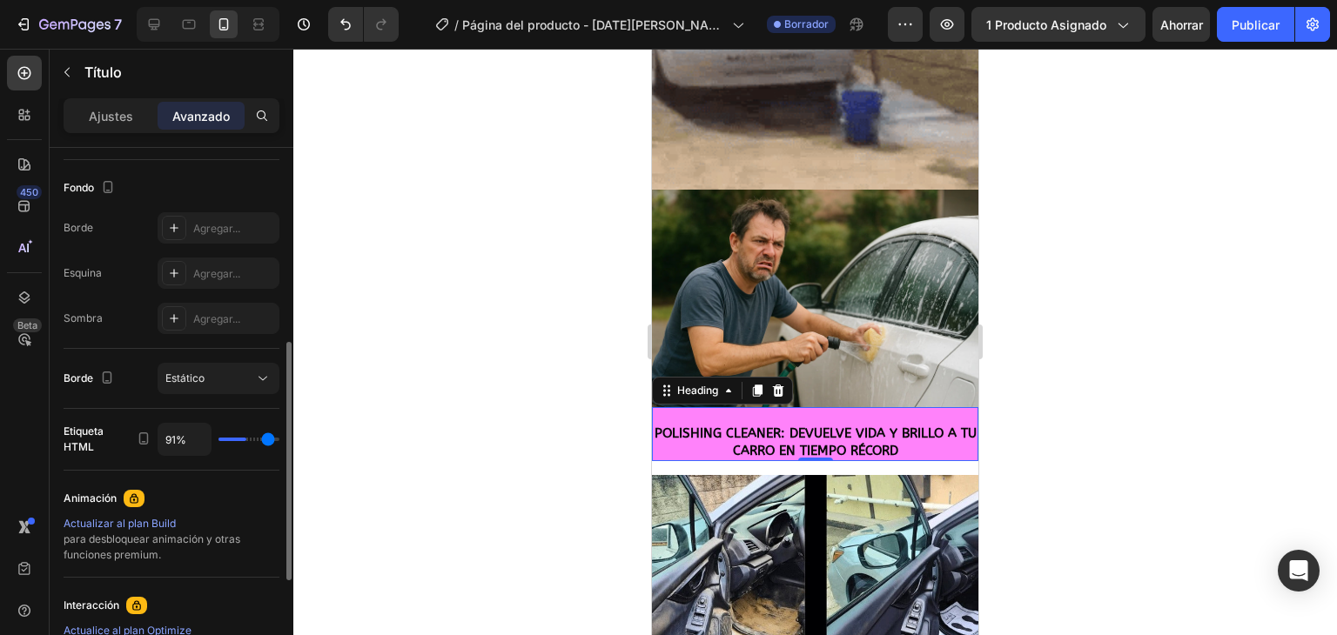
type input "100"
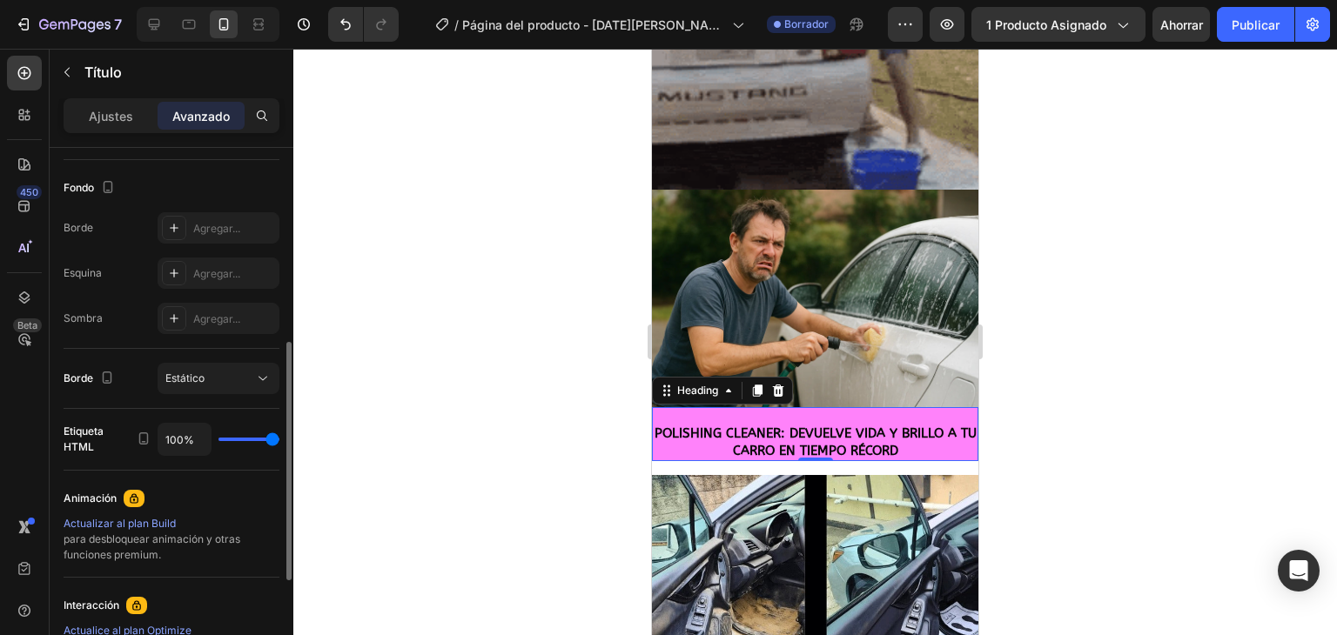
drag, startPoint x: 252, startPoint y: 450, endPoint x: 293, endPoint y: 458, distance: 41.6
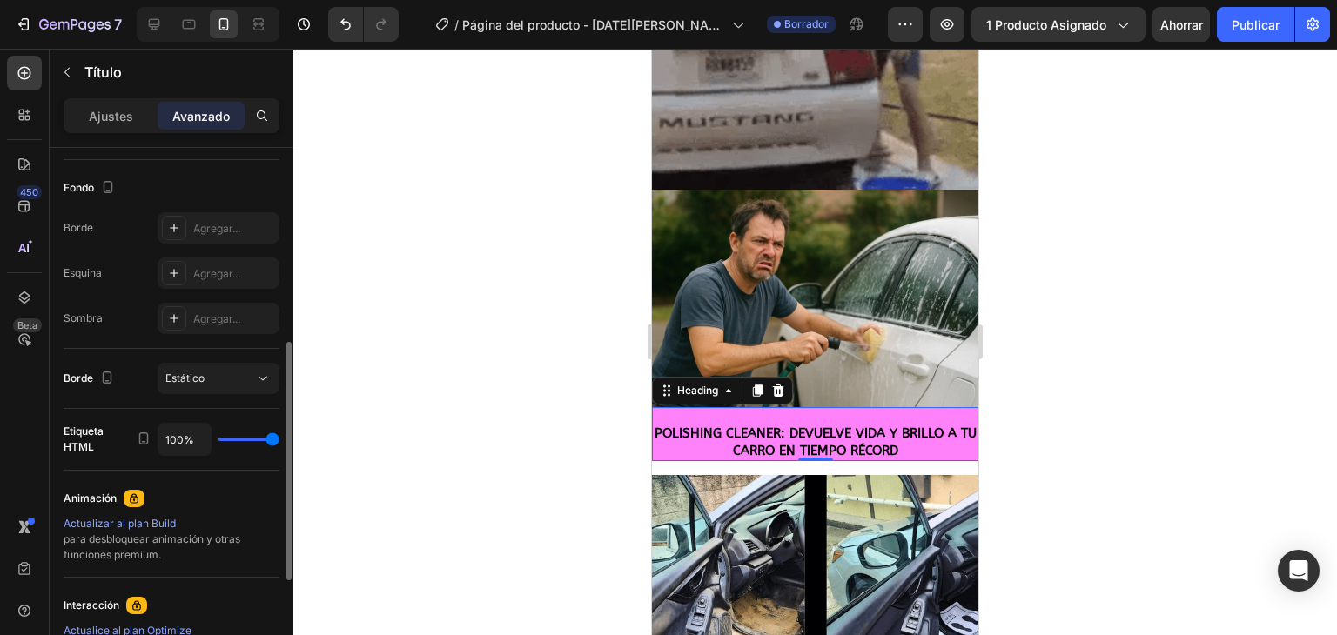
click at [279, 441] on input "range" at bounding box center [248, 439] width 61 height 3
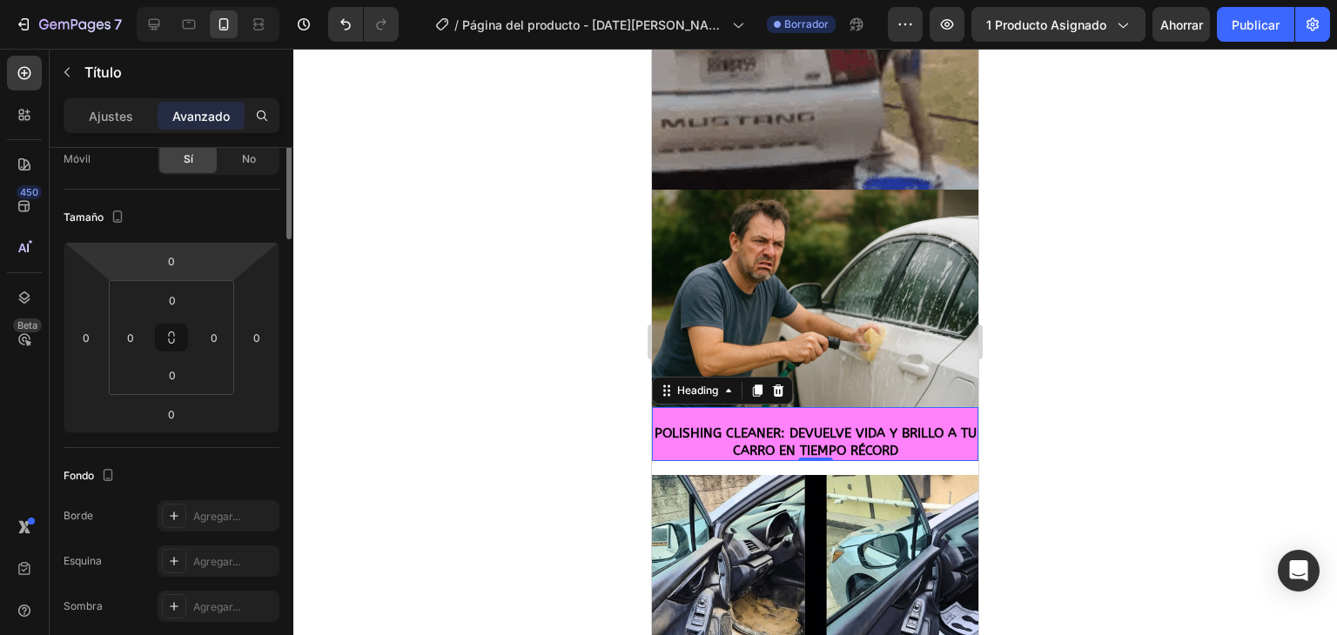
scroll to position [0, 0]
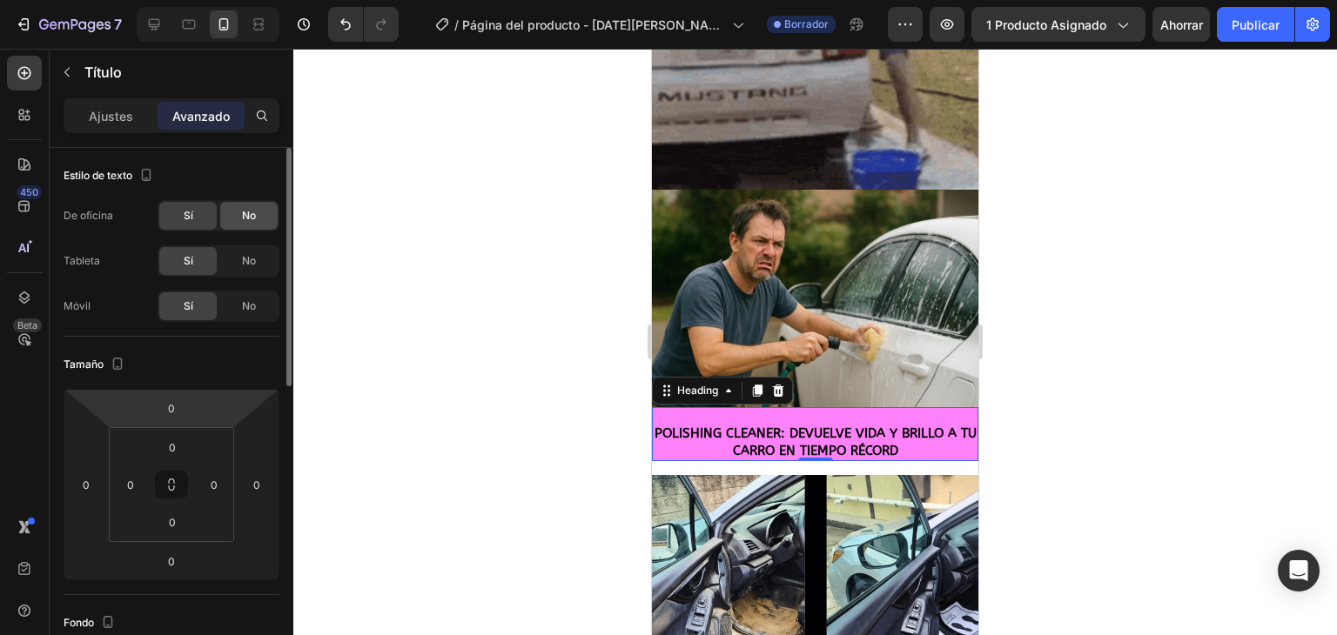
click at [233, 220] on div "No" at bounding box center [248, 216] width 57 height 28
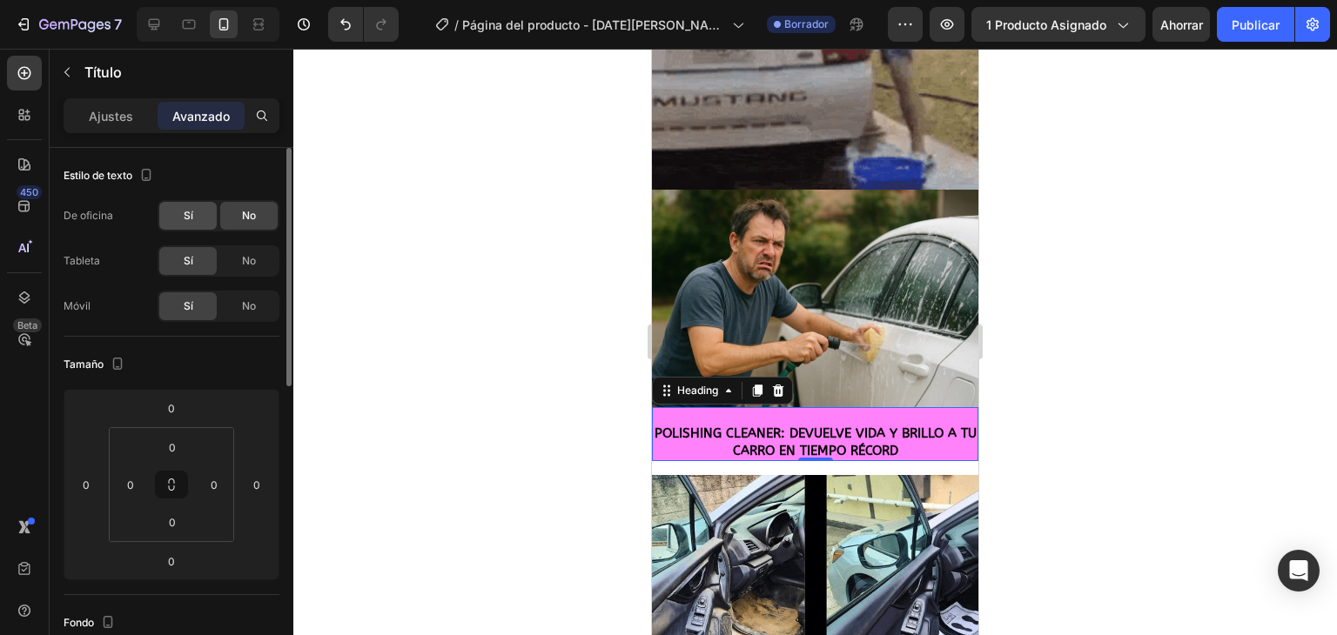
click at [199, 207] on div "Sí" at bounding box center [187, 216] width 57 height 28
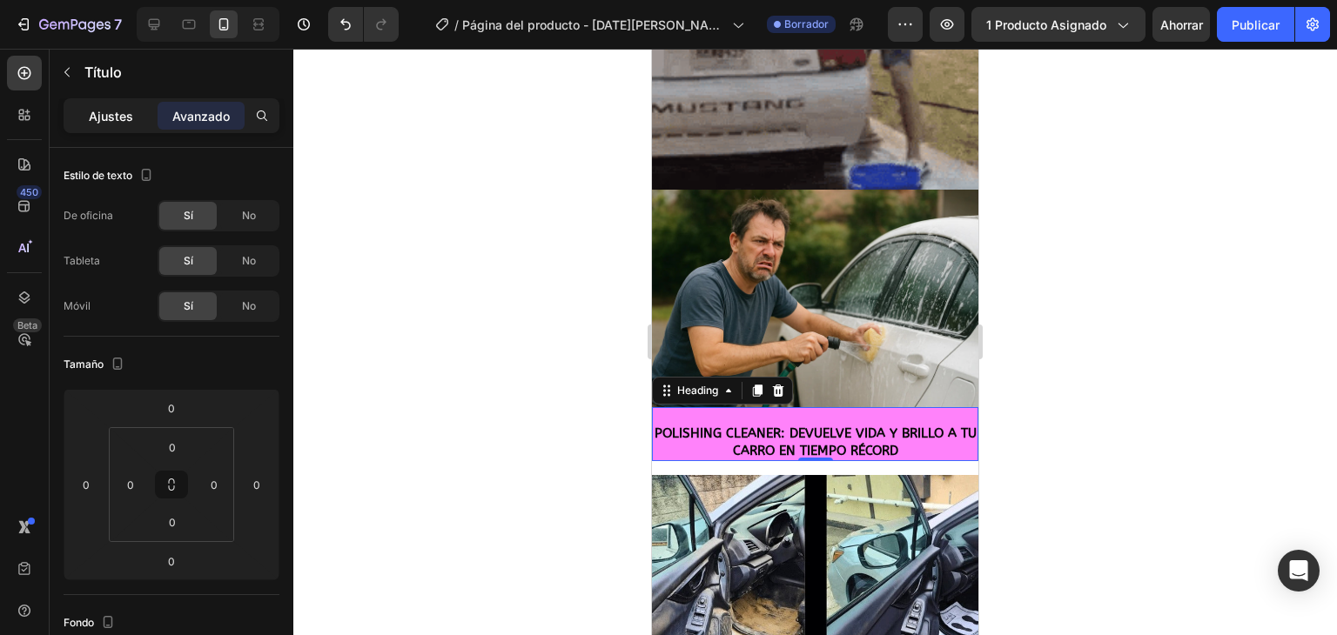
click at [118, 111] on font "Ajustes" at bounding box center [111, 116] width 44 height 15
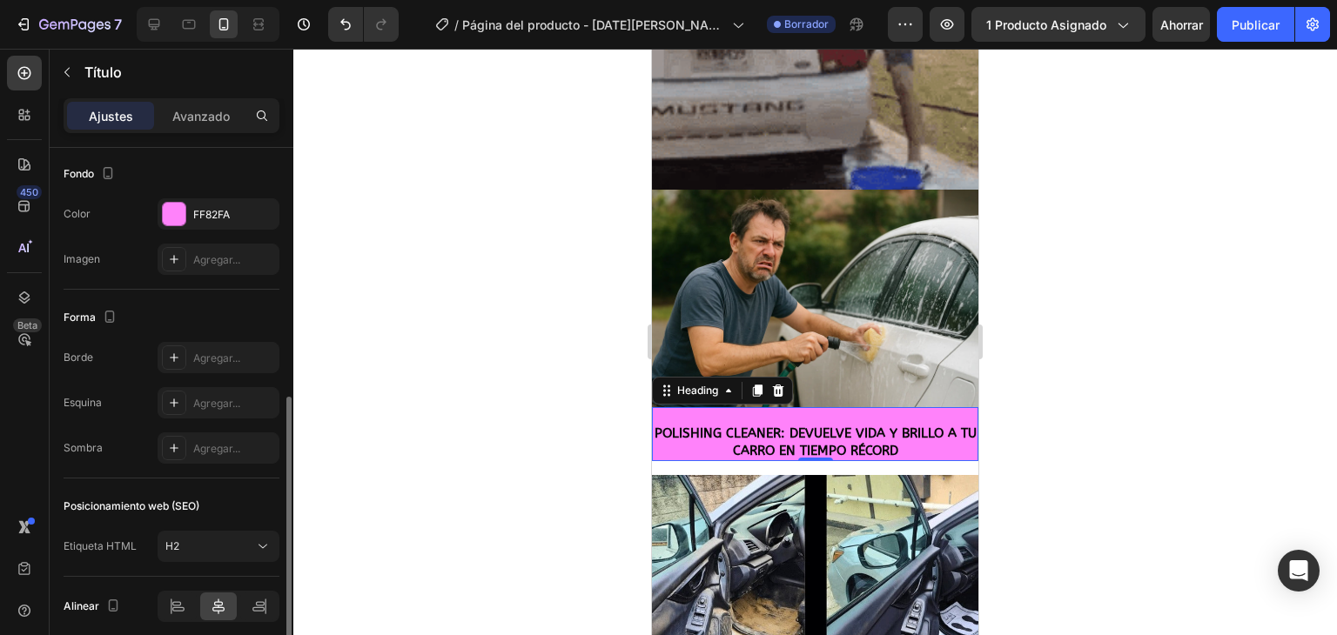
scroll to position [591, 0]
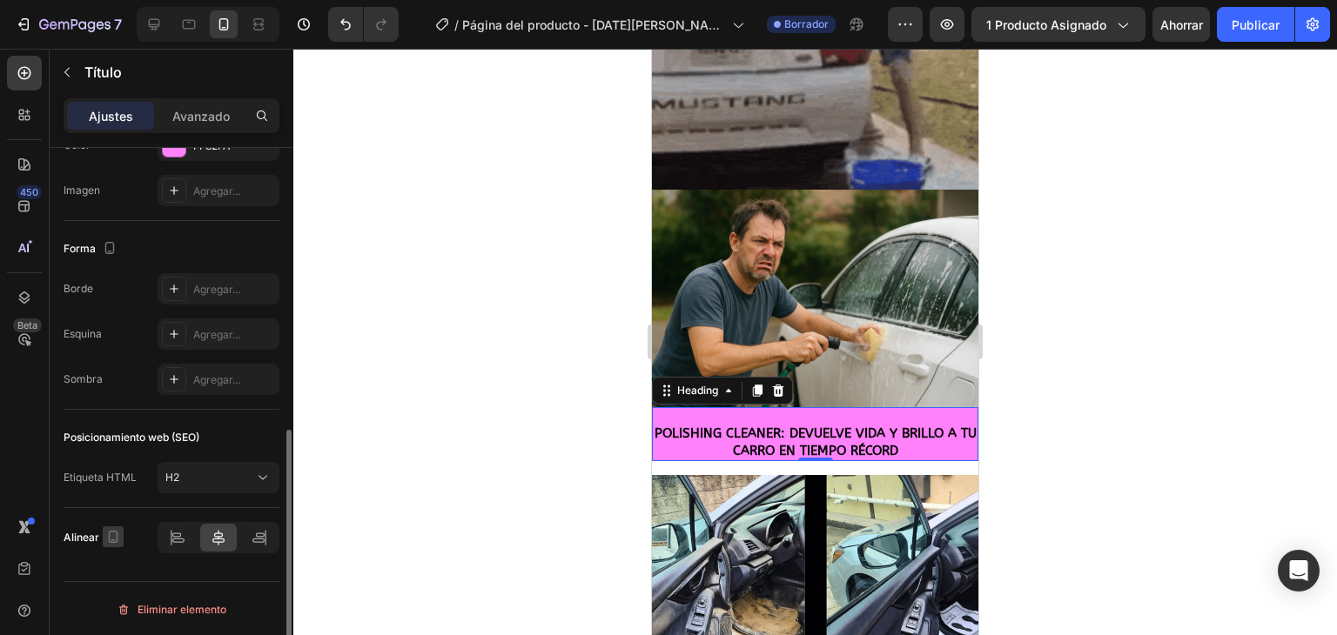
click at [115, 528] on icon "button" at bounding box center [112, 536] width 17 height 17
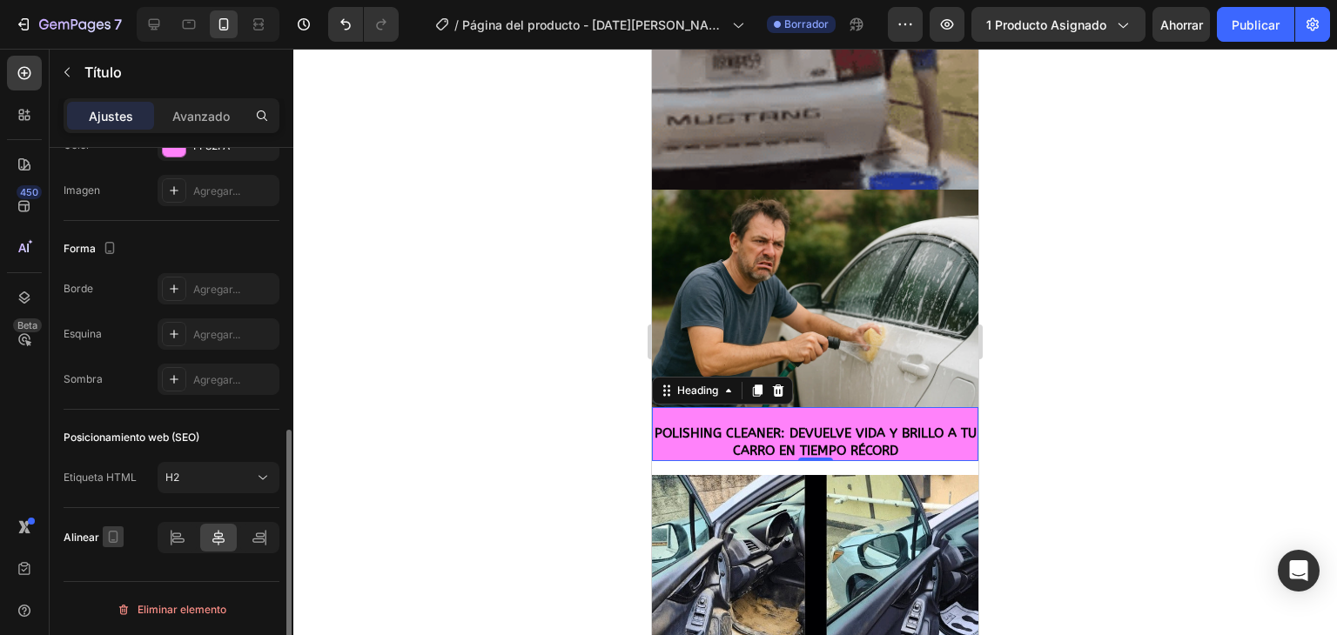
click at [115, 528] on icon "button" at bounding box center [112, 536] width 17 height 17
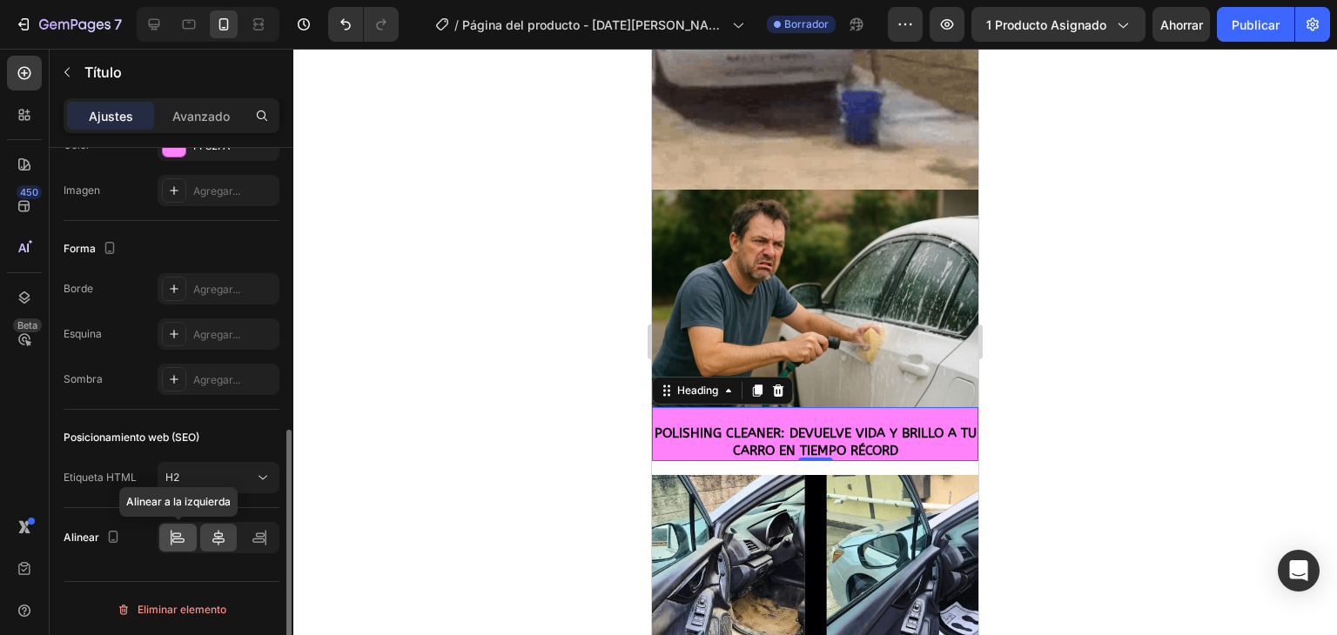
click at [169, 547] on div at bounding box center [177, 538] width 37 height 28
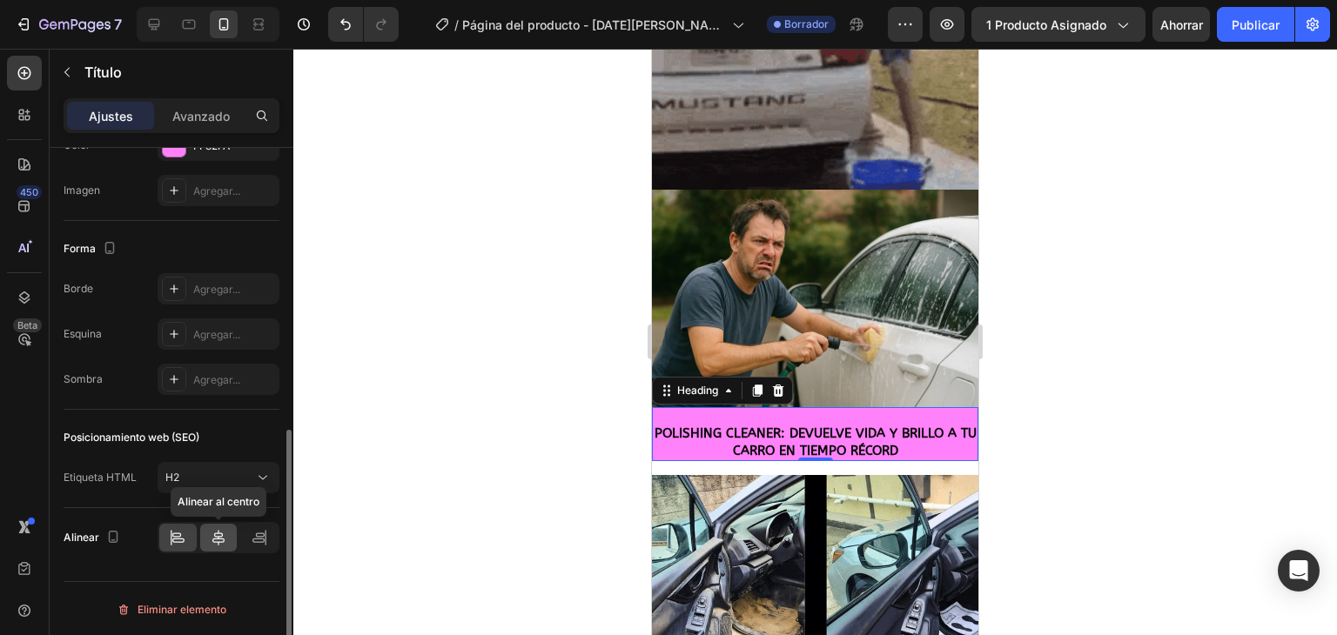
click at [221, 534] on icon at bounding box center [218, 538] width 12 height 16
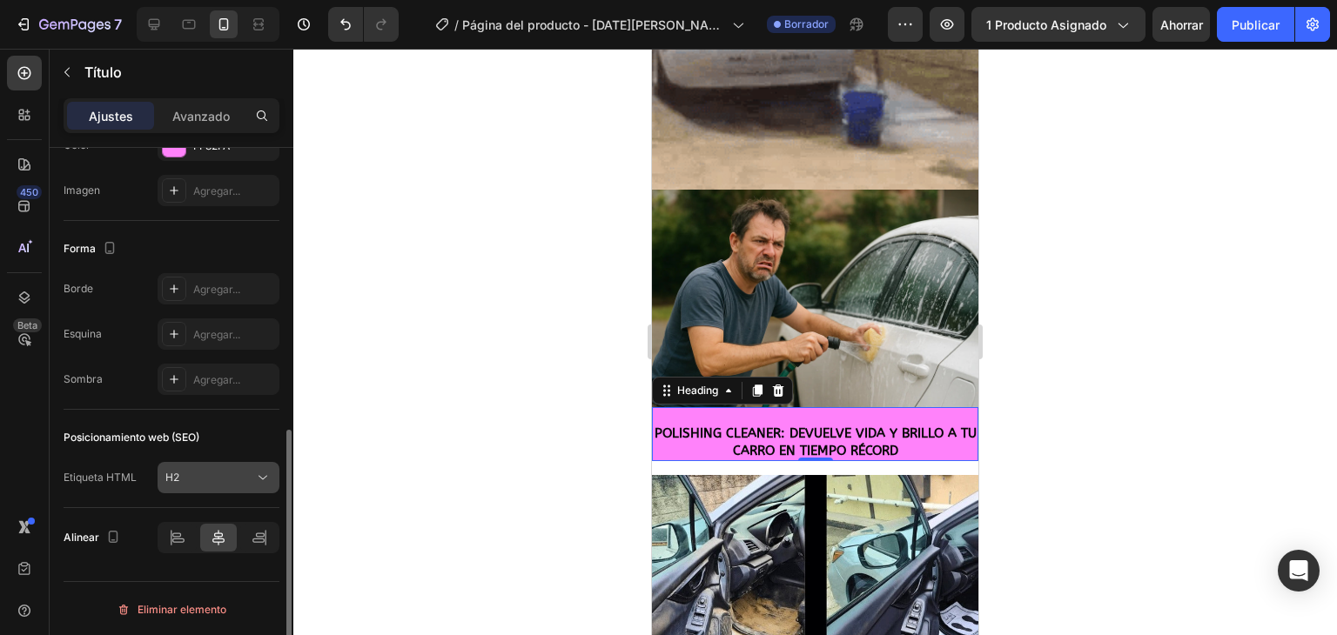
click at [247, 473] on div "H2" at bounding box center [209, 478] width 89 height 16
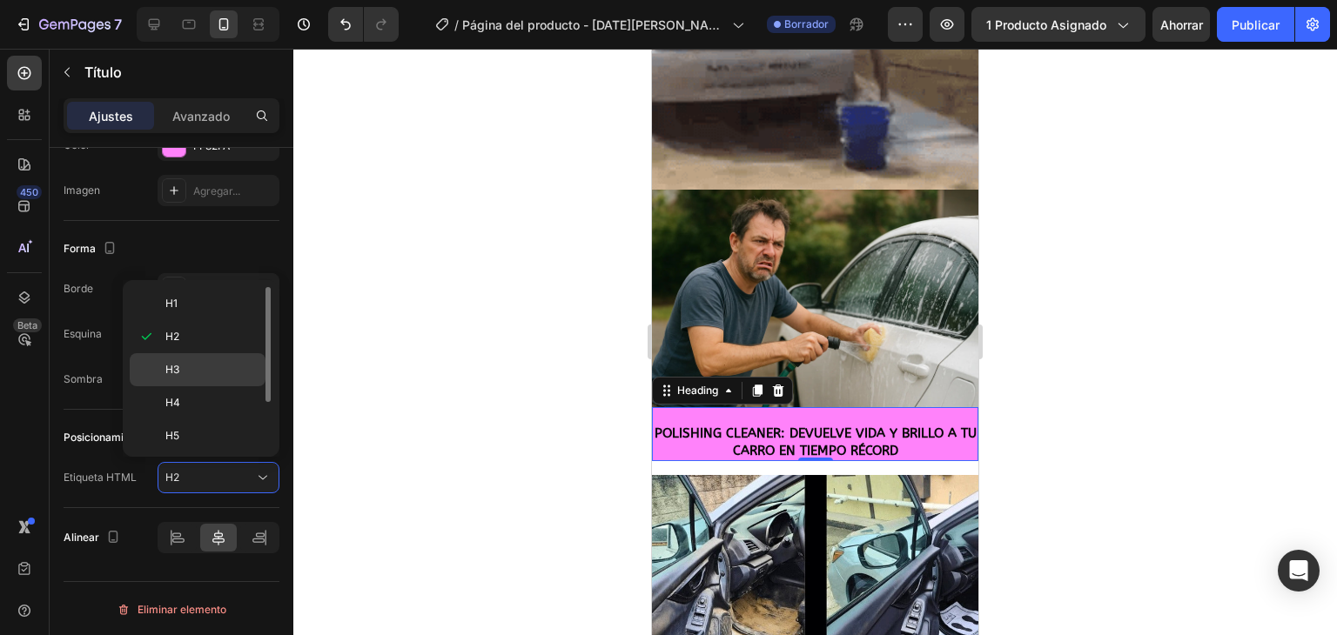
click at [182, 371] on p "H3" at bounding box center [211, 370] width 92 height 16
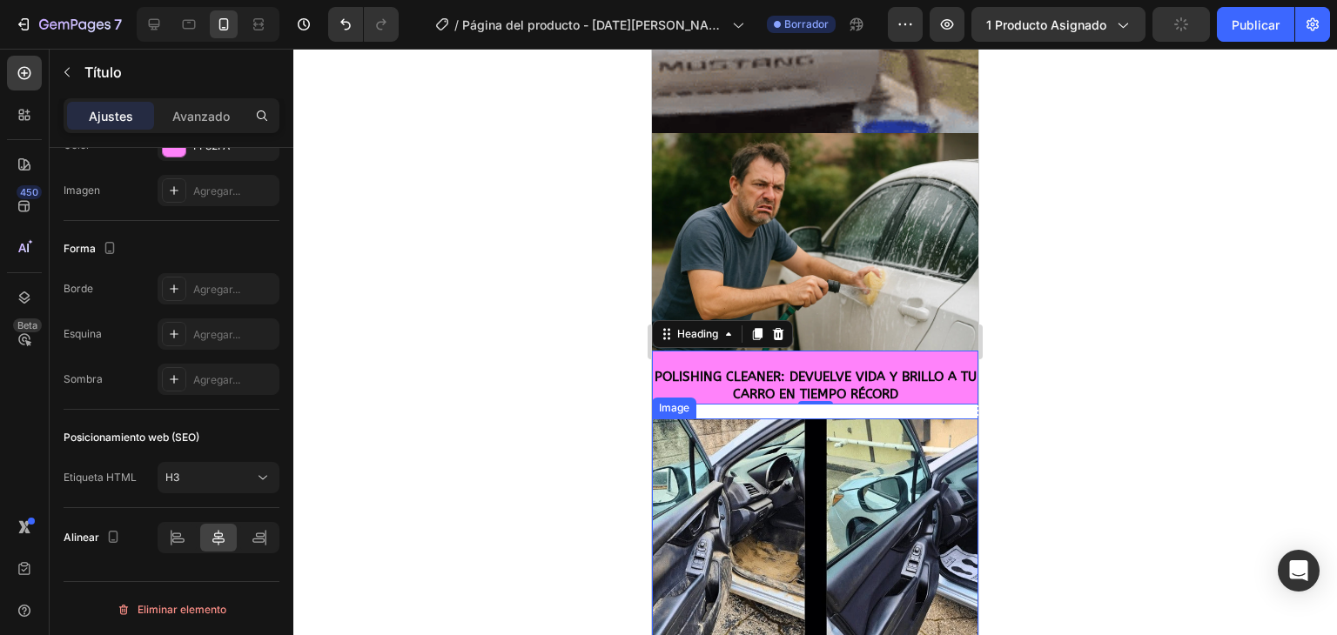
scroll to position [348, 0]
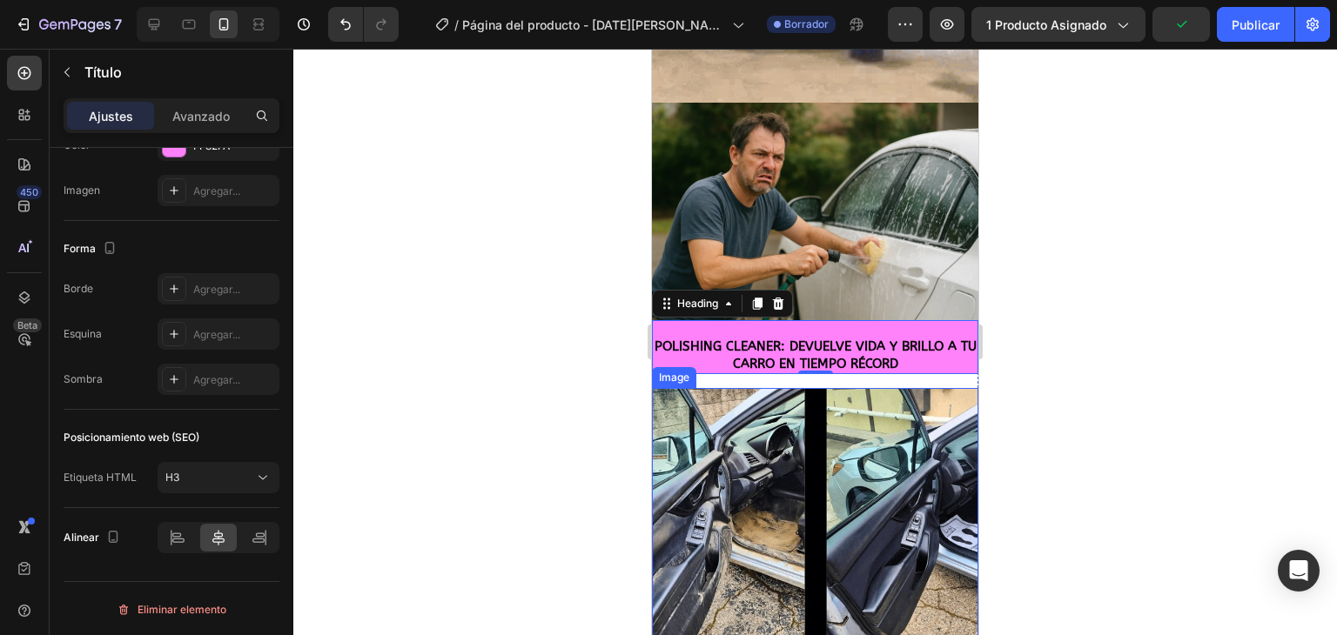
click at [818, 477] on img at bounding box center [815, 550] width 326 height 325
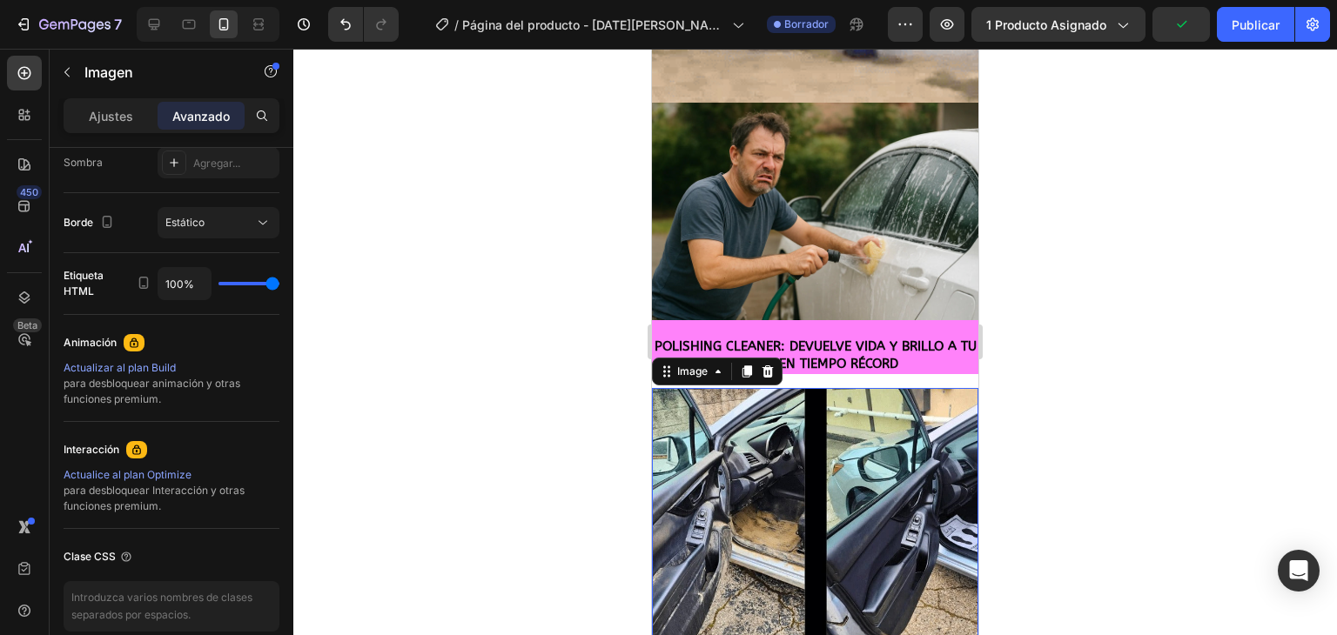
scroll to position [0, 0]
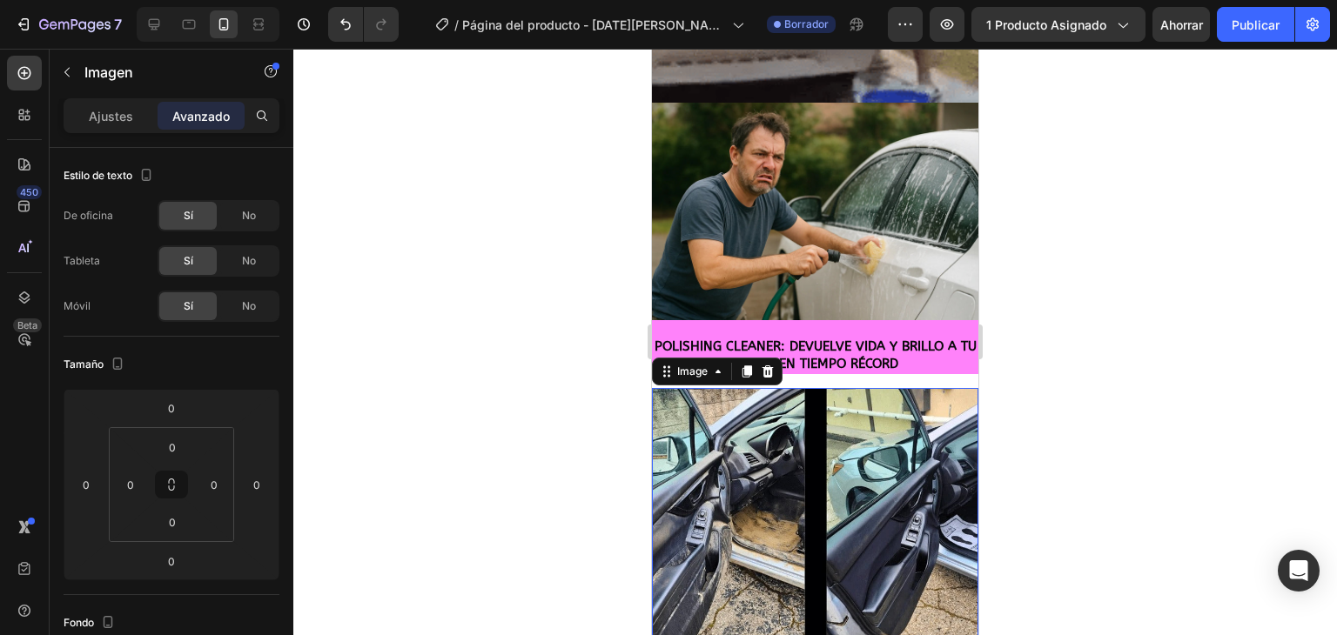
click at [868, 559] on img at bounding box center [815, 550] width 326 height 325
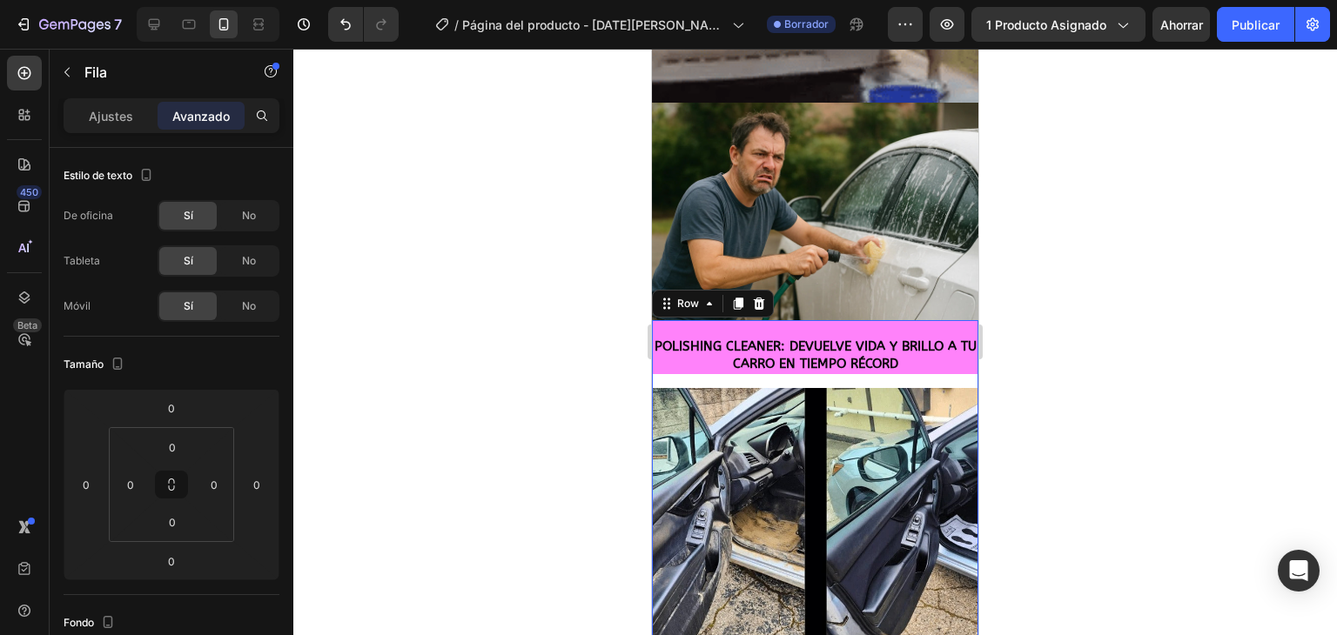
click at [804, 338] on span "POLISHING CLEANER: DEVUELVE VIDA Y BRILLO A TU CARRO EN TIEMPO RÉCORD" at bounding box center [815, 354] width 322 height 33
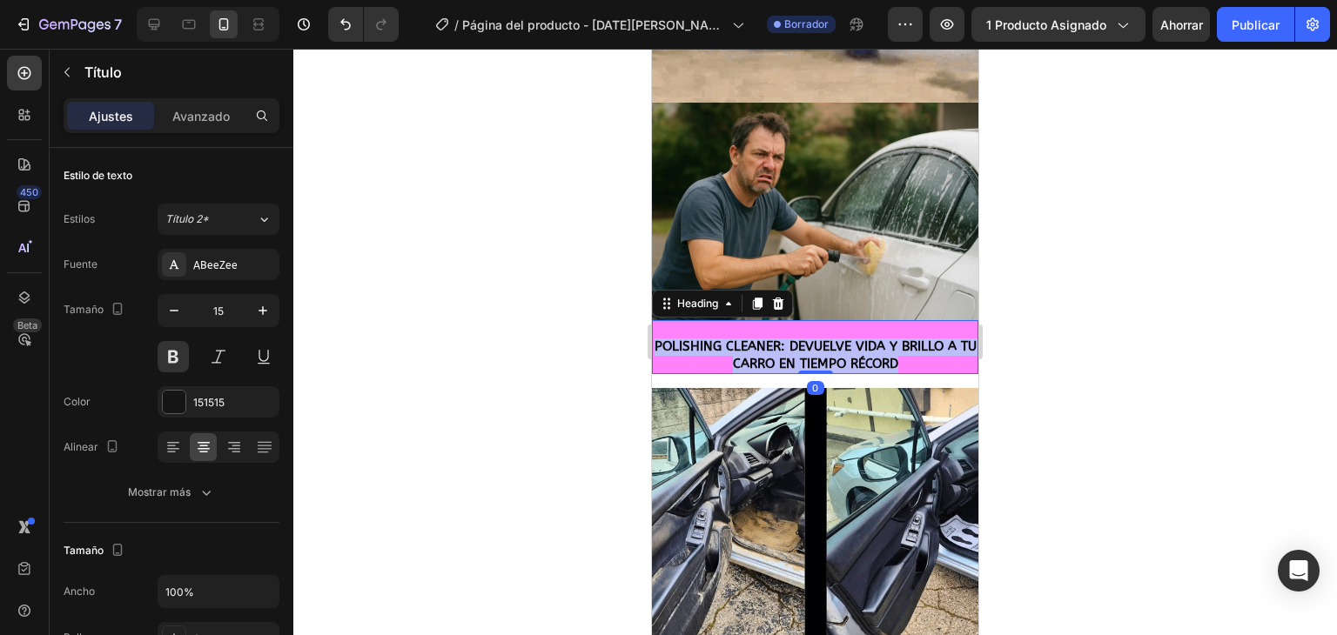
click at [804, 338] on span "POLISHING CLEANER: DEVUELVE VIDA Y BRILLO A TU CARRO EN TIEMPO RÉCORD" at bounding box center [815, 354] width 322 height 33
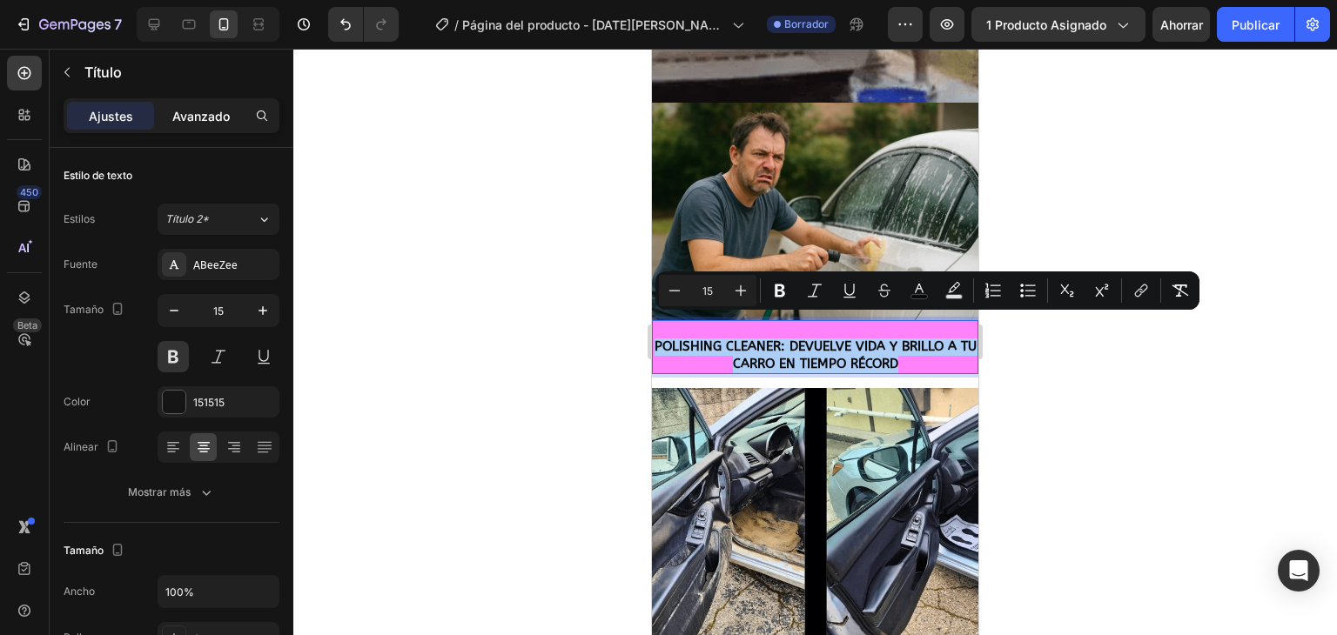
click at [202, 110] on font "Avanzado" at bounding box center [200, 116] width 57 height 15
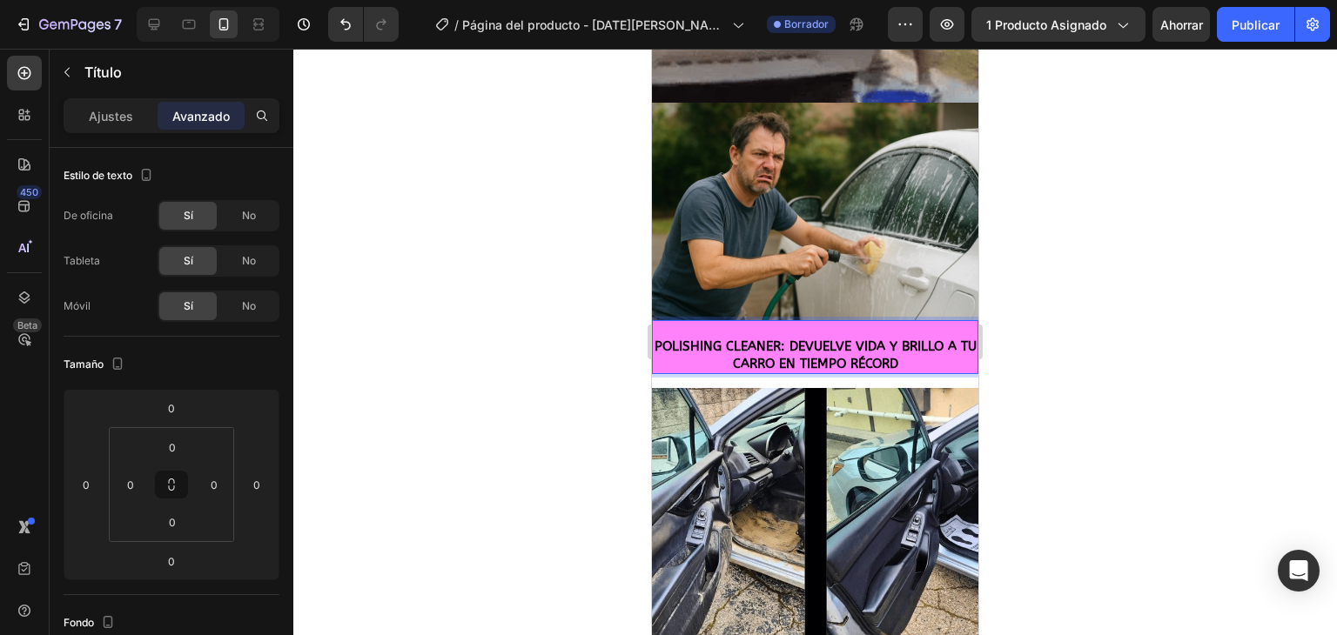
click at [661, 322] on p "⁠⁠⁠⁠⁠⁠⁠ POLISHING CLEANER: DEVUELVE VIDA Y BRILLO A TU CARRO EN TIEMPO RÉCORD" at bounding box center [814, 347] width 323 height 51
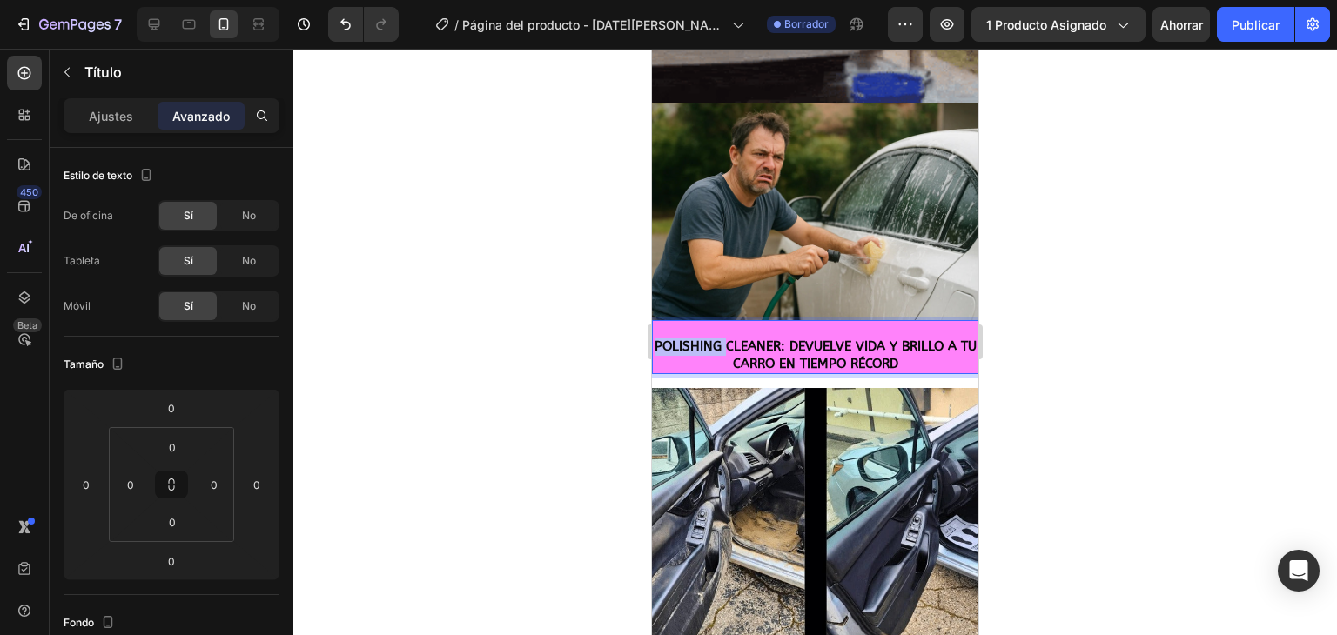
click at [660, 338] on span "POLISHING CLEANER: DEVUELVE VIDA Y BRILLO A TU CARRO EN TIEMPO RÉCORD" at bounding box center [815, 354] width 322 height 33
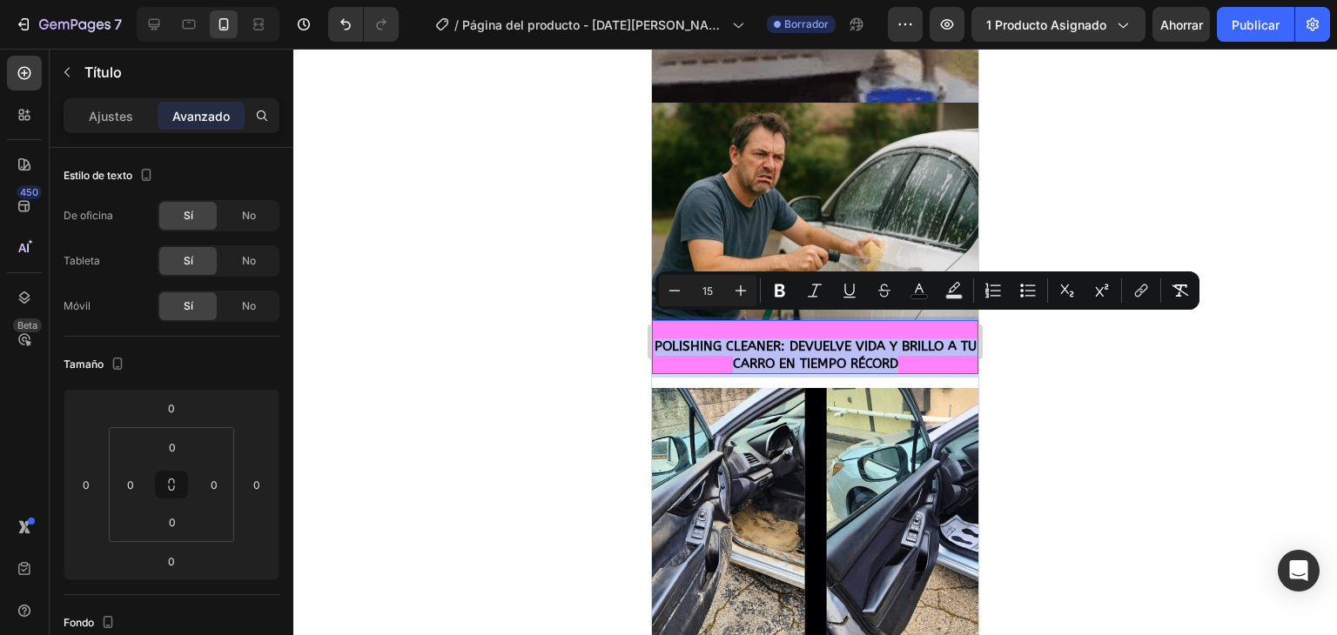
click at [660, 338] on span "POLISHING CLEANER: DEVUELVE VIDA Y BRILLO A TU CARRO EN TIEMPO RÉCORD" at bounding box center [815, 354] width 322 height 33
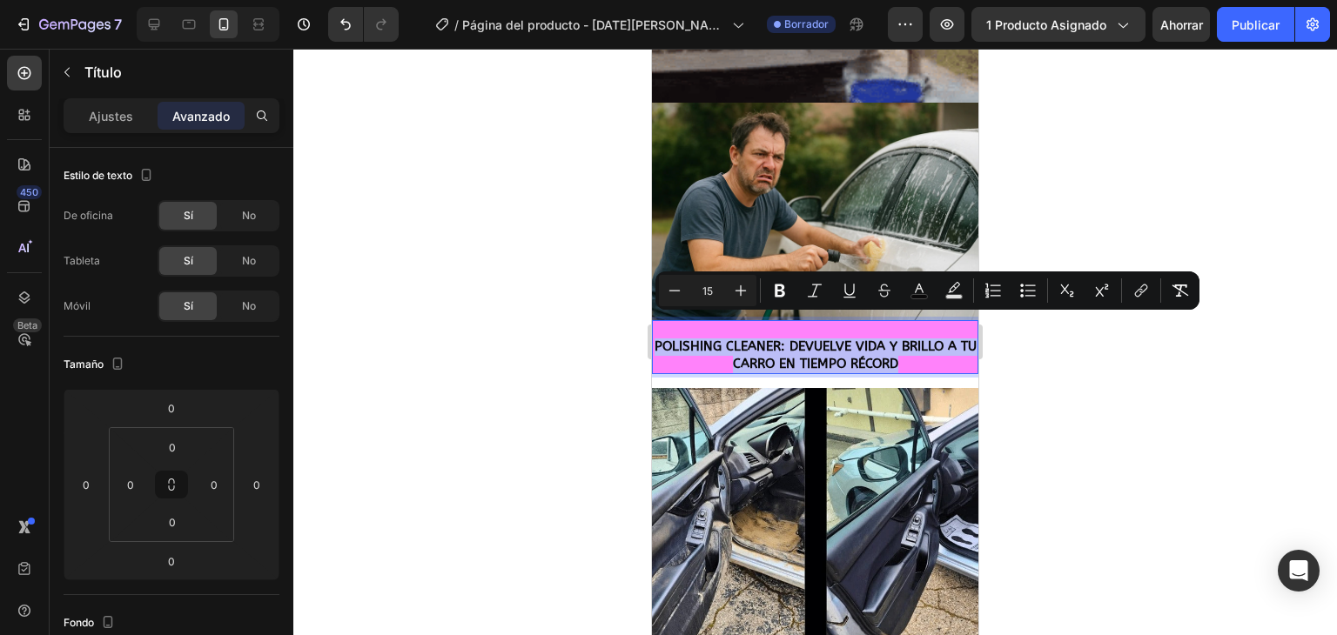
click at [660, 338] on span "POLISHING CLEANER: DEVUELVE VIDA Y BRILLO A TU CARRO EN TIEMPO RÉCORD" at bounding box center [815, 354] width 322 height 33
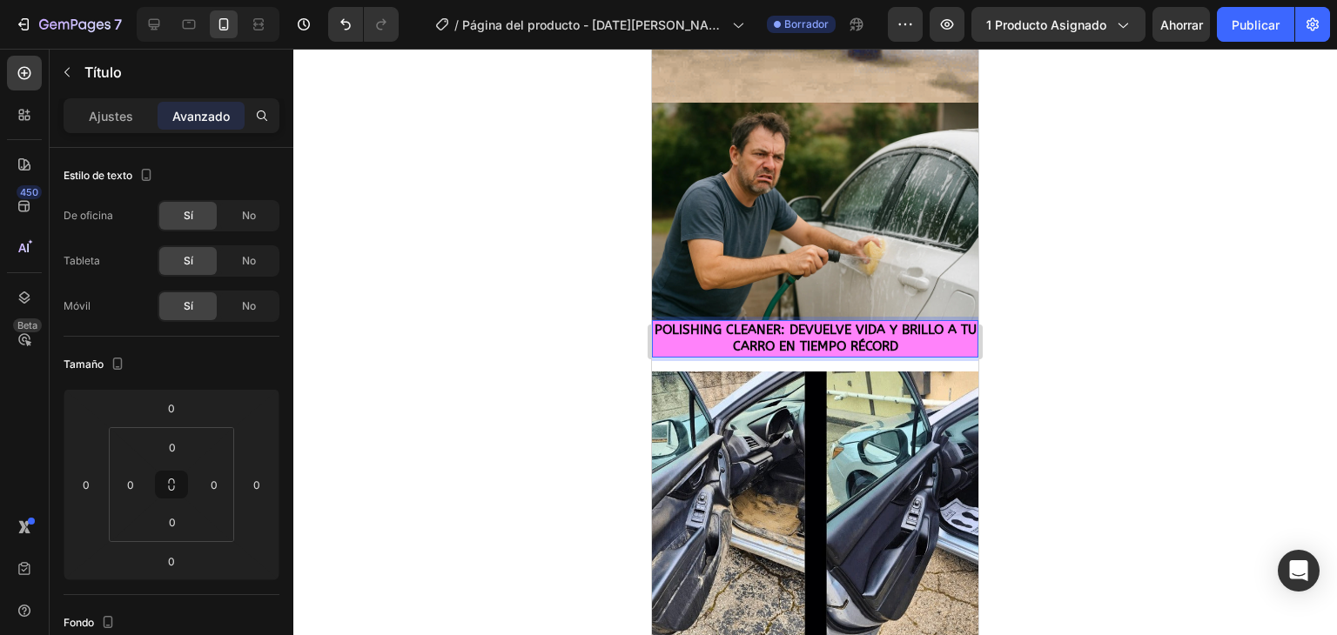
click at [491, 379] on div at bounding box center [814, 342] width 1043 height 586
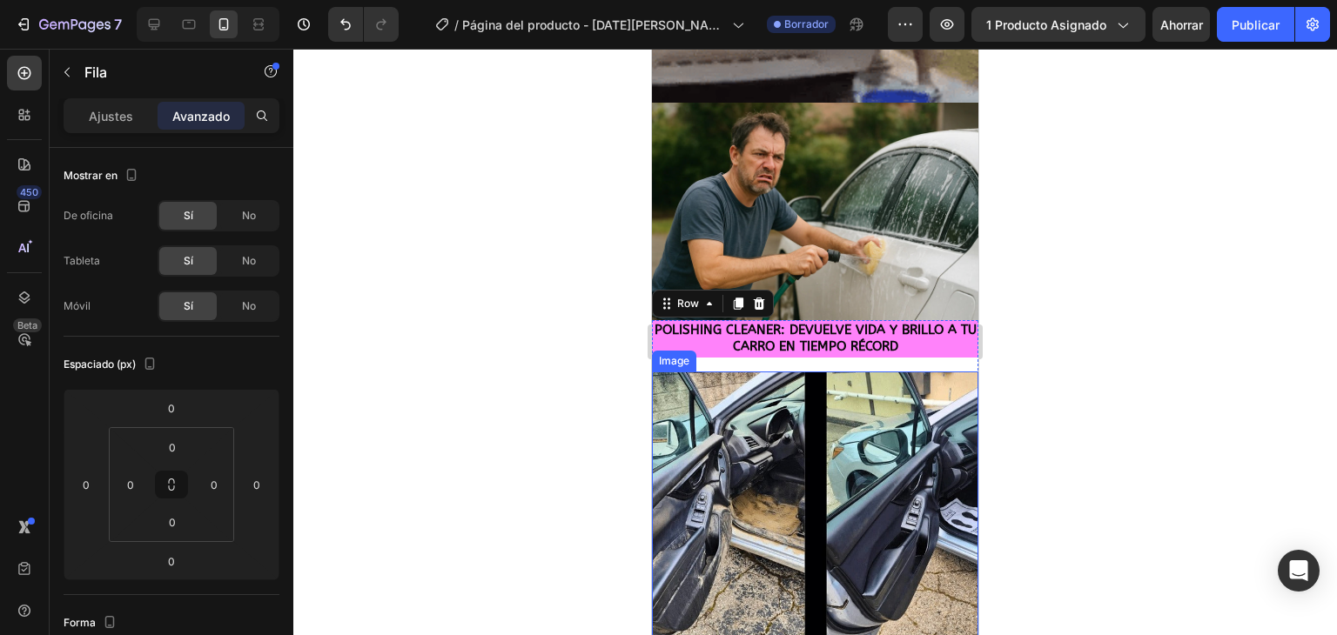
click at [677, 353] on div "Image" at bounding box center [673, 361] width 37 height 16
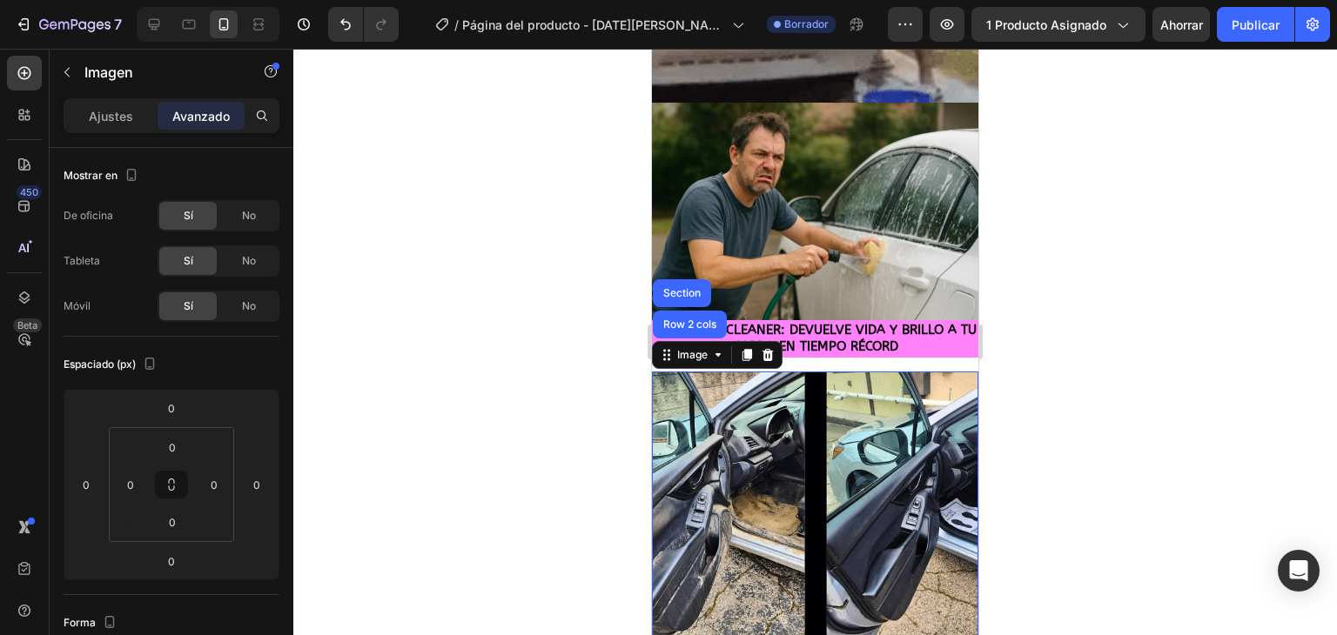
click at [716, 379] on img at bounding box center [815, 534] width 326 height 325
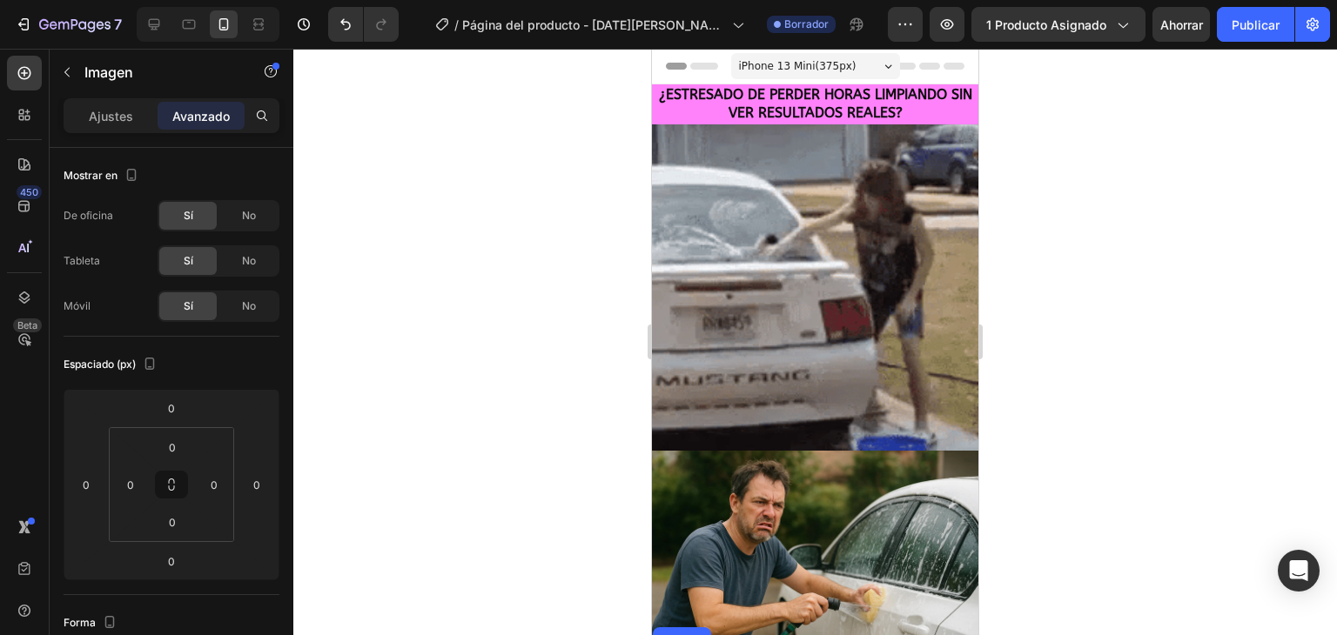
click at [582, 439] on div at bounding box center [814, 342] width 1043 height 586
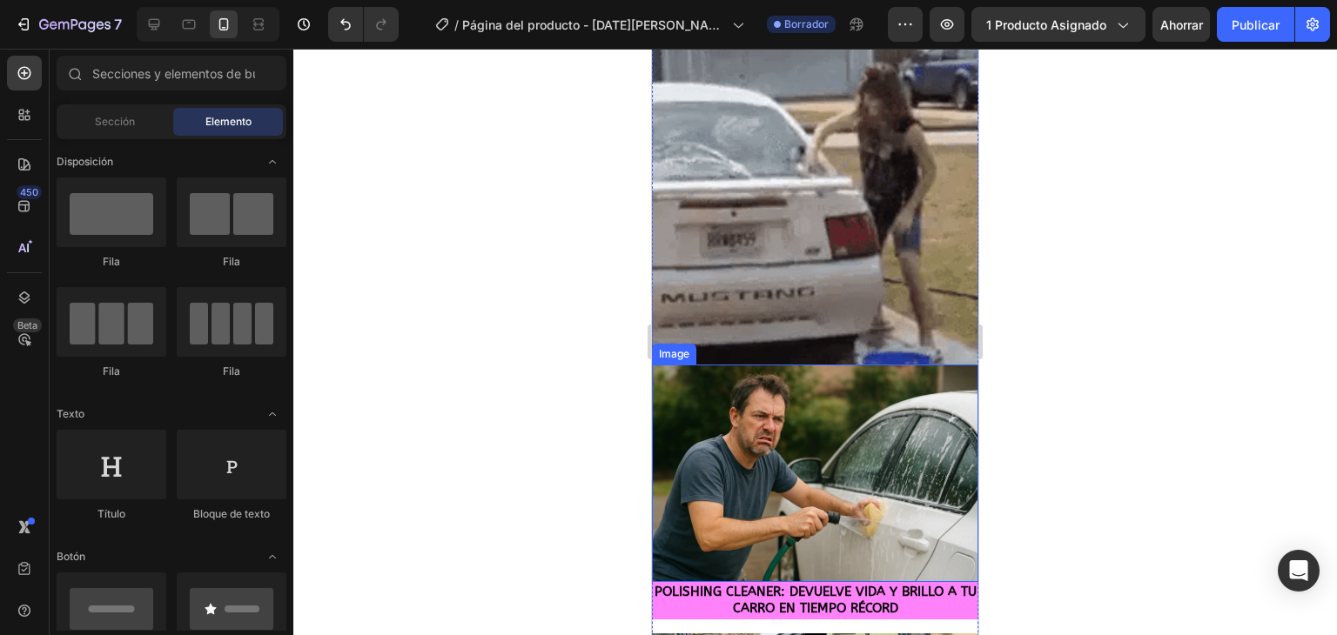
scroll to position [261, 0]
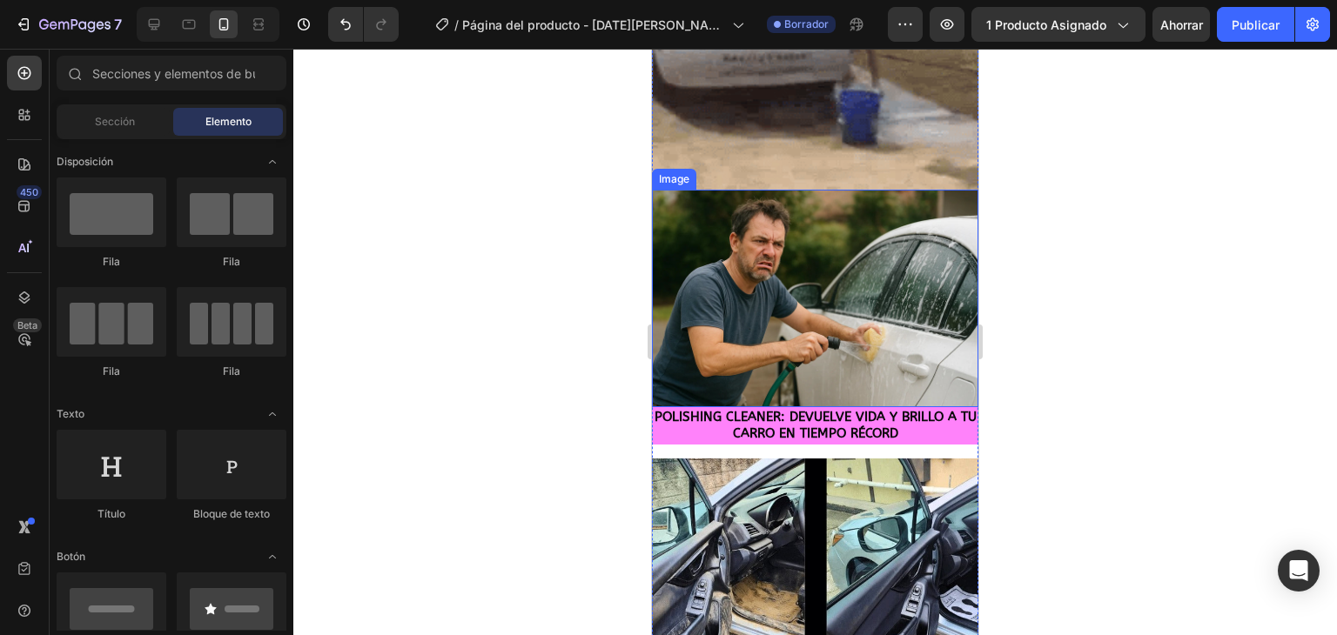
click at [795, 345] on img at bounding box center [815, 299] width 326 height 218
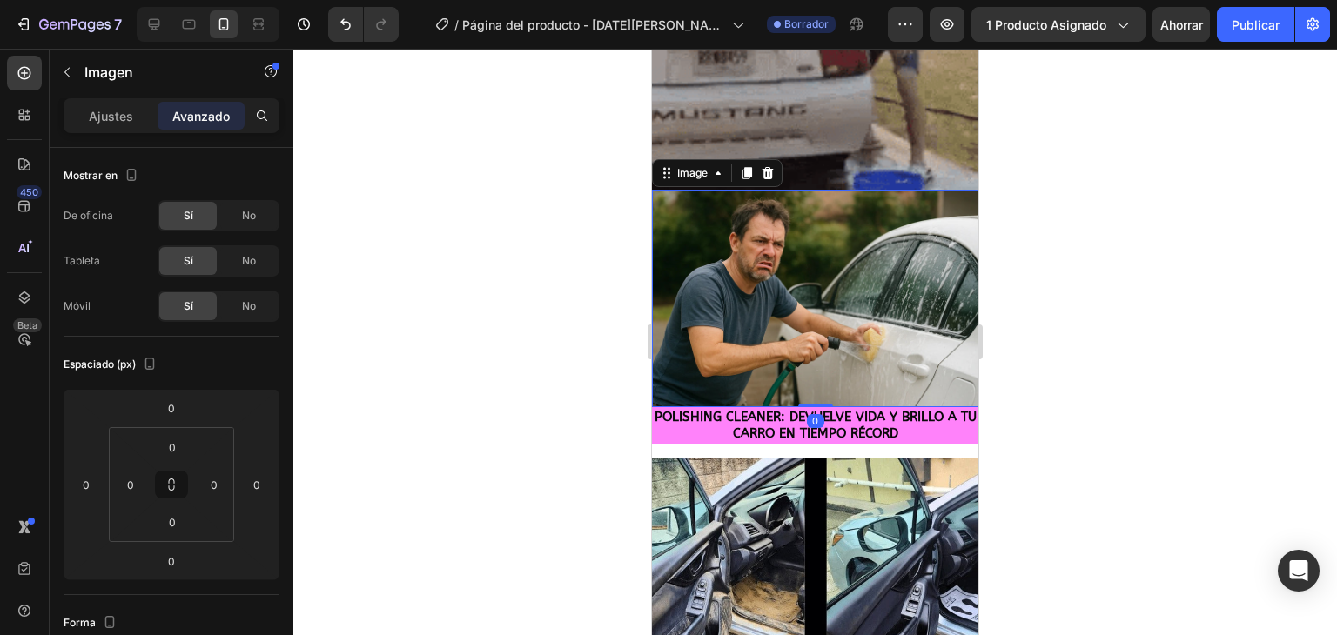
scroll to position [174, 0]
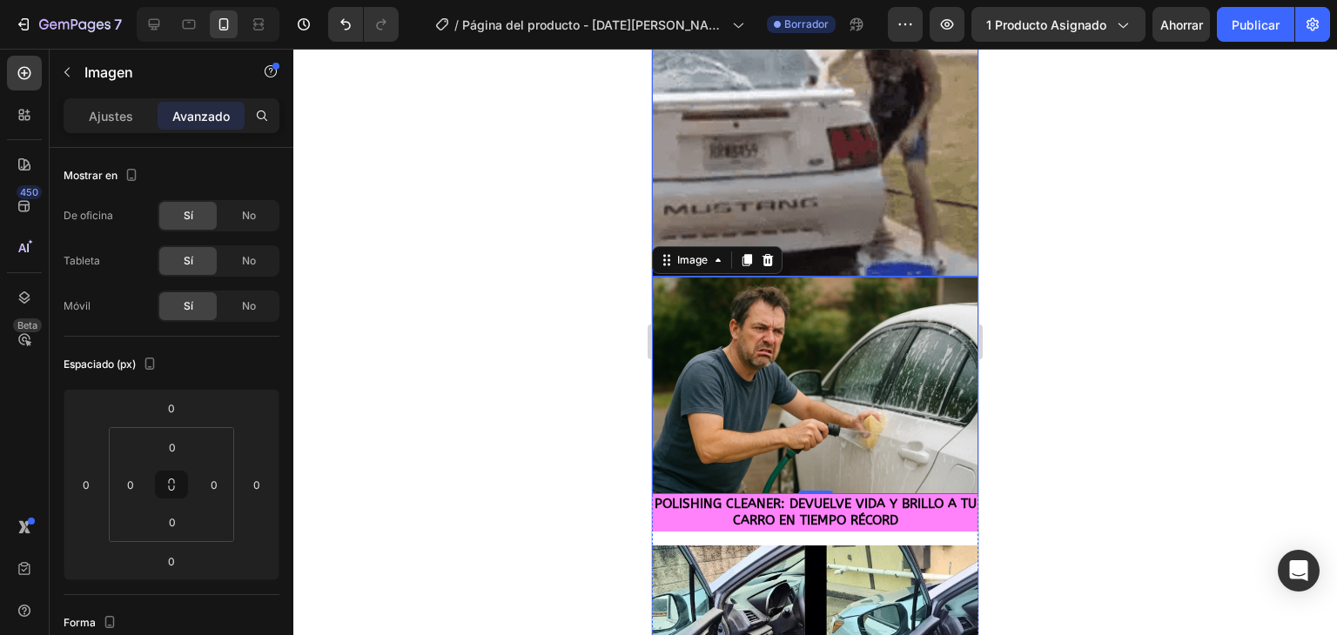
click at [790, 211] on img at bounding box center [815, 113] width 326 height 326
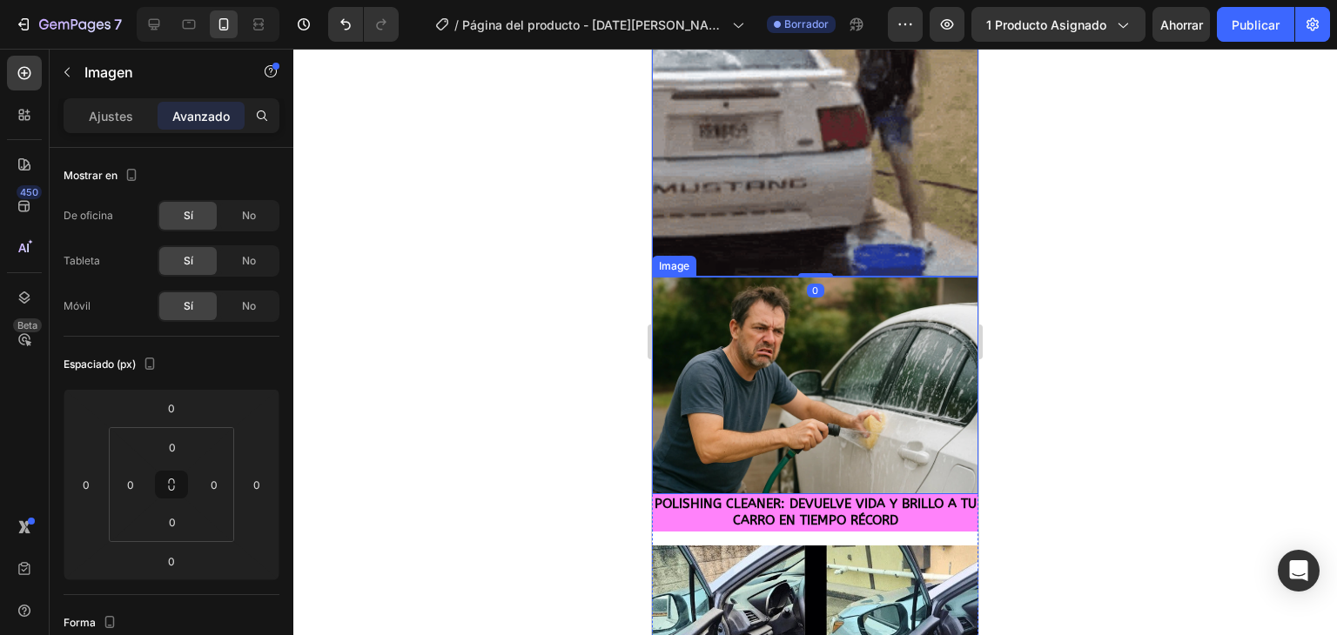
click at [814, 399] on img at bounding box center [815, 386] width 326 height 218
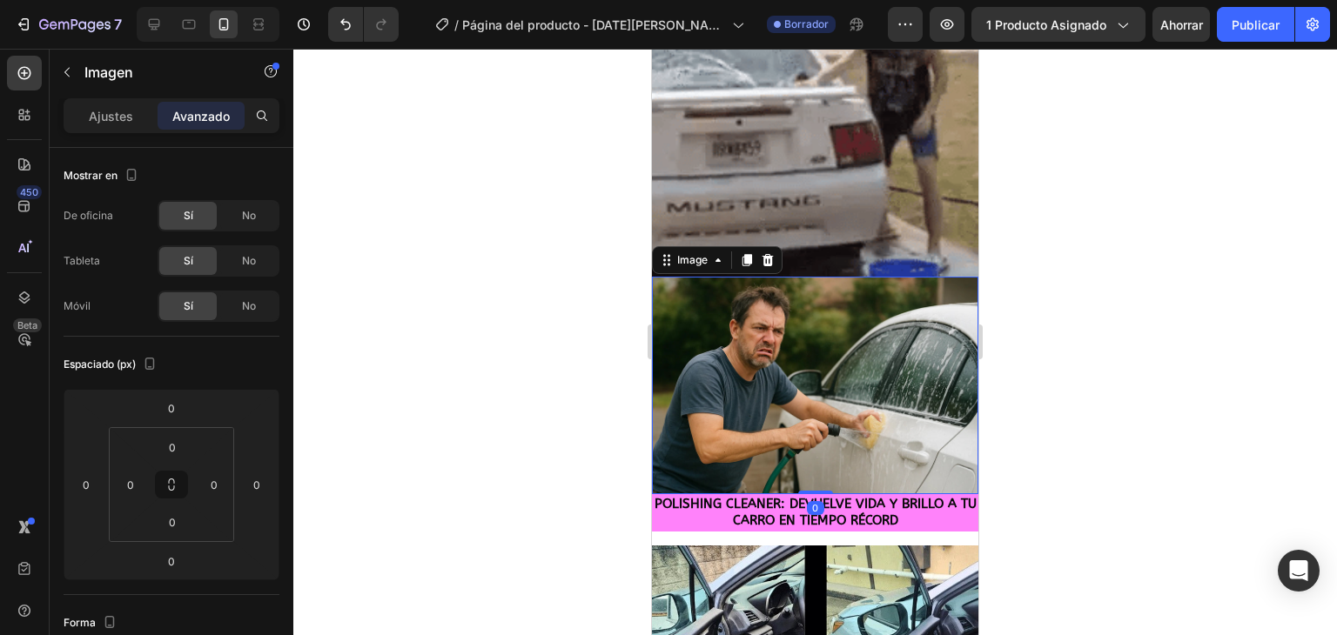
click at [502, 321] on div at bounding box center [814, 342] width 1043 height 586
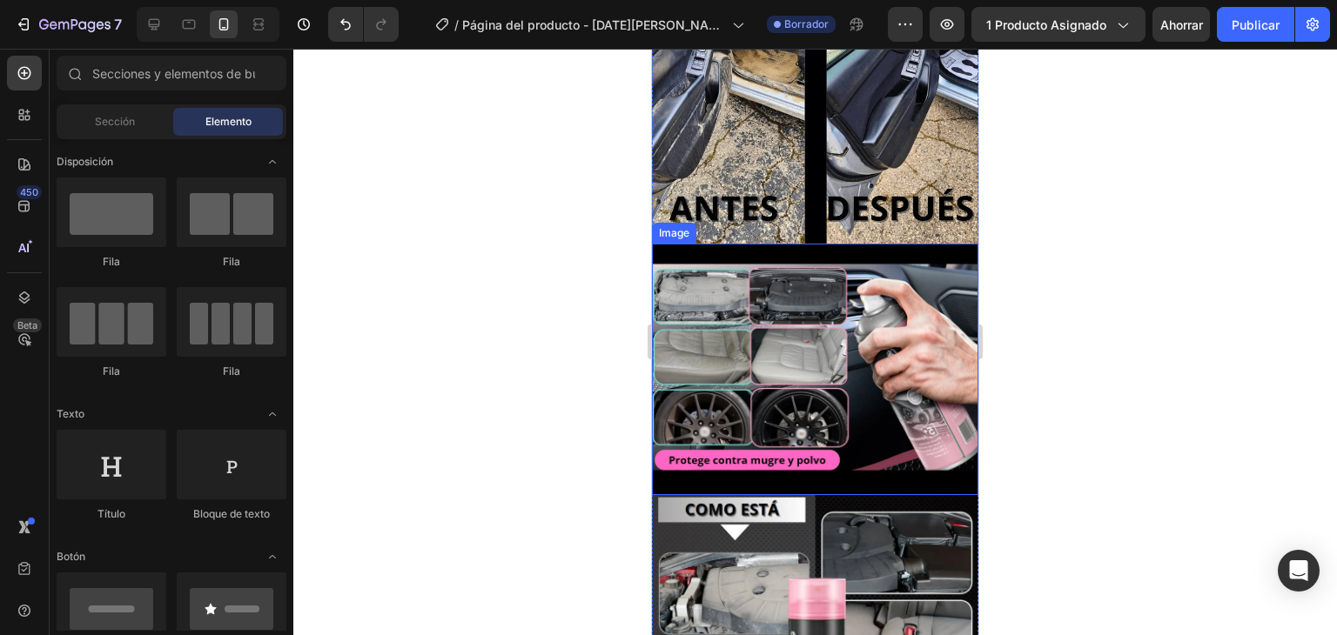
scroll to position [957, 0]
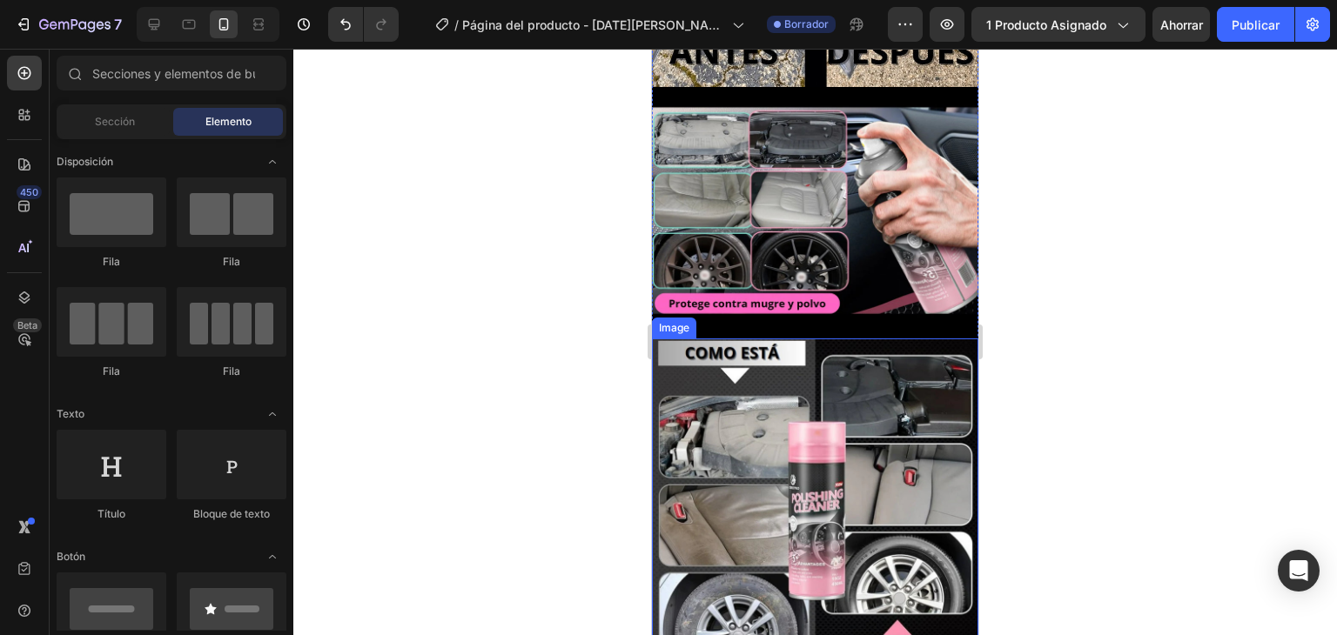
click at [808, 398] on img at bounding box center [815, 500] width 326 height 325
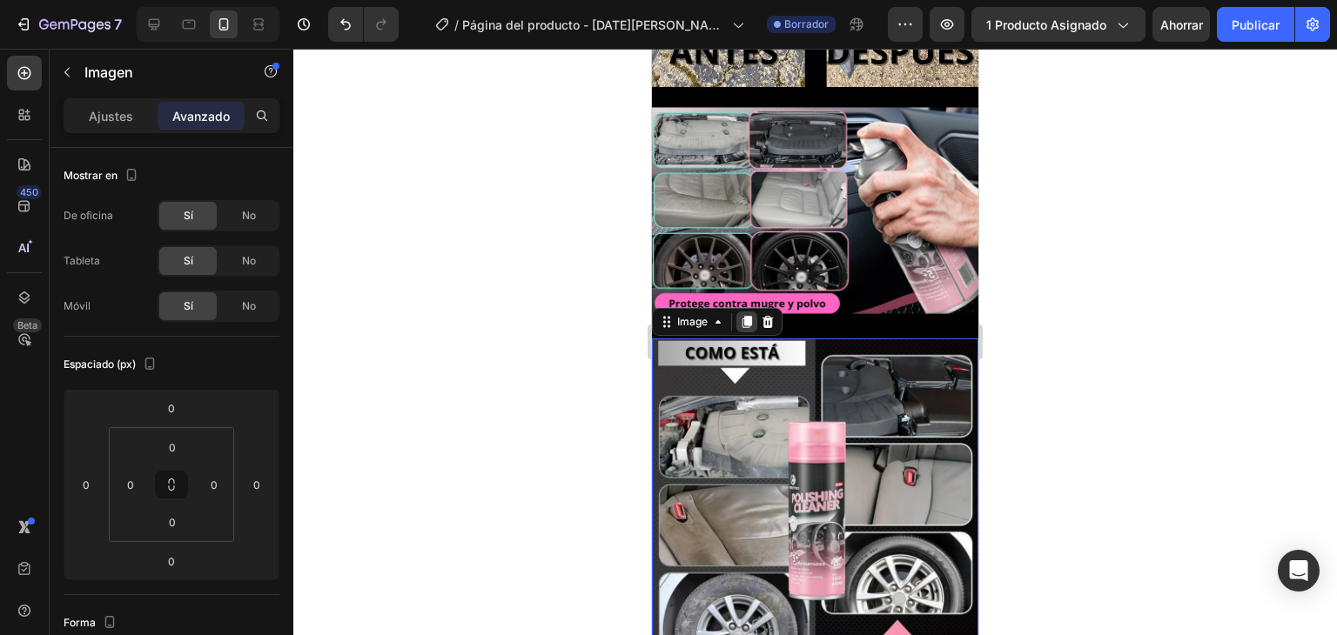
click at [747, 315] on icon at bounding box center [747, 322] width 14 height 14
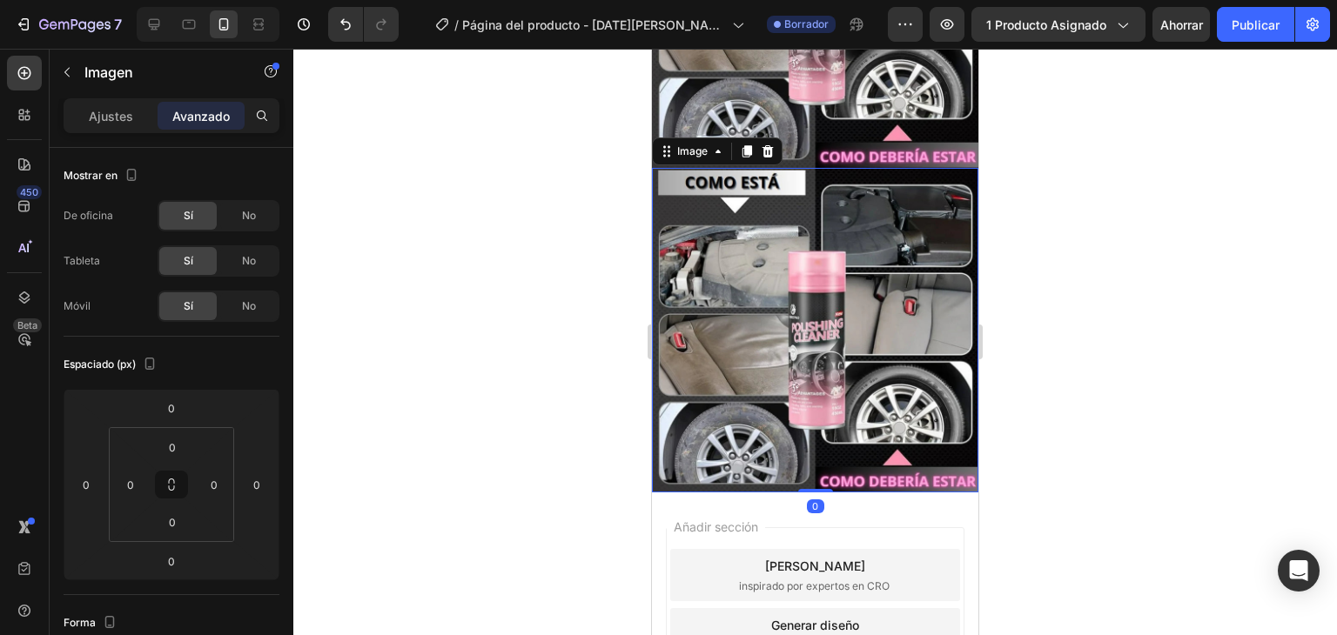
scroll to position [1538, 0]
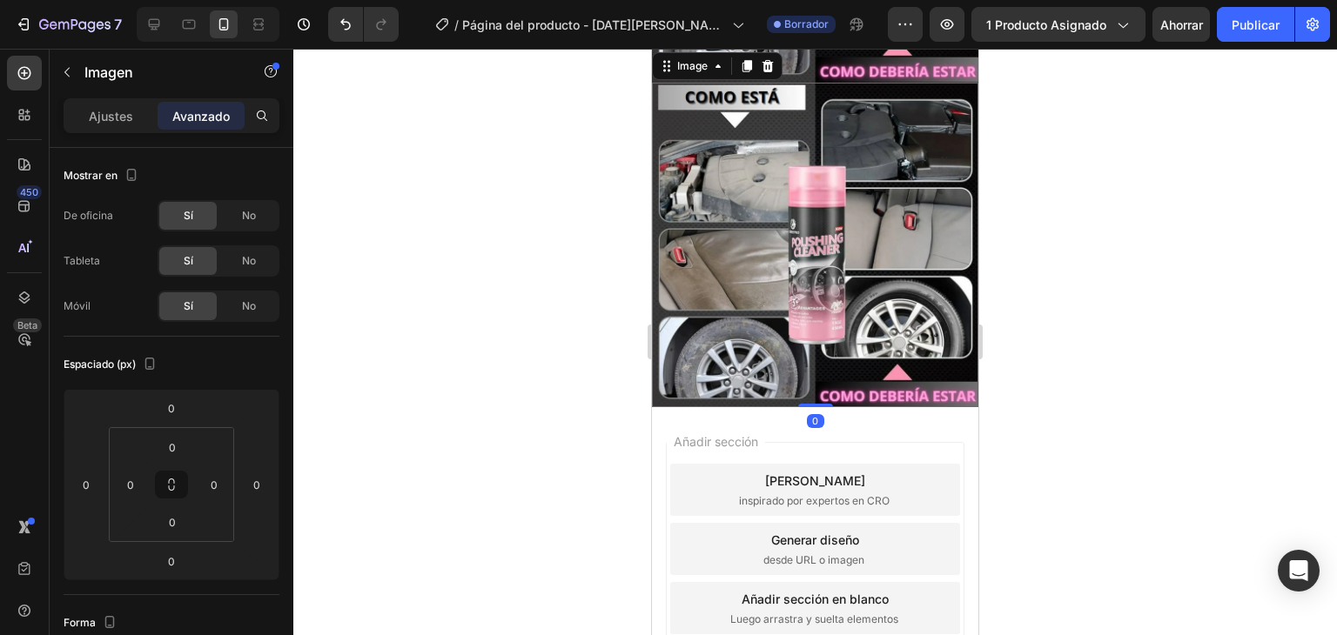
click at [735, 235] on img at bounding box center [815, 245] width 326 height 325
click at [85, 117] on div "Ajustes" at bounding box center [110, 116] width 87 height 28
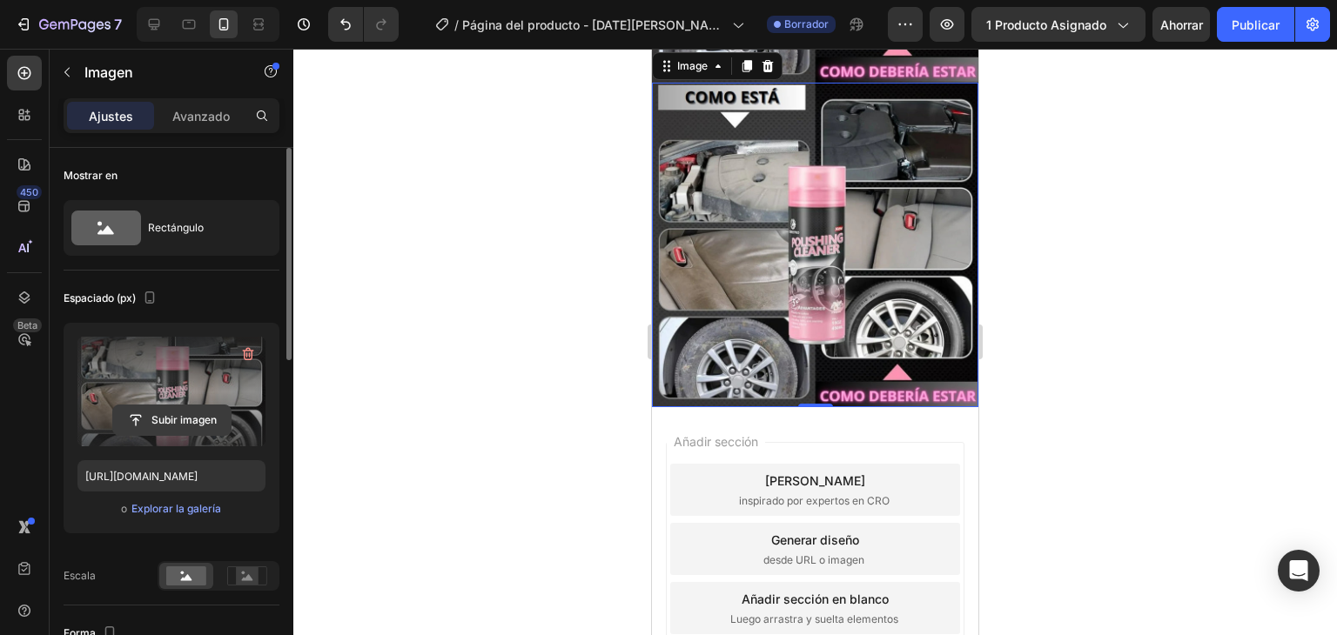
click at [177, 420] on input "file" at bounding box center [171, 420] width 117 height 30
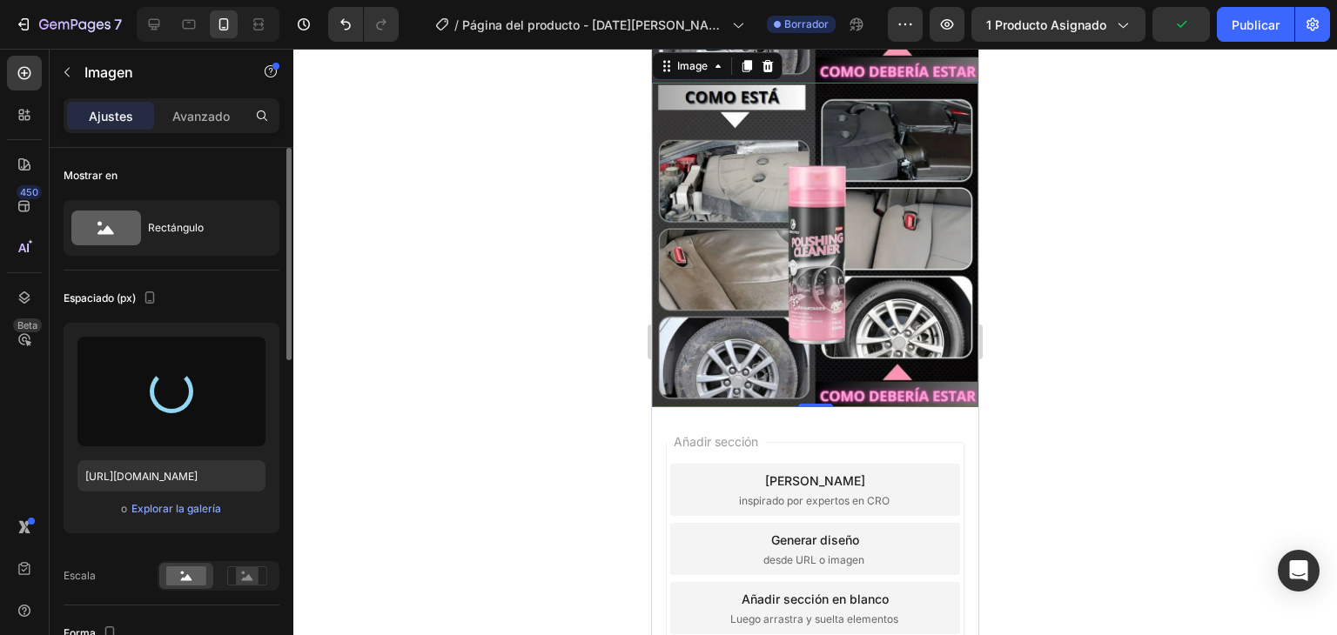
type input "[URL][DOMAIN_NAME]"
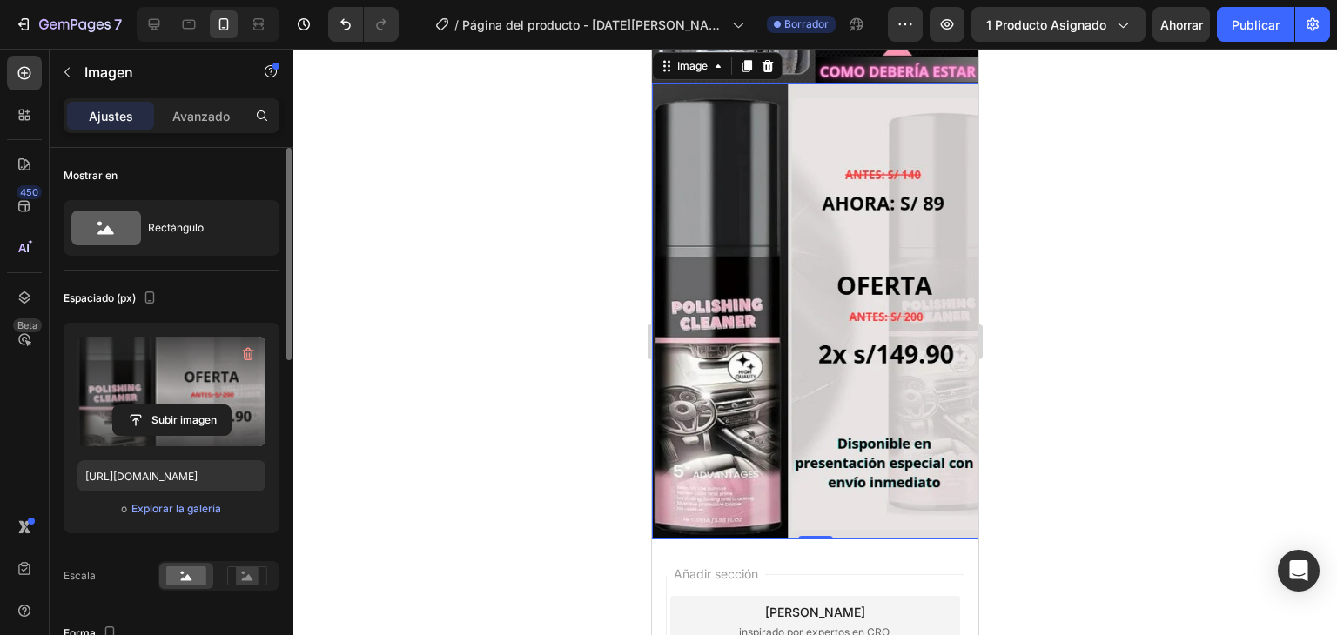
scroll to position [1451, 0]
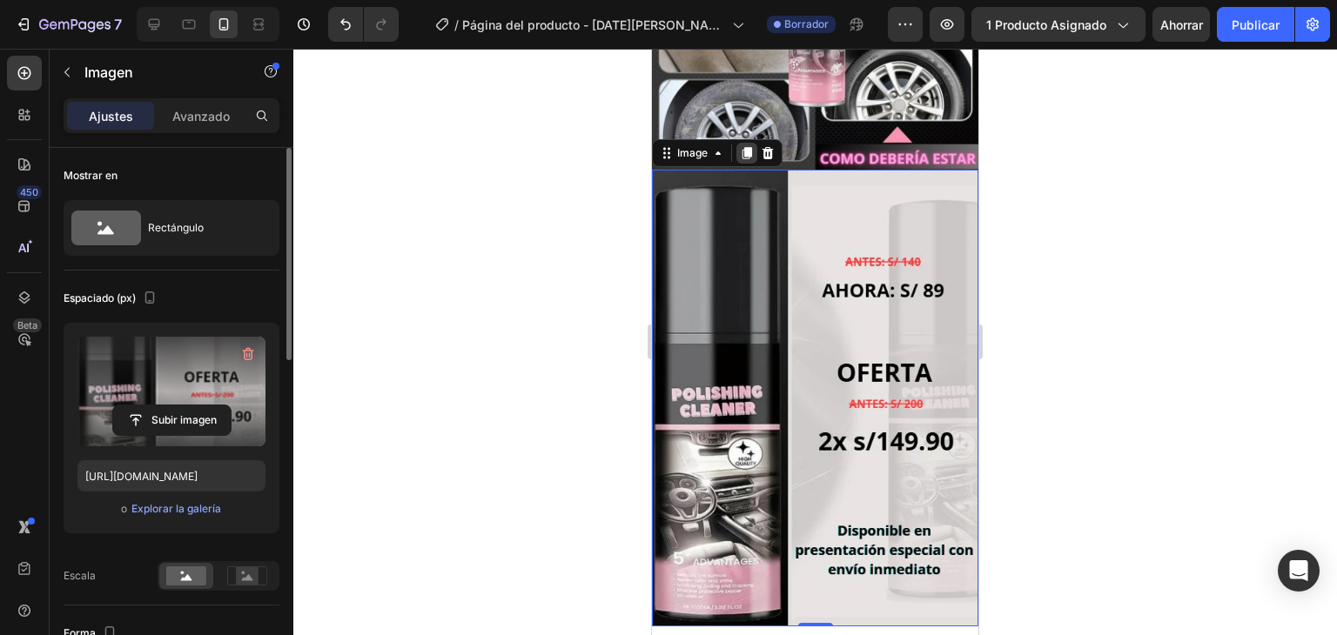
click at [745, 147] on icon at bounding box center [747, 153] width 10 height 12
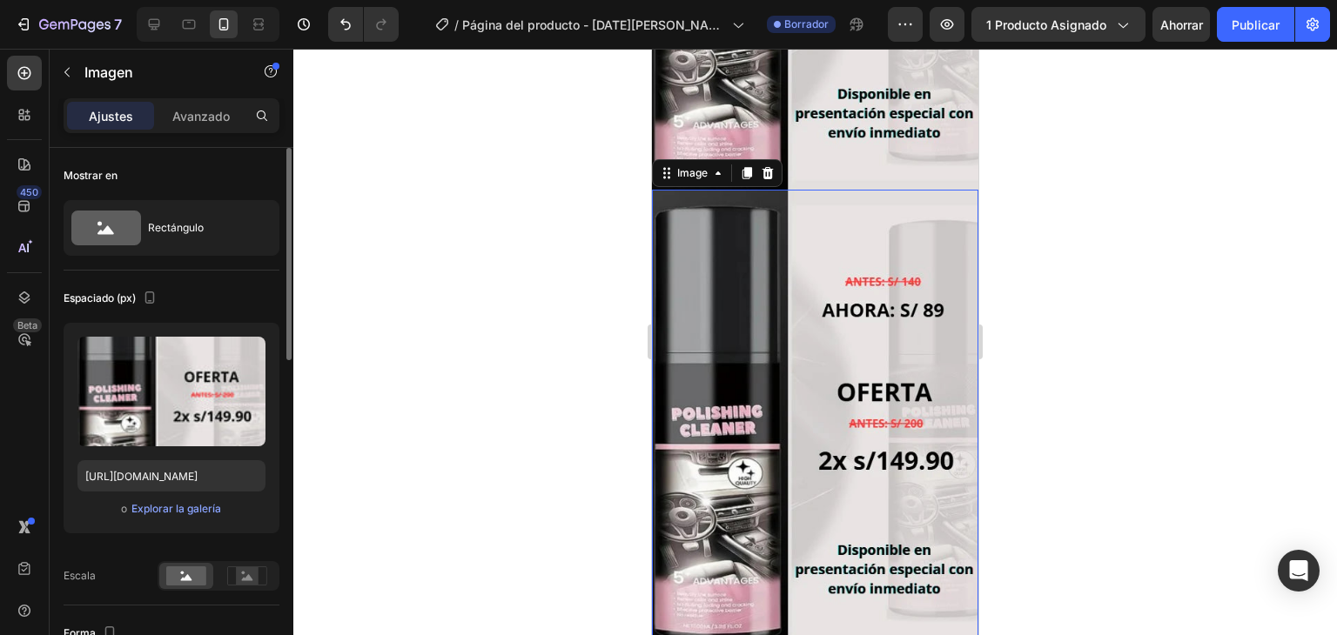
scroll to position [1890, 0]
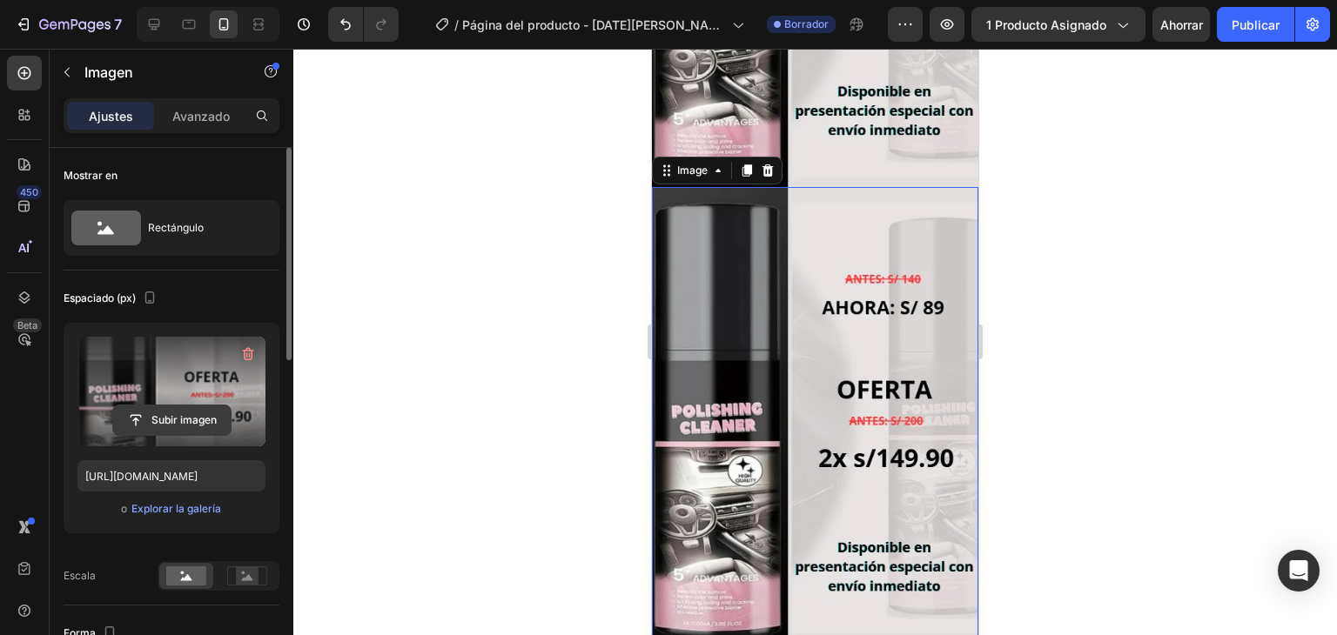
click at [153, 428] on input "file" at bounding box center [171, 420] width 117 height 30
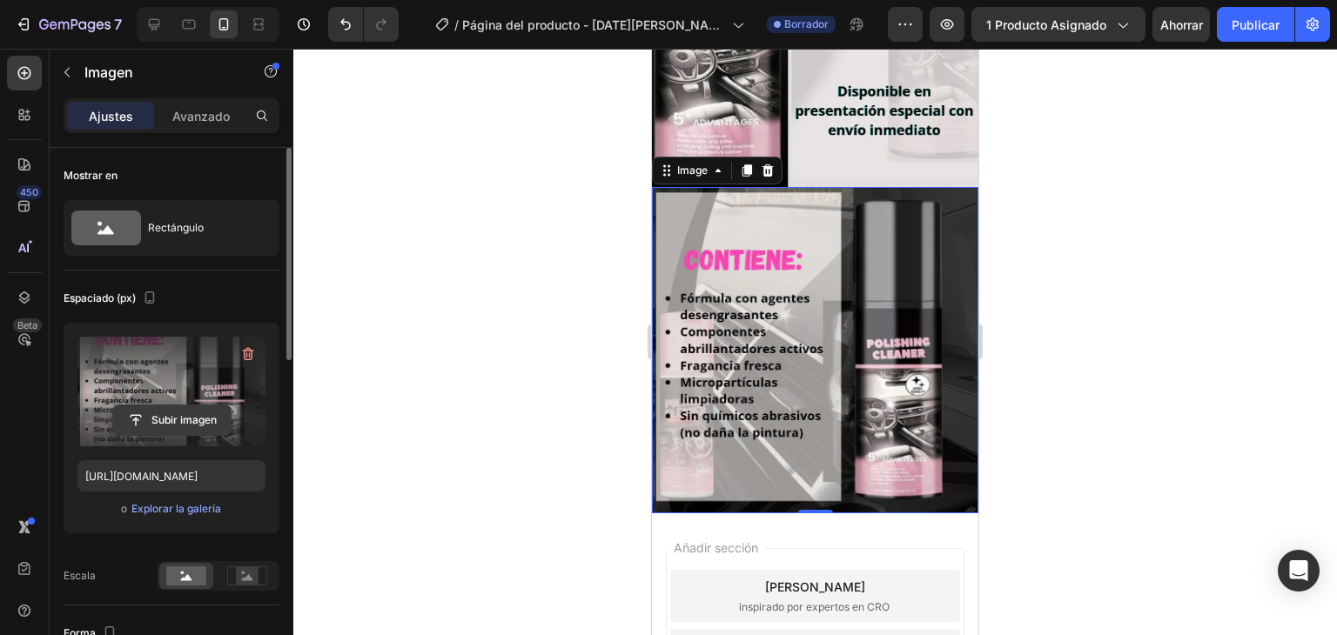
click at [198, 410] on input "file" at bounding box center [171, 420] width 117 height 30
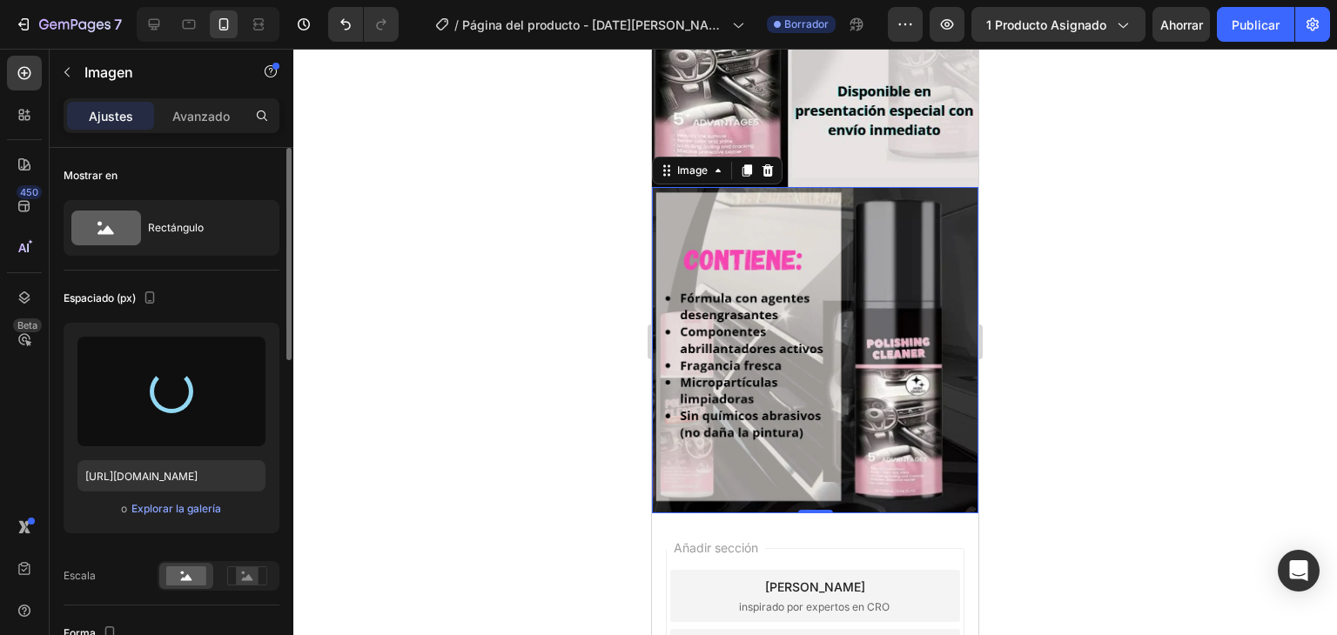
type input "[URL][DOMAIN_NAME]"
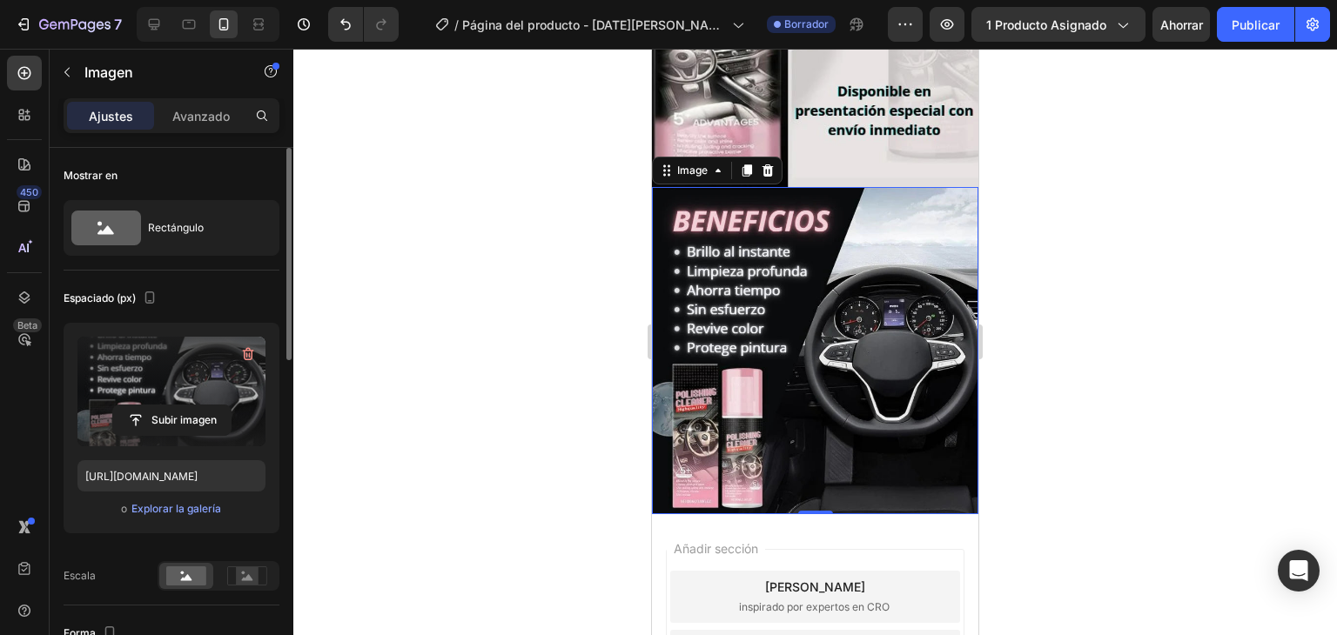
click at [594, 259] on div at bounding box center [814, 342] width 1043 height 586
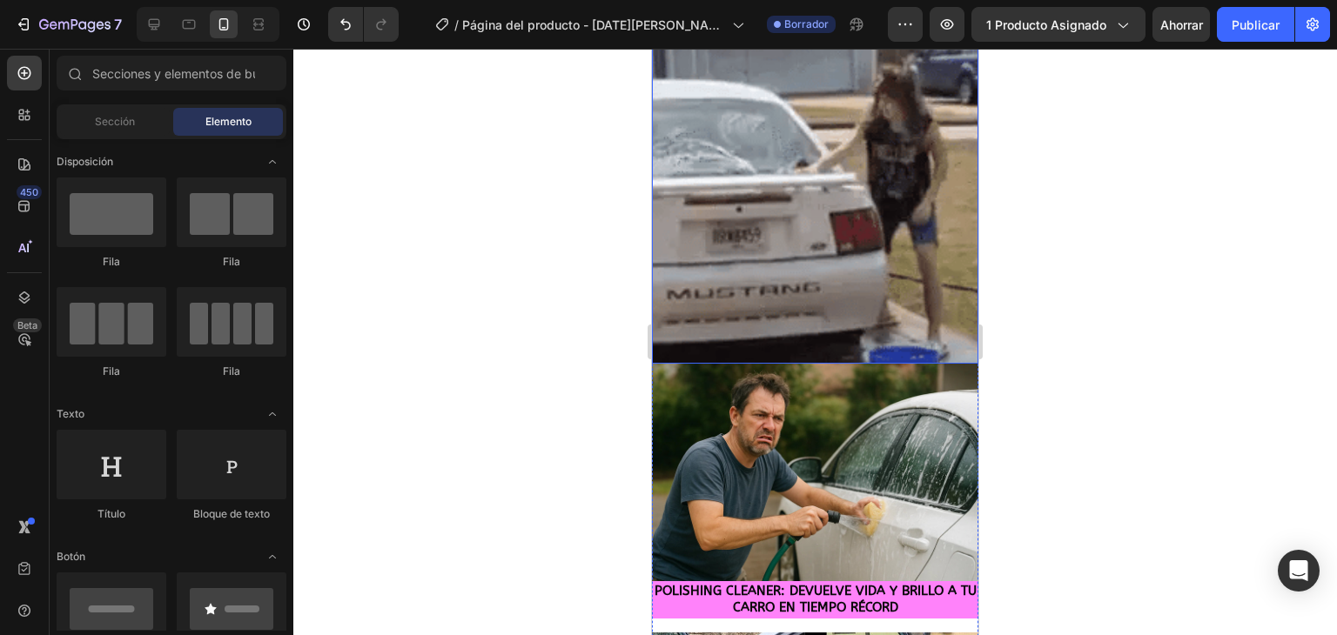
scroll to position [0, 0]
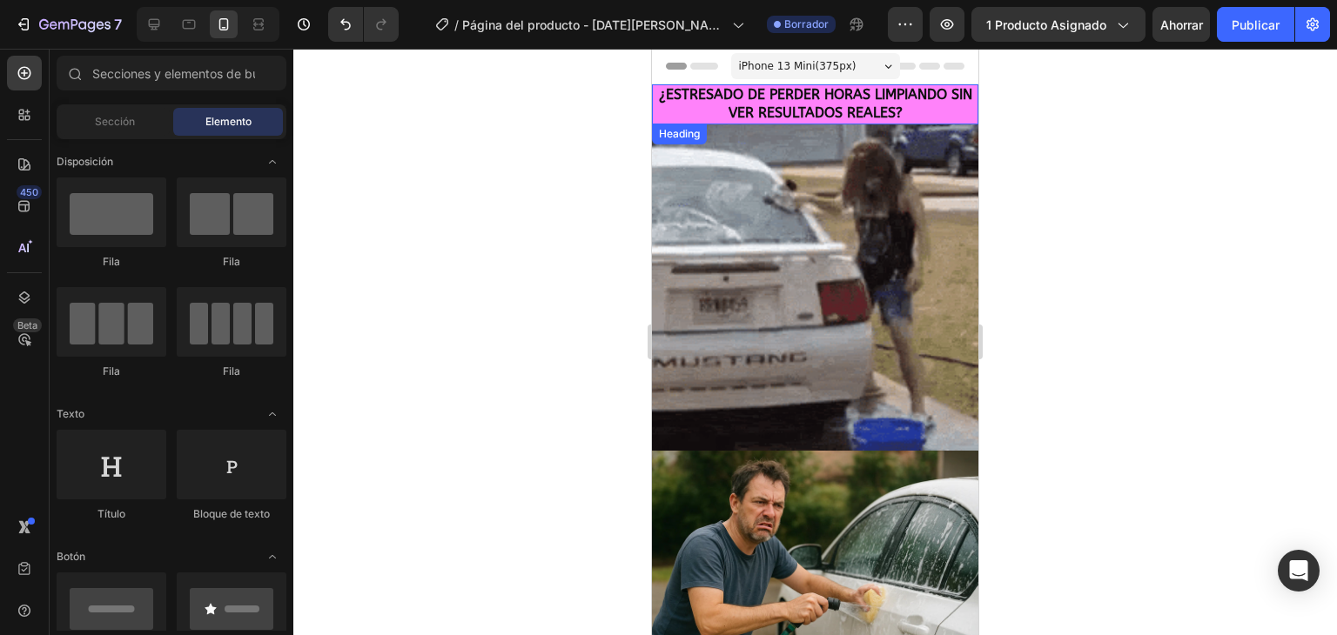
click at [767, 118] on span "¿ESTRESADO DE PERDER HORAS LIMPIANDO SIN VER RESULTADOS REALES?" at bounding box center [815, 103] width 313 height 35
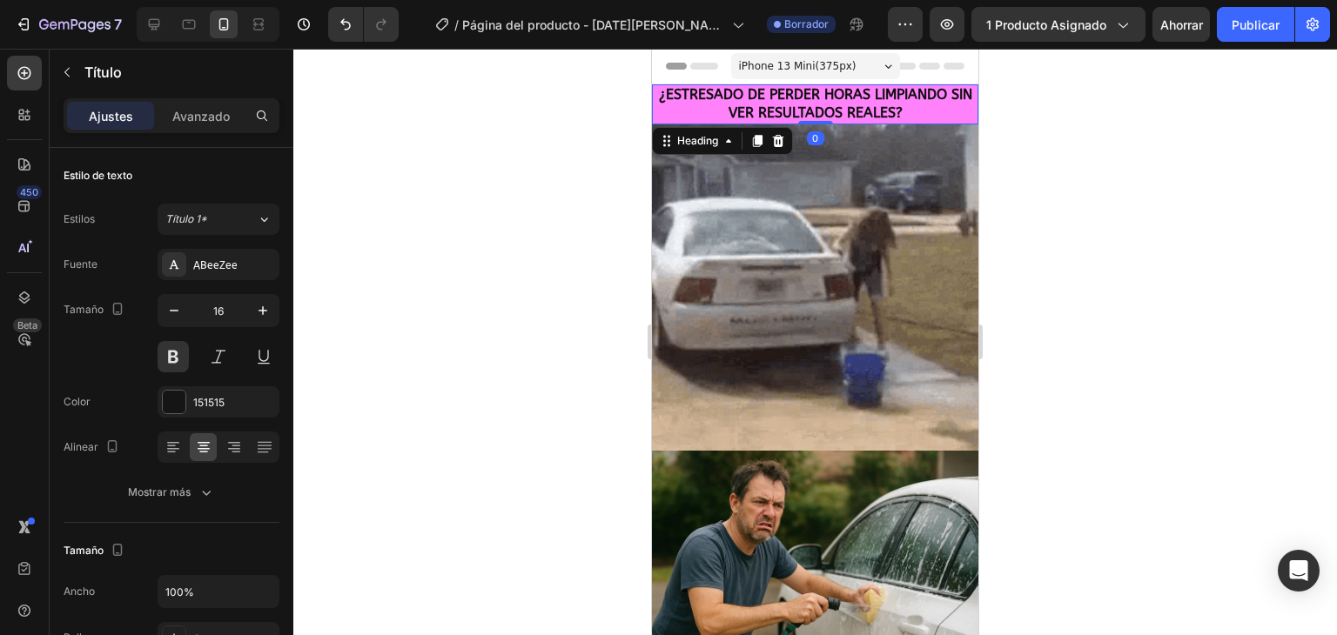
click at [762, 110] on span "¿ESTRESADO DE PERDER HORAS LIMPIANDO SIN VER RESULTADOS REALES?" at bounding box center [815, 103] width 313 height 35
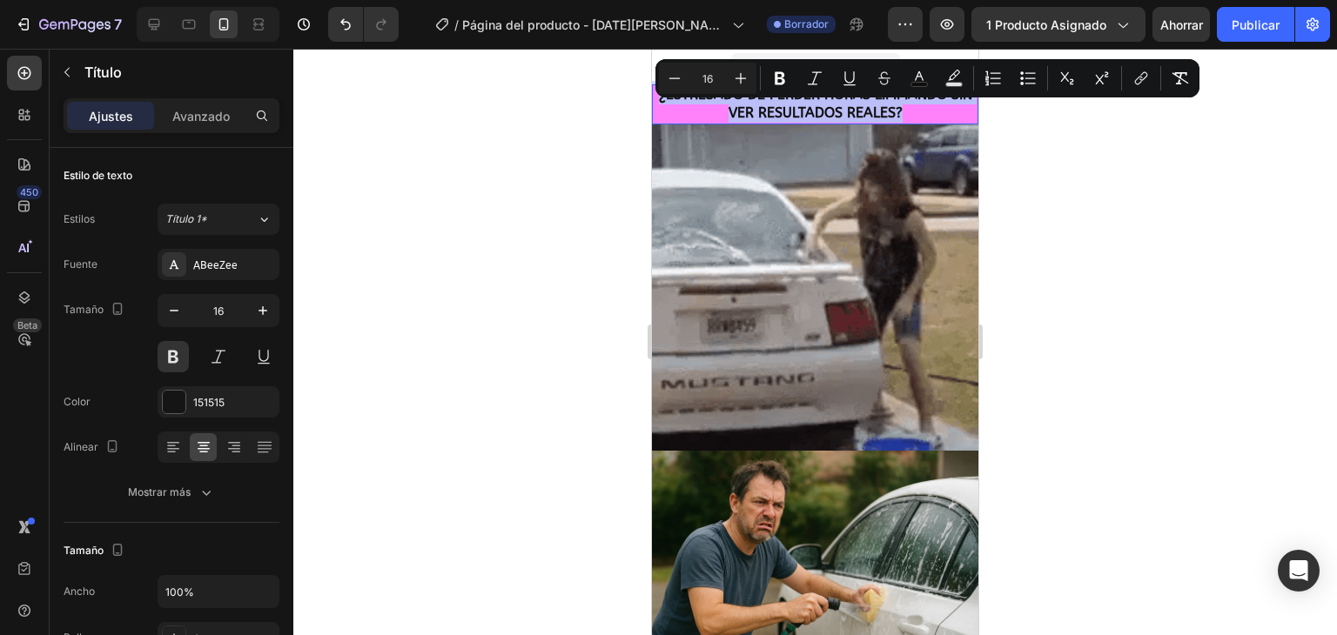
click at [762, 110] on span "¿ESTRESADO DE PERDER HORAS LIMPIANDO SIN VER RESULTADOS REALES?" at bounding box center [815, 103] width 313 height 35
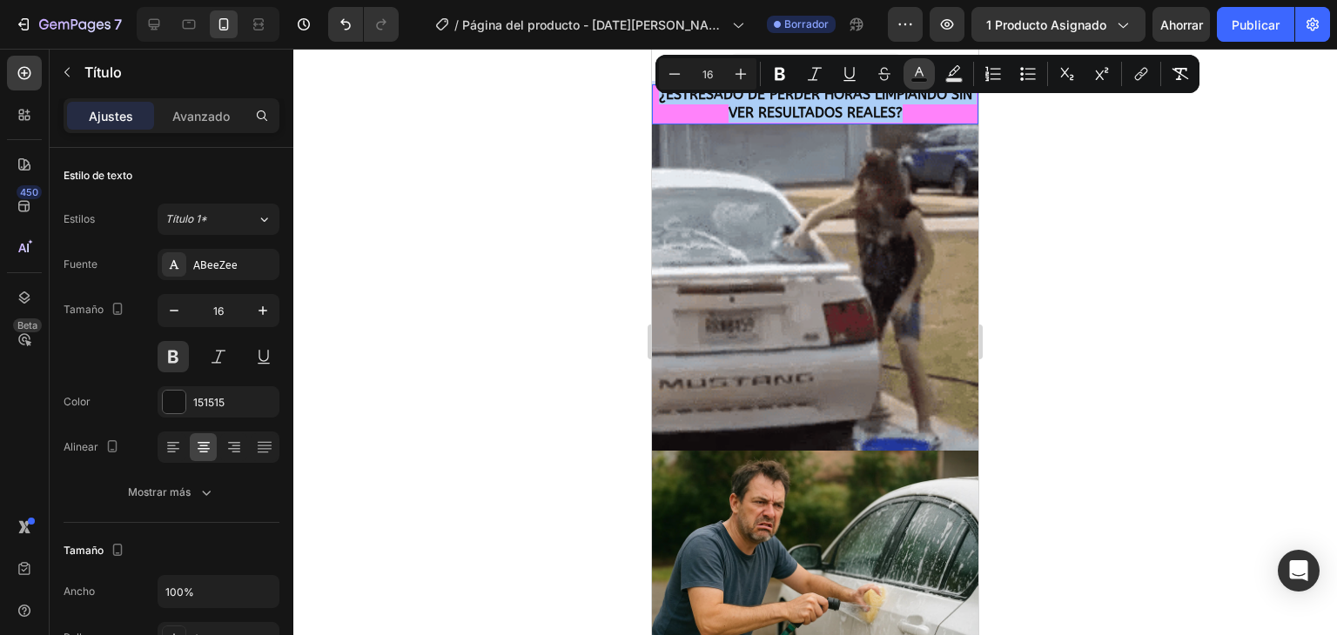
click at [908, 79] on button "color" at bounding box center [918, 73] width 31 height 31
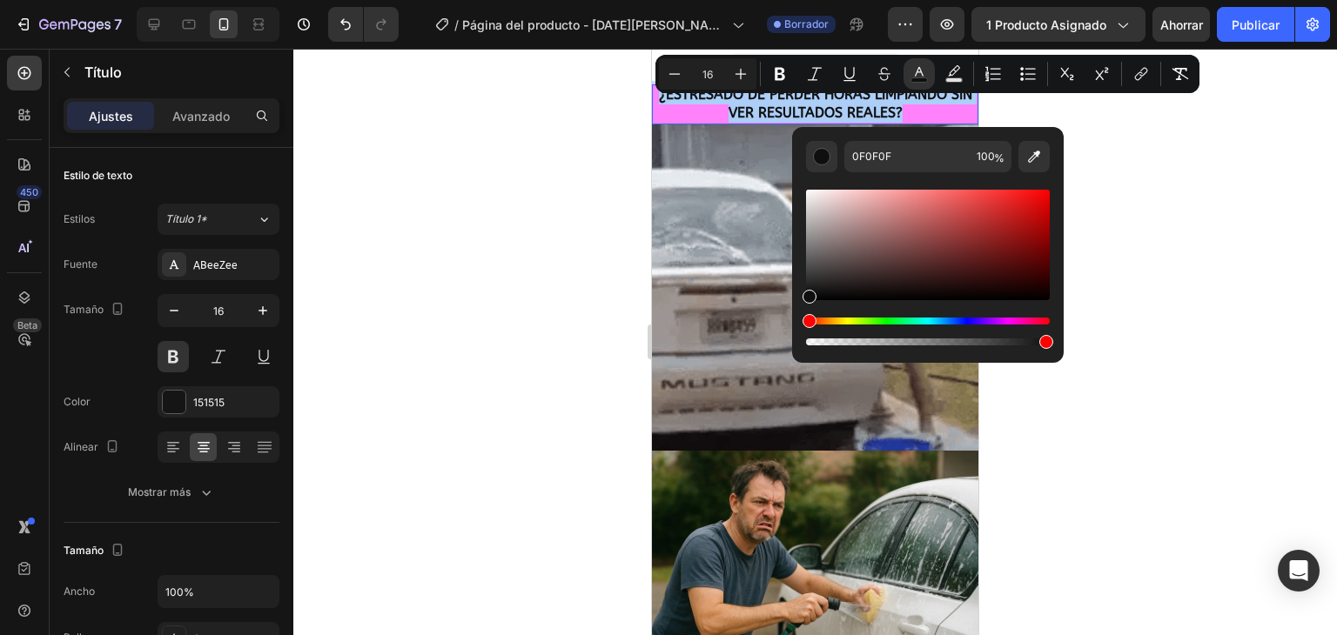
click at [1006, 321] on div "Matiz" at bounding box center [928, 321] width 244 height 7
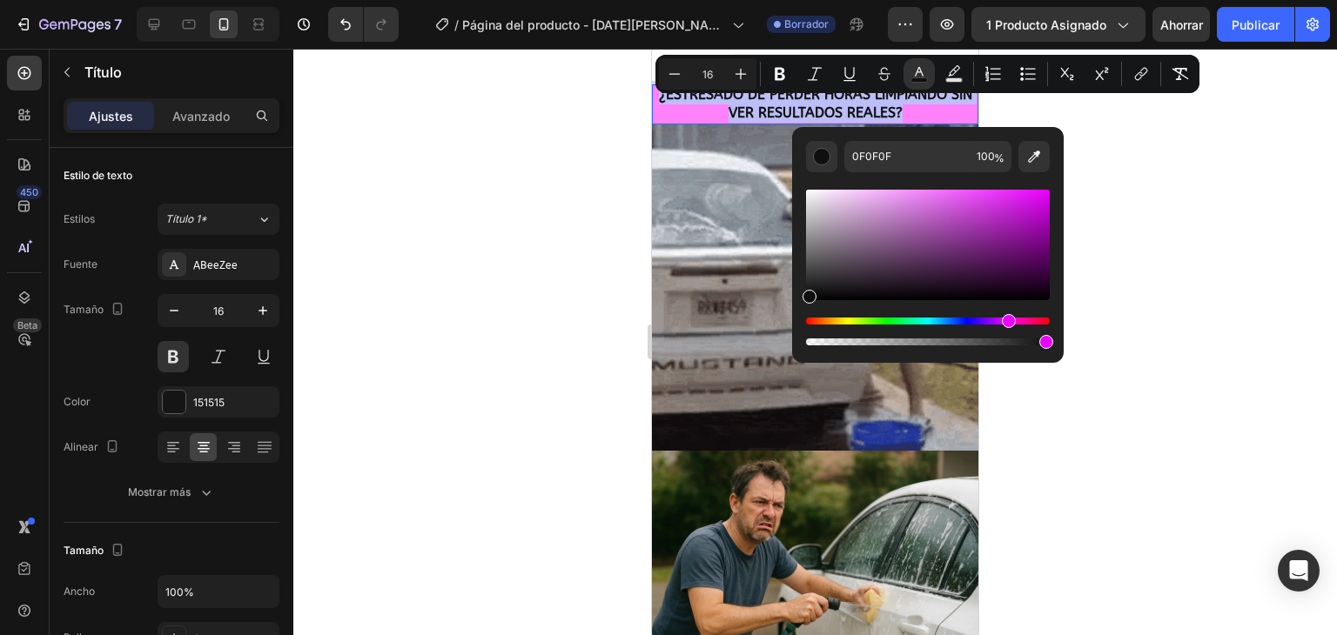
click at [912, 198] on div "Editor contextual toolbar" at bounding box center [928, 245] width 244 height 111
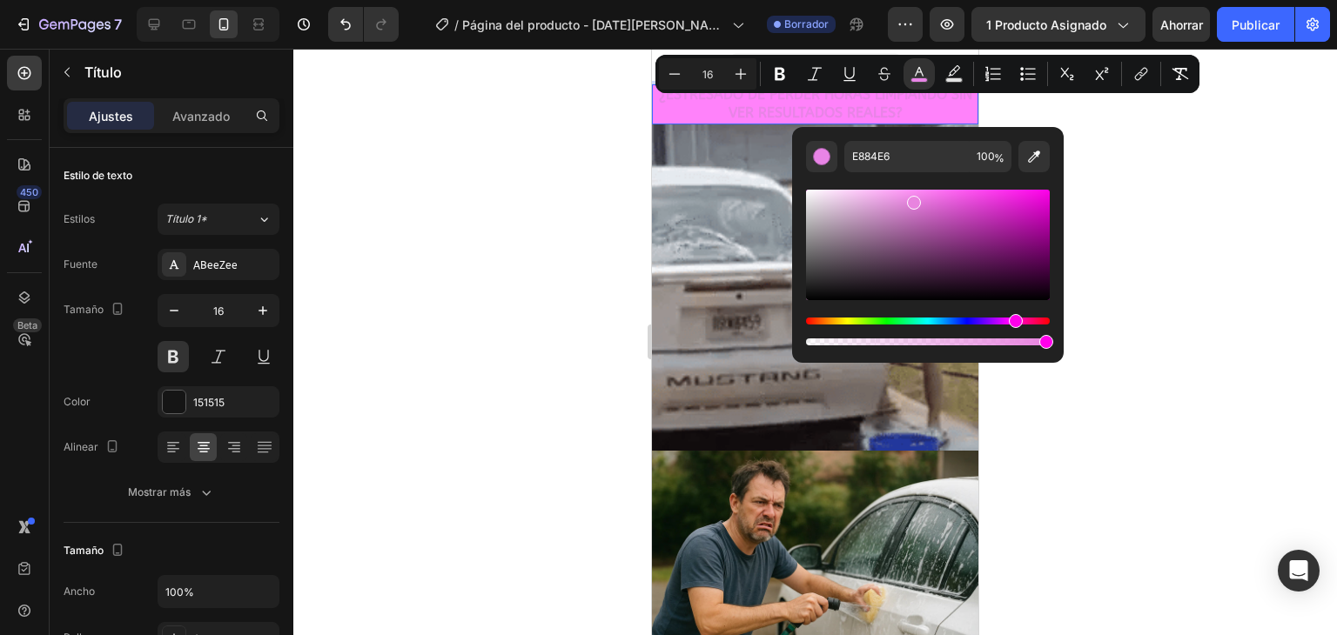
click at [1013, 322] on div "Matiz" at bounding box center [1015, 321] width 14 height 14
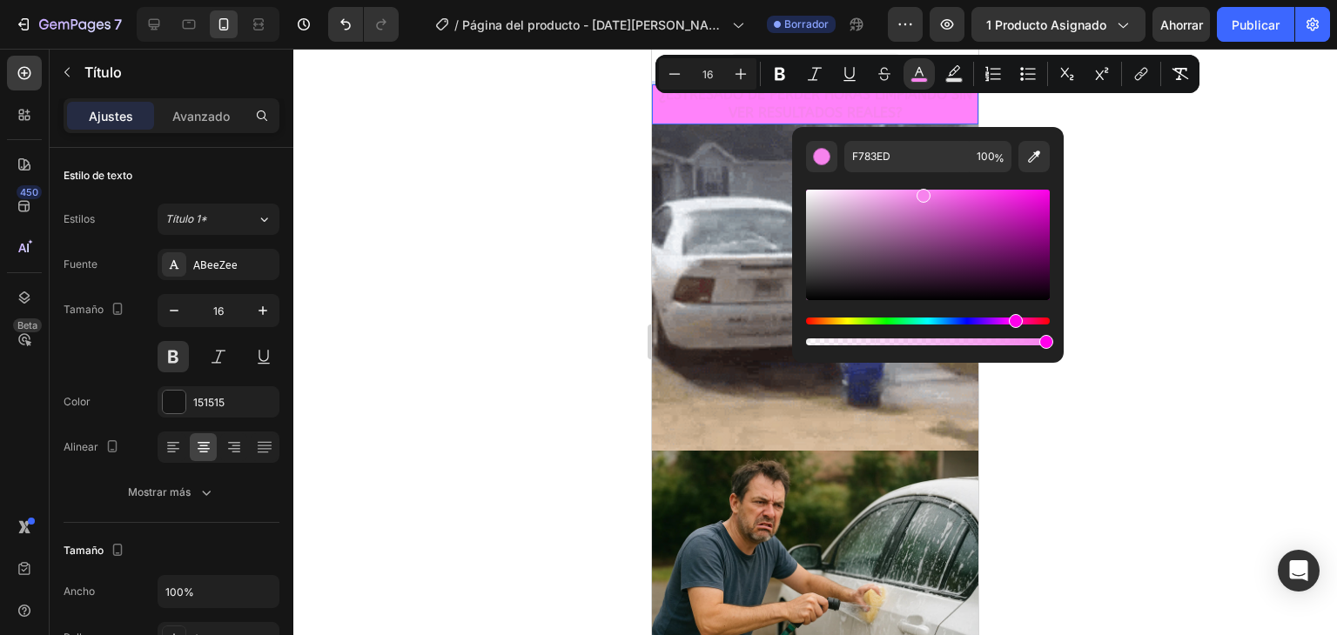
drag, startPoint x: 914, startPoint y: 202, endPoint x: 921, endPoint y: 191, distance: 12.5
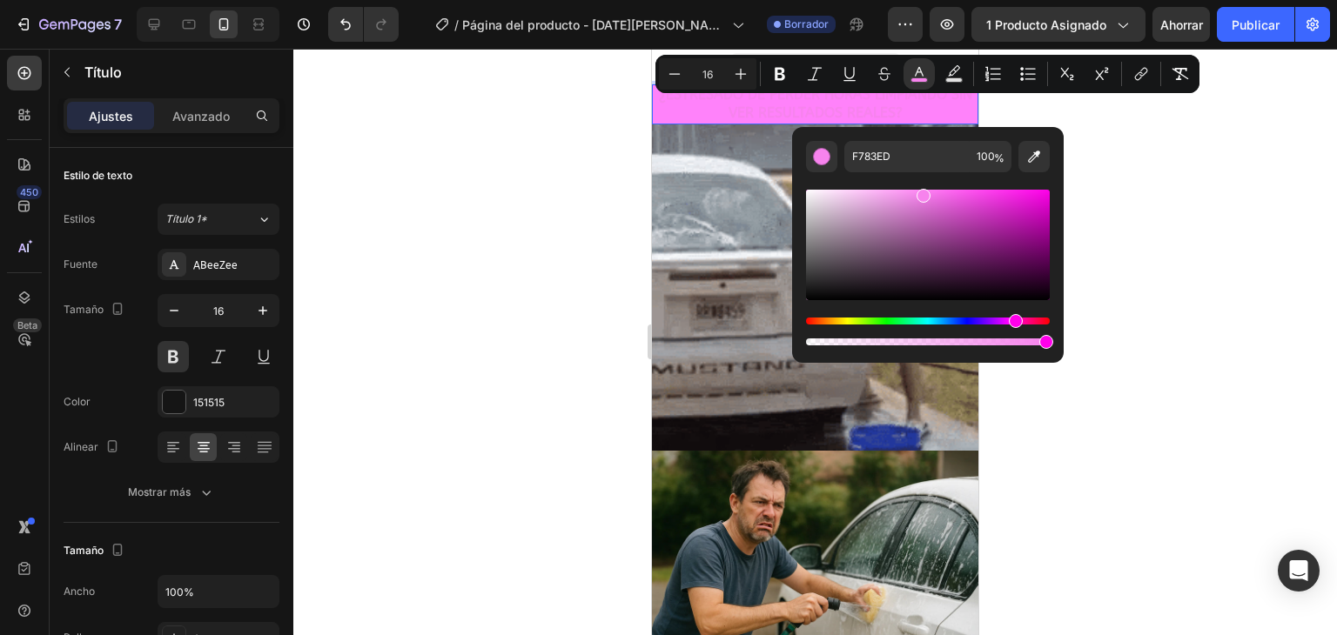
click at [921, 191] on div "Editor contextual toolbar" at bounding box center [923, 196] width 14 height 14
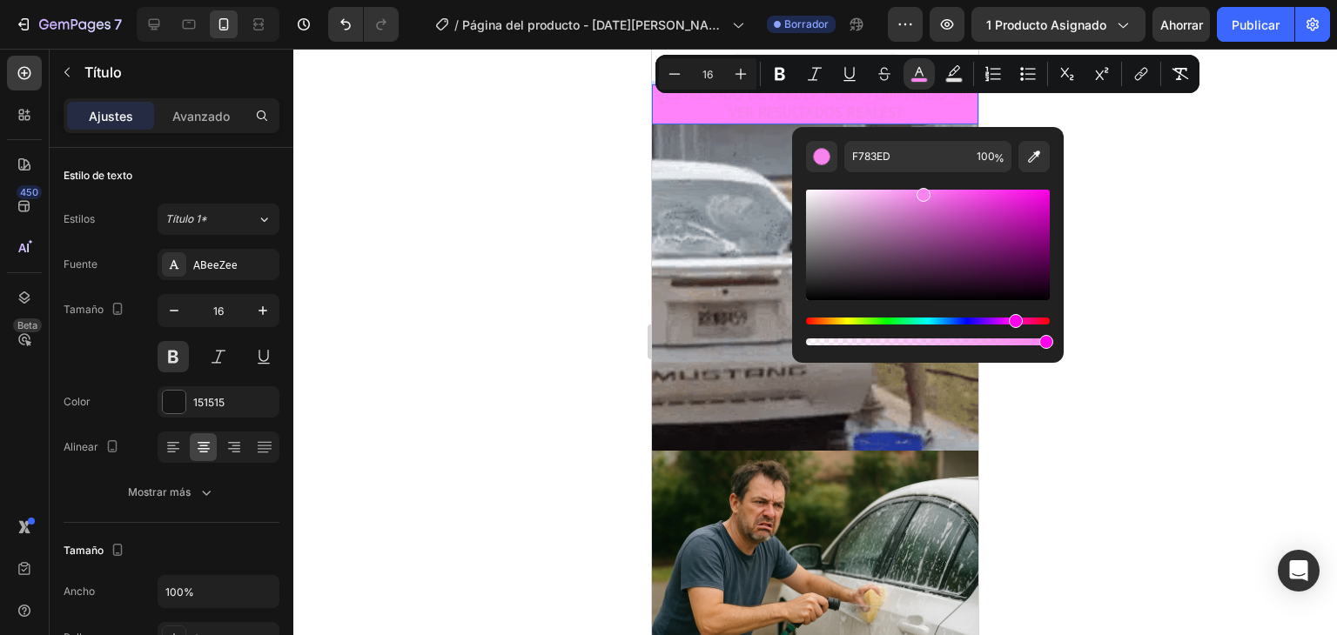
type input "F984F0"
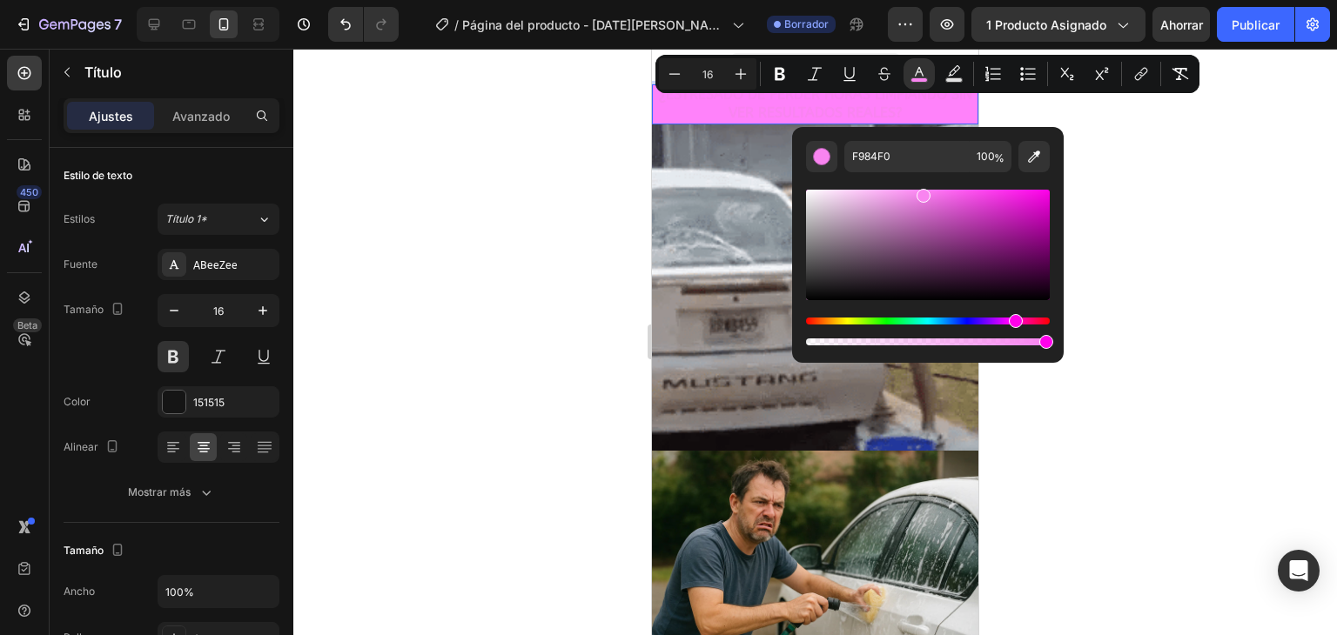
click at [1100, 224] on div at bounding box center [814, 342] width 1043 height 586
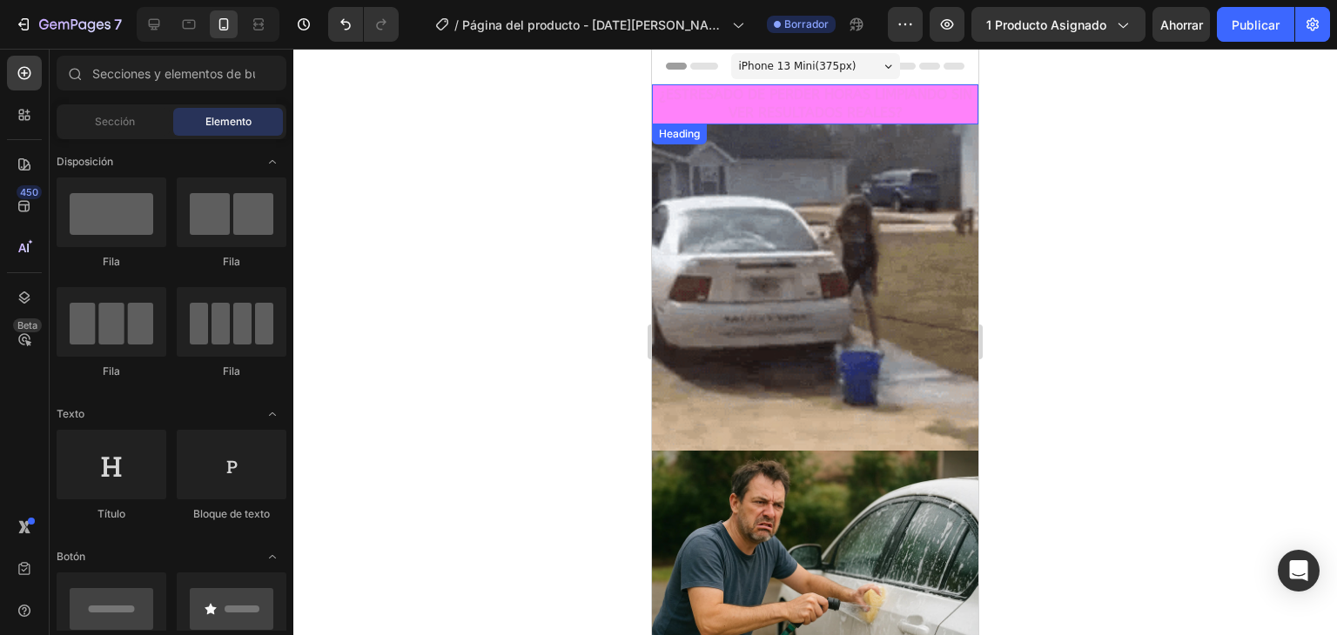
click at [707, 117] on p "⁠⁠⁠⁠⁠⁠⁠ ¿ESTRESADO DE PERDER HORAS LIMPIANDO SIN VER RESULTADOS REALES?" at bounding box center [814, 104] width 323 height 37
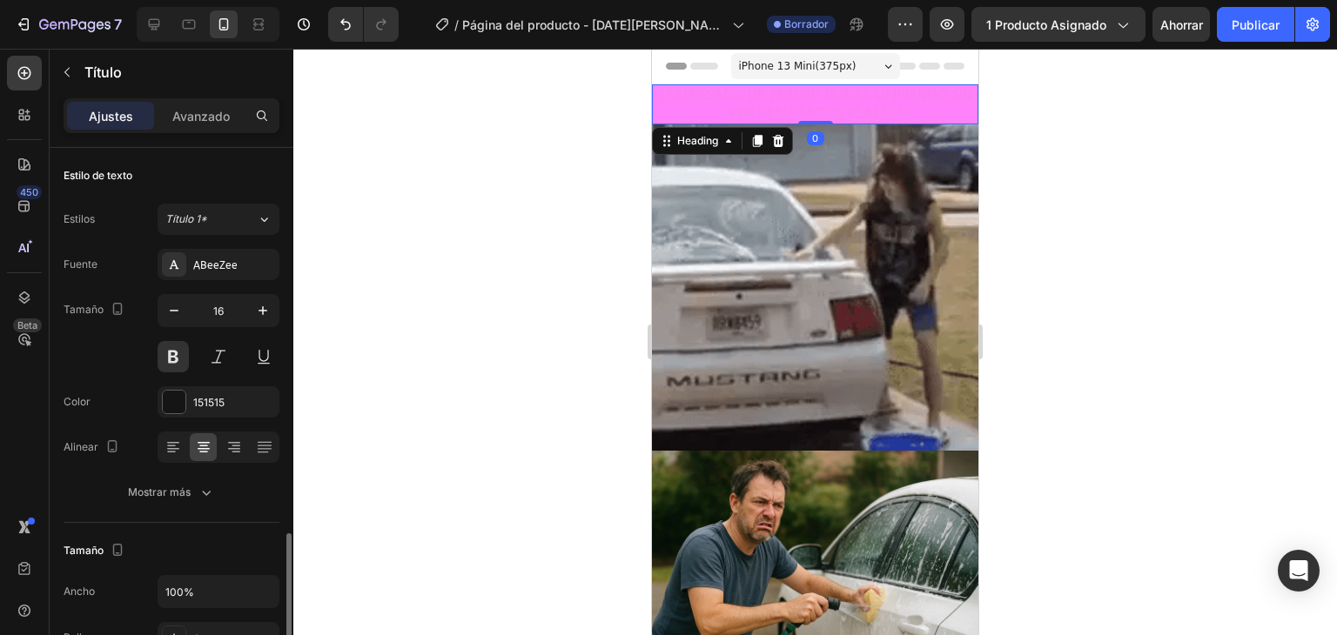
scroll to position [261, 0]
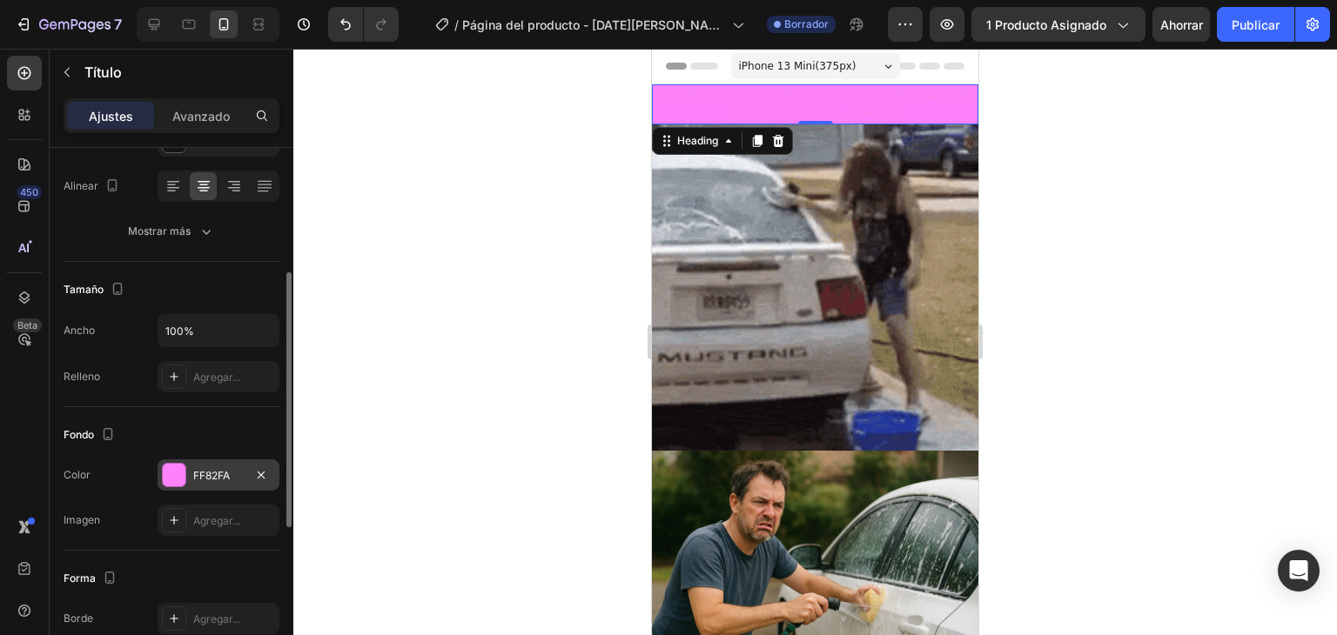
click at [176, 466] on div at bounding box center [174, 475] width 23 height 23
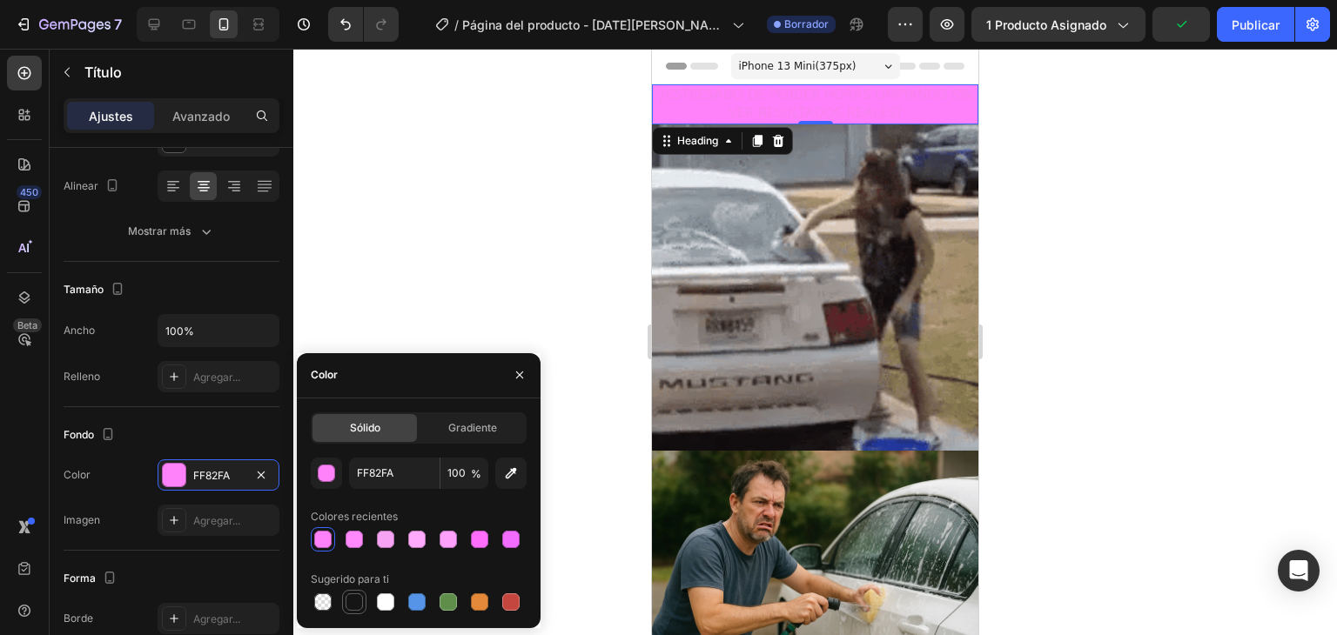
click at [361, 596] on div at bounding box center [353, 601] width 17 height 17
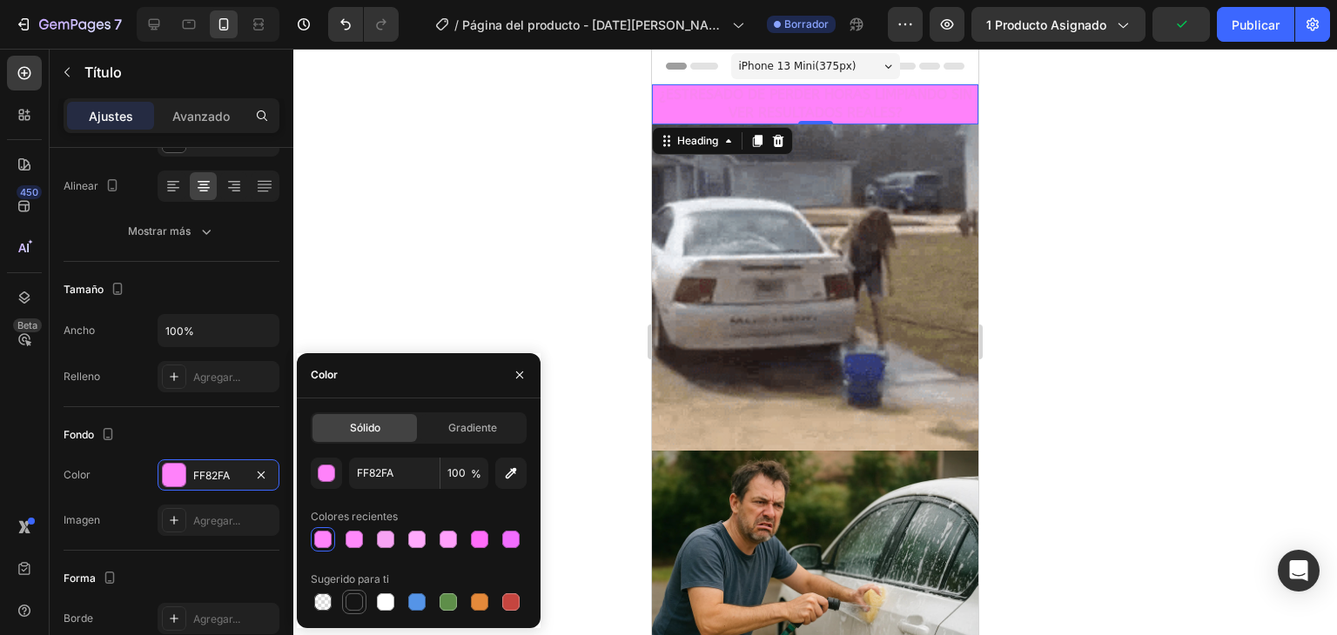
type input "151515"
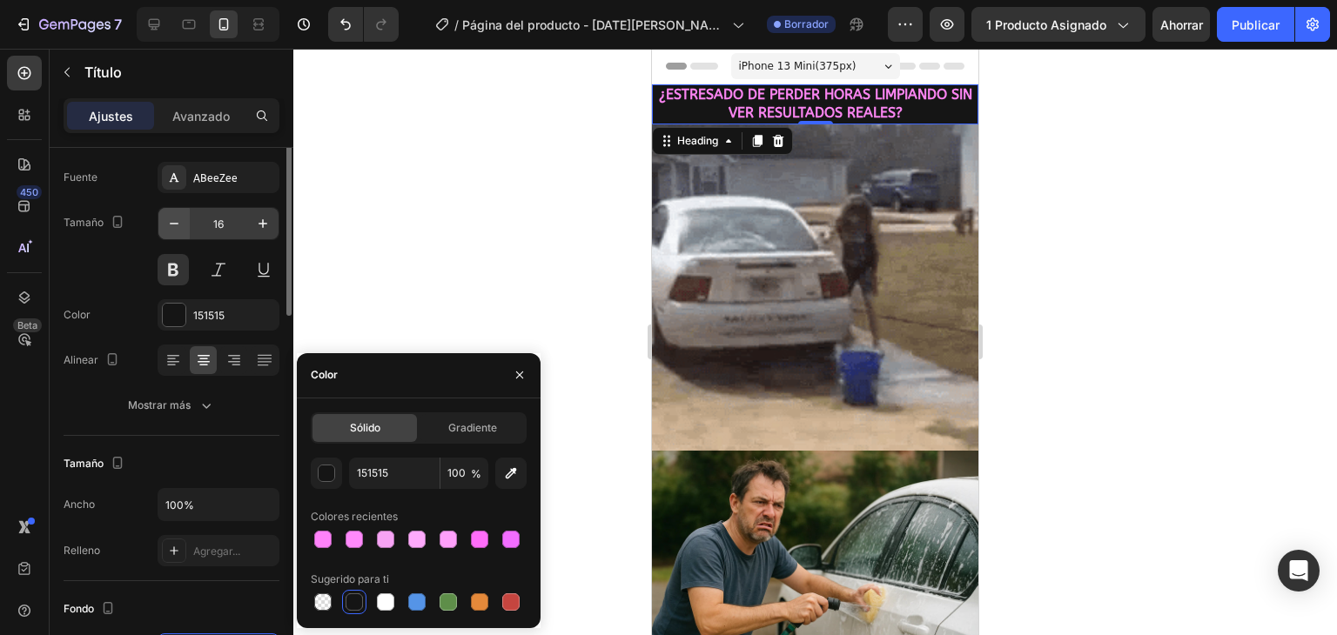
scroll to position [0, 0]
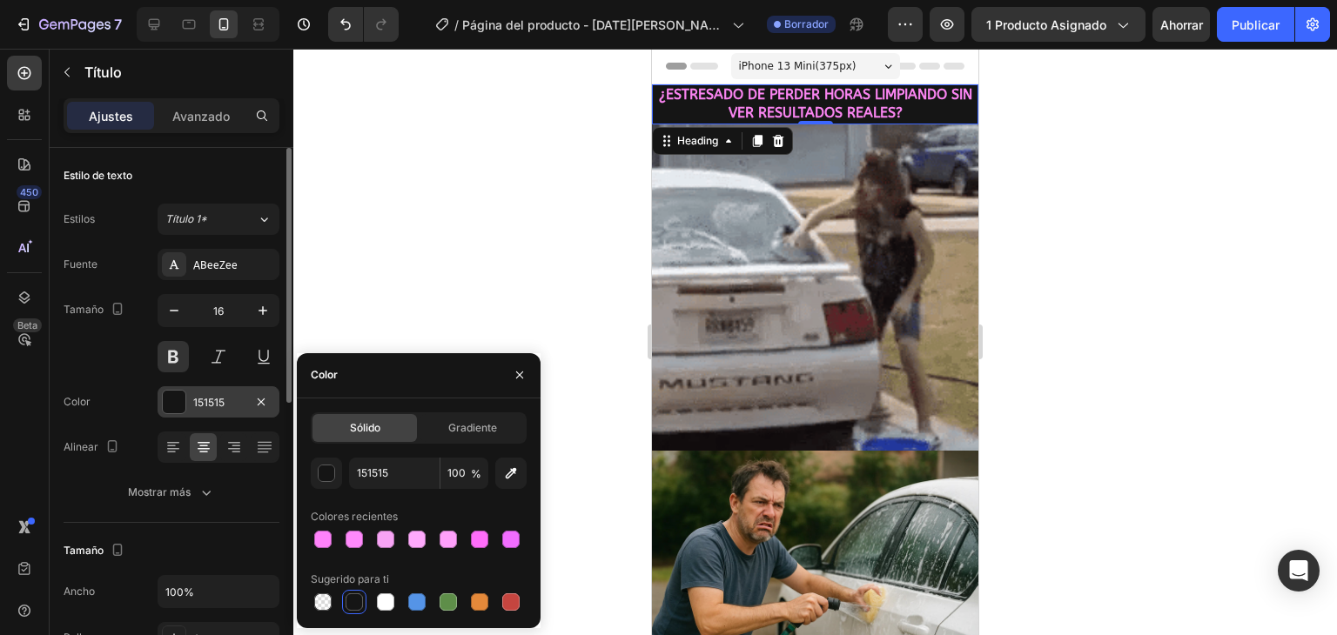
click at [185, 392] on div "151515" at bounding box center [218, 401] width 122 height 31
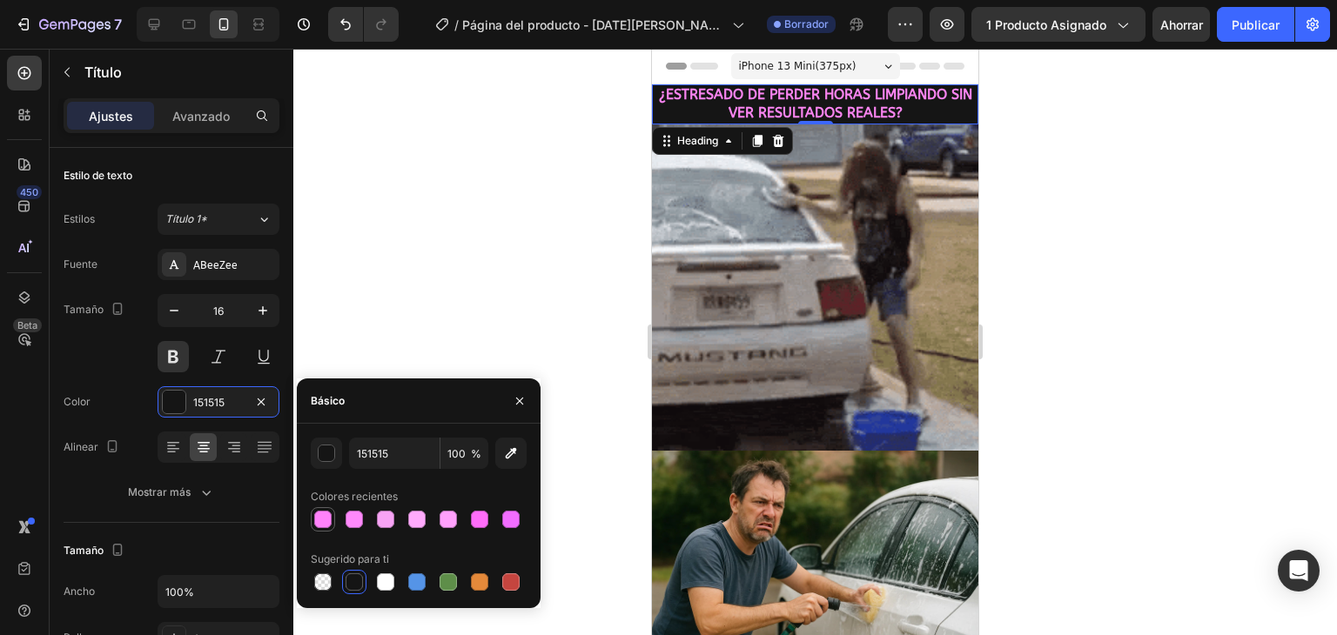
click at [332, 518] on div at bounding box center [322, 519] width 21 height 21
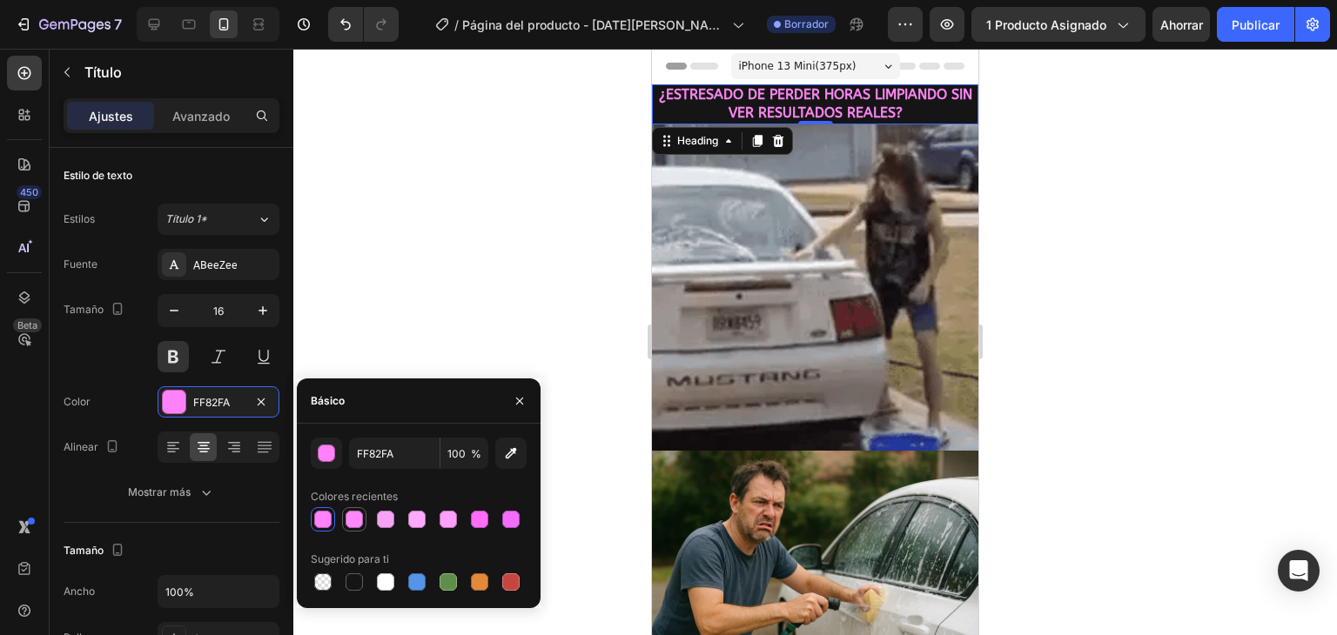
click at [347, 519] on div at bounding box center [353, 519] width 17 height 17
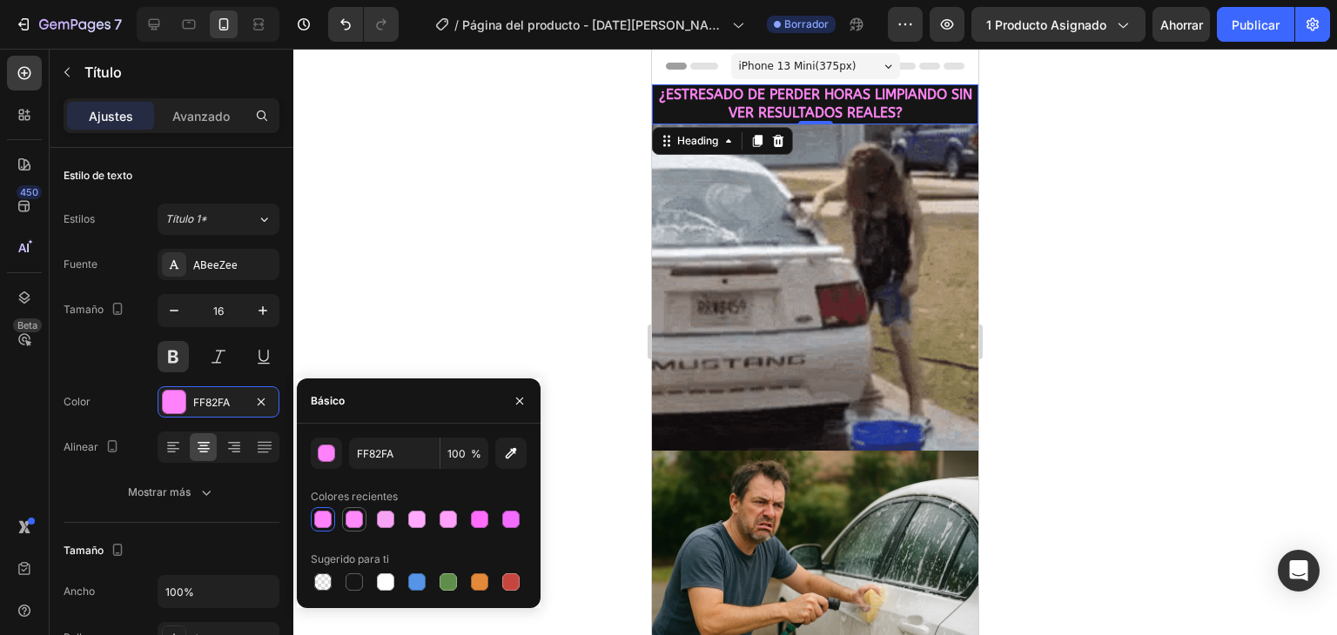
type input "FF89FB"
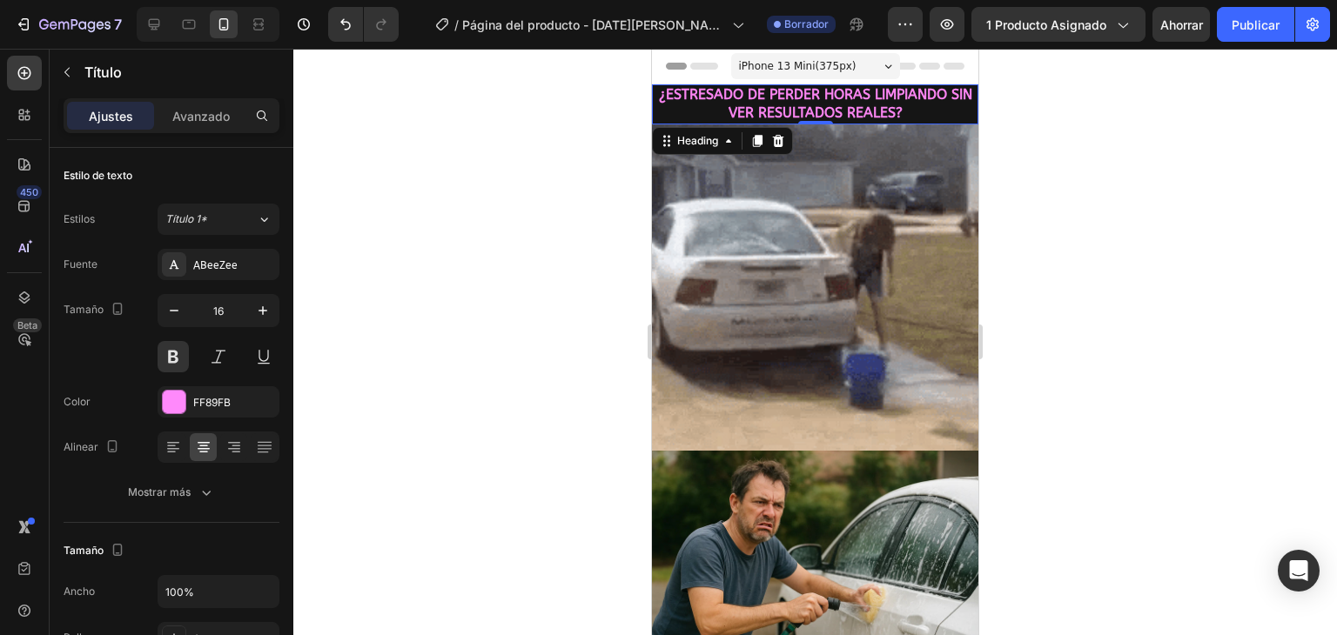
click at [399, 338] on div at bounding box center [814, 342] width 1043 height 586
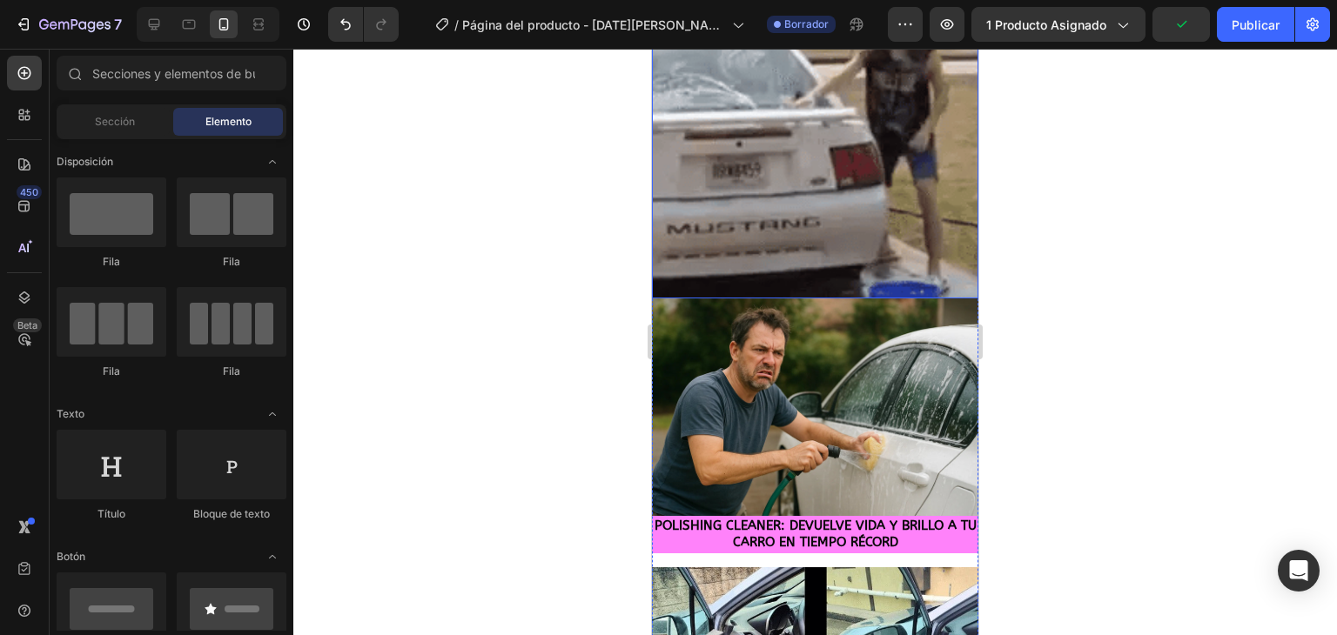
scroll to position [348, 0]
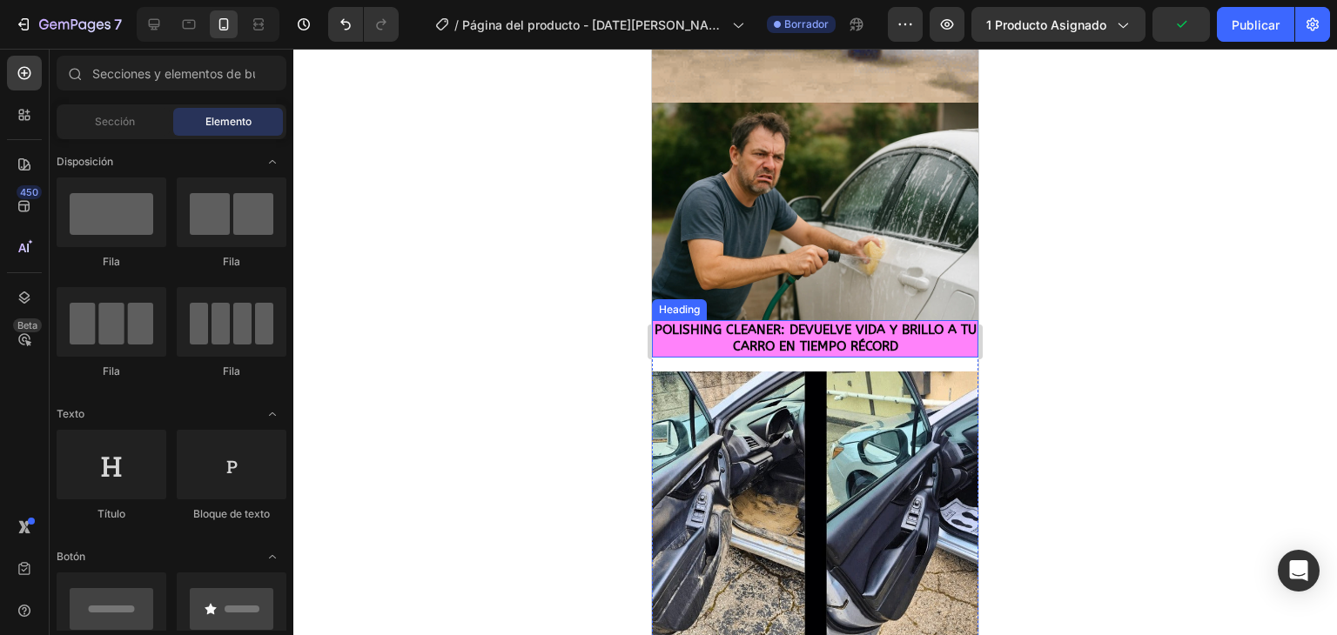
click at [723, 322] on span "POLISHING CLEANER: DEVUELVE VIDA Y BRILLO A TU CARRO EN TIEMPO RÉCORD" at bounding box center [815, 338] width 322 height 33
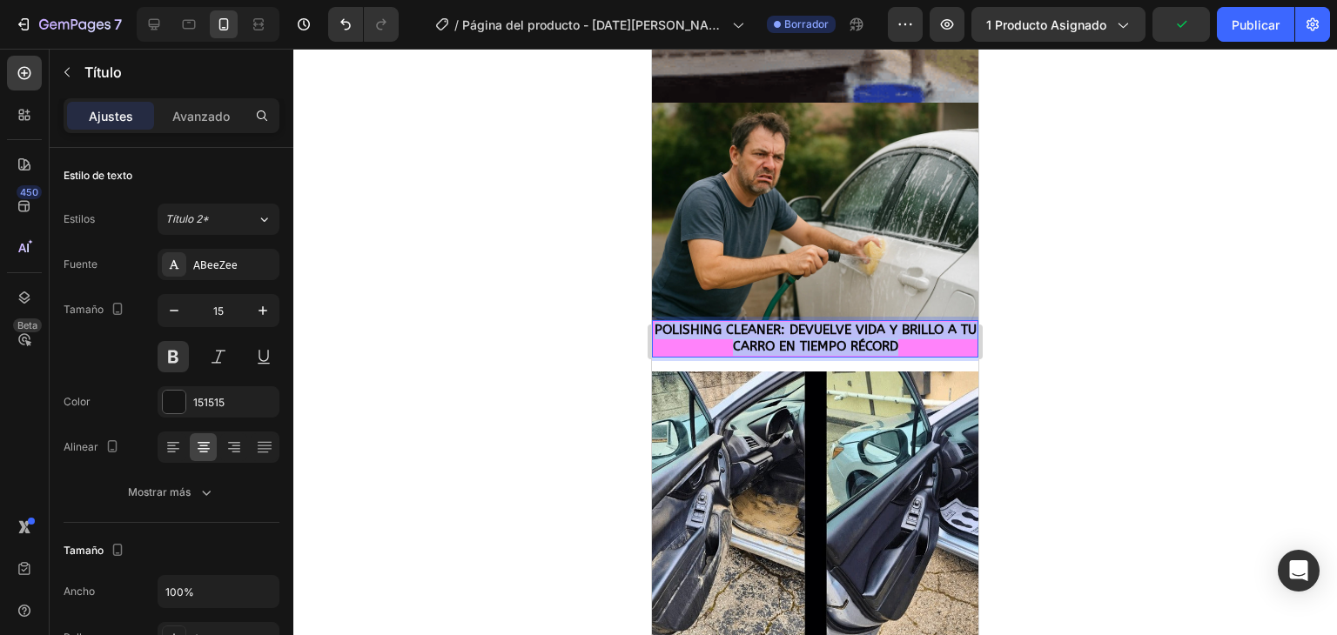
click at [723, 322] on span "POLISHING CLEANER: DEVUELVE VIDA Y BRILLO A TU CARRO EN TIEMPO RÉCORD" at bounding box center [815, 338] width 322 height 33
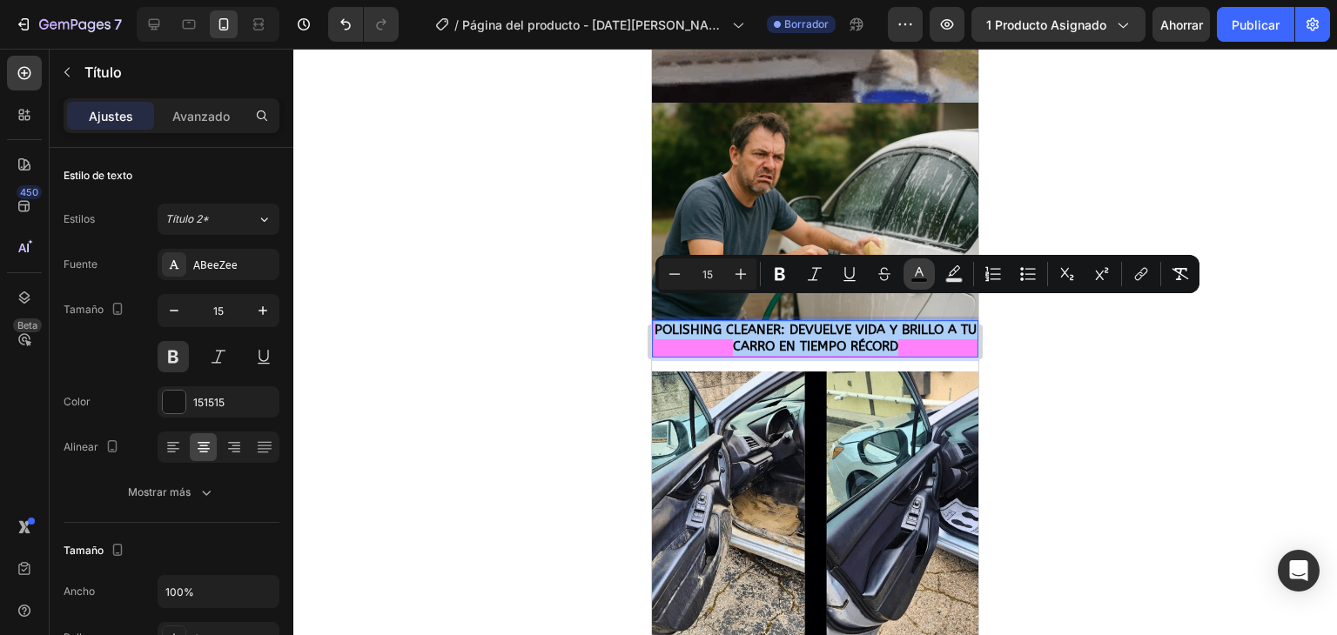
click at [924, 273] on icon "Barra de herramientas contextual del editor" at bounding box center [918, 273] width 17 height 17
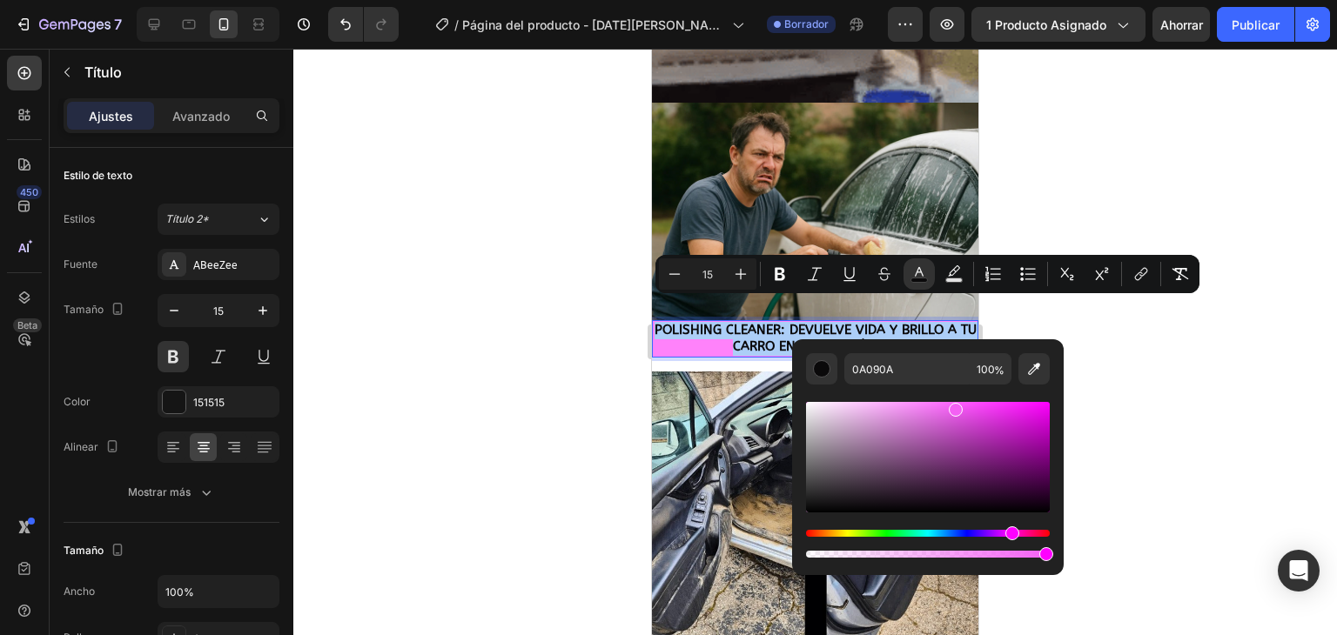
click at [954, 406] on div "Barra de herramientas contextual del editor" at bounding box center [928, 457] width 244 height 111
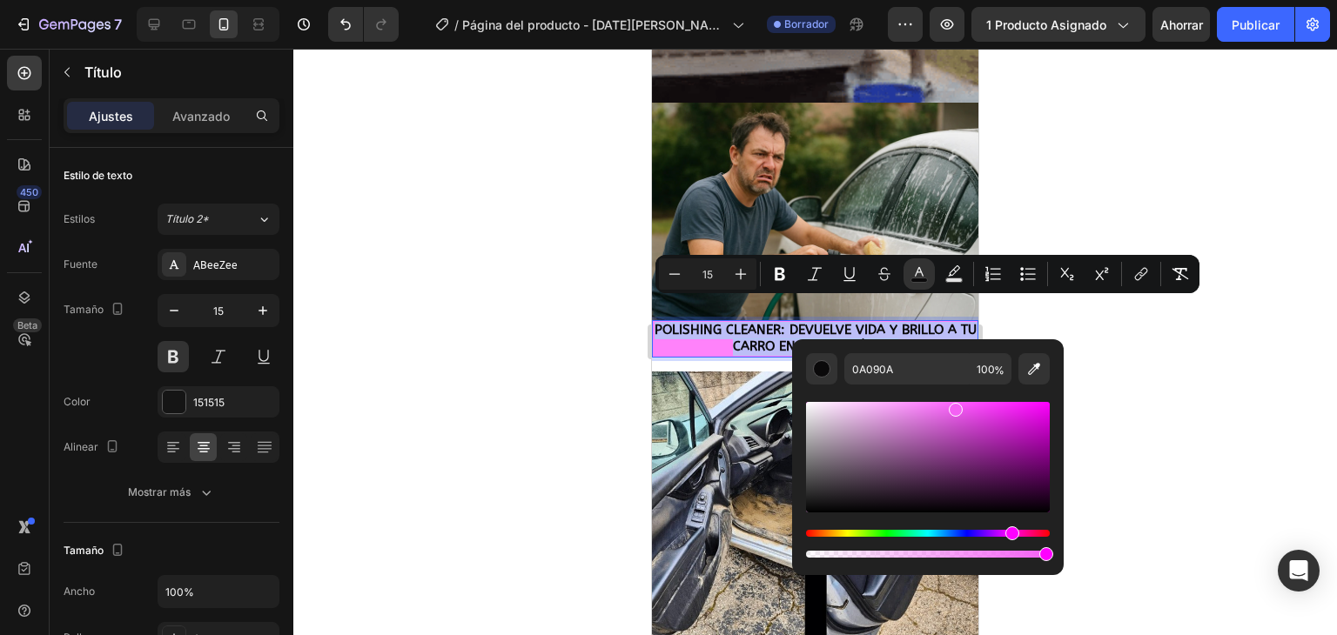
type input "F461F4"
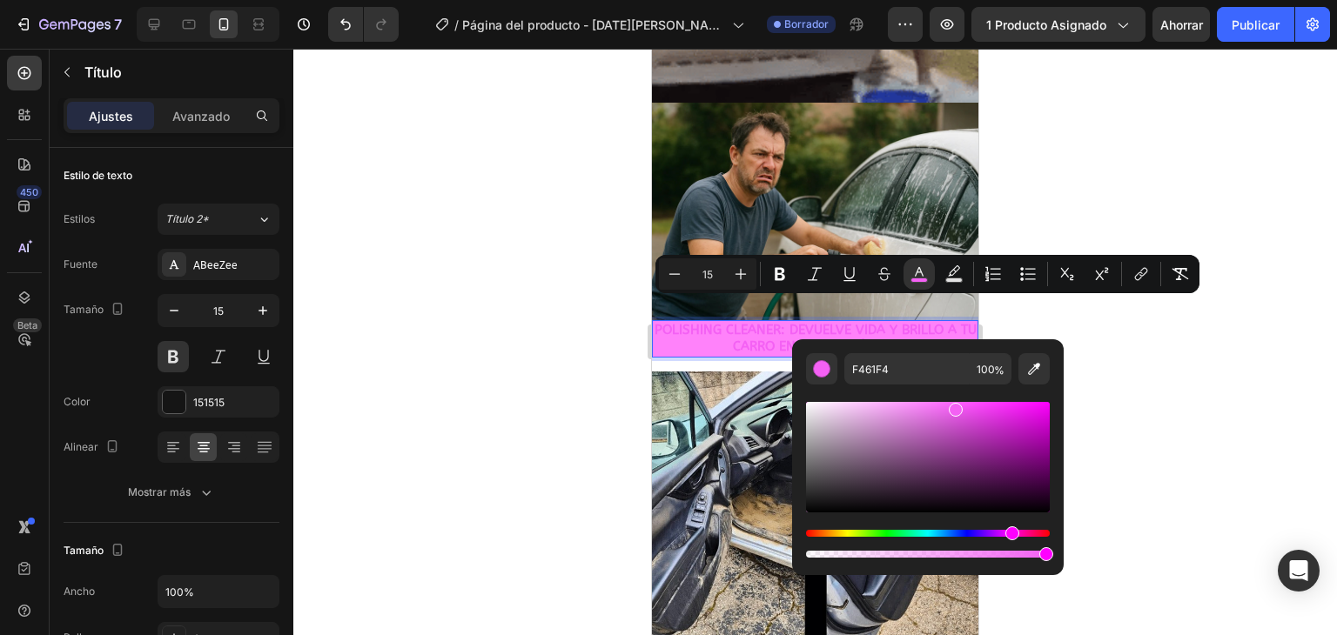
click at [1160, 380] on div at bounding box center [814, 342] width 1043 height 586
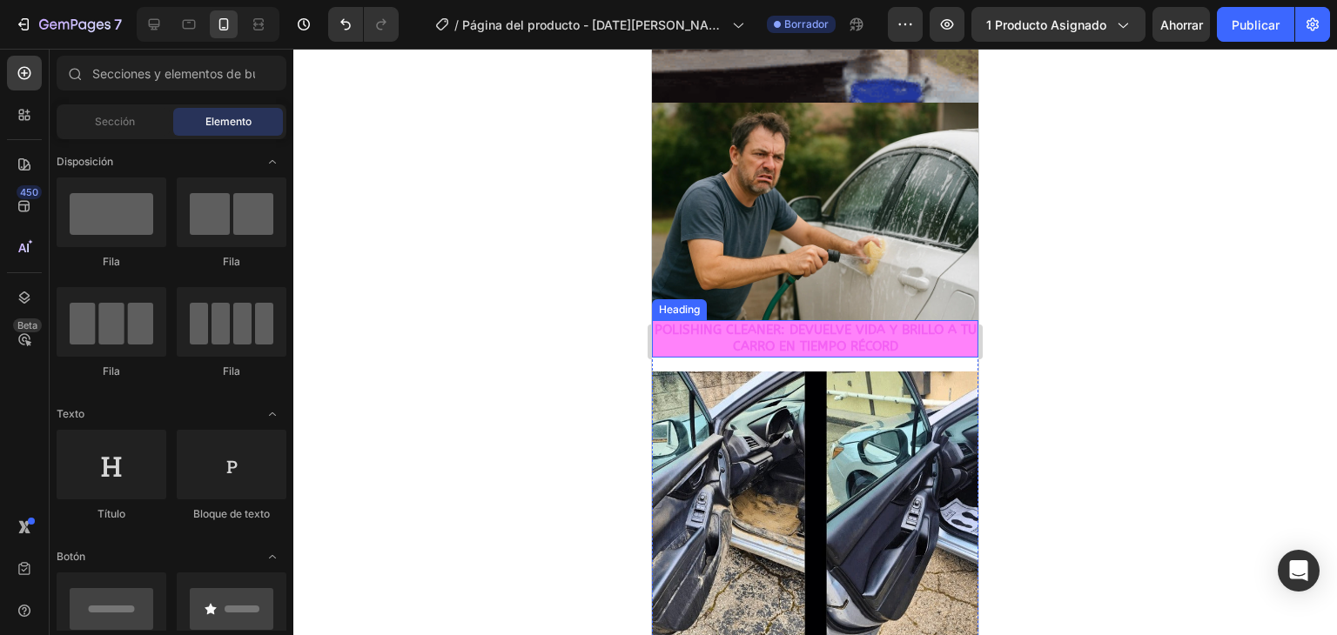
click at [711, 325] on p "⁠⁠⁠⁠⁠⁠⁠ POLISHING CLEANER: DEVUELVE VIDA Y BRILLO A TU CARRO EN TIEMPO RÉCORD" at bounding box center [814, 339] width 323 height 34
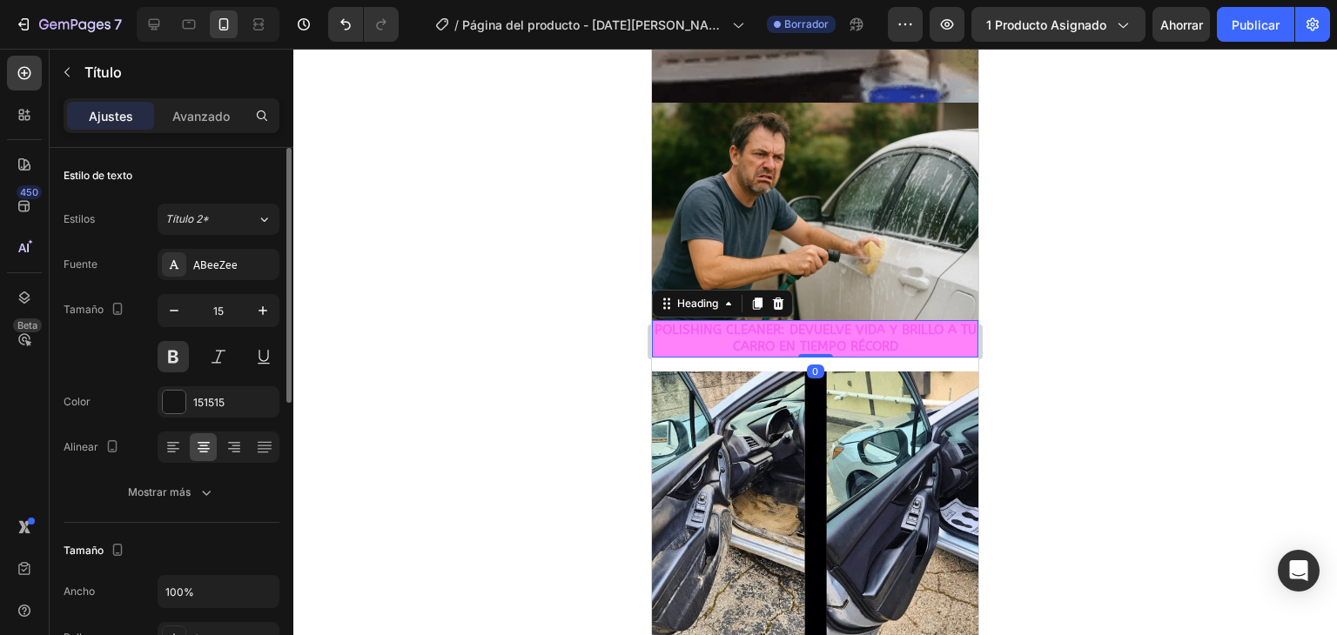
scroll to position [435, 0]
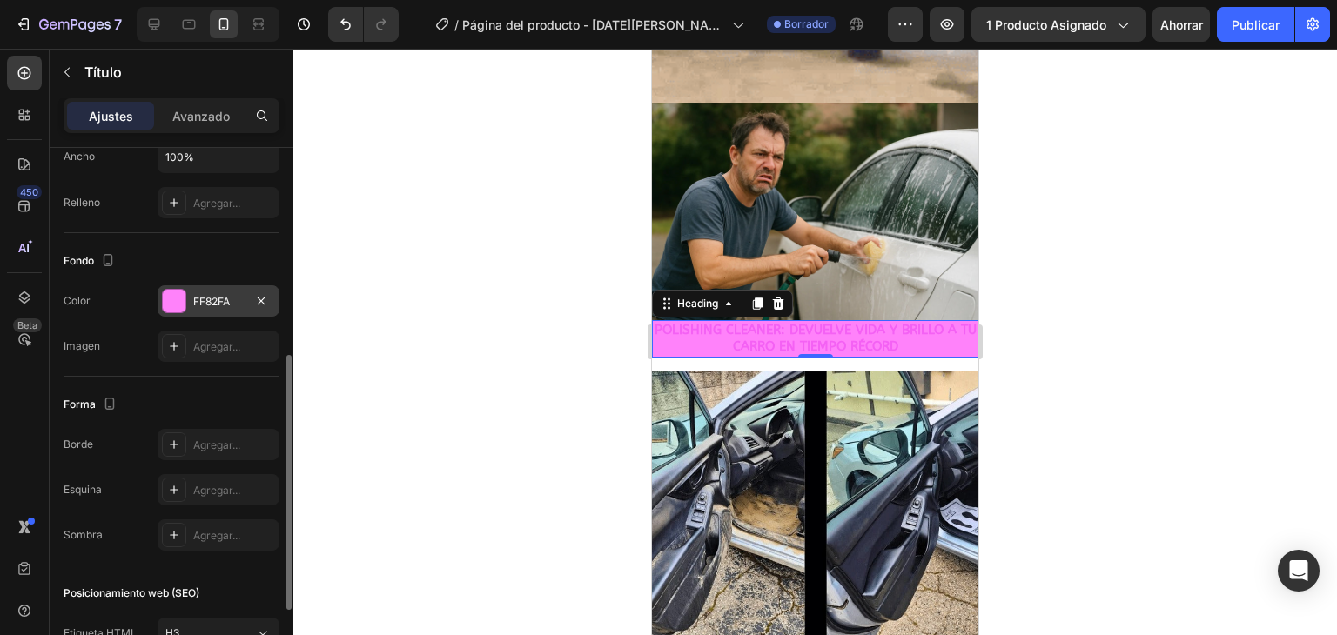
click at [178, 292] on div at bounding box center [174, 301] width 23 height 23
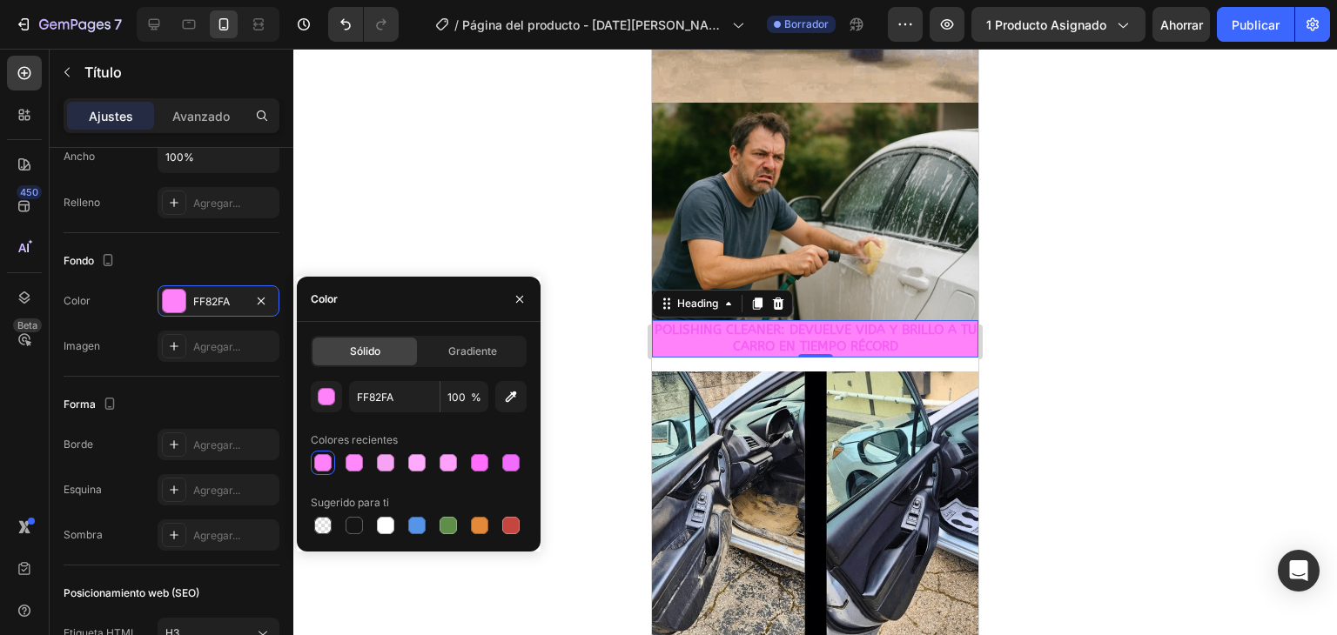
click at [325, 466] on div at bounding box center [322, 462] width 17 height 17
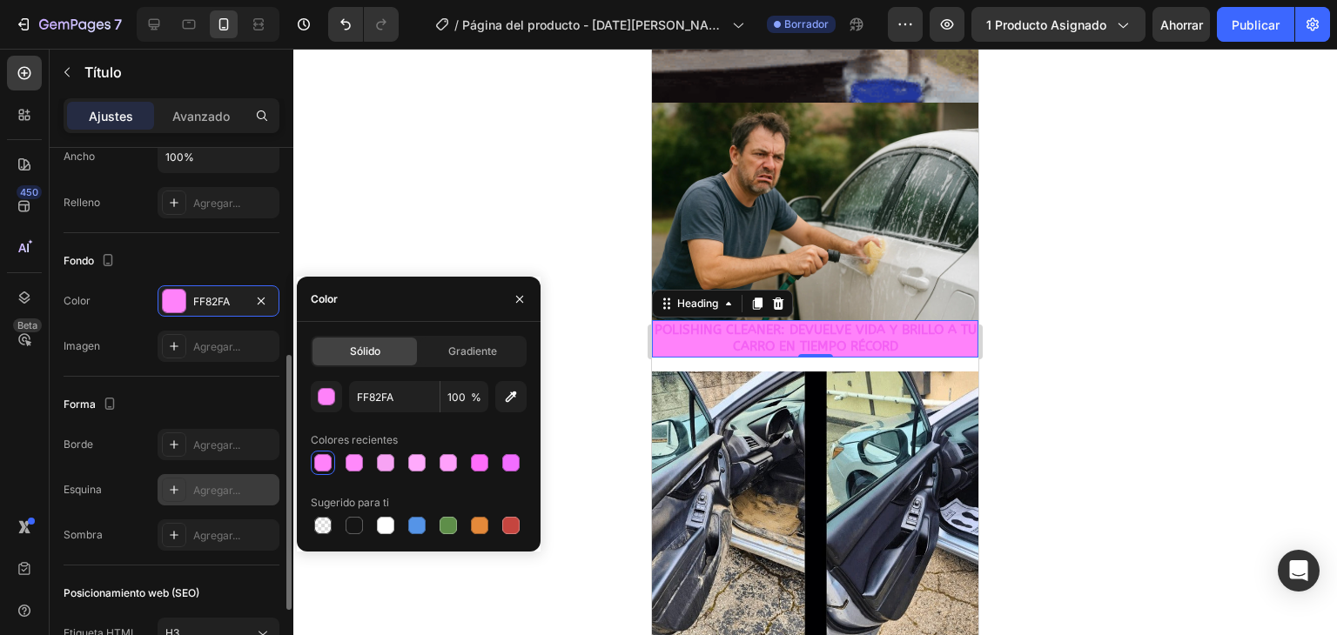
scroll to position [522, 0]
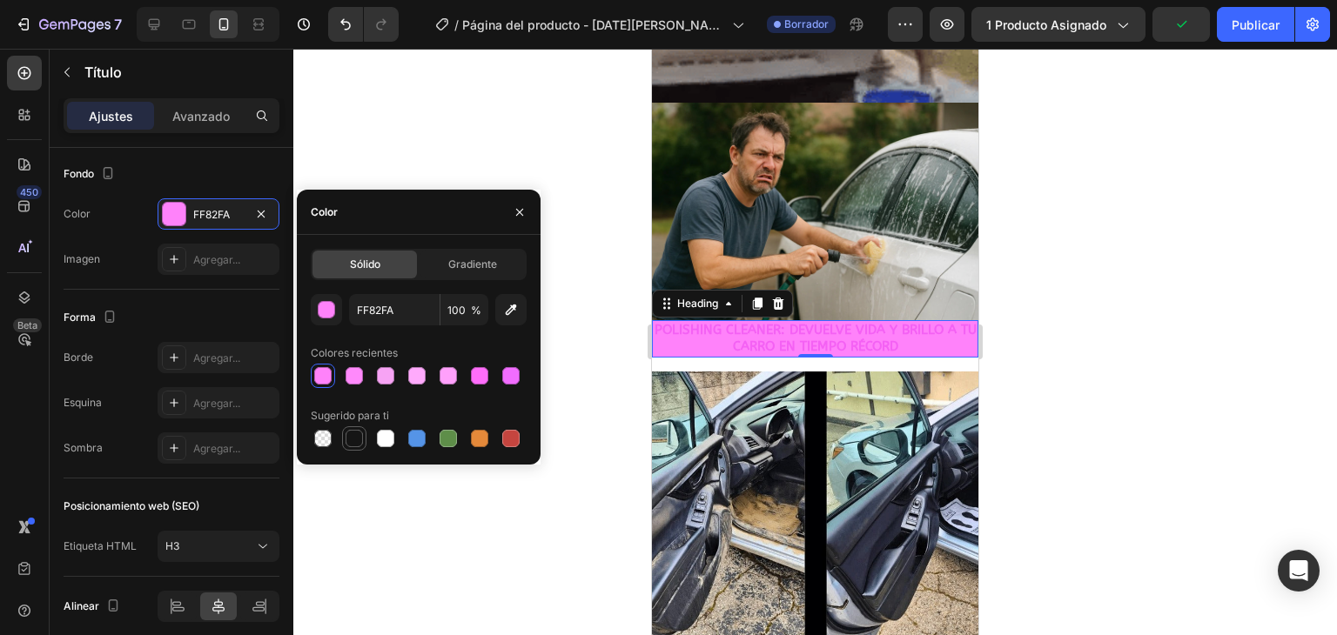
click at [347, 438] on div at bounding box center [353, 438] width 17 height 17
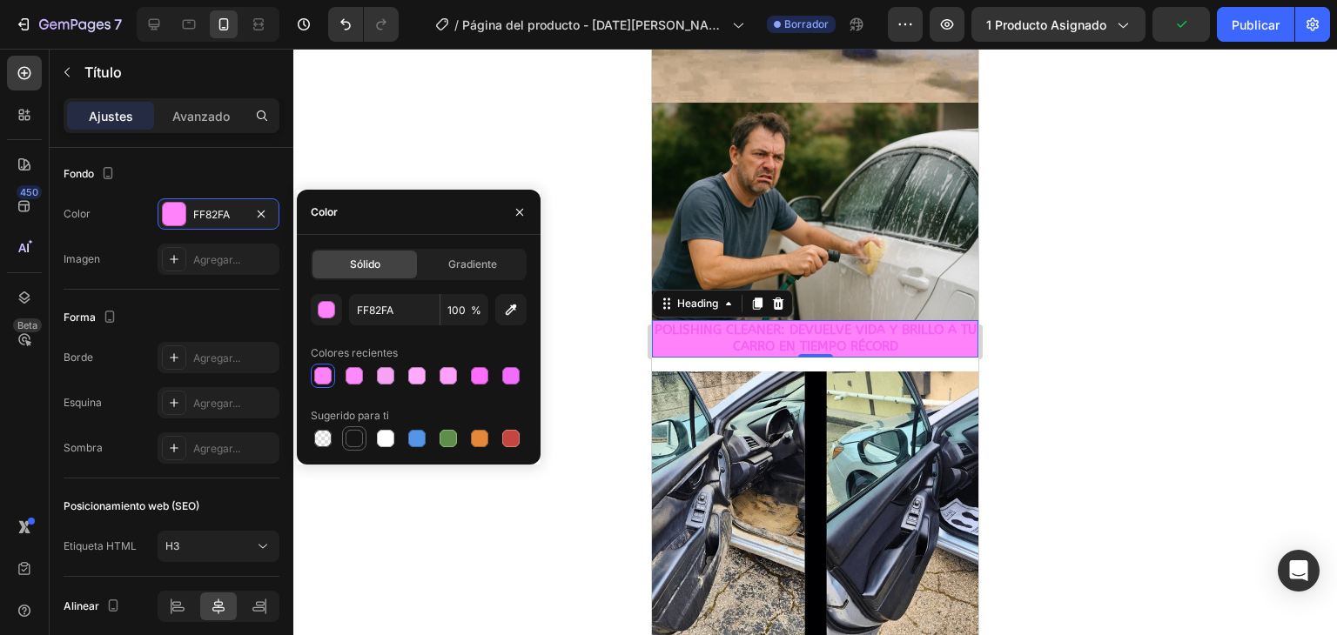
type input "151515"
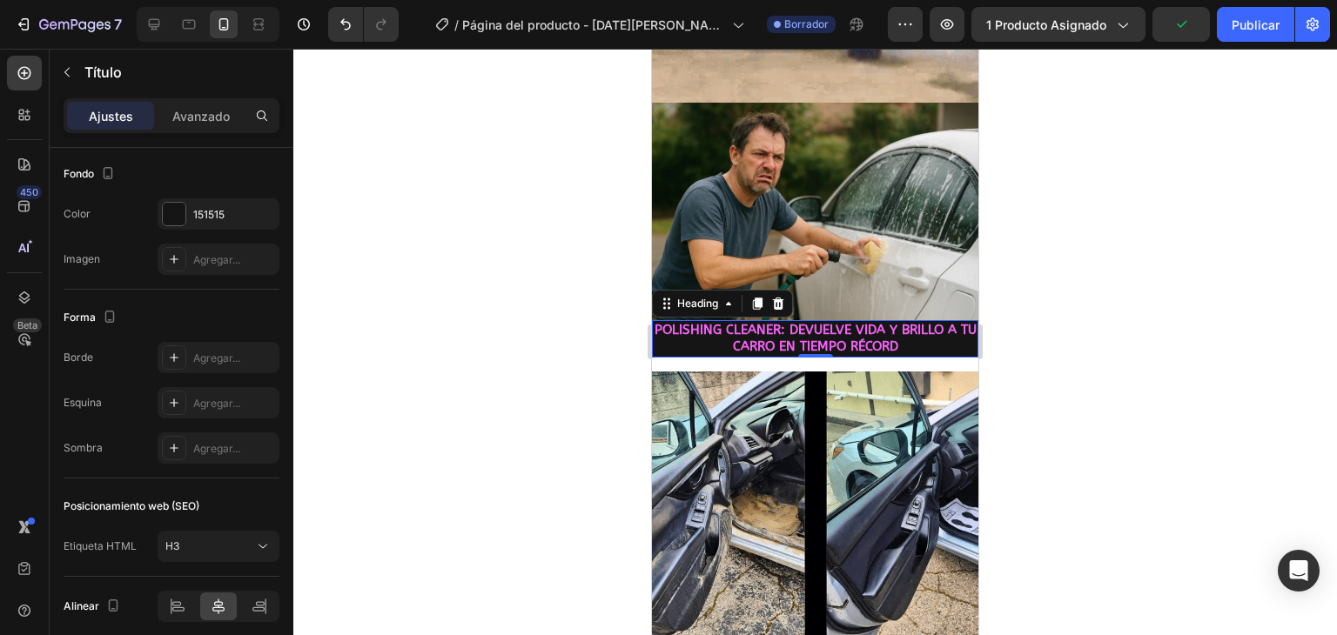
click at [420, 142] on div at bounding box center [814, 342] width 1043 height 586
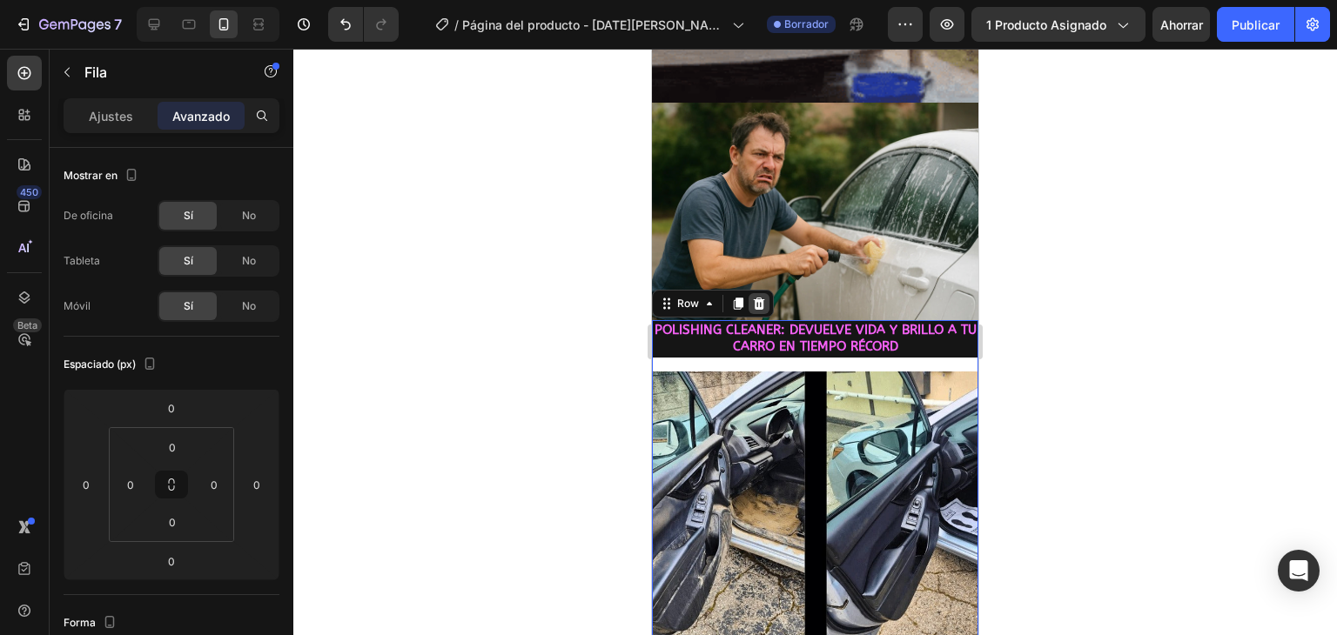
click at [755, 297] on icon at bounding box center [759, 303] width 11 height 12
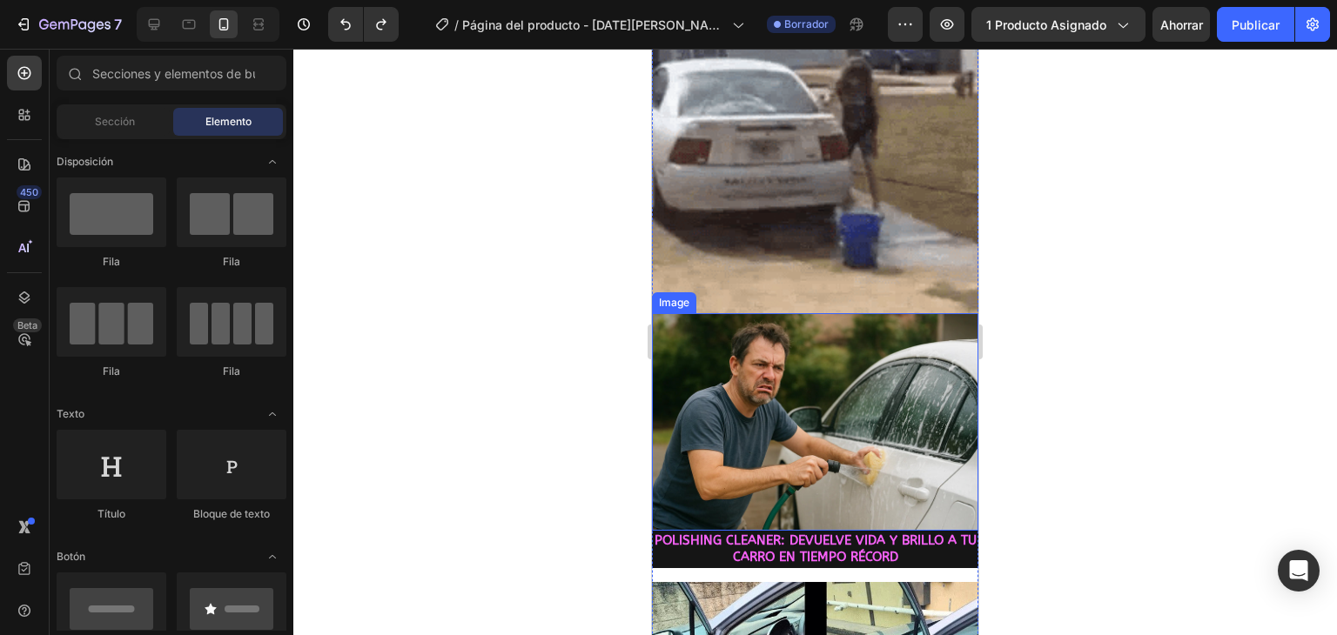
scroll to position [223, 0]
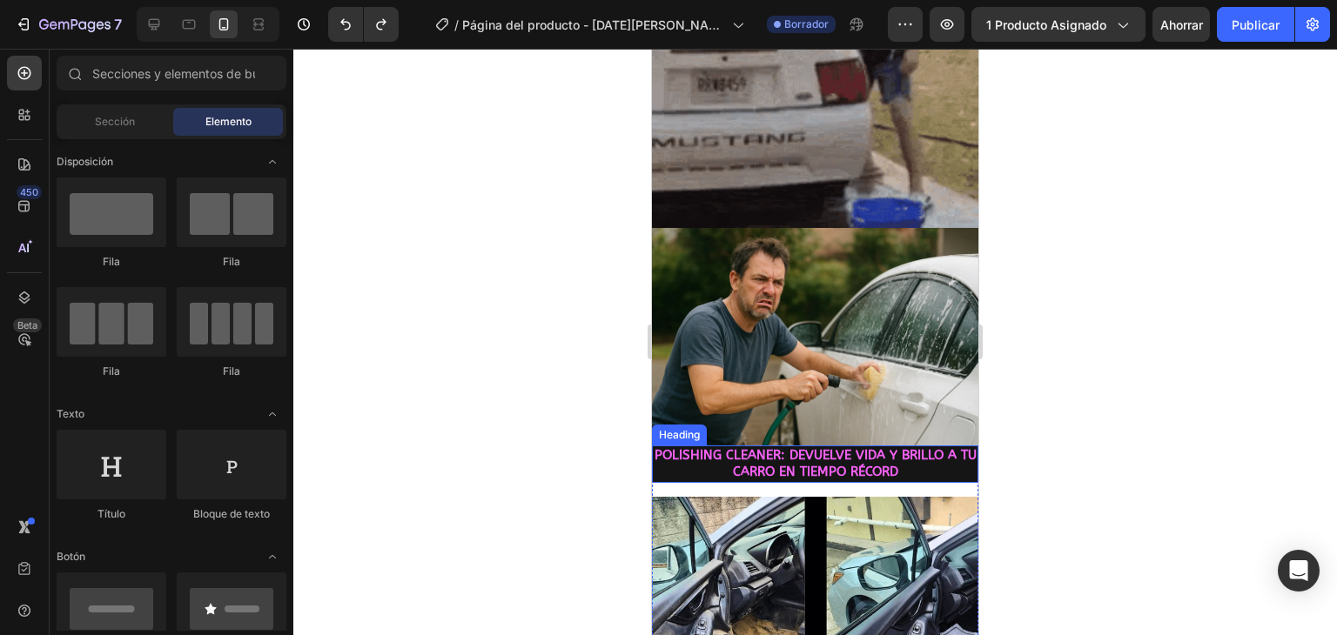
click at [772, 447] on span "POLISHING CLEANER: DEVUELVE VIDA Y BRILLO A TU CARRO EN TIEMPO RÉCORD" at bounding box center [815, 463] width 322 height 33
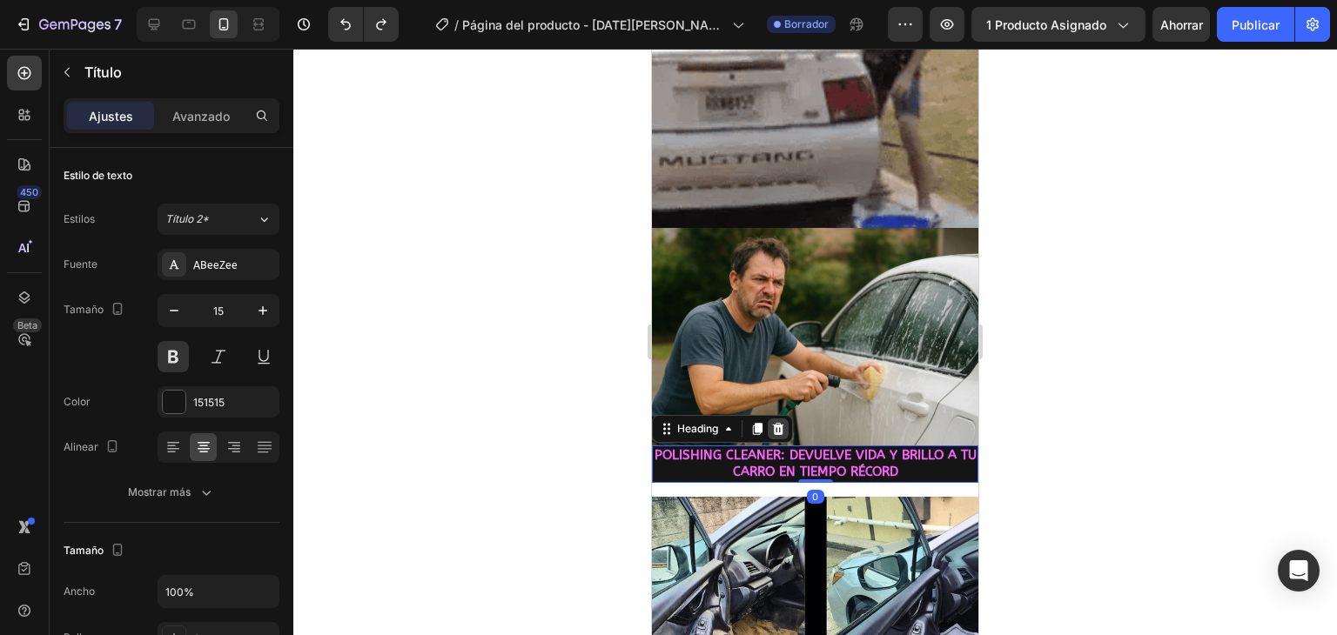
click at [778, 422] on icon at bounding box center [778, 429] width 14 height 14
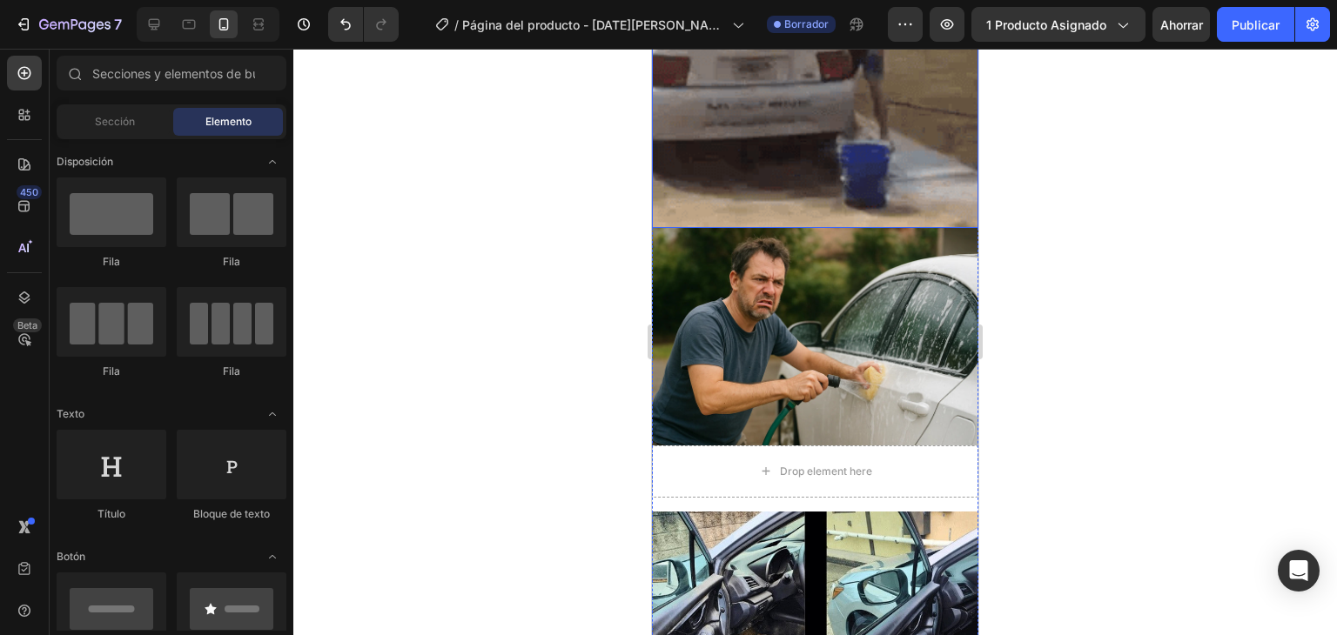
scroll to position [0, 0]
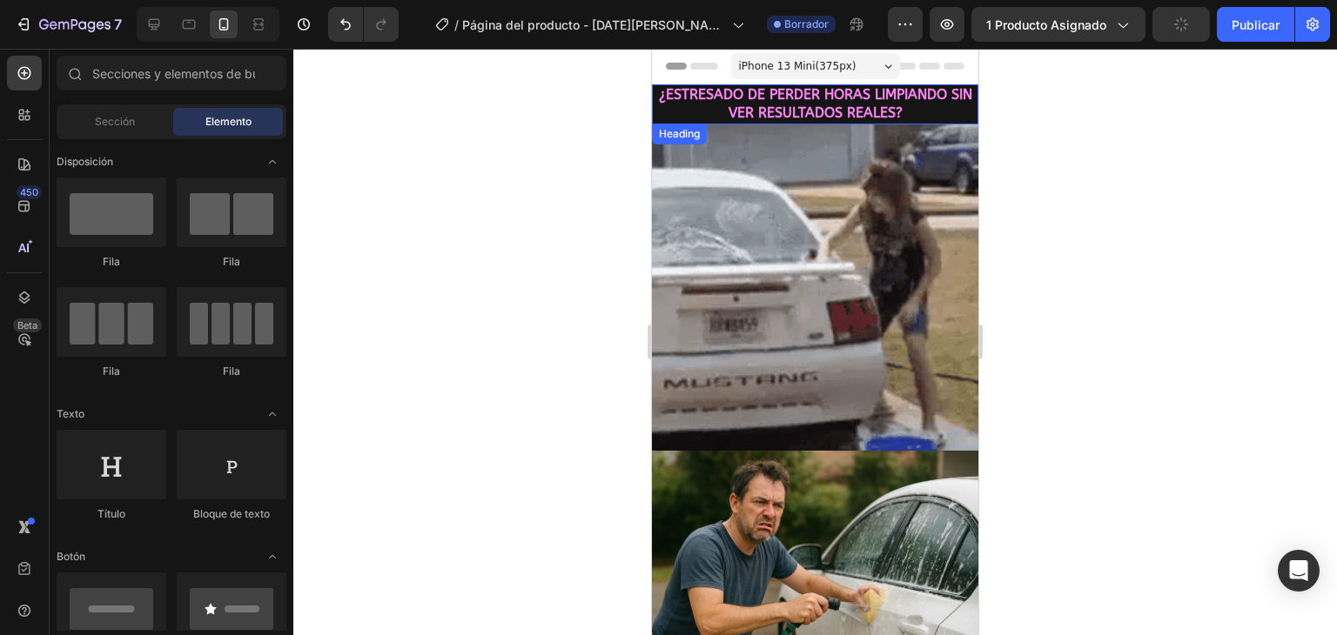
click at [738, 111] on span "¿ESTRESADO DE PERDER HORAS LIMPIANDO SIN VER RESULTADOS REALES?" at bounding box center [815, 103] width 313 height 35
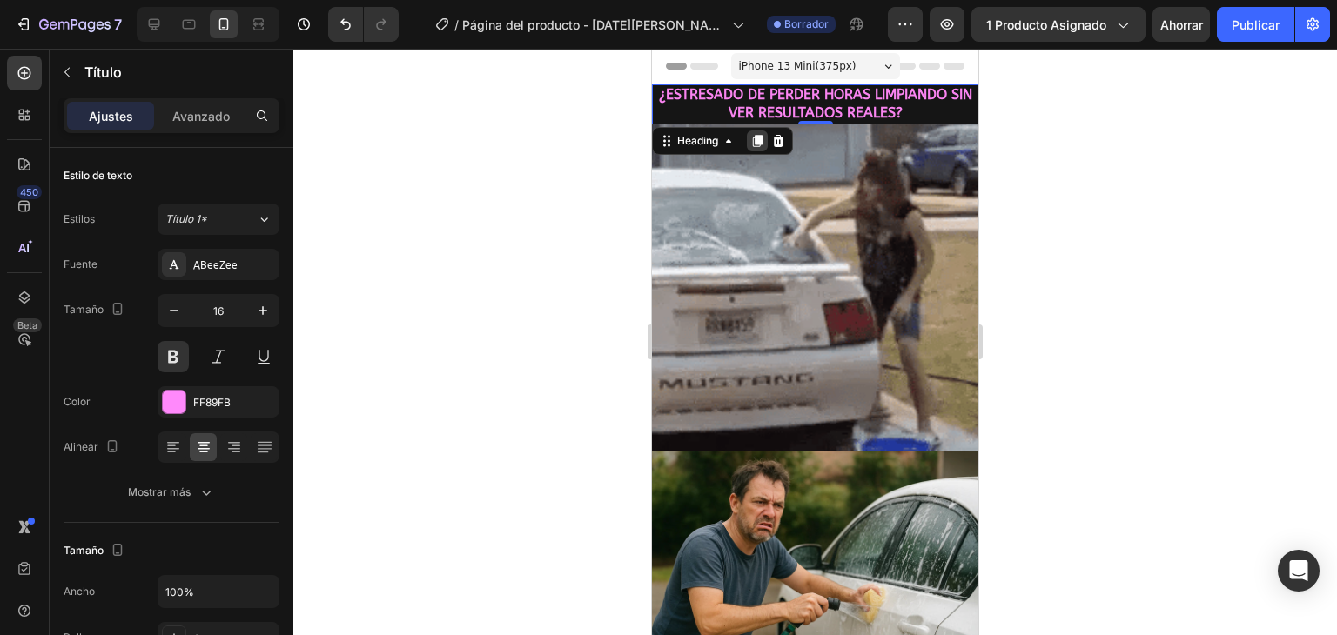
click at [759, 137] on icon at bounding box center [758, 141] width 10 height 12
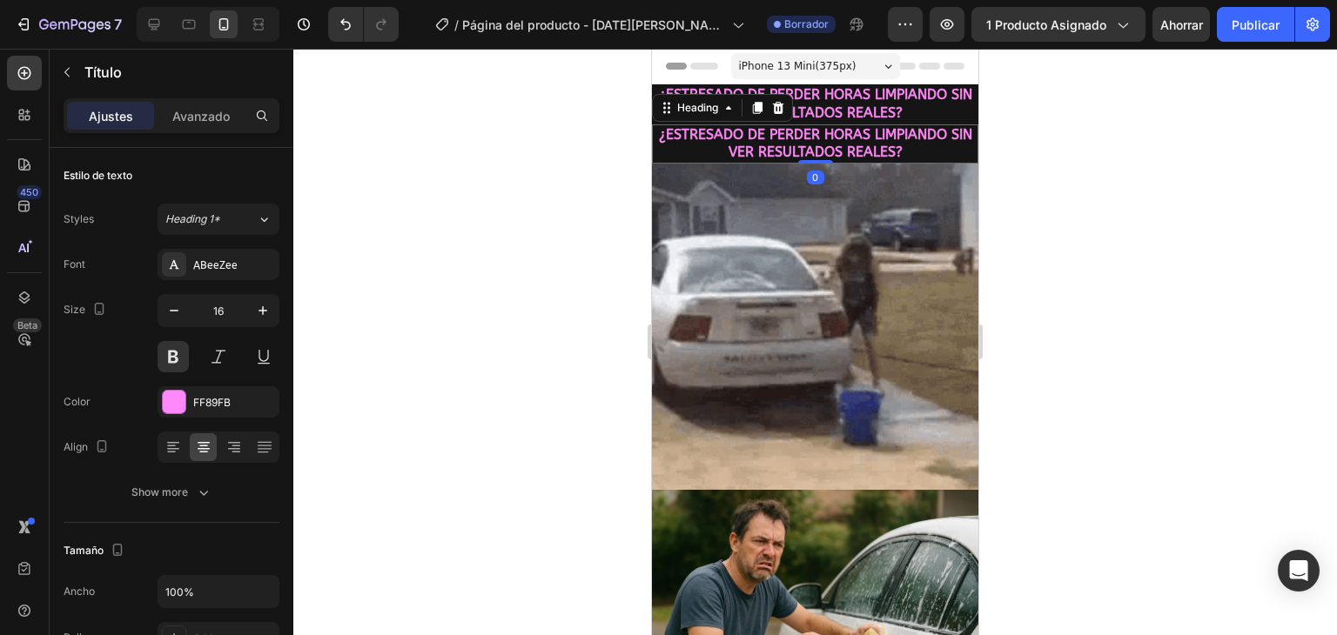
scroll to position [522, 0]
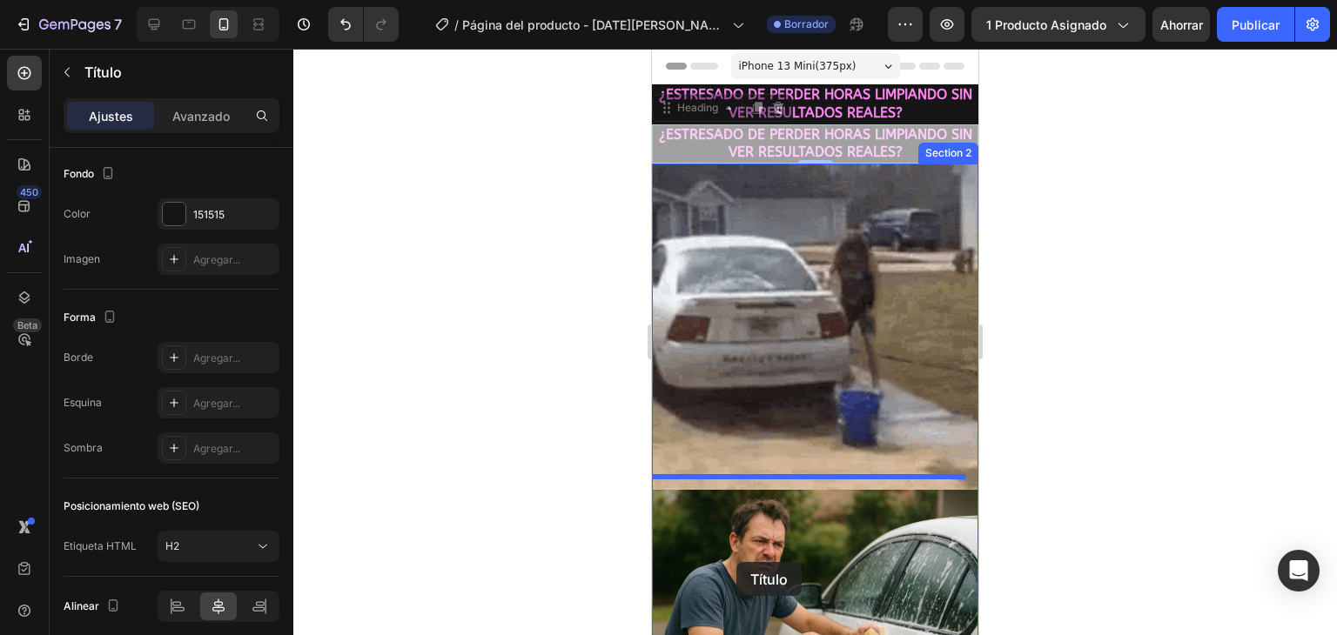
drag, startPoint x: 703, startPoint y: 111, endPoint x: 736, endPoint y: 562, distance: 451.9
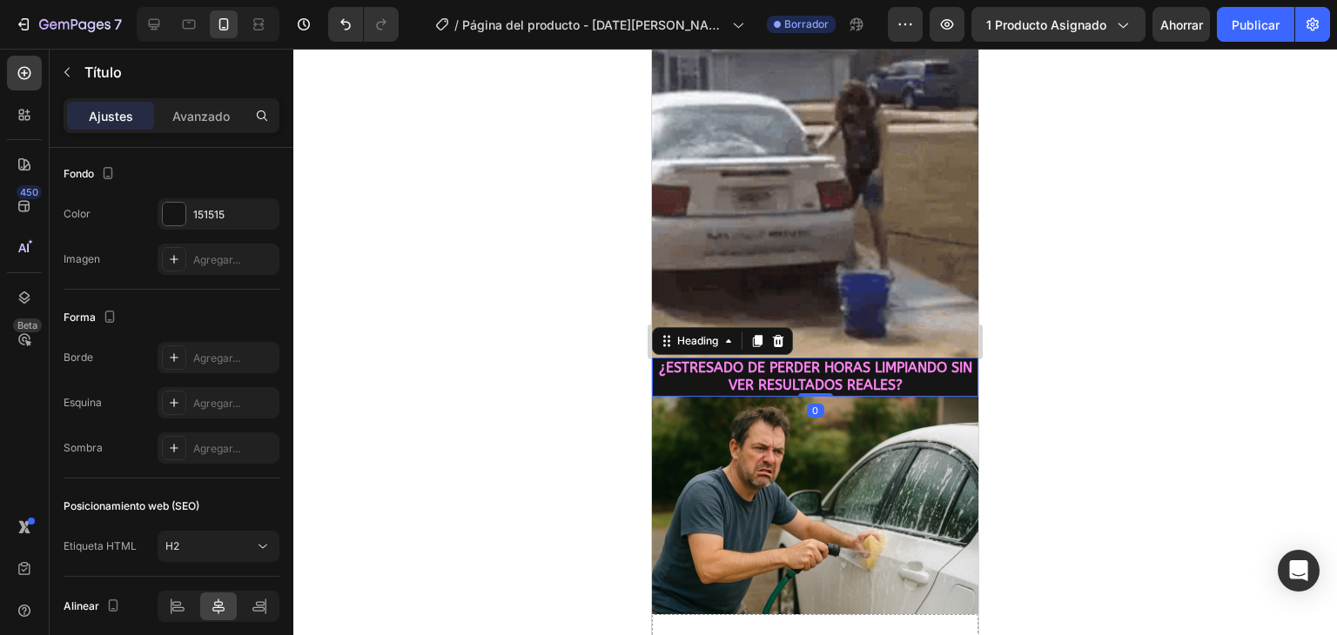
scroll to position [174, 0]
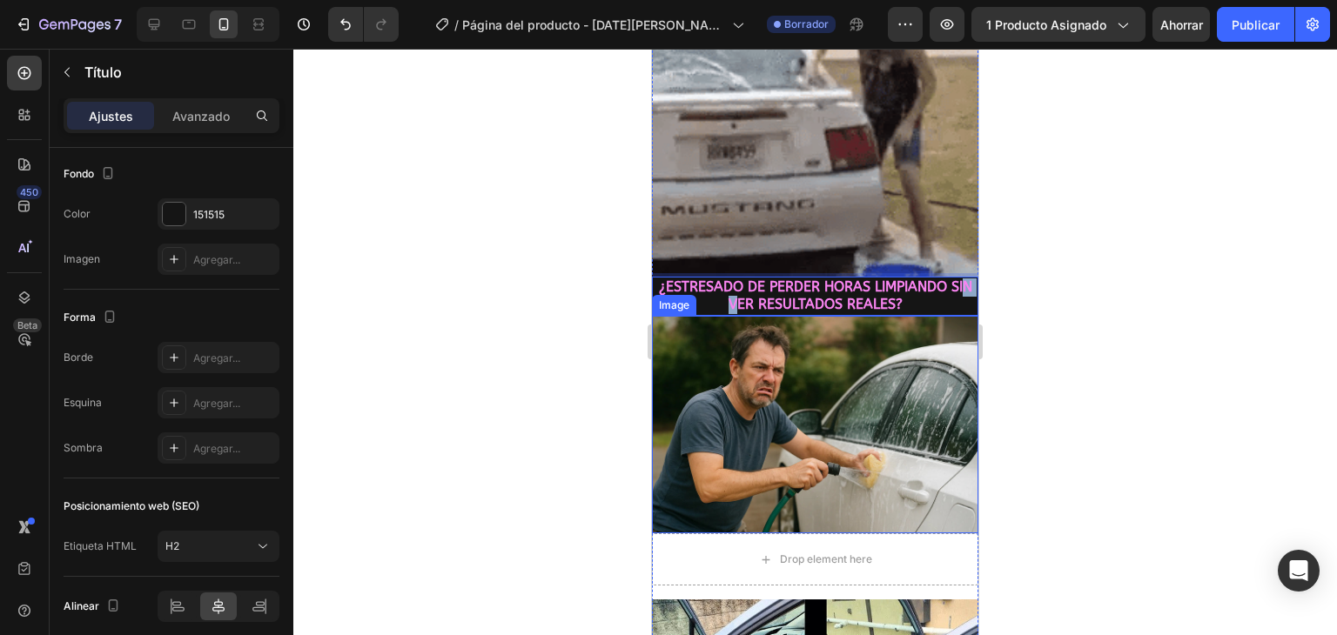
drag, startPoint x: 722, startPoint y: 286, endPoint x: 733, endPoint y: 476, distance: 190.0
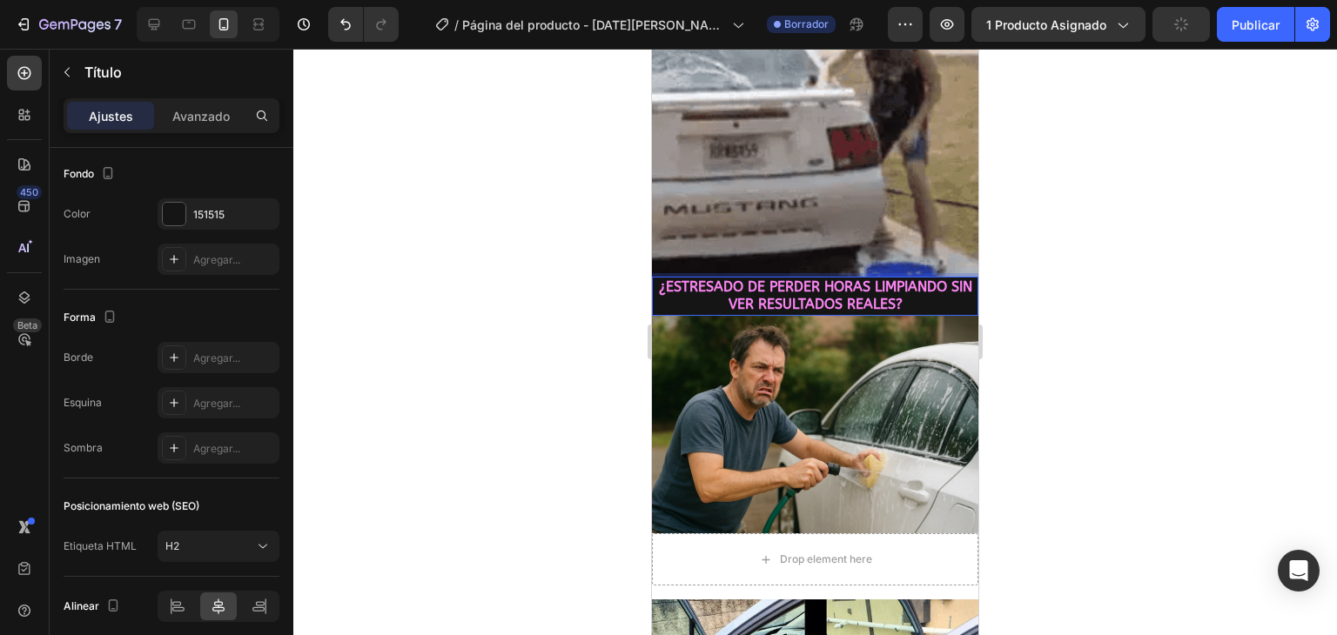
click at [708, 284] on span "¿ESTRESADO DE PERDER HORAS LIMPIANDO SIN VER RESULTADOS REALES?" at bounding box center [815, 295] width 313 height 35
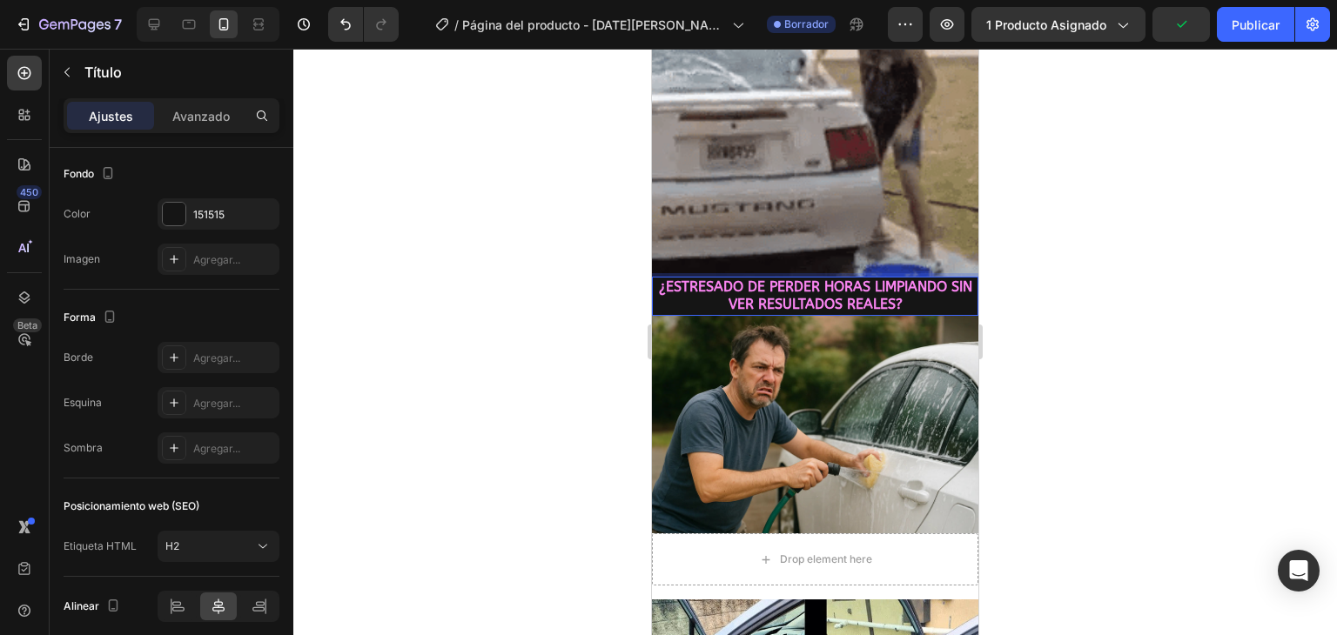
click at [794, 279] on span "¿ESTRESADO DE PERDER HORAS LIMPIANDO SIN VER RESULTADOS REALES?" at bounding box center [815, 295] width 313 height 35
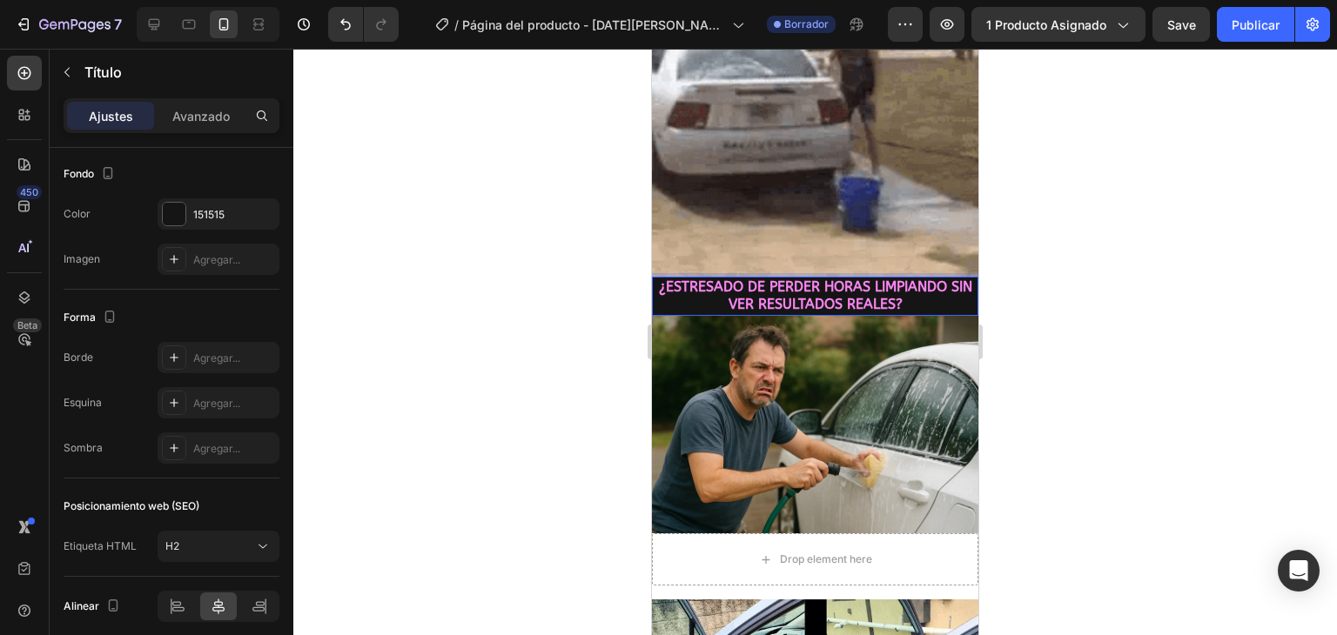
click at [695, 281] on span "¿ESTRESADO DE PERDER HORAS LIMPIANDO SIN VER RESULTADOS REALES?" at bounding box center [815, 295] width 313 height 35
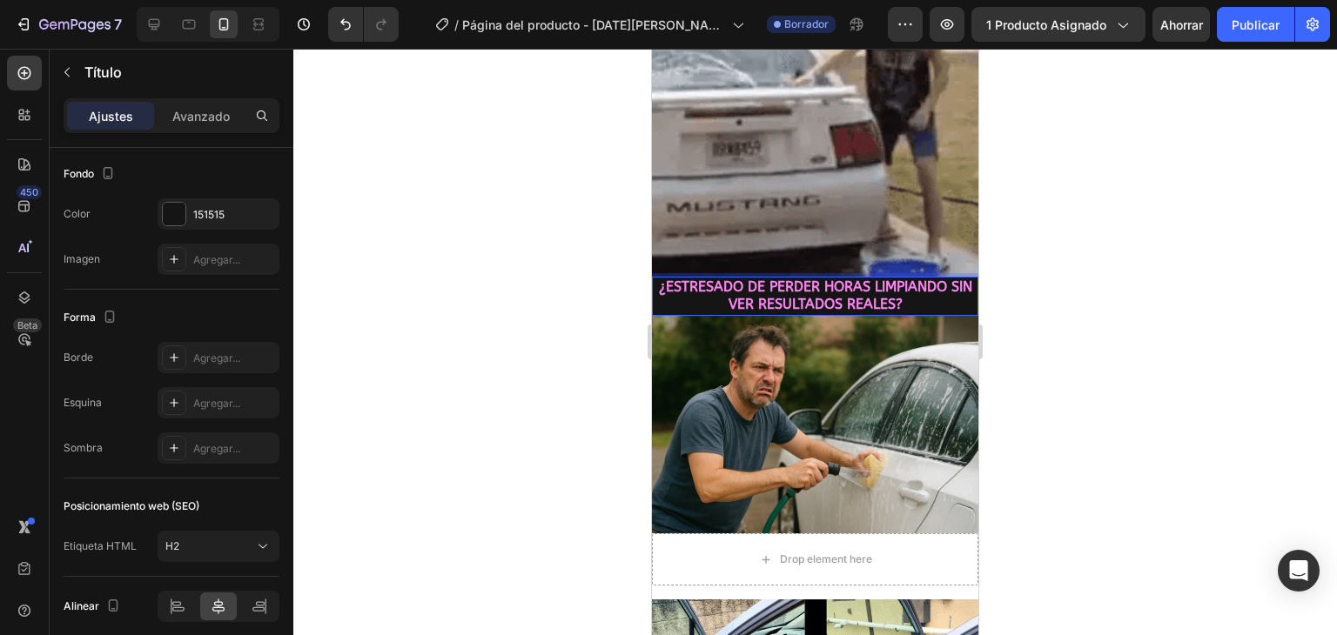
click at [695, 282] on p "¿ESTRESADO DE PERDER HORAS LIMPIANDO SIN VER RESULTADOS REALES?" at bounding box center [814, 296] width 323 height 37
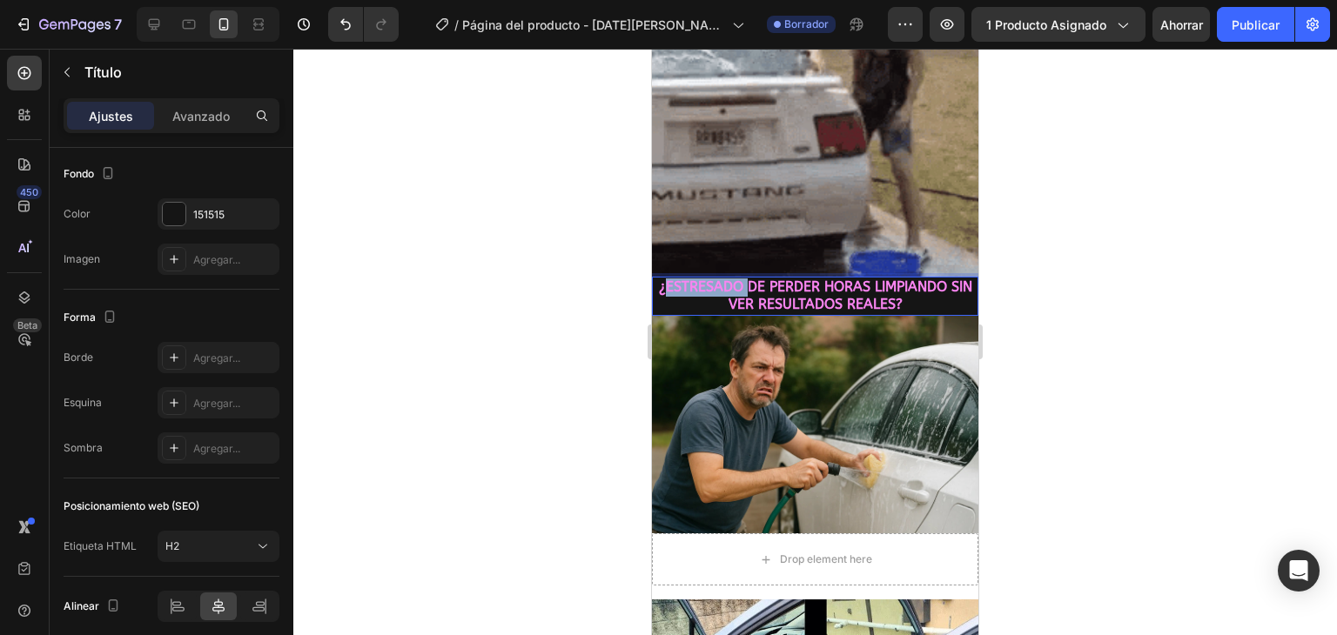
click at [695, 282] on p "¿ESTRESADO DE PERDER HORAS LIMPIANDO SIN VER RESULTADOS REALES?" at bounding box center [814, 296] width 323 height 37
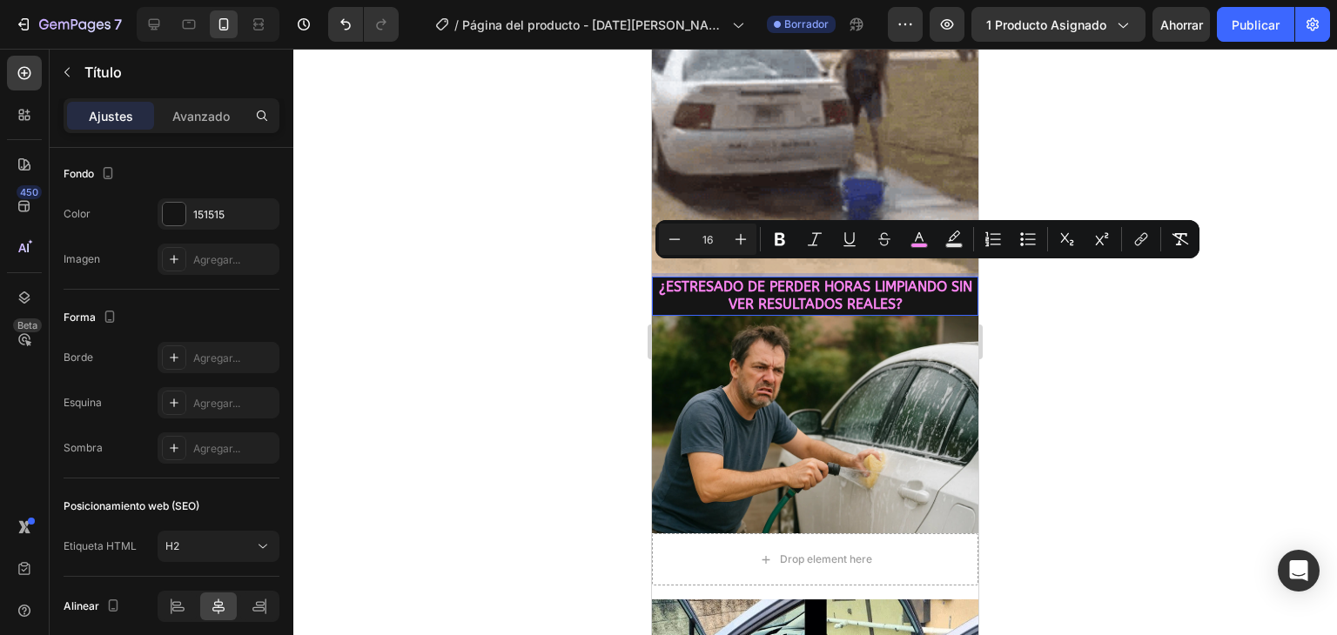
click at [914, 292] on p "¿ESTRESADO DE PERDER HORAS LIMPIANDO SIN VER RESULTADOS REALES?" at bounding box center [814, 296] width 323 height 37
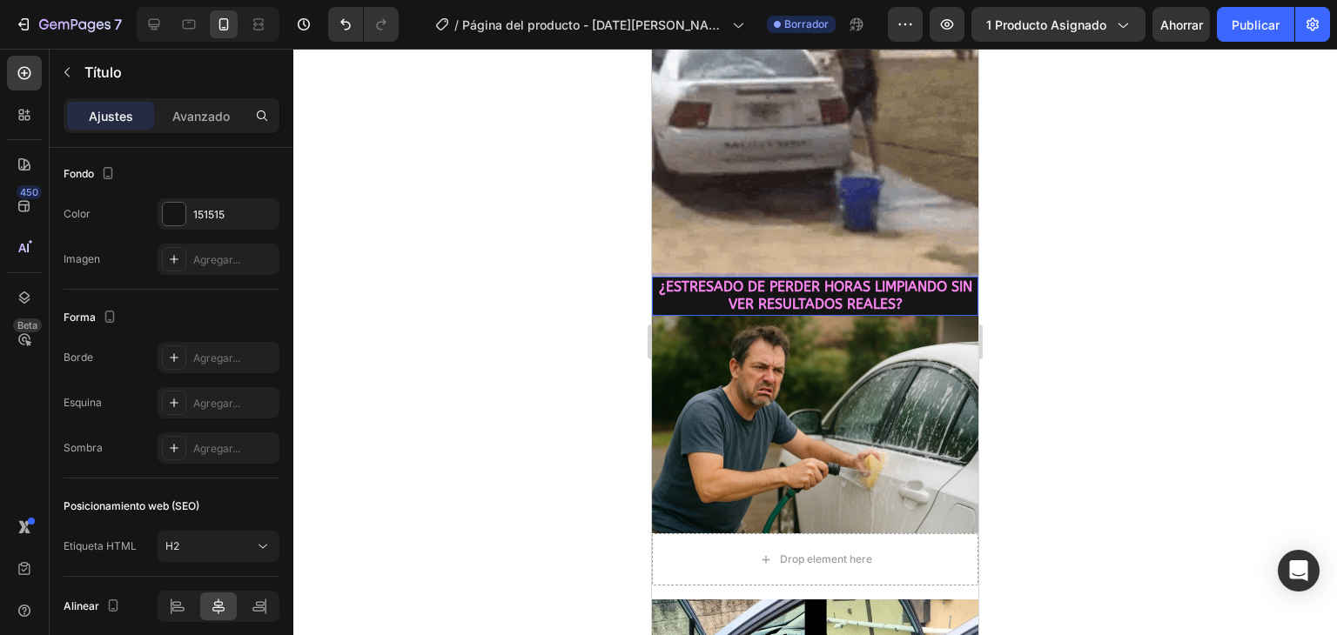
click at [914, 292] on p "¿ESTRESADO DE PERDER HORAS LIMPIANDO SIN VER RESULTADOS REALES?" at bounding box center [814, 296] width 323 height 37
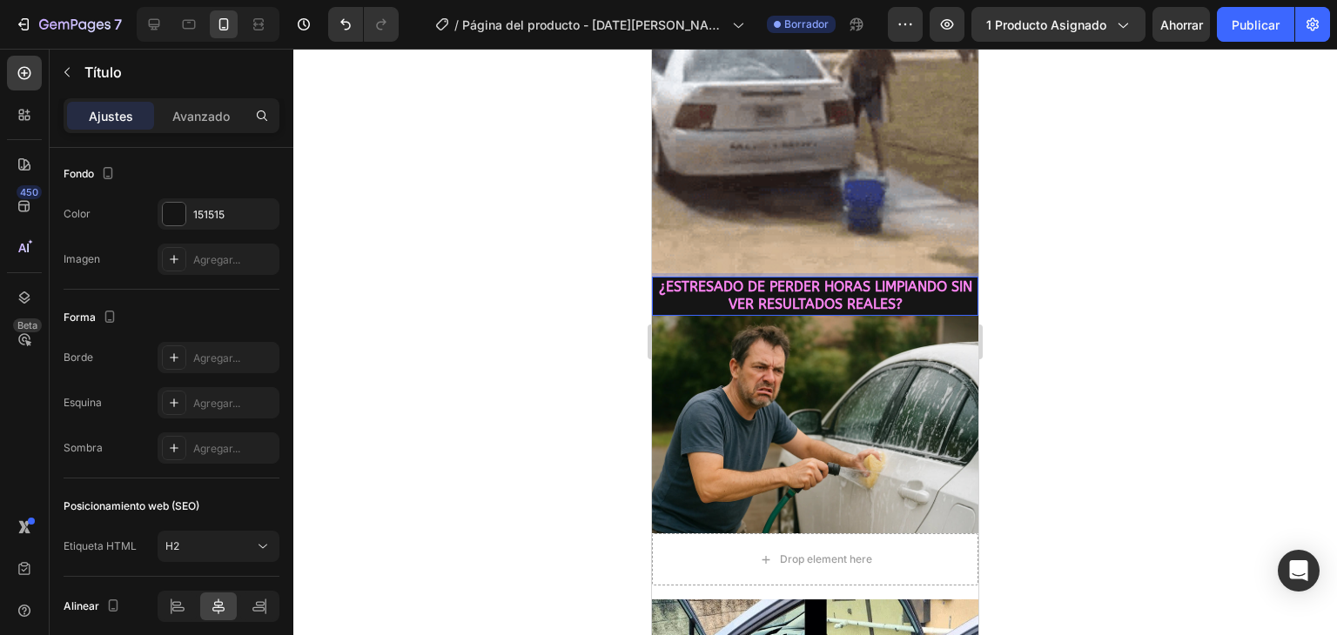
click at [919, 286] on p "¿ESTRESADO DE PERDER HORAS LIMPIANDO SIN VER RESULTADOS REALES?" at bounding box center [814, 296] width 323 height 37
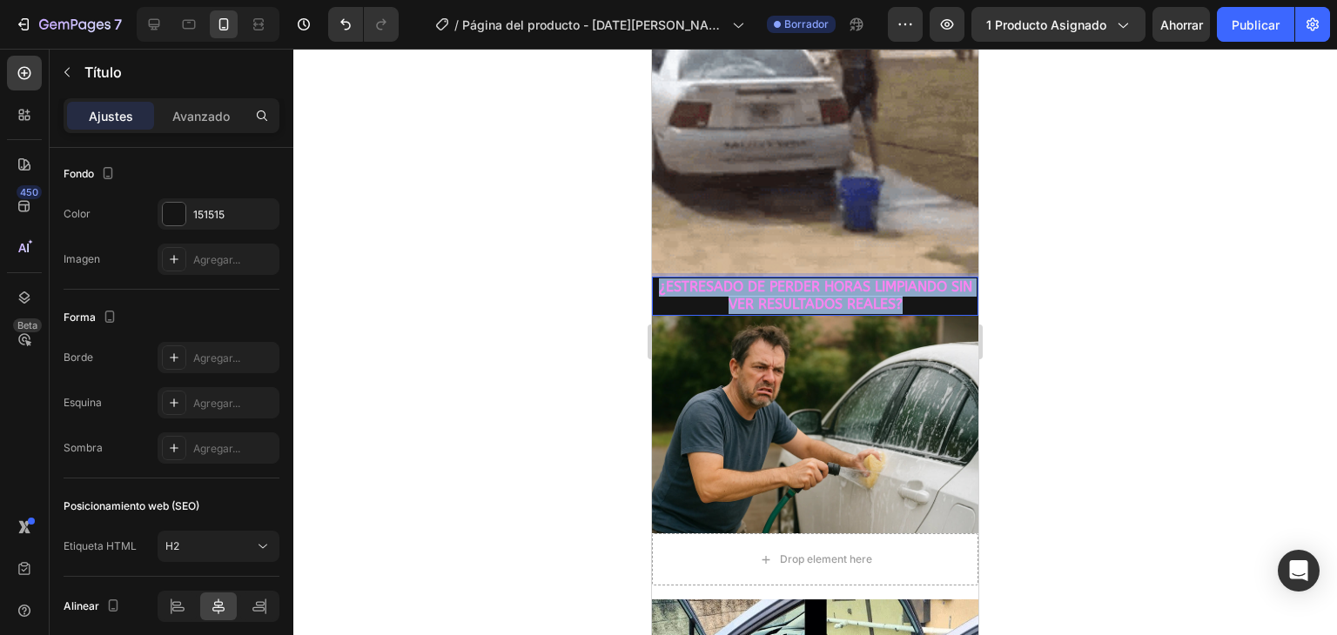
click at [919, 286] on p "¿ESTRESADO DE PERDER HORAS LIMPIANDO SIN VER RESULTADOS REALES?" at bounding box center [814, 296] width 323 height 37
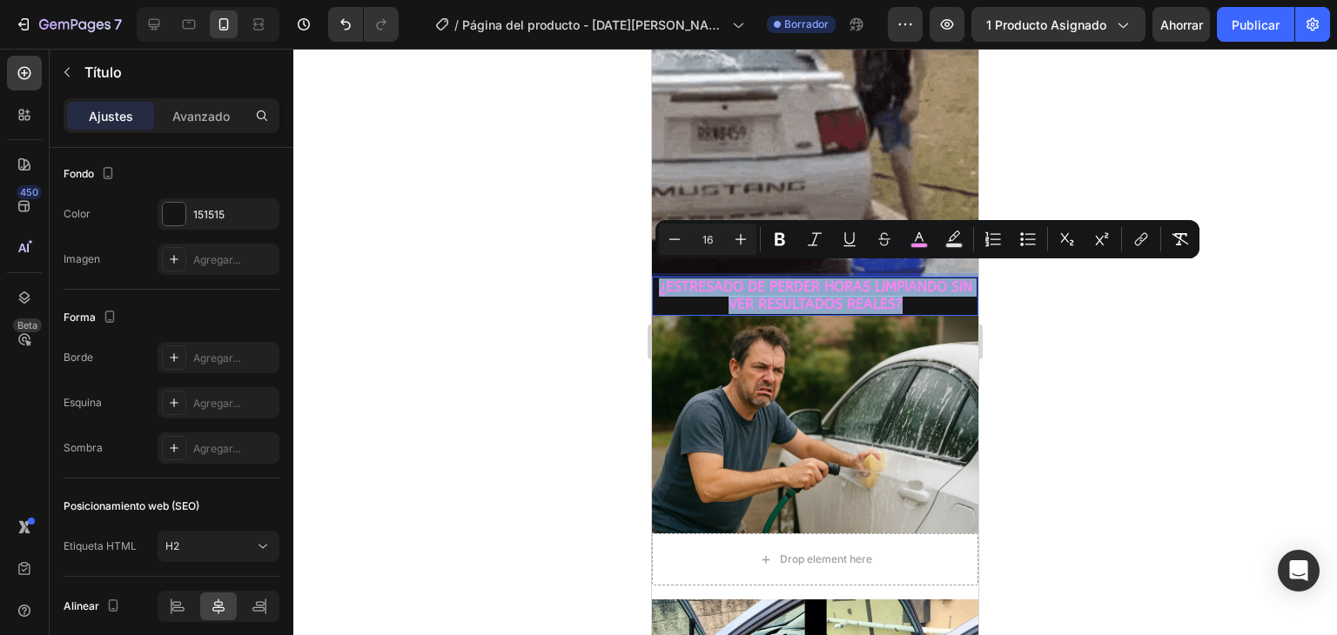
click at [919, 286] on p "¿ESTRESADO DE PERDER HORAS LIMPIANDO SIN VER RESULTADOS REALES?" at bounding box center [814, 296] width 323 height 37
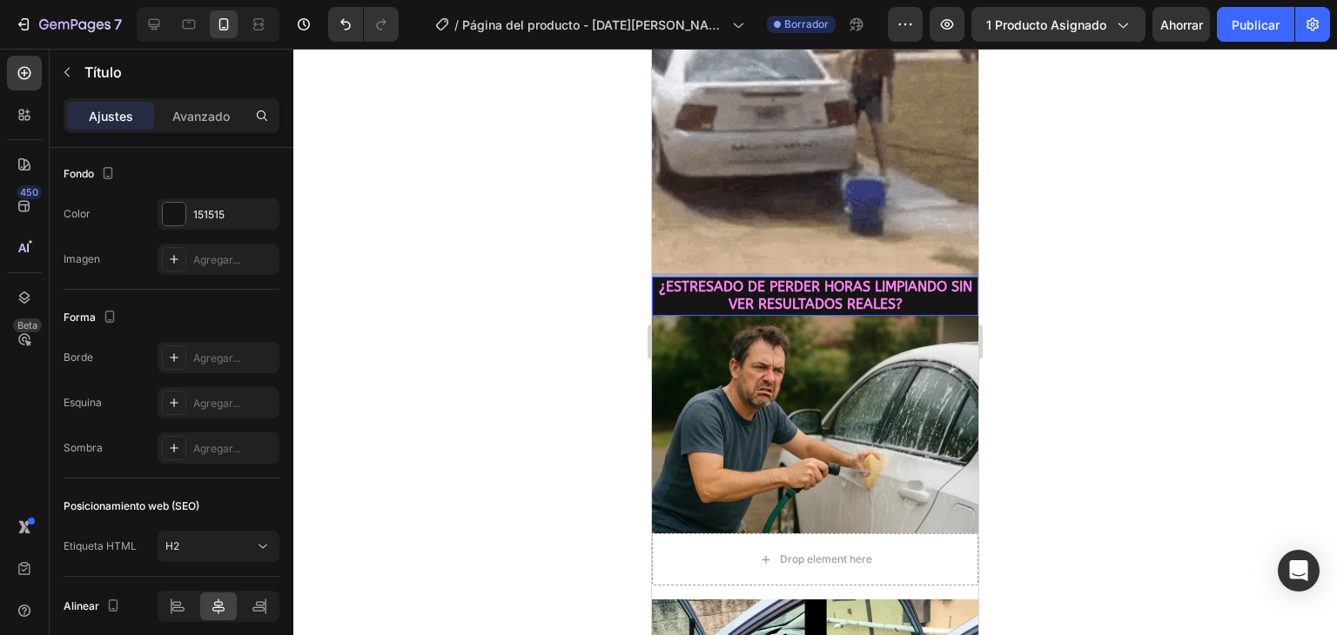
click at [917, 293] on p "¿ESTRESADO DE PERDER HORAS LIMPIANDO SIN VER RESULTADOS REALES?" at bounding box center [814, 296] width 323 height 37
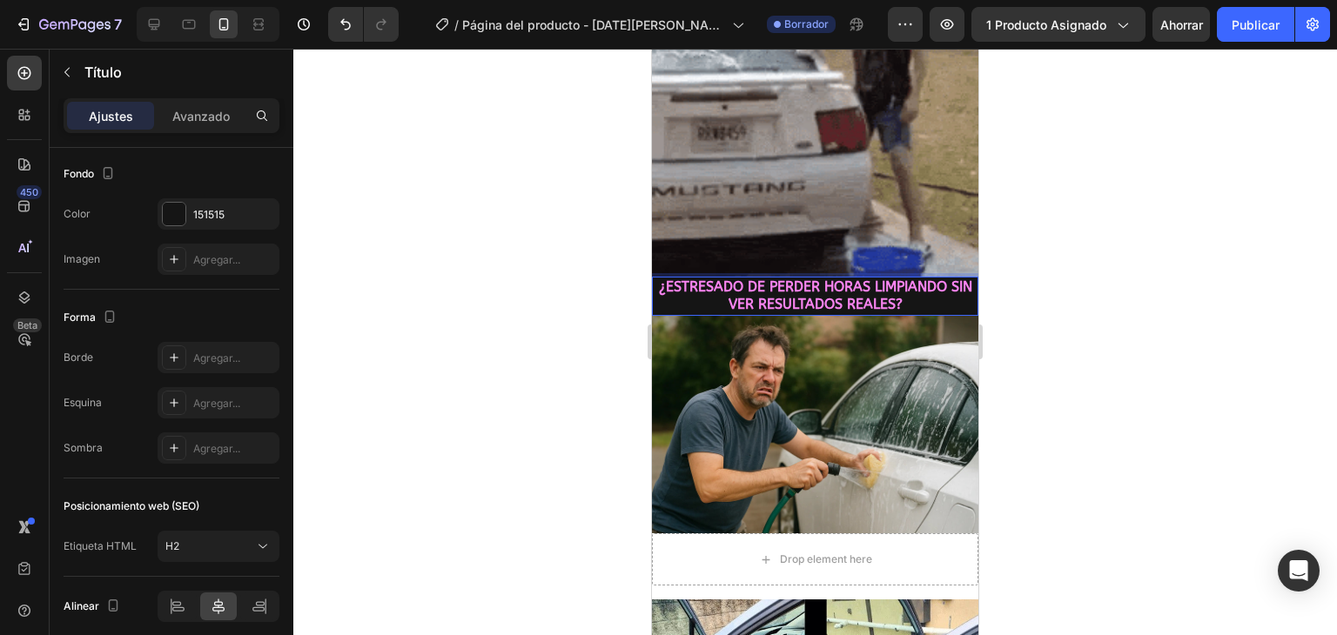
click at [606, 290] on div at bounding box center [814, 342] width 1043 height 586
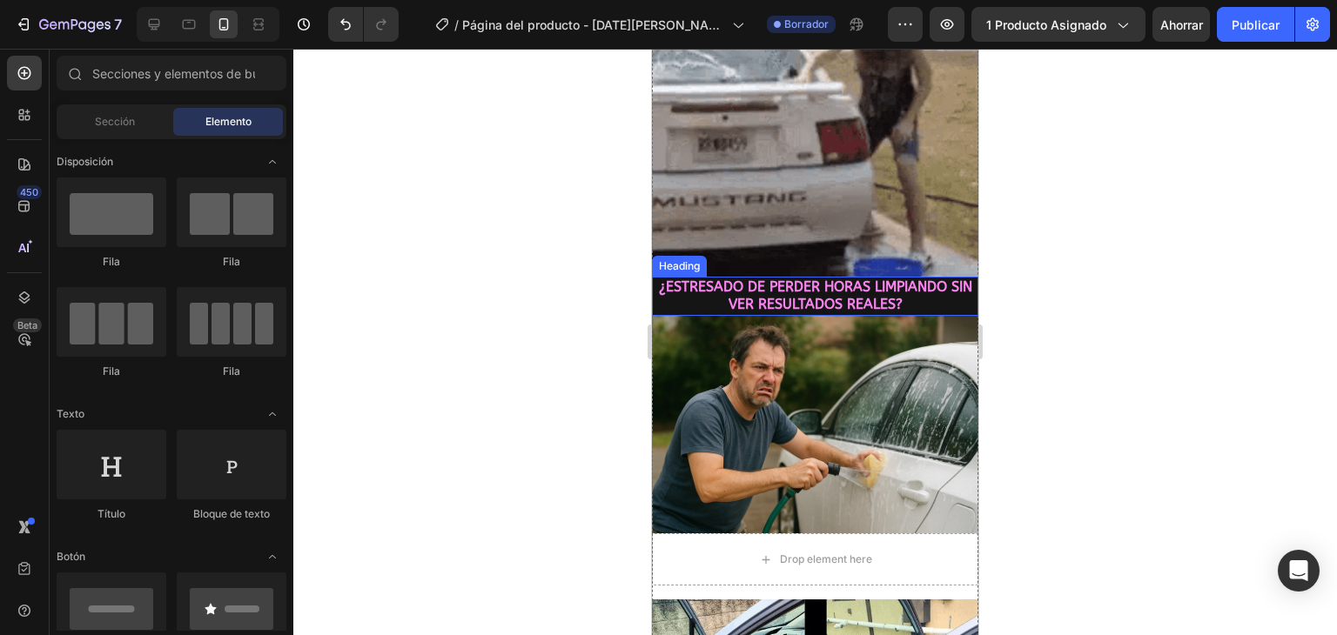
click at [654, 284] on p "⁠⁠⁠⁠⁠⁠⁠ ¿ESTRESADO DE PERDER HORAS LIMPIANDO SIN VER RESULTADOS REALES?" at bounding box center [814, 296] width 323 height 37
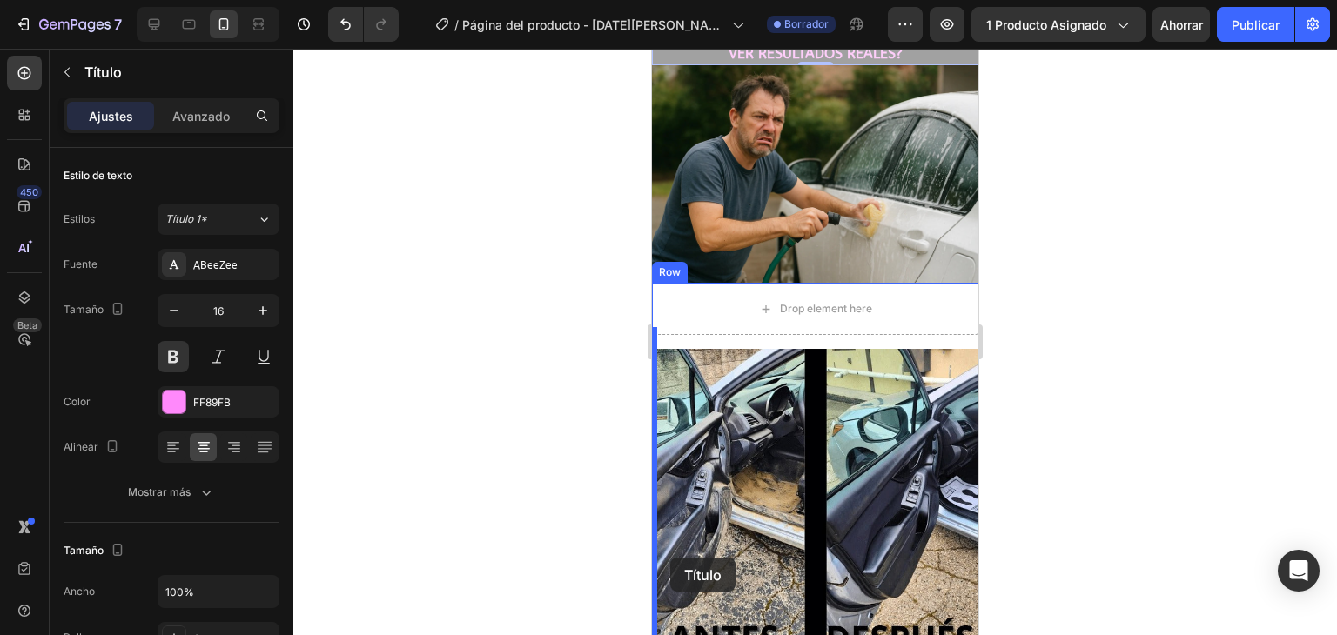
scroll to position [442, 0]
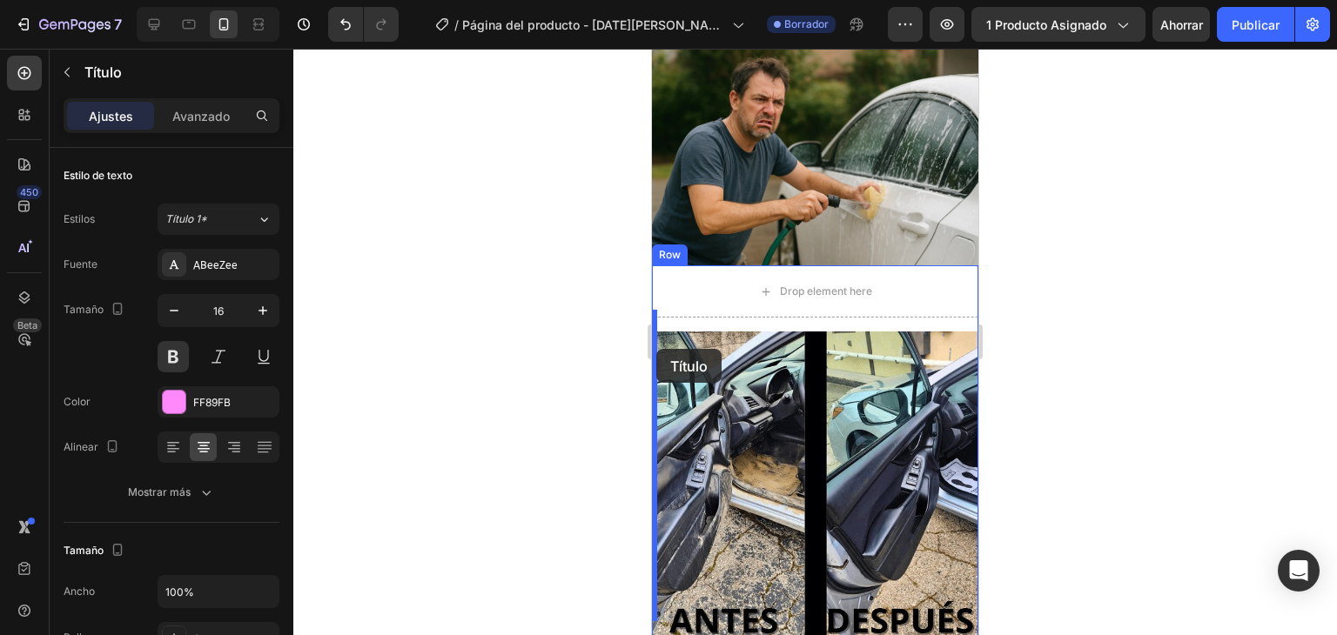
drag, startPoint x: 671, startPoint y: 248, endPoint x: 656, endPoint y: 349, distance: 102.0
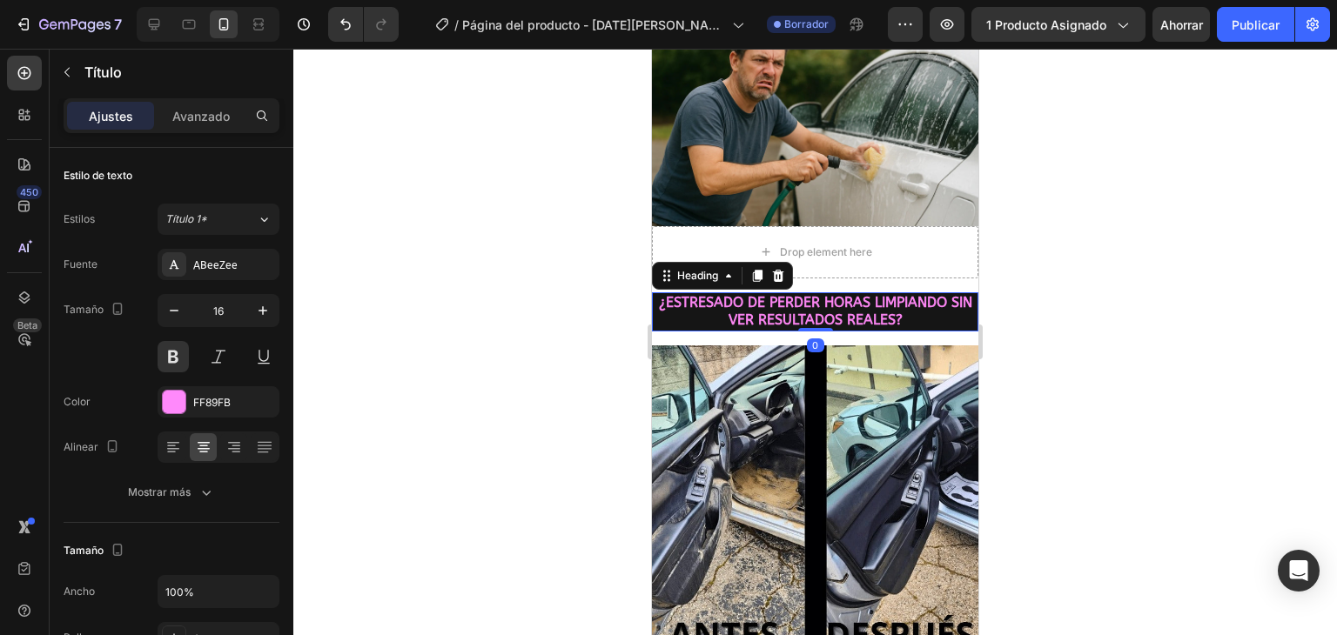
scroll to position [402, 0]
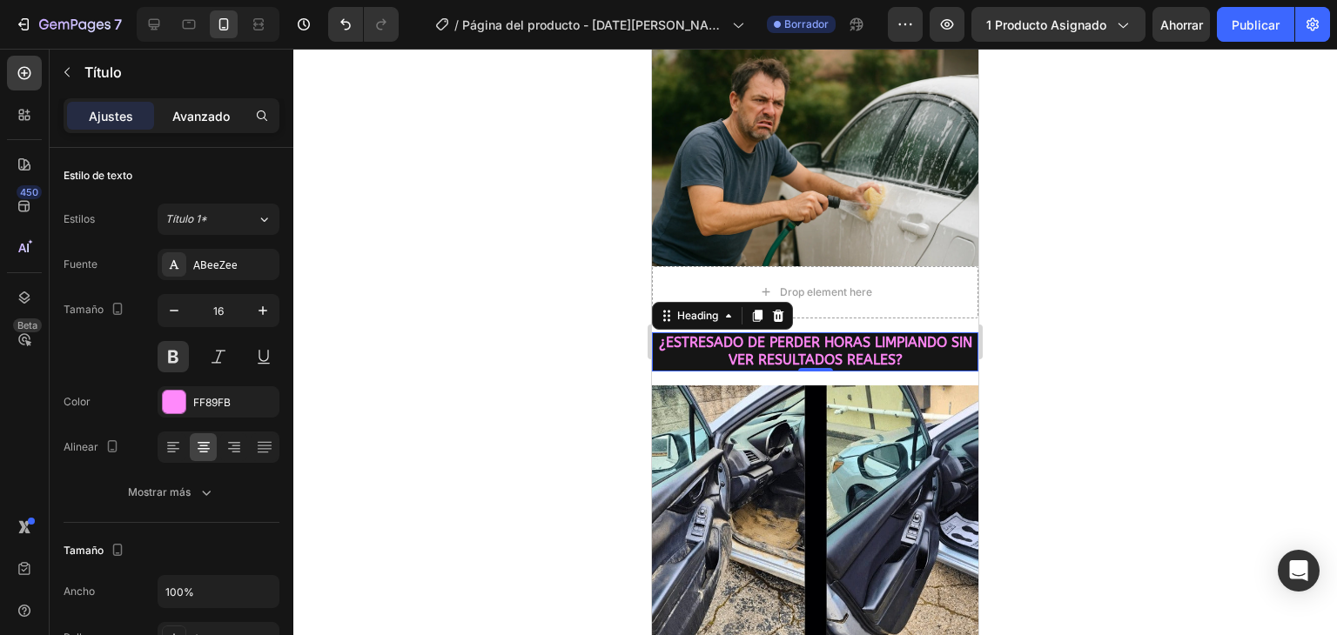
click at [209, 119] on font "Avanzado" at bounding box center [200, 116] width 57 height 15
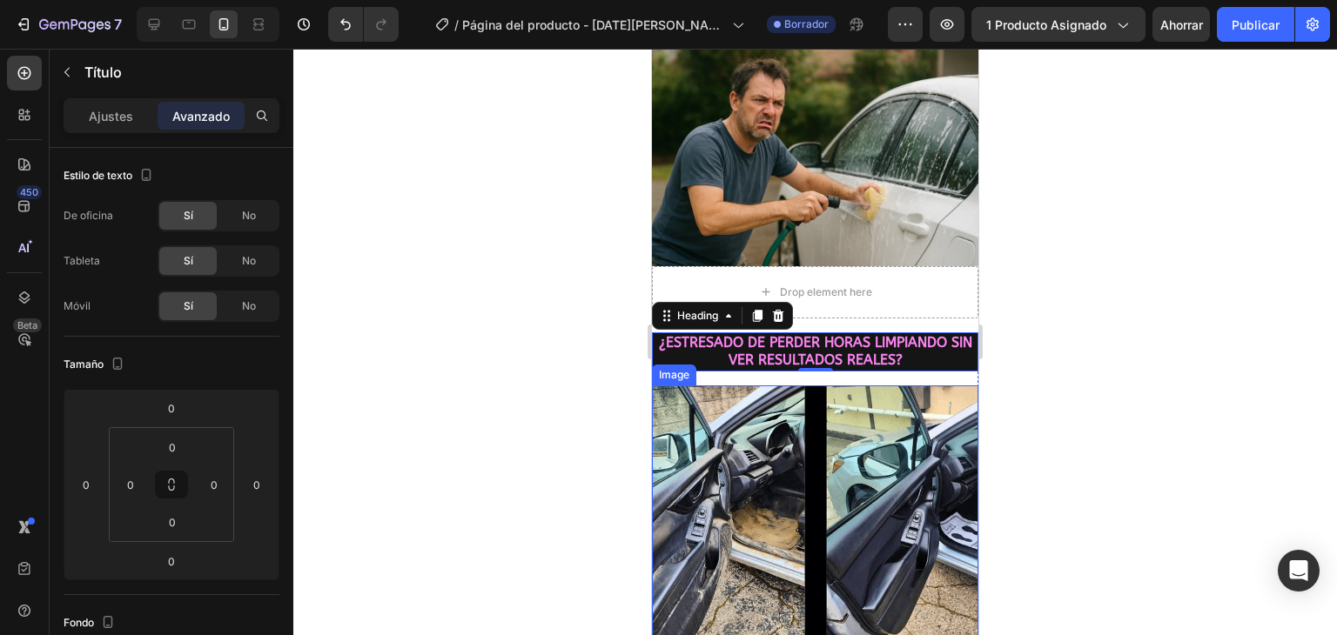
click at [754, 392] on img at bounding box center [815, 547] width 326 height 325
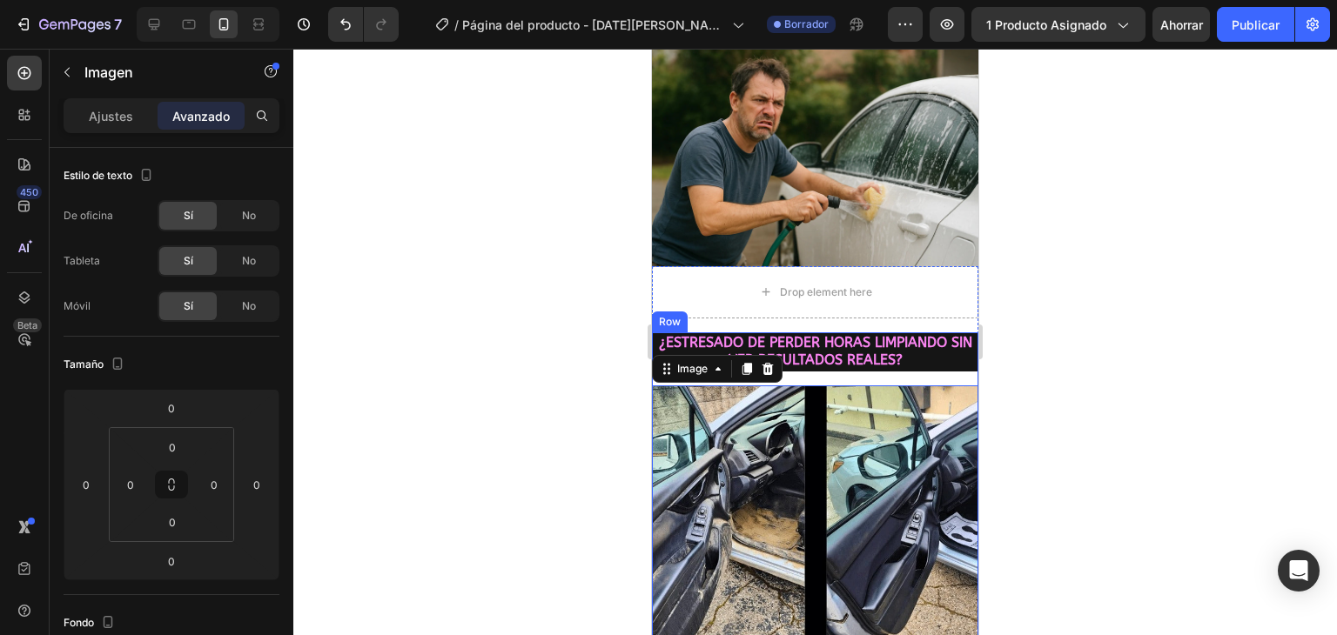
click at [814, 353] on div "¿ESTRESADO DE PERDER HORAS LIMPIANDO SIN VER RESULTADOS REALES? Heading Image 0…" at bounding box center [815, 521] width 326 height 379
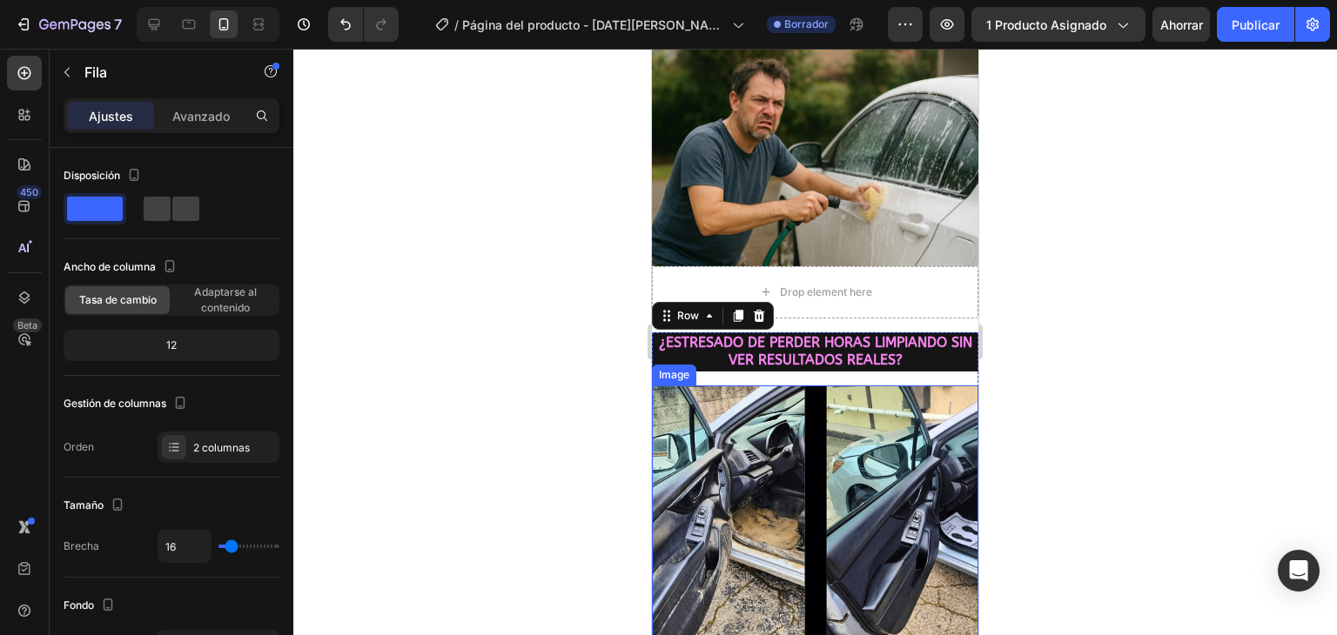
click at [751, 455] on img at bounding box center [815, 547] width 326 height 325
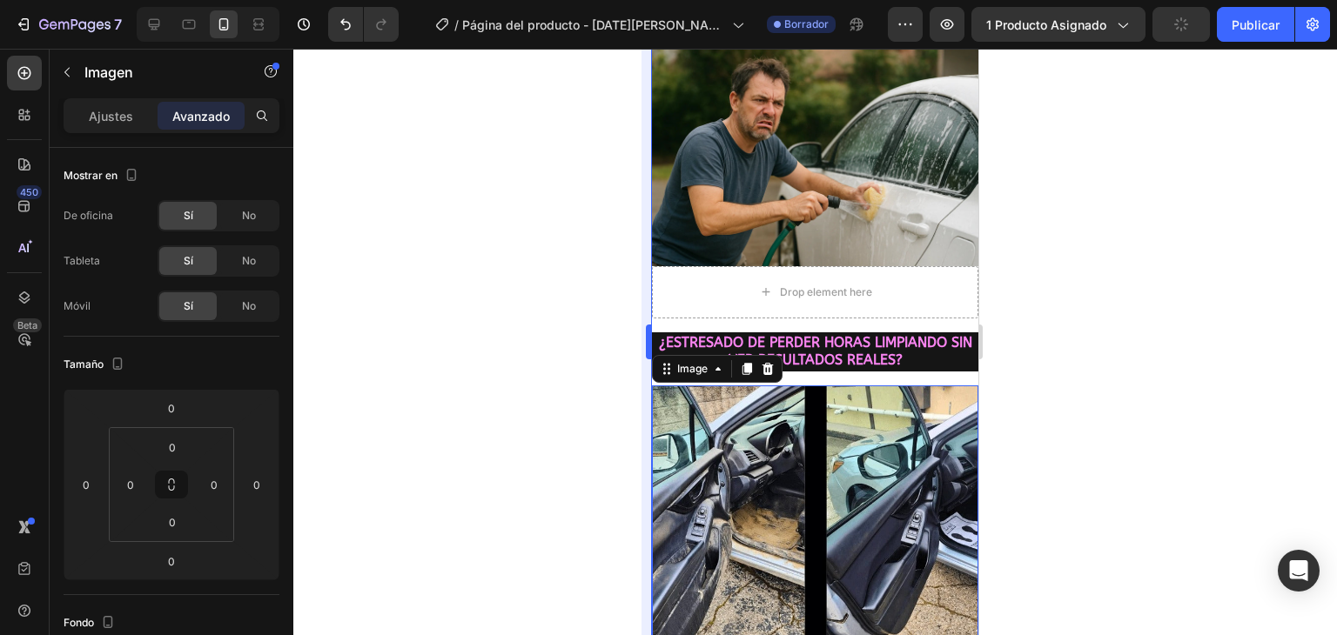
drag, startPoint x: 517, startPoint y: 400, endPoint x: 646, endPoint y: 366, distance: 133.2
click at [517, 399] on div at bounding box center [814, 342] width 1043 height 586
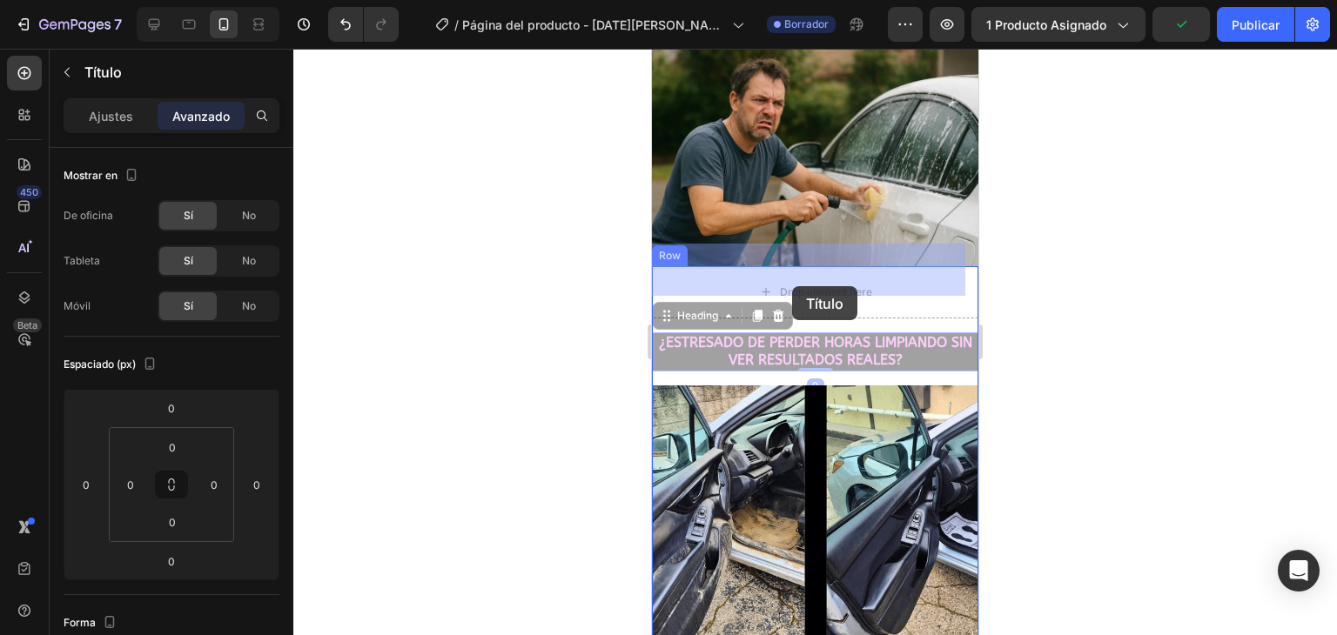
drag, startPoint x: 783, startPoint y: 313, endPoint x: 792, endPoint y: 286, distance: 28.3
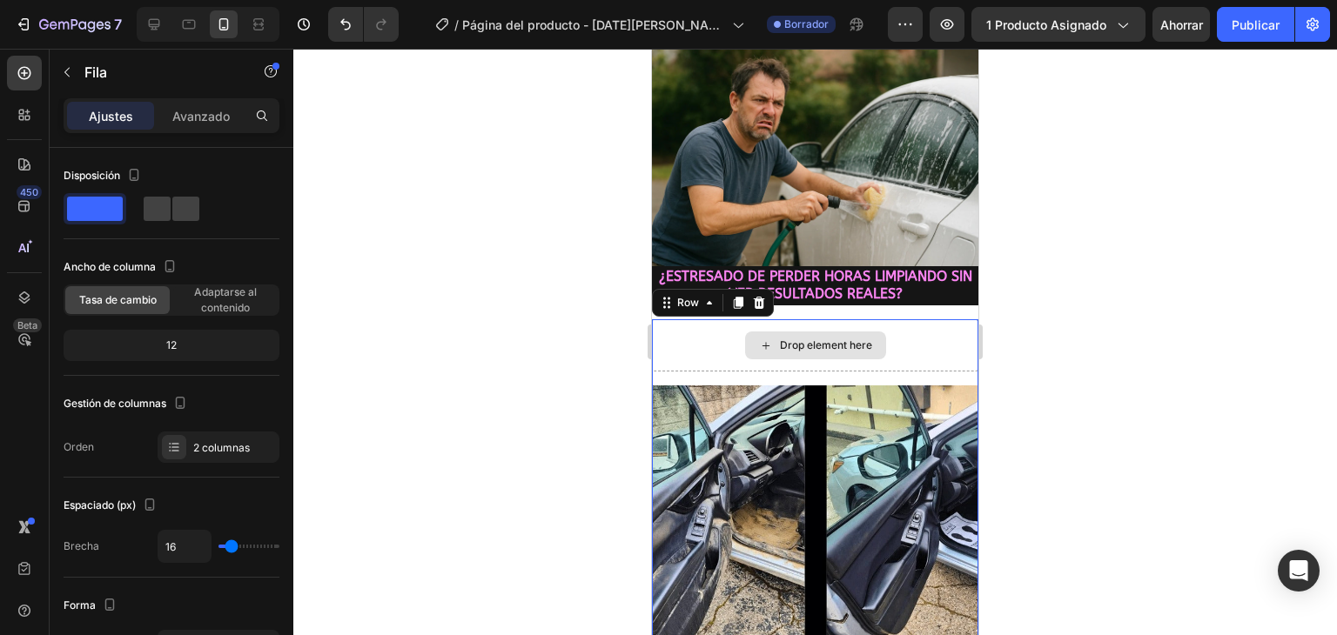
click at [845, 319] on div "Drop element here" at bounding box center [815, 345] width 326 height 52
click at [1031, 307] on div at bounding box center [814, 342] width 1043 height 586
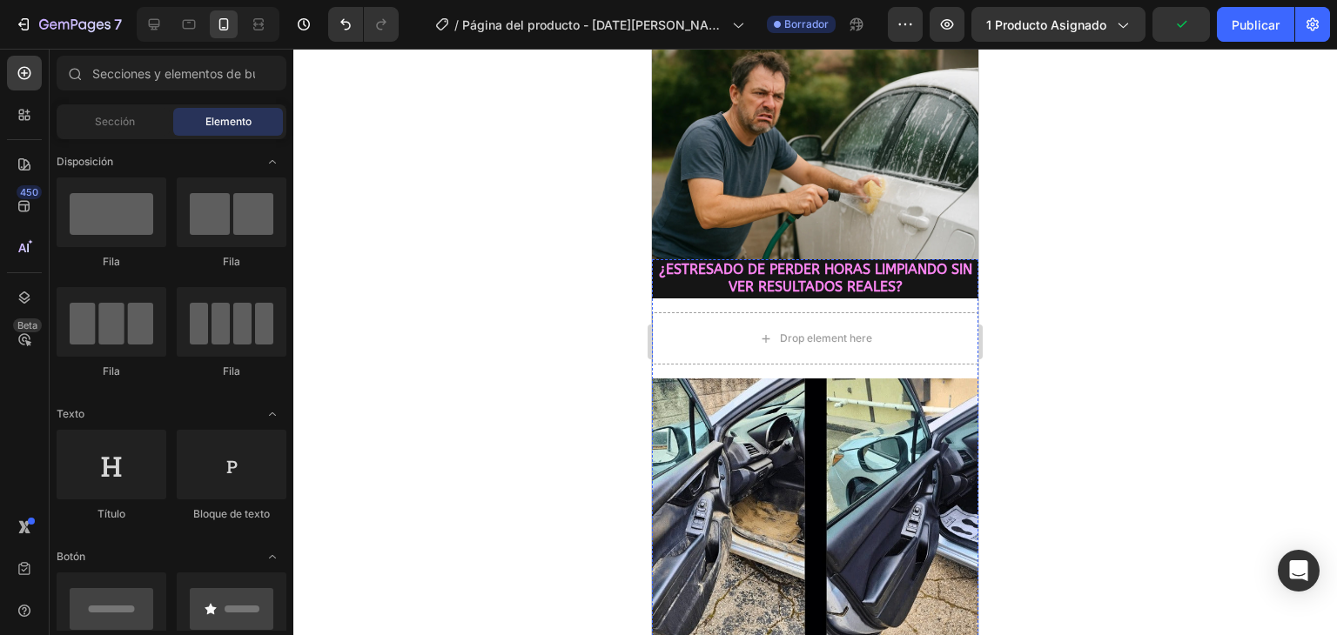
scroll to position [306, 0]
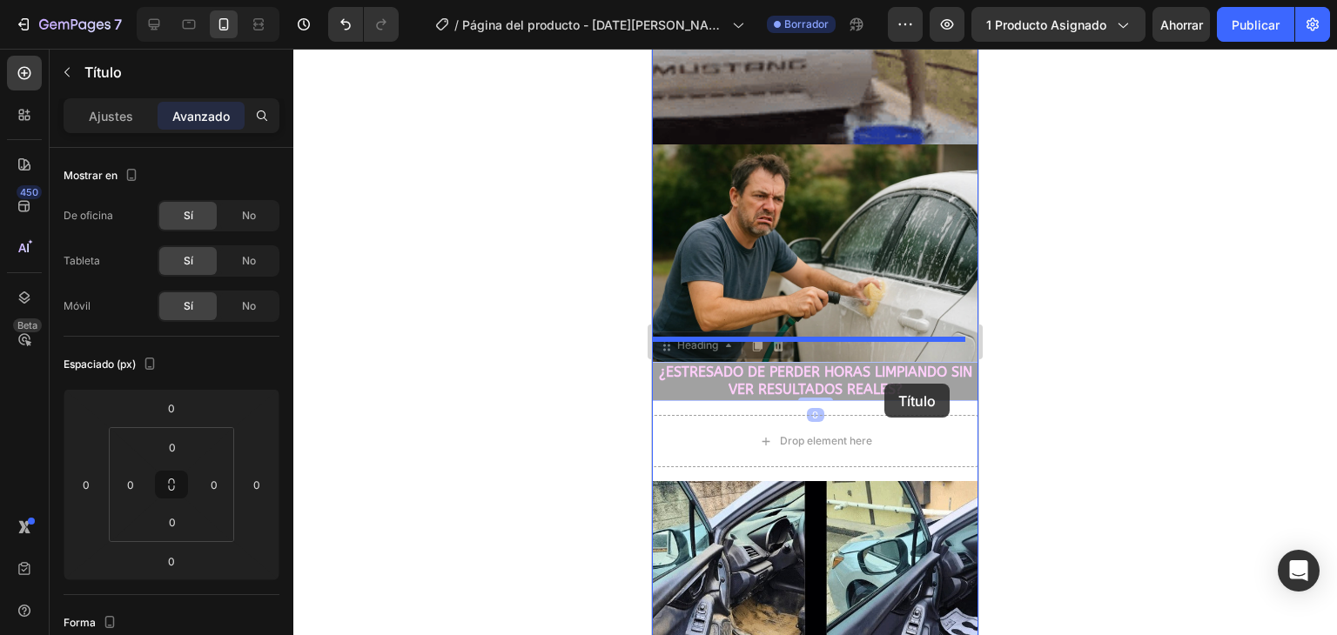
drag, startPoint x: 938, startPoint y: 365, endPoint x: 884, endPoint y: 382, distance: 56.7
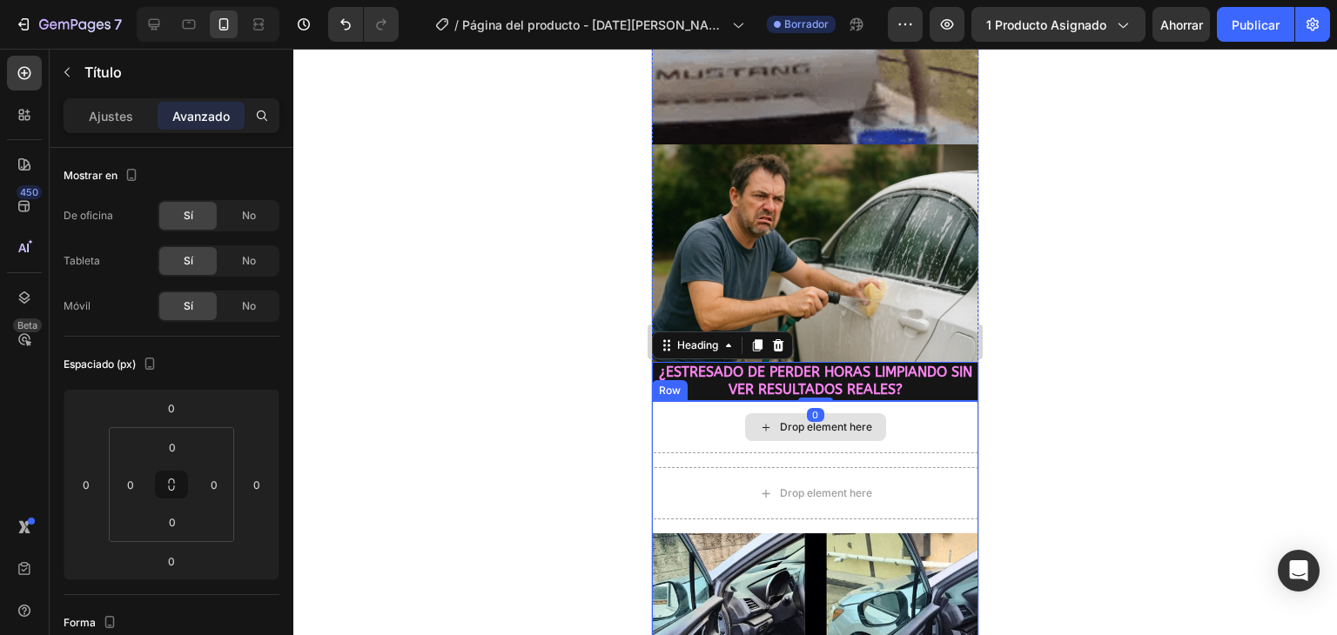
click at [710, 401] on div "Drop element here" at bounding box center [815, 427] width 326 height 52
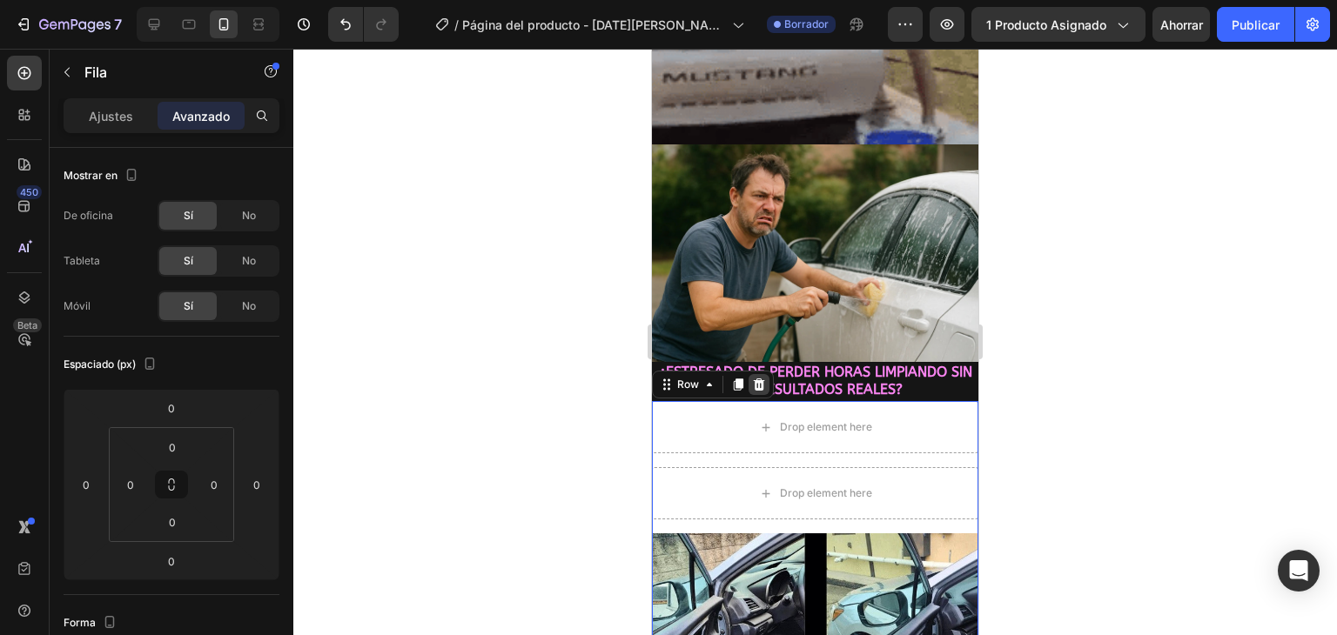
click at [755, 374] on div at bounding box center [758, 384] width 21 height 21
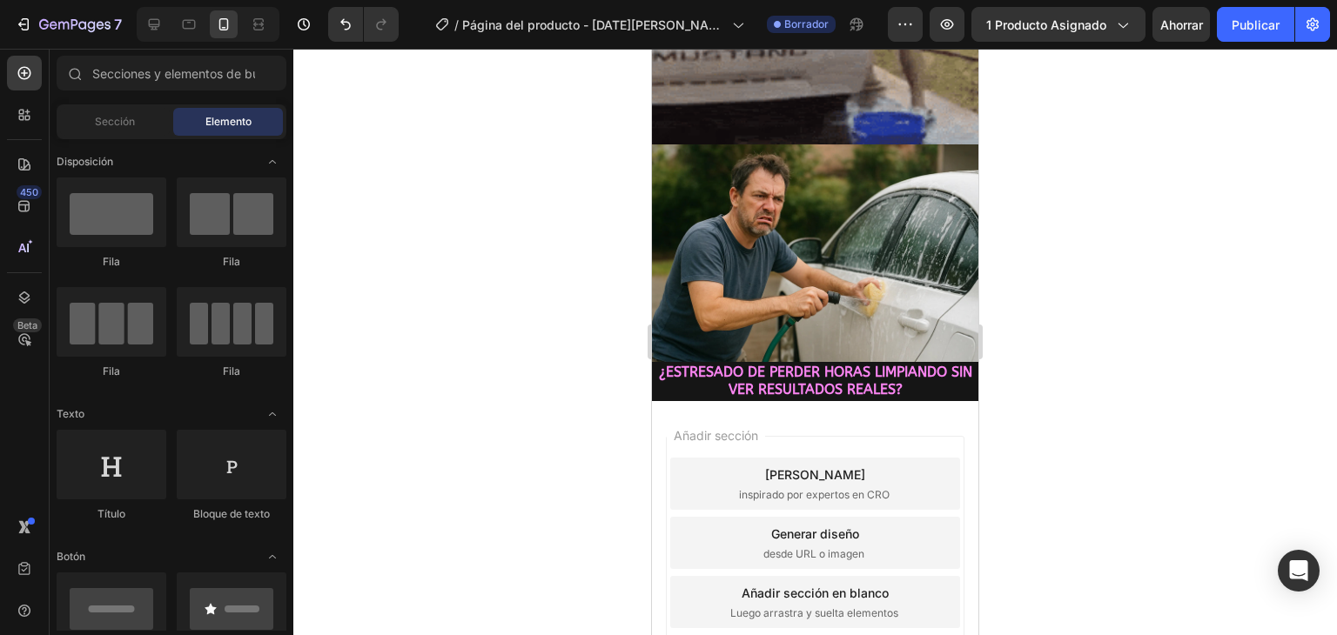
click at [724, 401] on div "Añadir sección Elija plantillas inspirado por expertos en CRO Generar diseño de…" at bounding box center [815, 567] width 326 height 332
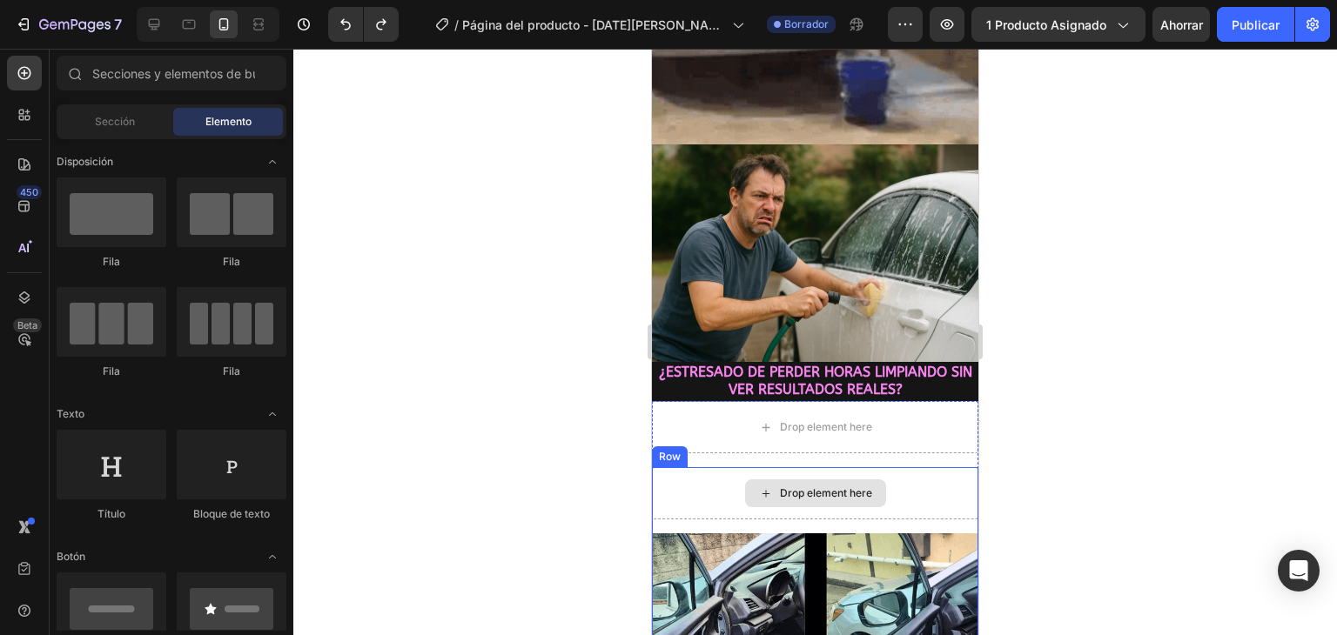
click at [689, 467] on div "Drop element here" at bounding box center [815, 493] width 326 height 52
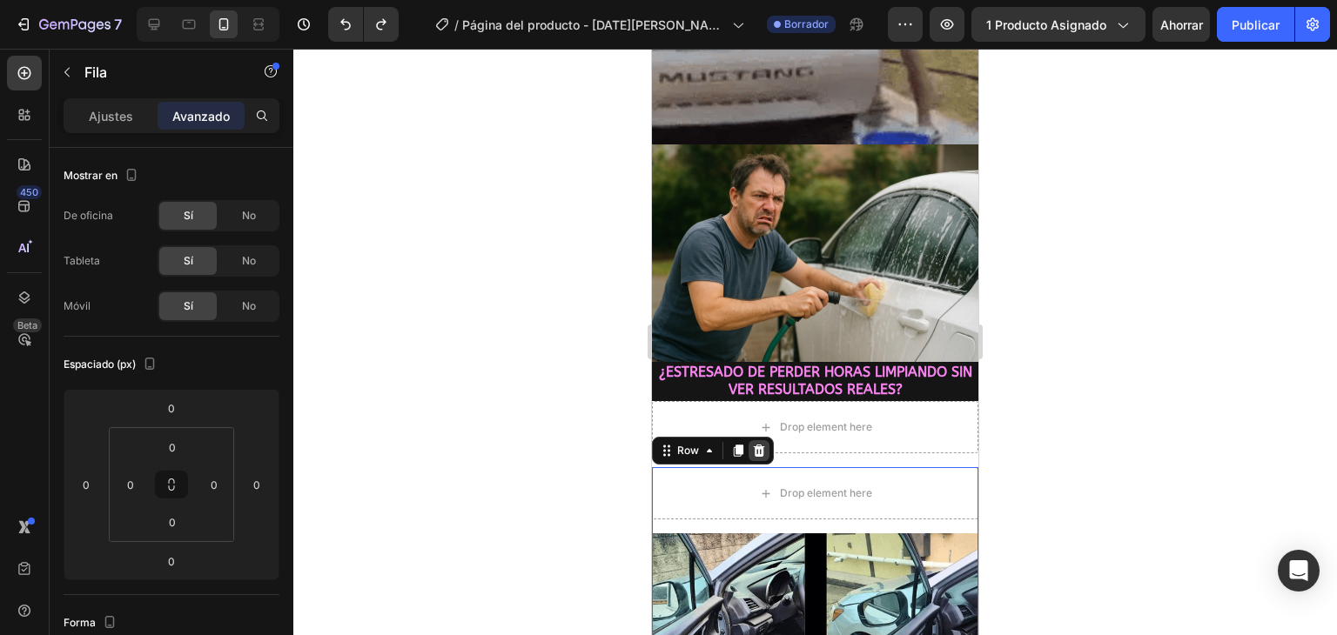
click at [759, 445] on icon at bounding box center [759, 451] width 11 height 12
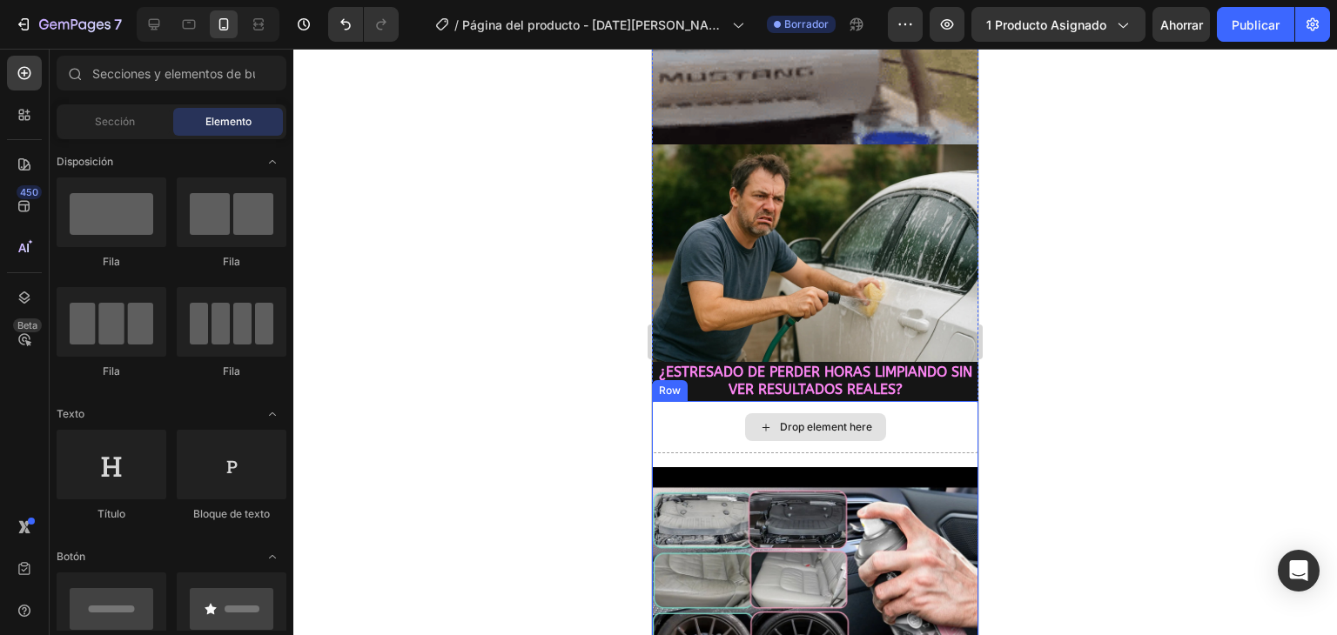
click at [709, 409] on div "Drop element here" at bounding box center [815, 427] width 326 height 52
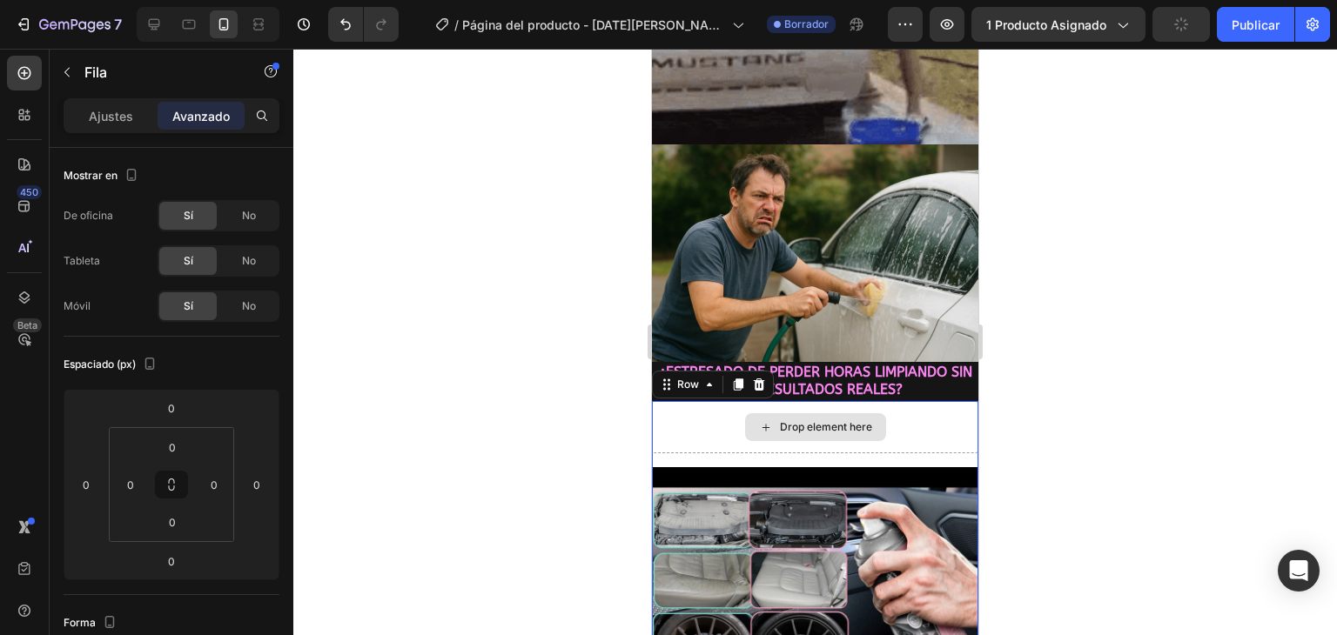
click at [714, 401] on div "Drop element here" at bounding box center [815, 427] width 326 height 52
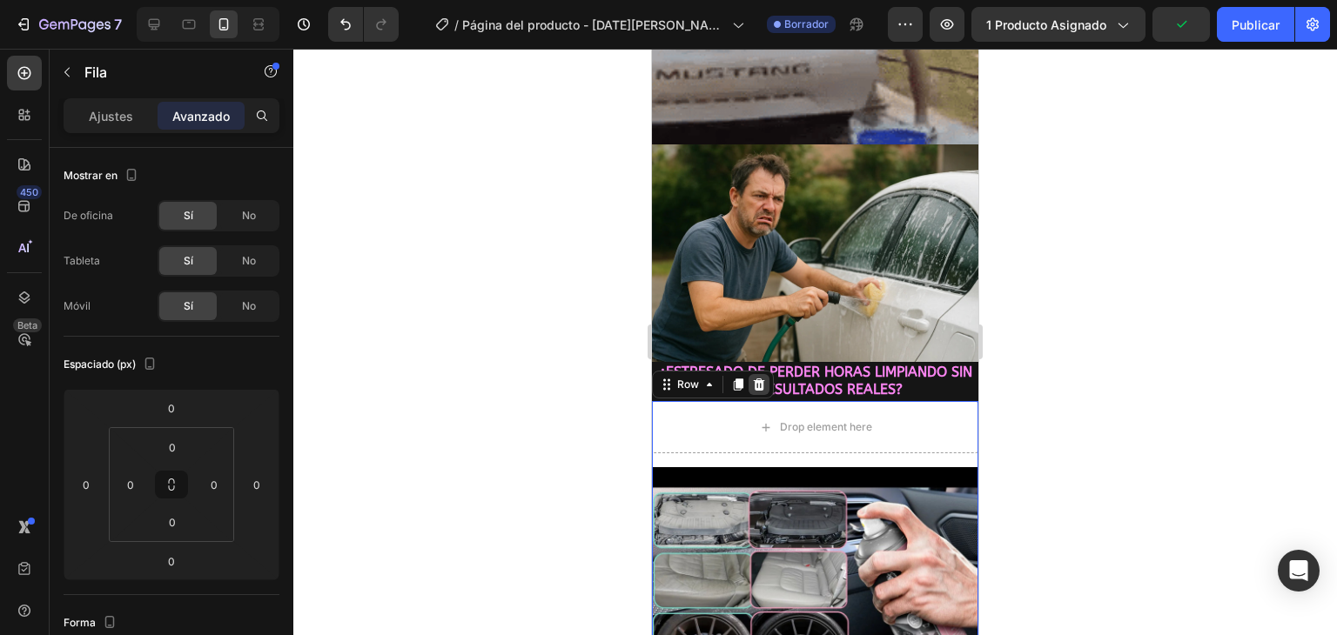
click at [753, 378] on icon at bounding box center [759, 385] width 14 height 14
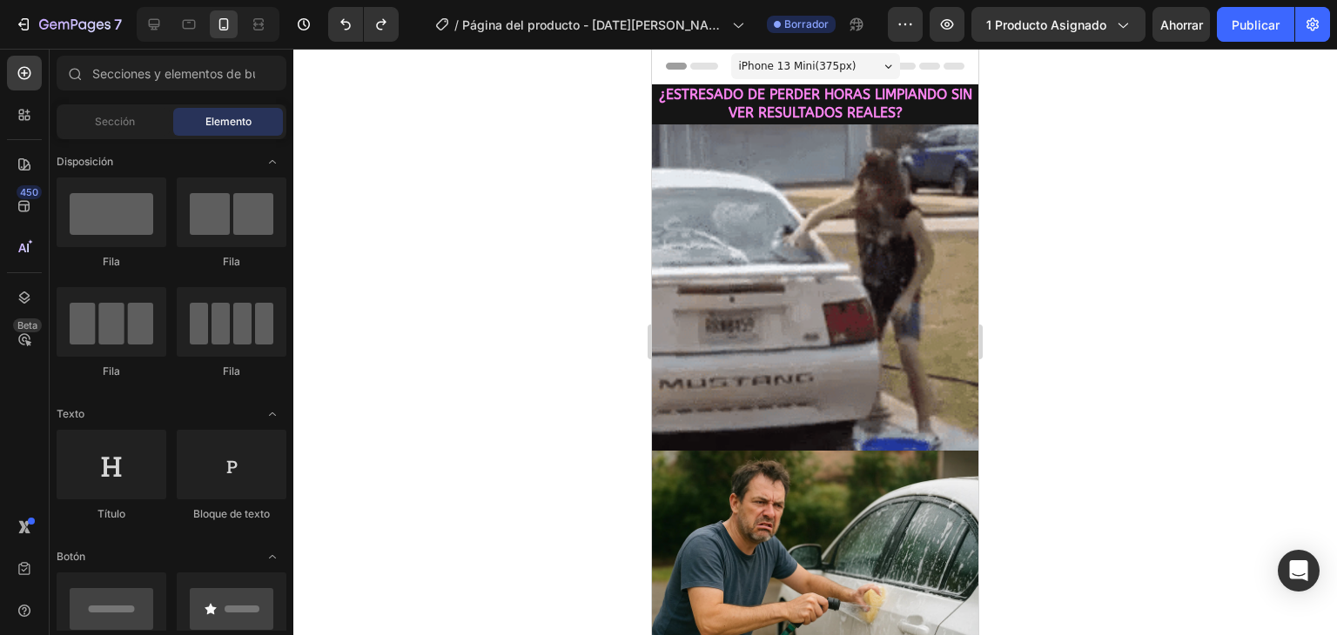
scroll to position [348, 0]
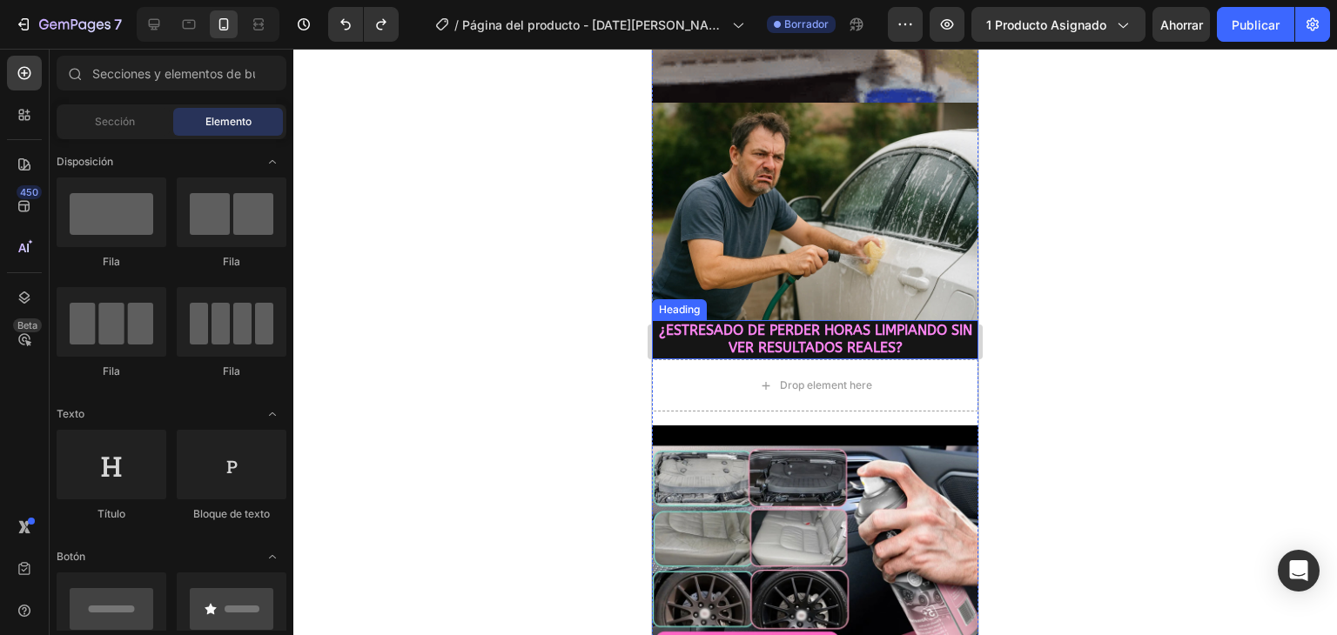
click at [818, 325] on span "¿ESTRESADO DE PERDER HORAS LIMPIANDO SIN VER RESULTADOS REALES?" at bounding box center [815, 339] width 313 height 35
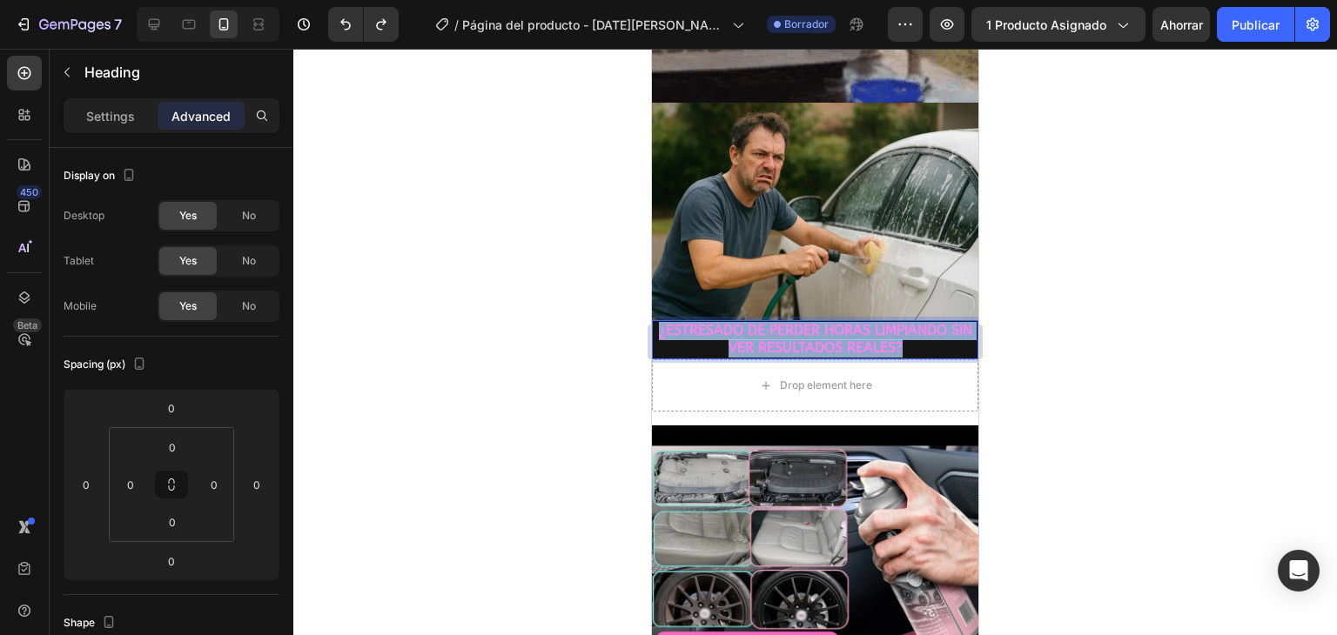
click at [818, 325] on span "¿ESTRESADO DE PERDER HORAS LIMPIANDO SIN VER RESULTADOS REALES?" at bounding box center [815, 339] width 313 height 35
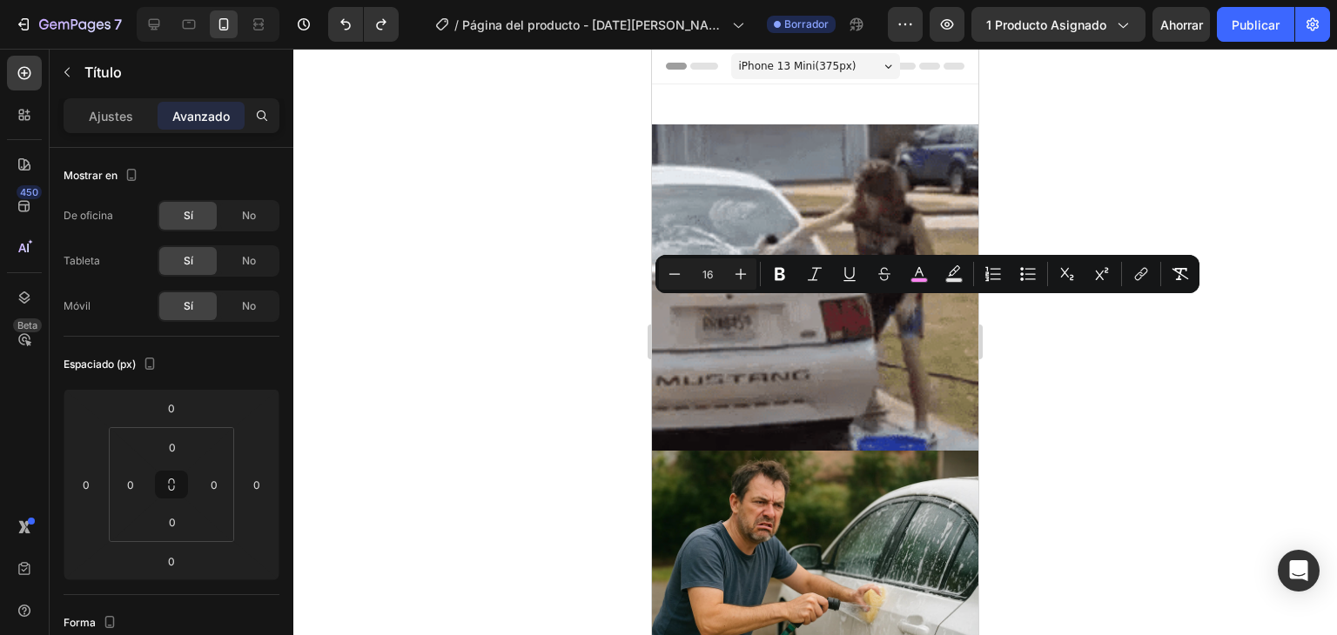
scroll to position [348, 0]
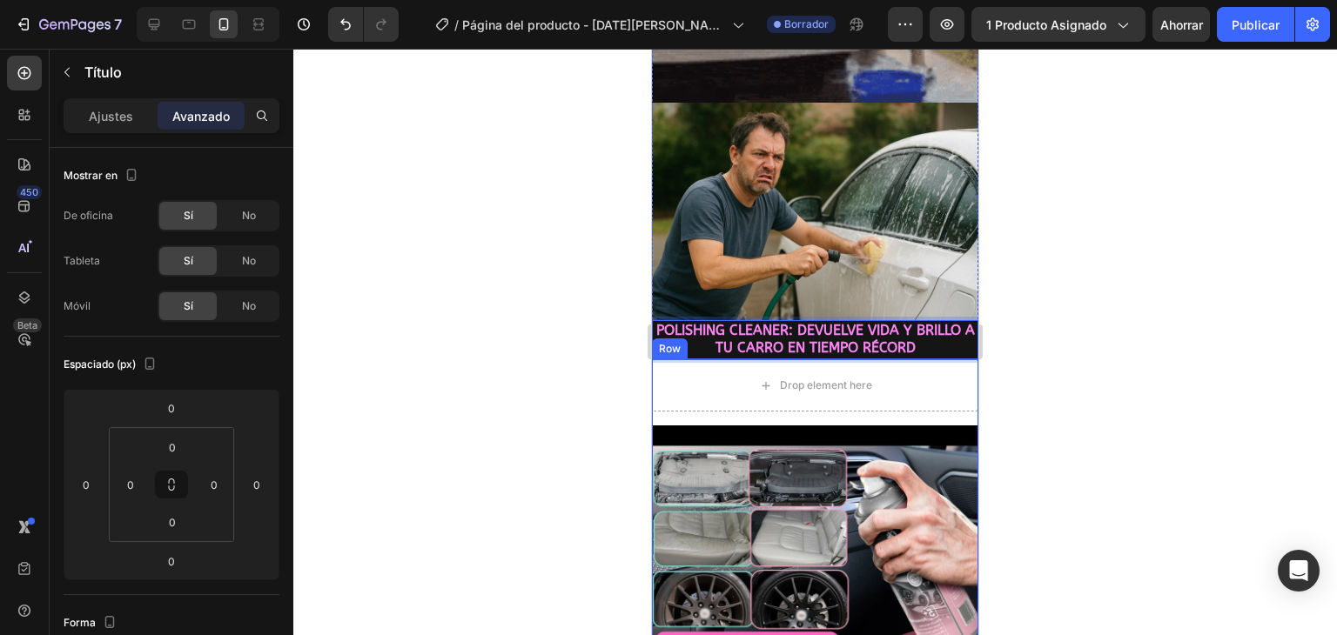
click at [570, 345] on div at bounding box center [814, 342] width 1043 height 586
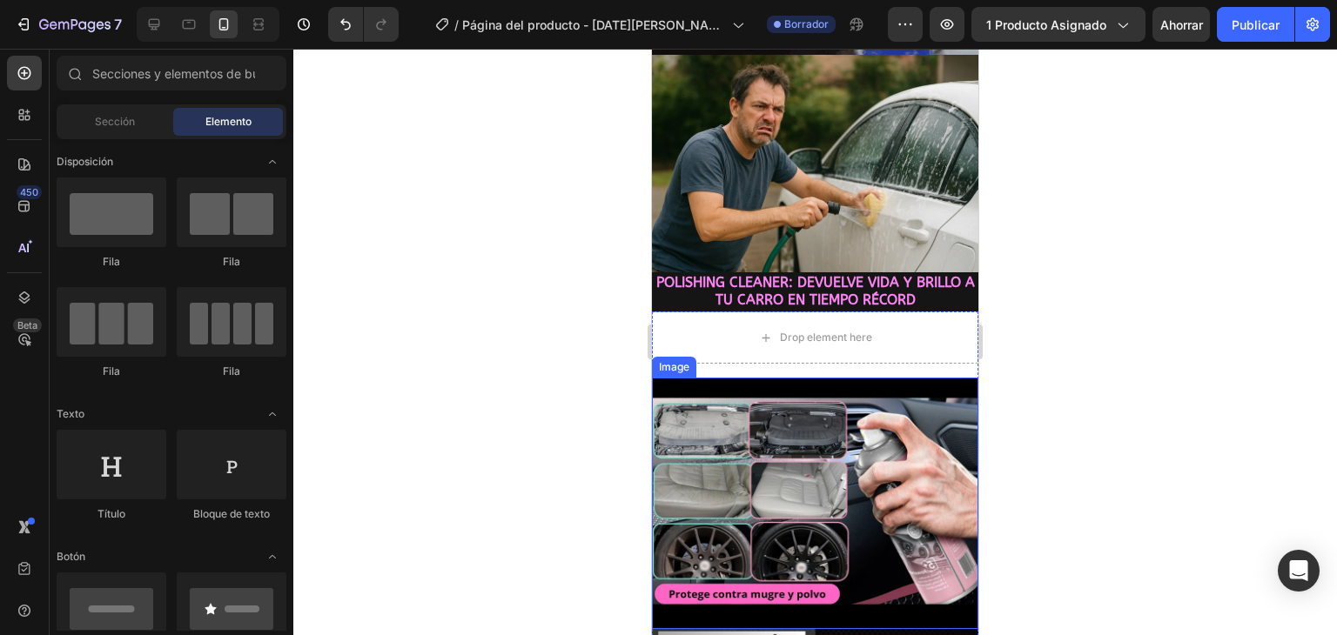
scroll to position [435, 0]
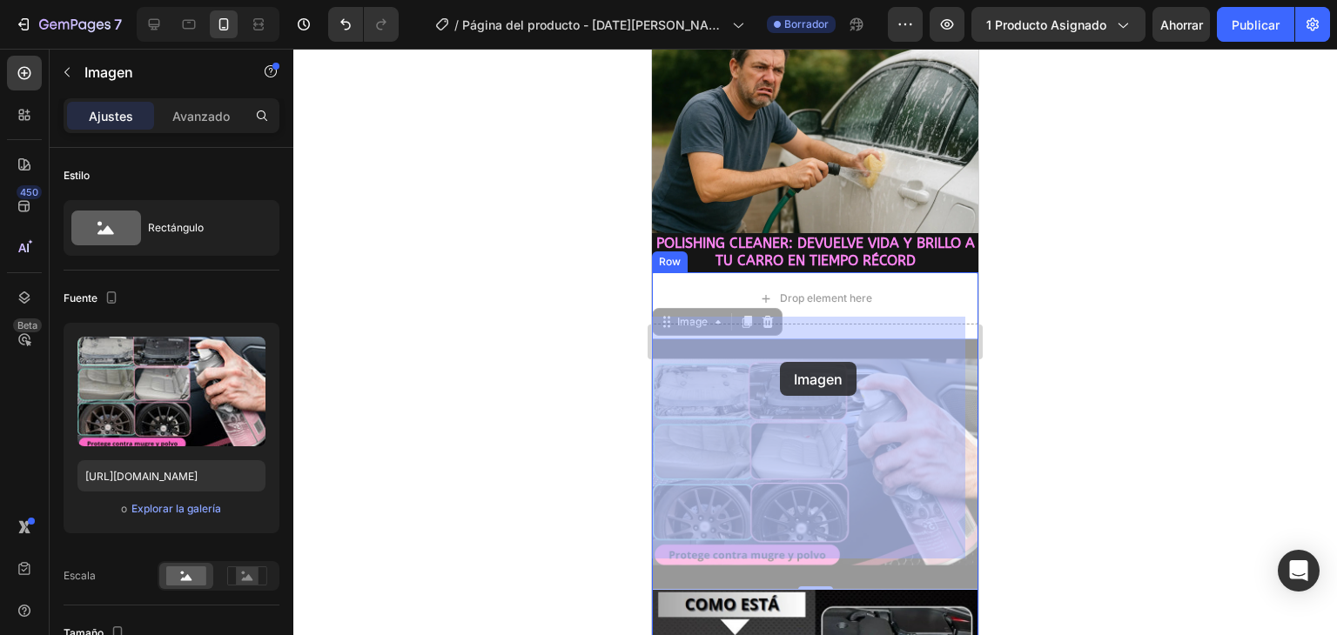
drag, startPoint x: 809, startPoint y: 396, endPoint x: 773, endPoint y: 343, distance: 64.4
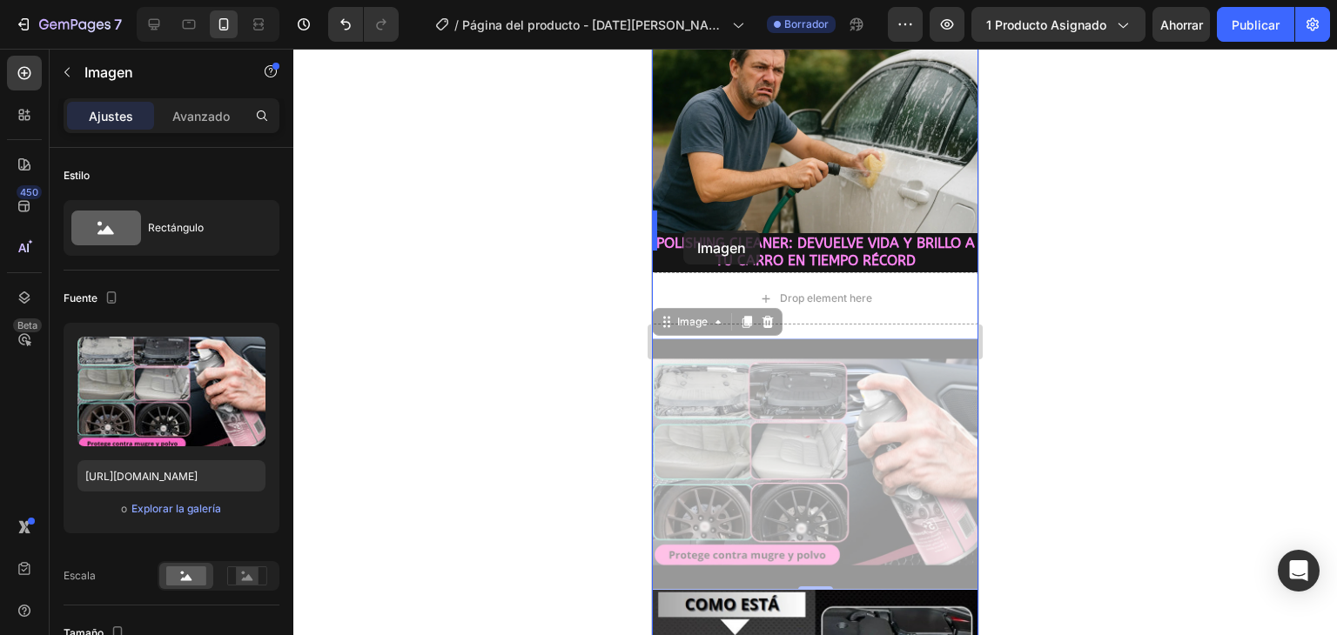
drag, startPoint x: 696, startPoint y: 293, endPoint x: 683, endPoint y: 231, distance: 64.0
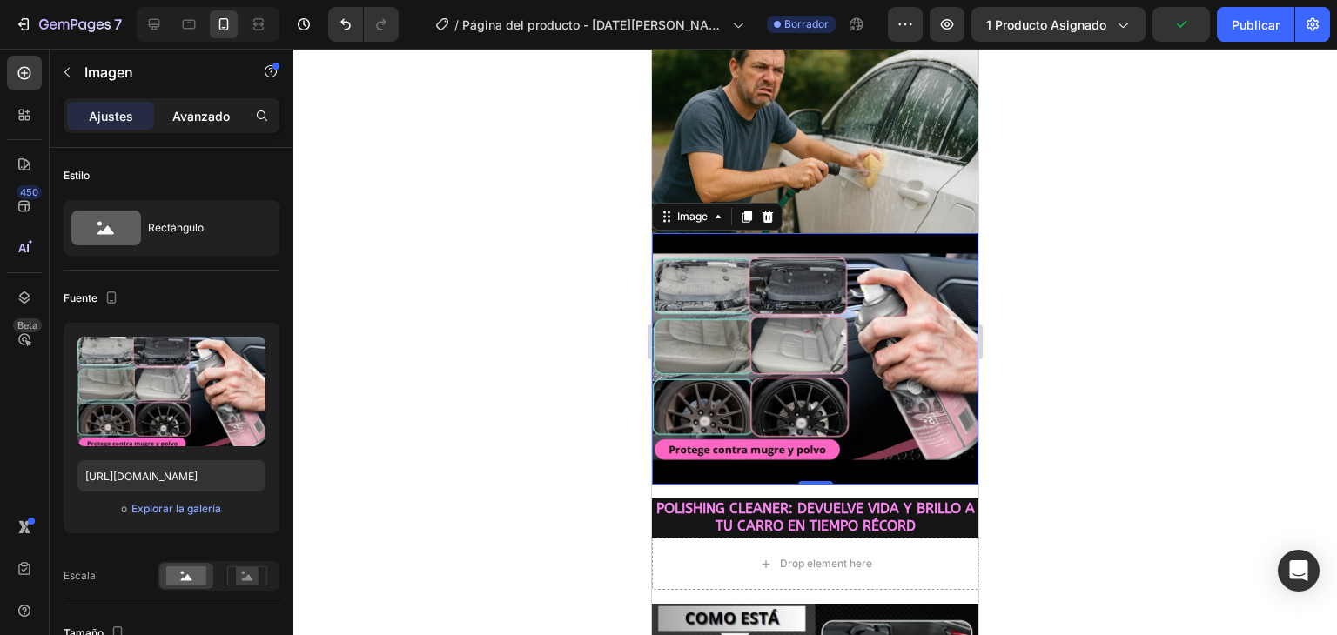
click at [186, 109] on font "Avanzado" at bounding box center [200, 116] width 57 height 15
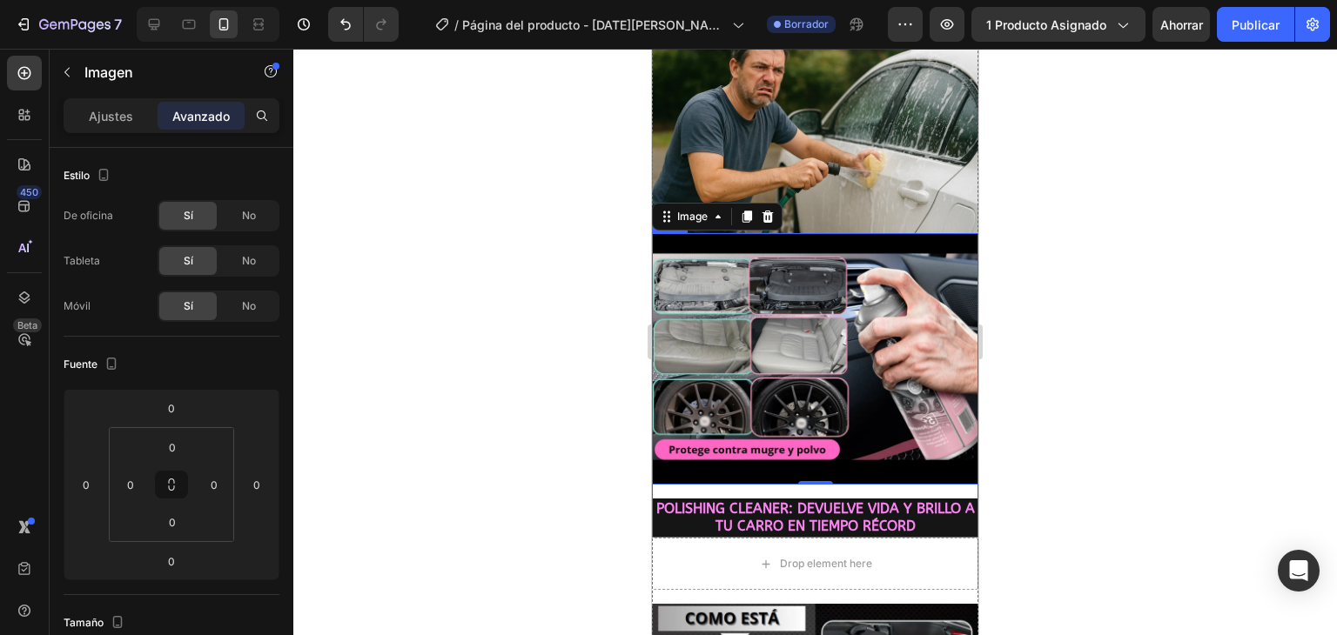
click at [683, 458] on div "Image 0 POLISHING CLEANER: DEVUELVE VIDA Y BRILLO A TU CARRO EN TIEMPO RÉCORD H…" at bounding box center [815, 385] width 326 height 305
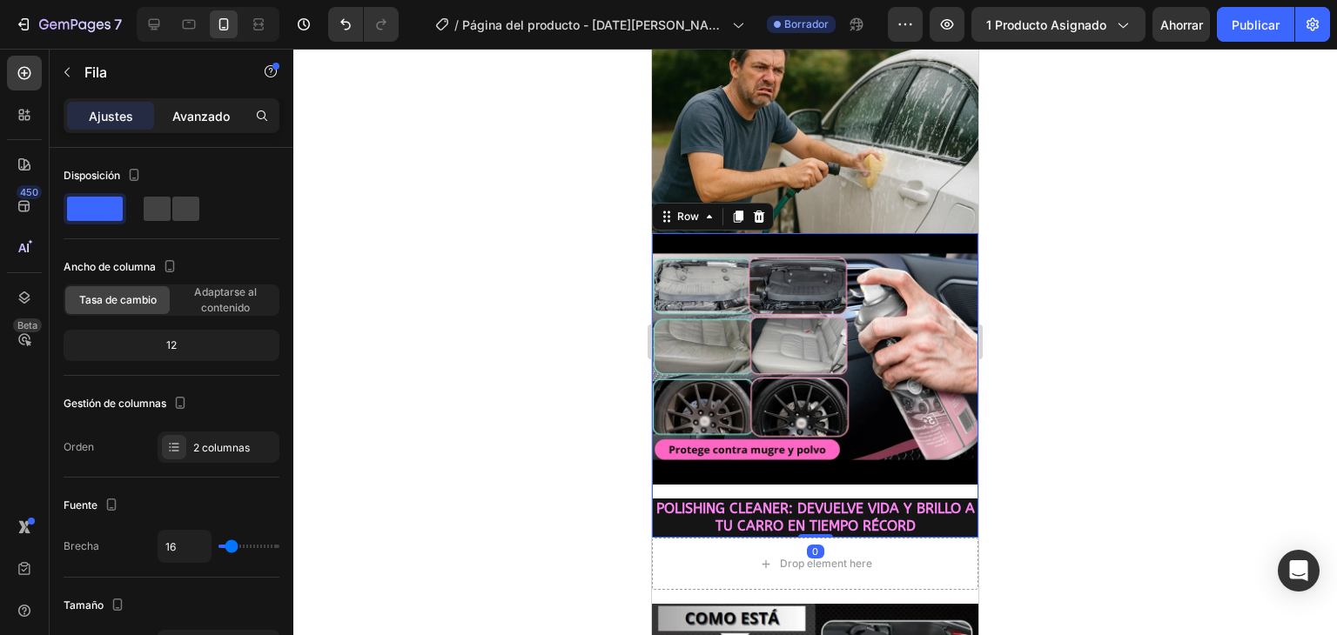
click at [208, 112] on font "Avanzado" at bounding box center [200, 116] width 57 height 15
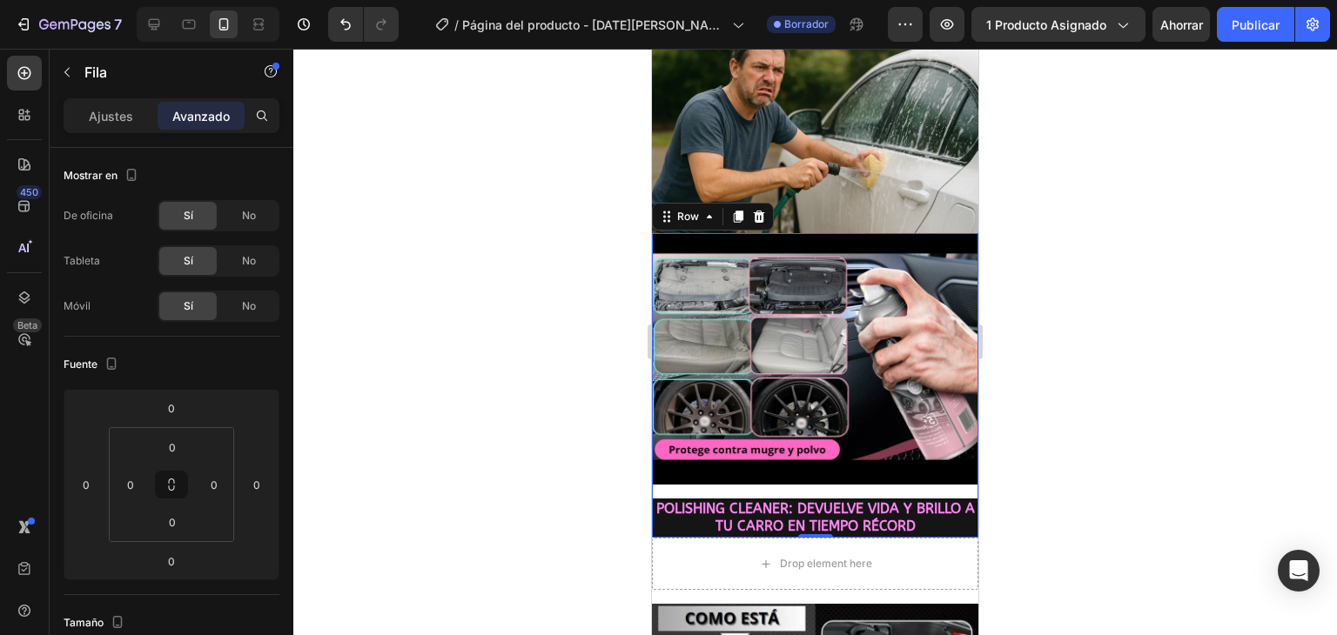
click at [909, 459] on div "Image POLISHING CLEANER: DEVUELVE VIDA Y BRILLO A TU CARRO EN TIEMPO RÉCORD Hea…" at bounding box center [815, 385] width 326 height 305
click at [599, 459] on div at bounding box center [814, 342] width 1043 height 586
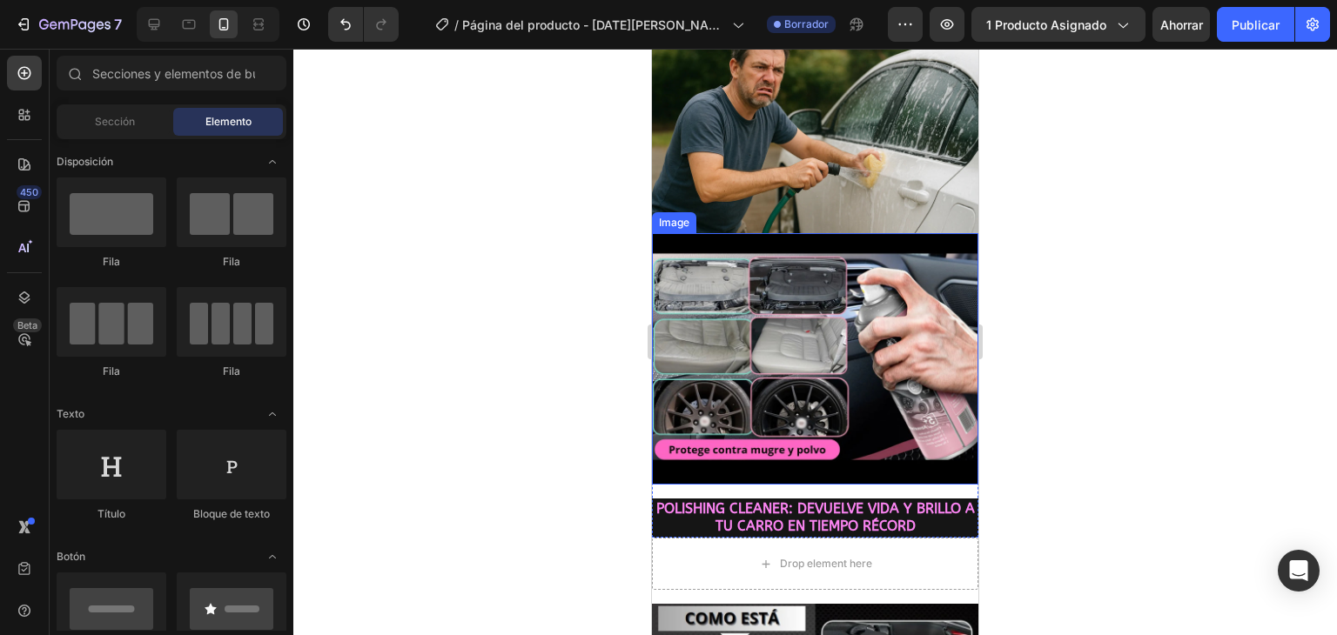
click at [793, 390] on img at bounding box center [815, 358] width 326 height 251
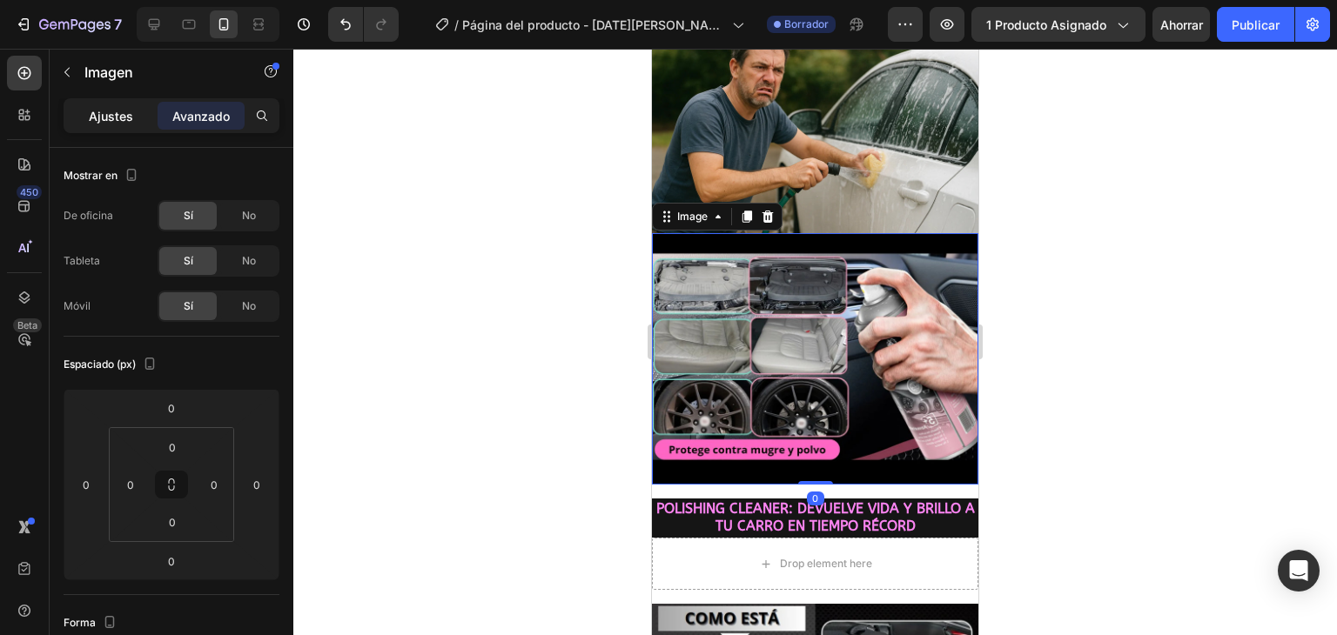
click at [129, 112] on font "Ajustes" at bounding box center [111, 116] width 44 height 15
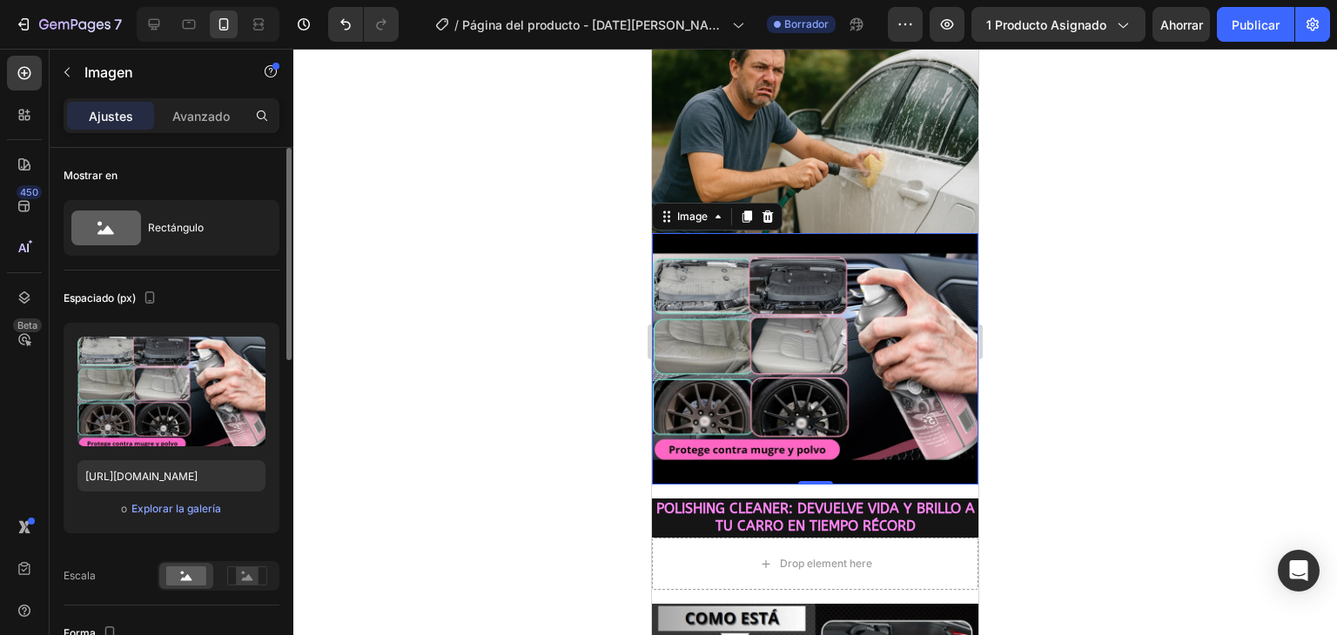
scroll to position [261, 0]
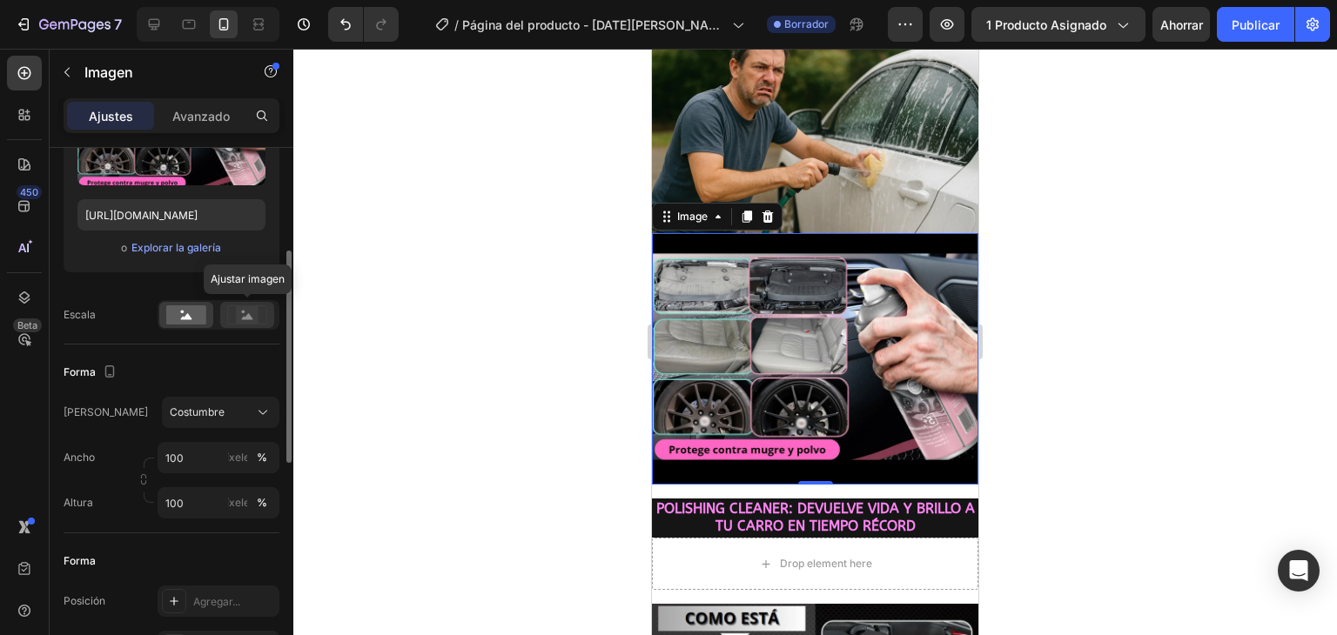
click at [237, 312] on rect at bounding box center [247, 314] width 23 height 17
click at [188, 312] on rect at bounding box center [186, 314] width 40 height 19
click at [212, 404] on div "Costumbre" at bounding box center [221, 412] width 102 height 17
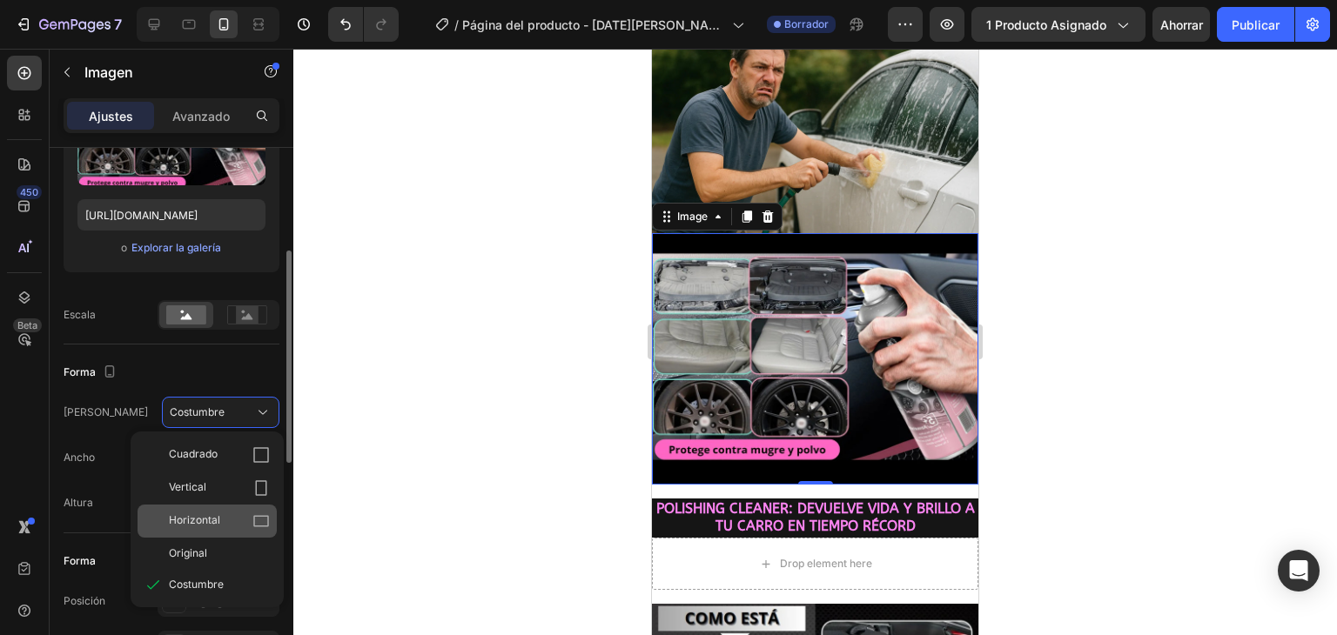
click at [262, 513] on icon at bounding box center [260, 521] width 17 height 17
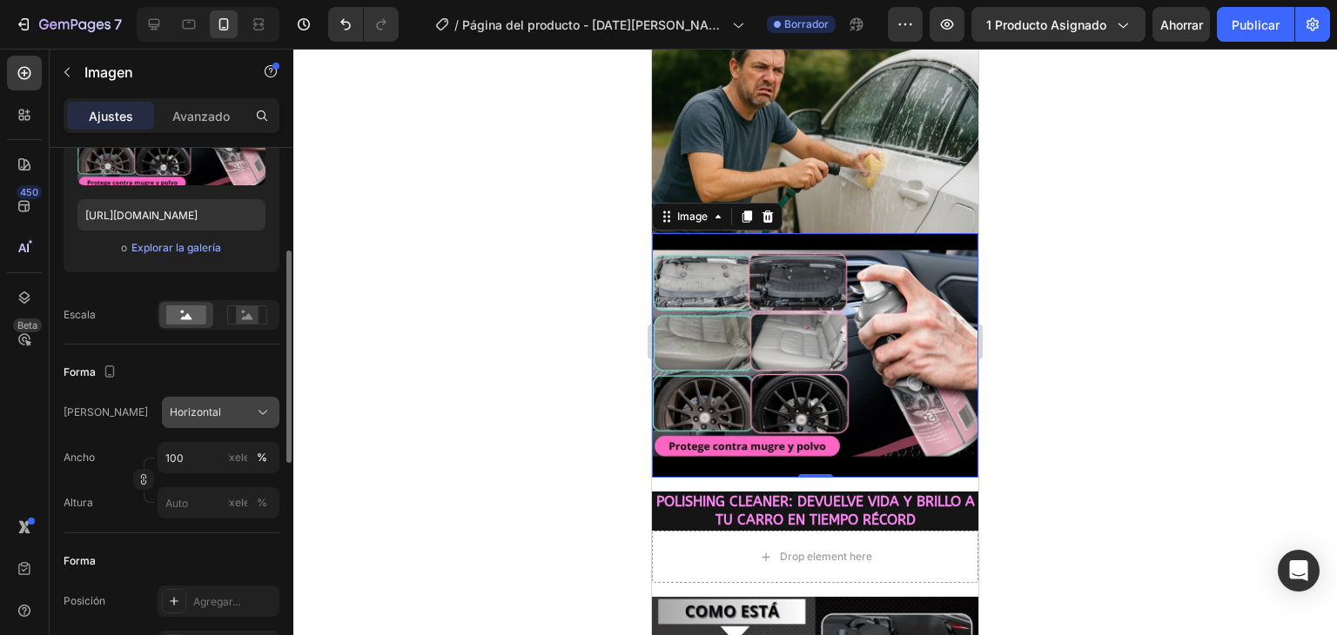
click at [237, 408] on div "Horizontal" at bounding box center [210, 413] width 81 height 16
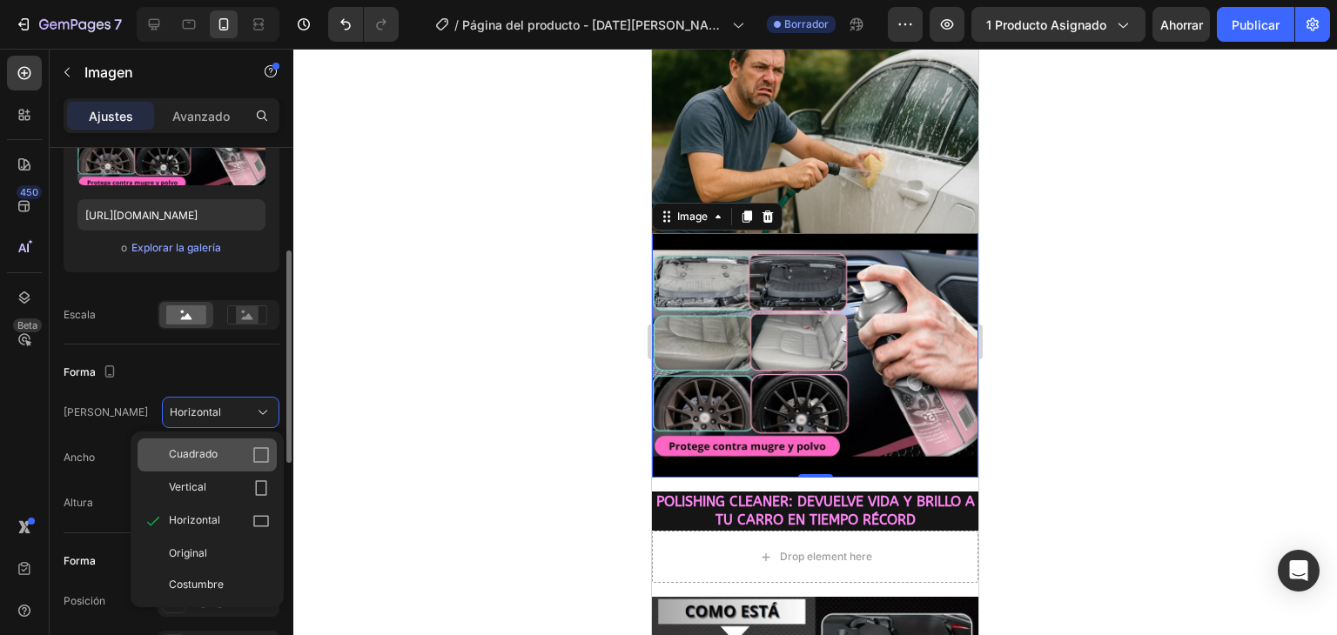
click at [254, 439] on div "Cuadrado" at bounding box center [206, 455] width 139 height 33
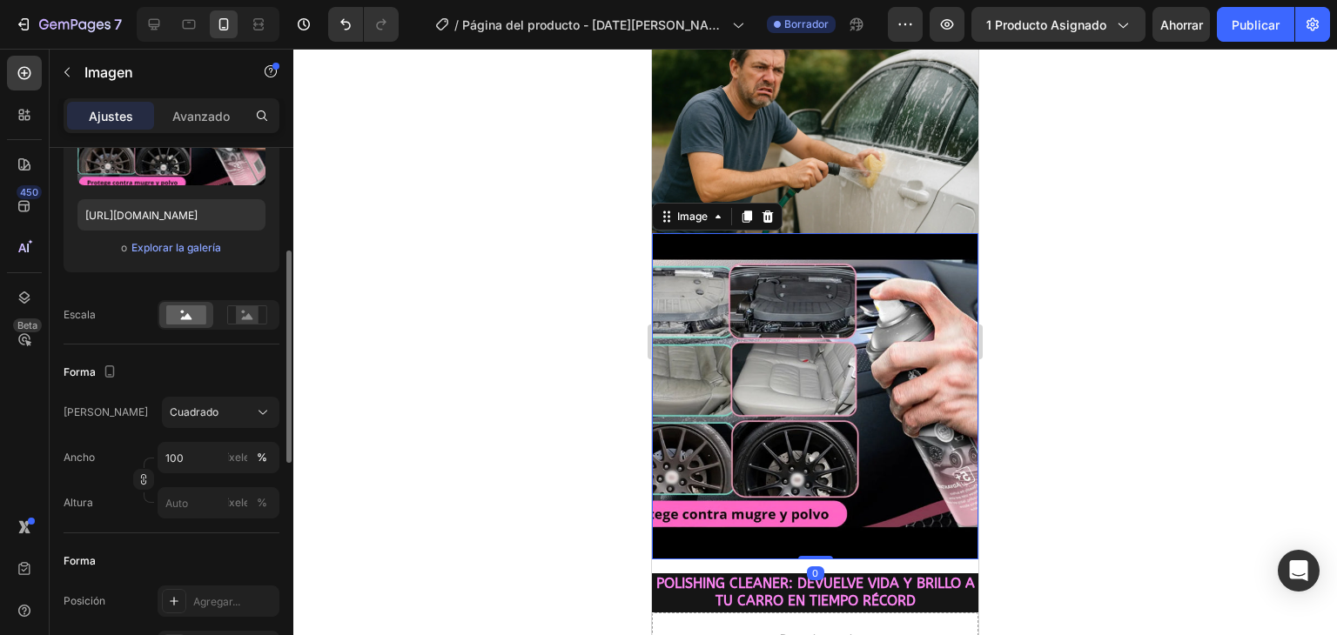
drag, startPoint x: 811, startPoint y: 522, endPoint x: 803, endPoint y: 498, distance: 25.6
click at [803, 498] on div "Image 0" at bounding box center [815, 396] width 326 height 326
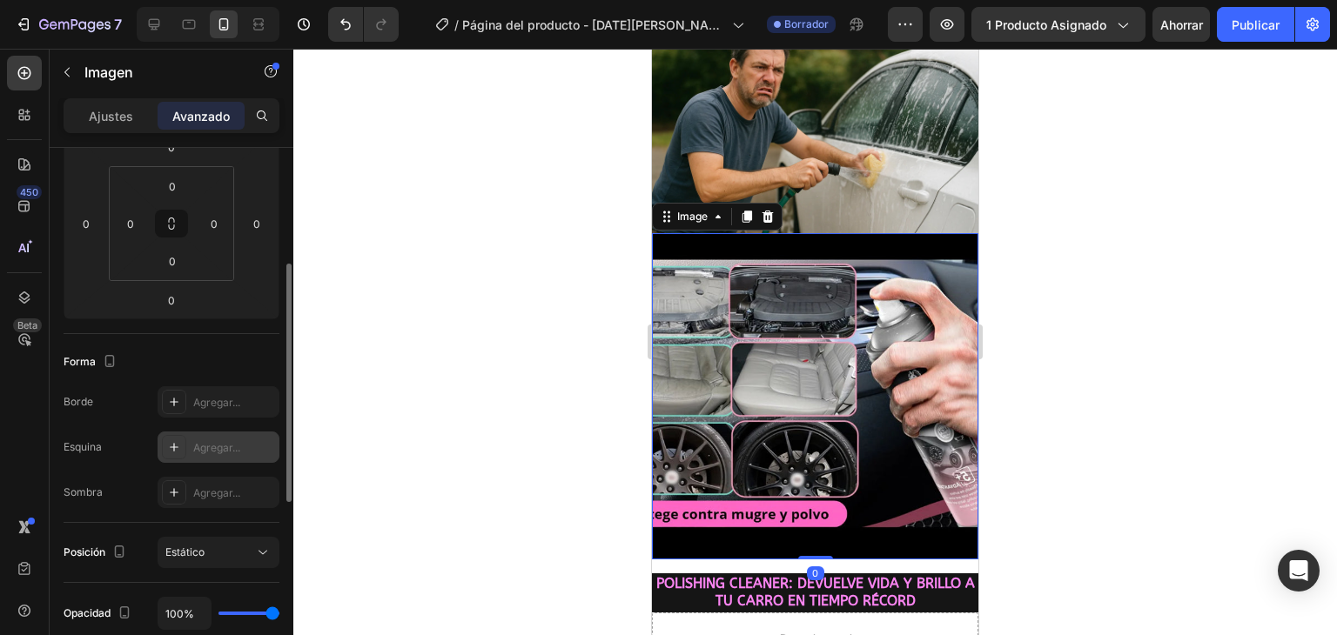
scroll to position [435, 0]
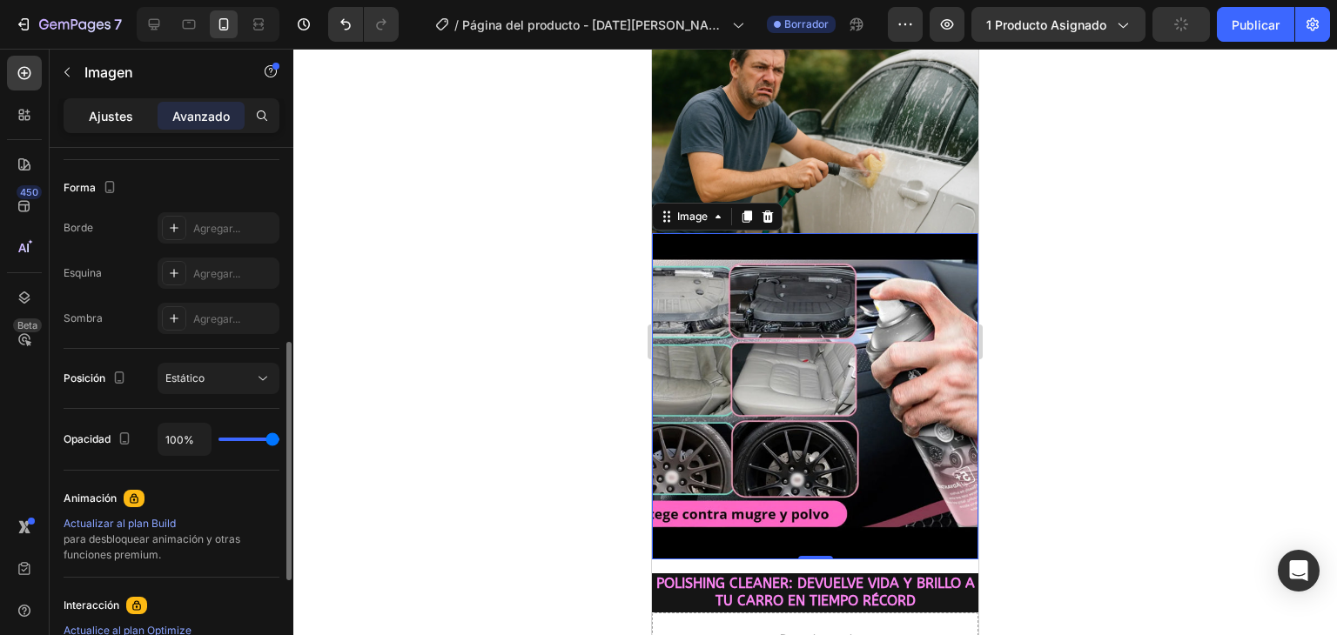
click at [97, 125] on div "Ajustes" at bounding box center [110, 116] width 87 height 28
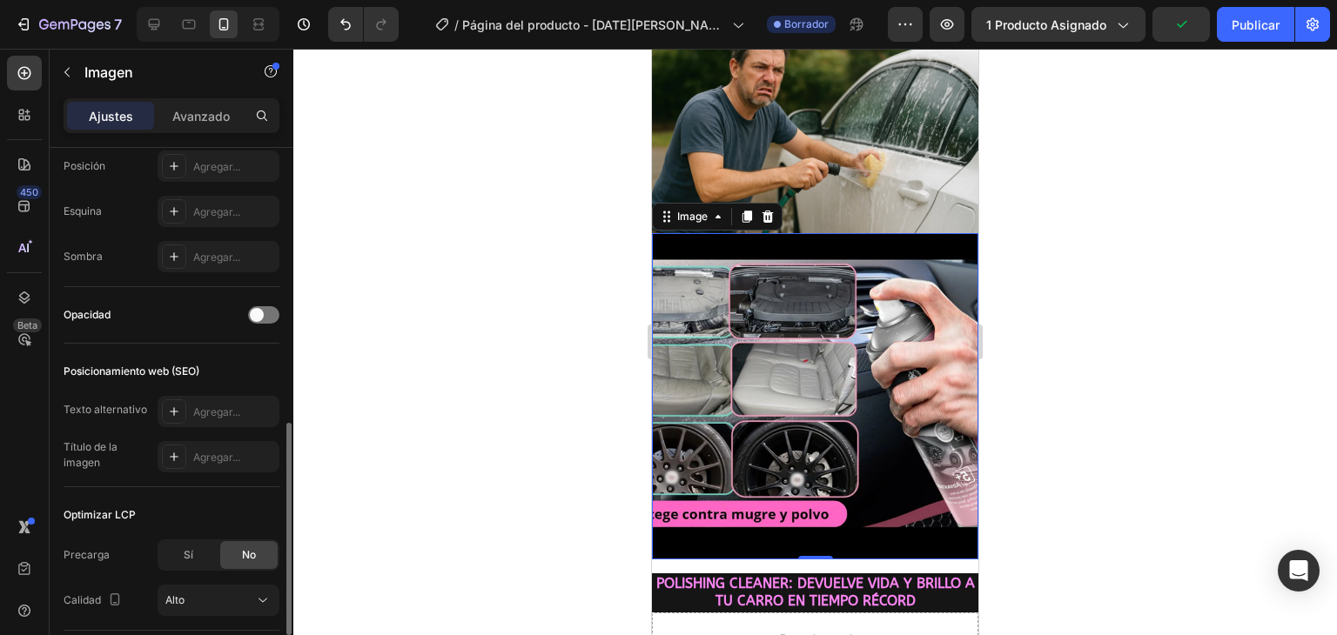
scroll to position [348, 0]
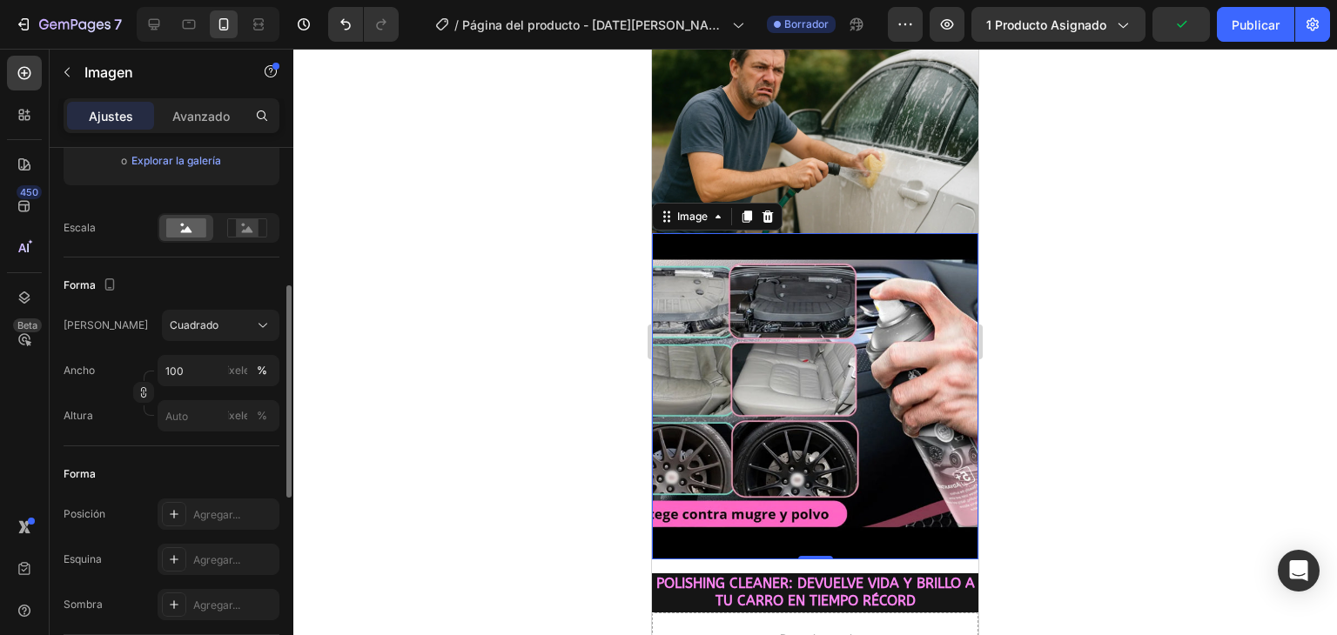
click at [473, 458] on div at bounding box center [814, 342] width 1043 height 586
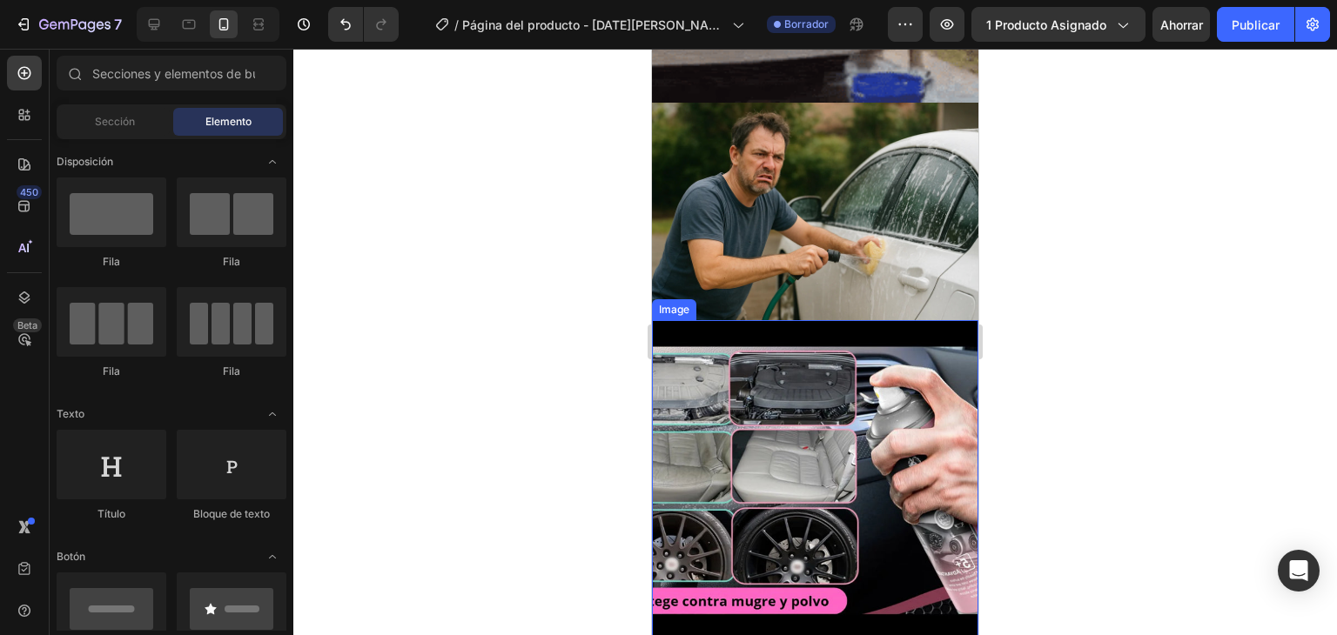
click at [773, 419] on img at bounding box center [815, 483] width 326 height 326
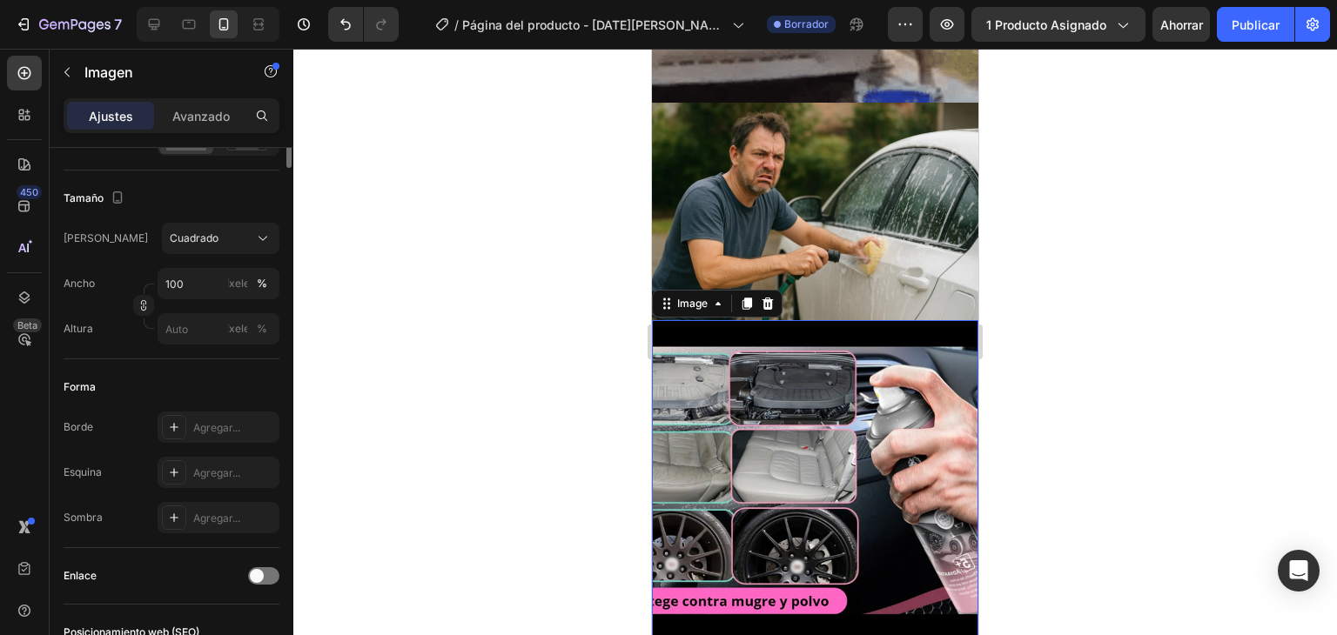
scroll to position [174, 0]
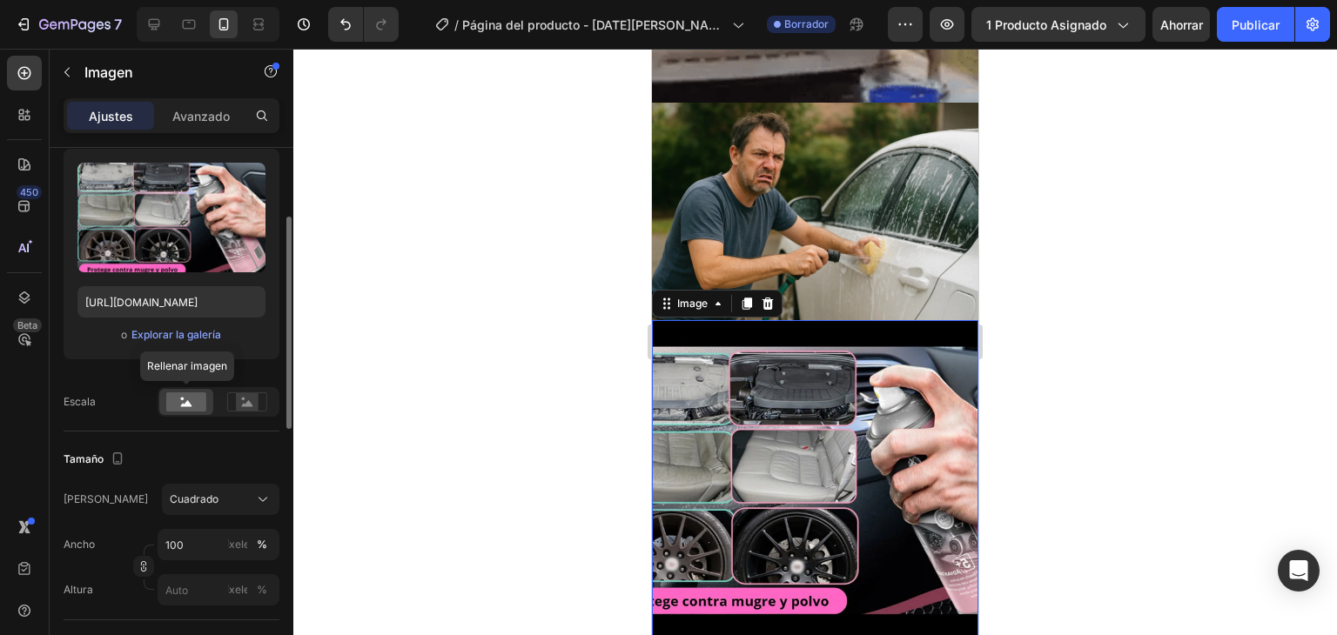
click at [198, 392] on rect at bounding box center [186, 401] width 40 height 19
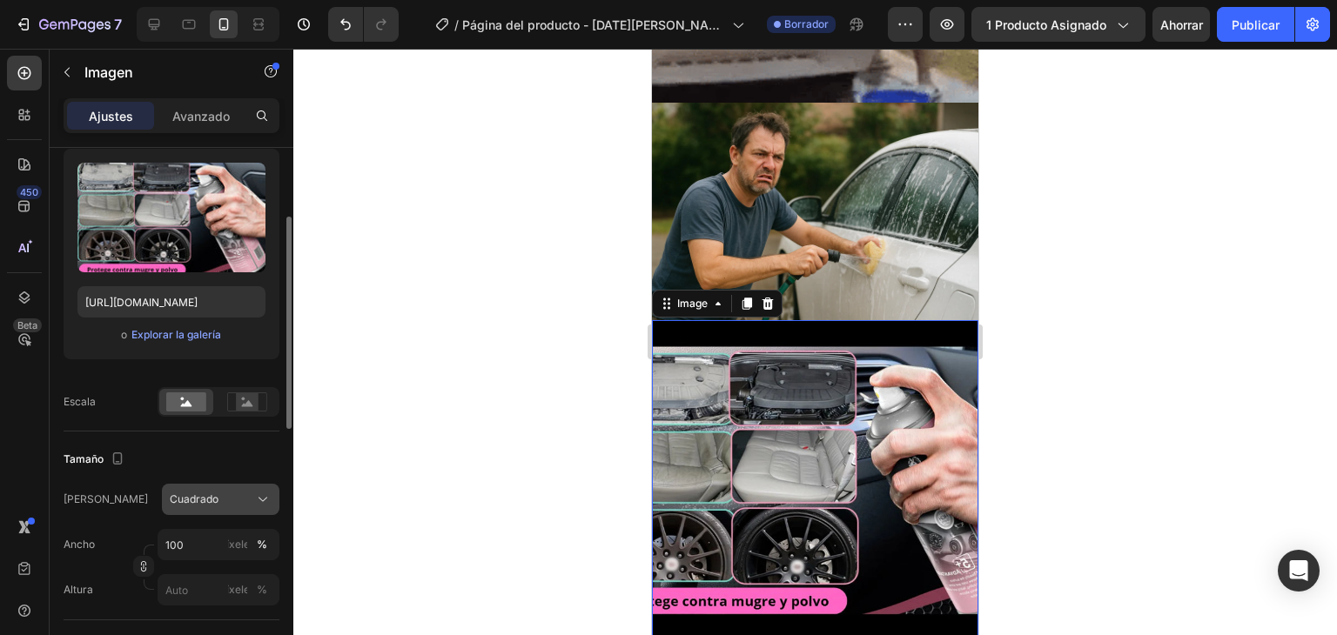
click at [224, 495] on div "Cuadrado" at bounding box center [210, 500] width 81 height 16
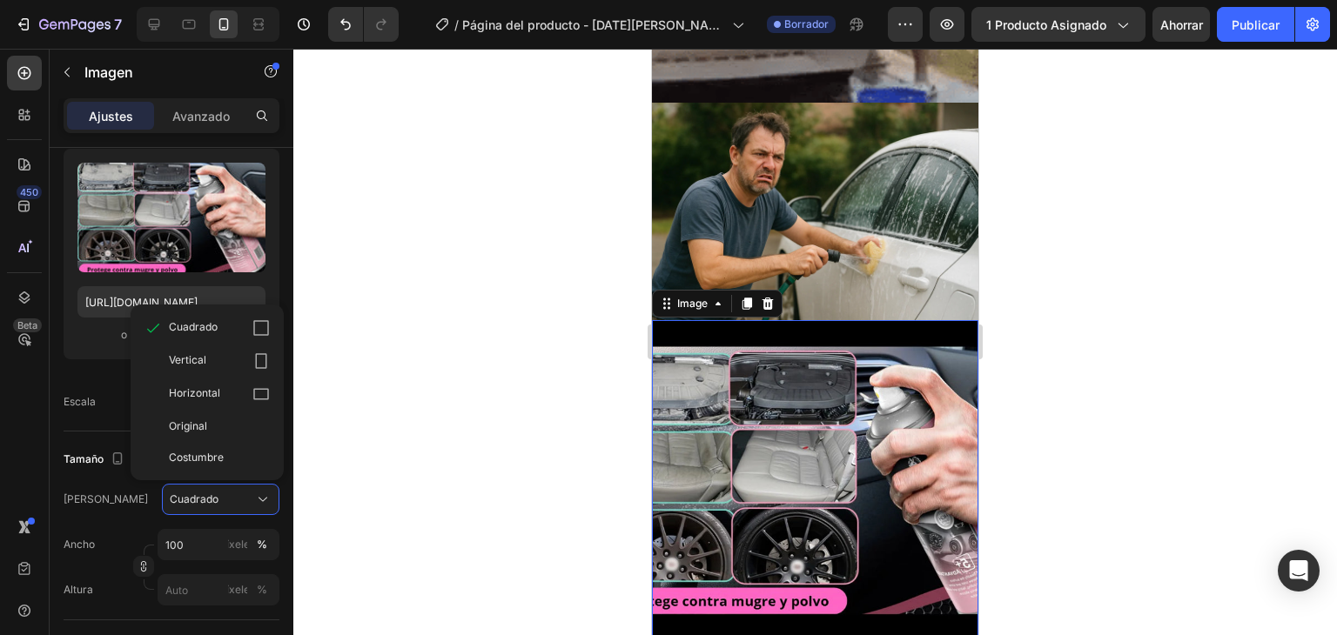
click at [337, 459] on div at bounding box center [814, 342] width 1043 height 586
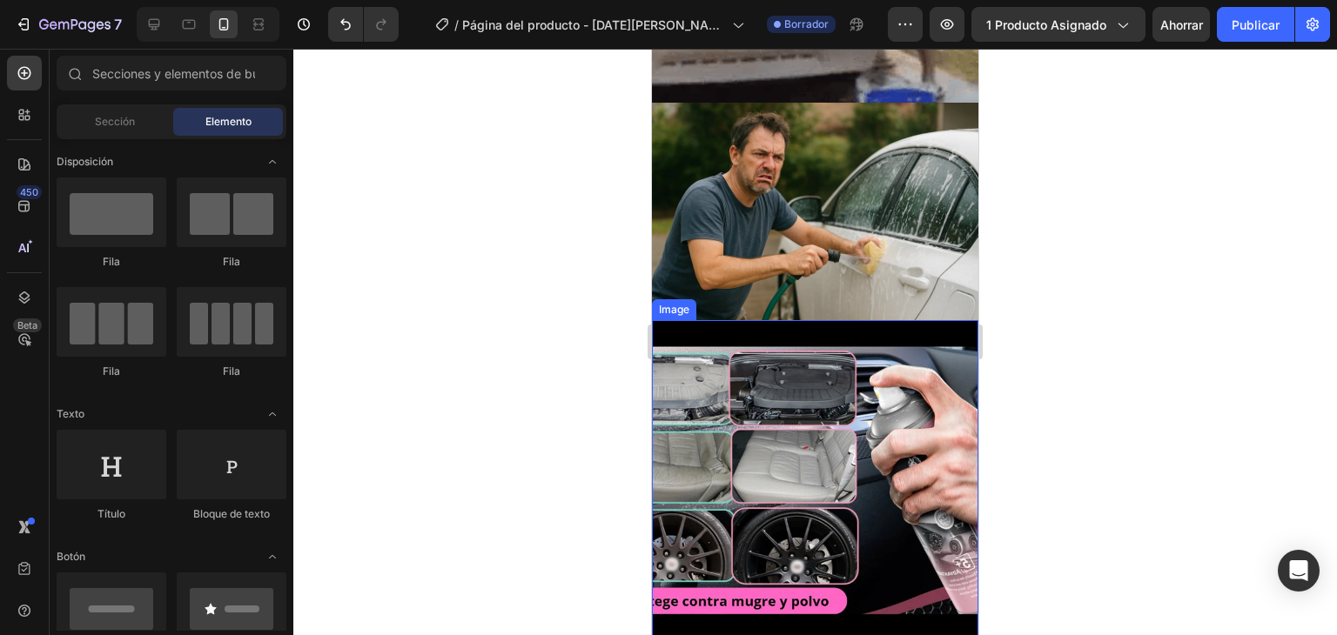
click at [771, 457] on img at bounding box center [815, 483] width 326 height 326
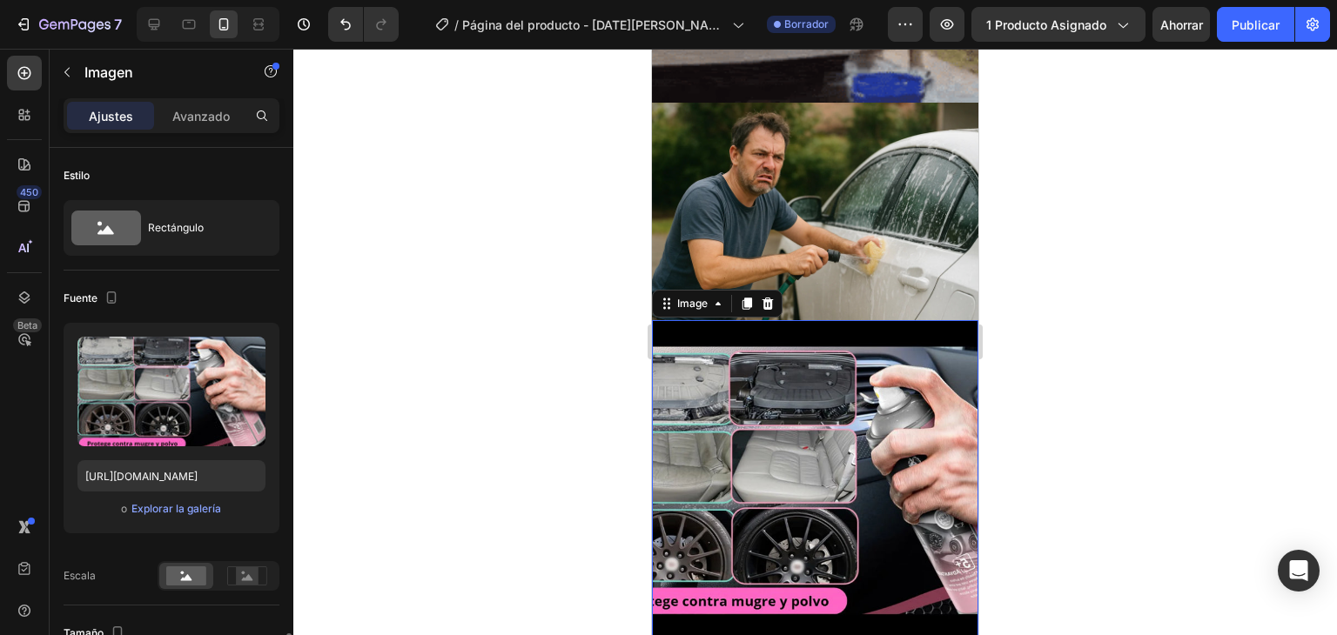
scroll to position [348, 0]
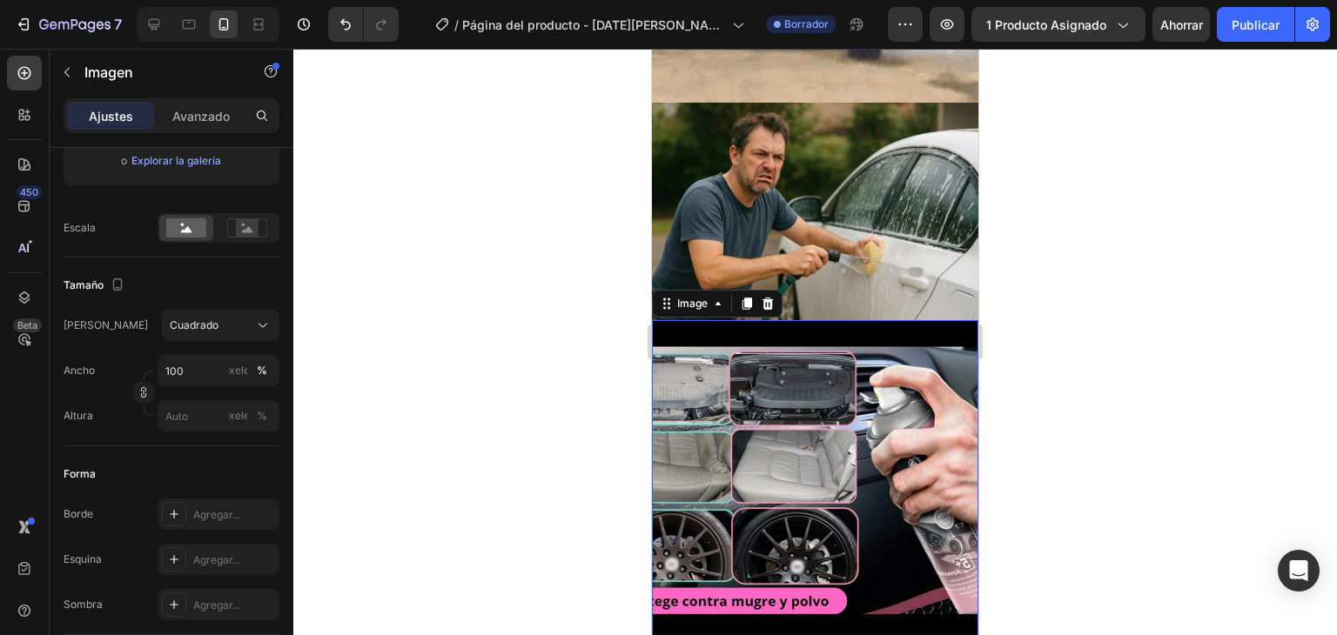
click at [499, 428] on div at bounding box center [814, 342] width 1043 height 586
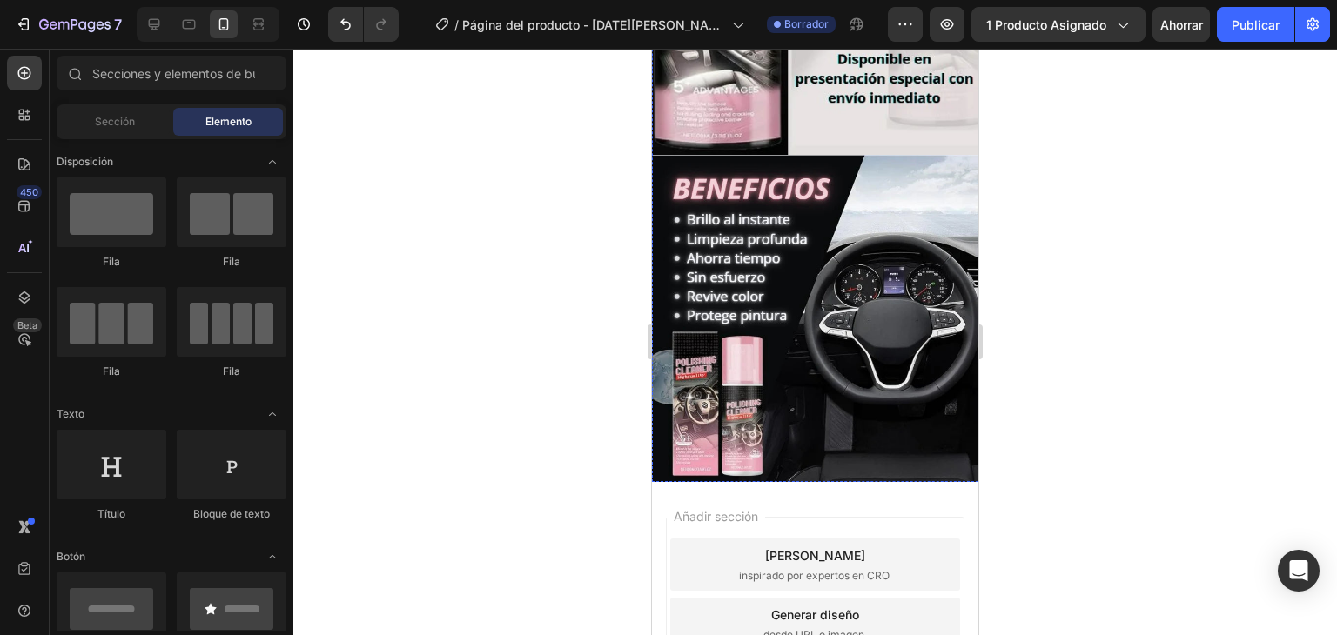
scroll to position [1806, 0]
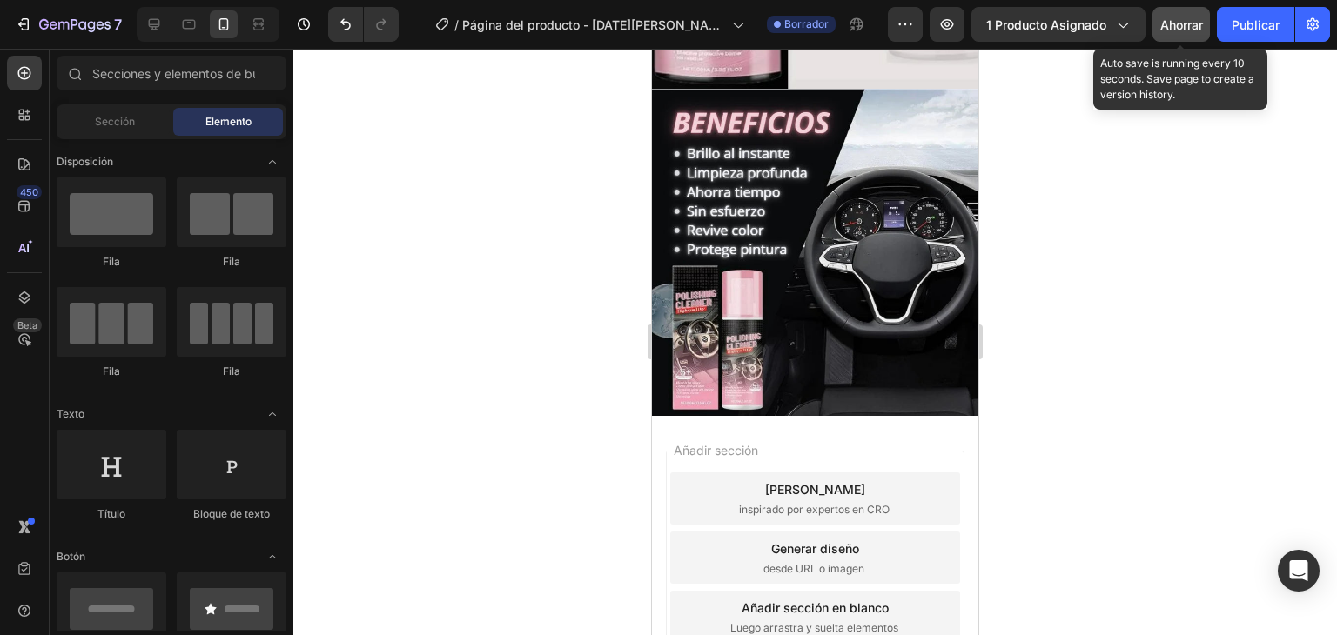
click at [1176, 17] on font "Ahorrar" at bounding box center [1181, 24] width 43 height 15
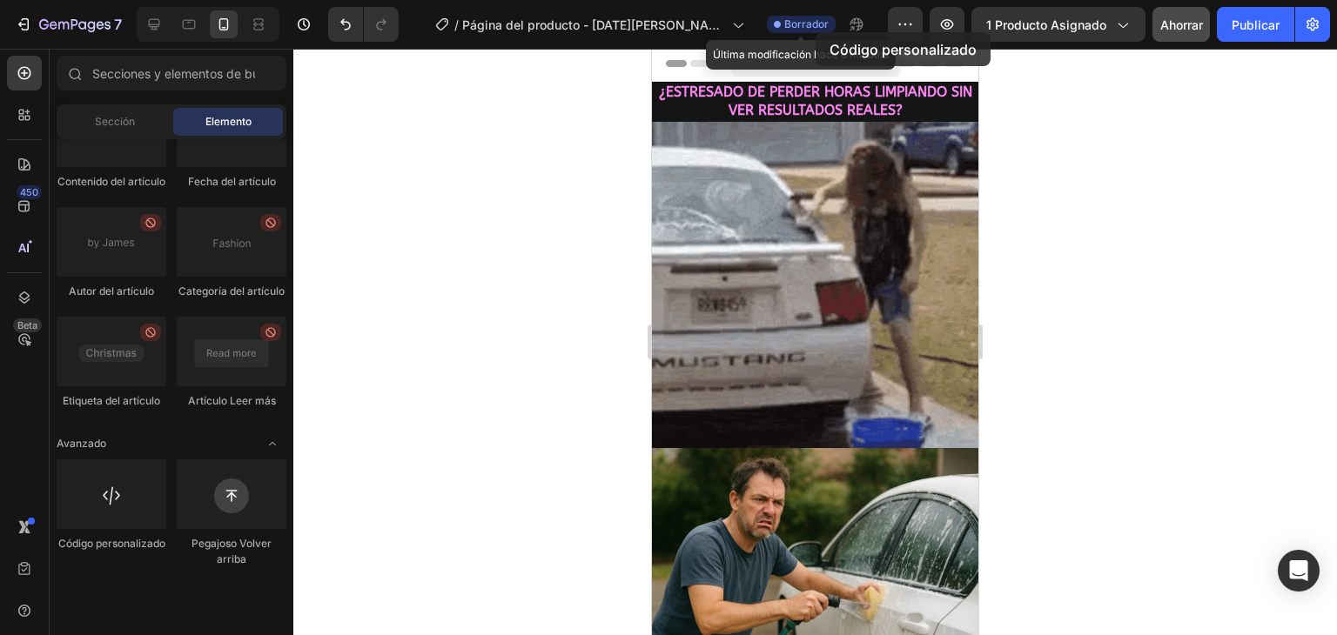
scroll to position [0, 0]
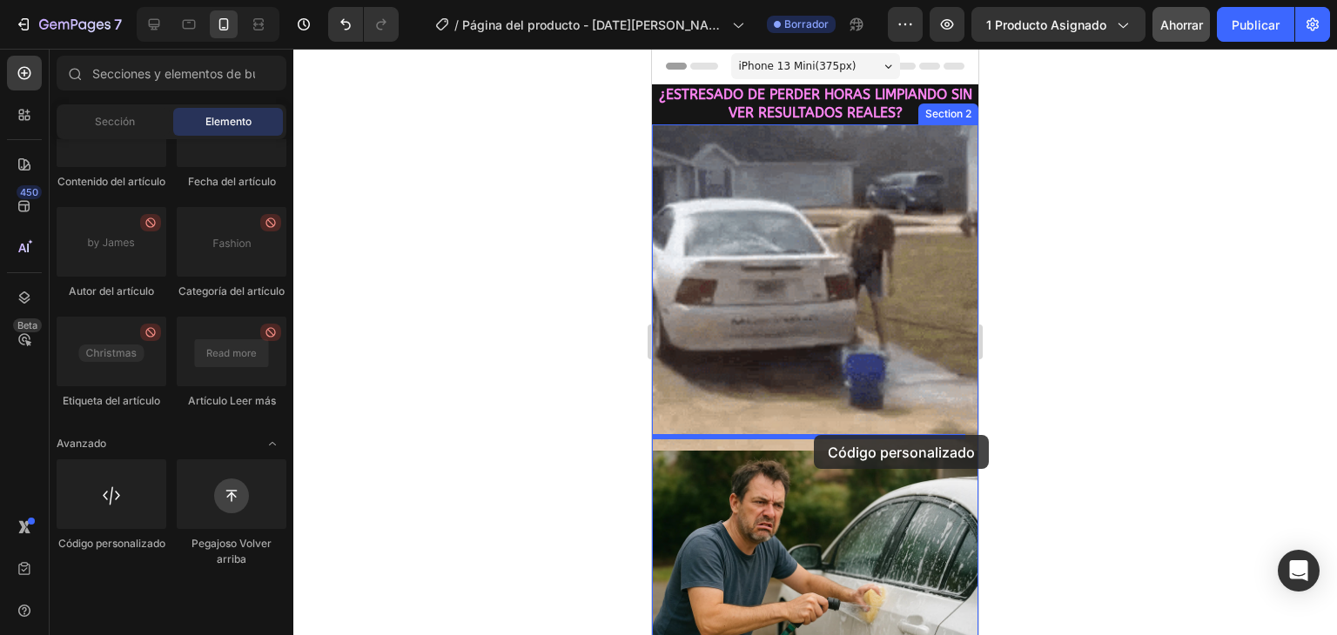
drag, startPoint x: 757, startPoint y: 602, endPoint x: 814, endPoint y: 435, distance: 176.4
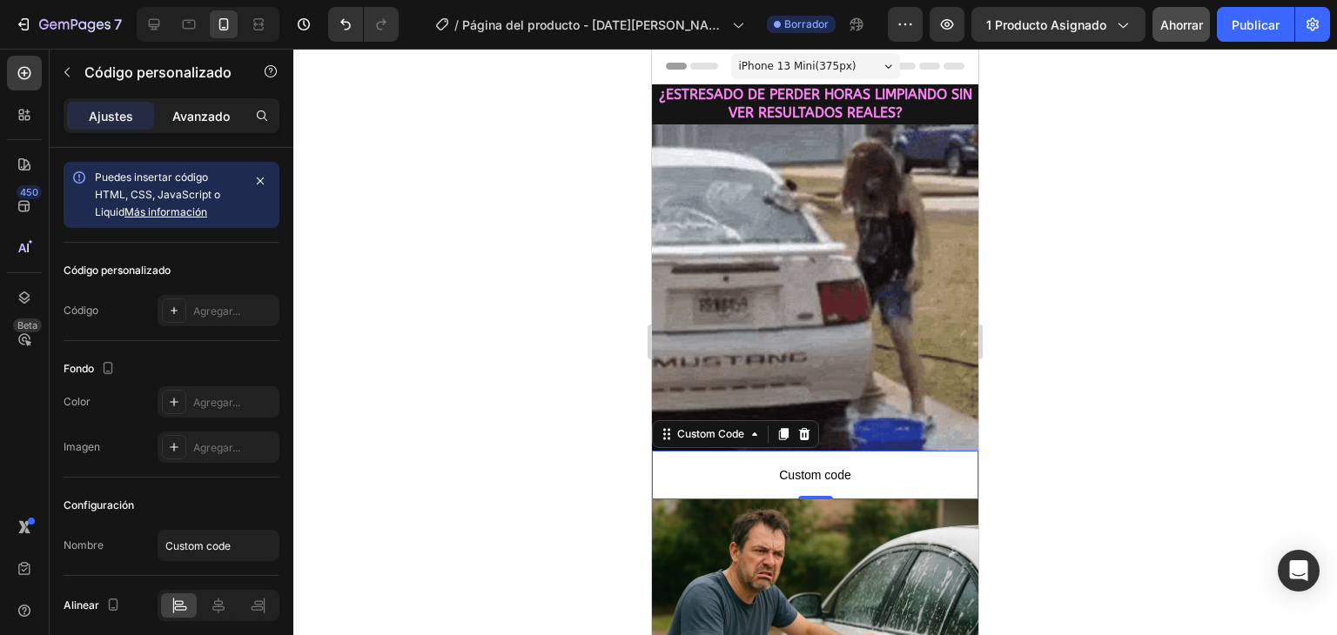
click at [203, 116] on font "Avanzado" at bounding box center [200, 116] width 57 height 15
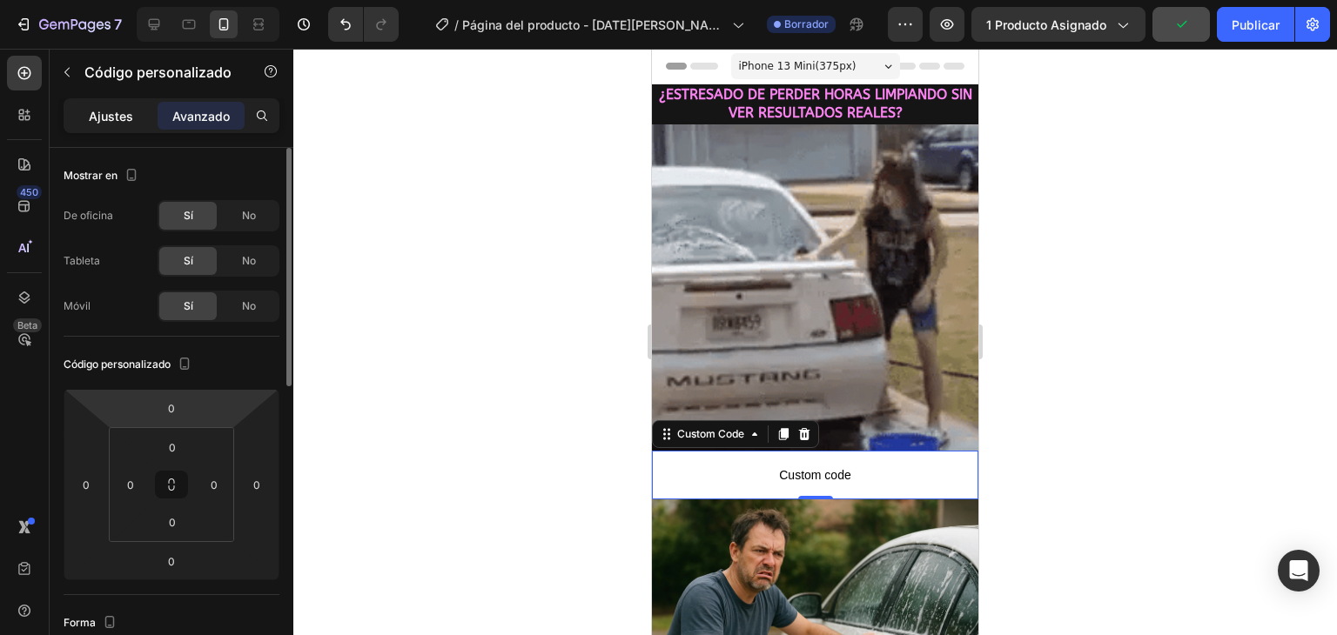
click at [111, 114] on font "Ajustes" at bounding box center [111, 116] width 44 height 15
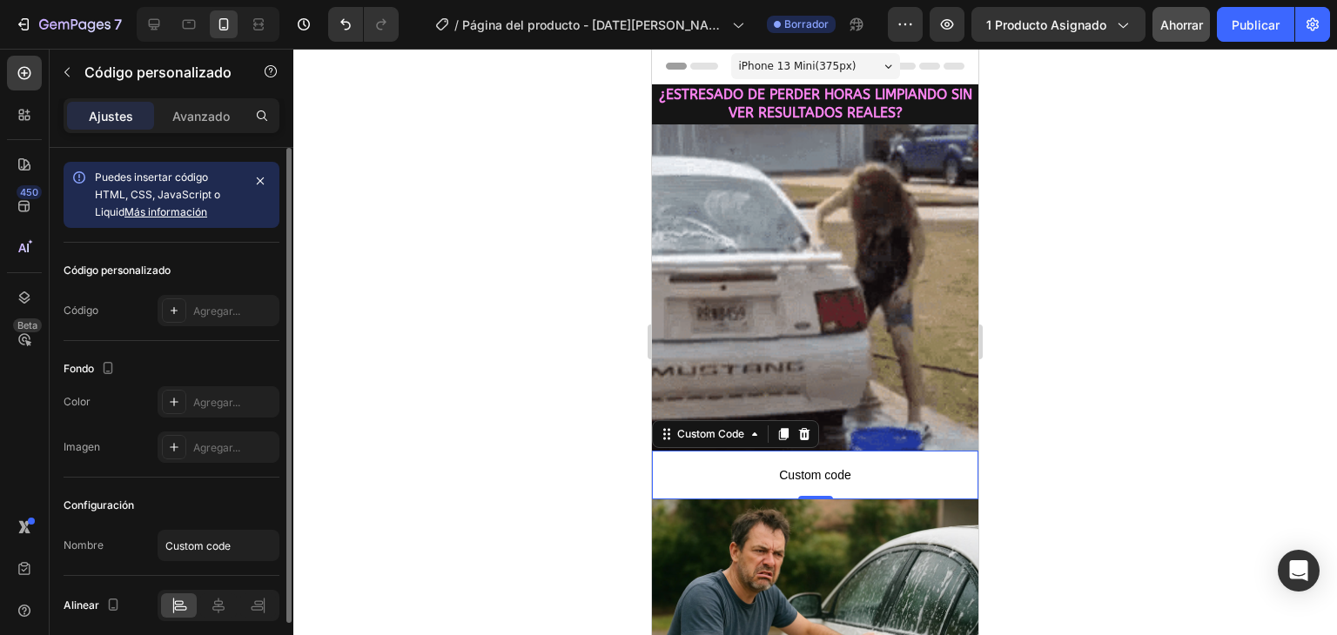
click at [171, 213] on font "Más información" at bounding box center [165, 211] width 83 height 13
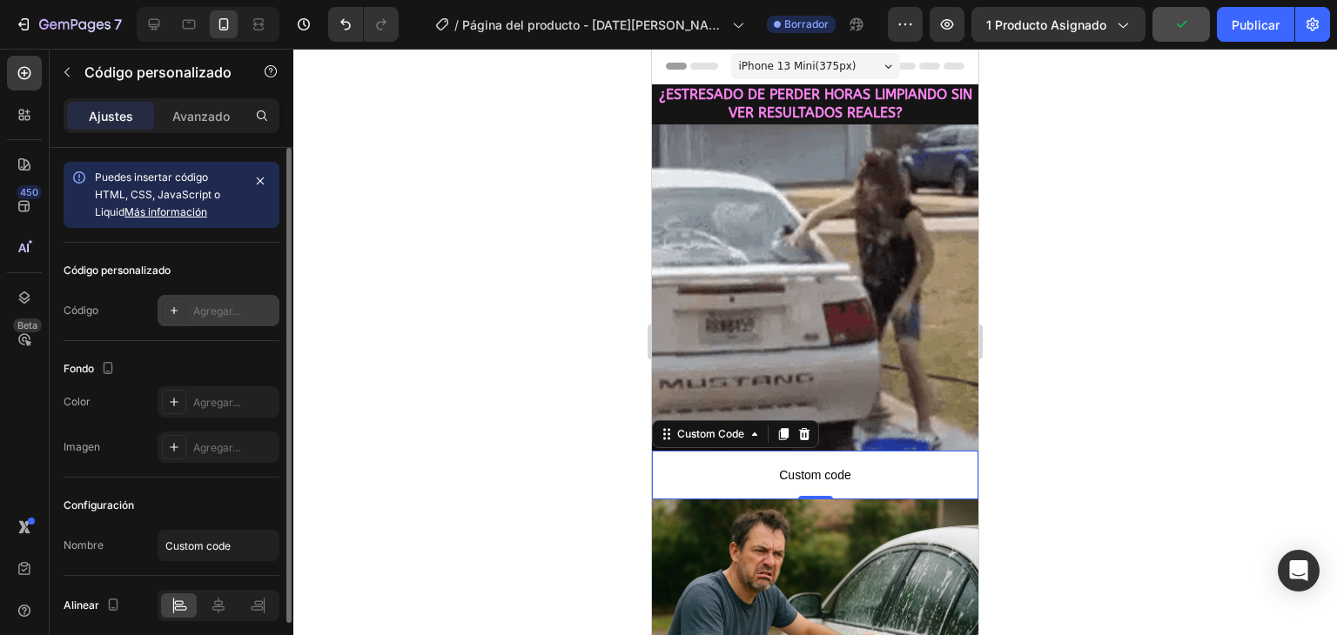
click at [214, 306] on font "Agregar..." at bounding box center [216, 311] width 47 height 13
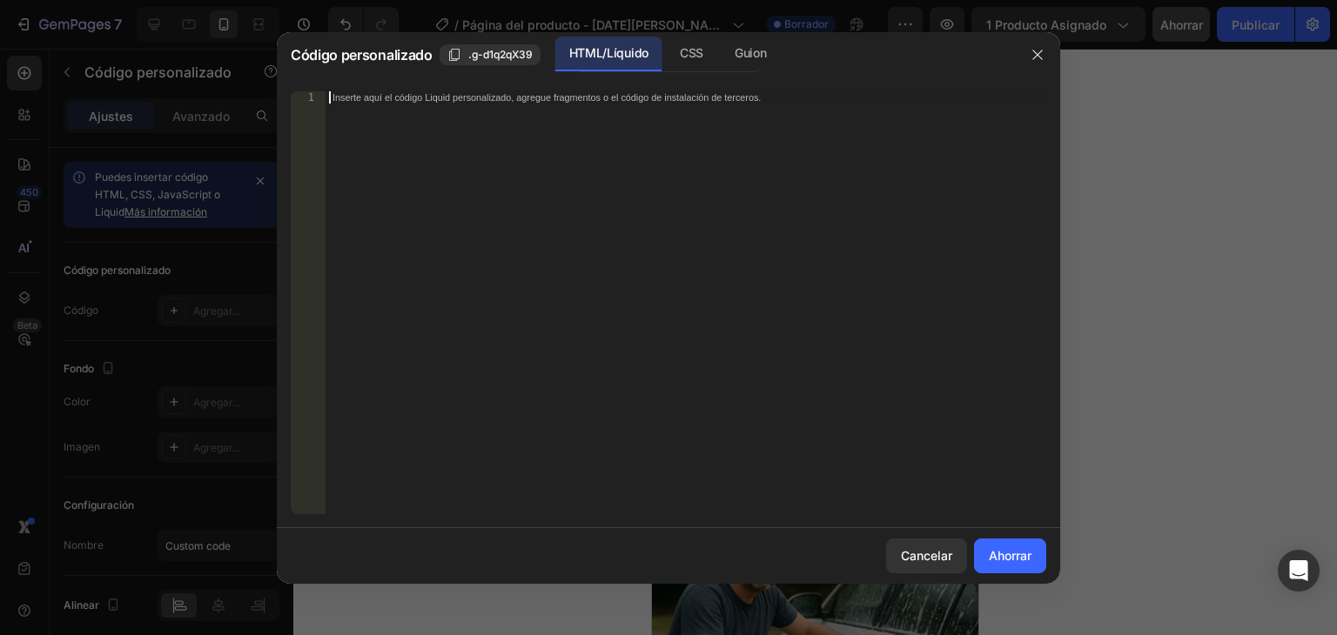
click at [411, 144] on div "Inserte aquí el código Liquid personalizado, agregue fragmentos o el código de …" at bounding box center [685, 314] width 720 height 447
paste textarea "<div class="_rsi-cod-form-is-gempage"></div><div class="_rsi-cod-form-gempages-…"
type textarea "<div class="_rsi-cod-form-is-gempage"></div><div class="_rsi-cod-form-gempages-…"
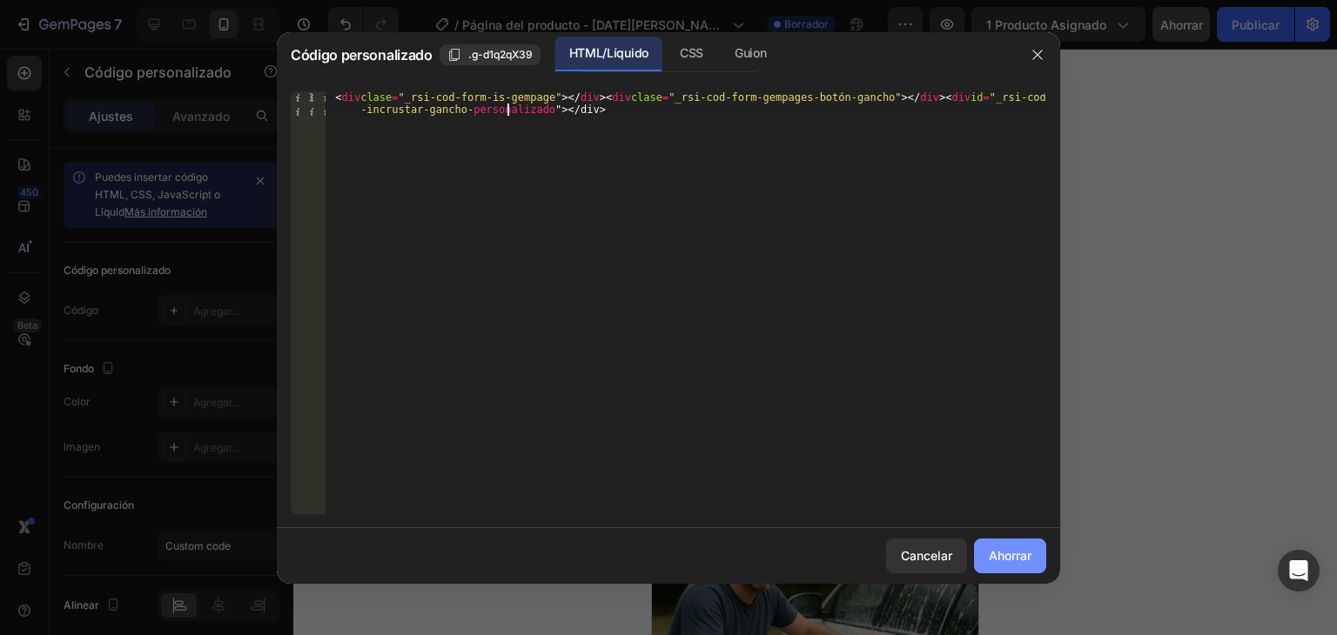
click at [1025, 557] on font "Ahorrar" at bounding box center [1009, 555] width 43 height 15
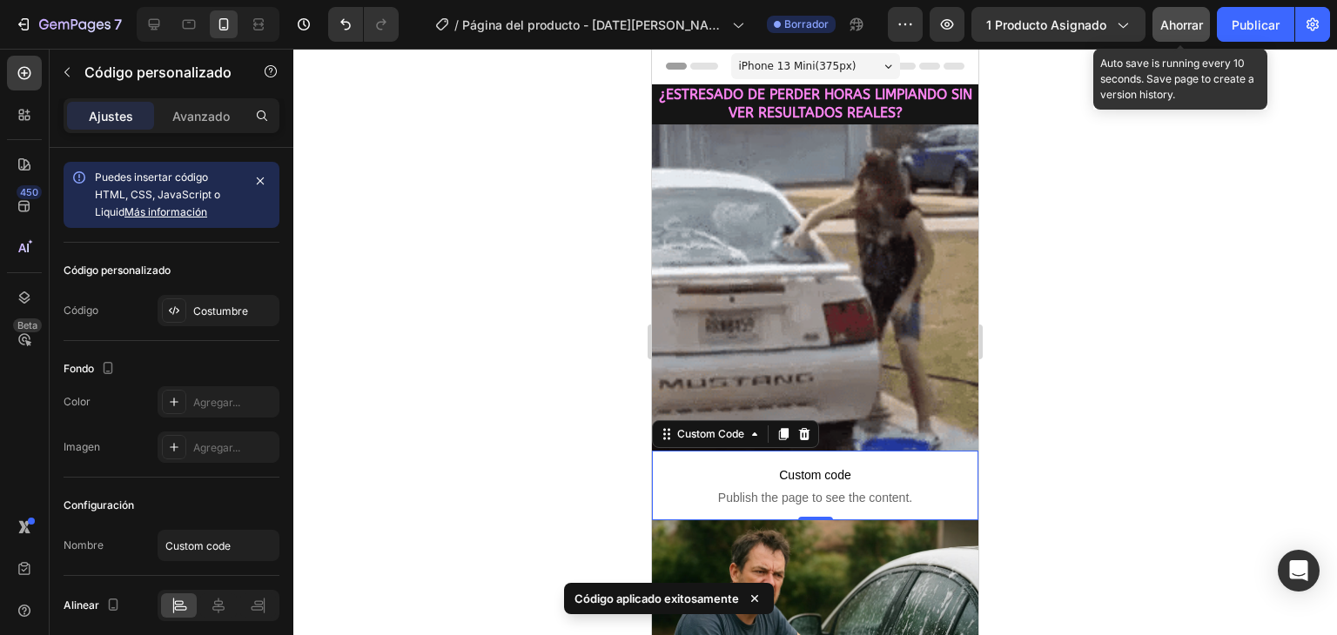
click at [1164, 25] on font "Ahorrar" at bounding box center [1181, 24] width 43 height 15
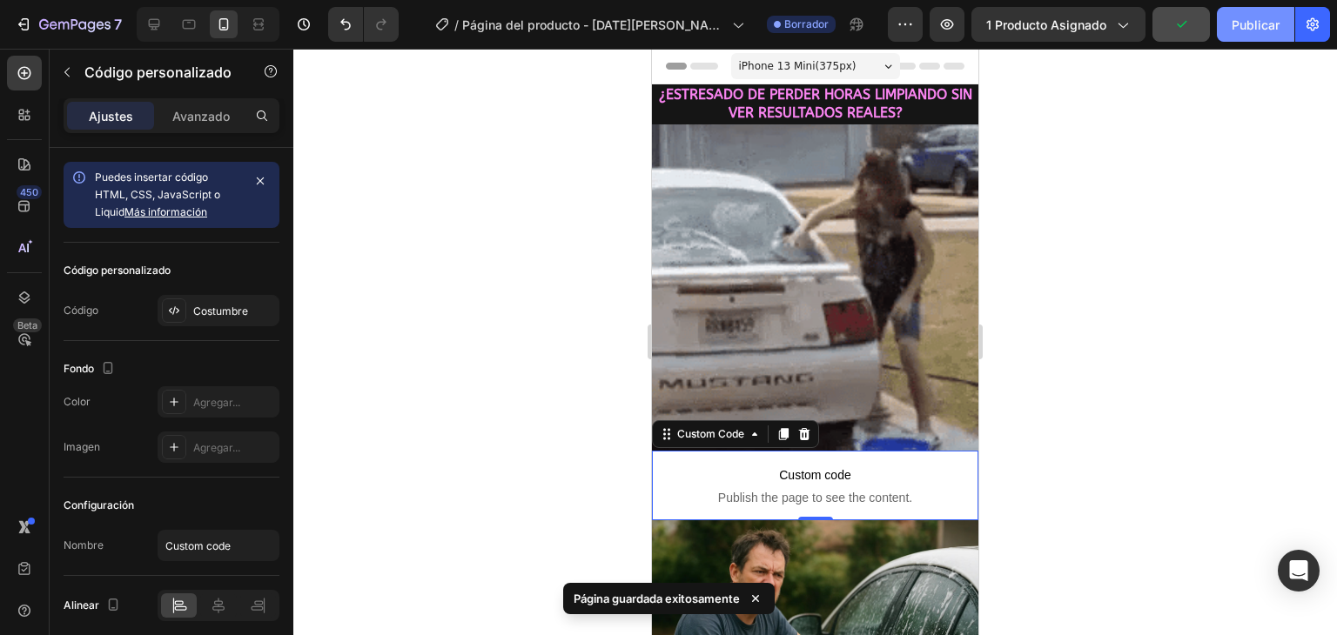
click at [1243, 20] on font "Publicar" at bounding box center [1255, 24] width 48 height 15
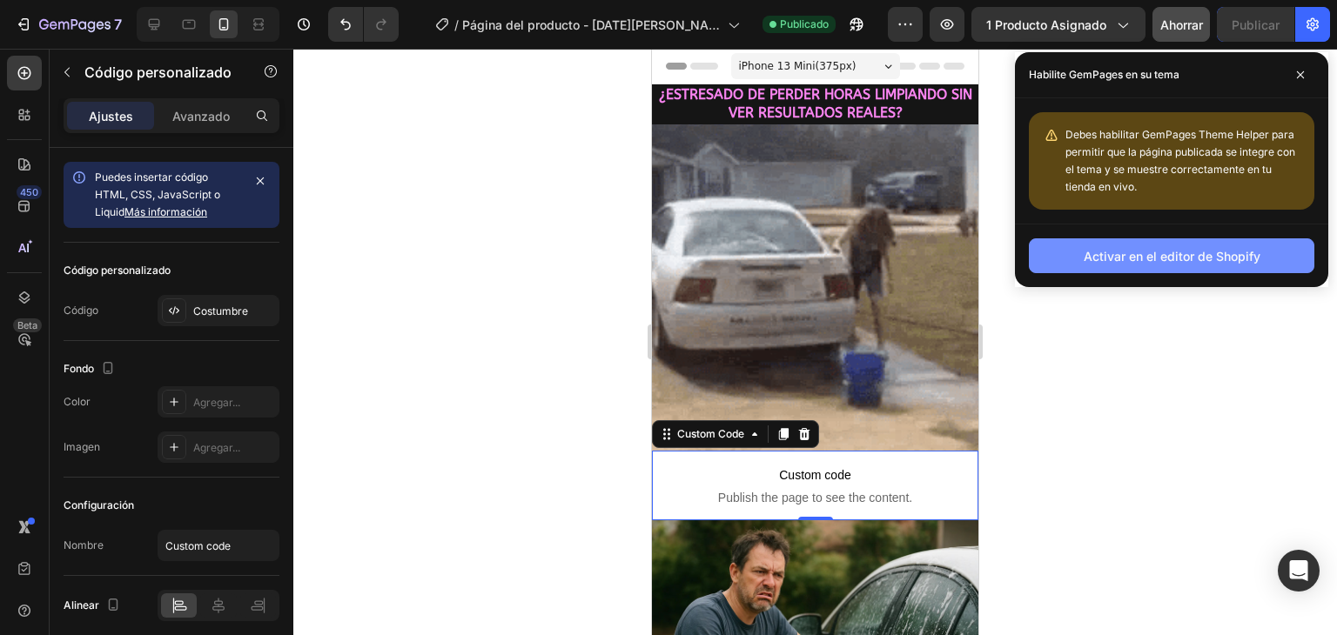
click at [1169, 258] on font "Activar en el editor de Shopify" at bounding box center [1171, 256] width 177 height 15
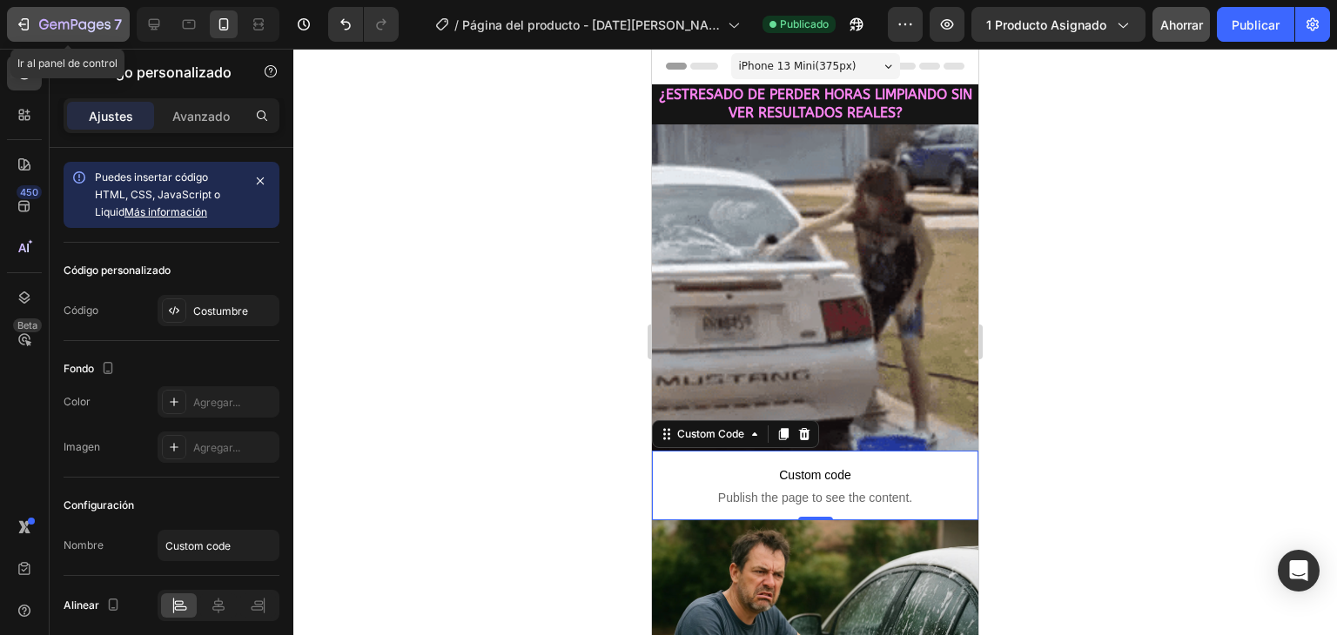
click at [58, 24] on icon "button" at bounding box center [63, 26] width 10 height 8
